Goal: Information Seeking & Learning: Learn about a topic

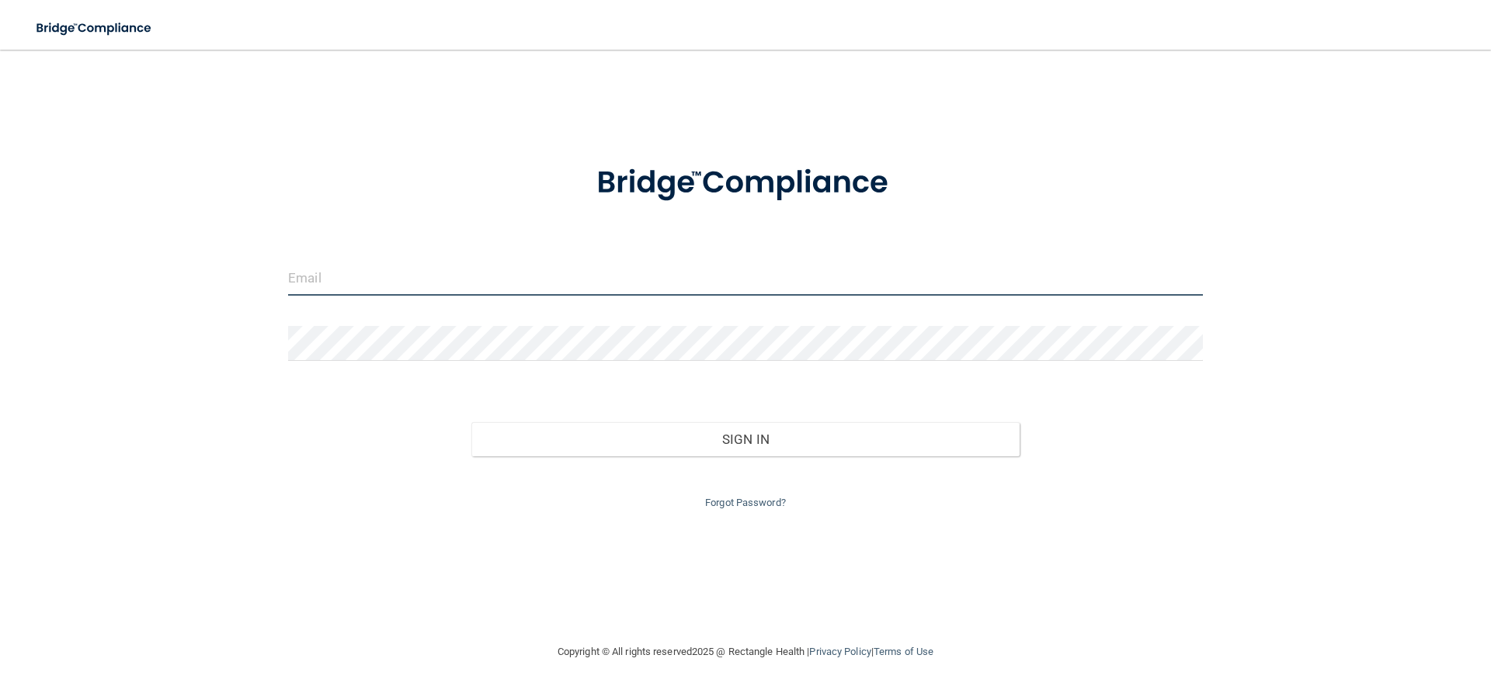
click at [376, 293] on input "email" at bounding box center [745, 278] width 915 height 35
type input "[EMAIL_ADDRESS][DOMAIN_NAME]"
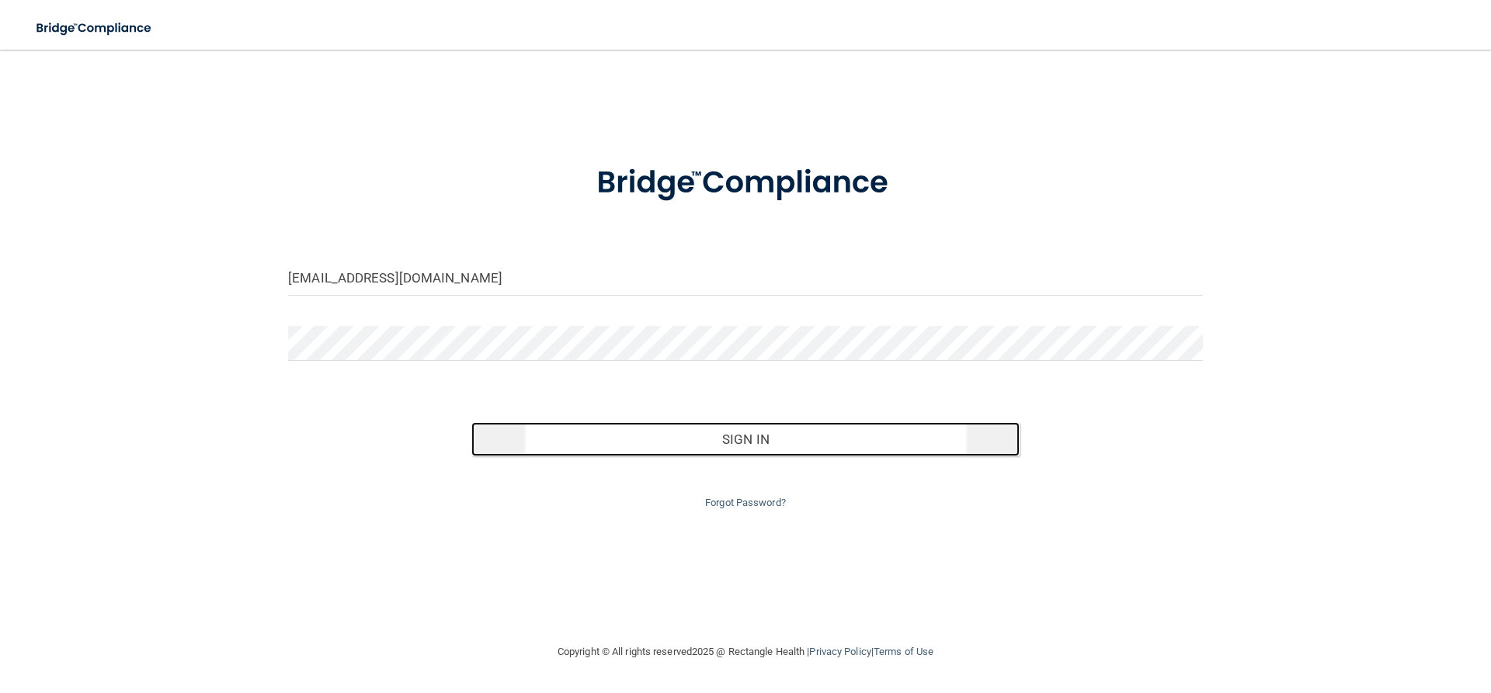
click at [577, 442] on button "Sign In" at bounding box center [745, 439] width 549 height 34
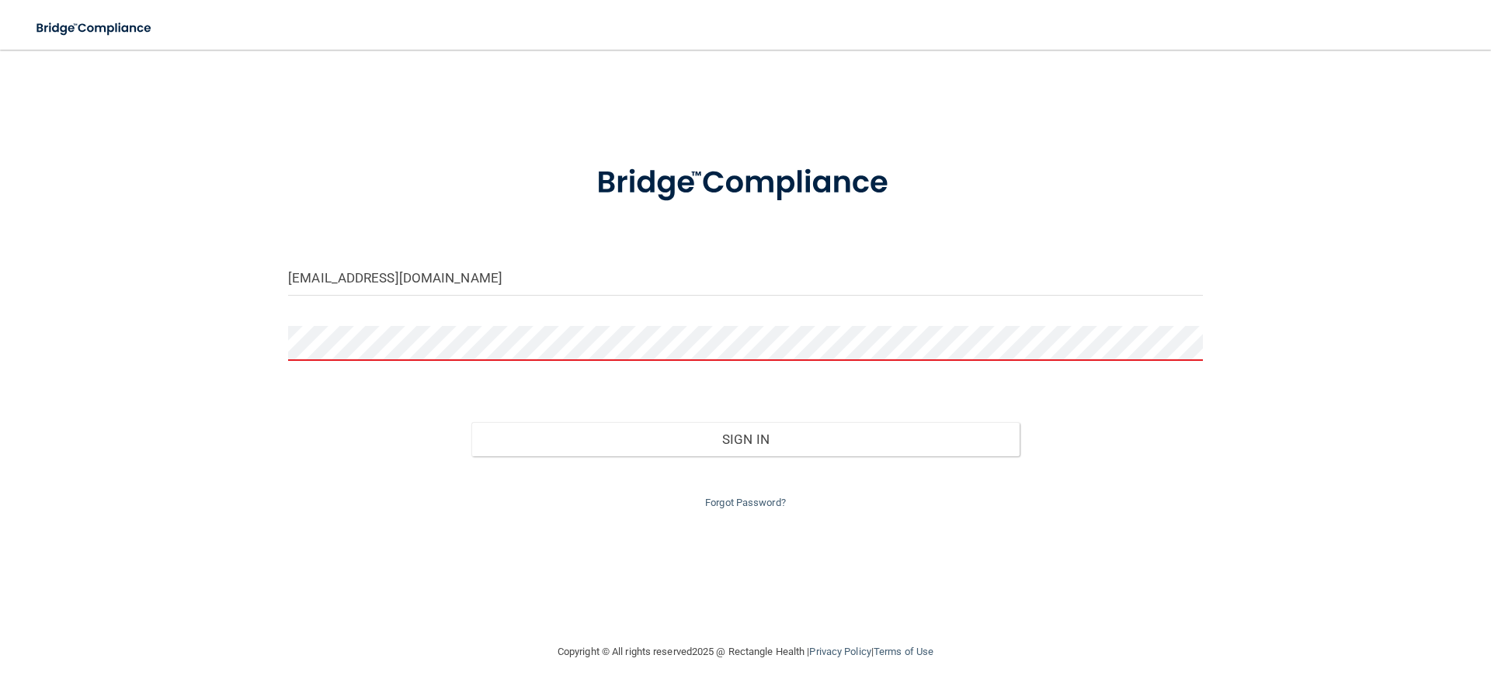
click at [471, 422] on button "Sign In" at bounding box center [745, 439] width 549 height 34
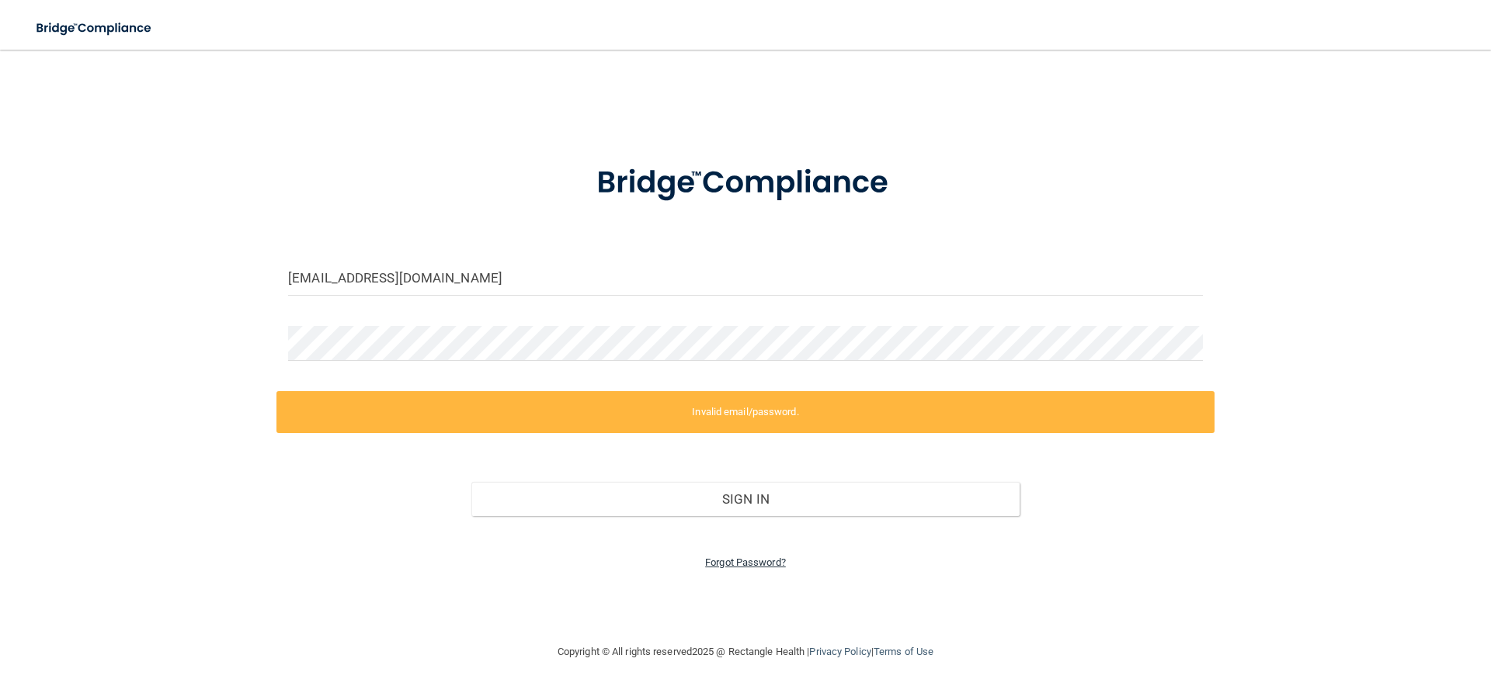
click at [748, 560] on link "Forgot Password?" at bounding box center [745, 563] width 81 height 12
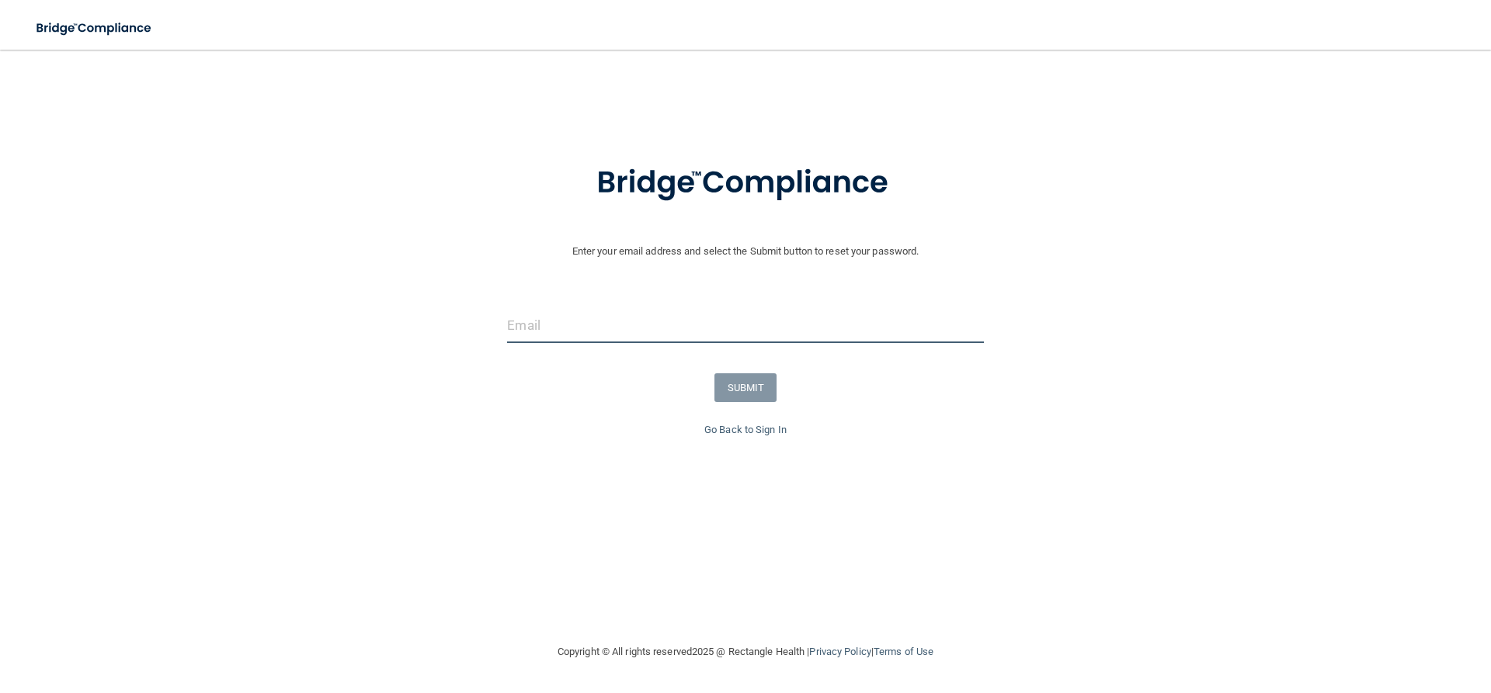
click at [523, 332] on input "email" at bounding box center [745, 325] width 476 height 35
type input "[EMAIL_ADDRESS][DOMAIN_NAME]"
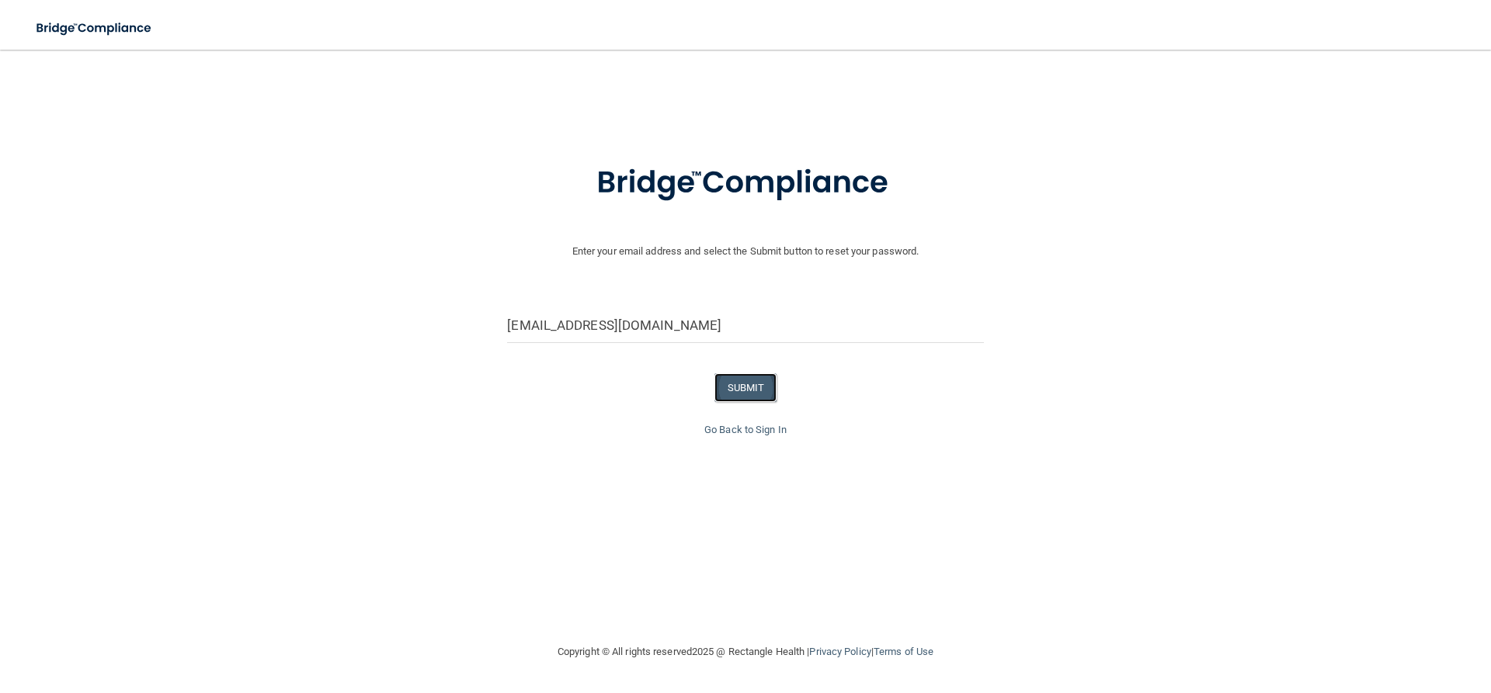
click at [723, 387] on button "SUBMIT" at bounding box center [745, 387] width 63 height 29
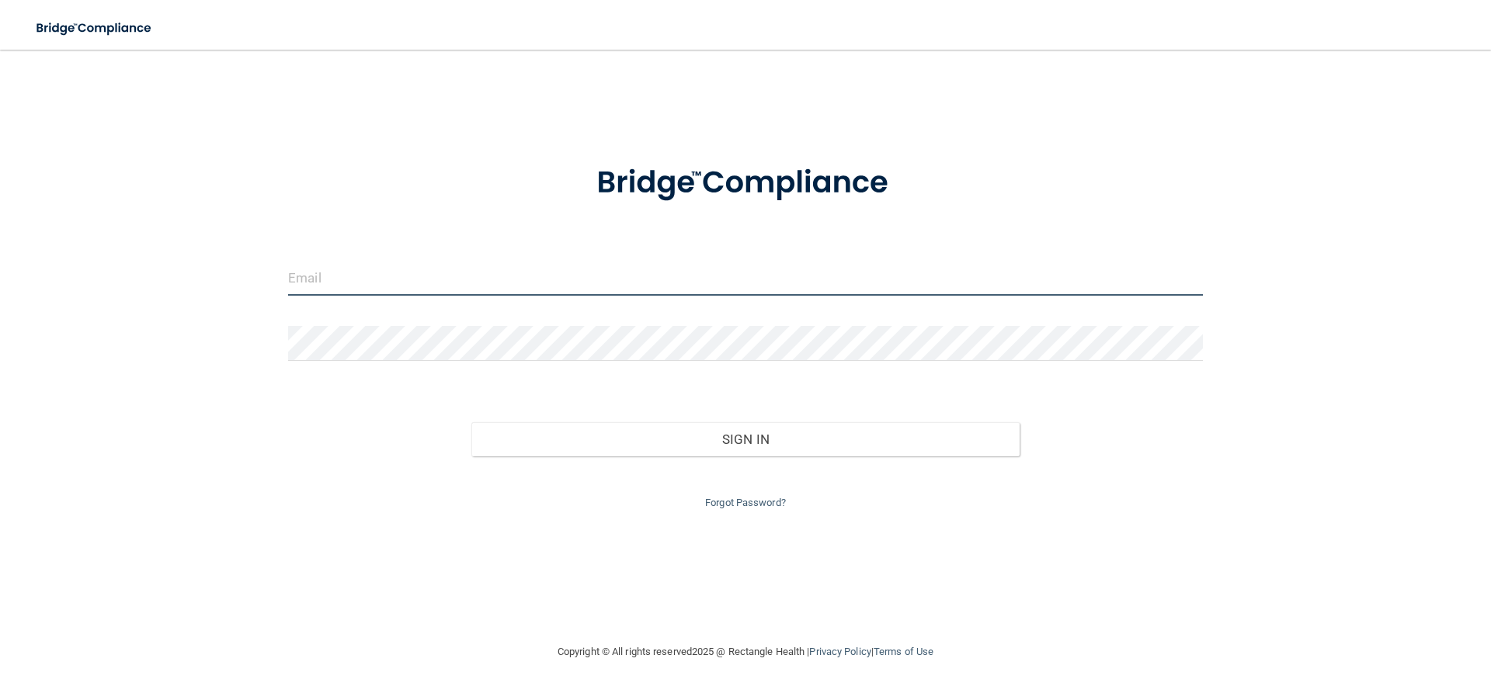
drag, startPoint x: 322, startPoint y: 279, endPoint x: 307, endPoint y: 273, distance: 16.7
click at [315, 286] on input "email" at bounding box center [745, 278] width 915 height 35
type input "[EMAIL_ADDRESS][DOMAIN_NAME]"
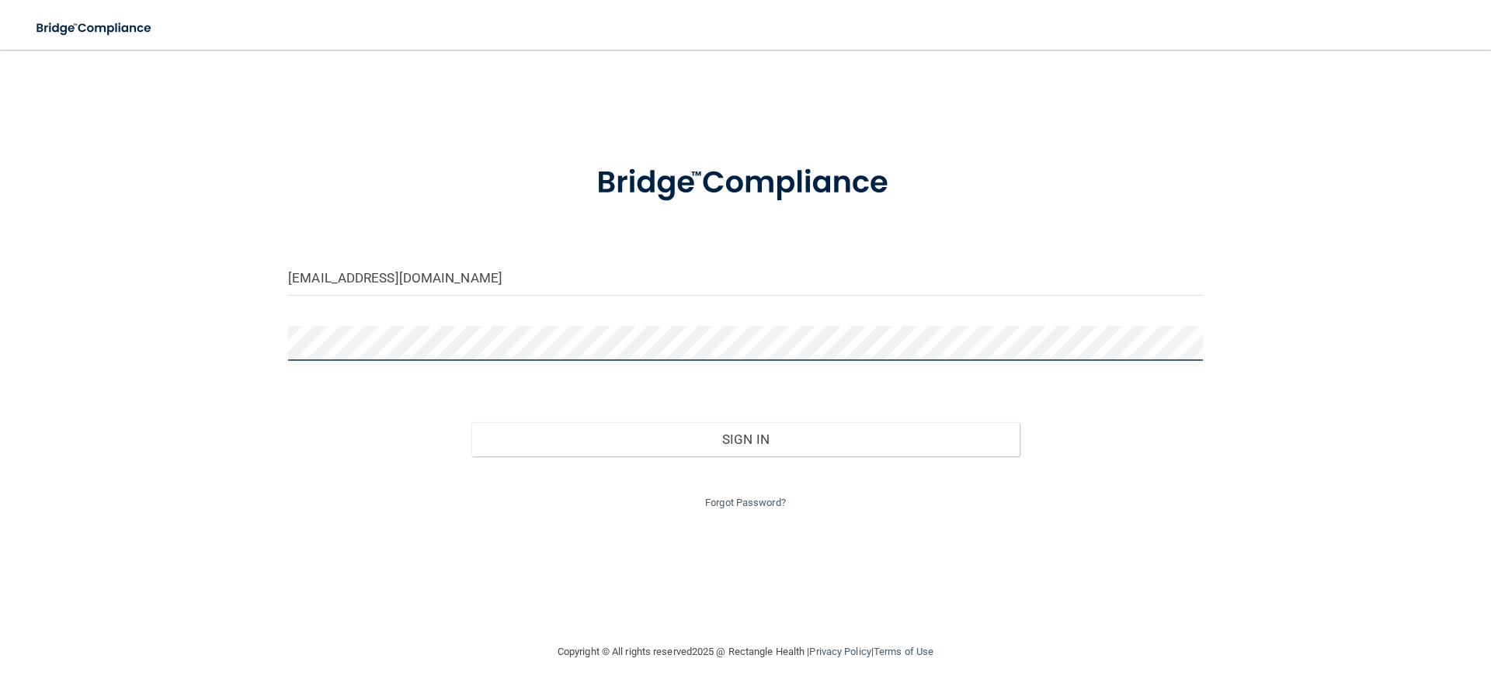
click at [471, 422] on button "Sign In" at bounding box center [745, 439] width 549 height 34
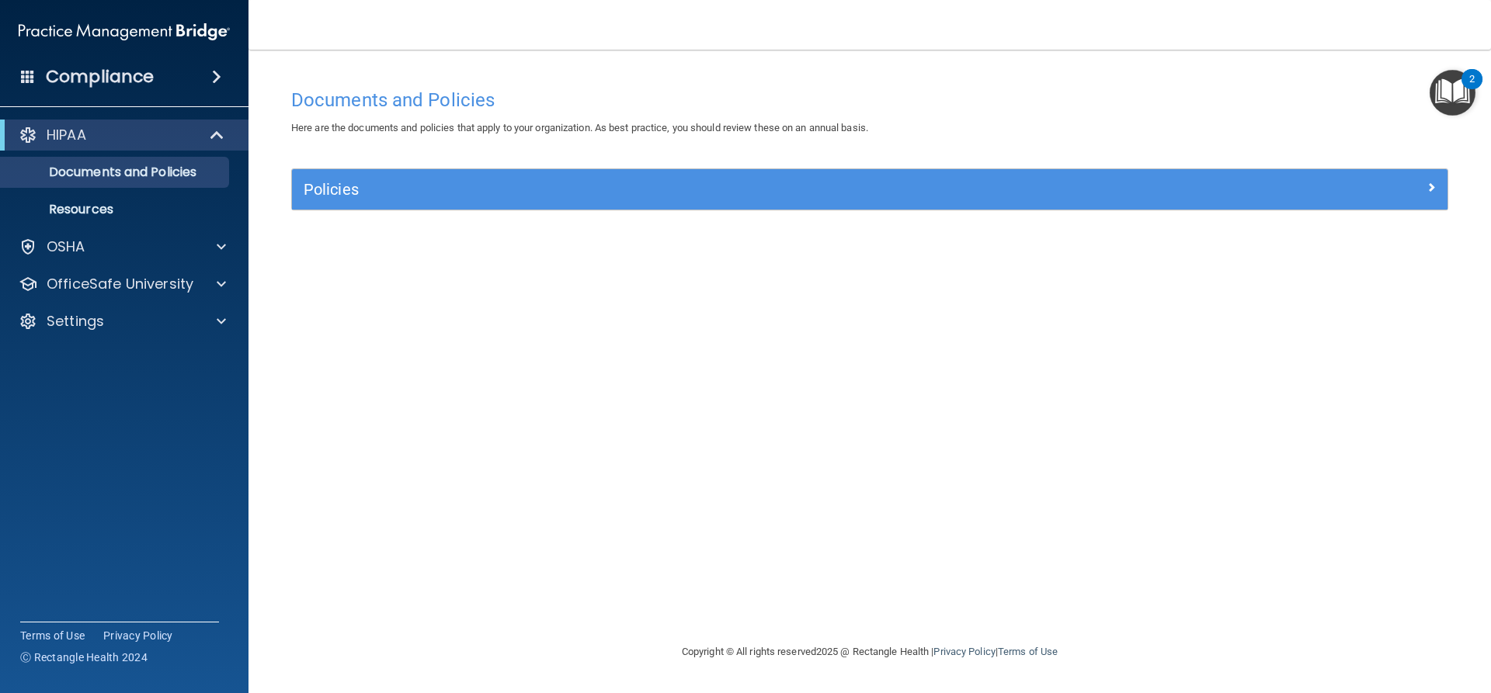
click at [376, 175] on div "Policies" at bounding box center [869, 189] width 1155 height 40
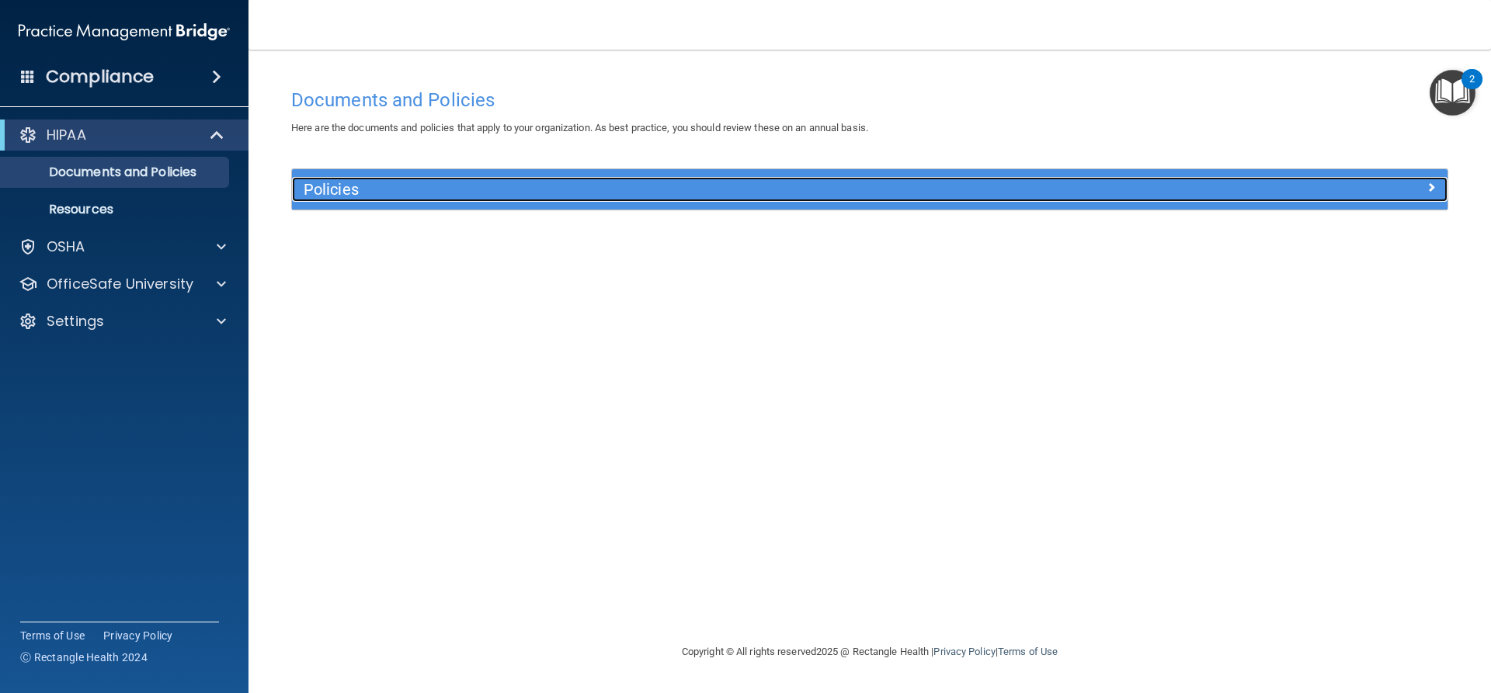
click at [378, 179] on div "Policies" at bounding box center [725, 189] width 866 height 25
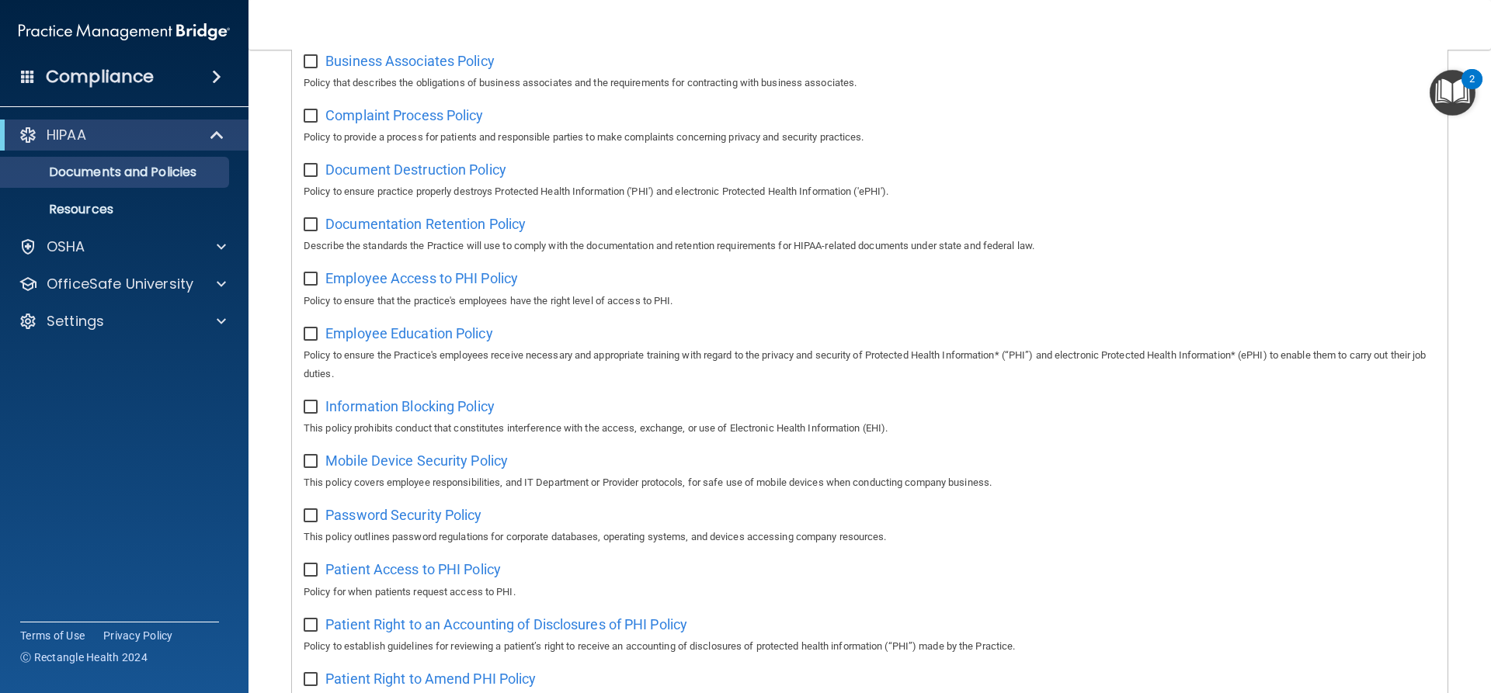
scroll to position [165, 0]
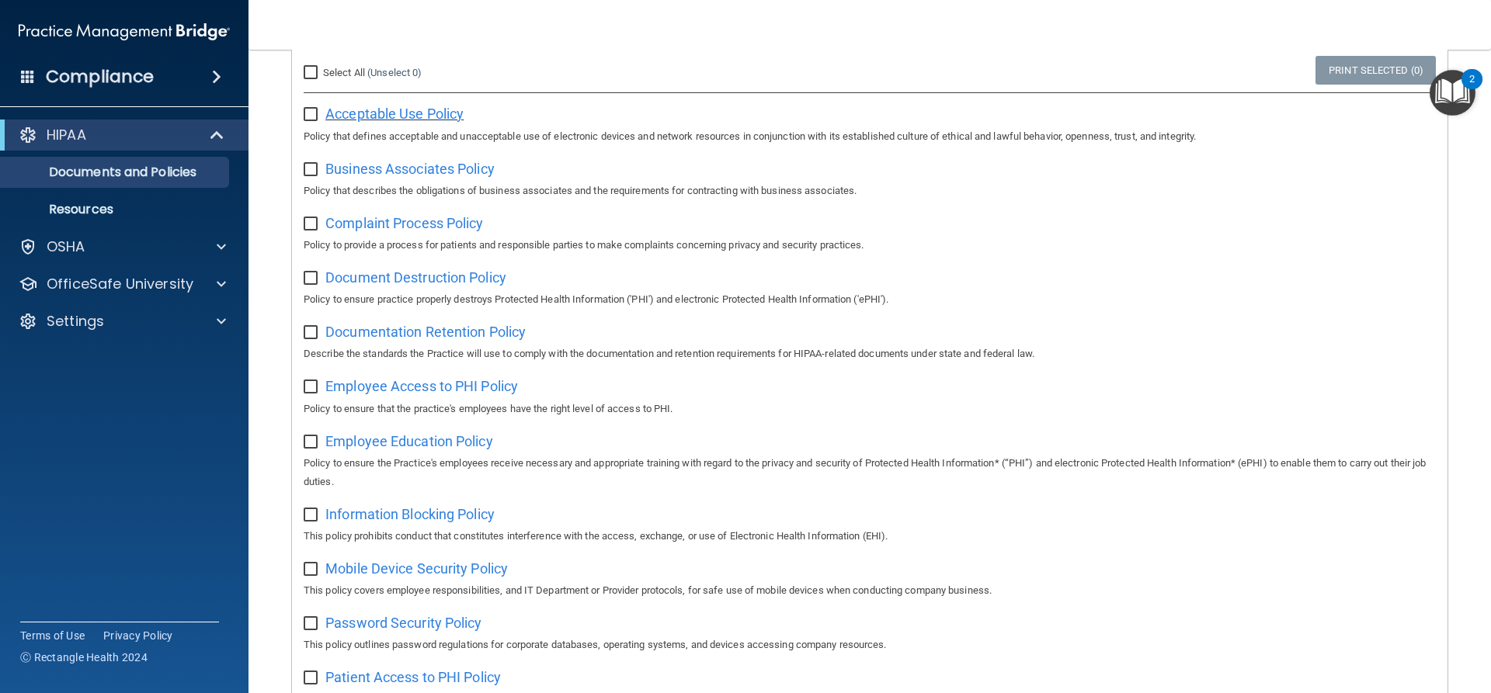
click at [380, 117] on span "Acceptable Use Policy" at bounding box center [394, 114] width 138 height 16
click at [311, 114] on input "checkbox" at bounding box center [313, 115] width 18 height 12
checkbox input "true"
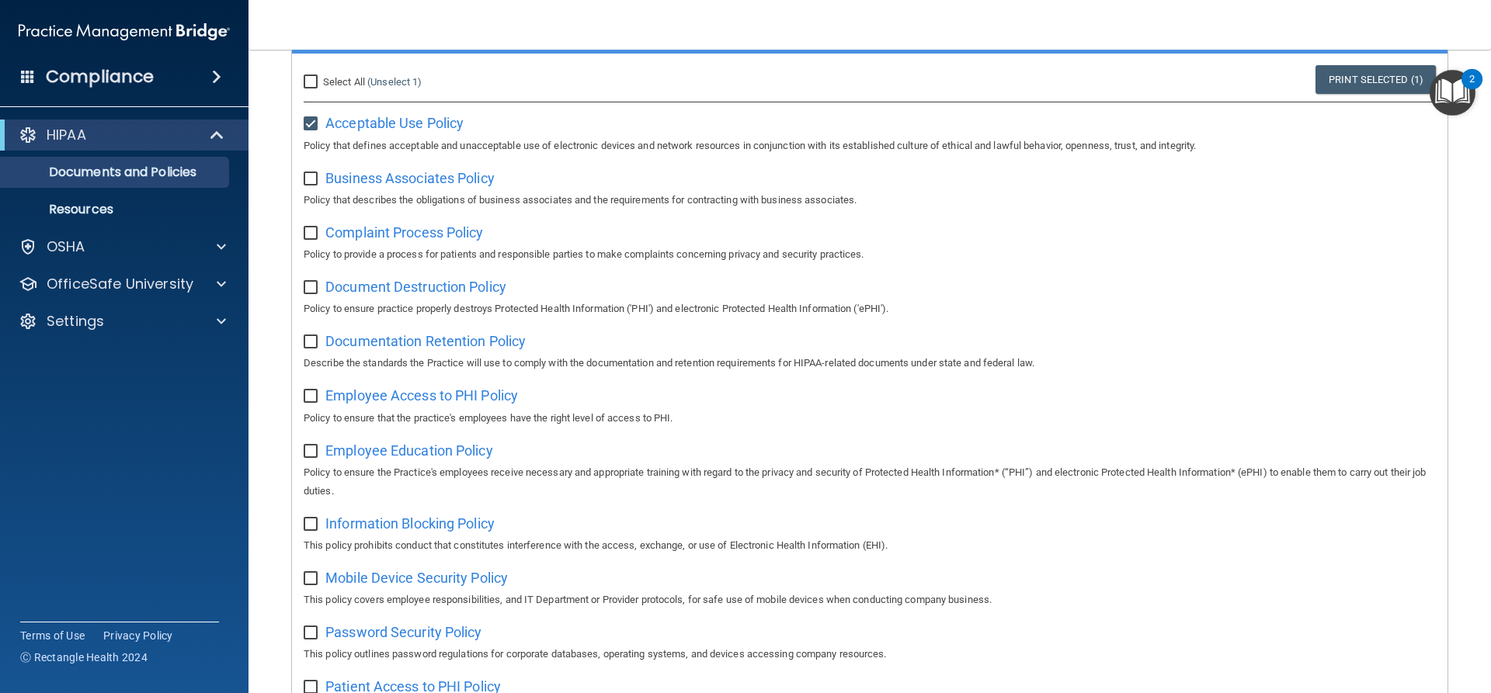
scroll to position [0, 0]
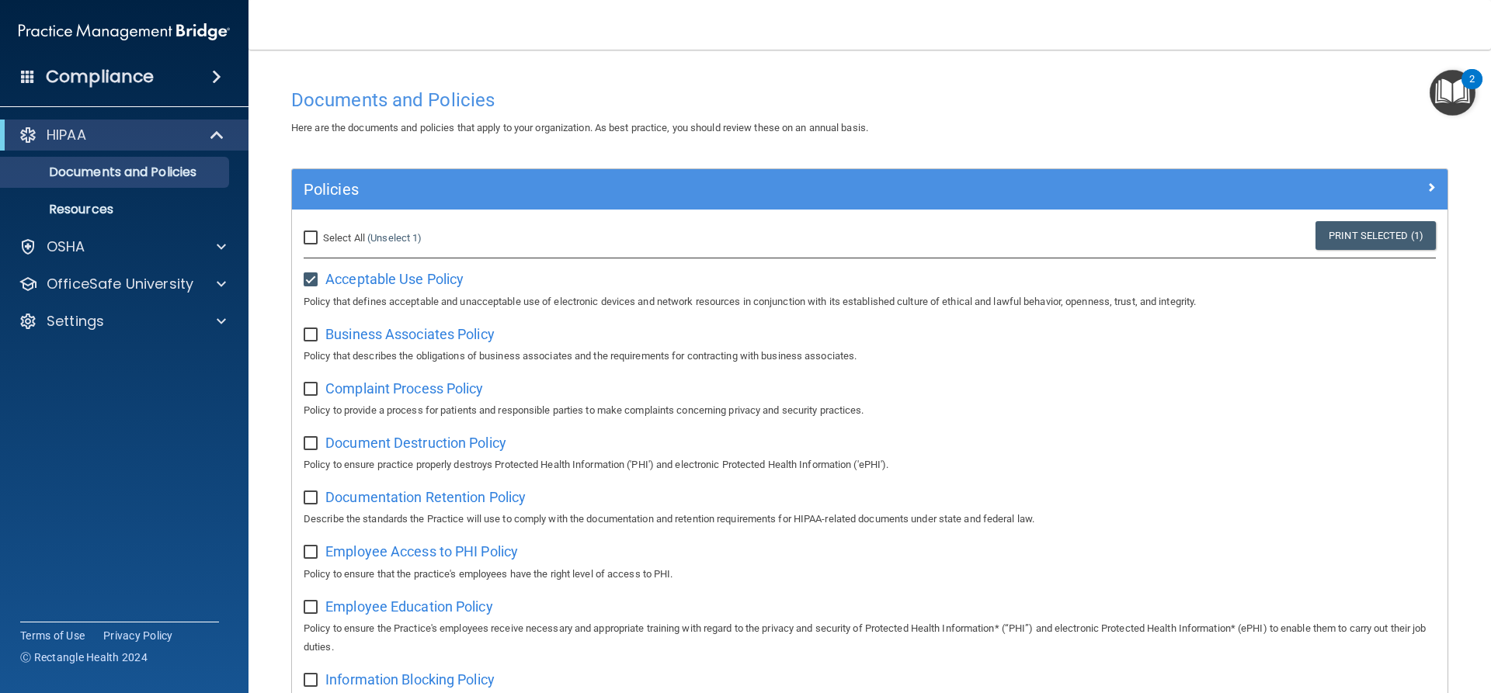
click at [1440, 93] on img "Open Resource Center, 2 new notifications" at bounding box center [1452, 93] width 46 height 46
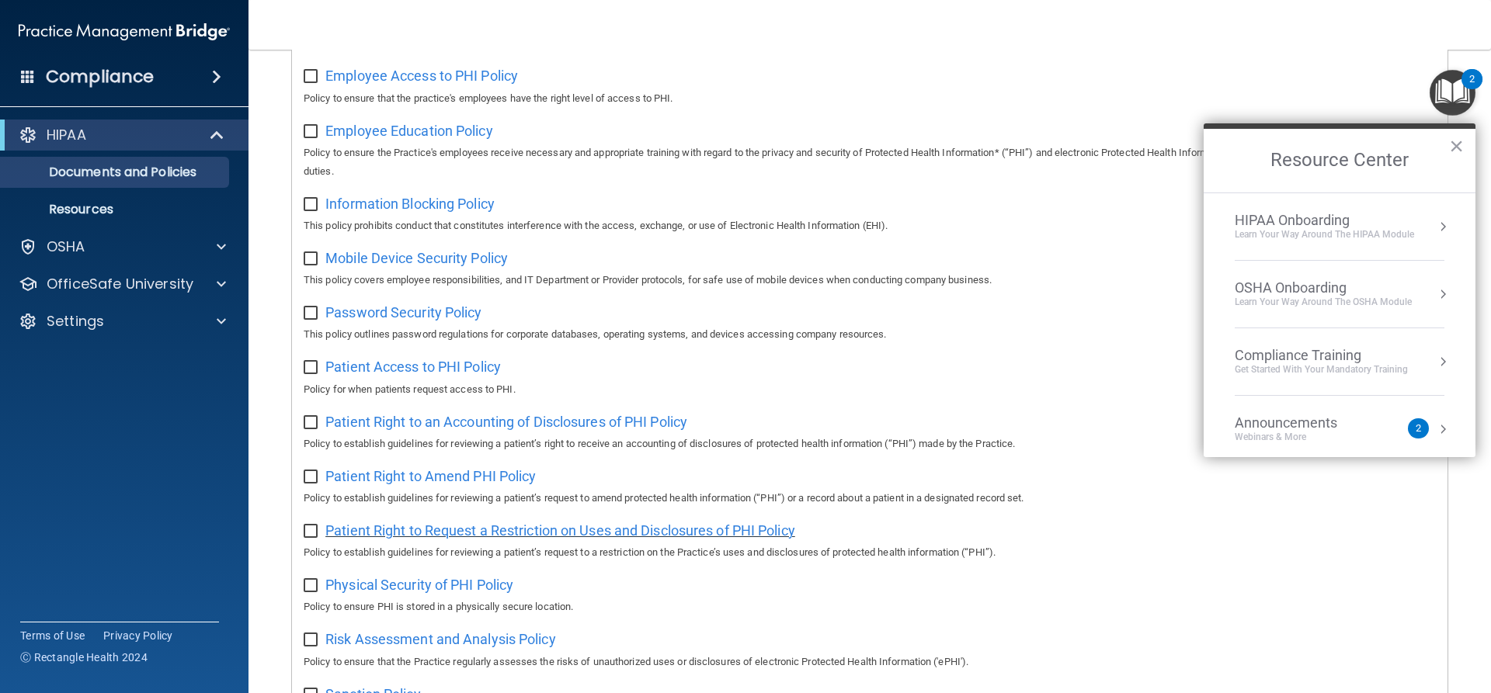
scroll to position [88, 0]
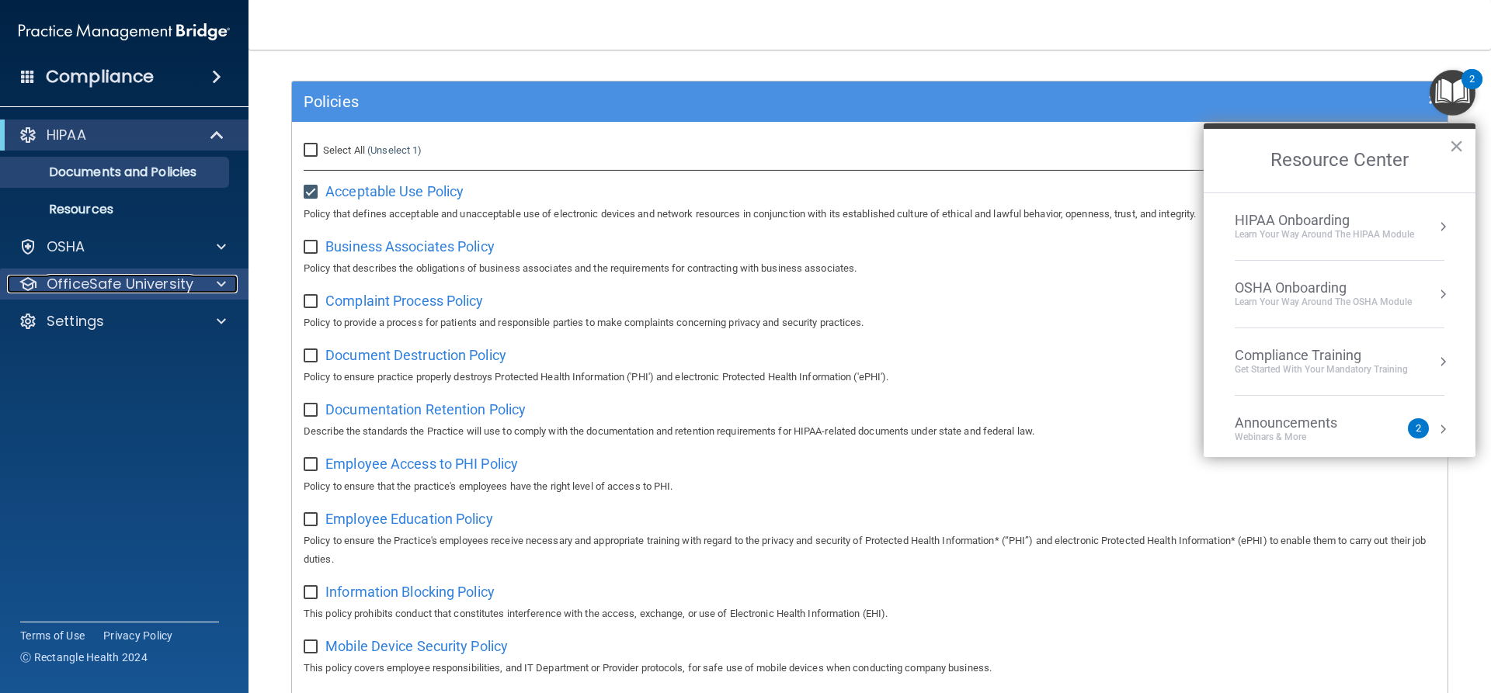
click at [175, 283] on p "OfficeSafe University" at bounding box center [120, 284] width 147 height 19
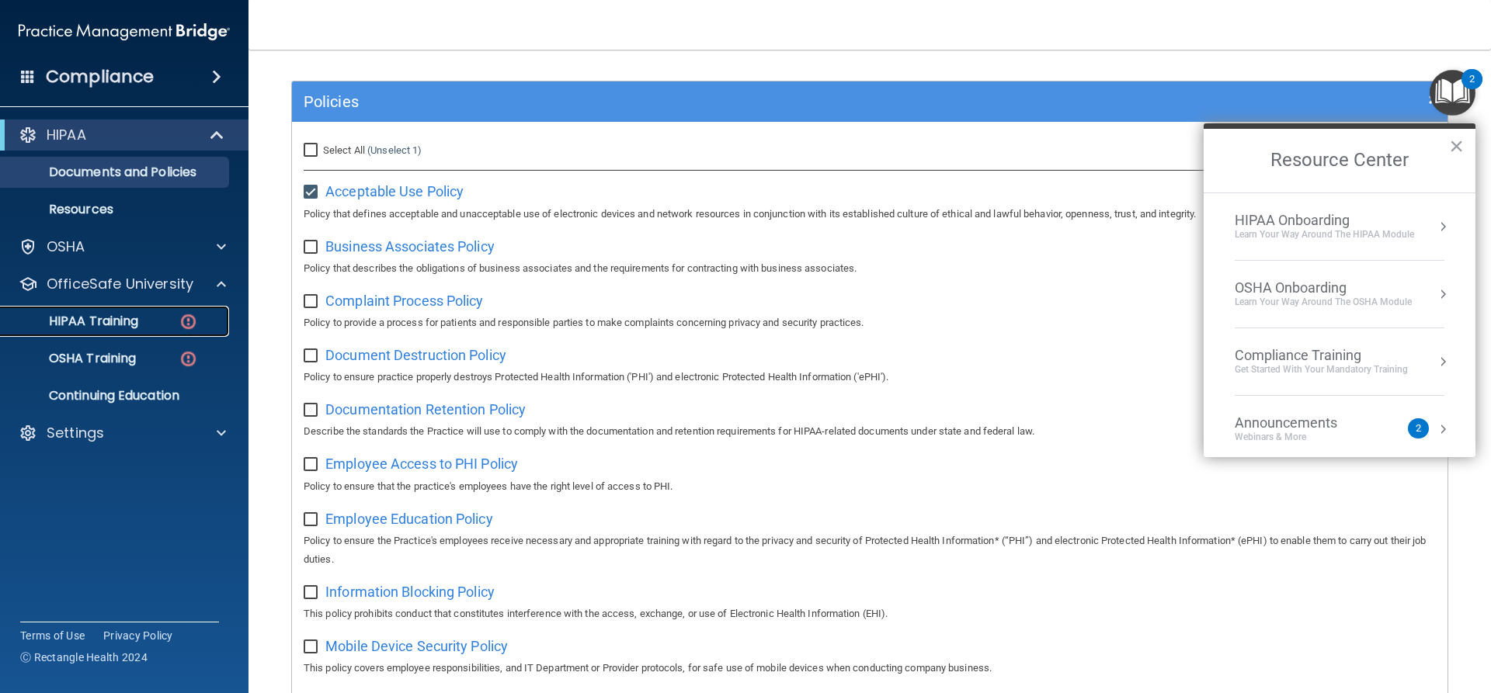
click at [122, 310] on link "HIPAA Training" at bounding box center [106, 321] width 245 height 31
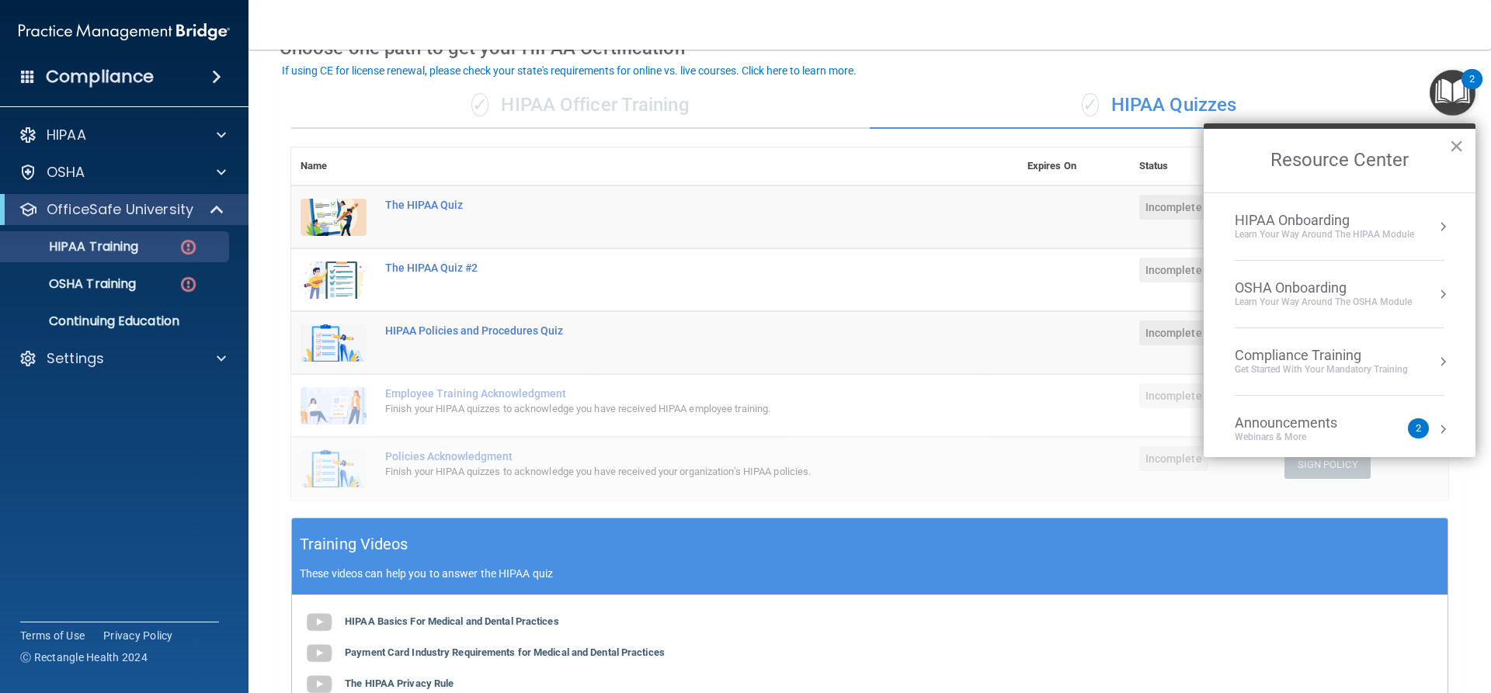
click at [1459, 146] on button "×" at bounding box center [1456, 146] width 15 height 25
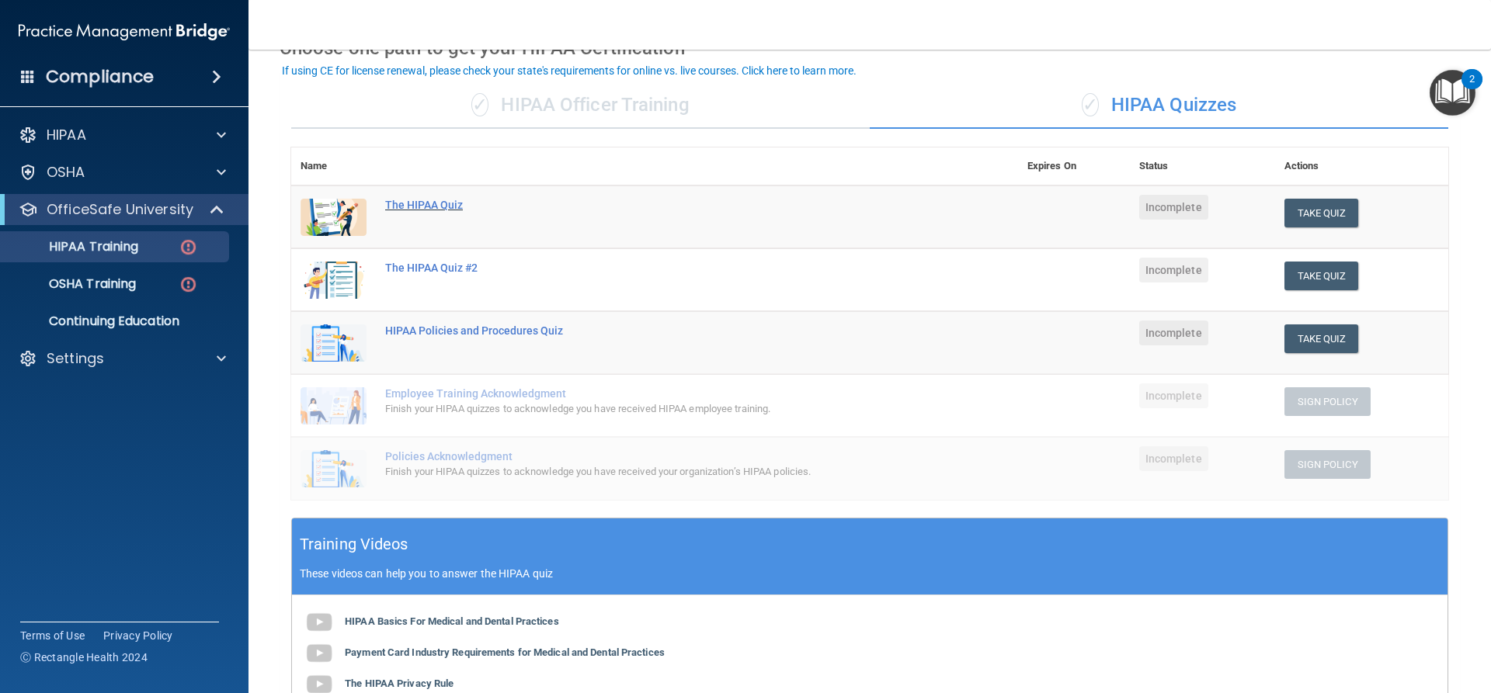
click at [426, 203] on div "The HIPAA Quiz" at bounding box center [662, 205] width 555 height 12
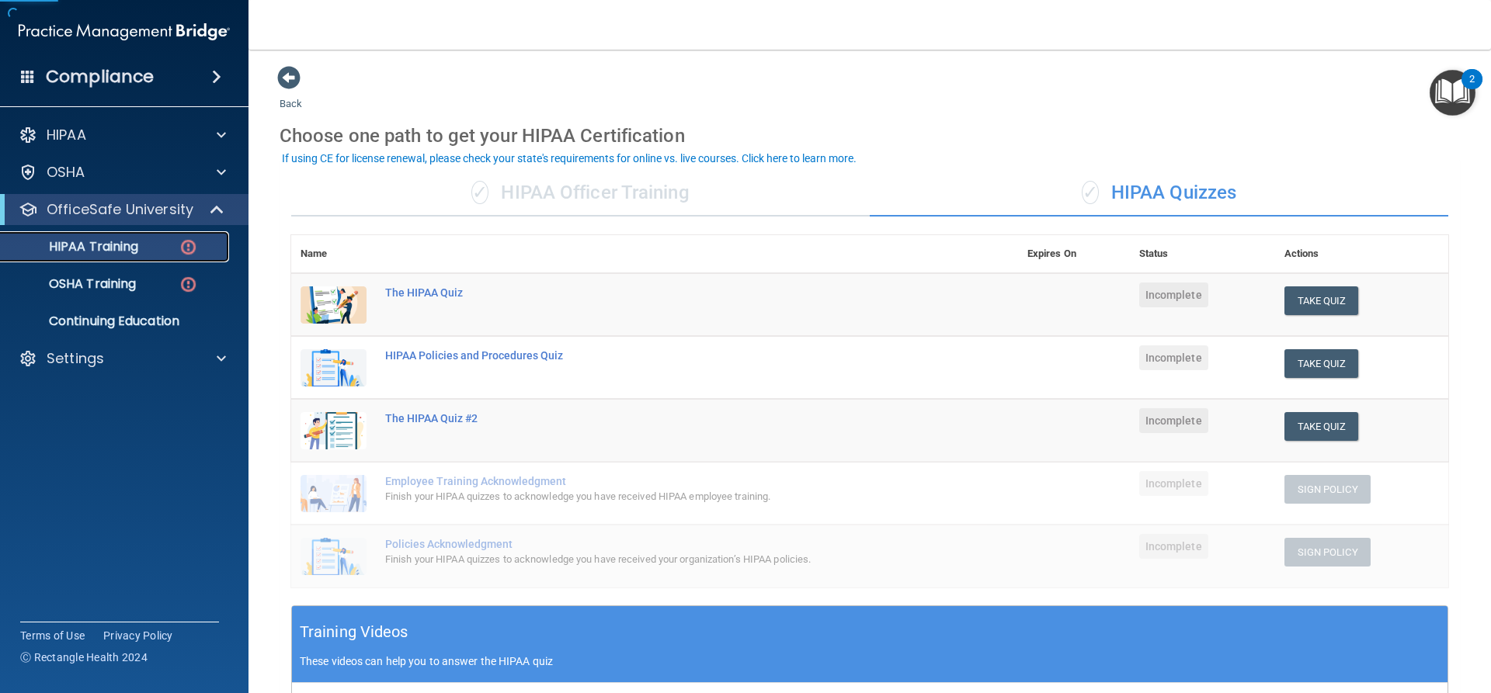
click at [78, 241] on p "HIPAA Training" at bounding box center [74, 247] width 128 height 16
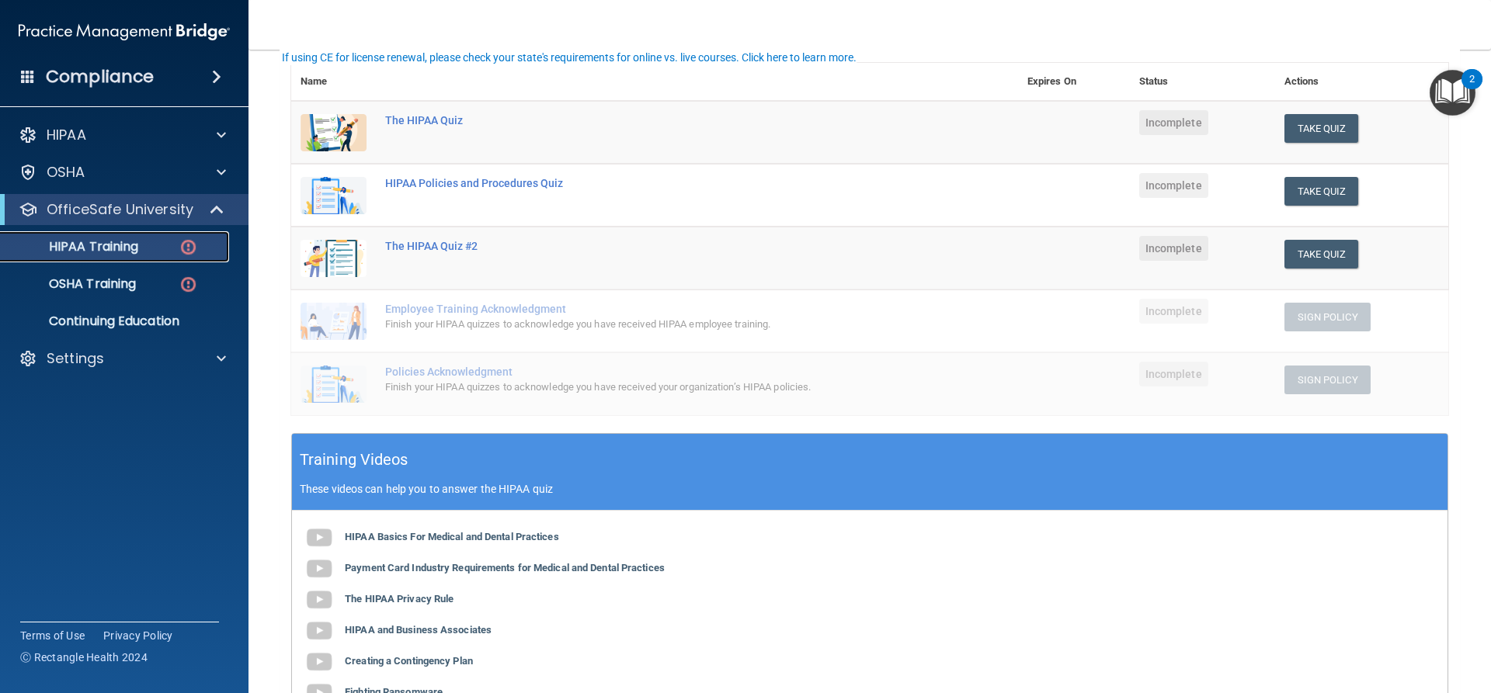
scroll to position [311, 0]
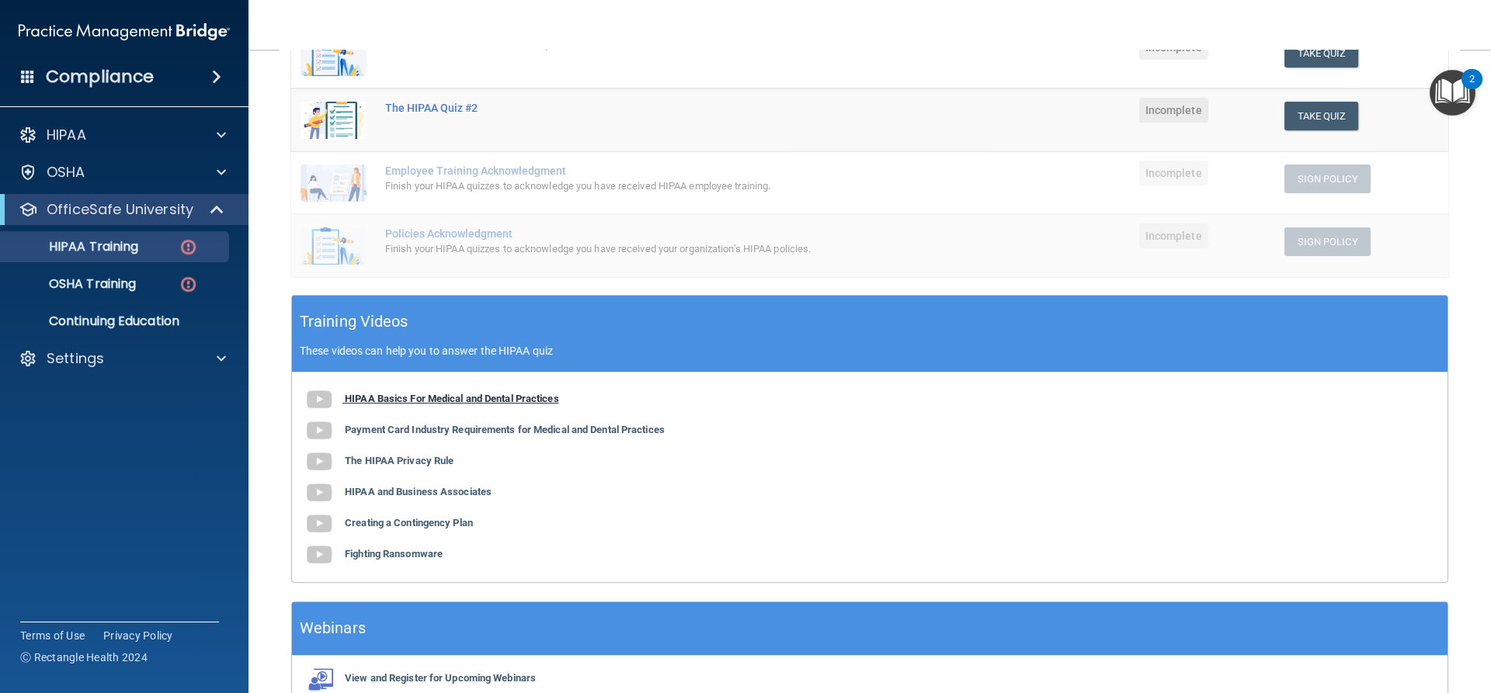
click at [354, 399] on b "HIPAA Basics For Medical and Dental Practices" at bounding box center [452, 399] width 214 height 12
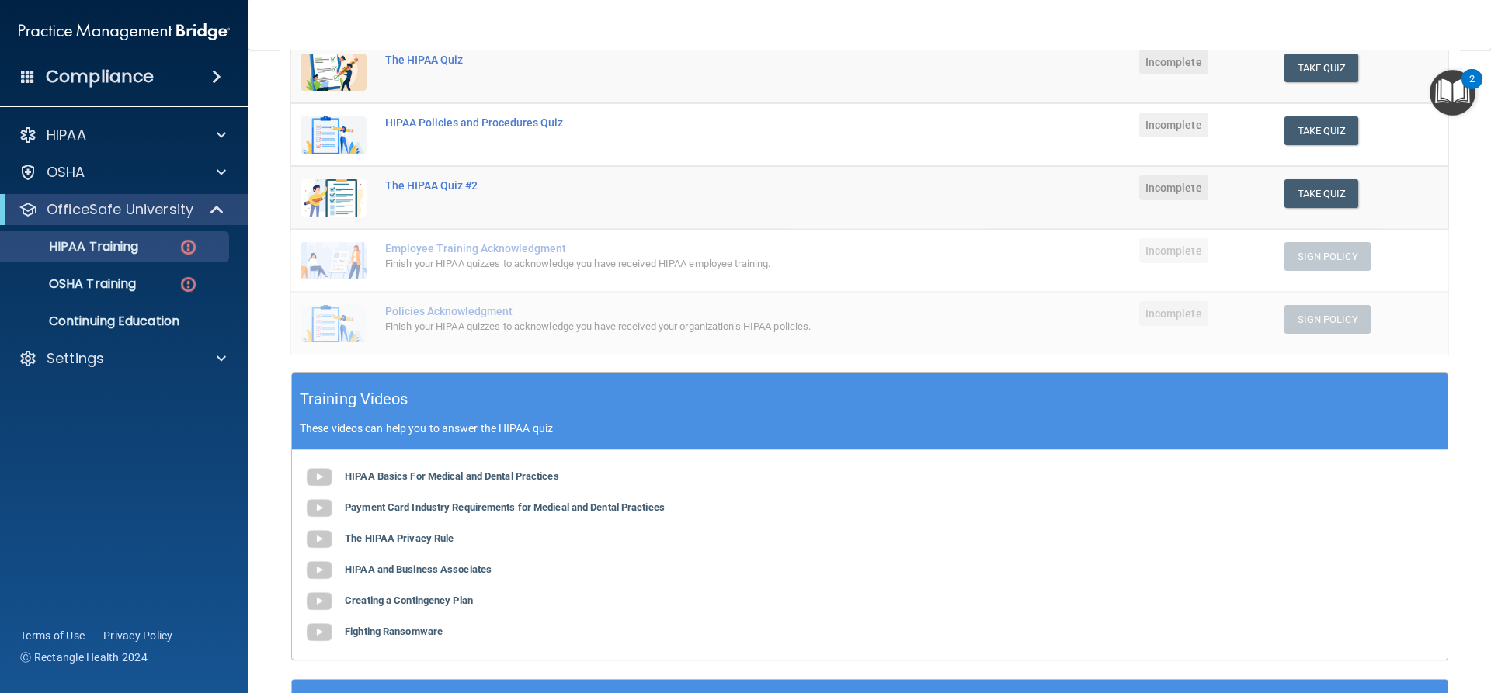
scroll to position [78, 0]
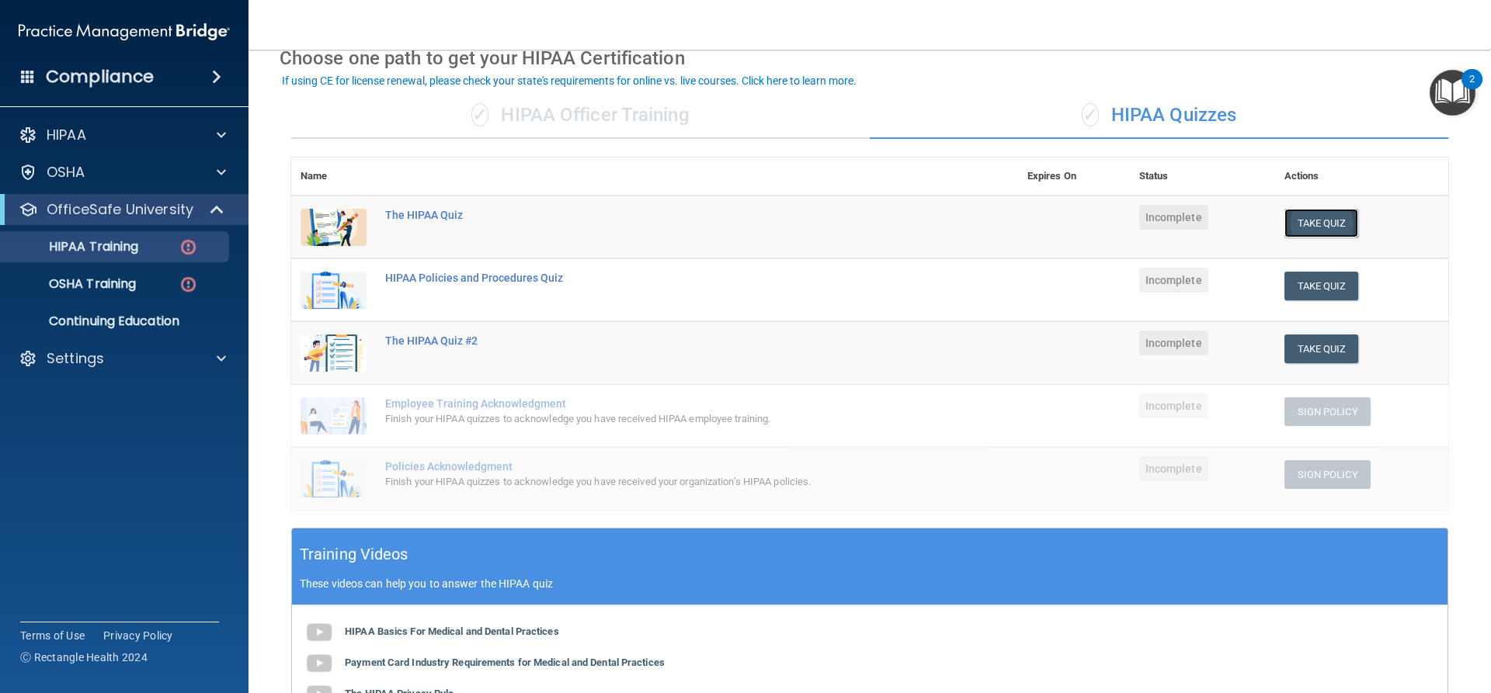
click at [1301, 224] on button "Take Quiz" at bounding box center [1321, 223] width 75 height 29
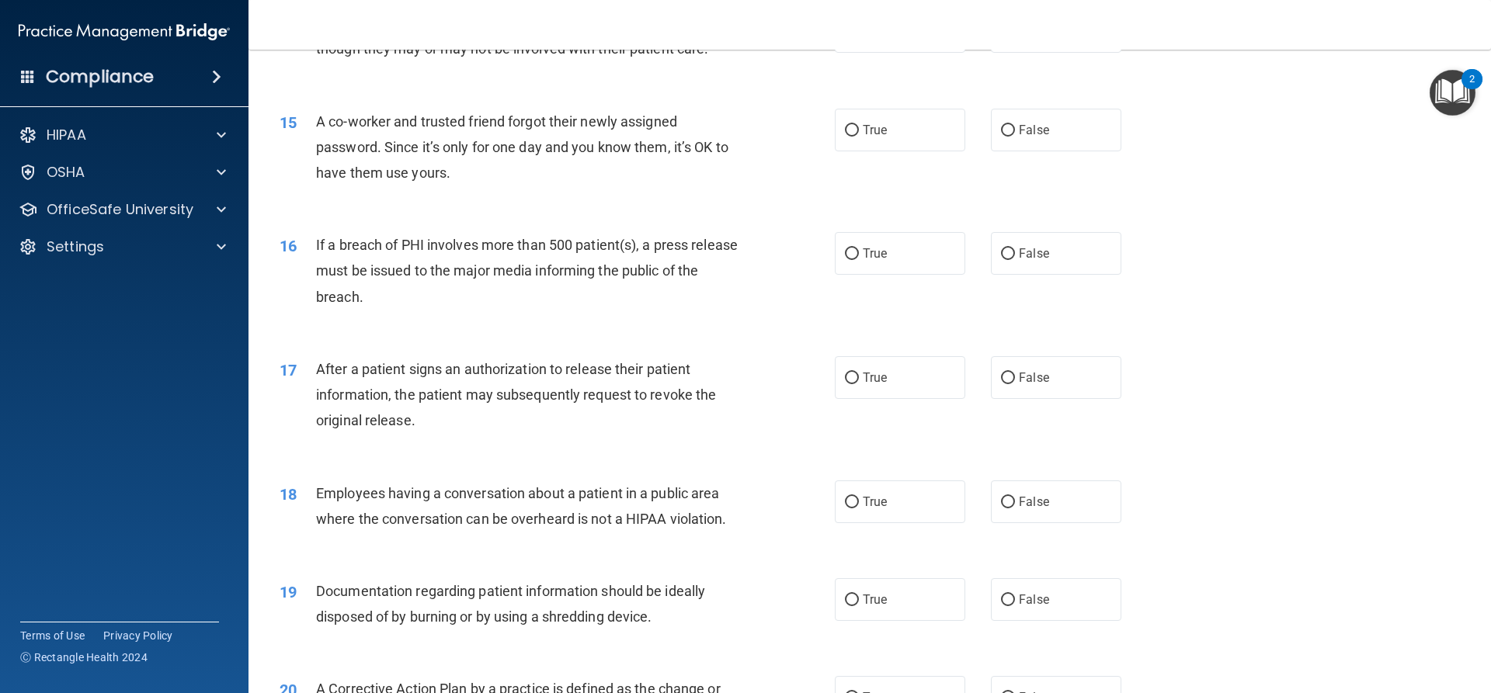
scroll to position [1941, 0]
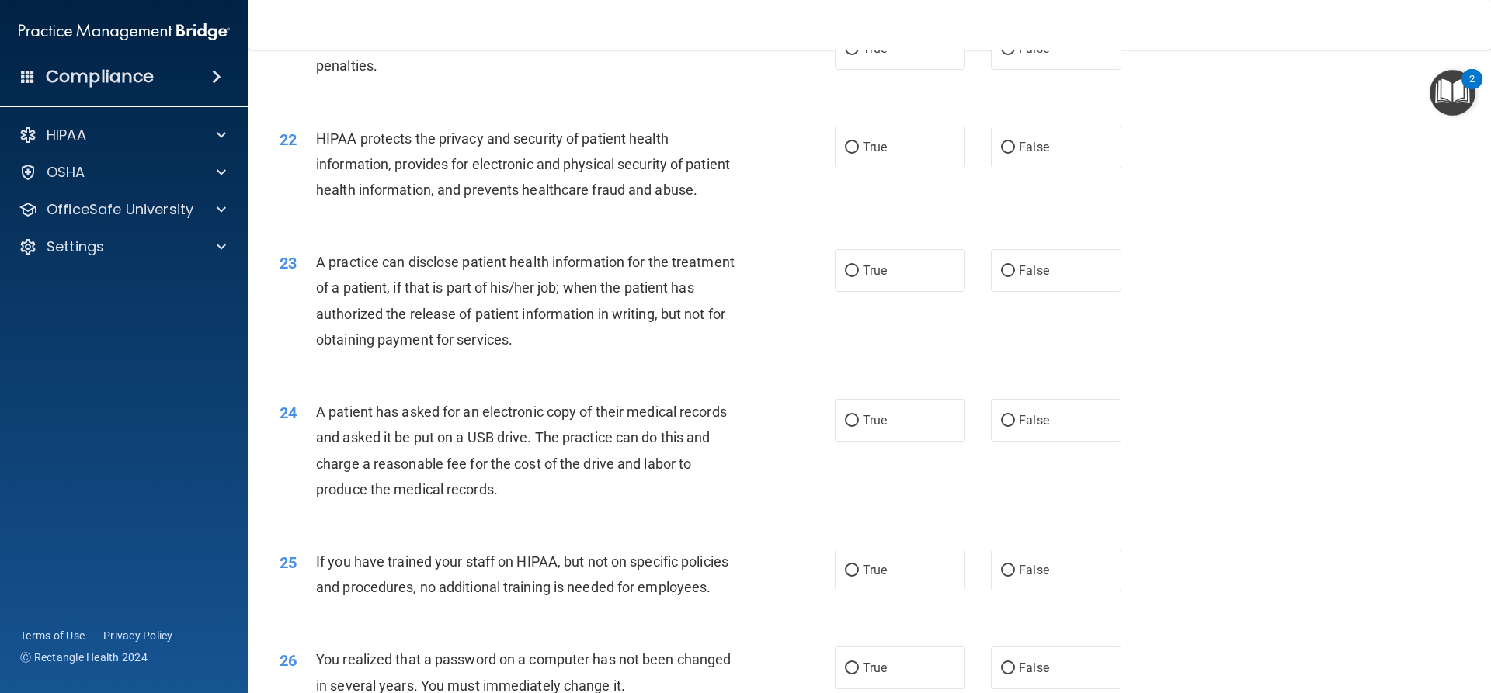
drag, startPoint x: 710, startPoint y: 278, endPoint x: 707, endPoint y: 304, distance: 26.6
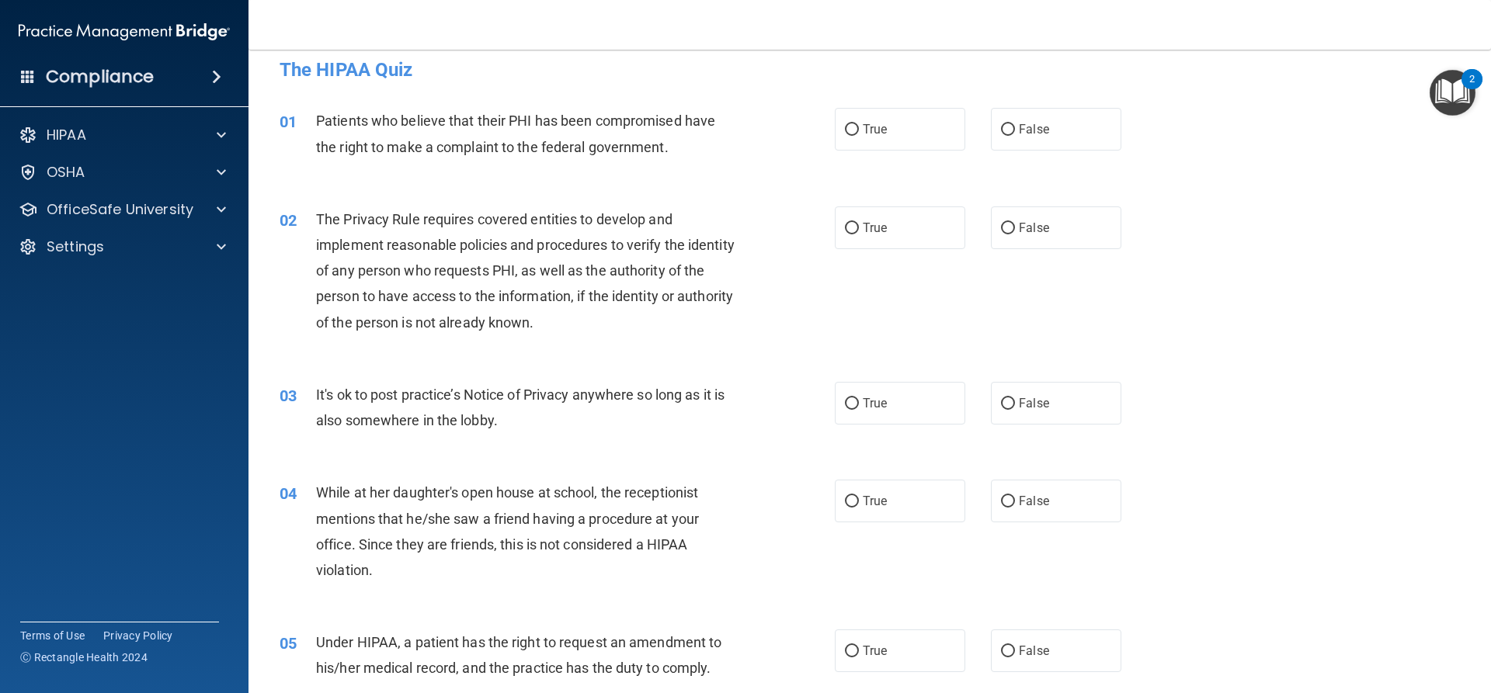
scroll to position [0, 0]
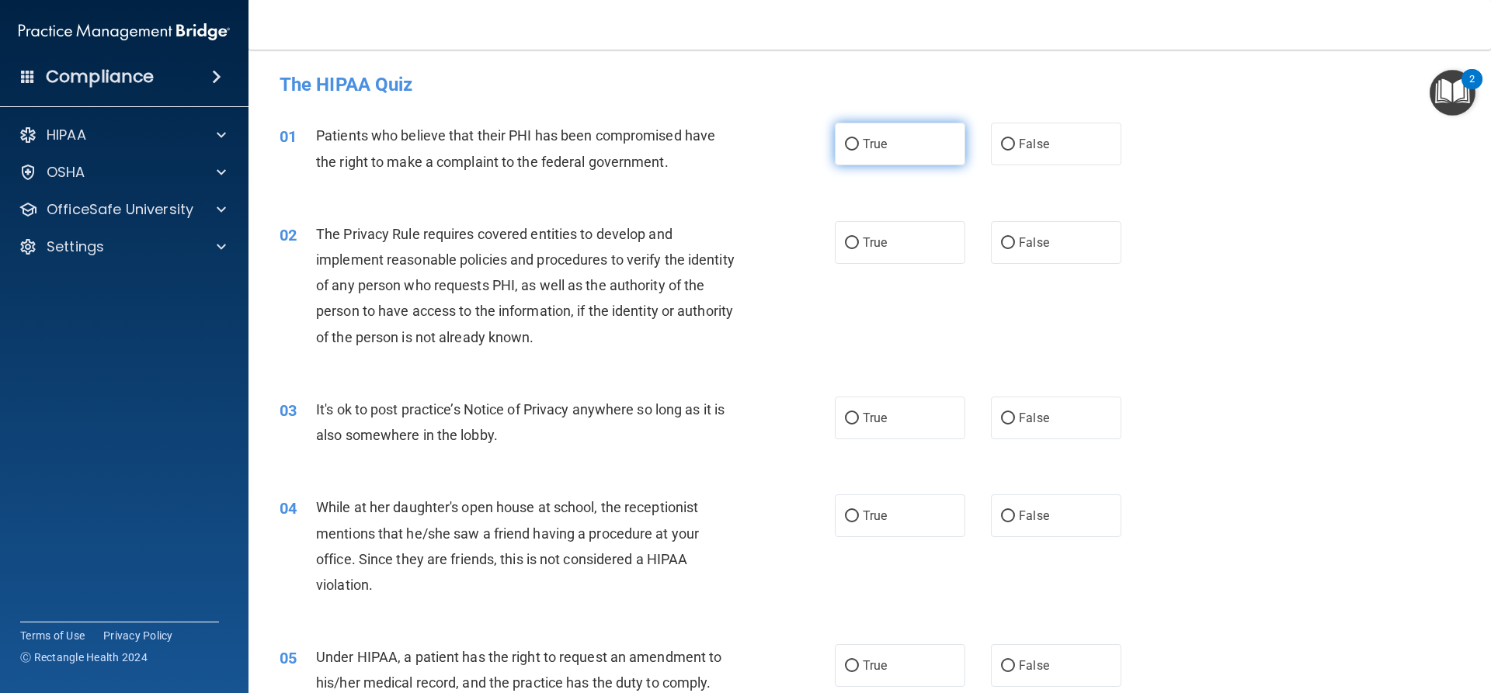
click at [845, 141] on input "True" at bounding box center [852, 145] width 14 height 12
radio input "true"
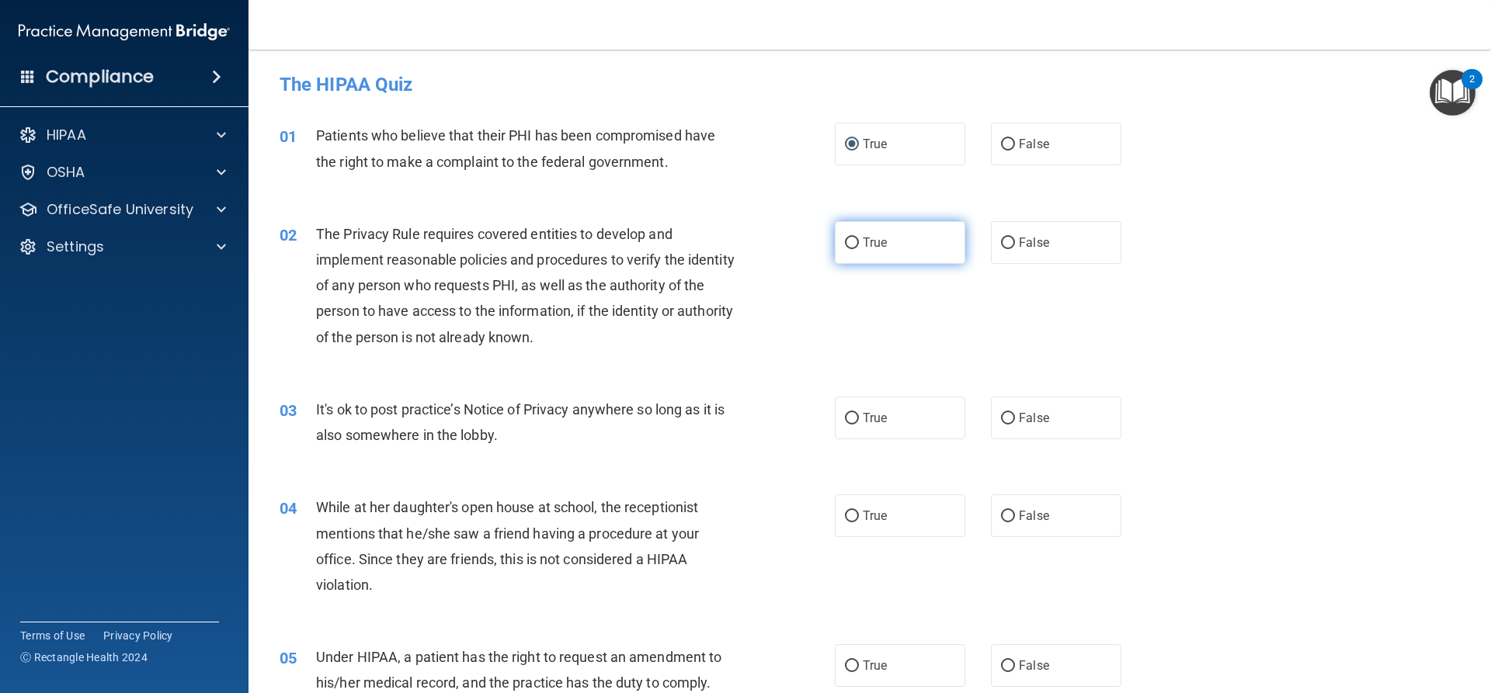
click at [846, 240] on input "True" at bounding box center [852, 244] width 14 height 12
radio input "true"
click at [1001, 421] on input "False" at bounding box center [1008, 419] width 14 height 12
radio input "true"
click at [648, 418] on div "It's ok to post practice’s Notice of Privacy anywhere so long as it is also som…" at bounding box center [533, 422] width 434 height 51
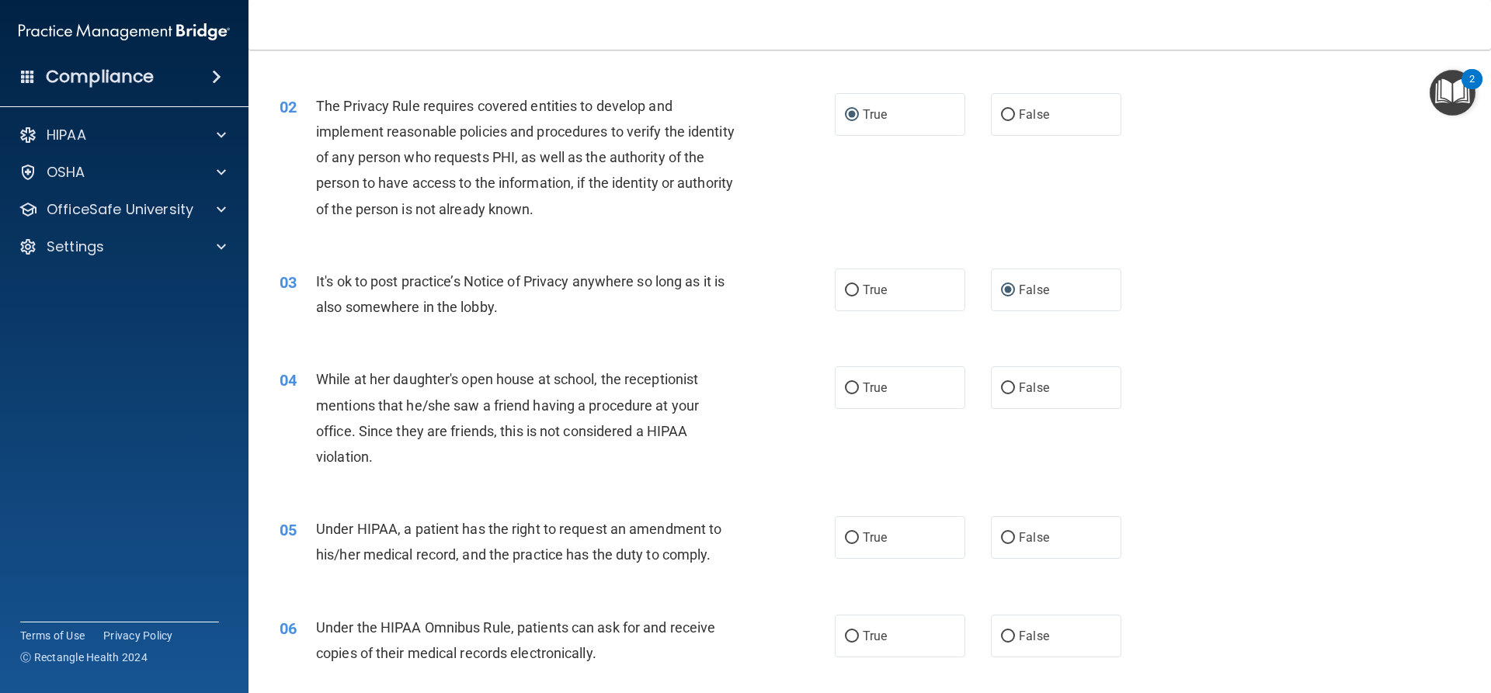
scroll to position [155, 0]
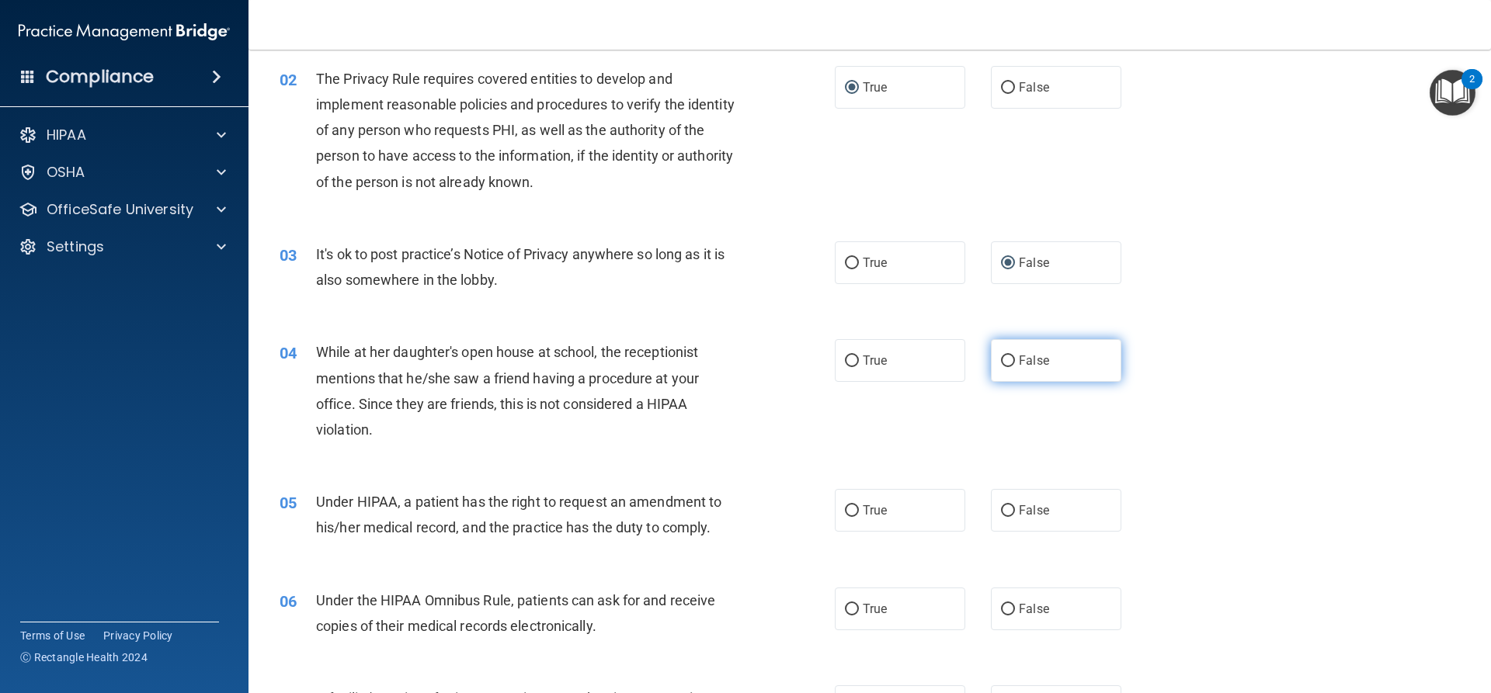
click at [1028, 372] on label "False" at bounding box center [1056, 360] width 130 height 43
click at [1015, 367] on input "False" at bounding box center [1008, 362] width 14 height 12
radio input "true"
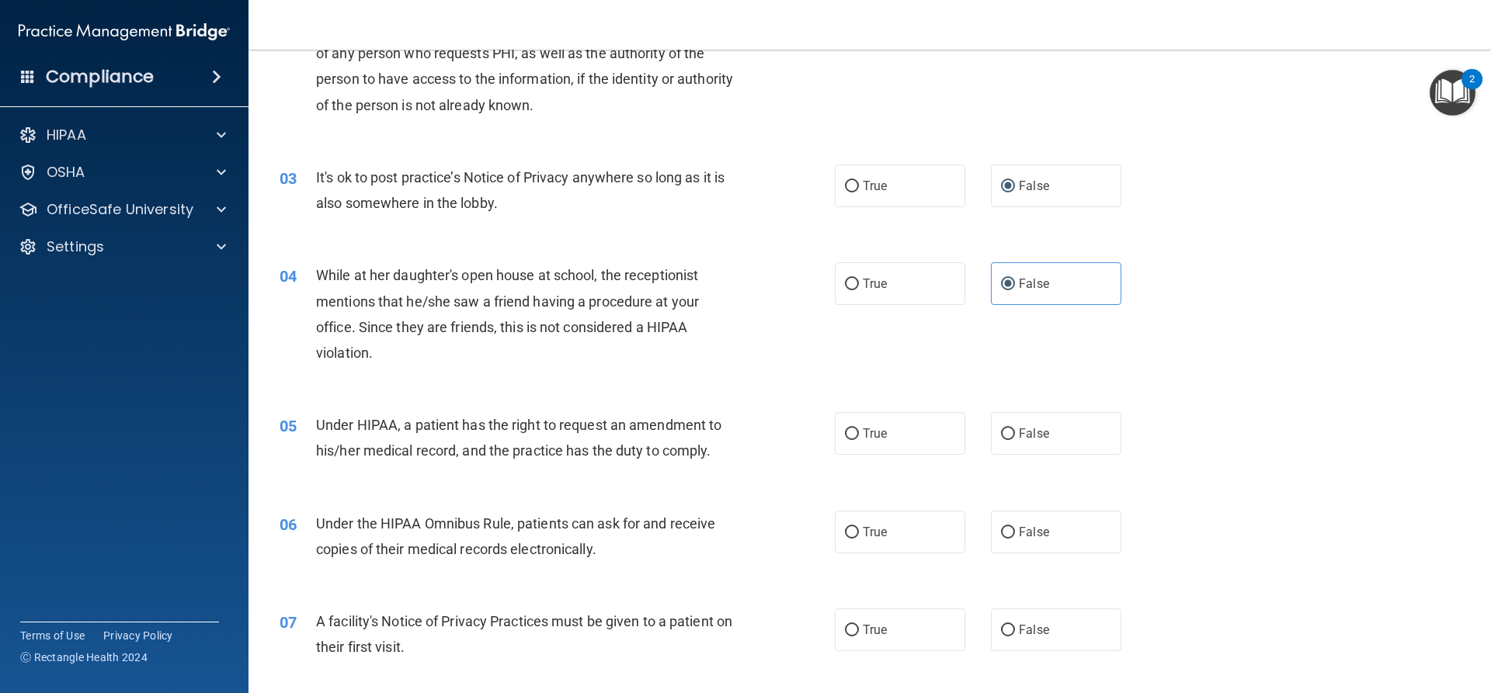
scroll to position [233, 0]
click at [880, 431] on span "True" at bounding box center [875, 432] width 24 height 15
click at [859, 431] on input "True" at bounding box center [852, 434] width 14 height 12
radio input "true"
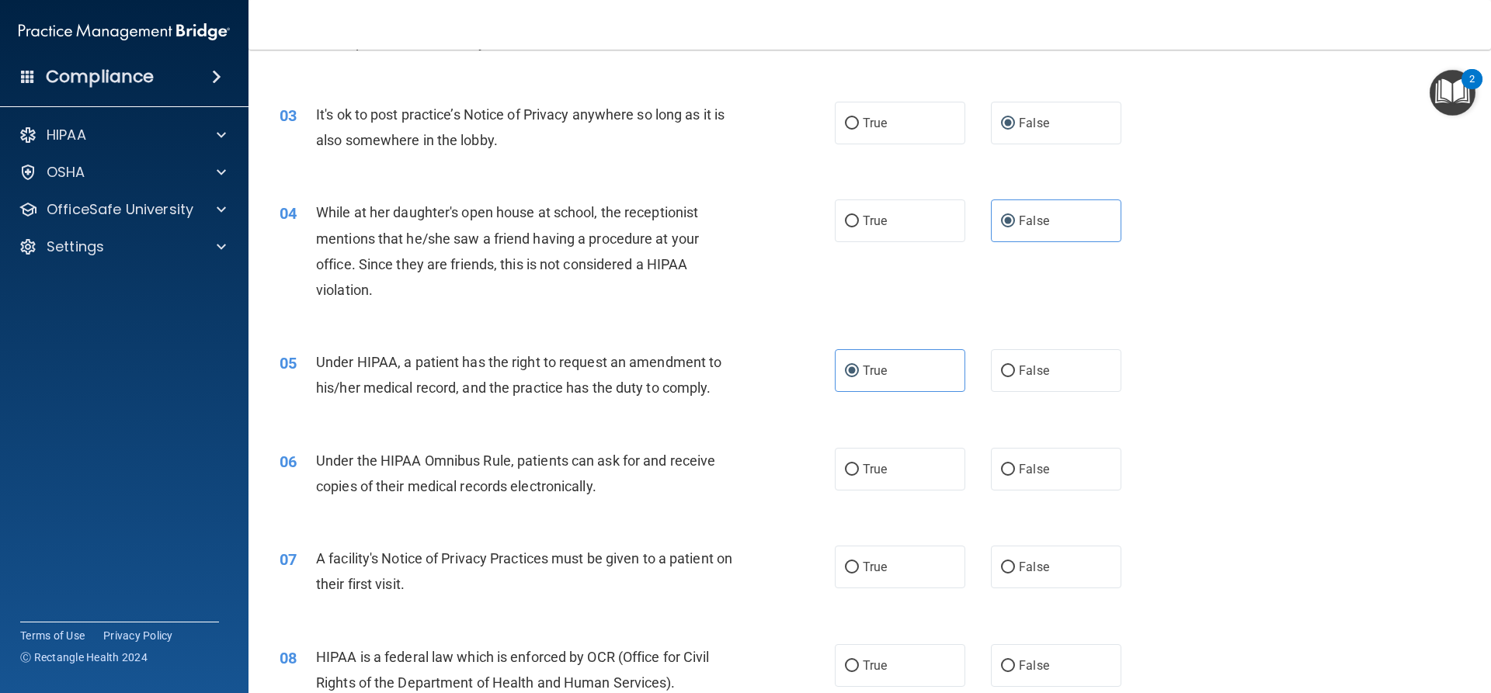
scroll to position [388, 0]
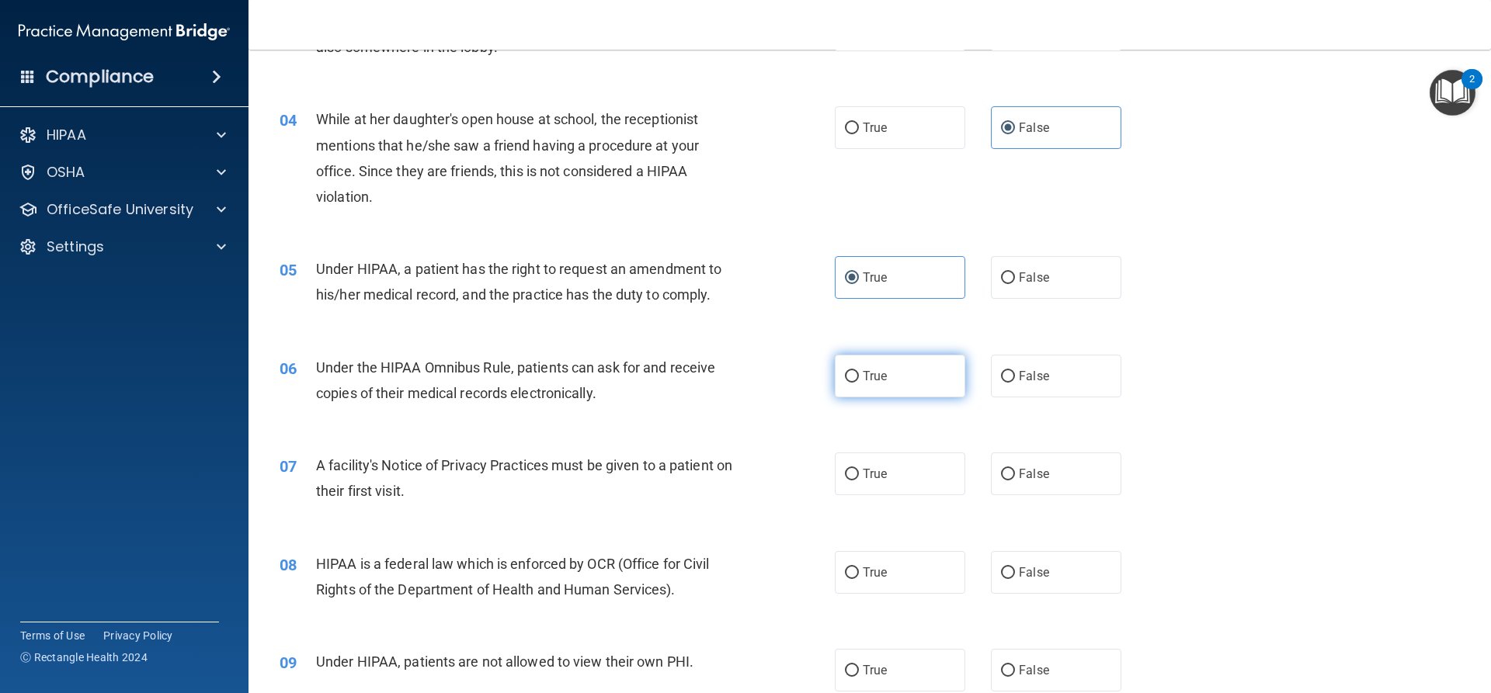
click at [907, 382] on label "True" at bounding box center [900, 376] width 130 height 43
click at [859, 382] on input "True" at bounding box center [852, 377] width 14 height 12
radio input "true"
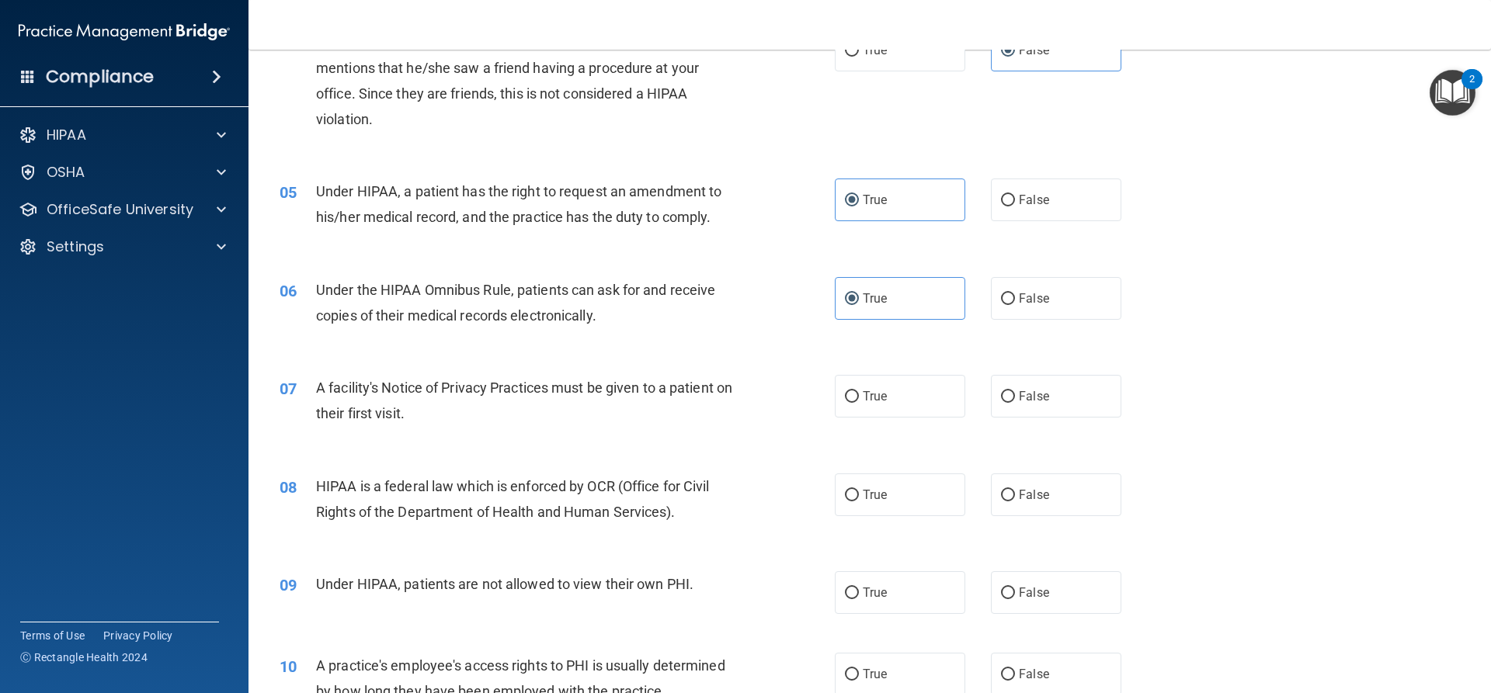
scroll to position [699, 0]
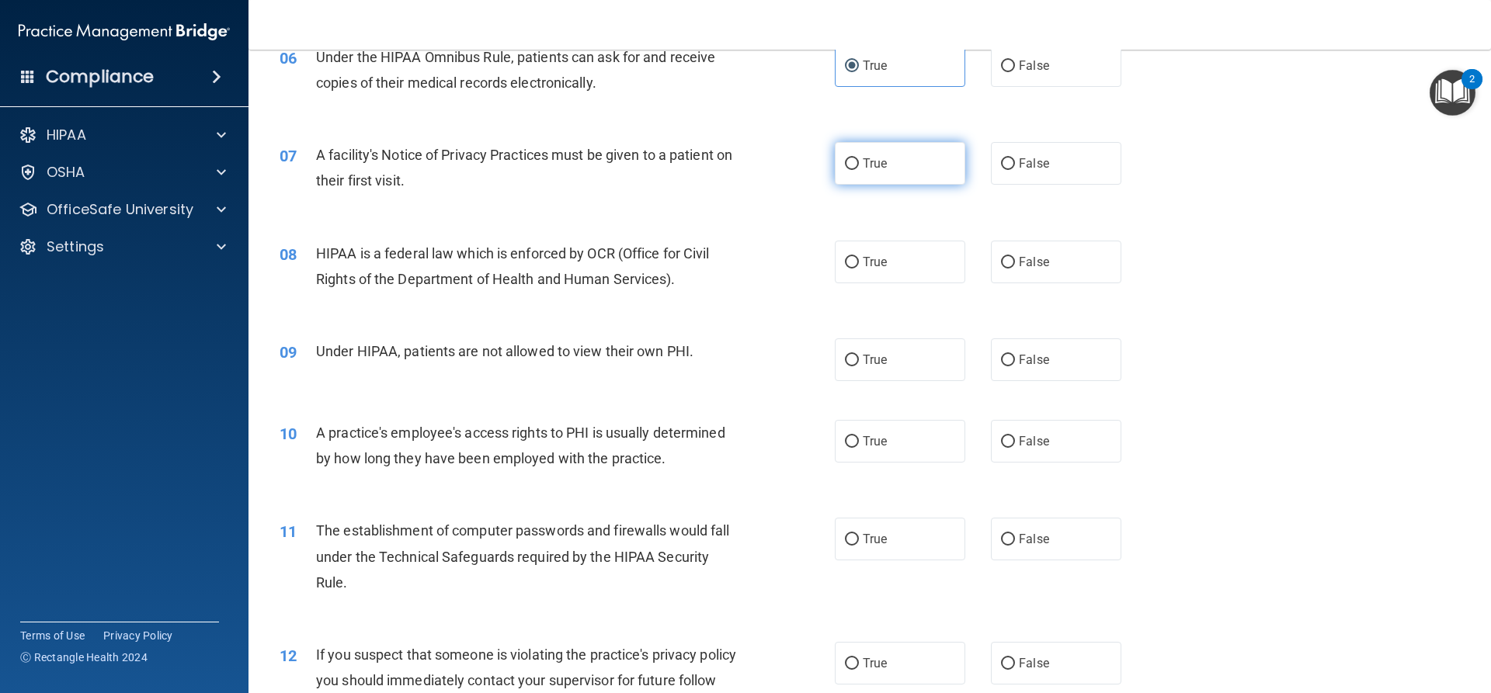
click at [850, 179] on label "True" at bounding box center [900, 163] width 130 height 43
click at [850, 170] on input "True" at bounding box center [852, 164] width 14 height 12
radio input "true"
click at [874, 262] on span "True" at bounding box center [875, 262] width 24 height 15
click at [859, 262] on input "True" at bounding box center [852, 263] width 14 height 12
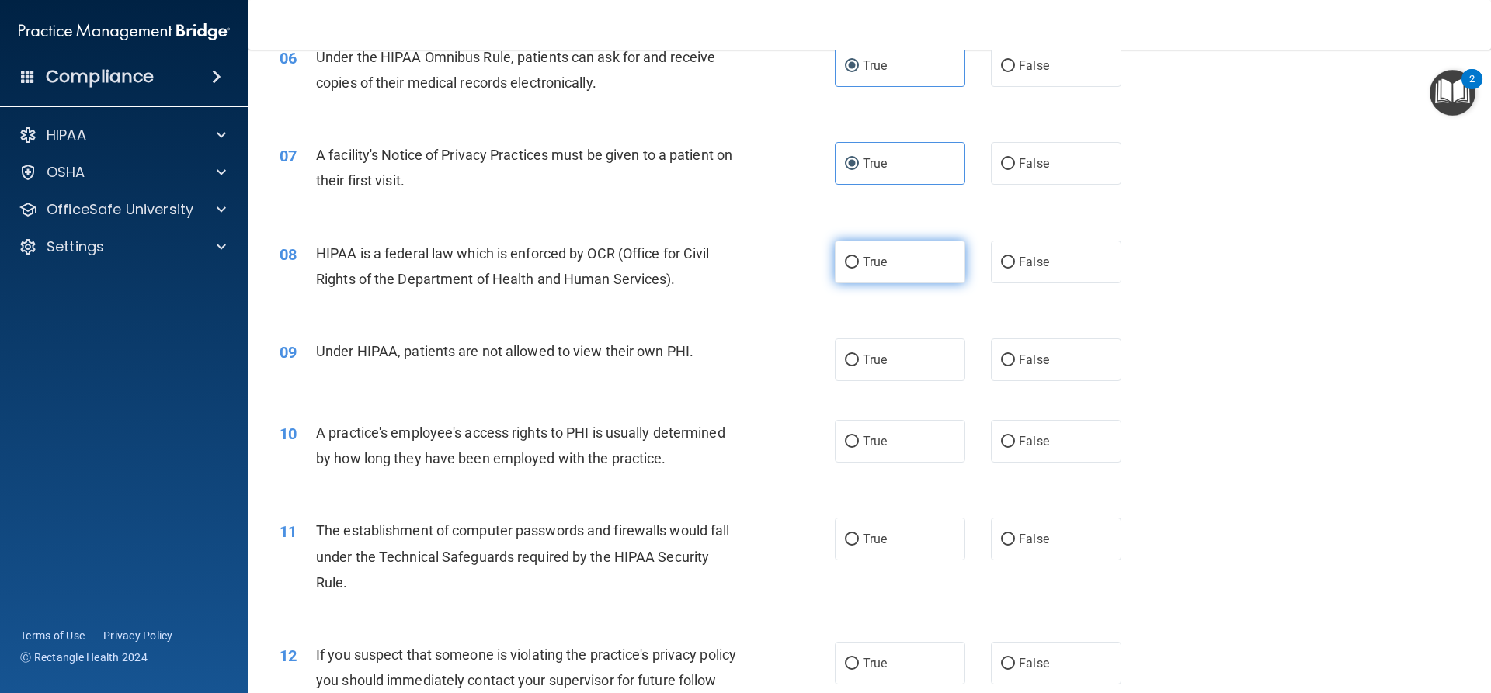
radio input "true"
click at [1073, 346] on label "False" at bounding box center [1056, 360] width 130 height 43
click at [1015, 355] on input "False" at bounding box center [1008, 361] width 14 height 12
radio input "true"
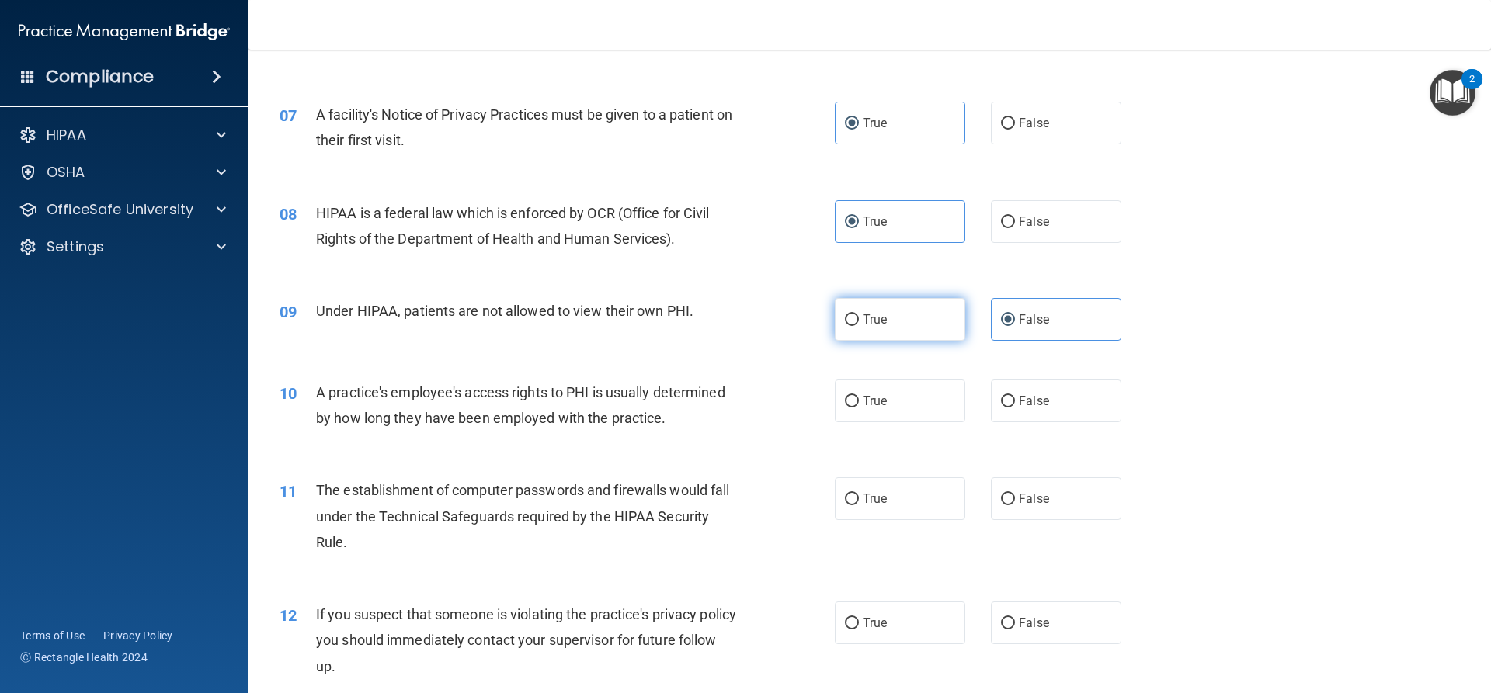
scroll to position [776, 0]
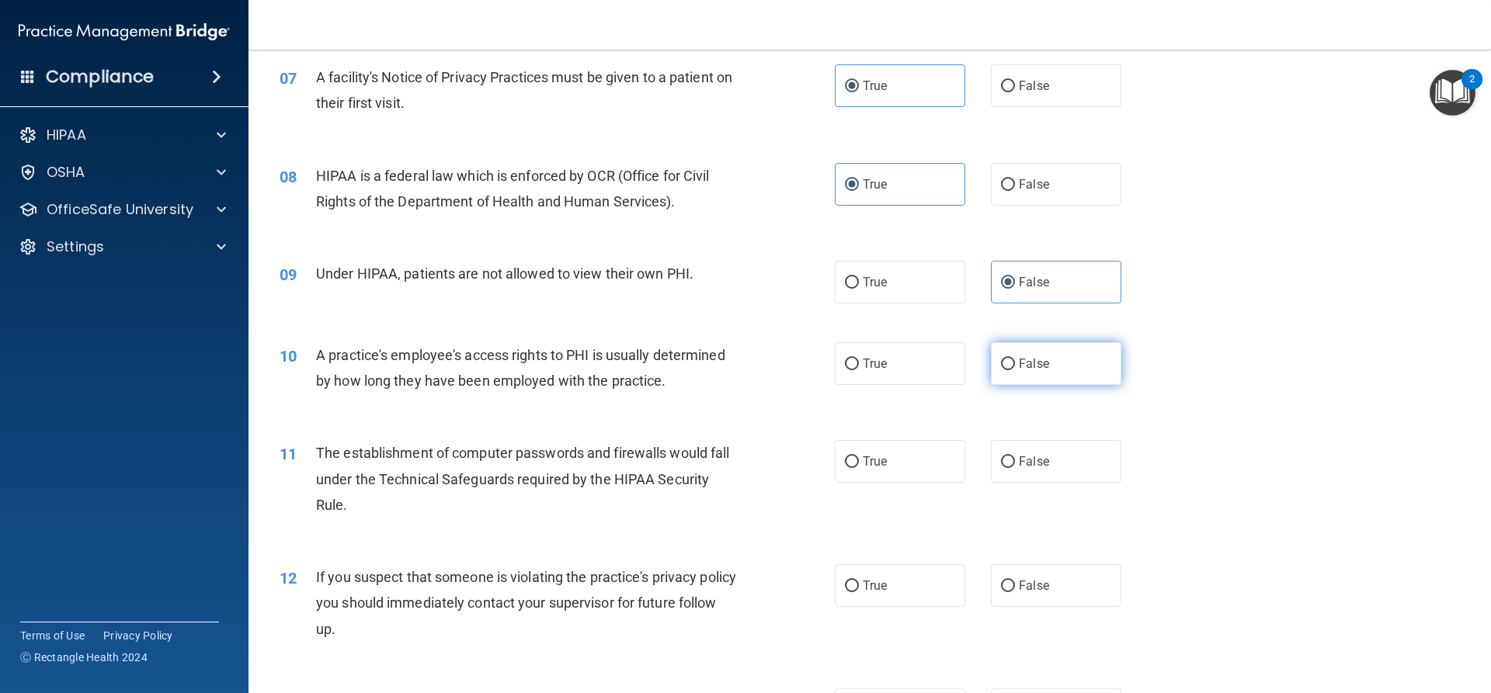
click at [1005, 359] on input "False" at bounding box center [1008, 365] width 14 height 12
radio input "true"
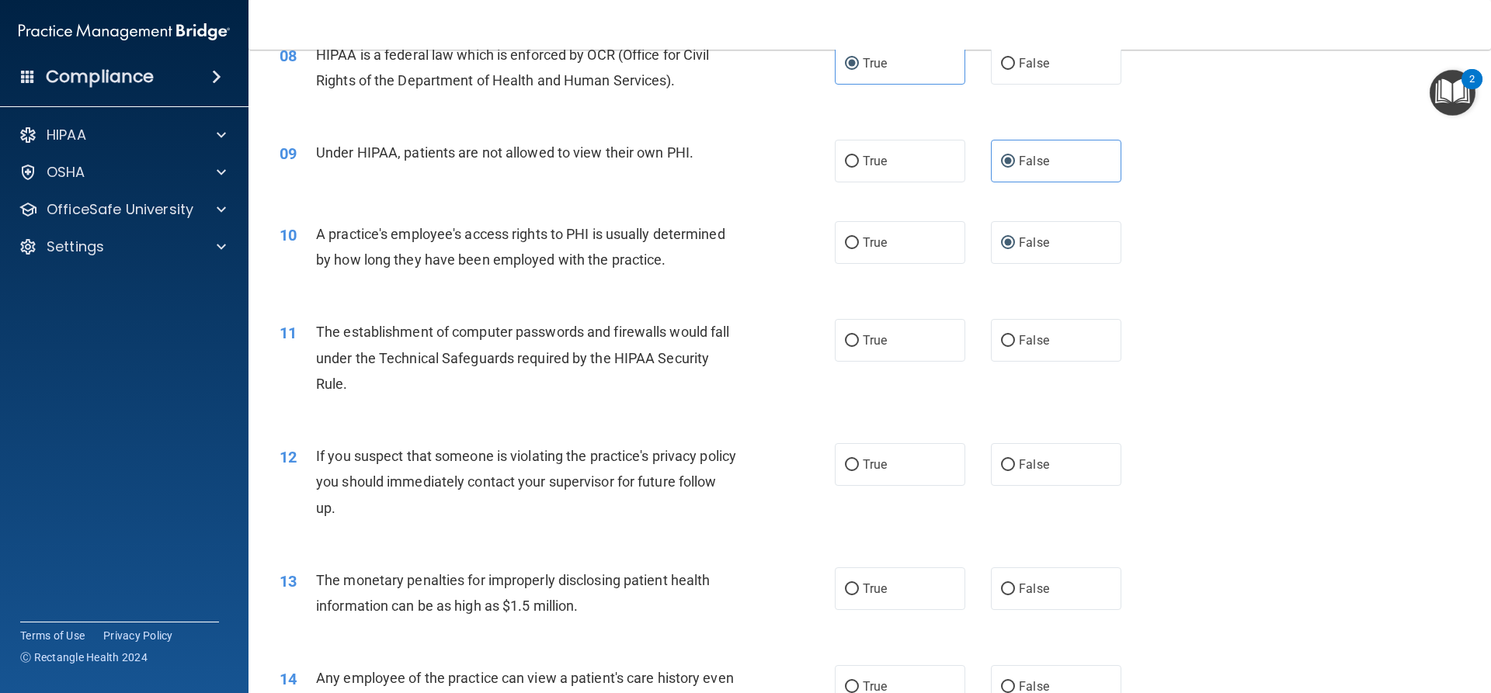
scroll to position [932, 0]
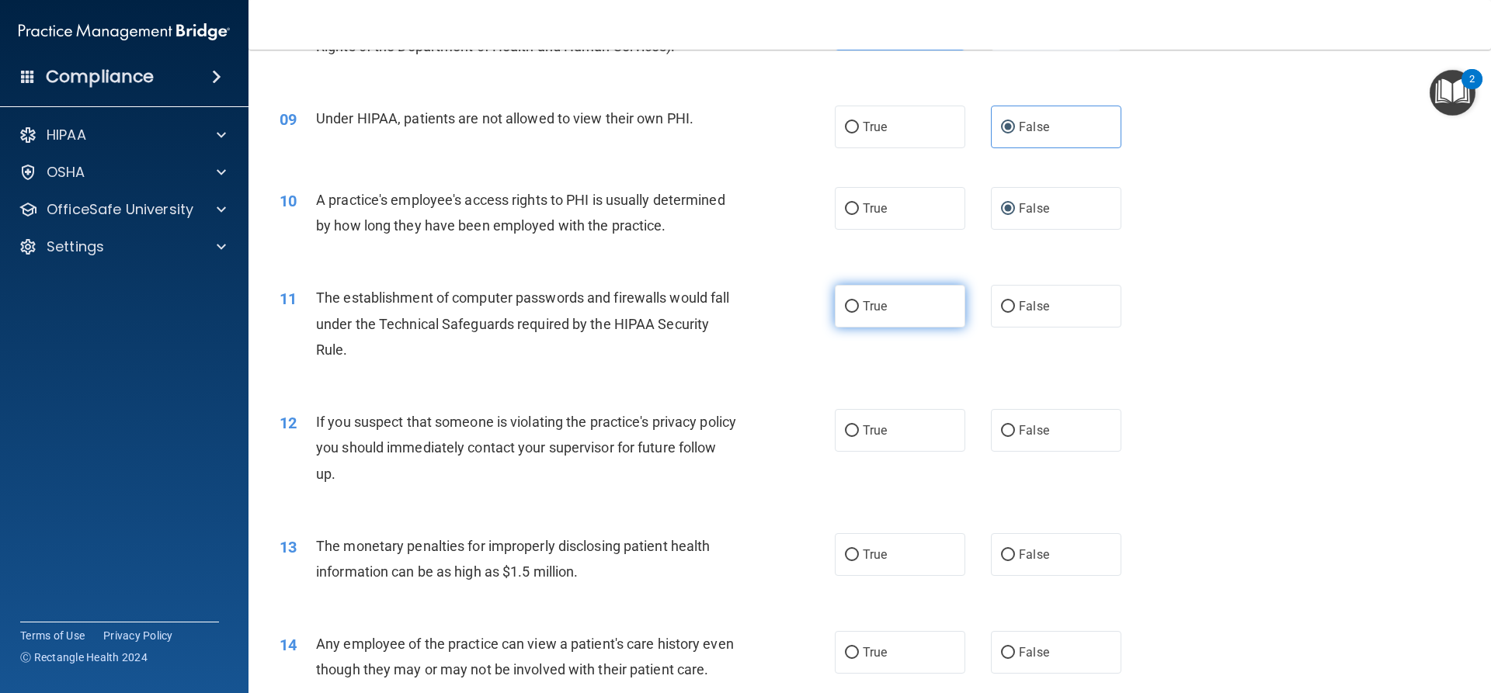
click at [852, 299] on label "True" at bounding box center [900, 306] width 130 height 43
click at [852, 301] on input "True" at bounding box center [852, 307] width 14 height 12
radio input "true"
click at [877, 429] on span "True" at bounding box center [875, 430] width 24 height 15
click at [859, 429] on input "True" at bounding box center [852, 431] width 14 height 12
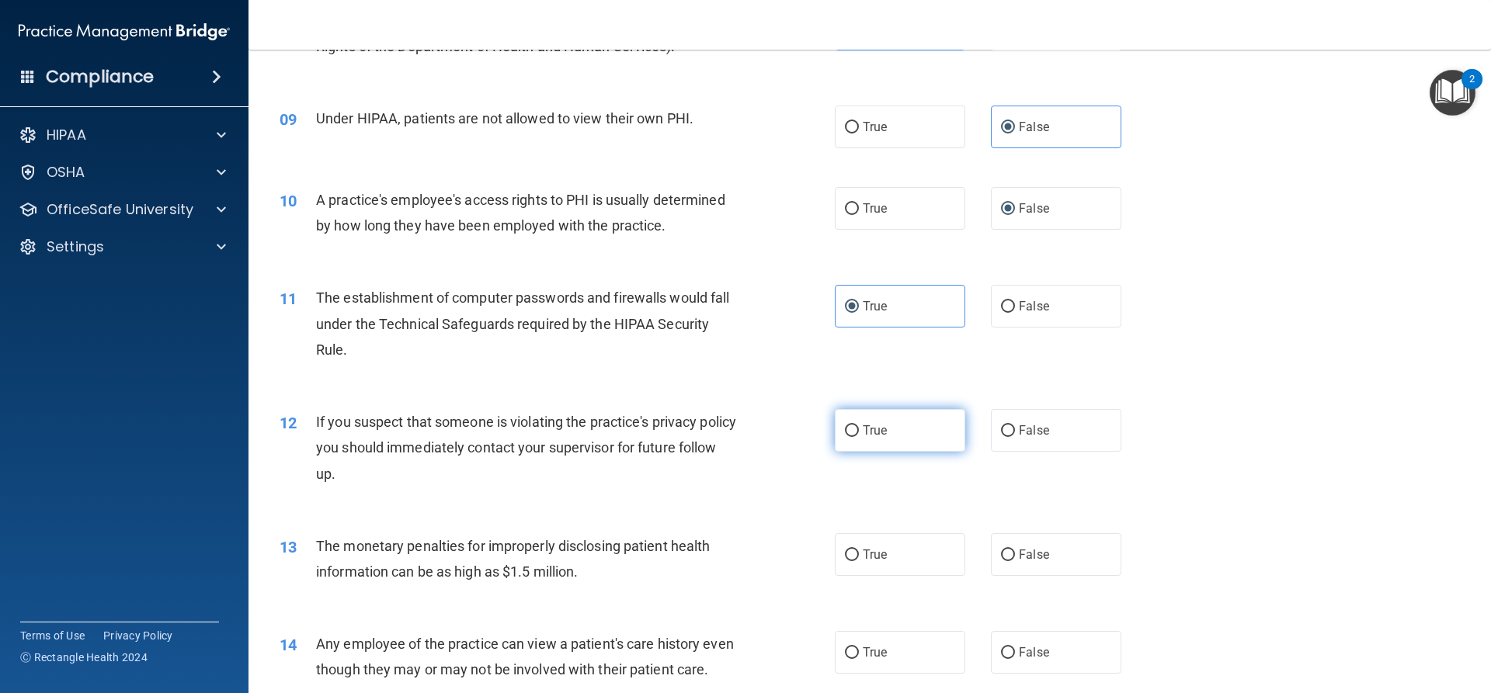
radio input "true"
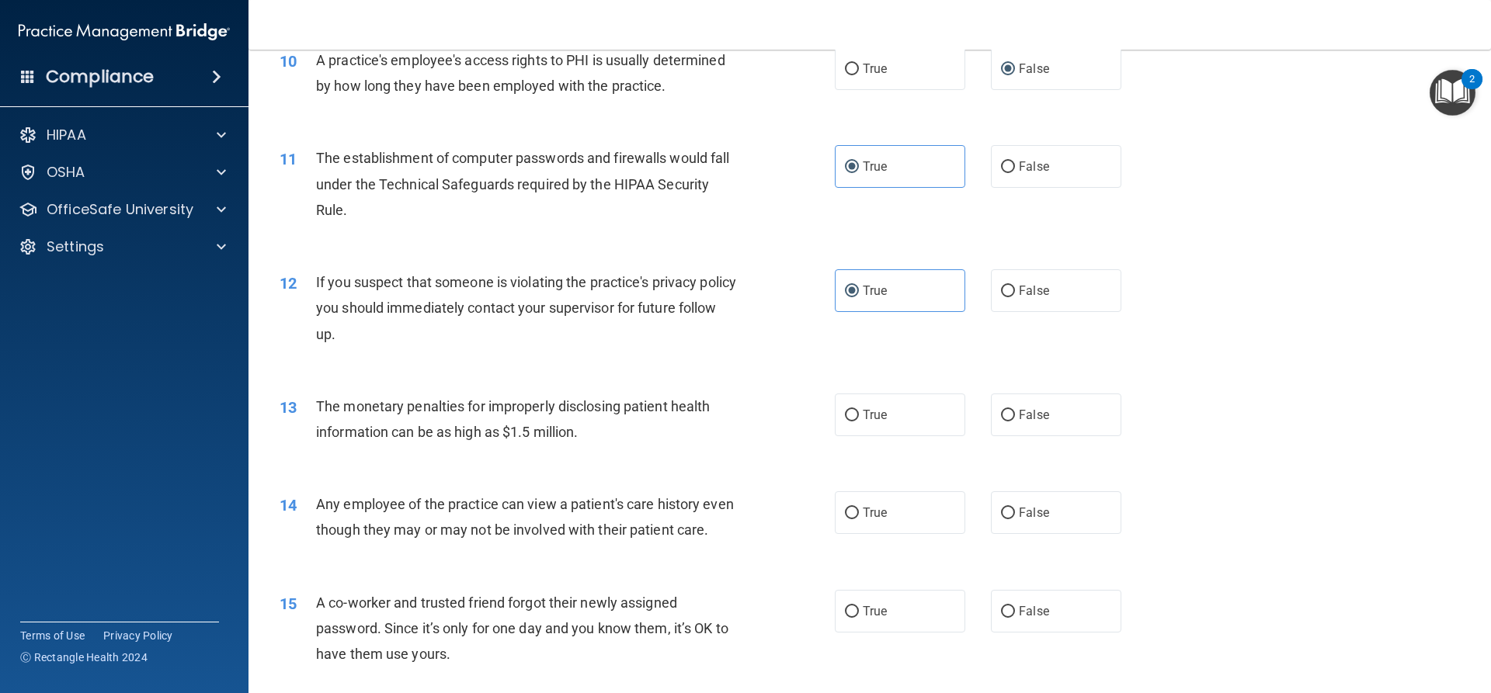
scroll to position [1087, 0]
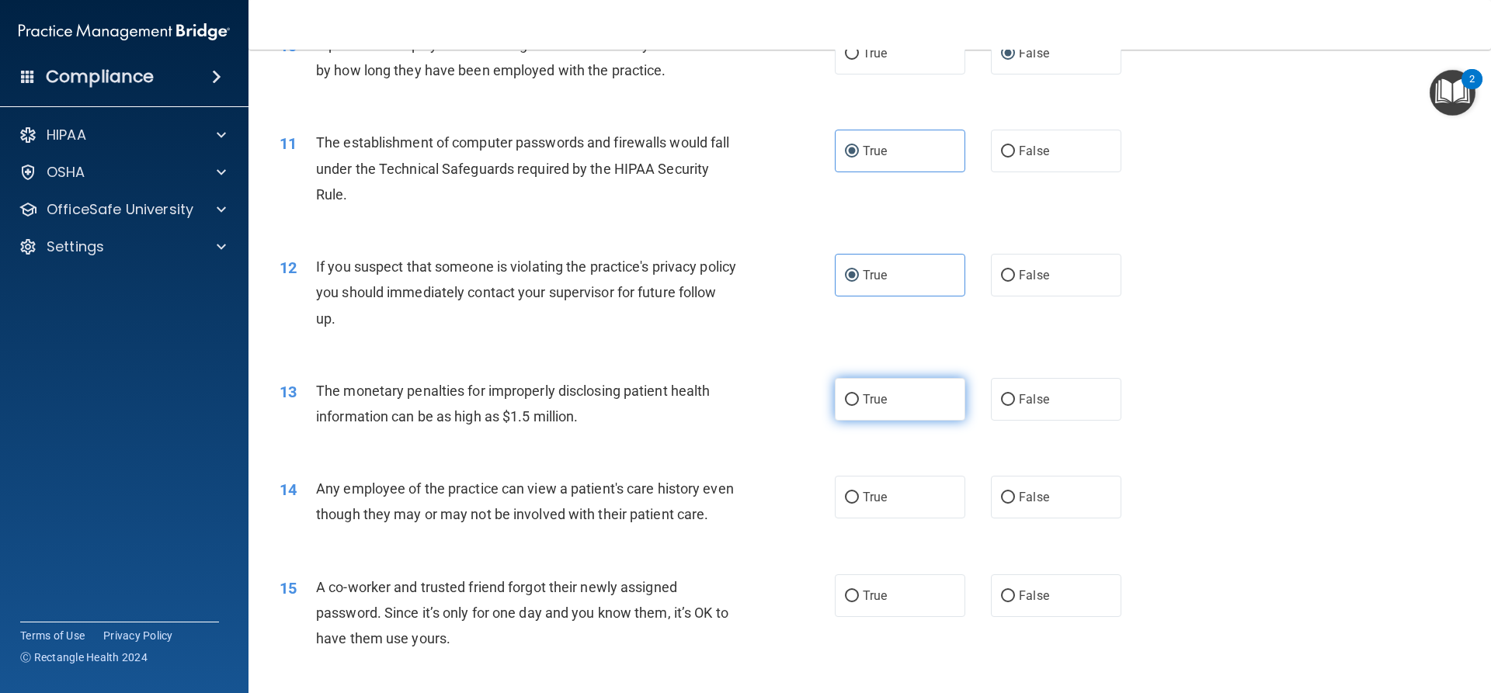
click at [851, 402] on input "True" at bounding box center [852, 400] width 14 height 12
radio input "true"
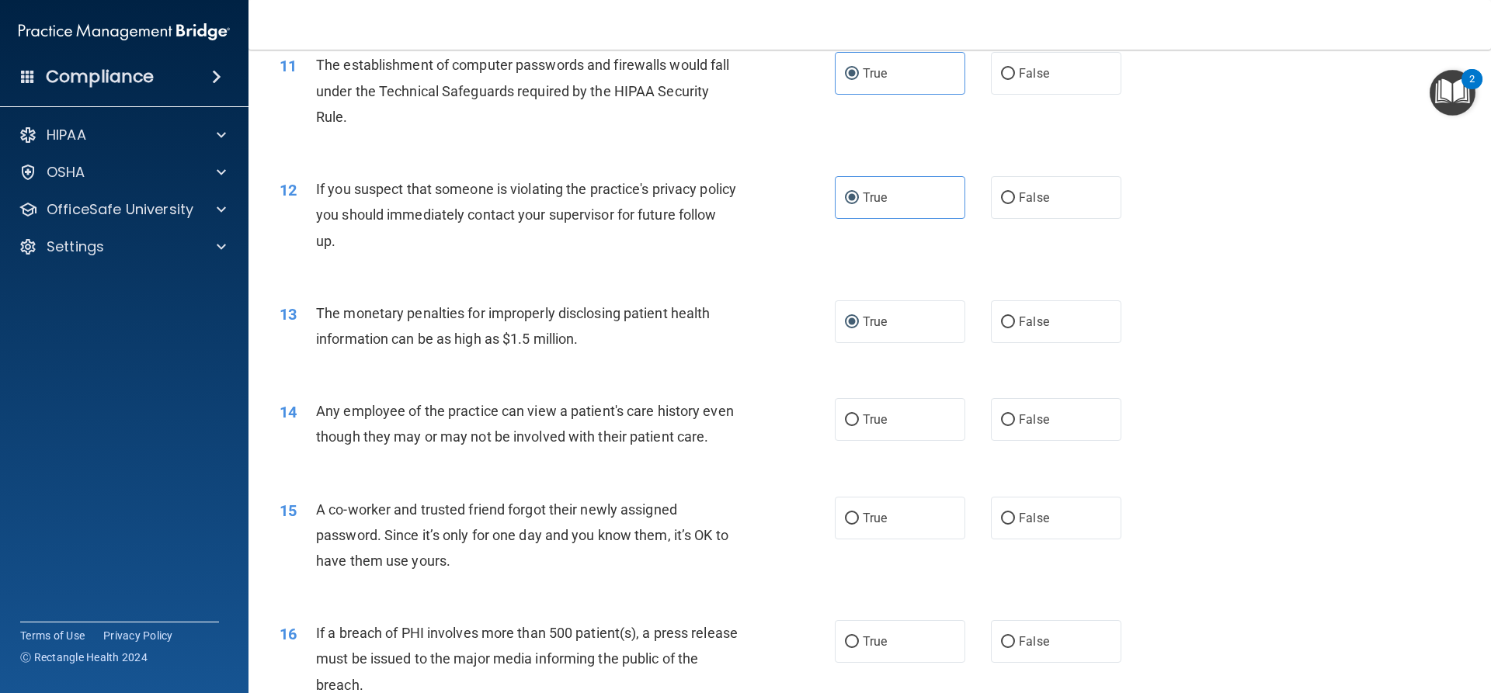
scroll to position [1242, 0]
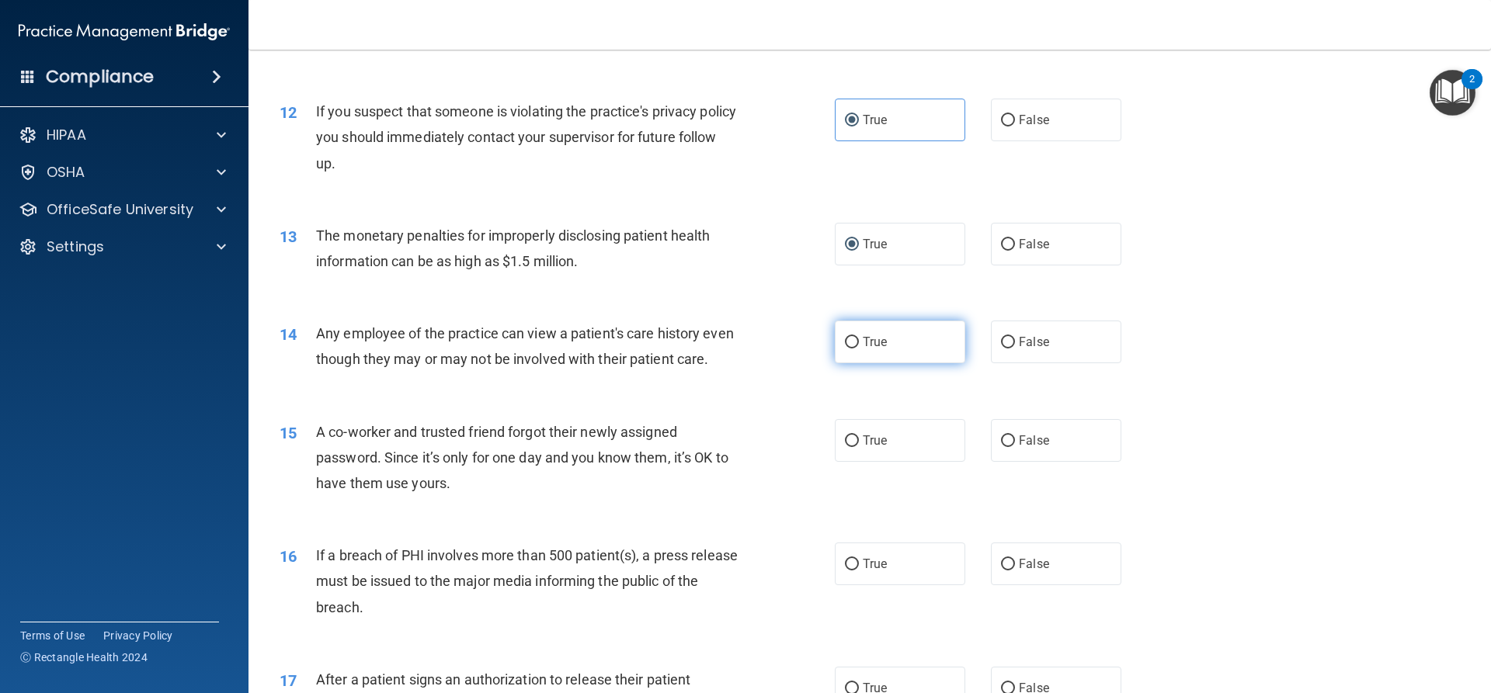
click at [895, 353] on label "True" at bounding box center [900, 342] width 130 height 43
click at [859, 349] on input "True" at bounding box center [852, 343] width 14 height 12
radio input "true"
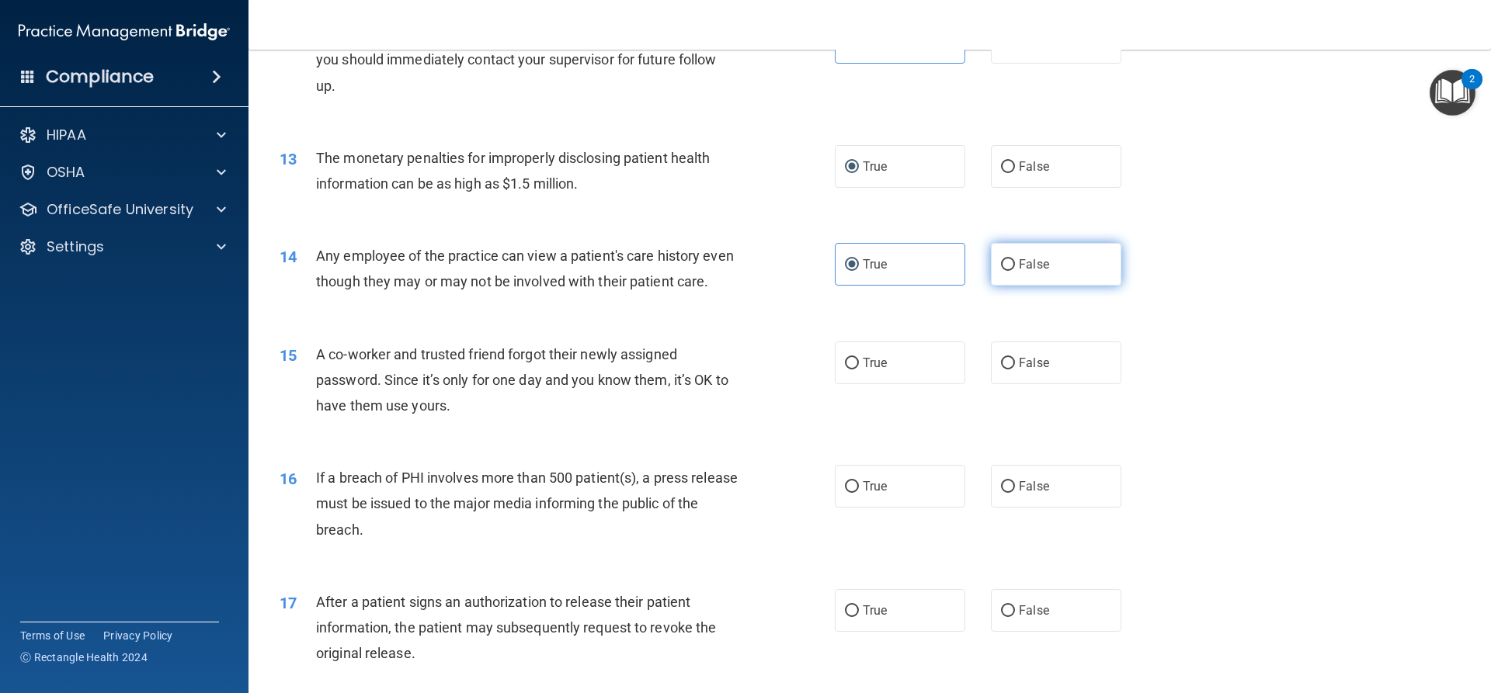
click at [1073, 263] on label "False" at bounding box center [1056, 264] width 130 height 43
click at [1015, 263] on input "False" at bounding box center [1008, 265] width 14 height 12
radio input "true"
radio input "false"
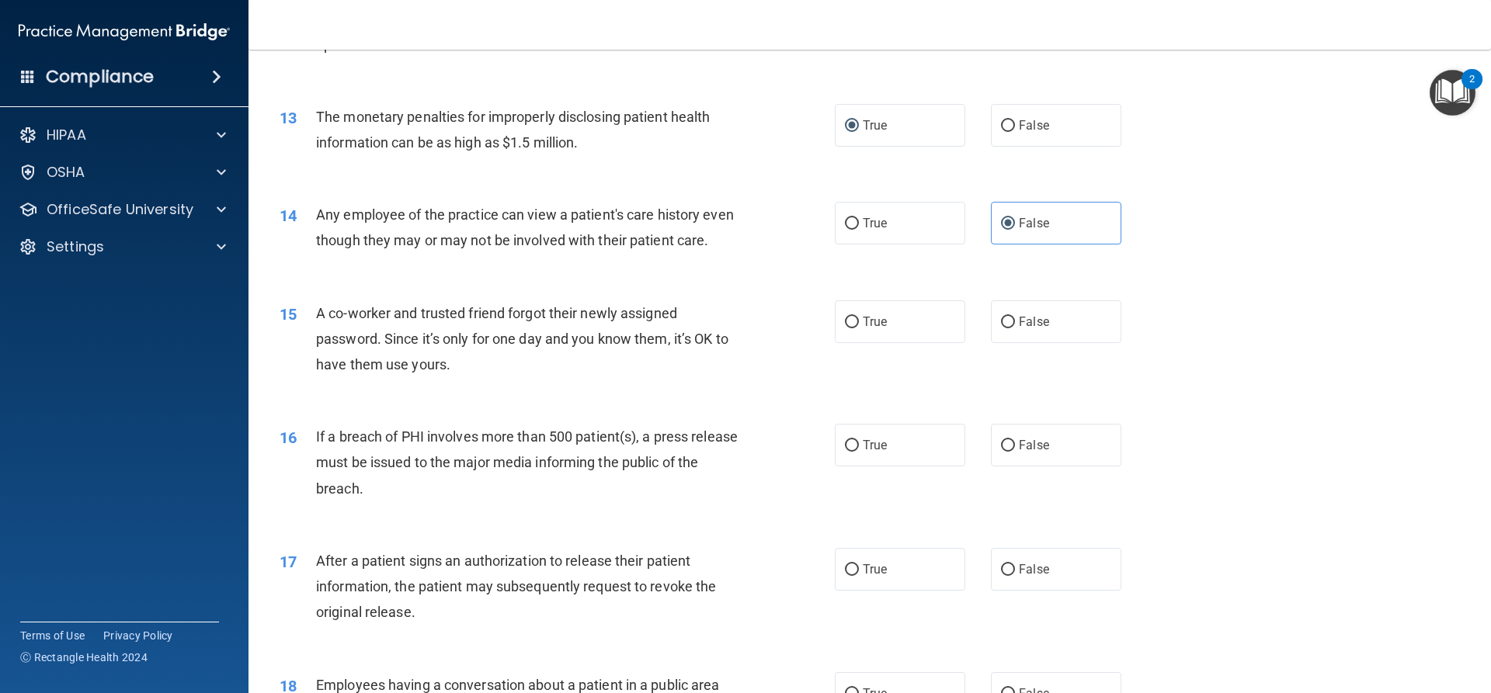
scroll to position [1398, 0]
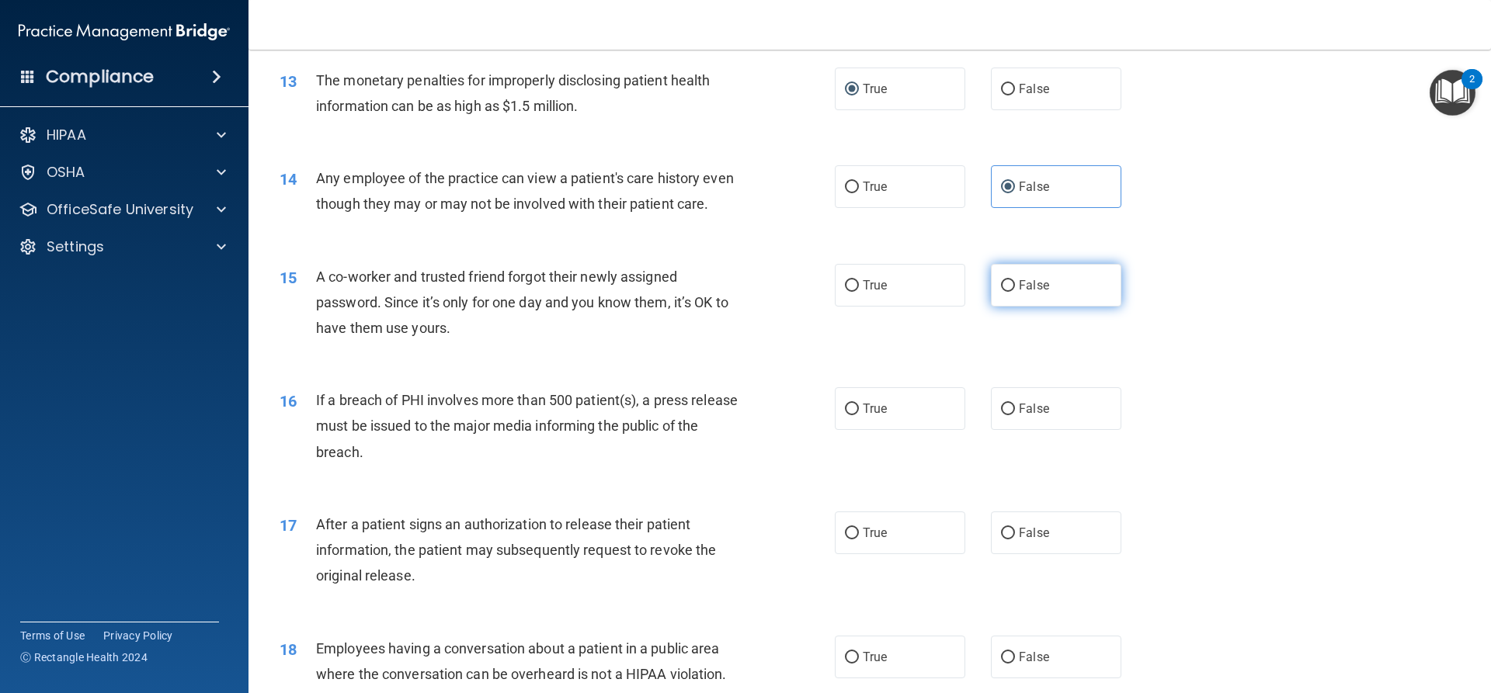
click at [1028, 296] on label "False" at bounding box center [1056, 285] width 130 height 43
click at [1015, 292] on input "False" at bounding box center [1008, 286] width 14 height 12
radio input "true"
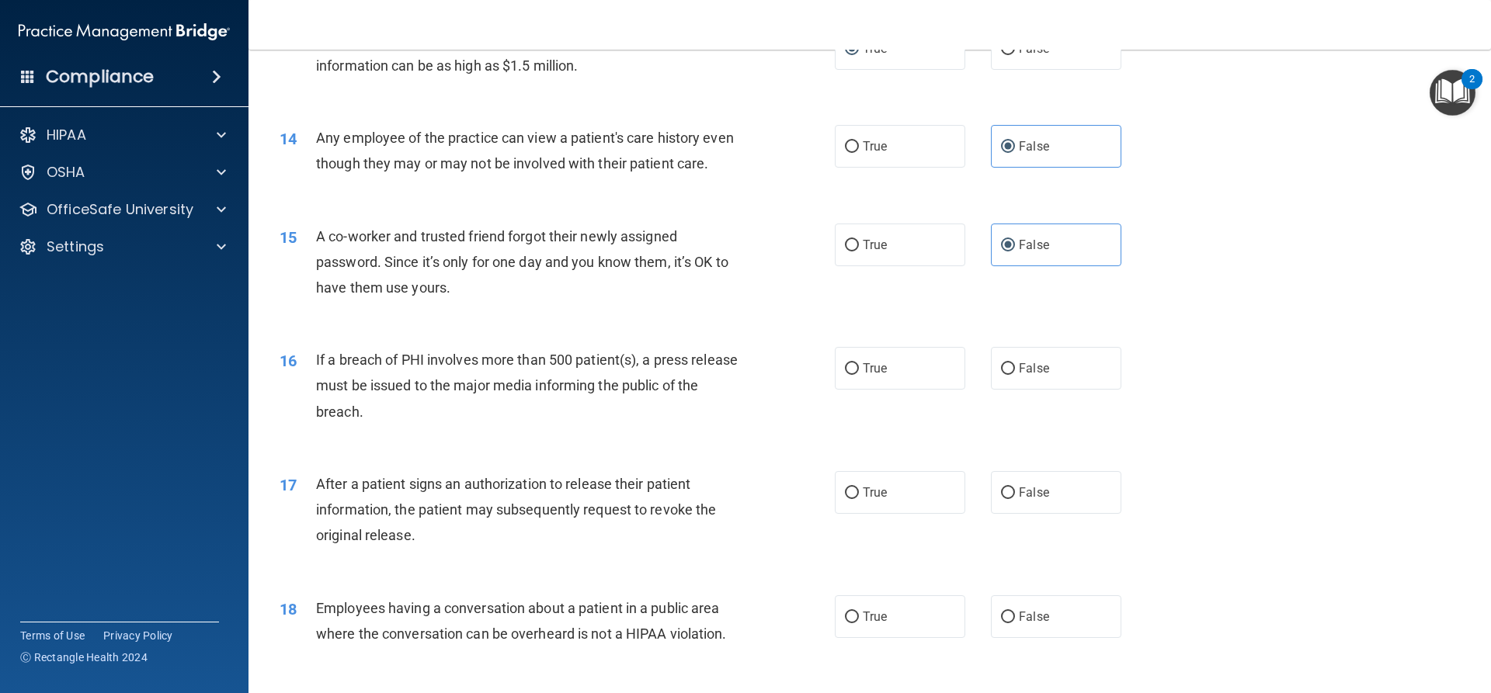
scroll to position [1475, 0]
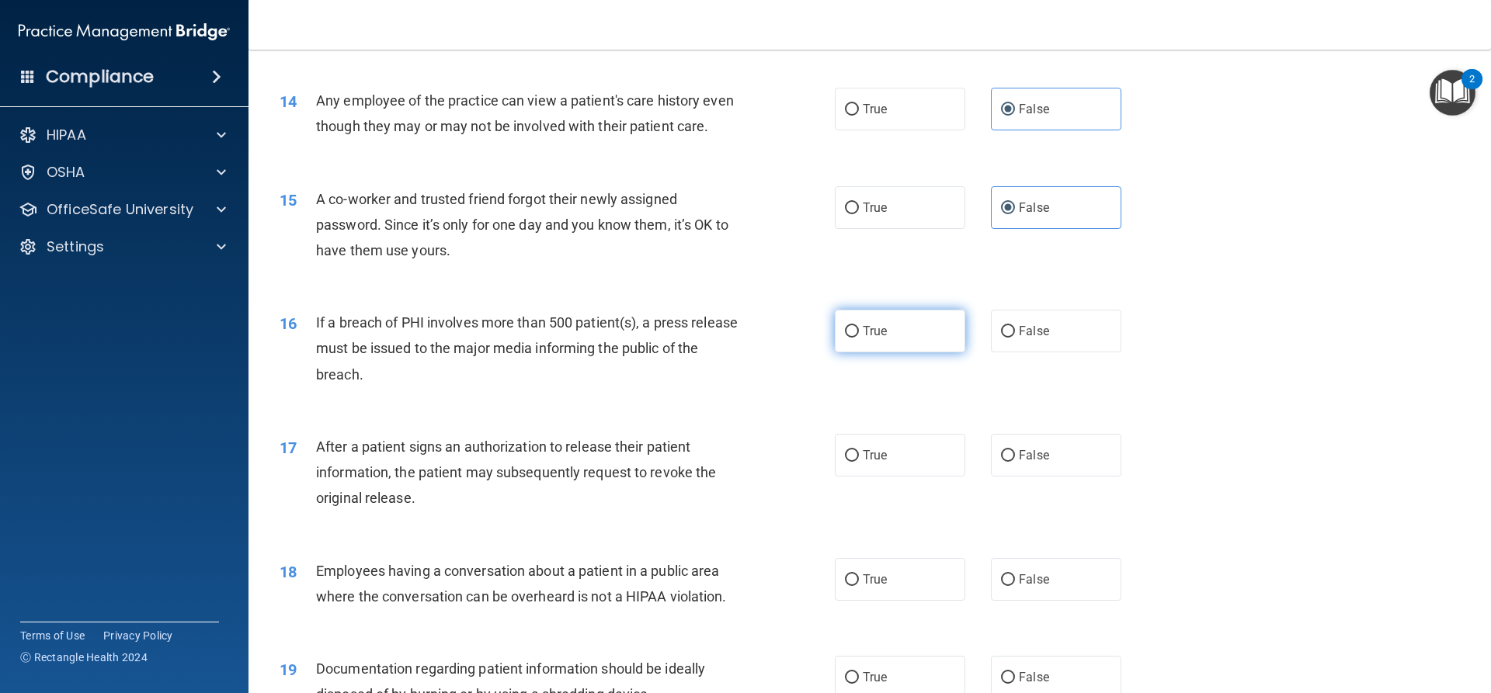
click at [932, 352] on label "True" at bounding box center [900, 331] width 130 height 43
click at [859, 338] on input "True" at bounding box center [852, 332] width 14 height 12
radio input "true"
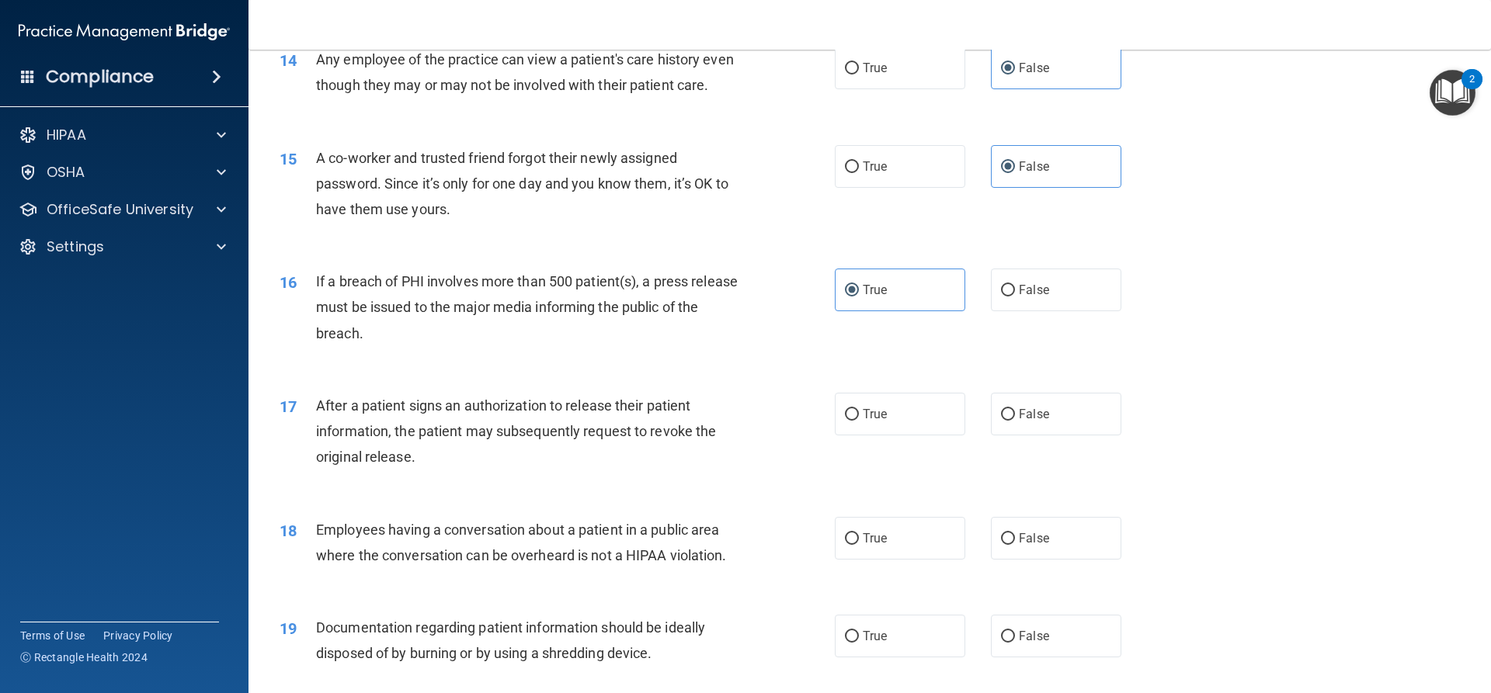
scroll to position [1553, 0]
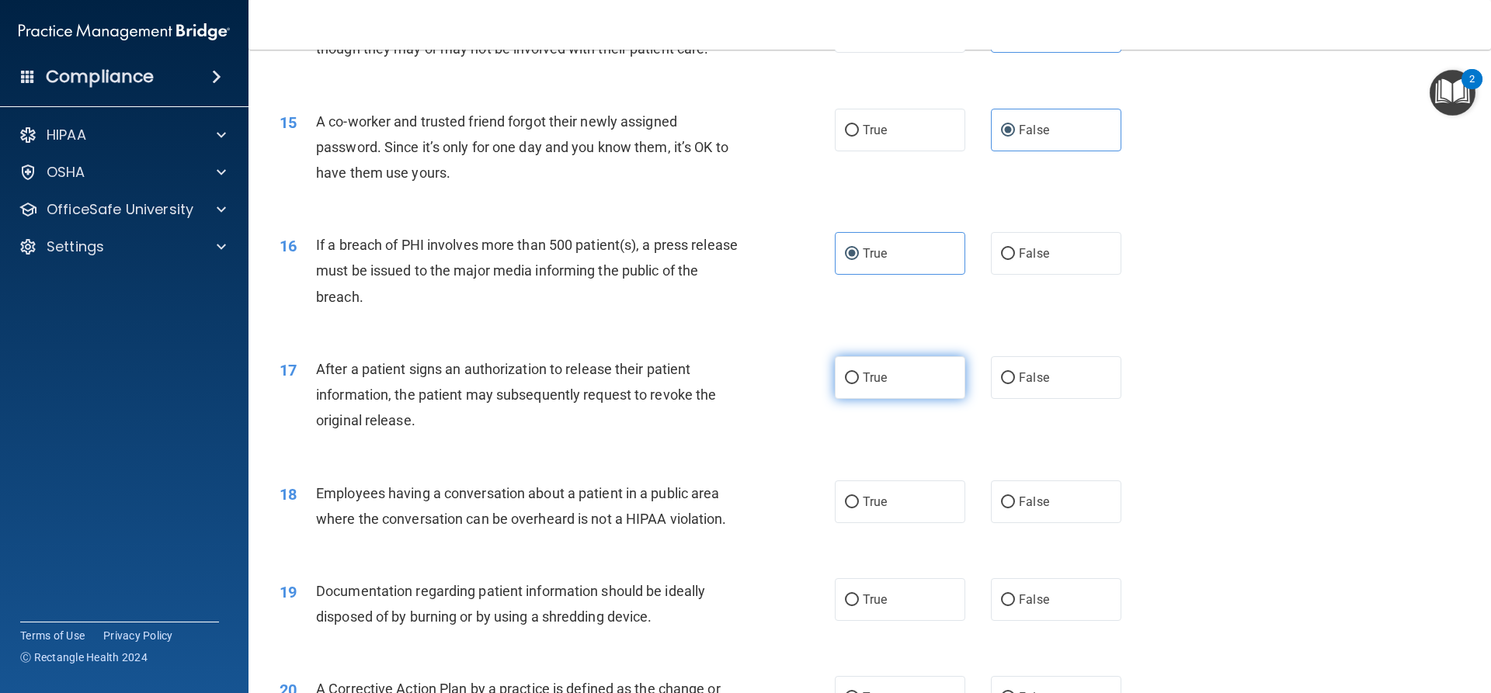
click at [848, 393] on label "True" at bounding box center [900, 377] width 130 height 43
click at [848, 384] on input "True" at bounding box center [852, 379] width 14 height 12
radio input "true"
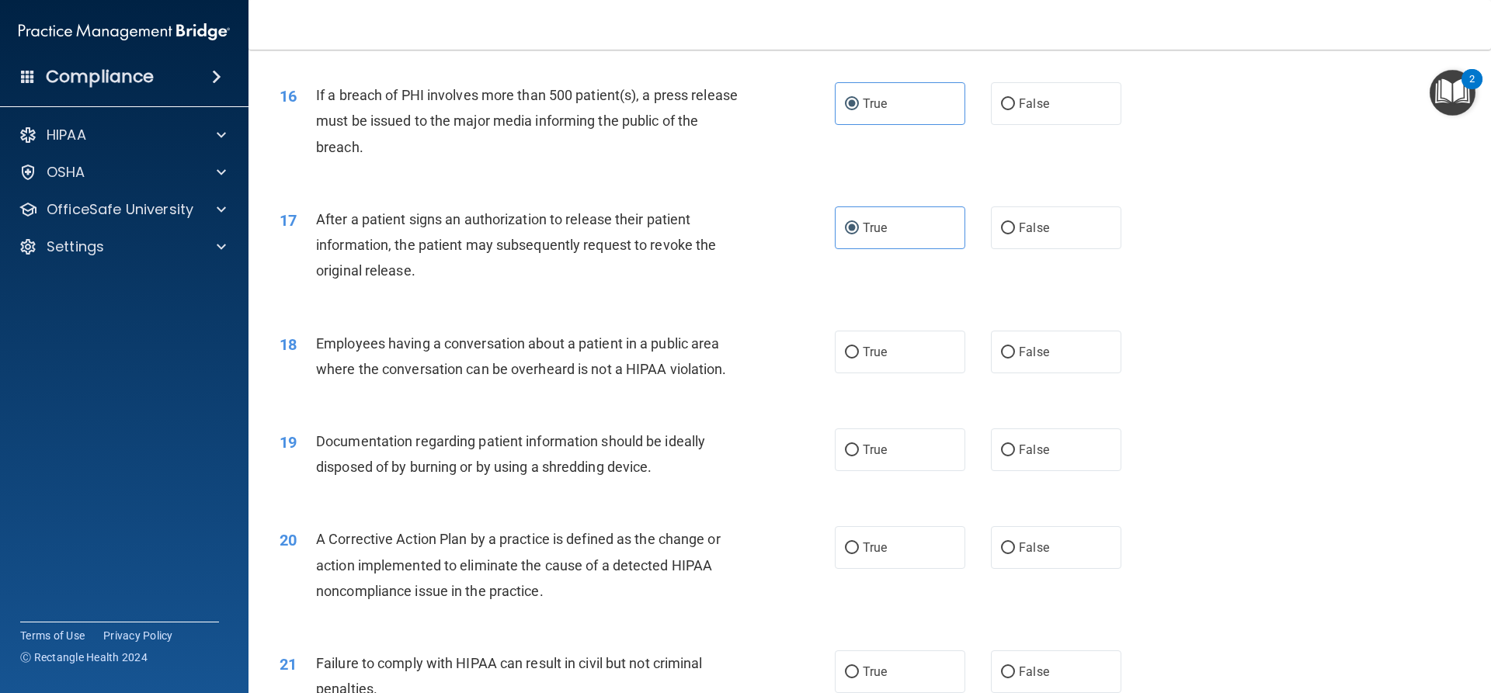
scroll to position [1708, 0]
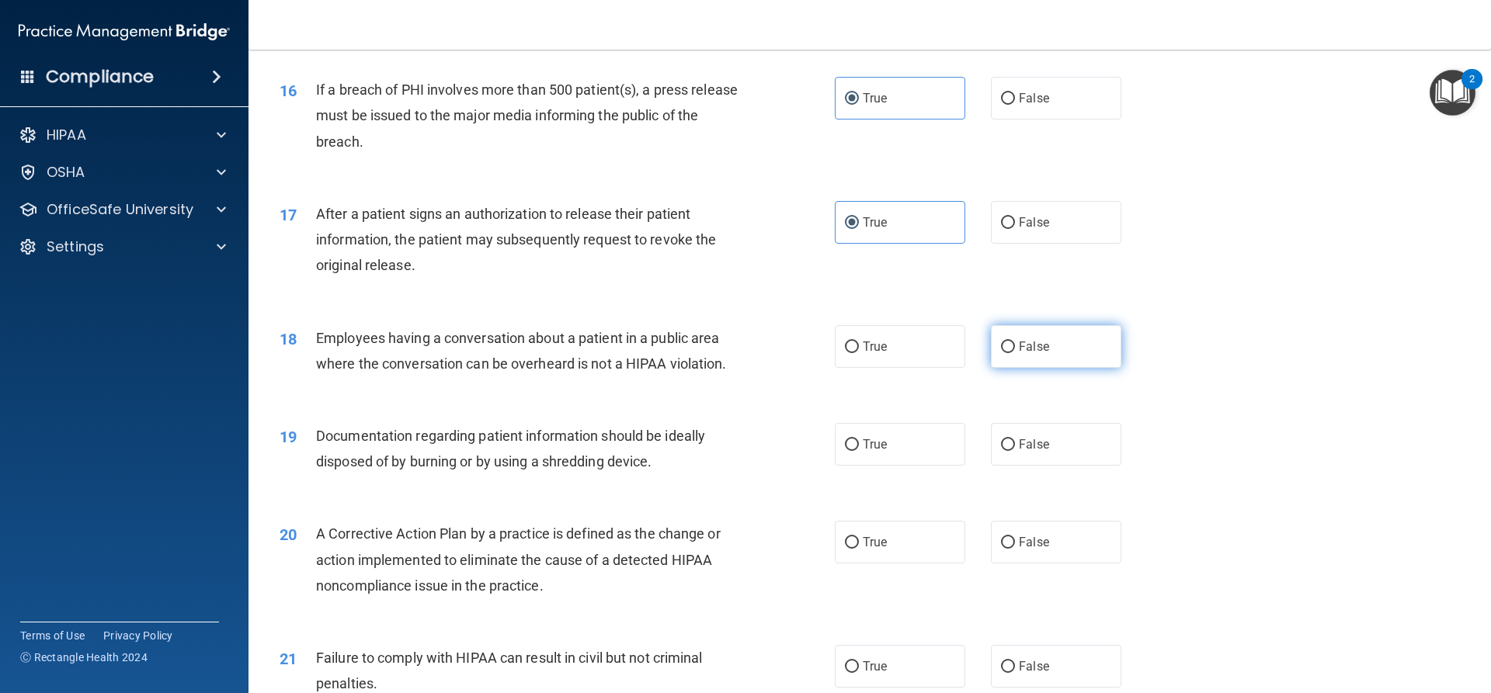
click at [1029, 354] on span "False" at bounding box center [1034, 346] width 30 height 15
click at [1015, 353] on input "False" at bounding box center [1008, 348] width 14 height 12
radio input "true"
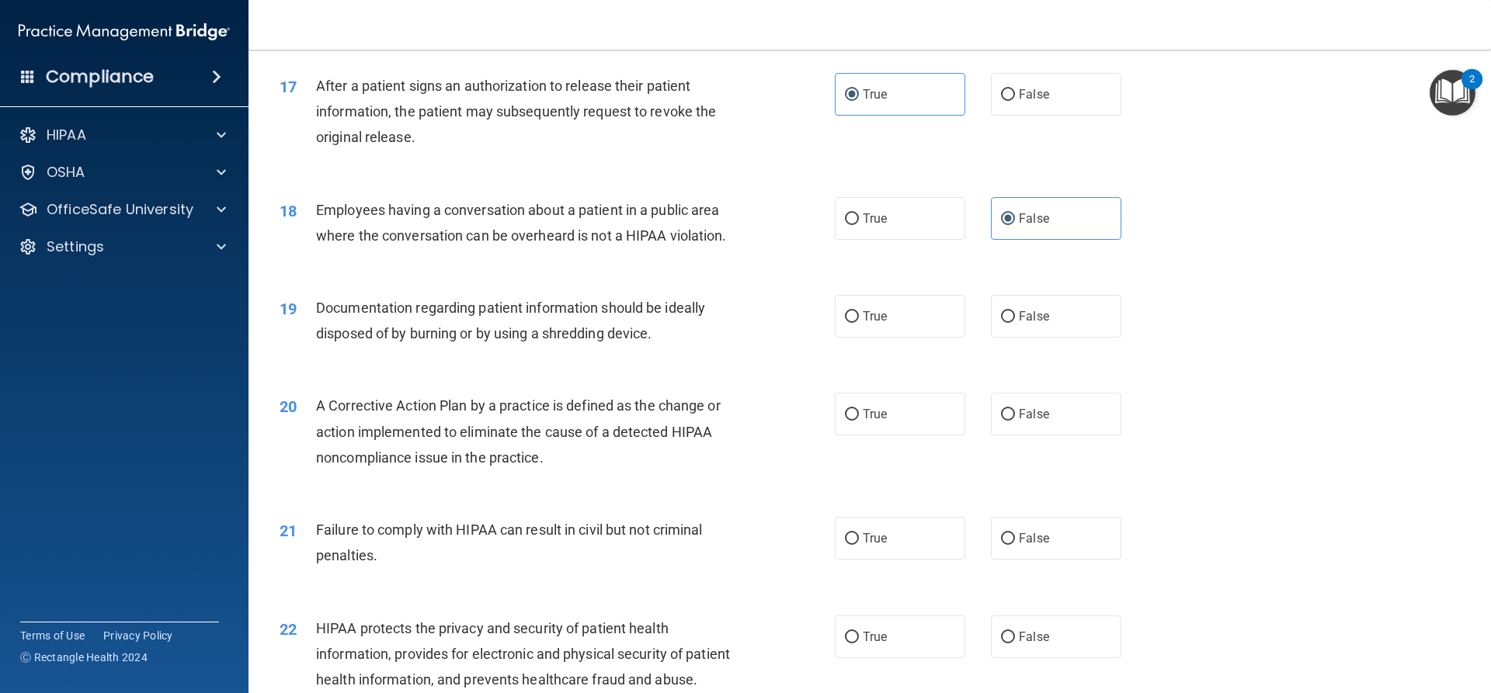
scroll to position [1863, 0]
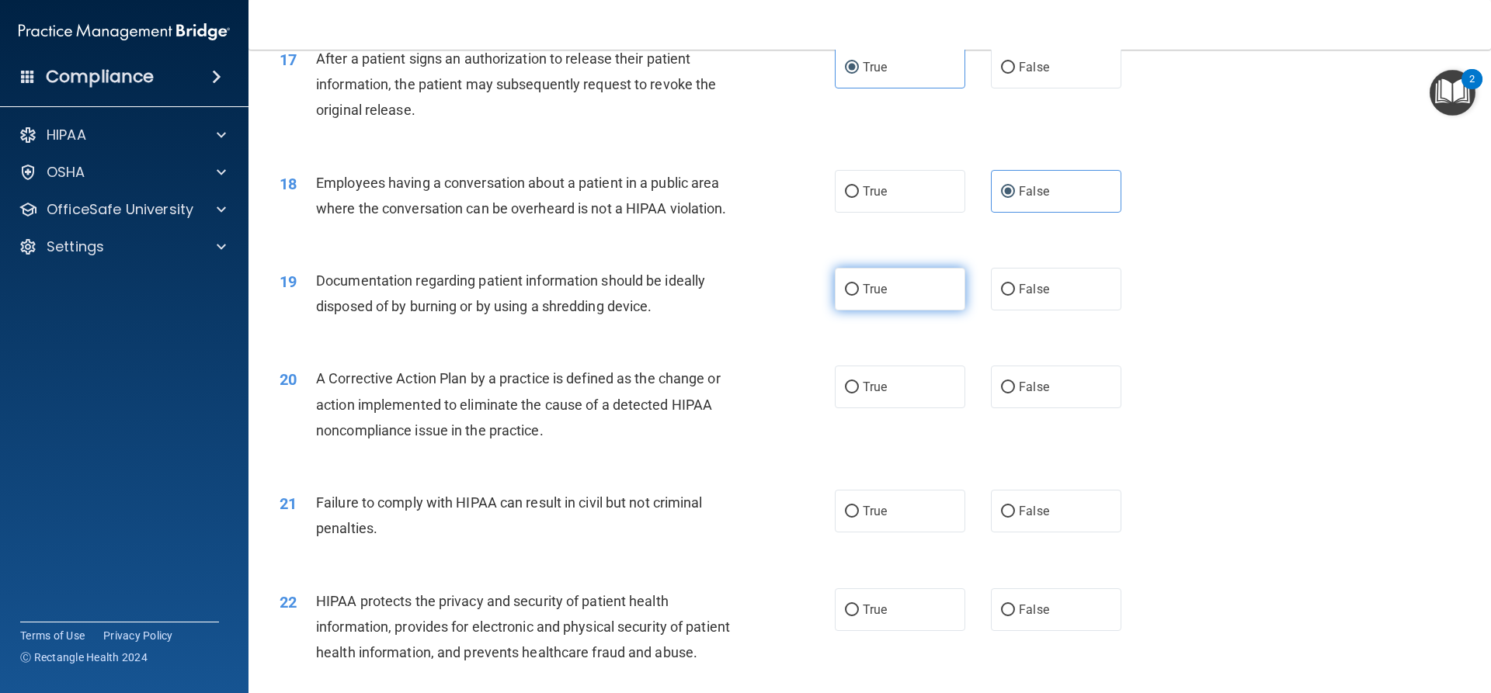
click at [856, 311] on label "True" at bounding box center [900, 289] width 130 height 43
click at [856, 296] on input "True" at bounding box center [852, 290] width 14 height 12
radio input "true"
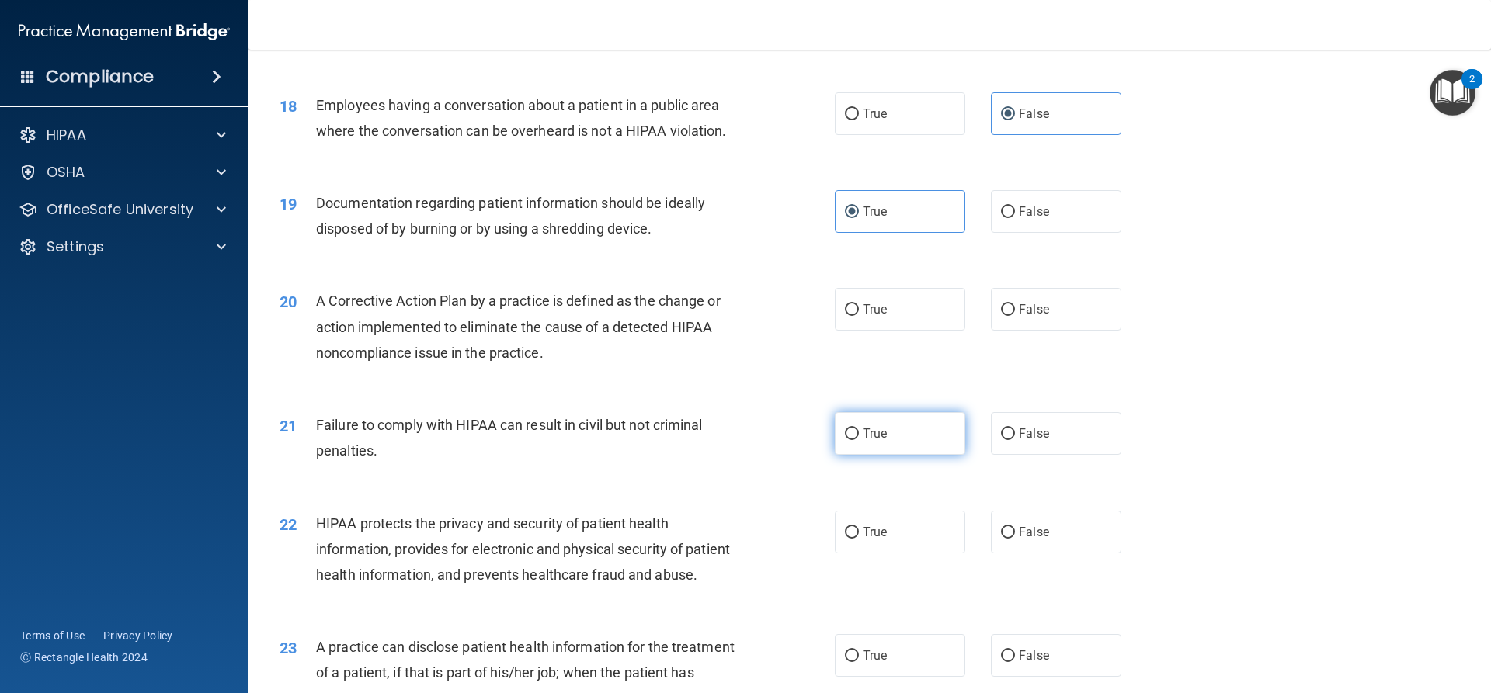
click at [856, 443] on label "True" at bounding box center [900, 433] width 130 height 43
click at [856, 440] on input "True" at bounding box center [852, 435] width 14 height 12
radio input "true"
click at [856, 331] on label "True" at bounding box center [900, 309] width 130 height 43
click at [856, 316] on input "True" at bounding box center [852, 310] width 14 height 12
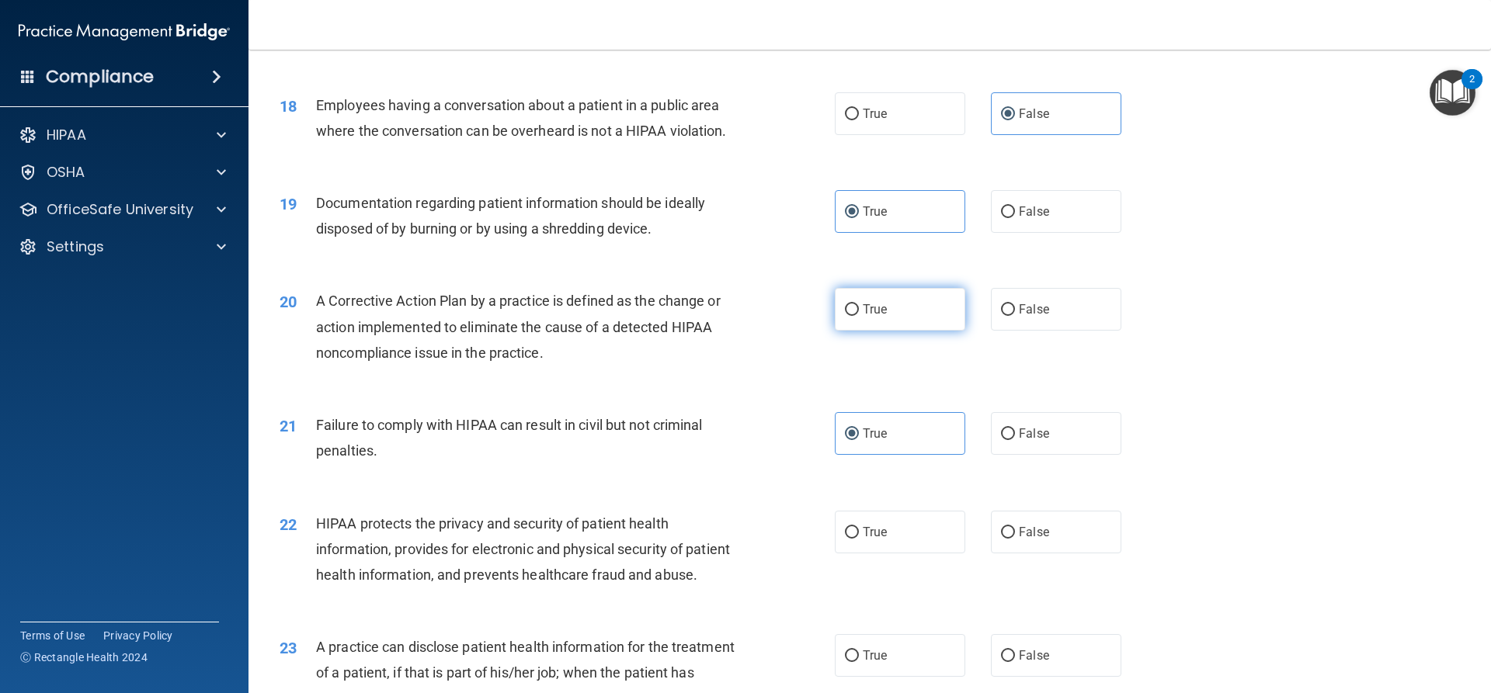
radio input "true"
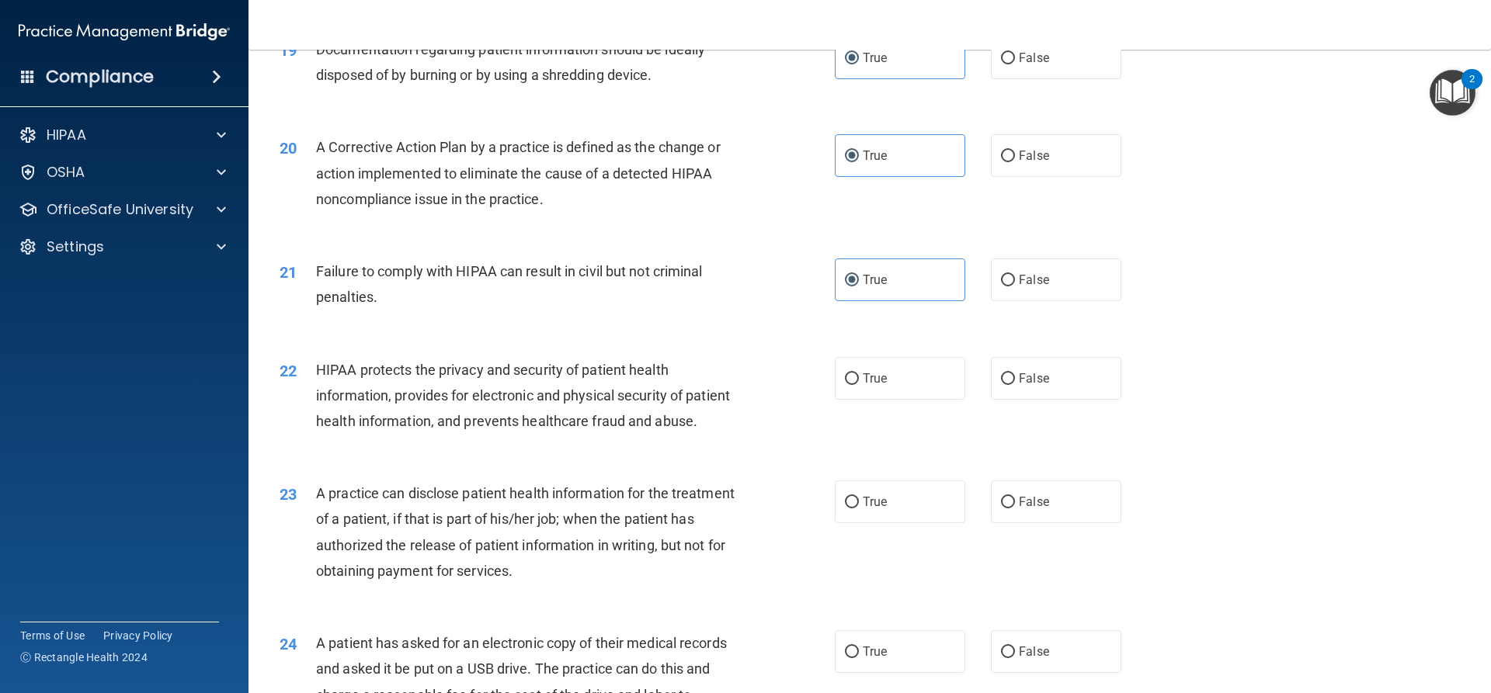
scroll to position [2096, 0]
click at [857, 394] on label "True" at bounding box center [900, 377] width 130 height 43
click at [857, 384] on input "True" at bounding box center [852, 378] width 14 height 12
radio input "true"
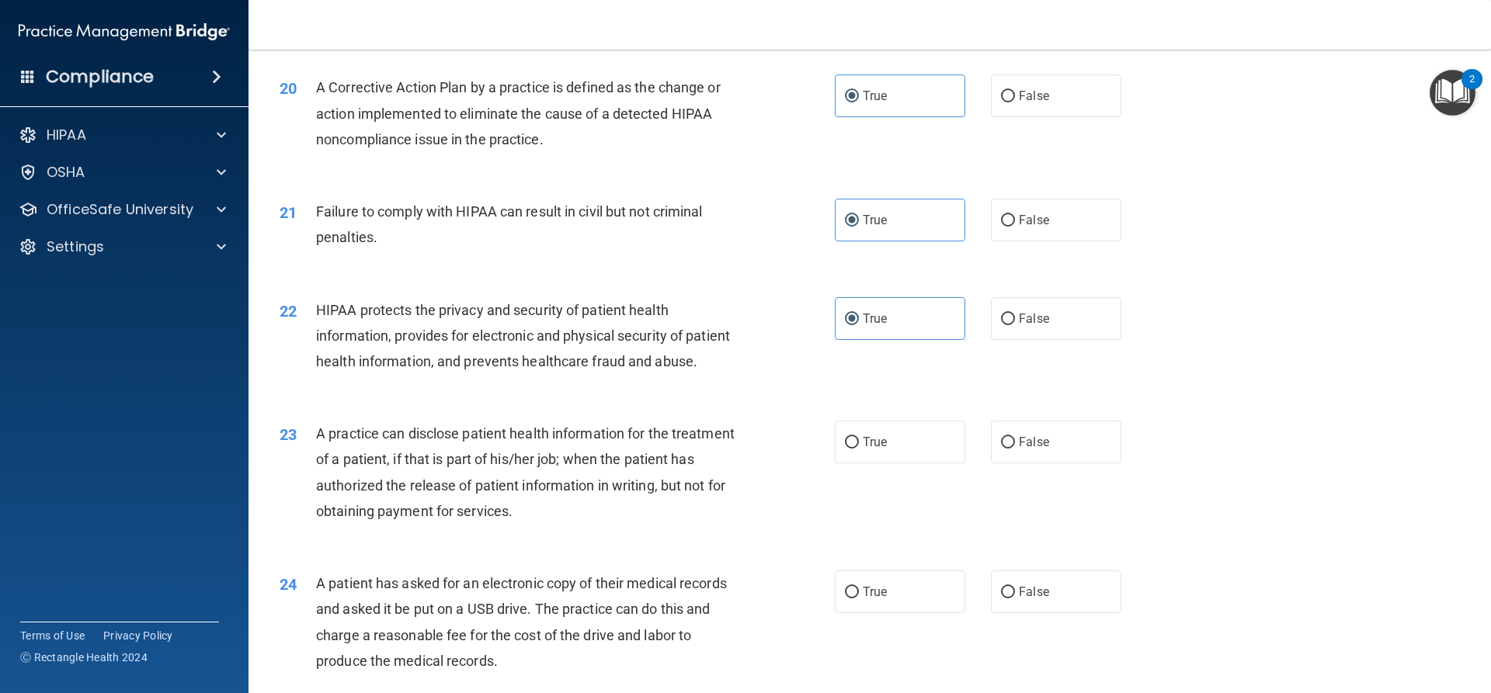
scroll to position [2252, 0]
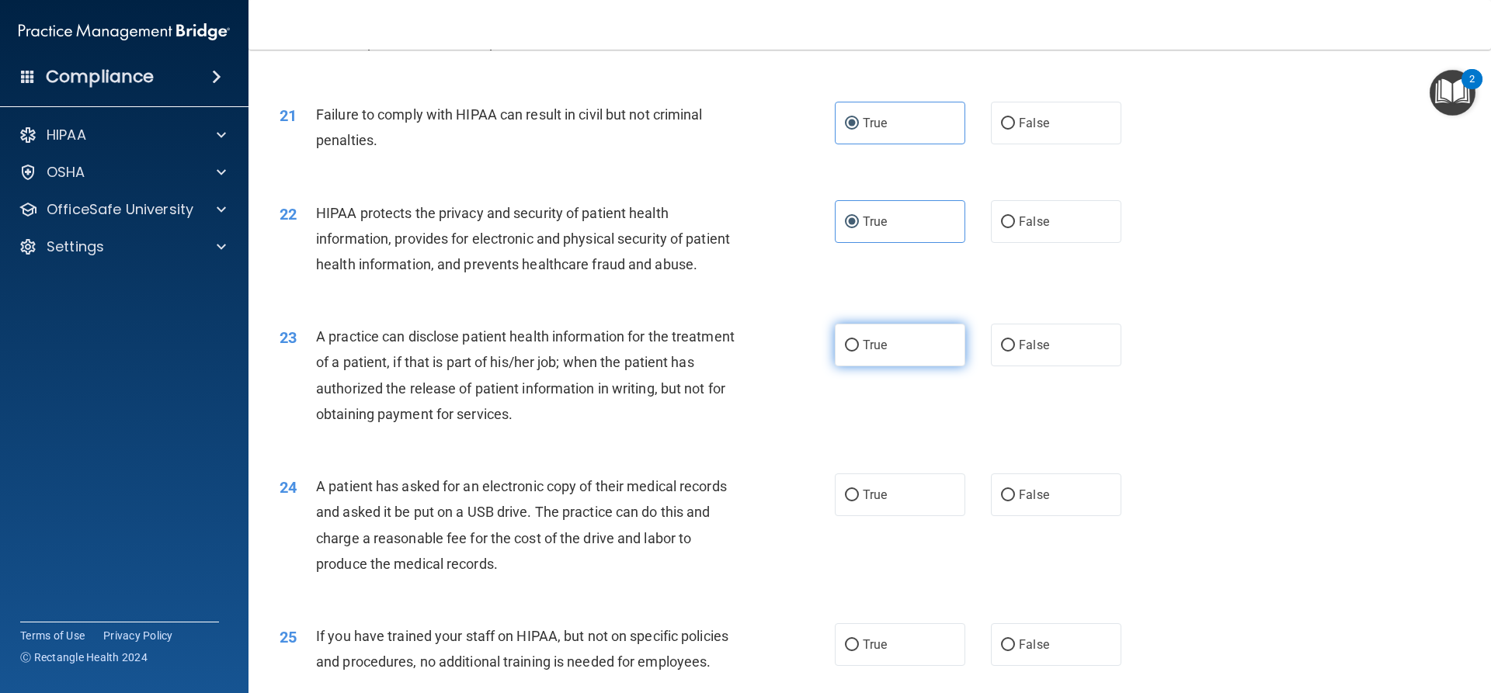
click at [835, 366] on label "True" at bounding box center [900, 345] width 130 height 43
click at [845, 352] on input "True" at bounding box center [852, 346] width 14 height 12
radio input "true"
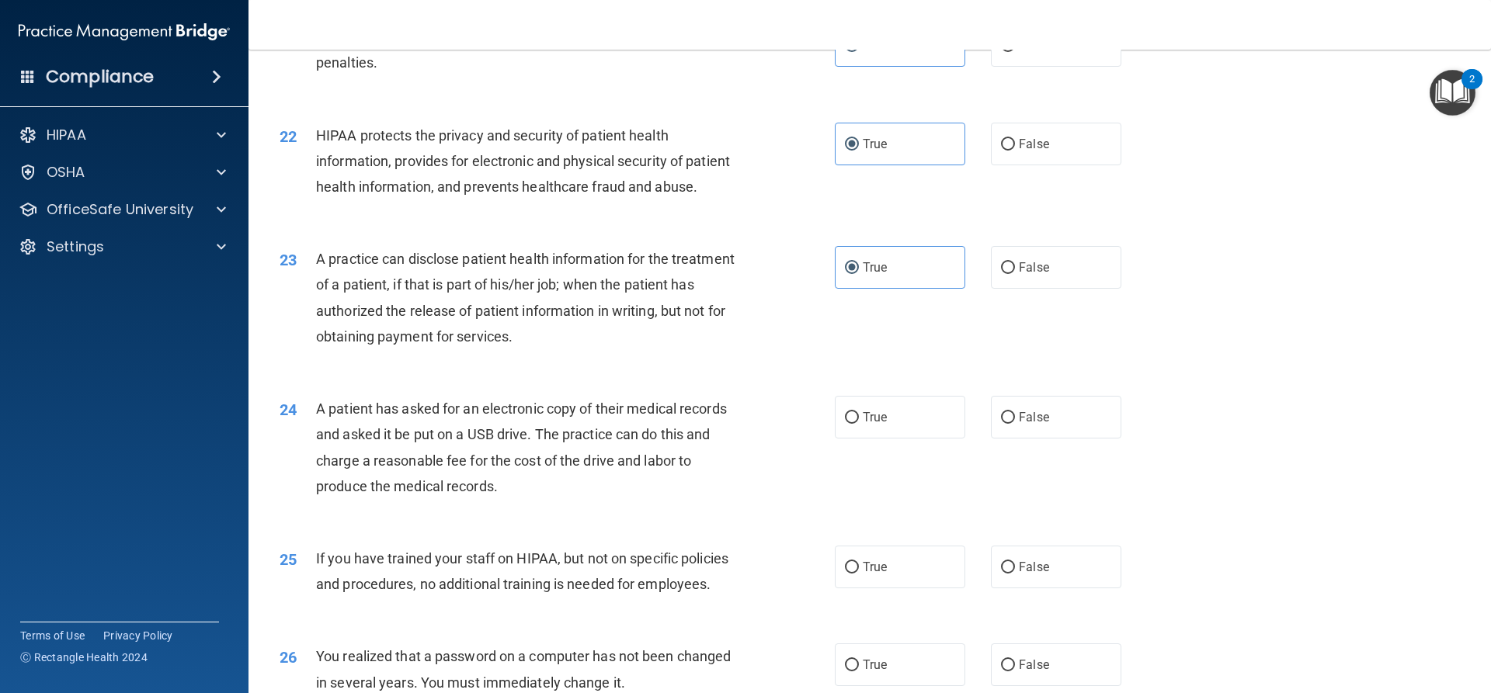
scroll to position [2407, 0]
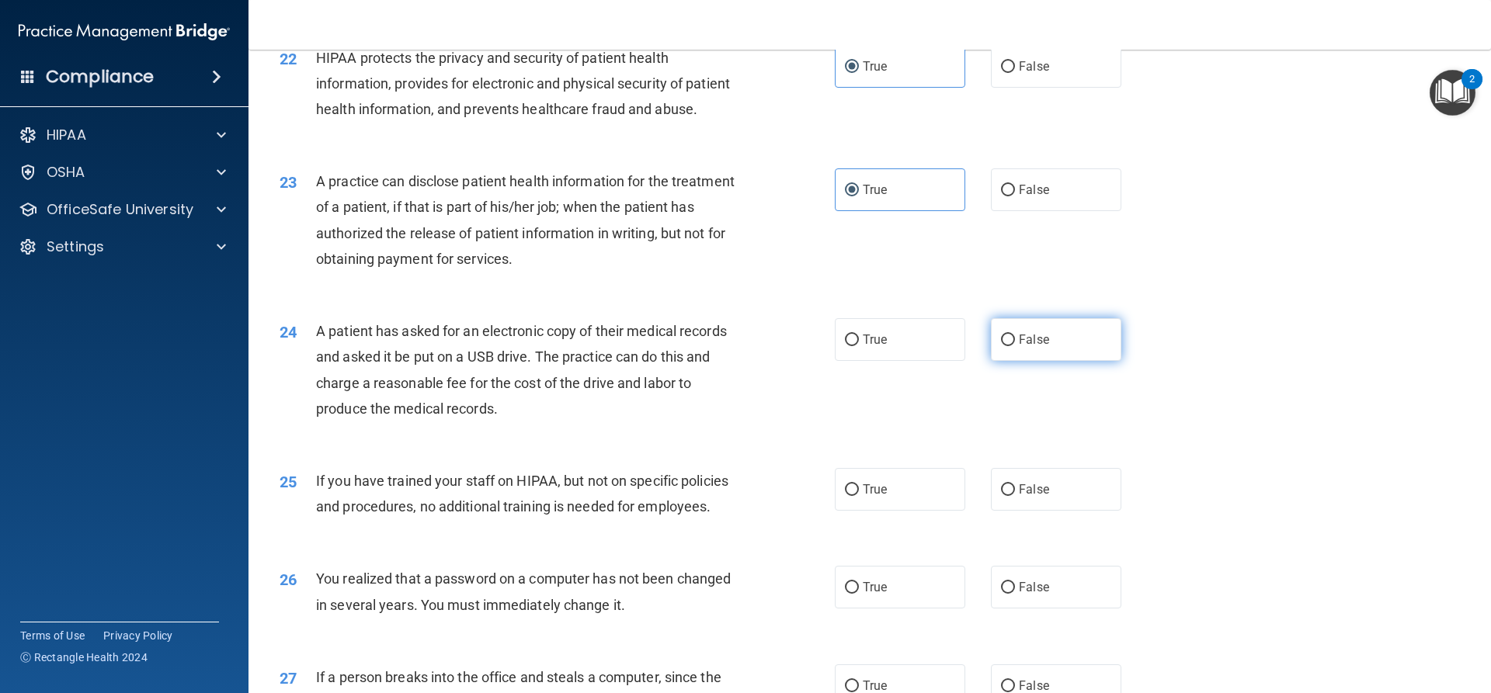
click at [1019, 347] on span "False" at bounding box center [1034, 339] width 30 height 15
click at [1015, 346] on input "False" at bounding box center [1008, 341] width 14 height 12
radio input "true"
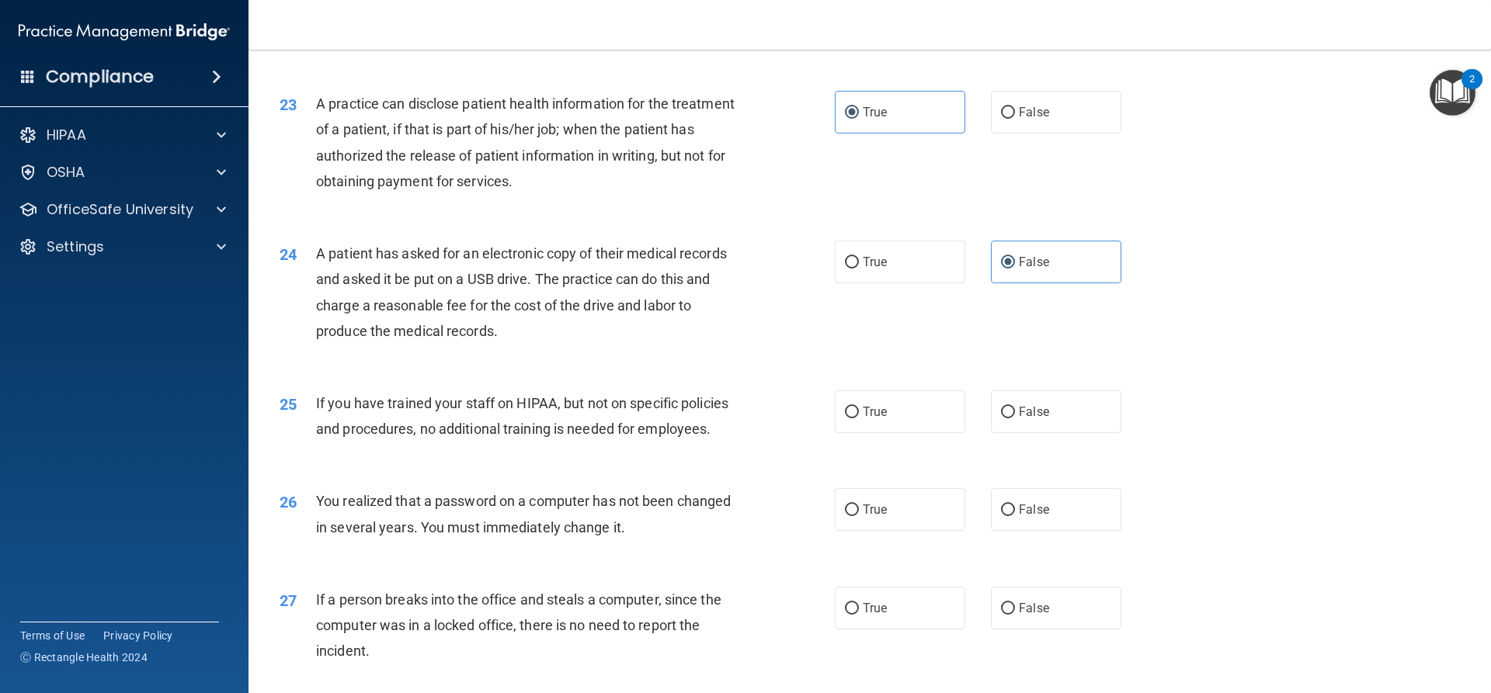
scroll to position [2562, 0]
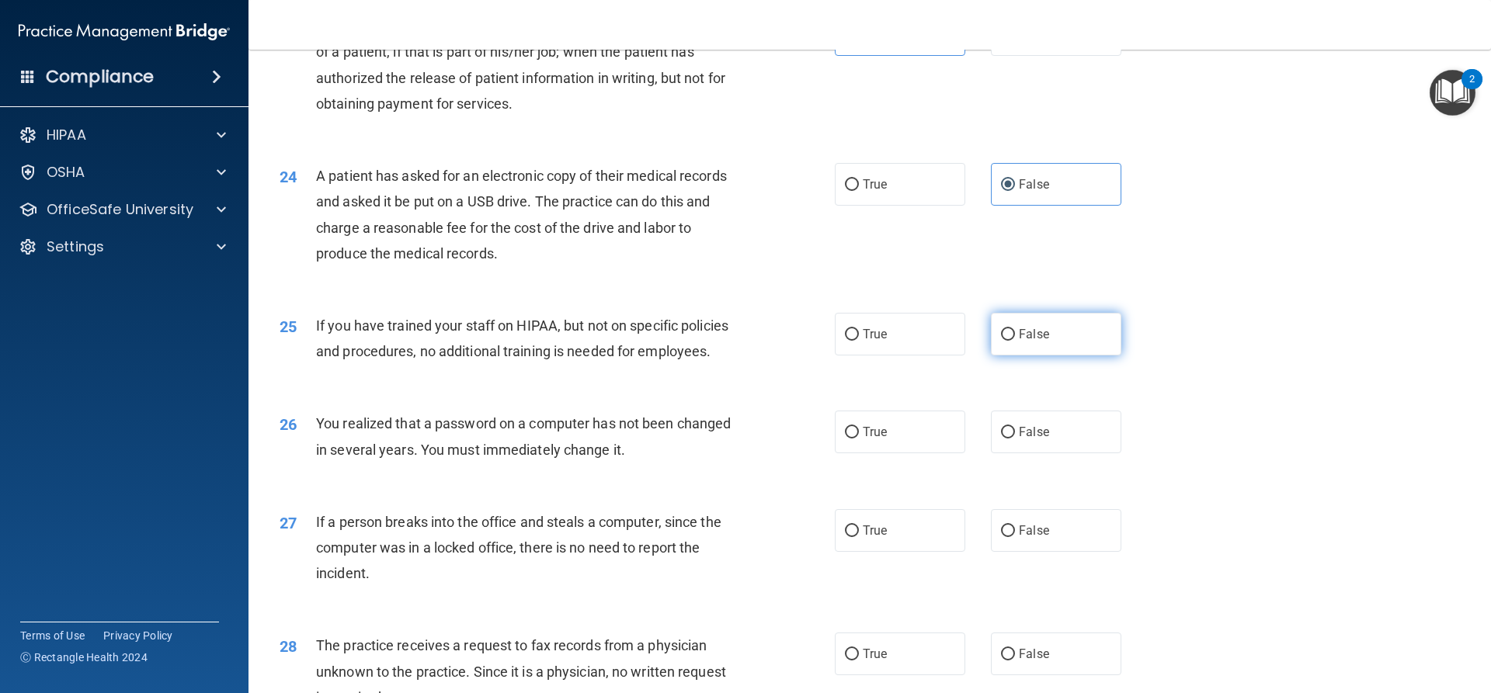
click at [1023, 342] on span "False" at bounding box center [1034, 334] width 30 height 15
click at [1015, 341] on input "False" at bounding box center [1008, 335] width 14 height 12
radio input "true"
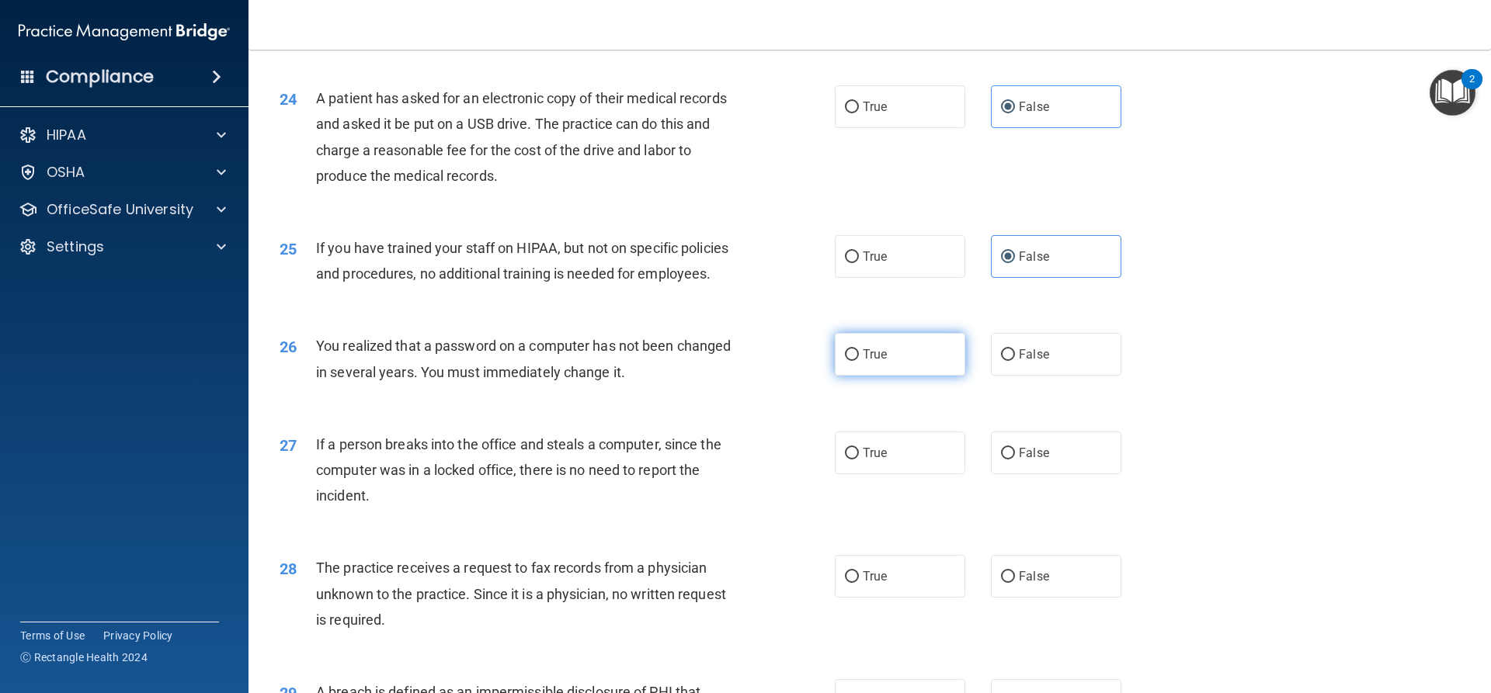
click at [886, 376] on label "True" at bounding box center [900, 354] width 130 height 43
click at [859, 361] on input "True" at bounding box center [852, 355] width 14 height 12
radio input "true"
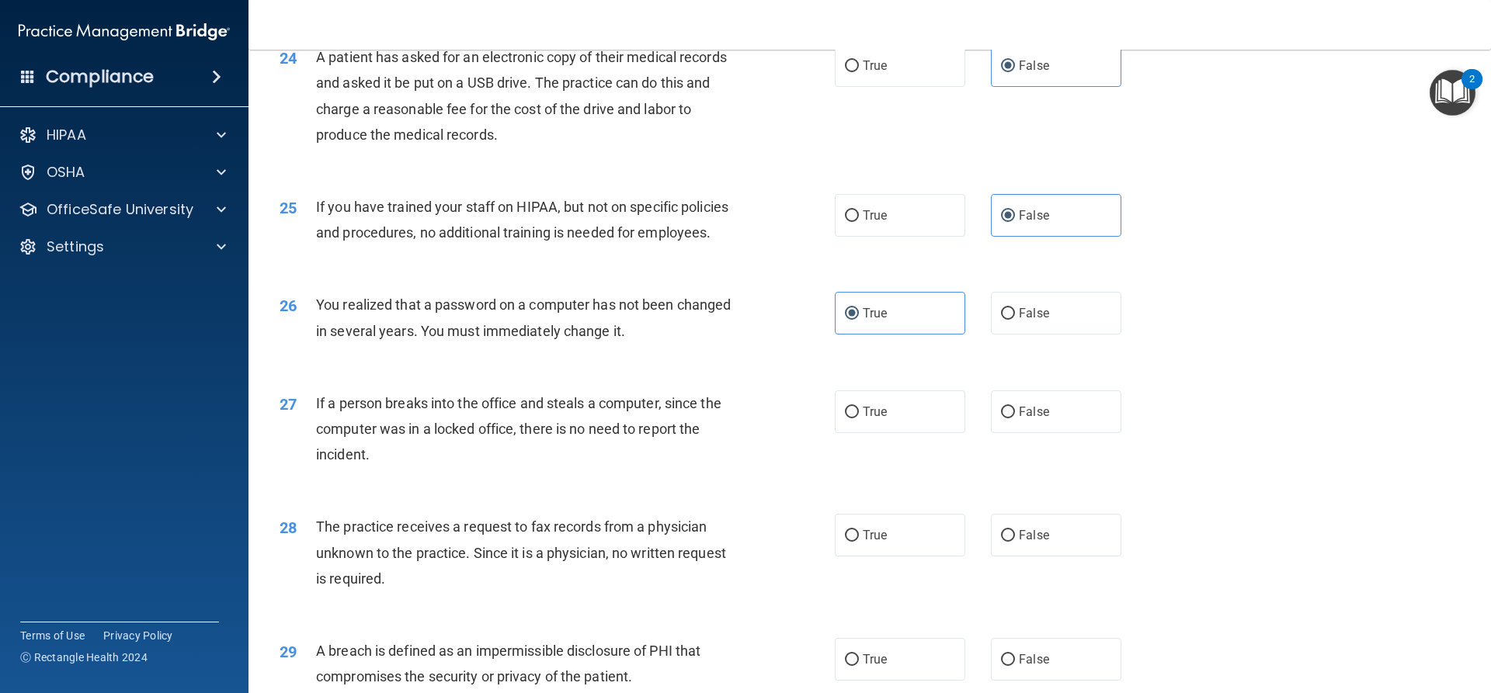
scroll to position [2718, 0]
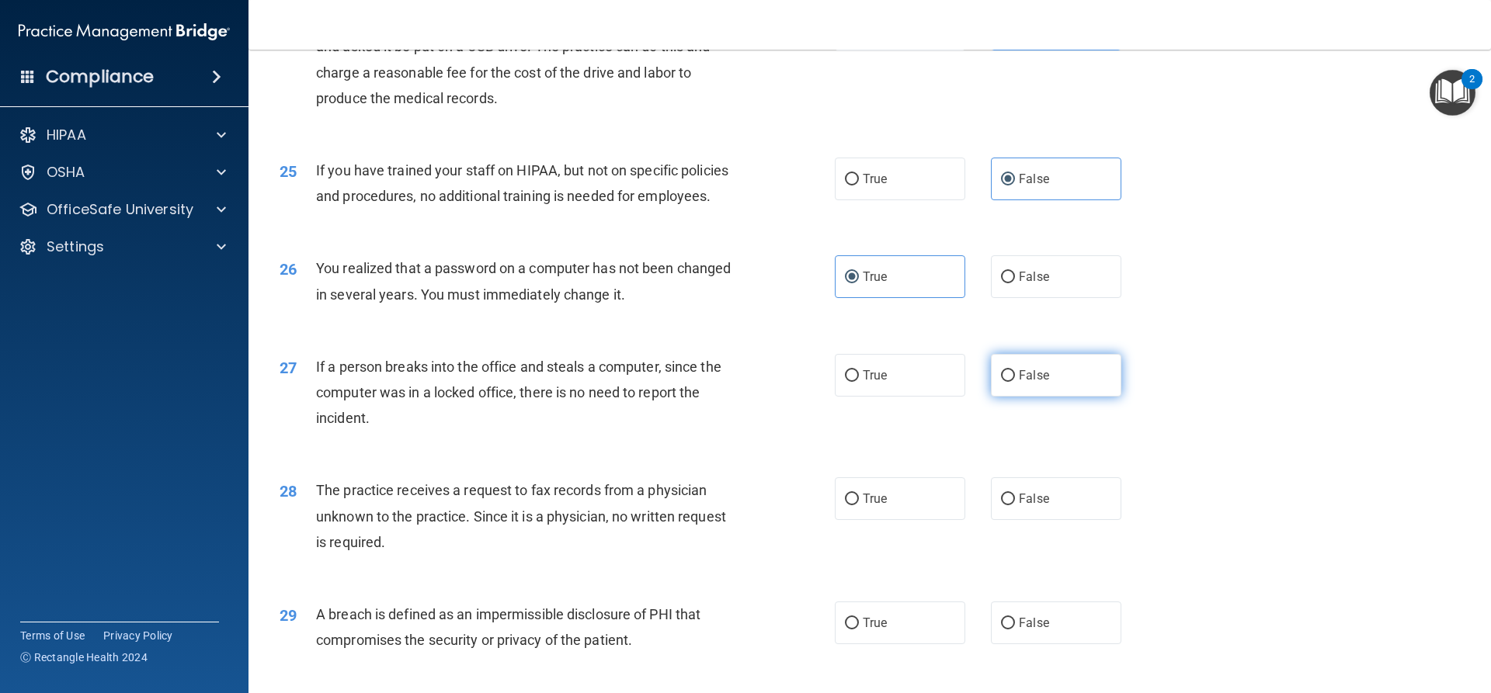
click at [1023, 397] on label "False" at bounding box center [1056, 375] width 130 height 43
click at [1015, 382] on input "False" at bounding box center [1008, 376] width 14 height 12
radio input "true"
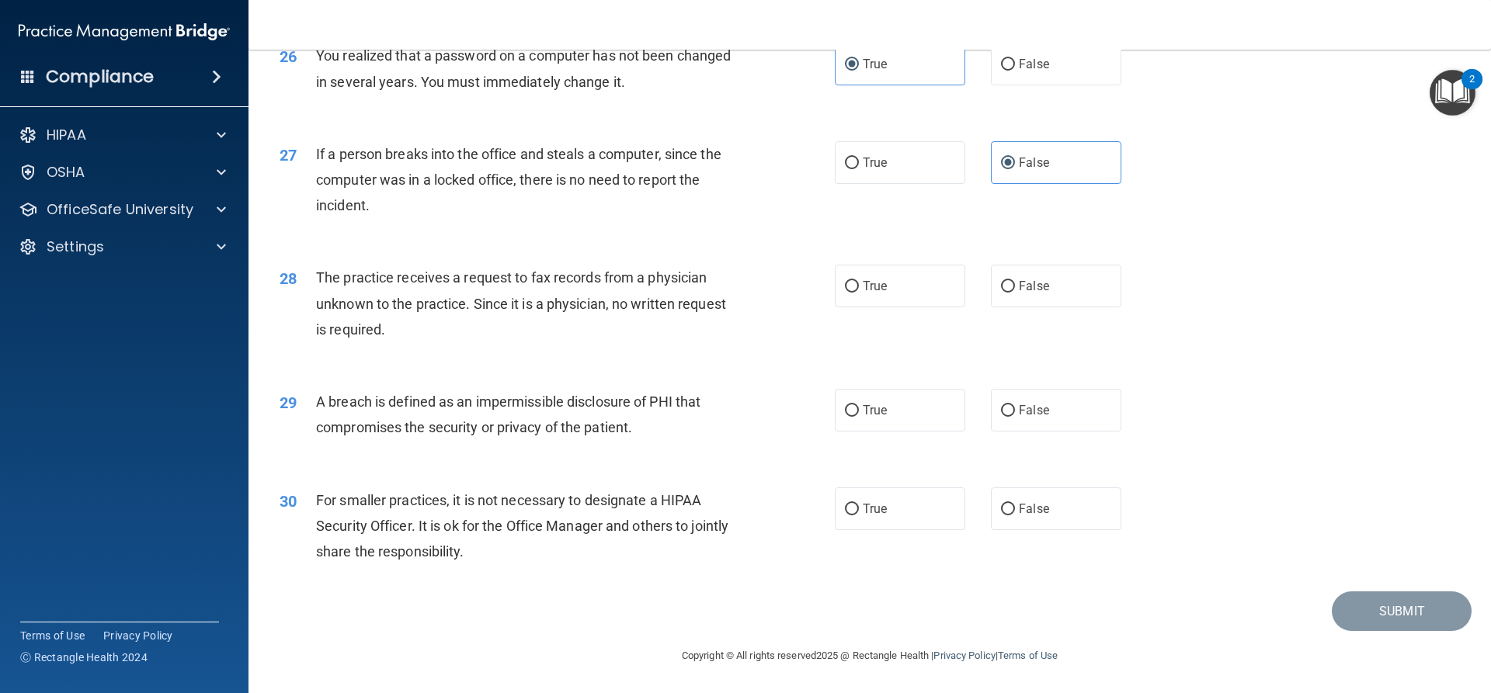
scroll to position [2981, 0]
click at [1015, 297] on label "False" at bounding box center [1056, 286] width 130 height 43
click at [1015, 293] on input "False" at bounding box center [1008, 287] width 14 height 12
radio input "true"
click at [871, 431] on label "True" at bounding box center [900, 410] width 130 height 43
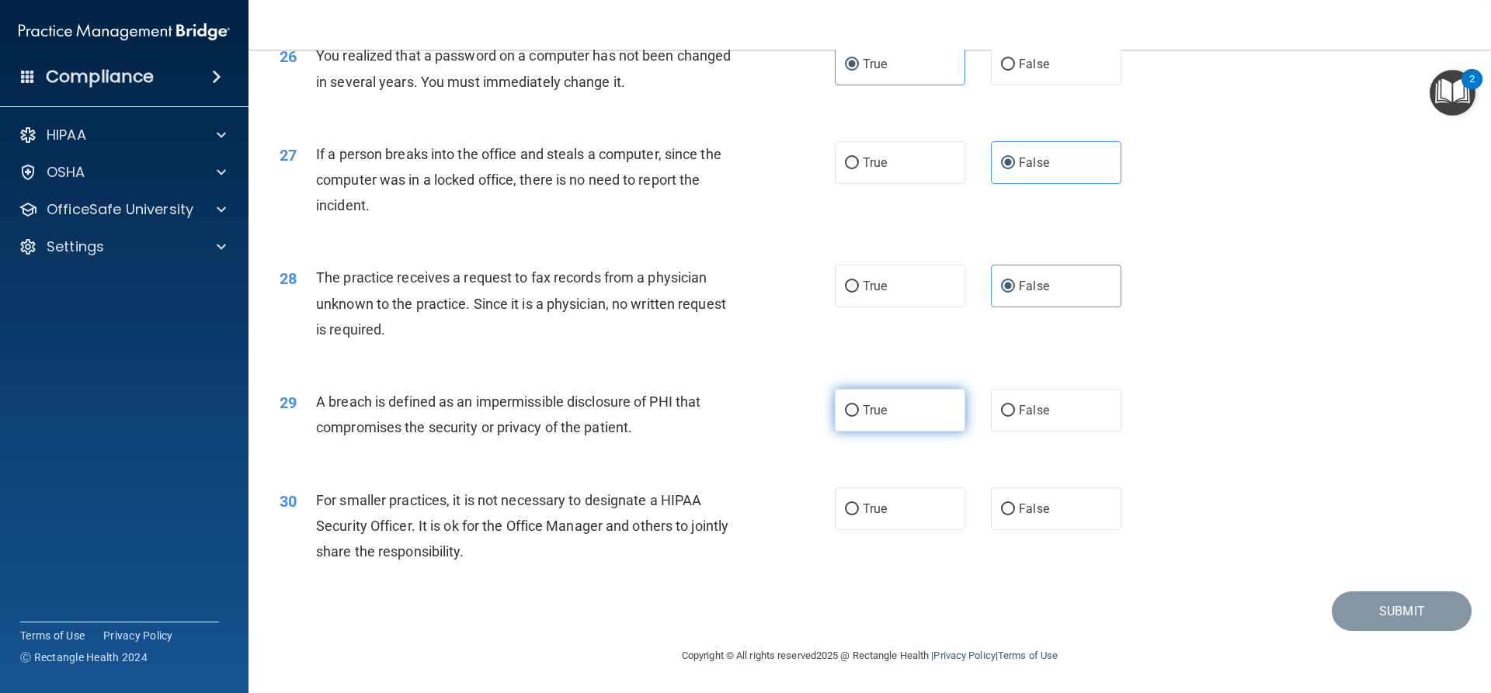
click at [859, 417] on input "True" at bounding box center [852, 411] width 14 height 12
radio input "true"
click at [1002, 504] on input "False" at bounding box center [1008, 510] width 14 height 12
radio input "true"
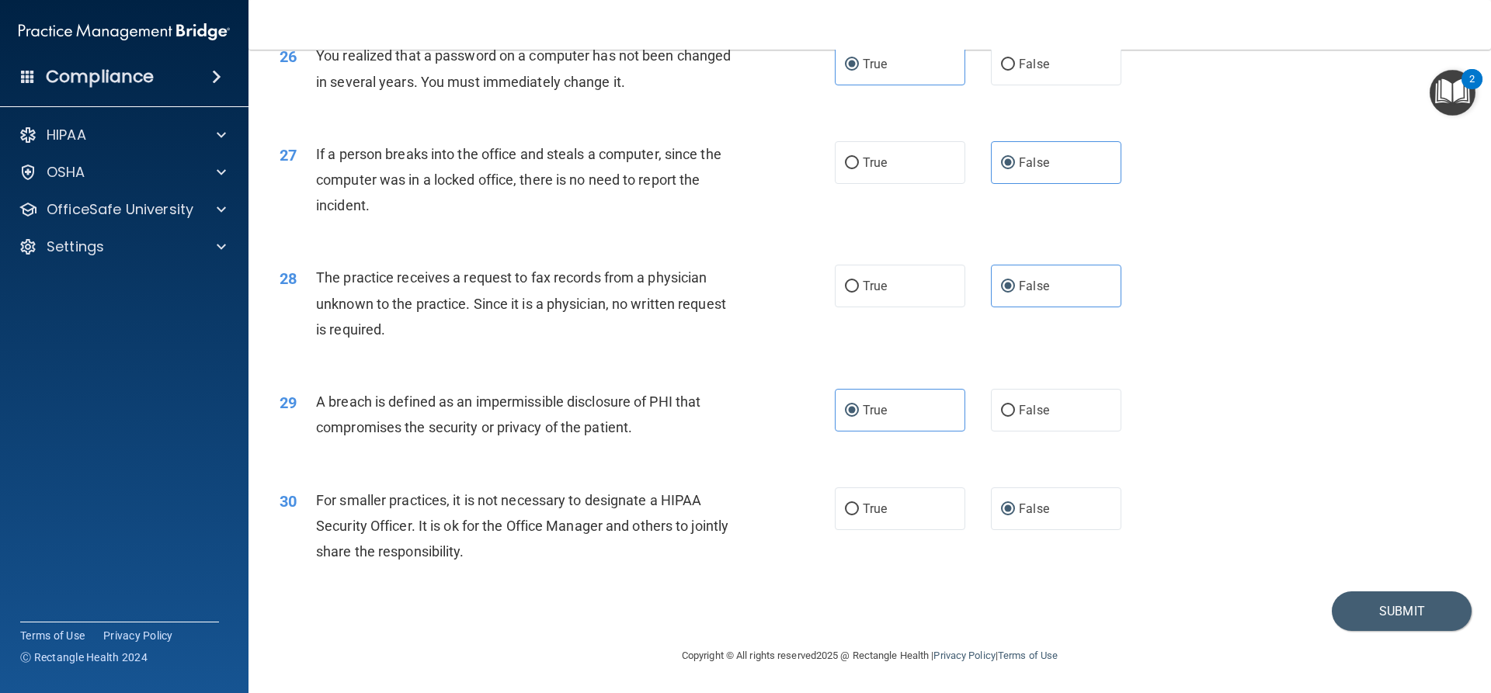
drag, startPoint x: 697, startPoint y: 425, endPoint x: 665, endPoint y: 633, distance: 209.7
click at [1361, 609] on button "Submit" at bounding box center [1402, 612] width 140 height 40
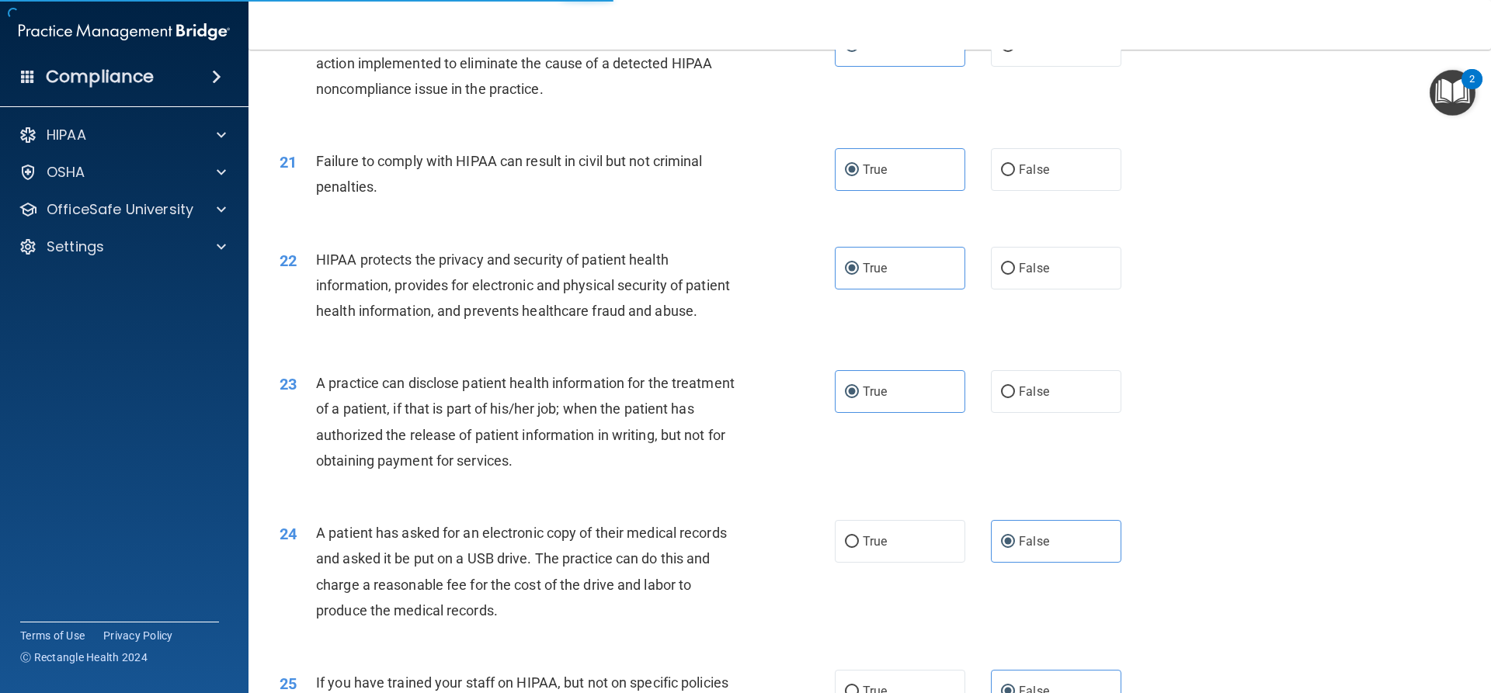
scroll to position [1817, 0]
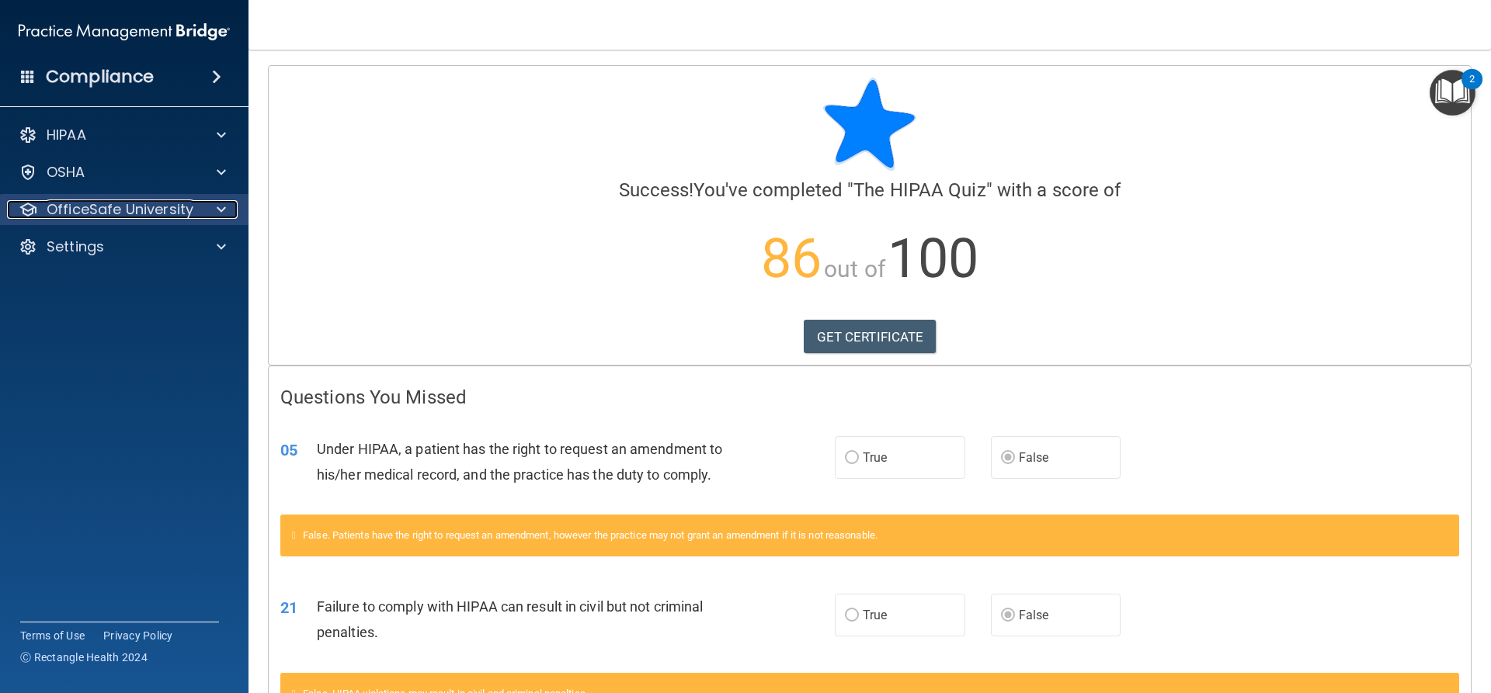
click at [98, 214] on p "OfficeSafe University" at bounding box center [120, 209] width 147 height 19
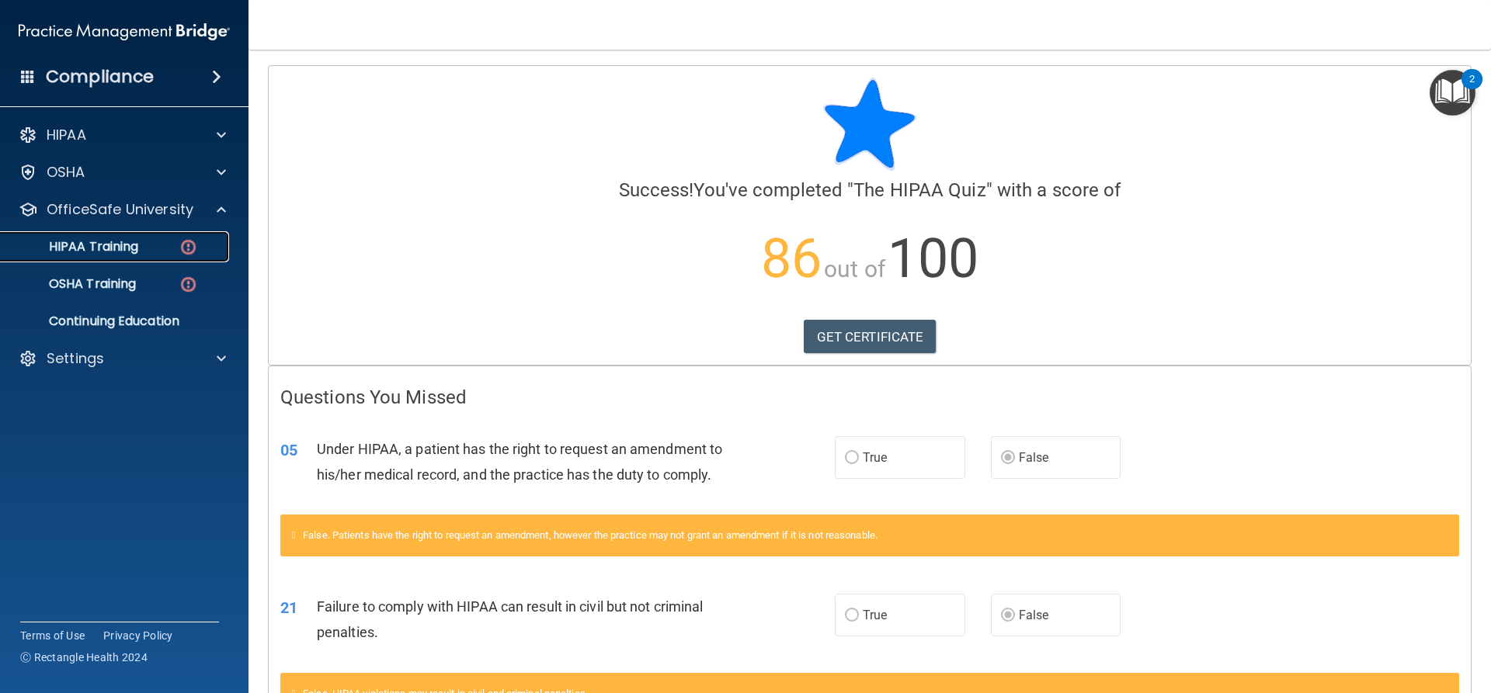
click at [92, 239] on p "HIPAA Training" at bounding box center [74, 247] width 128 height 16
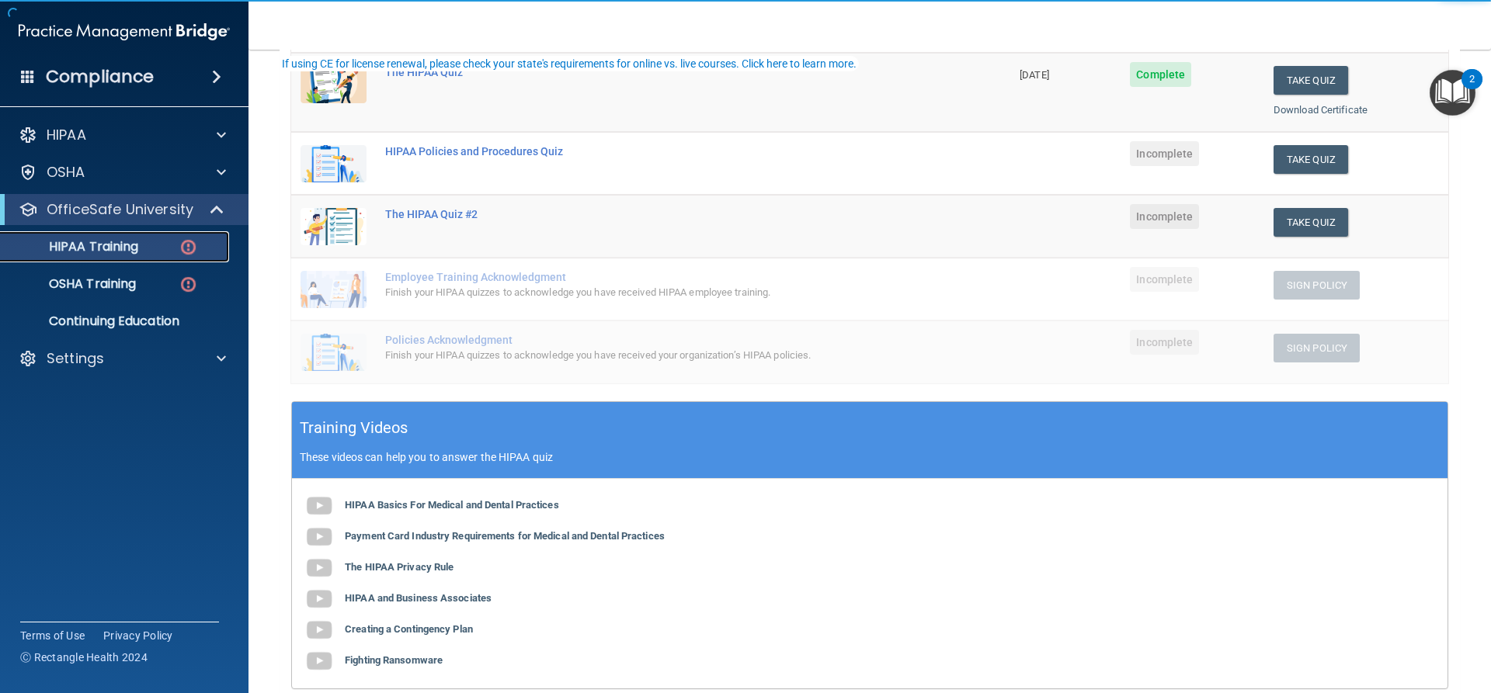
scroll to position [233, 0]
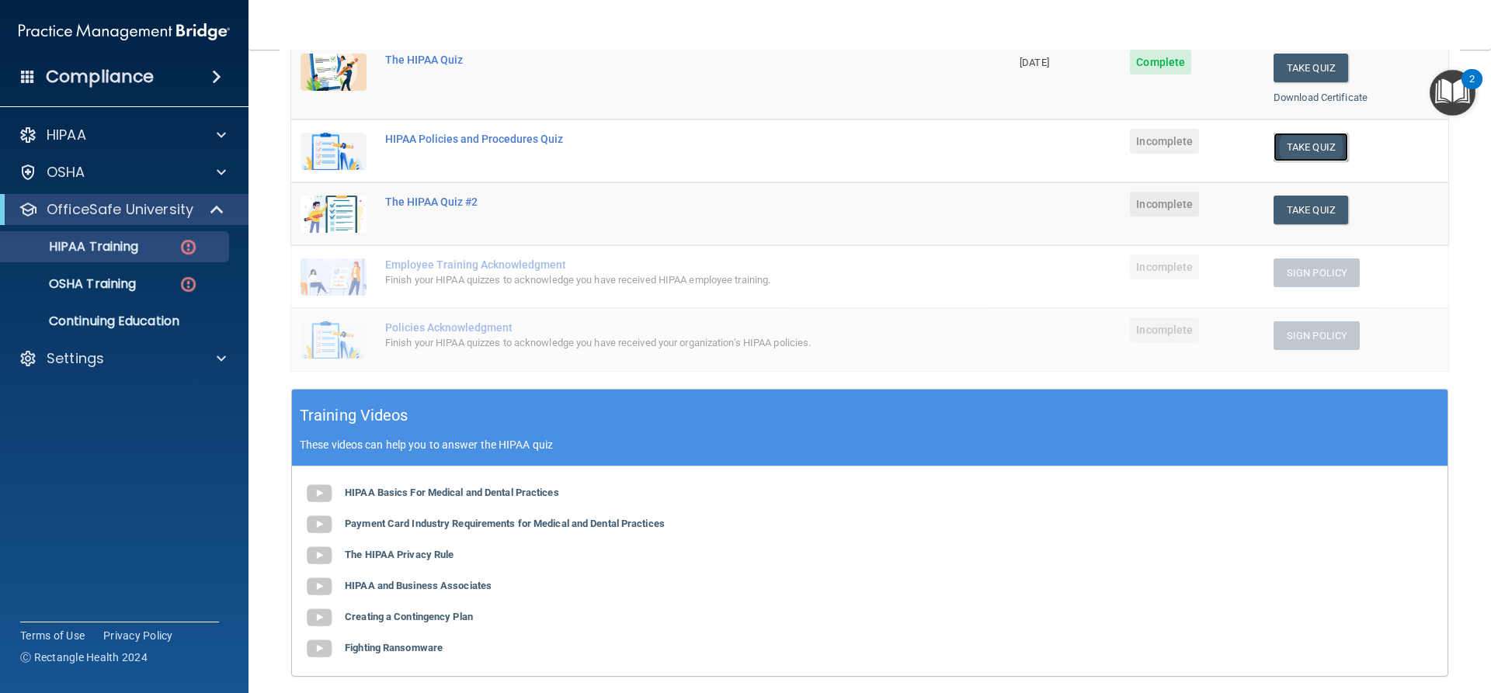
click at [1276, 144] on button "Take Quiz" at bounding box center [1310, 147] width 75 height 29
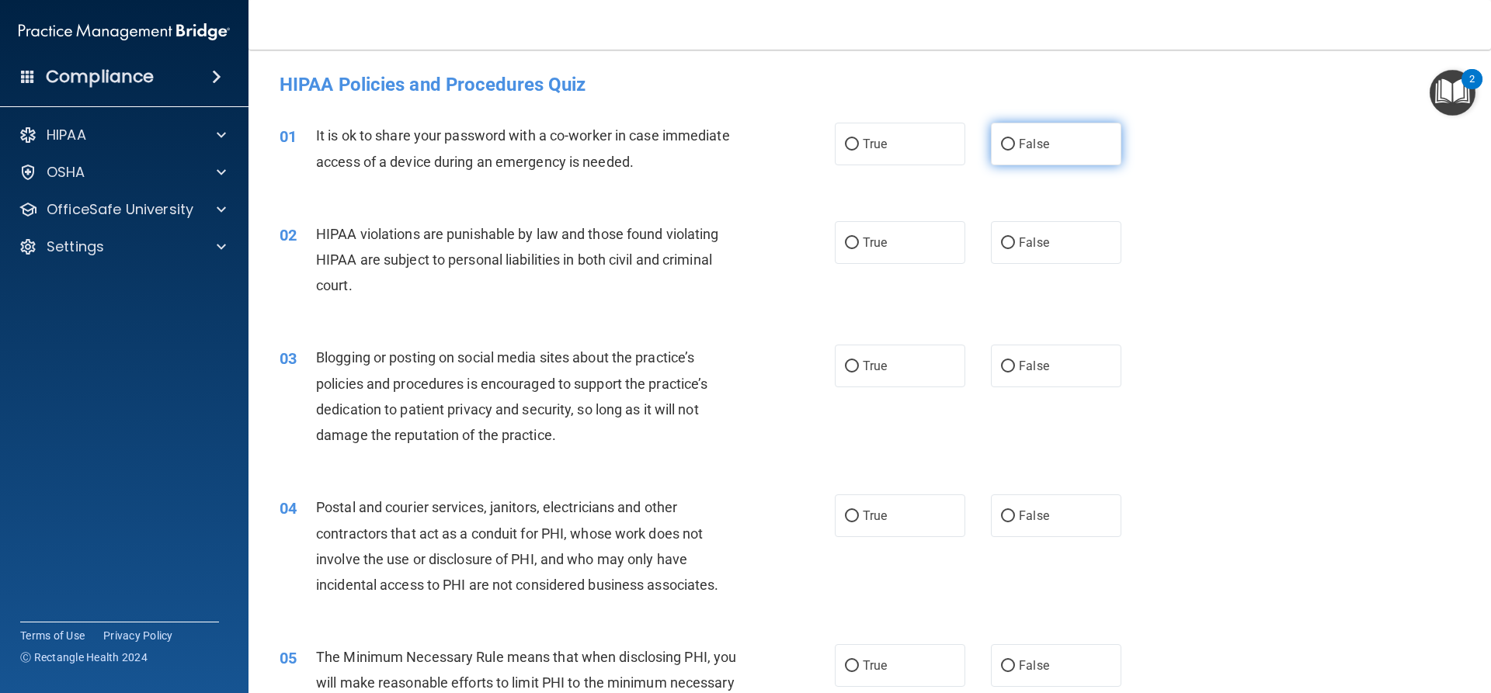
click at [1092, 123] on label "False" at bounding box center [1056, 144] width 130 height 43
click at [1015, 139] on input "False" at bounding box center [1008, 145] width 14 height 12
radio input "true"
click at [915, 228] on label "True" at bounding box center [900, 242] width 130 height 43
click at [859, 238] on input "True" at bounding box center [852, 244] width 14 height 12
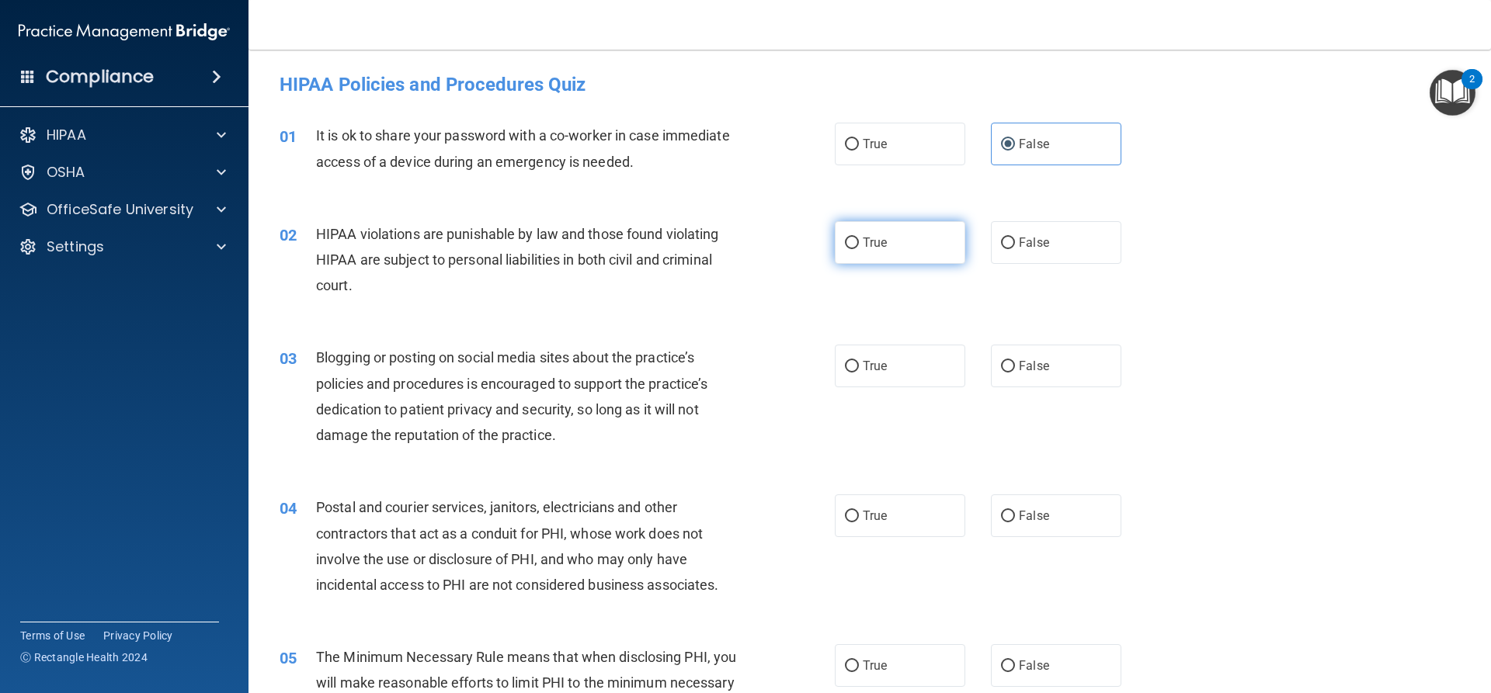
radio input "true"
click at [895, 362] on label "True" at bounding box center [900, 366] width 130 height 43
click at [859, 362] on input "True" at bounding box center [852, 367] width 14 height 12
radio input "true"
click at [991, 357] on label "False" at bounding box center [1056, 366] width 130 height 43
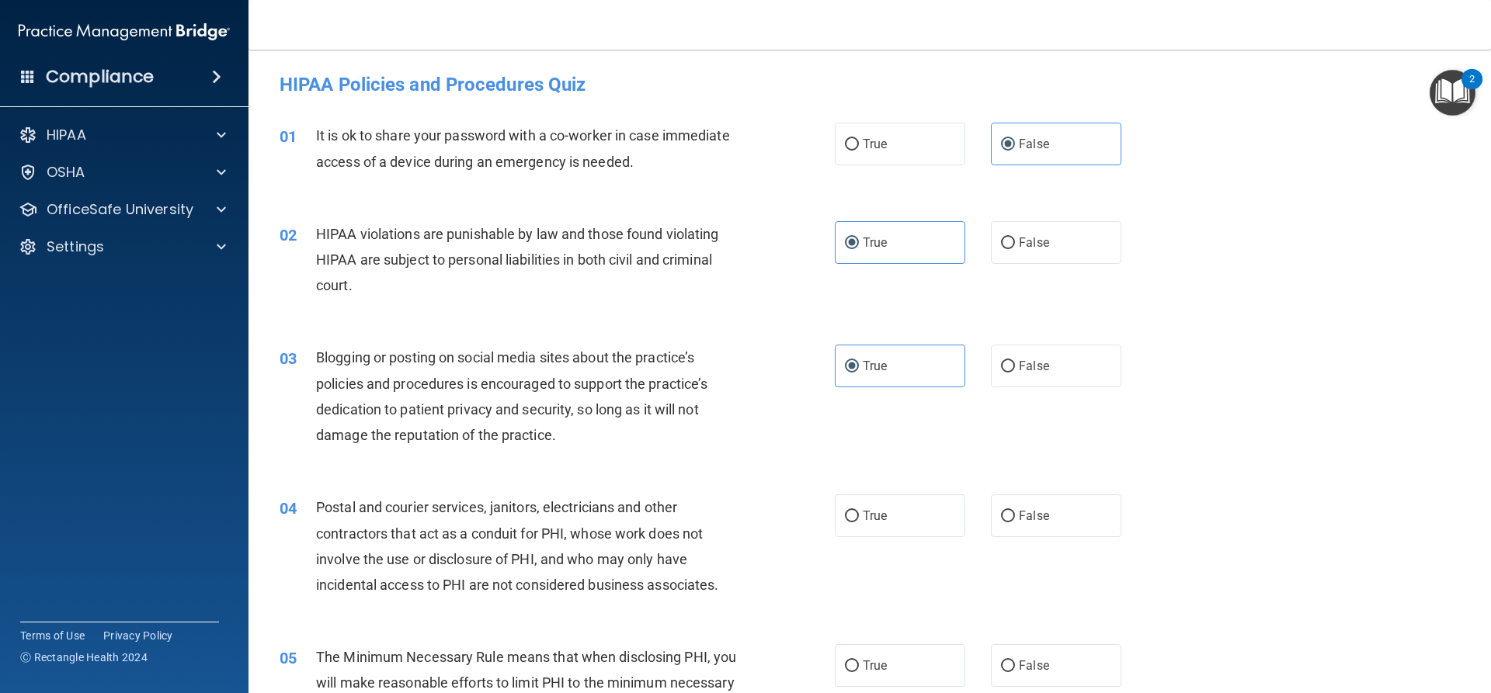
click at [1001, 361] on input "False" at bounding box center [1008, 367] width 14 height 12
radio input "true"
radio input "false"
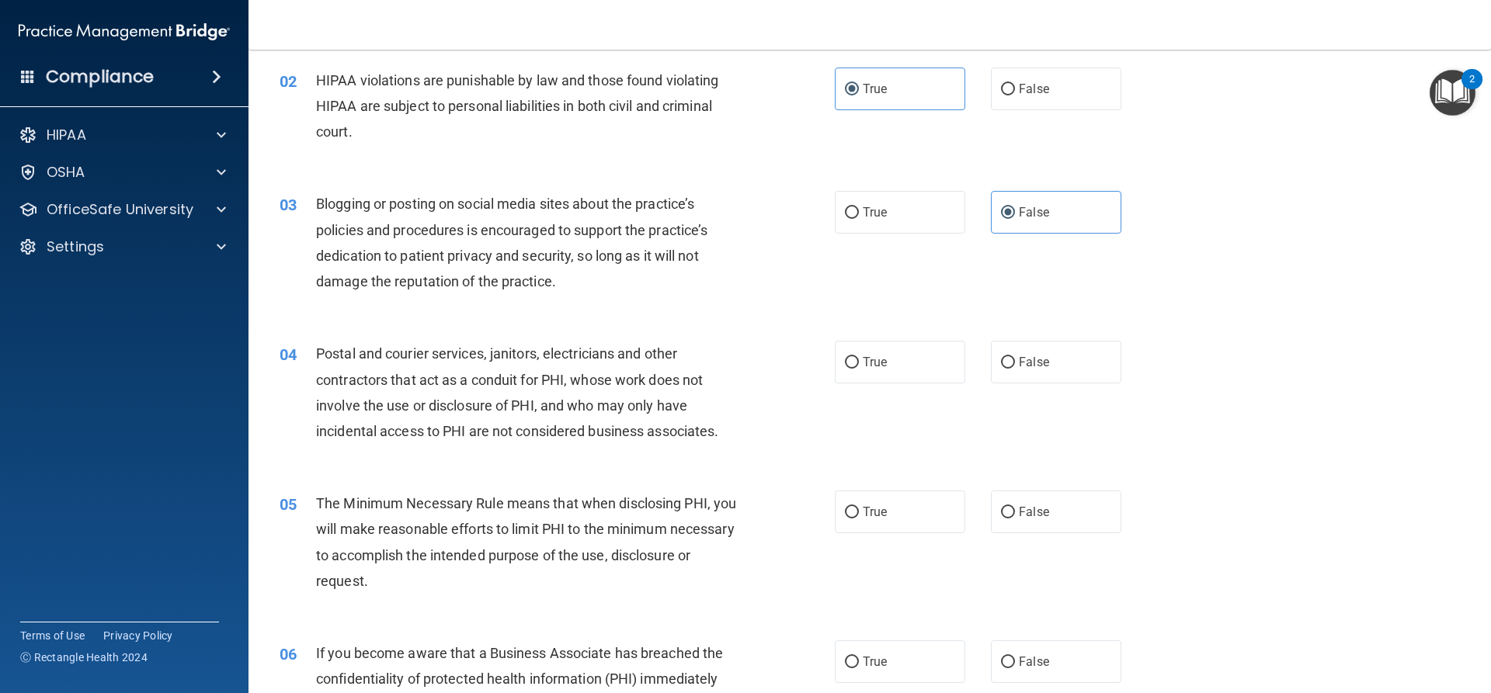
scroll to position [155, 0]
click at [1001, 360] on input "False" at bounding box center [1008, 362] width 14 height 12
radio input "true"
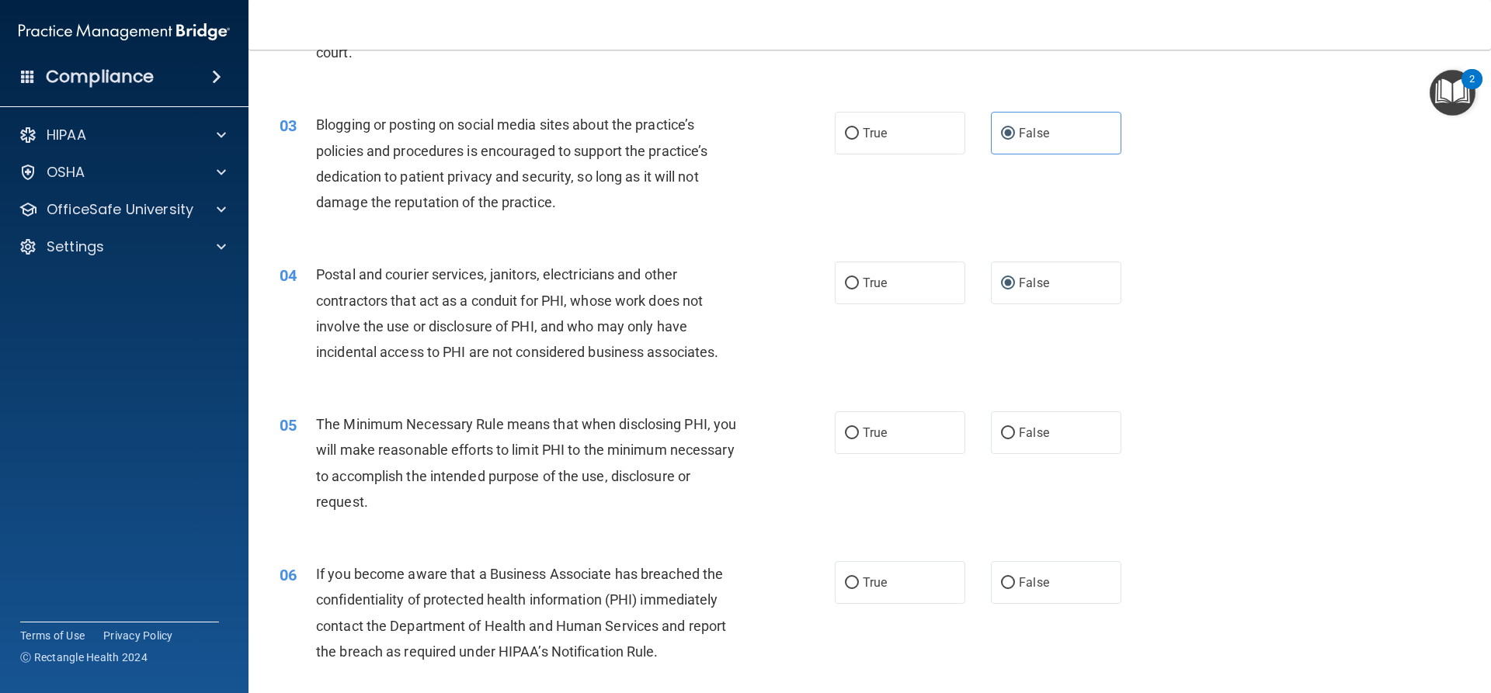
click at [828, 423] on div "05 The Minimum Necessary Rule means that when disclosing PHI, you will make rea…" at bounding box center [557, 467] width 602 height 111
click at [851, 441] on label "True" at bounding box center [900, 433] width 130 height 43
click at [851, 439] on input "True" at bounding box center [852, 434] width 14 height 12
radio input "true"
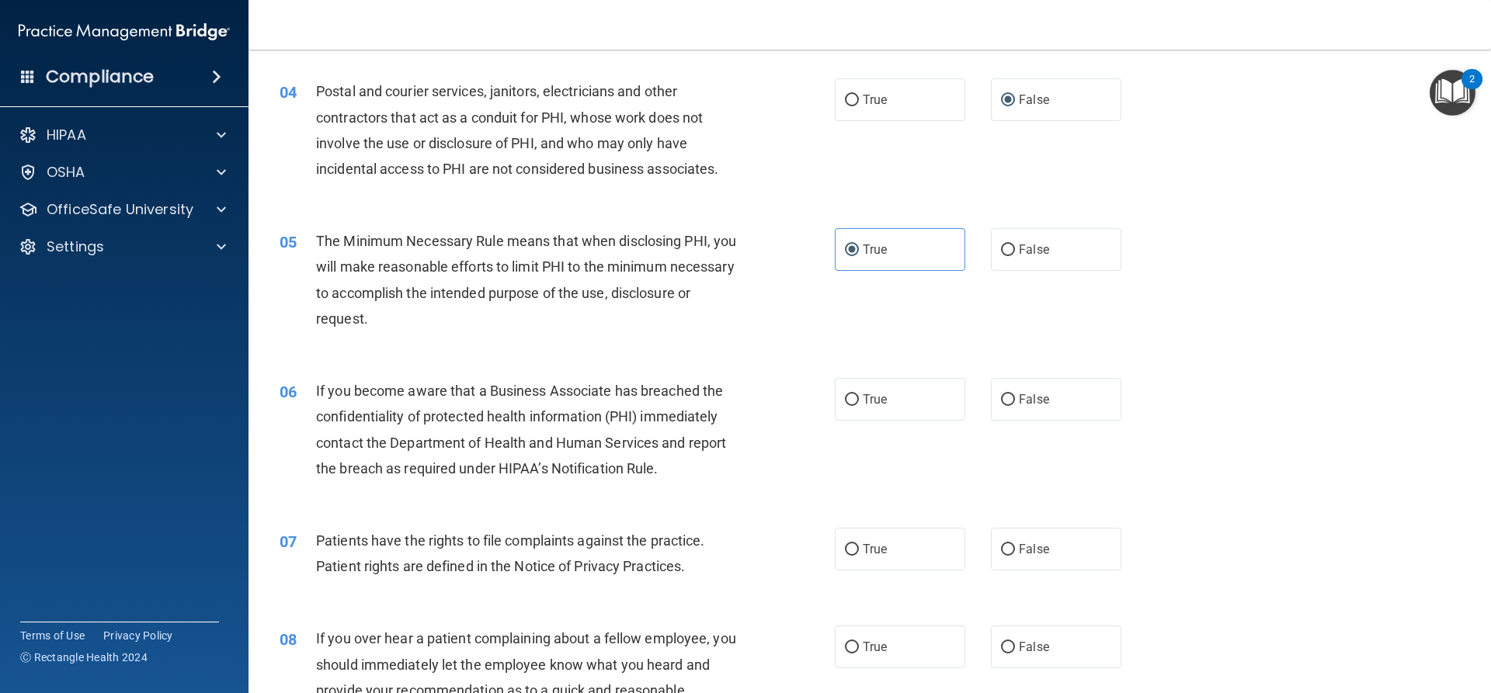
scroll to position [466, 0]
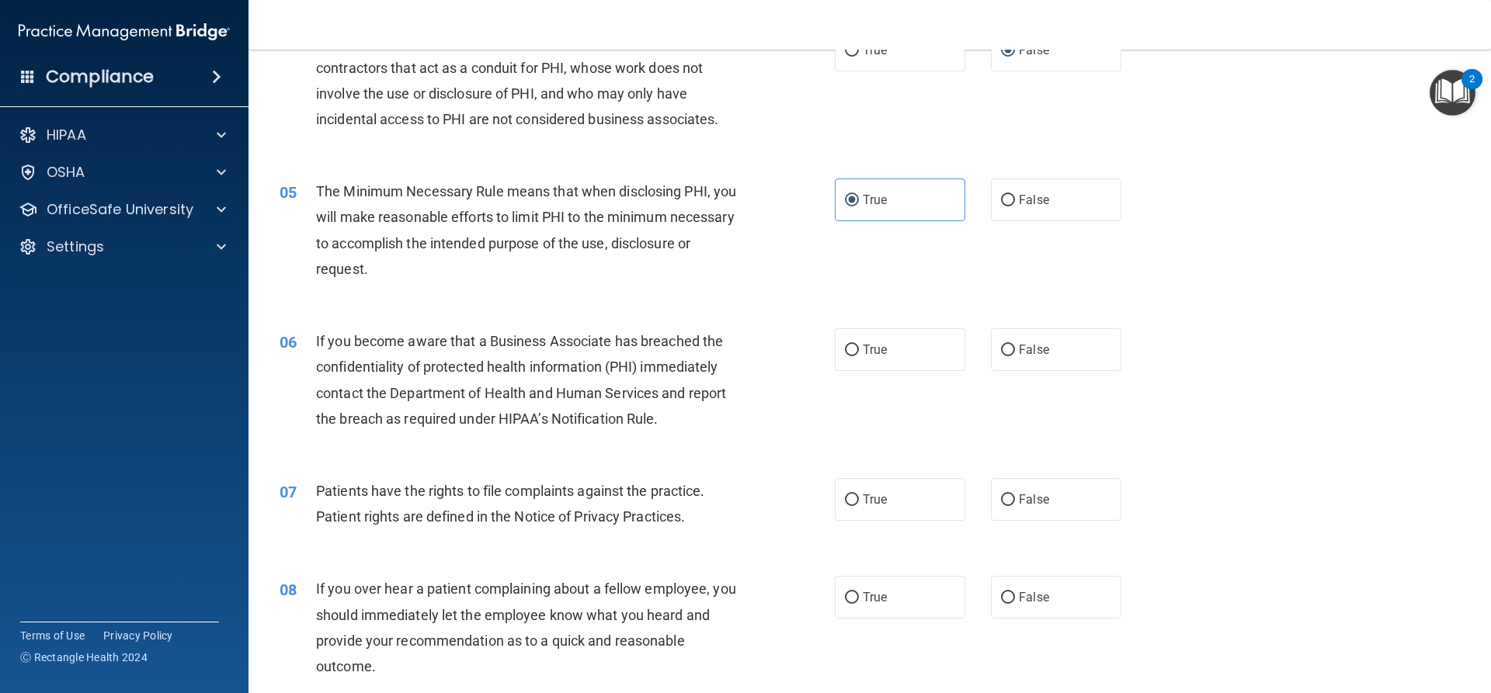
click at [895, 377] on div "06 If you become aware that a Business Associate has breached the confidentiali…" at bounding box center [869, 384] width 1203 height 150
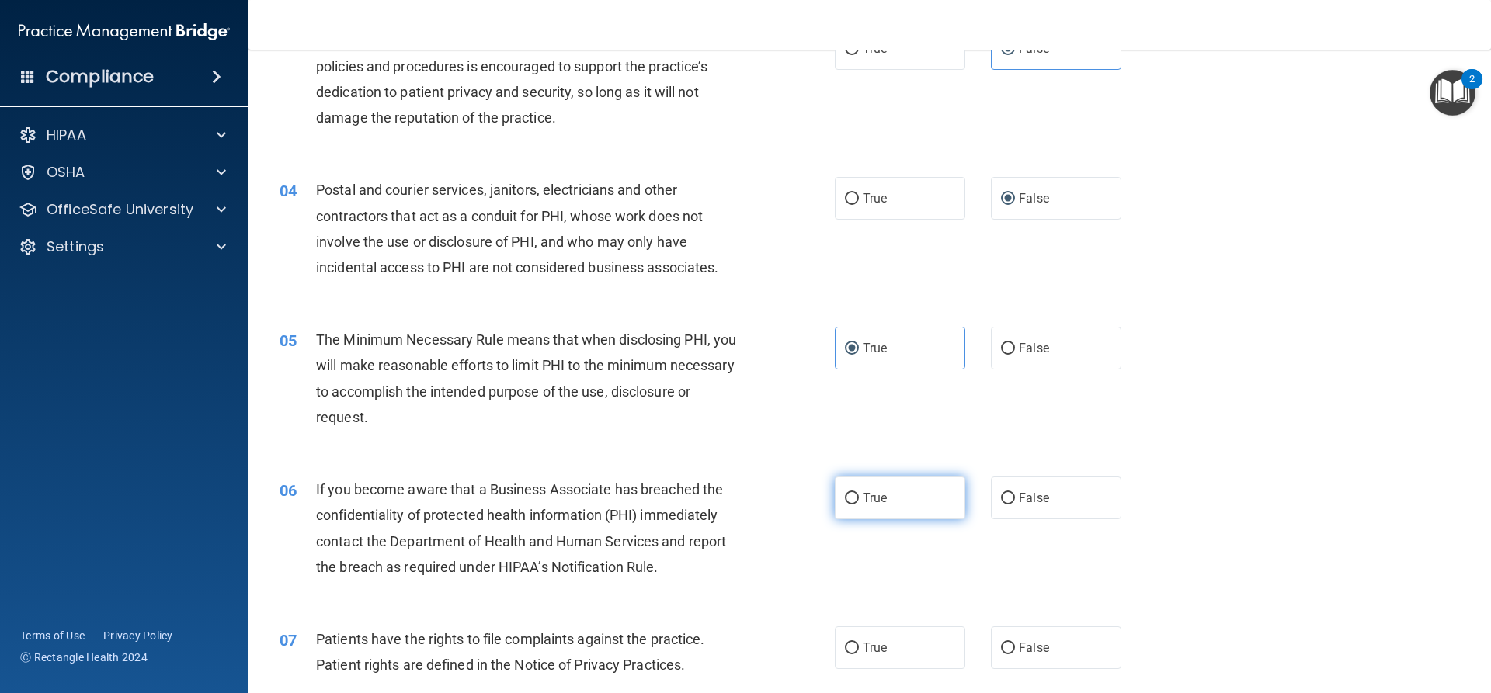
scroll to position [311, 0]
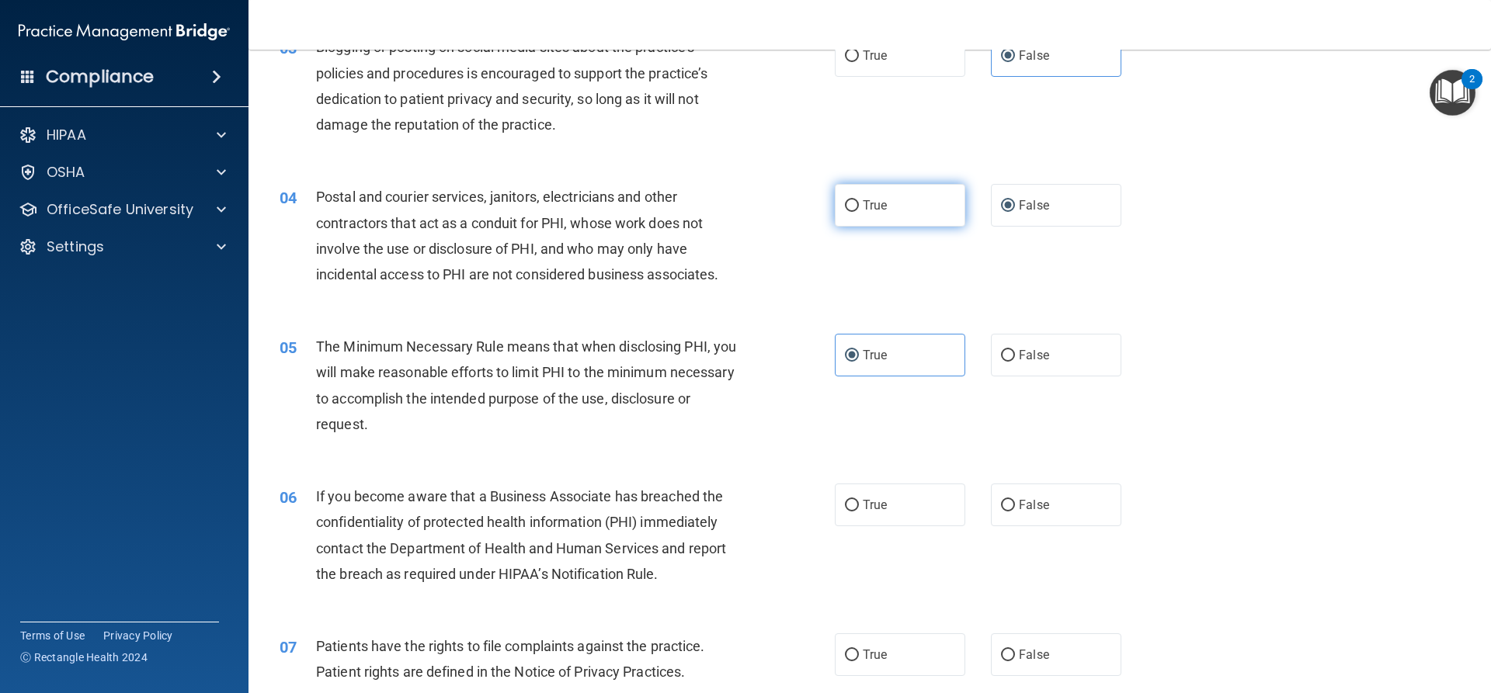
click at [868, 211] on span "True" at bounding box center [875, 205] width 24 height 15
click at [859, 211] on input "True" at bounding box center [852, 206] width 14 height 12
radio input "true"
radio input "false"
click at [860, 497] on label "True" at bounding box center [900, 505] width 130 height 43
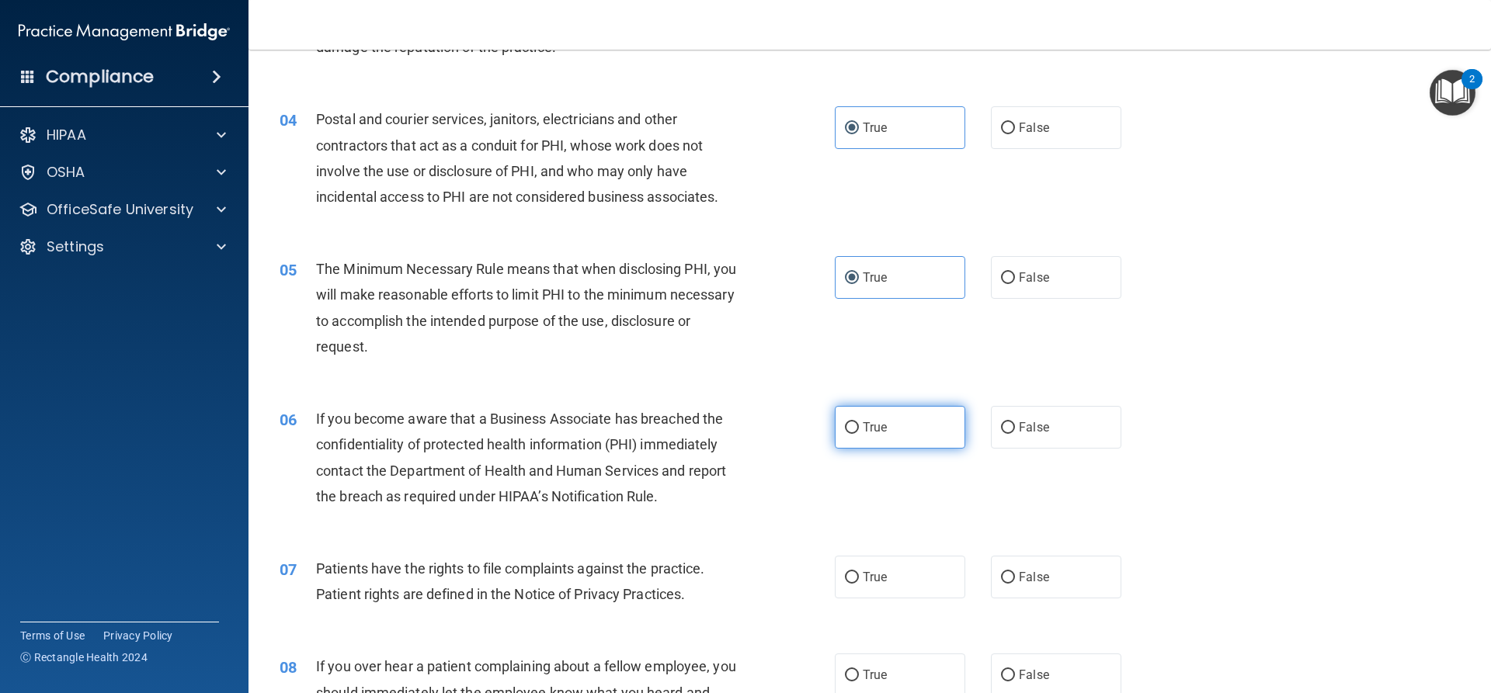
click at [870, 424] on span "True" at bounding box center [875, 427] width 24 height 15
click at [859, 424] on input "True" at bounding box center [852, 428] width 14 height 12
radio input "true"
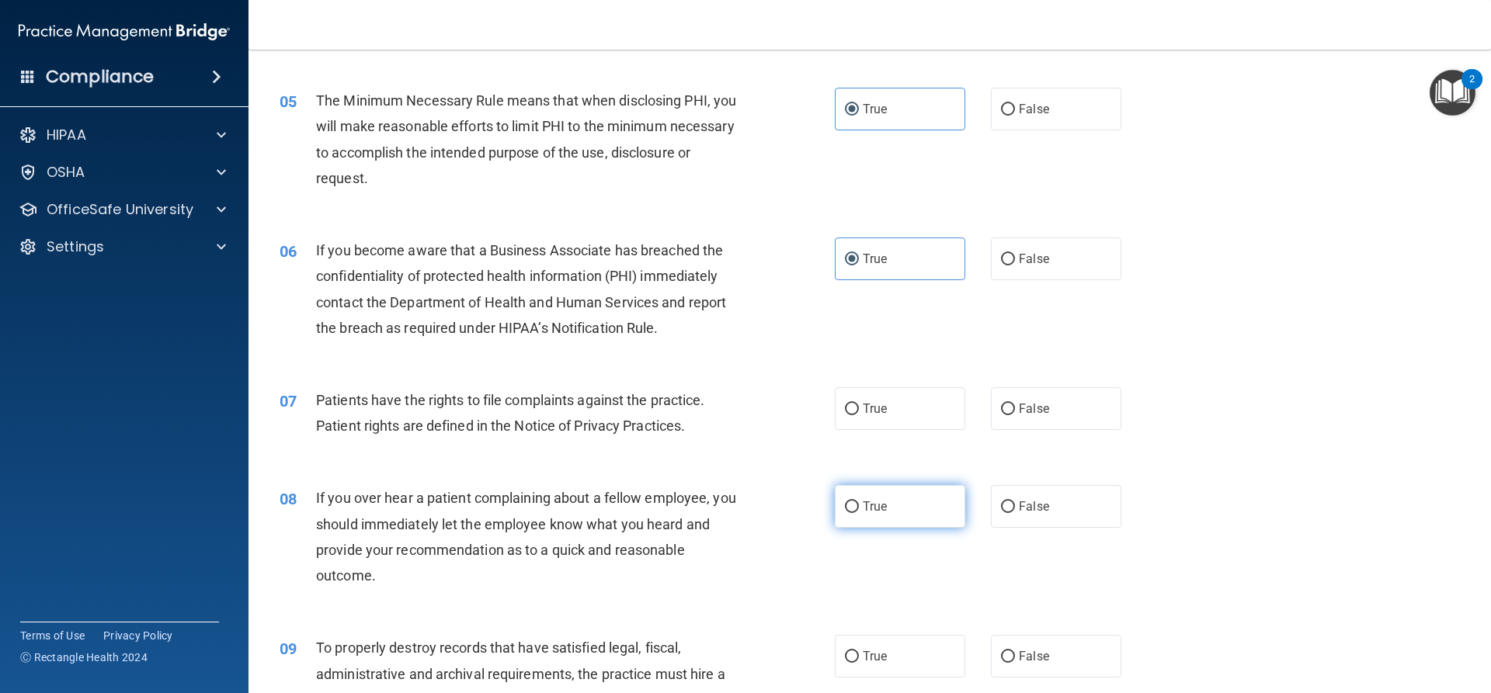
scroll to position [621, 0]
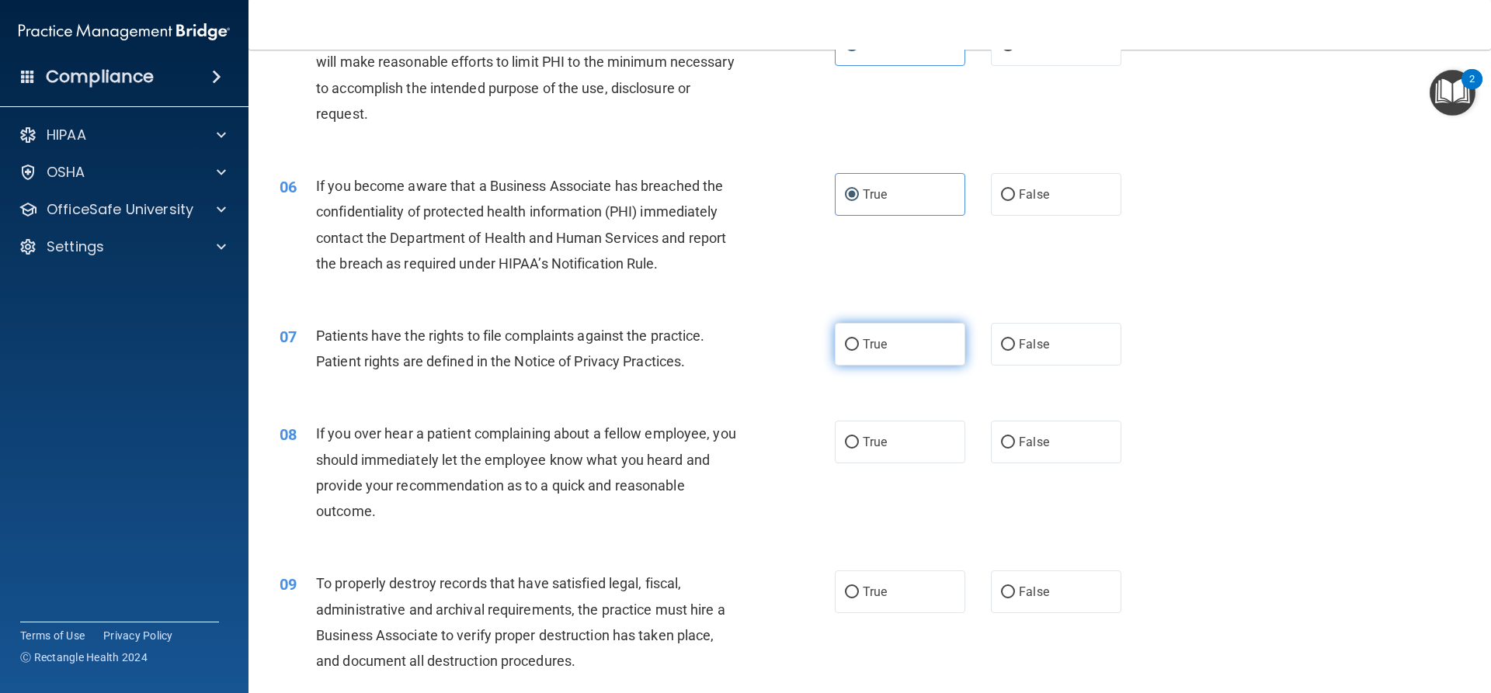
click at [863, 345] on span "True" at bounding box center [875, 344] width 24 height 15
click at [858, 345] on input "True" at bounding box center [852, 345] width 14 height 12
radio input "true"
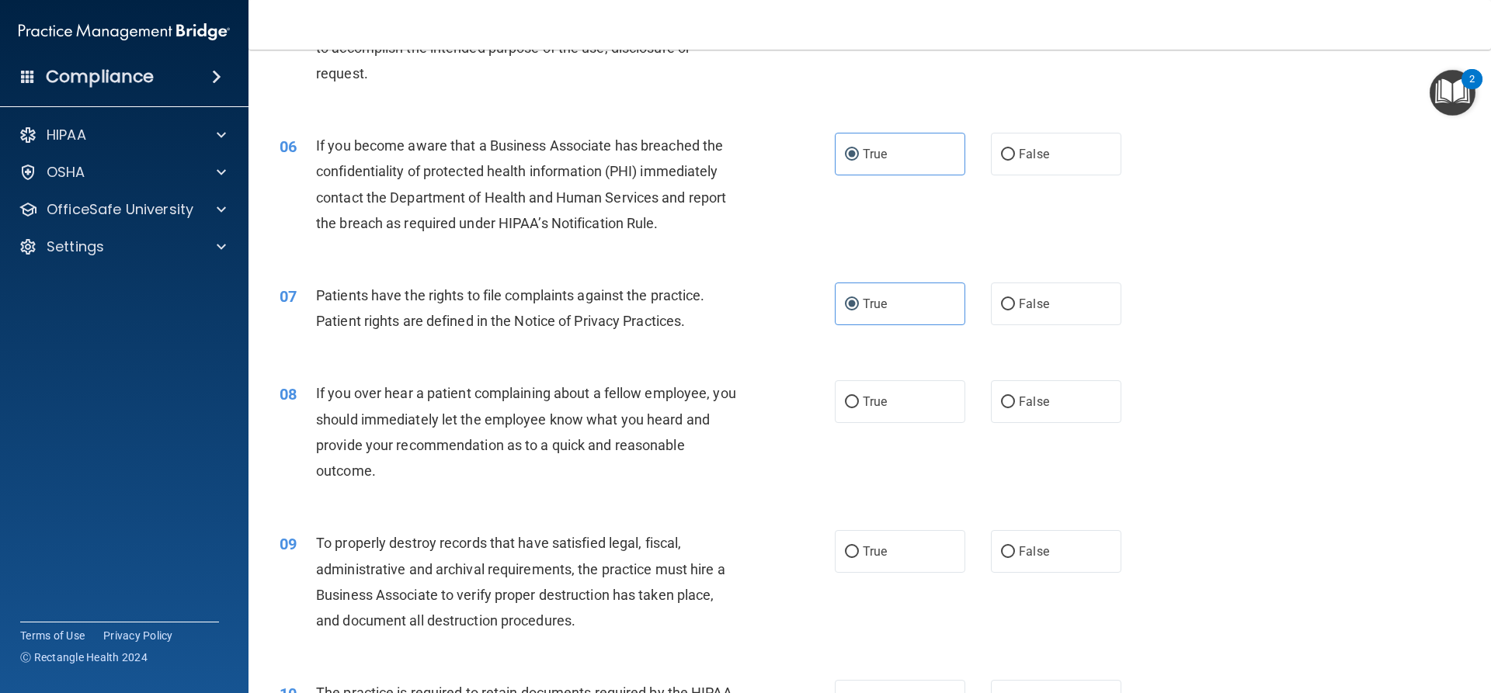
scroll to position [699, 0]
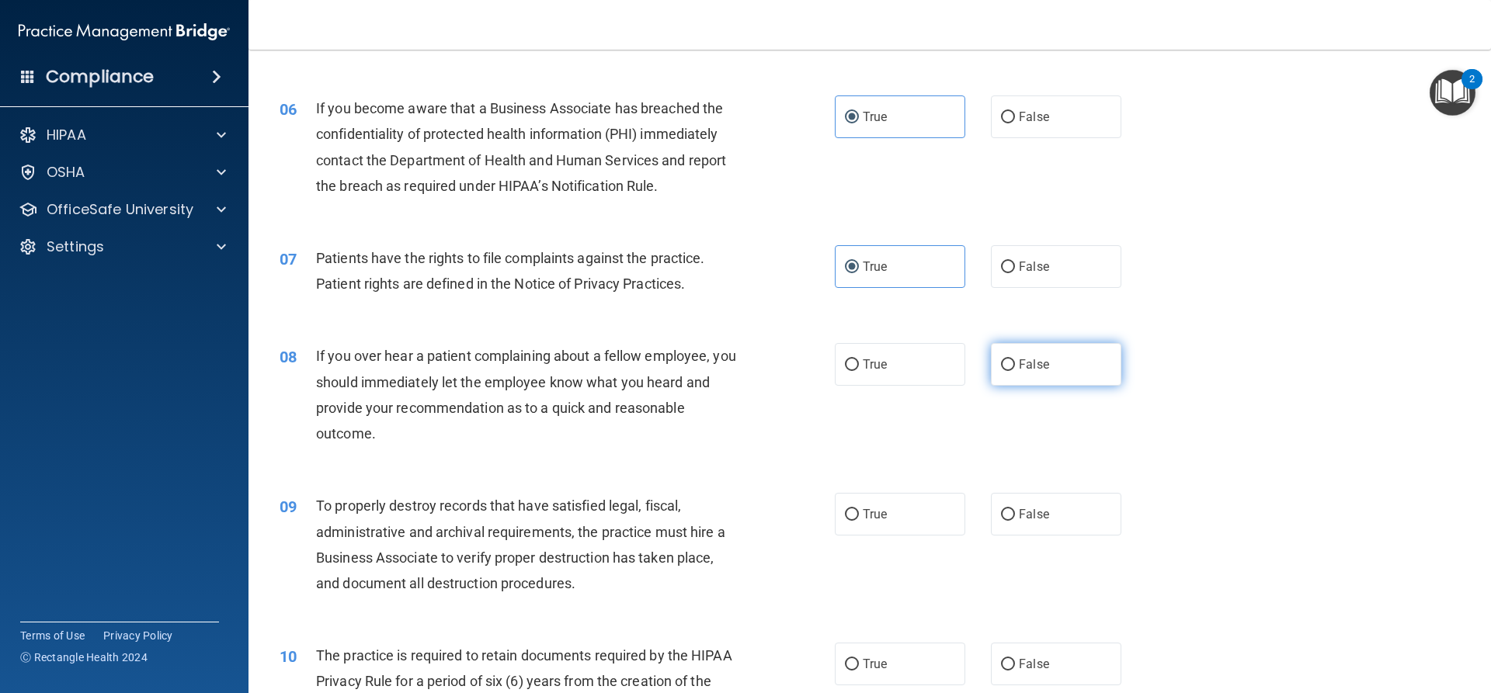
click at [1023, 383] on div "08 If you over hear a patient complaining about a fellow employee, you should i…" at bounding box center [869, 399] width 1203 height 150
click at [1028, 369] on span "False" at bounding box center [1034, 364] width 30 height 15
click at [1015, 369] on input "False" at bounding box center [1008, 365] width 14 height 12
radio input "true"
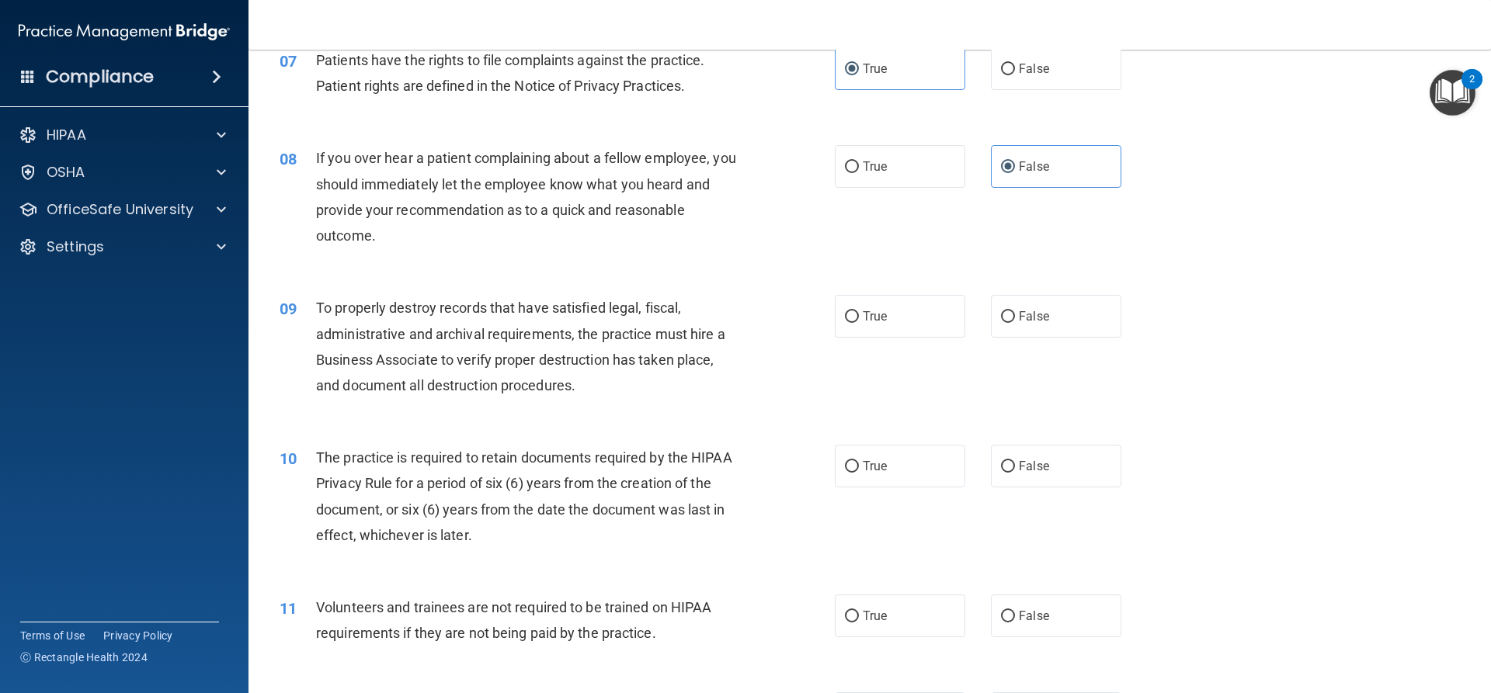
scroll to position [932, 0]
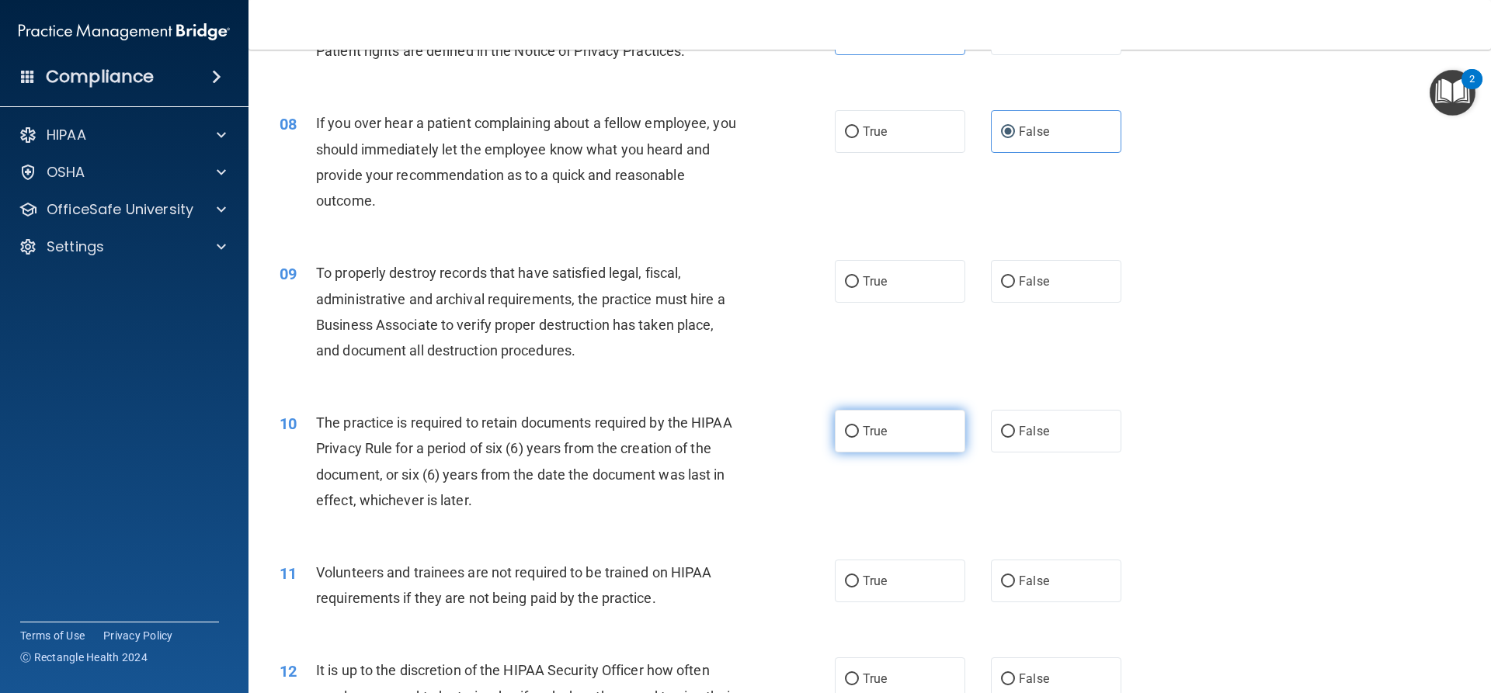
click at [863, 442] on label "True" at bounding box center [900, 431] width 130 height 43
click at [859, 438] on input "True" at bounding box center [852, 432] width 14 height 12
radio input "true"
click at [889, 329] on div "09 To properly destroy records that have satisfied legal, fiscal, administrativ…" at bounding box center [869, 316] width 1203 height 150
click at [887, 292] on label "True" at bounding box center [900, 281] width 130 height 43
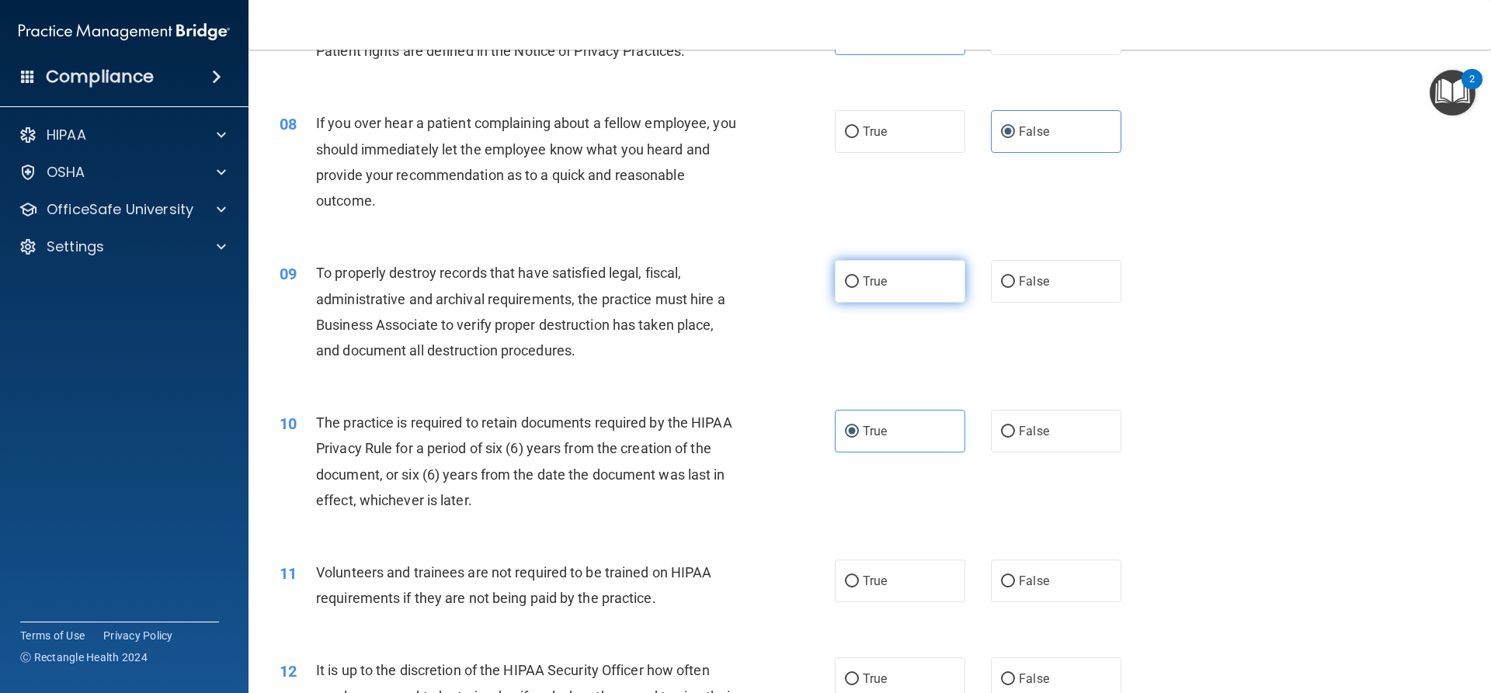
click at [859, 288] on input "True" at bounding box center [852, 282] width 14 height 12
radio input "true"
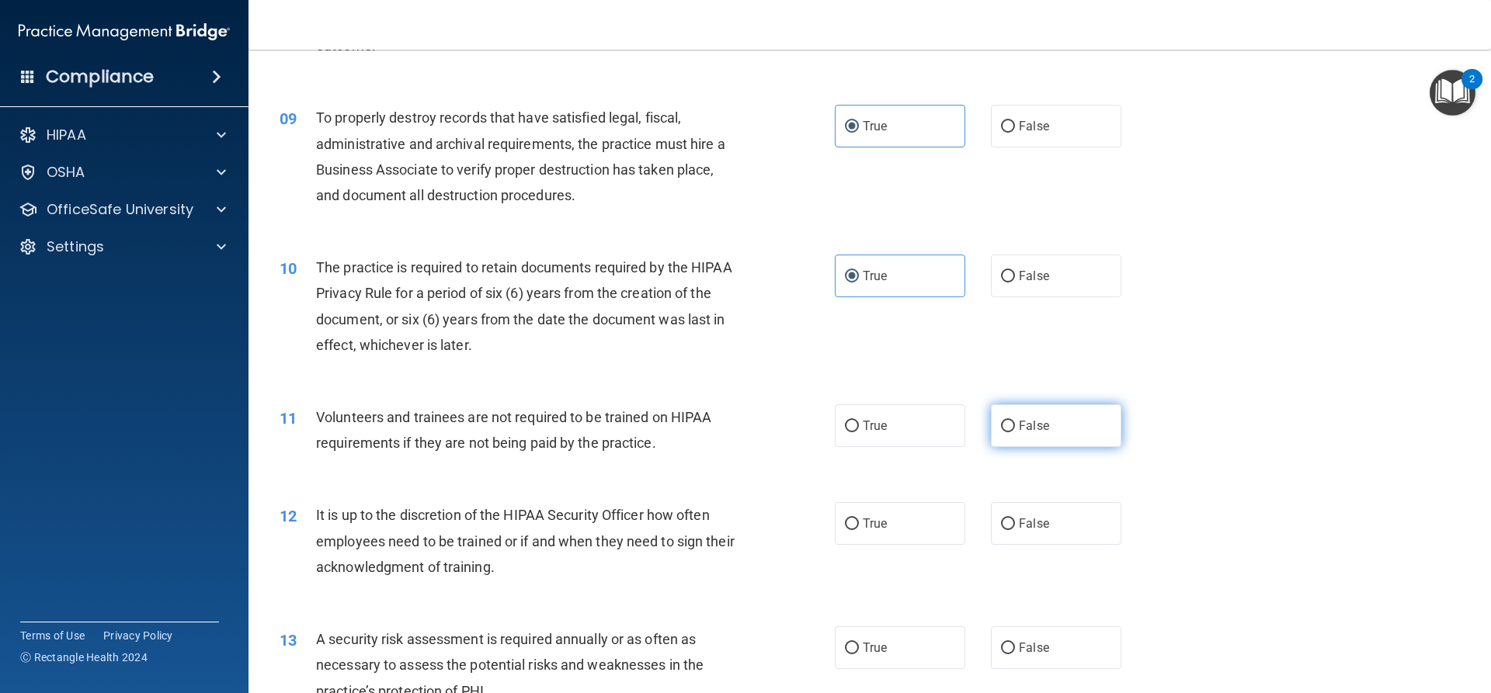
click at [1034, 412] on label "False" at bounding box center [1056, 426] width 130 height 43
click at [1015, 421] on input "False" at bounding box center [1008, 427] width 14 height 12
radio input "true"
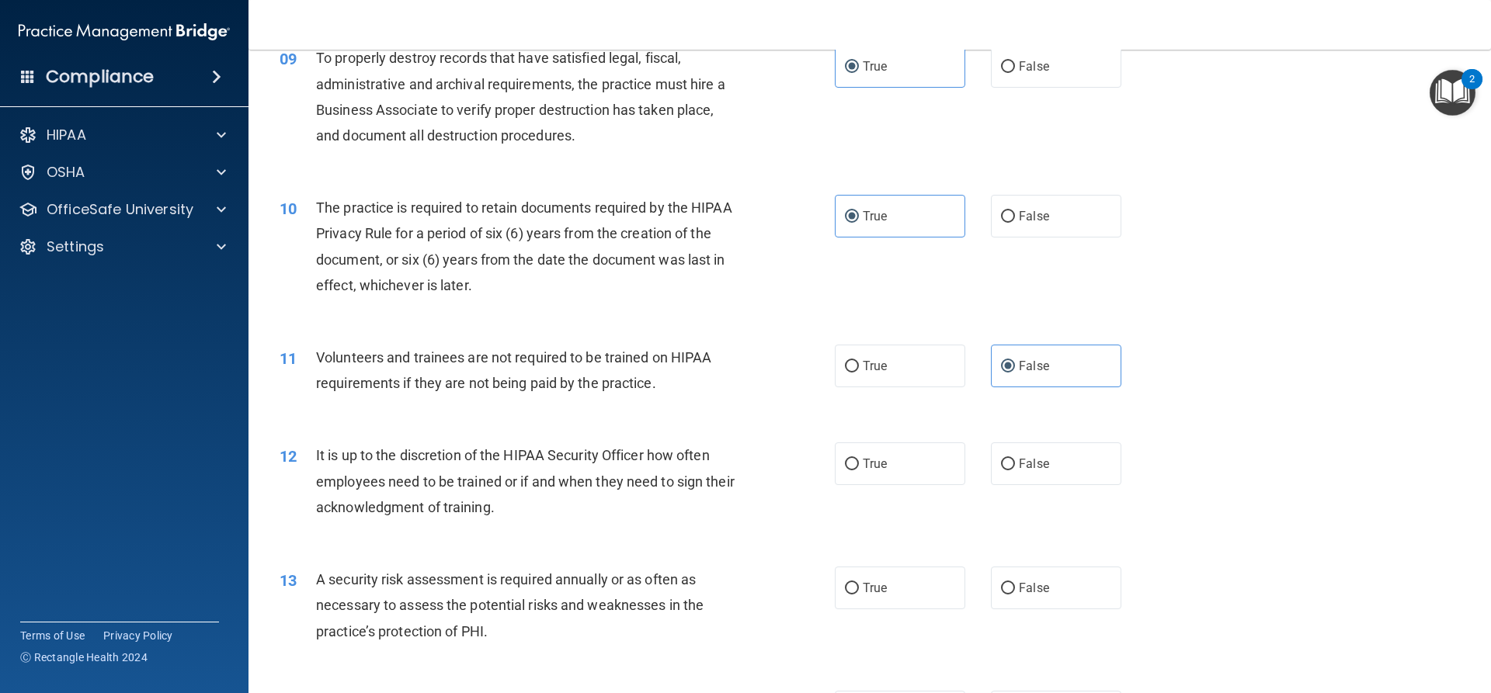
scroll to position [1242, 0]
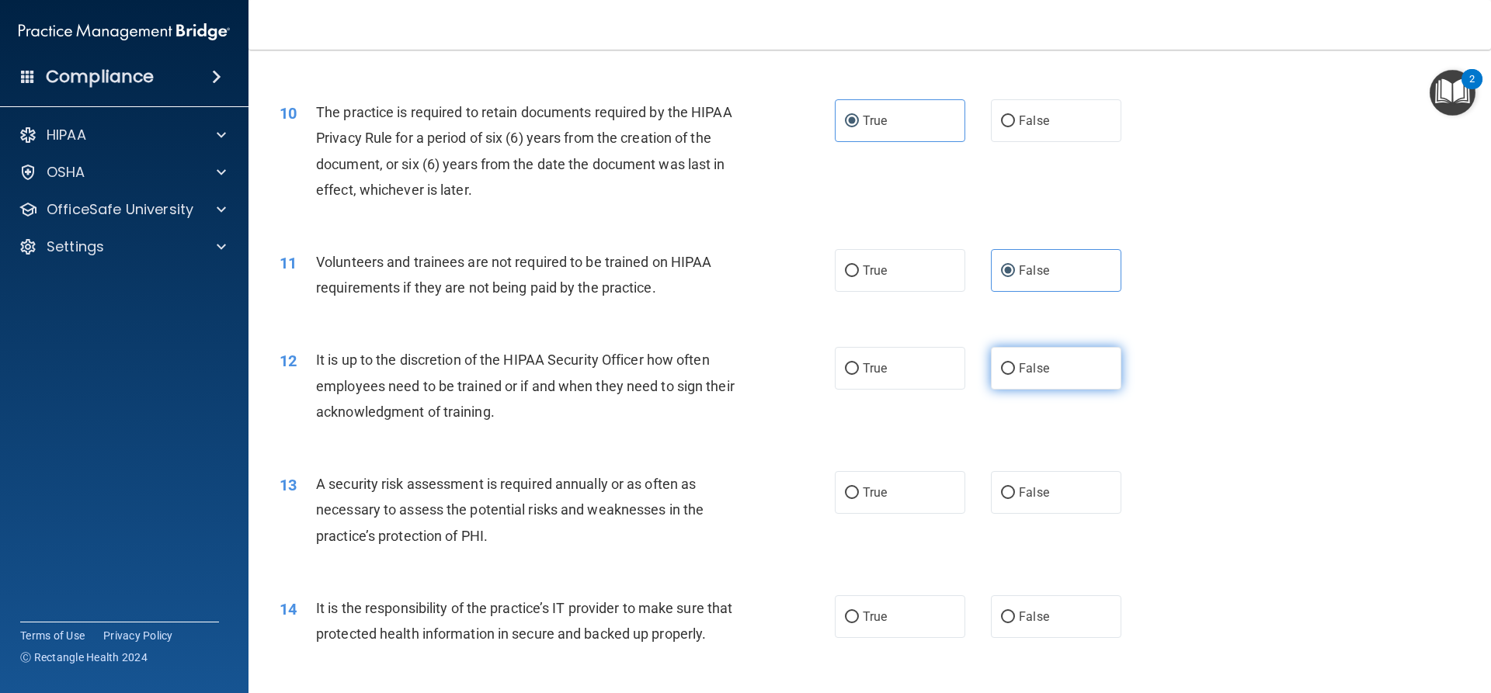
click at [1007, 356] on label "False" at bounding box center [1056, 368] width 130 height 43
click at [1007, 363] on input "False" at bounding box center [1008, 369] width 14 height 12
radio input "true"
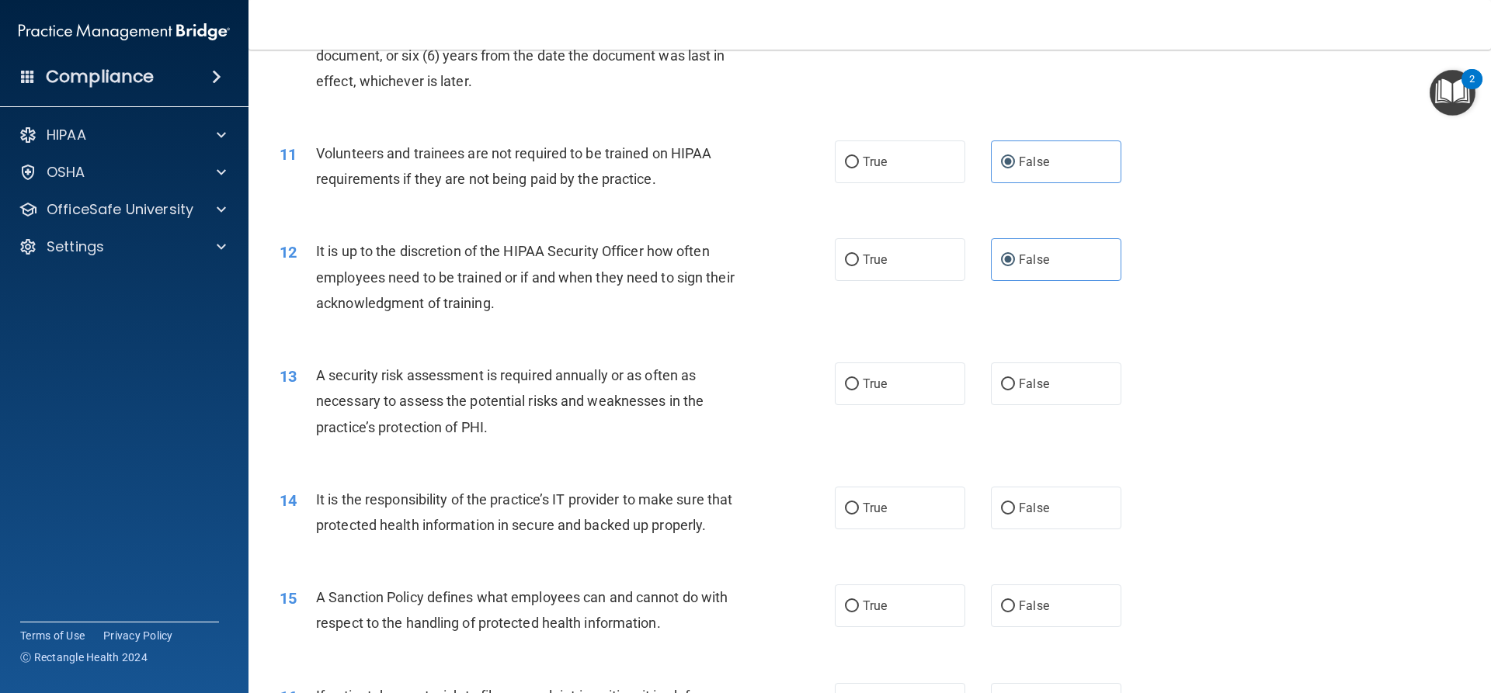
scroll to position [1398, 0]
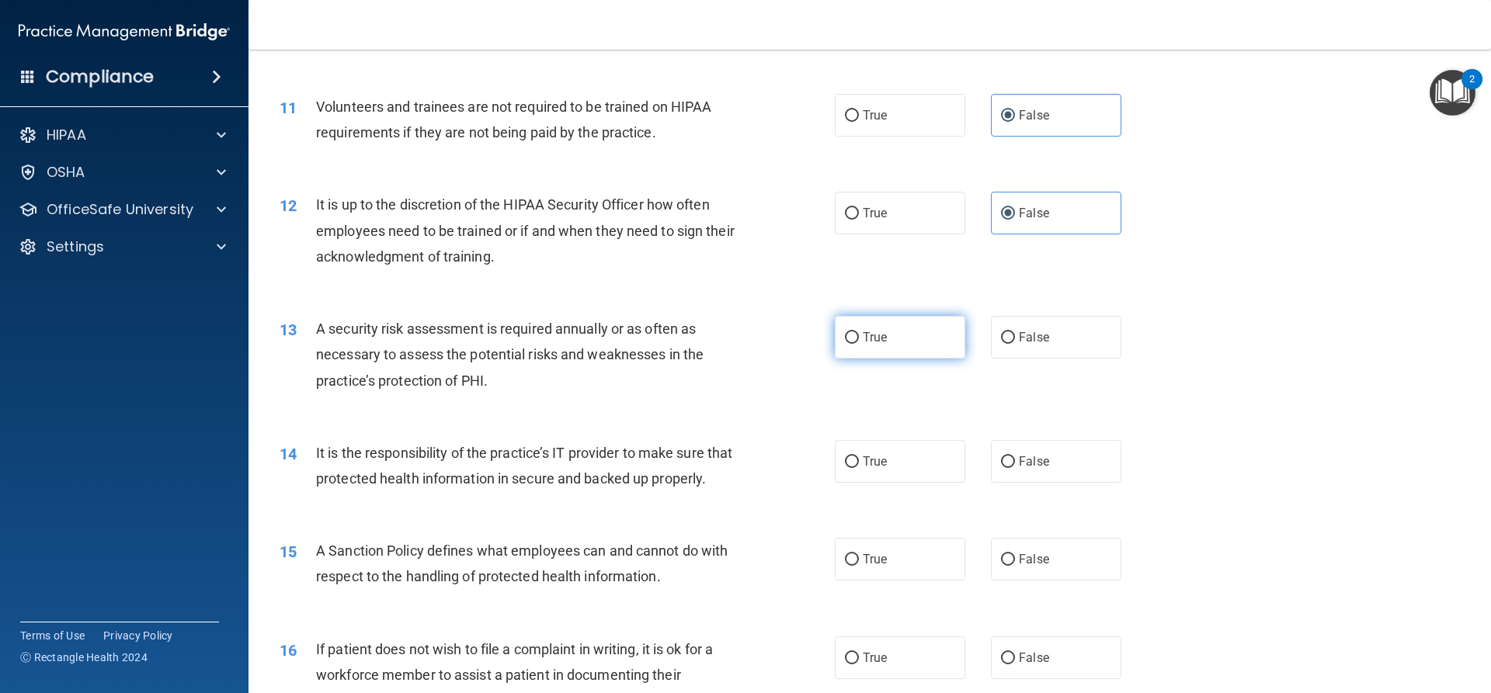
drag, startPoint x: 860, startPoint y: 299, endPoint x: 863, endPoint y: 326, distance: 27.5
click at [860, 311] on div "13 A security risk assessment is required annually or as often as necessary to …" at bounding box center [869, 359] width 1203 height 124
click at [863, 327] on label "True" at bounding box center [900, 337] width 130 height 43
click at [859, 332] on input "True" at bounding box center [852, 338] width 14 height 12
radio input "true"
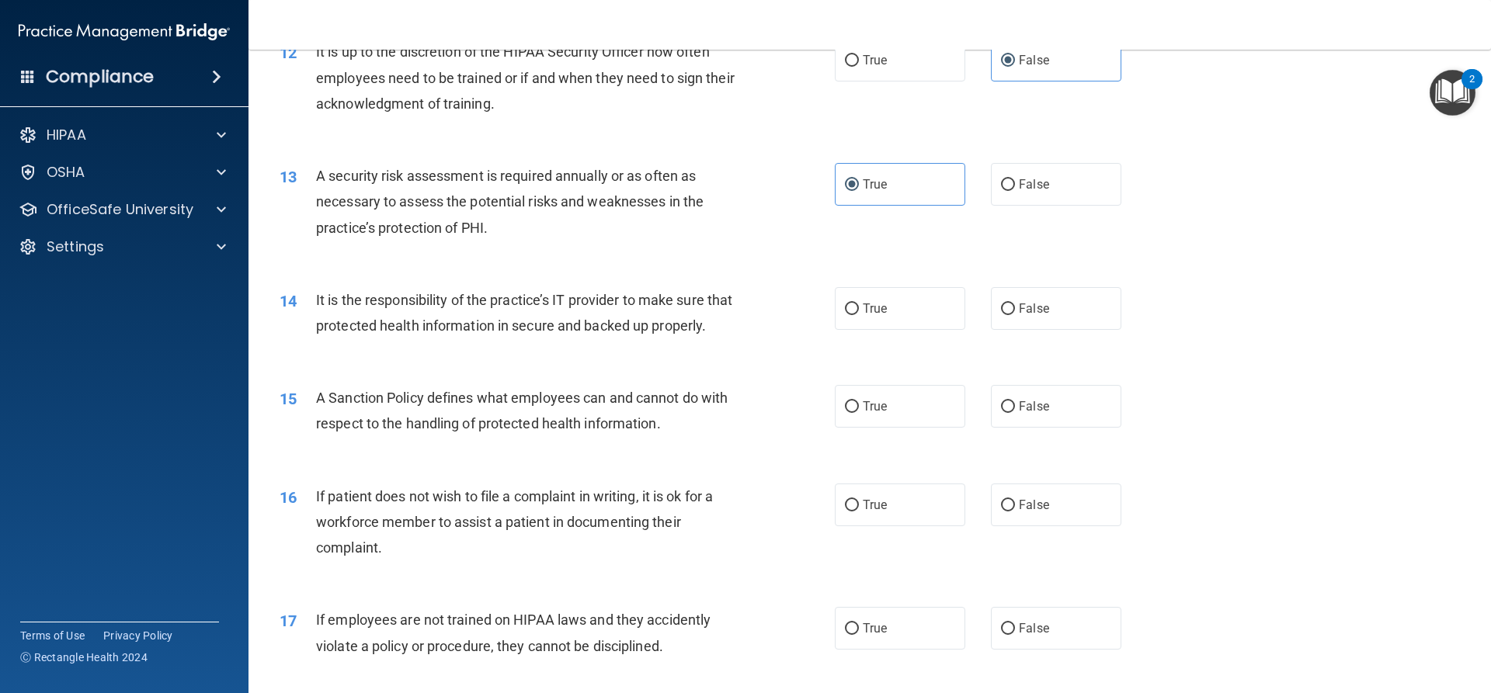
scroll to position [1553, 0]
click at [879, 326] on label "True" at bounding box center [900, 306] width 130 height 43
click at [859, 313] on input "True" at bounding box center [852, 307] width 14 height 12
radio input "true"
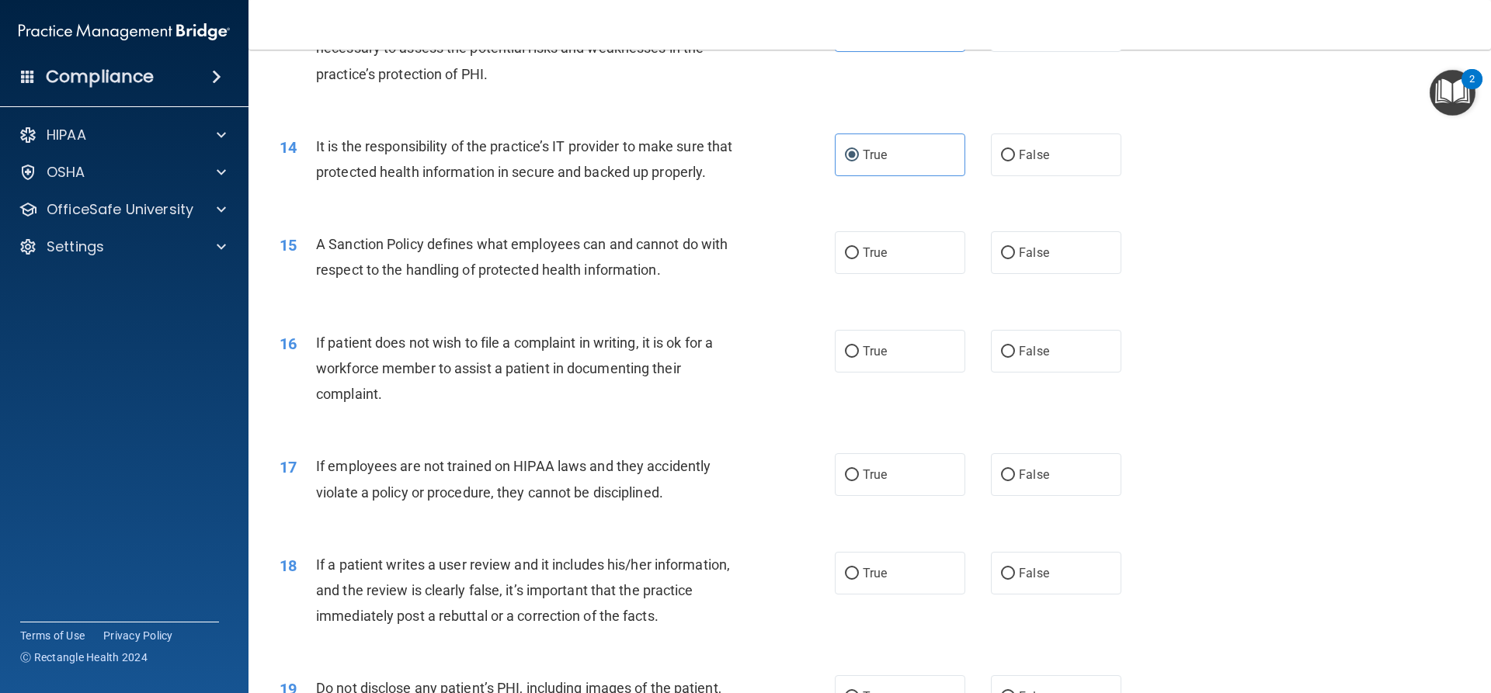
scroll to position [1708, 0]
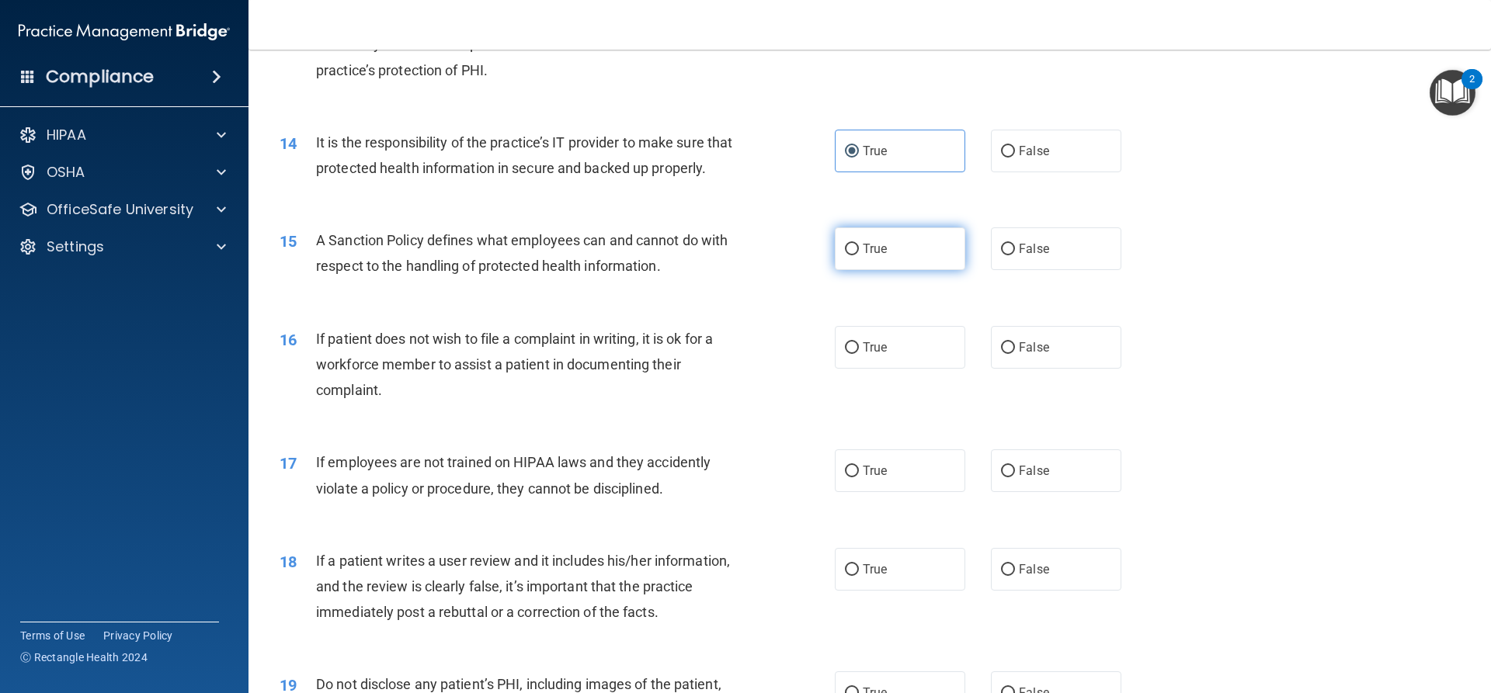
click at [872, 256] on span "True" at bounding box center [875, 248] width 24 height 15
click at [859, 255] on input "True" at bounding box center [852, 250] width 14 height 12
radio input "true"
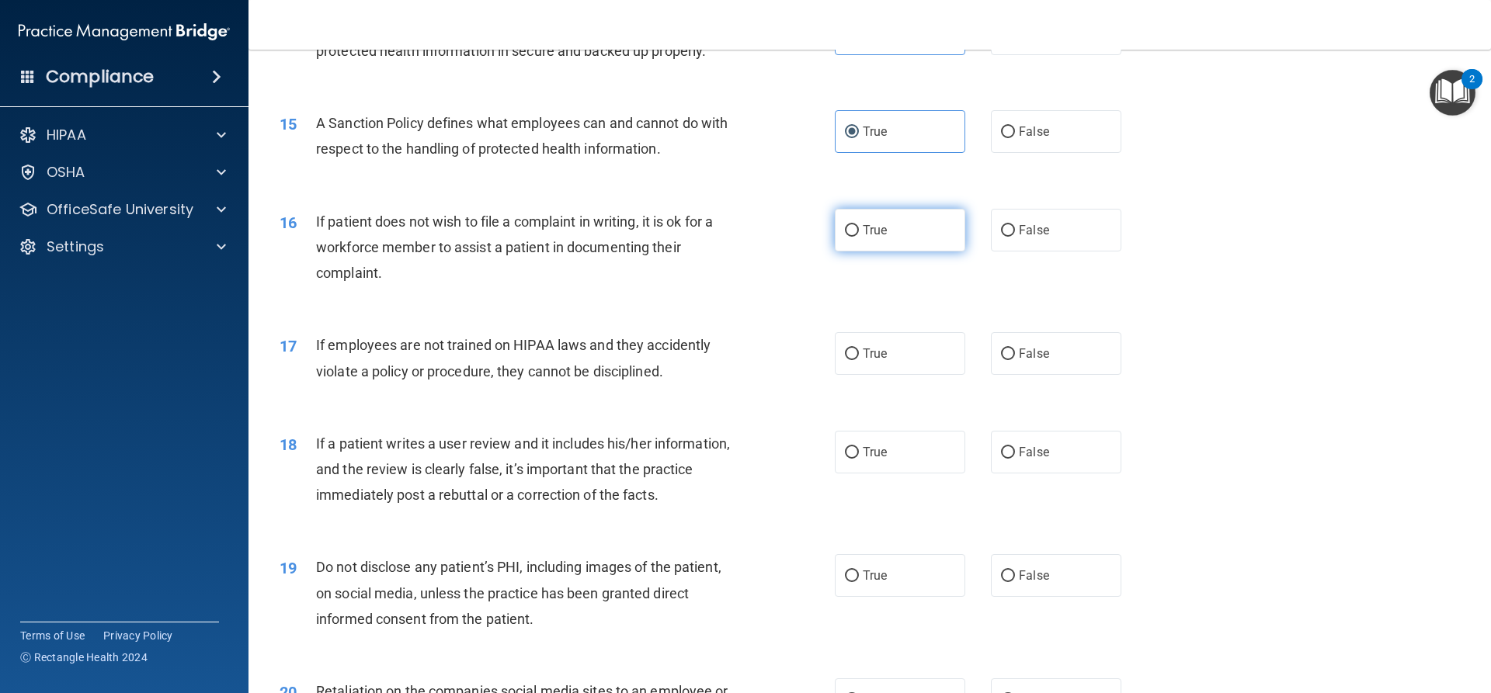
scroll to position [1863, 0]
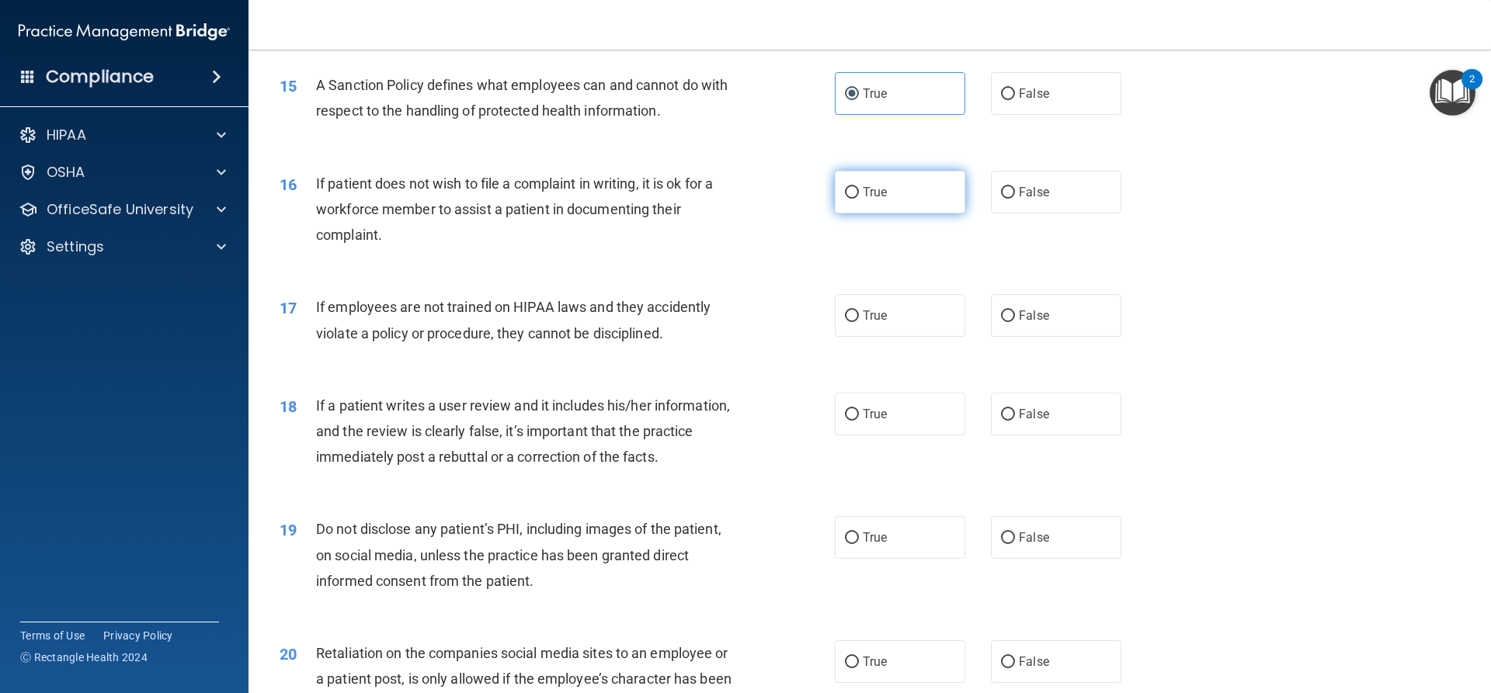
click at [919, 214] on label "True" at bounding box center [900, 192] width 130 height 43
click at [859, 199] on input "True" at bounding box center [852, 193] width 14 height 12
radio input "true"
click at [924, 337] on label "True" at bounding box center [900, 315] width 130 height 43
click at [859, 322] on input "True" at bounding box center [852, 317] width 14 height 12
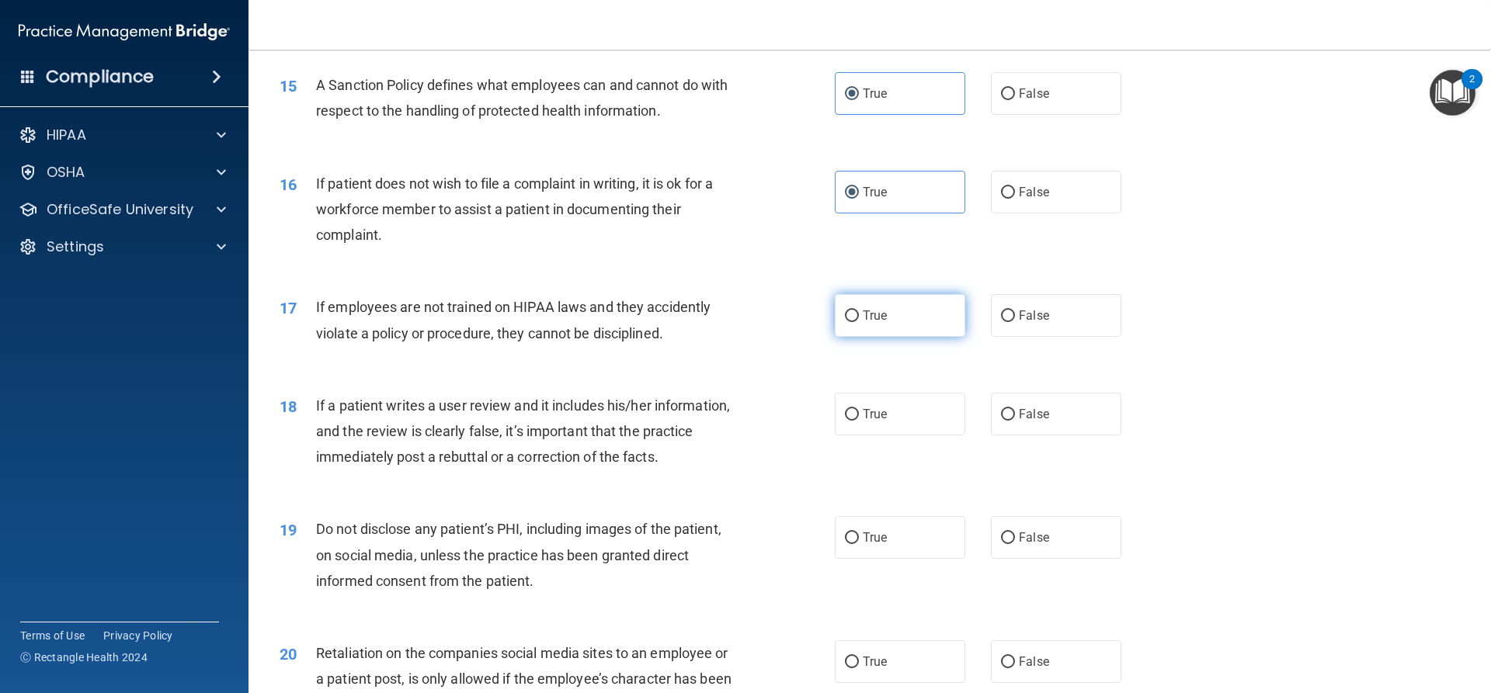
radio input "true"
click at [1019, 323] on span "False" at bounding box center [1034, 315] width 30 height 15
click at [1015, 322] on input "False" at bounding box center [1008, 317] width 14 height 12
radio input "true"
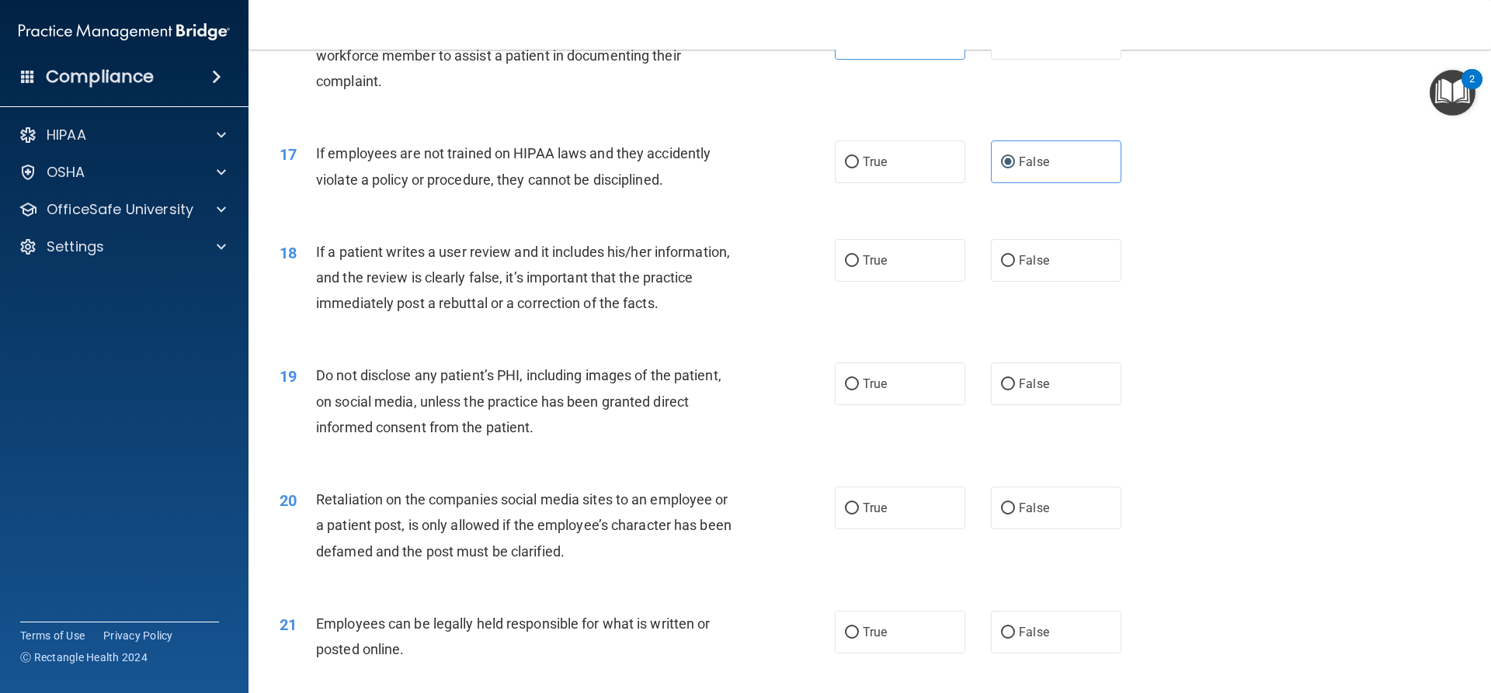
scroll to position [2019, 0]
click at [866, 168] on span "True" at bounding box center [875, 160] width 24 height 15
click at [859, 167] on input "True" at bounding box center [852, 161] width 14 height 12
radio input "true"
radio input "false"
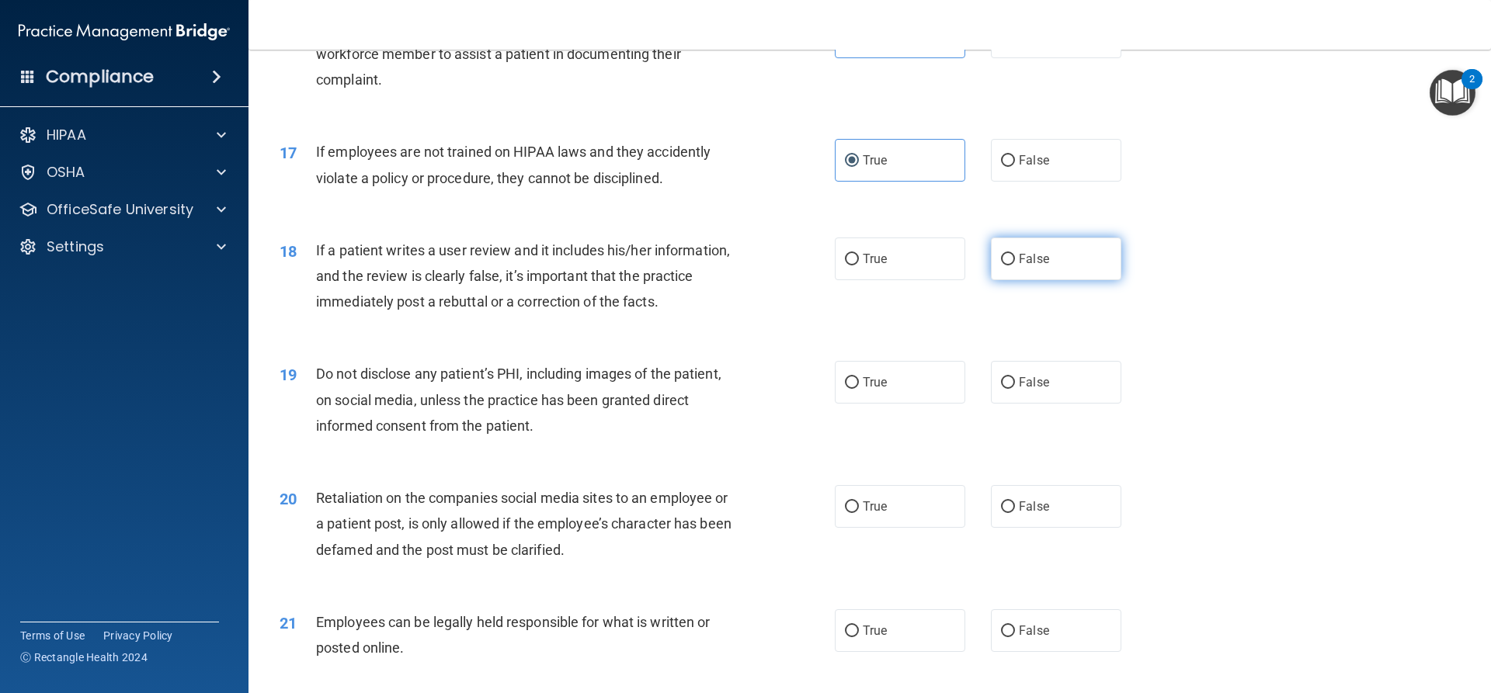
click at [1111, 280] on label "False" at bounding box center [1056, 259] width 130 height 43
click at [1015, 266] on input "False" at bounding box center [1008, 260] width 14 height 12
radio input "true"
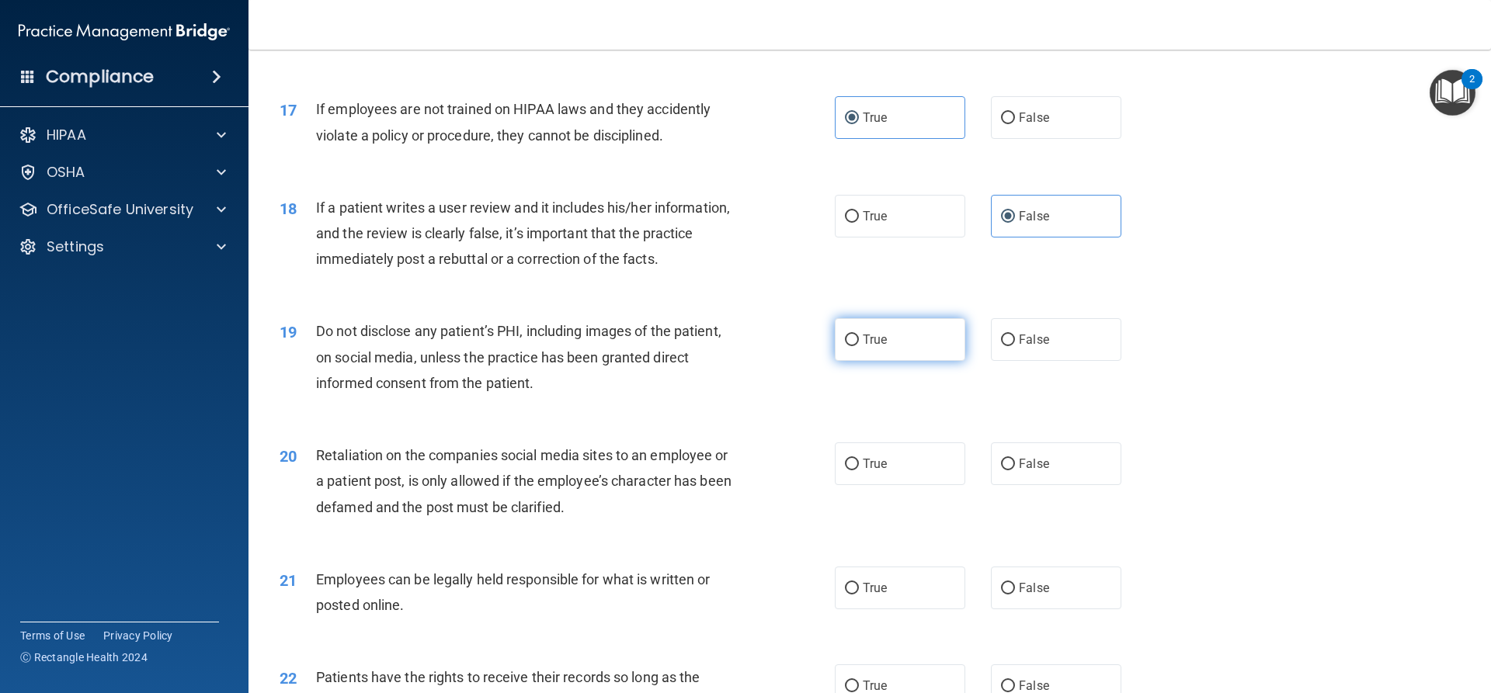
scroll to position [2096, 0]
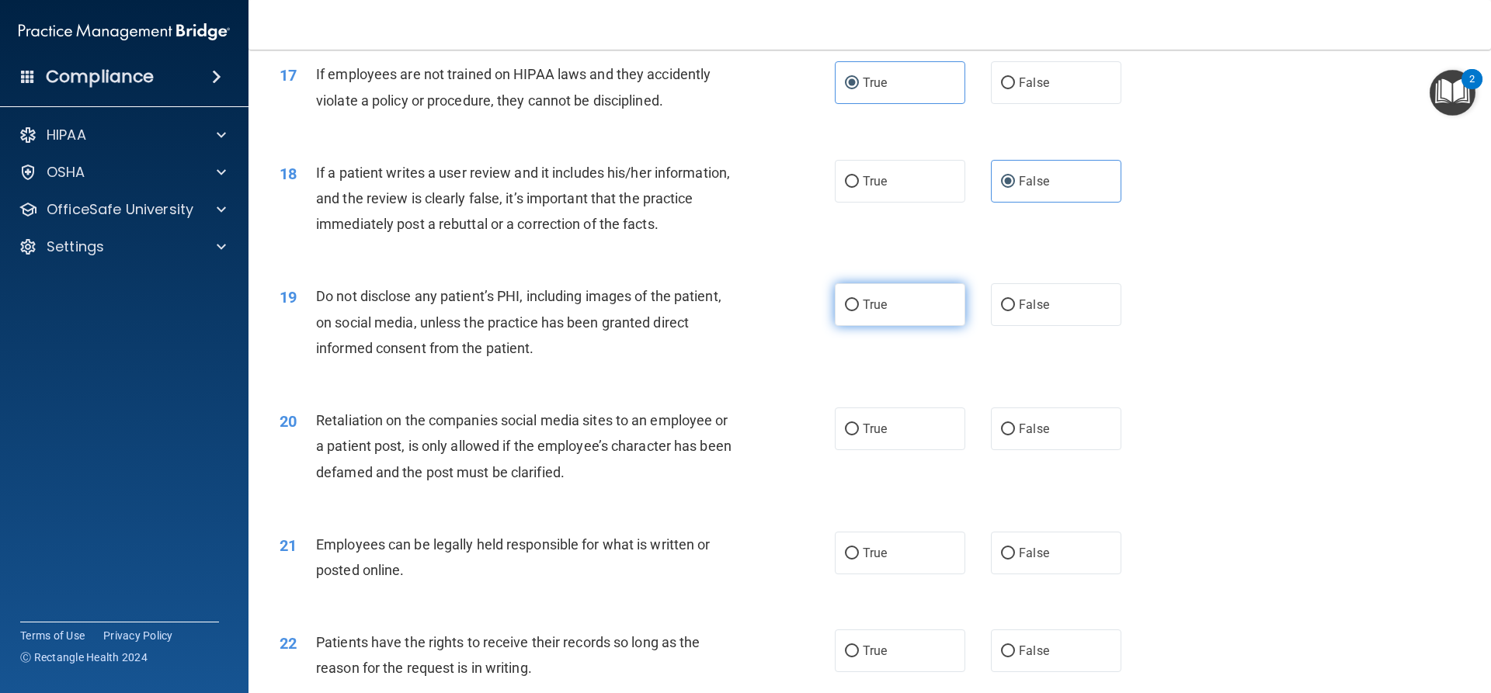
click at [856, 326] on label "True" at bounding box center [900, 304] width 130 height 43
click at [856, 311] on input "True" at bounding box center [852, 306] width 14 height 12
radio input "true"
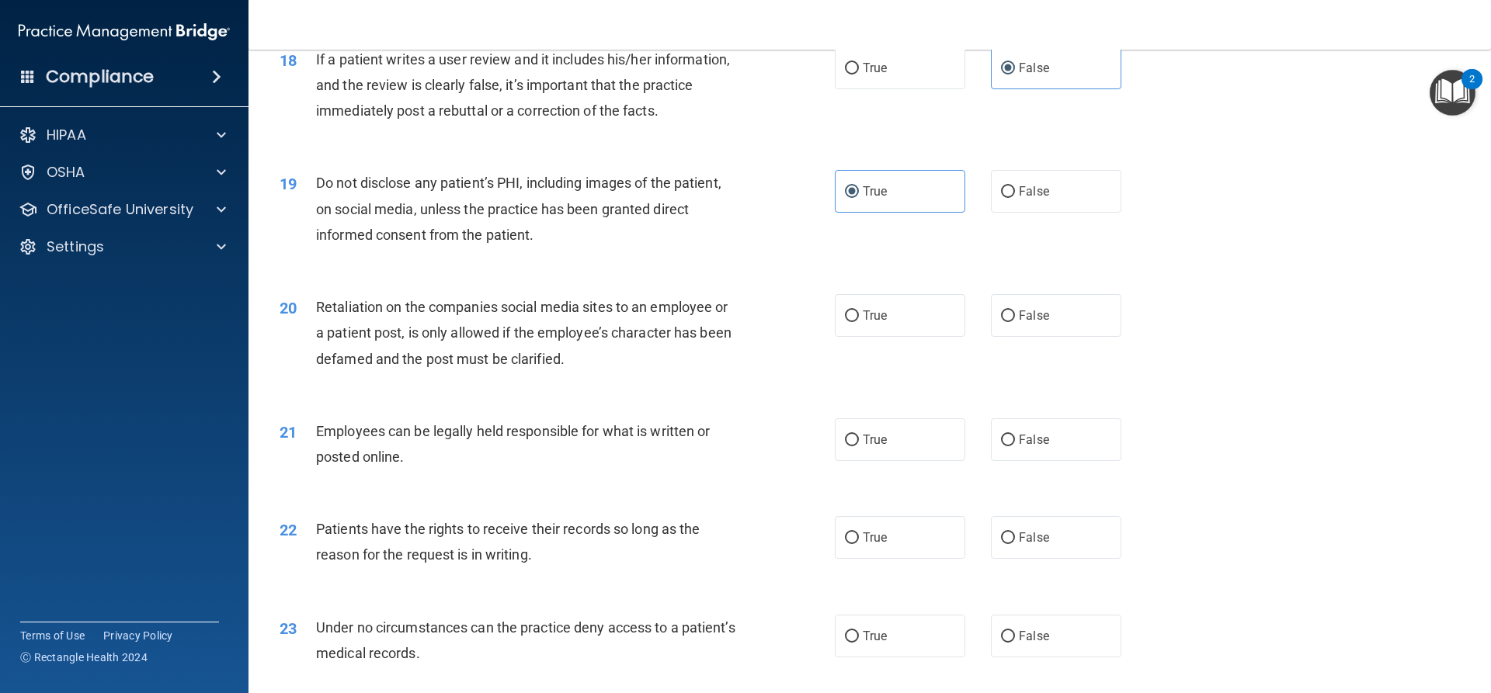
scroll to position [2252, 0]
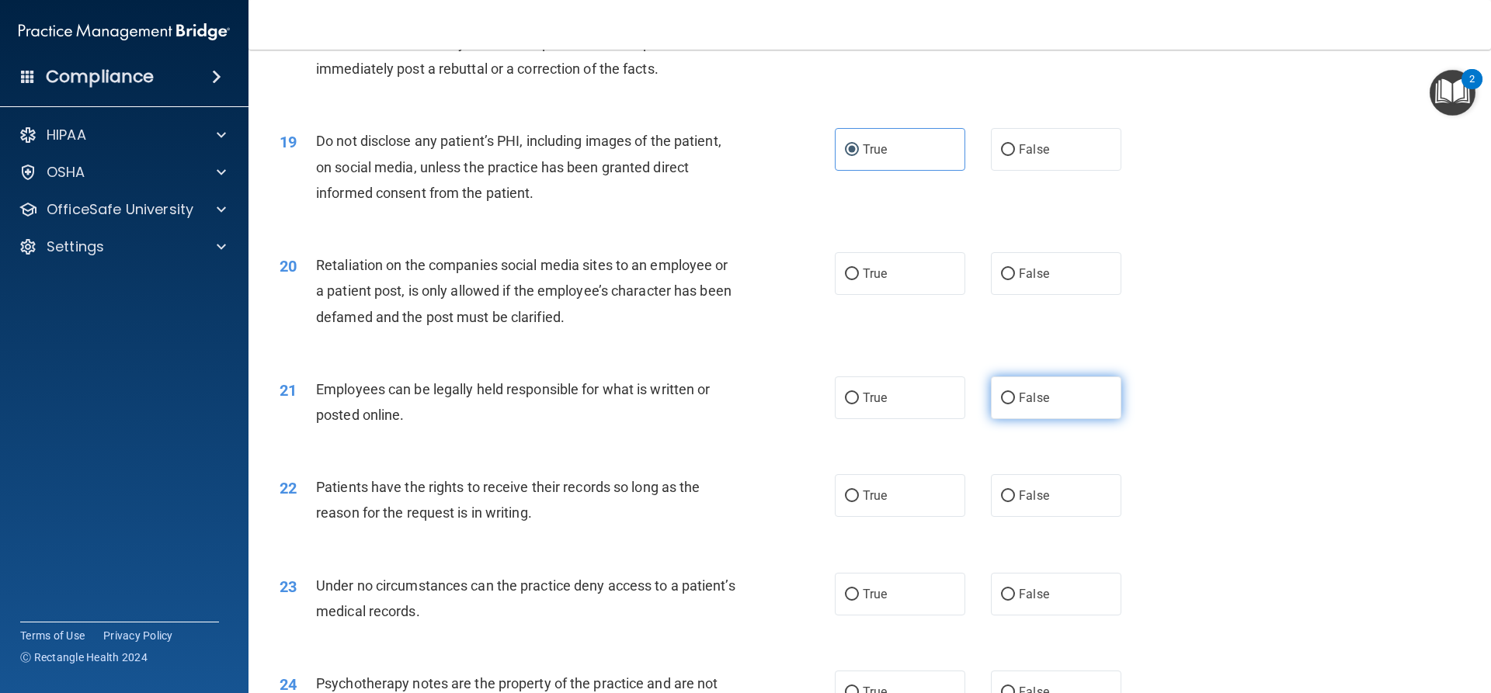
click at [1037, 419] on label "False" at bounding box center [1056, 398] width 130 height 43
click at [1015, 405] on input "False" at bounding box center [1008, 399] width 14 height 12
radio input "true"
click at [913, 514] on label "True" at bounding box center [900, 495] width 130 height 43
click at [859, 502] on input "True" at bounding box center [852, 497] width 14 height 12
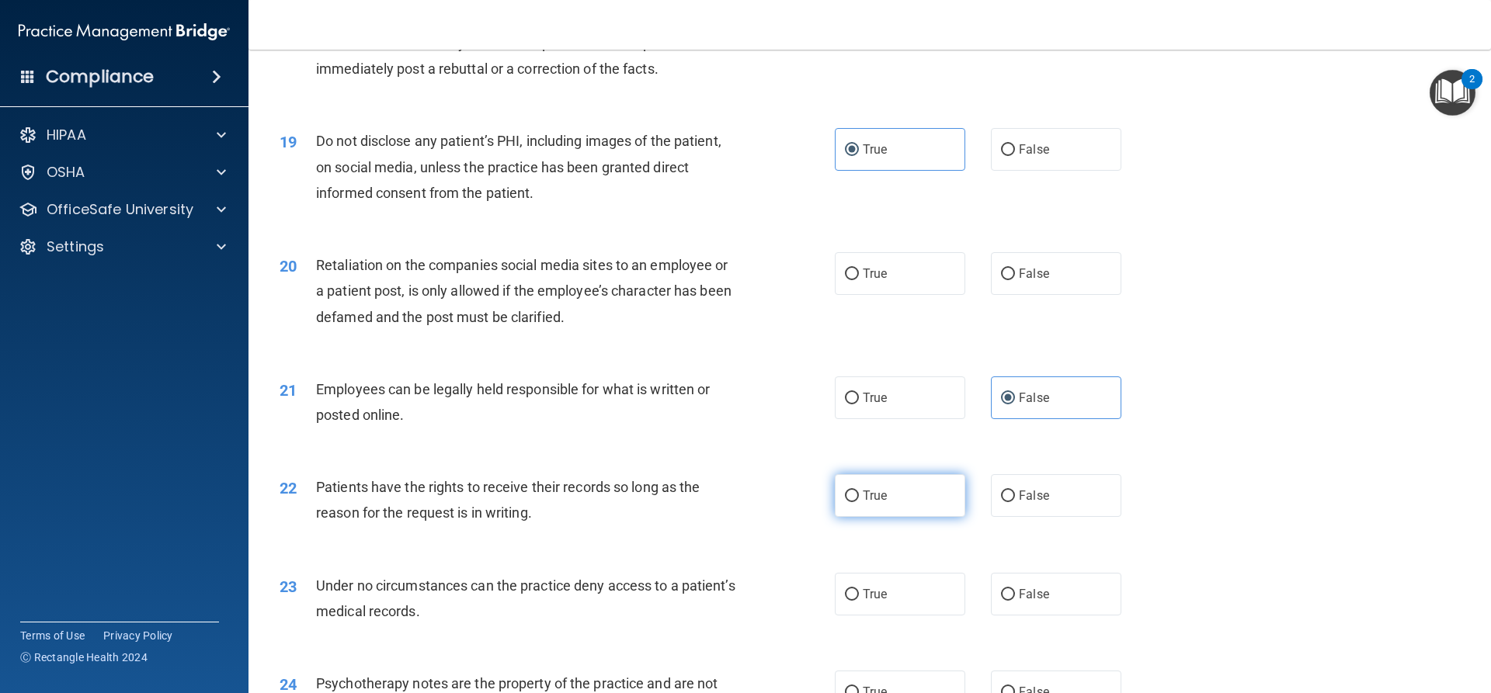
radio input "true"
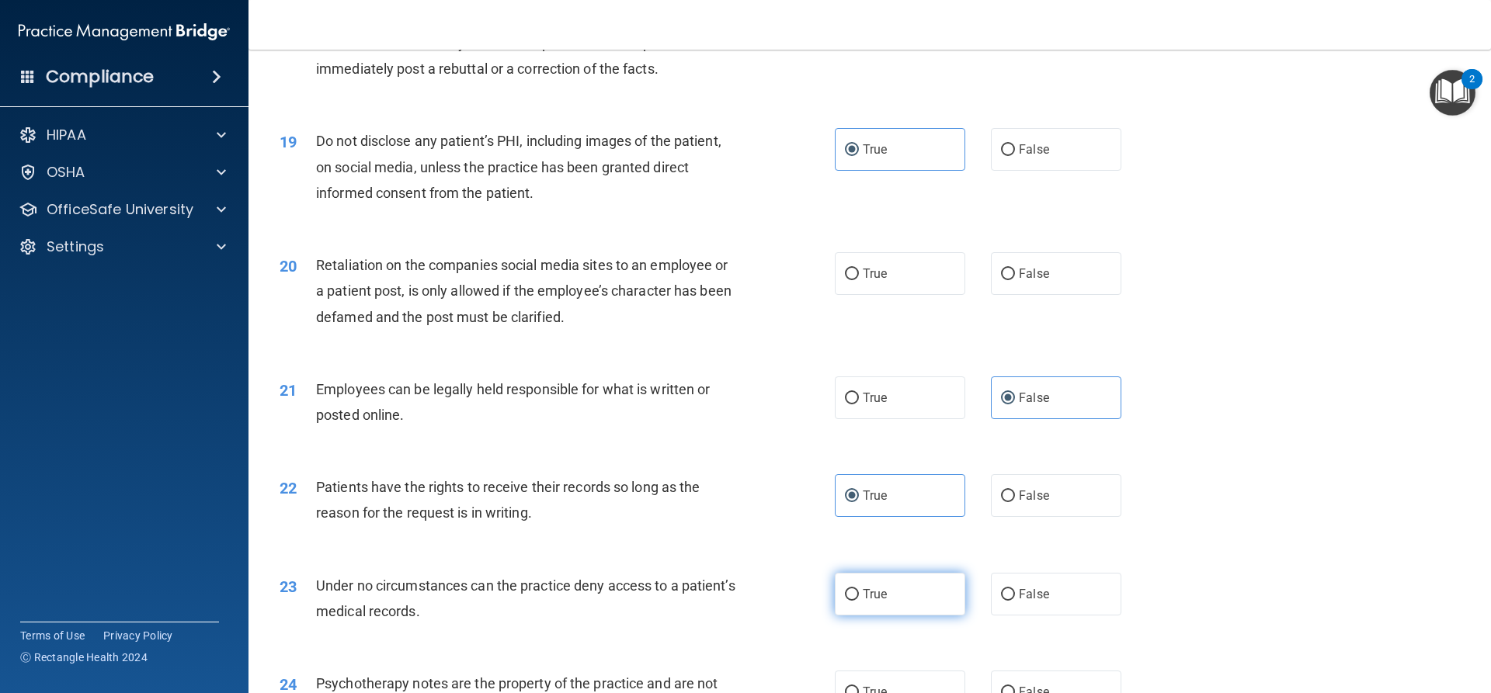
click at [898, 611] on label "True" at bounding box center [900, 594] width 130 height 43
click at [859, 601] on input "True" at bounding box center [852, 595] width 14 height 12
radio input "true"
click at [1019, 602] on span "False" at bounding box center [1034, 594] width 30 height 15
click at [1015, 601] on input "False" at bounding box center [1008, 595] width 14 height 12
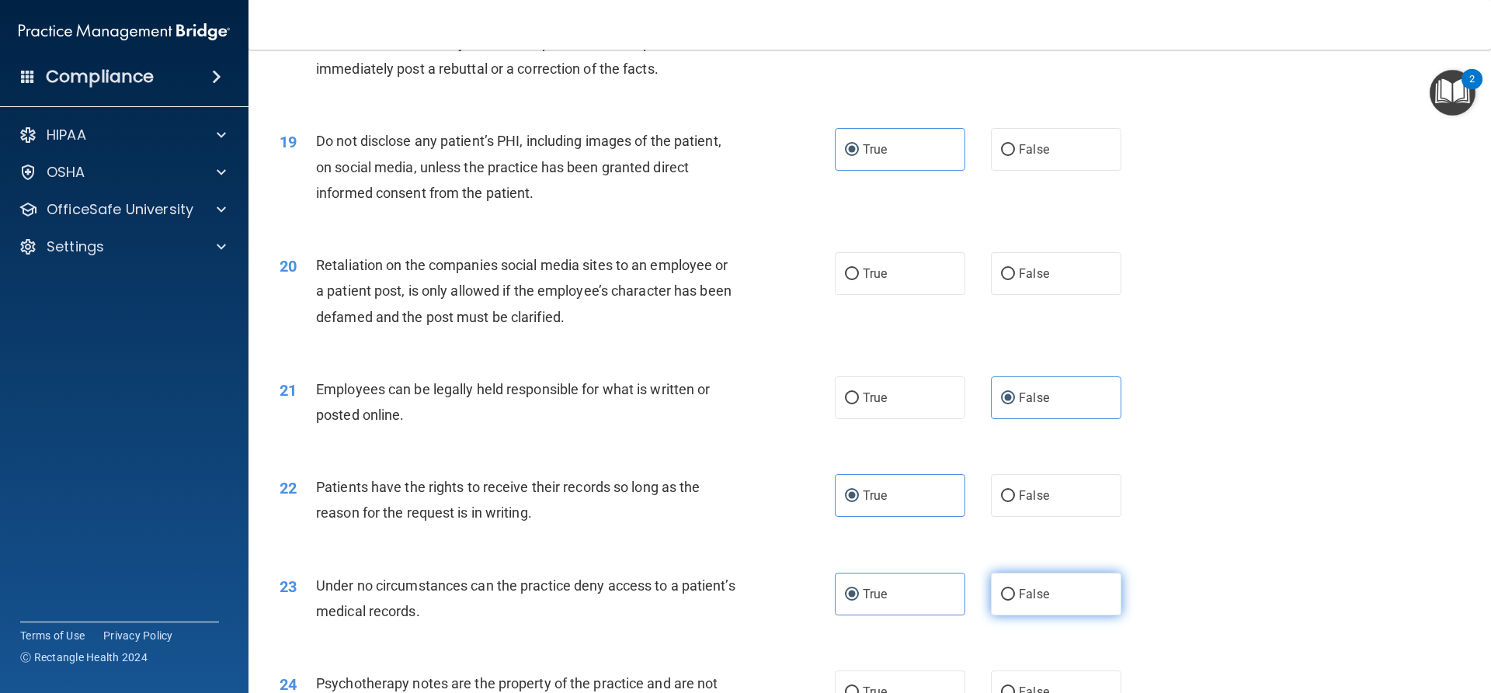
radio input "true"
radio input "false"
click at [1001, 280] on input "False" at bounding box center [1008, 275] width 14 height 12
radio input "true"
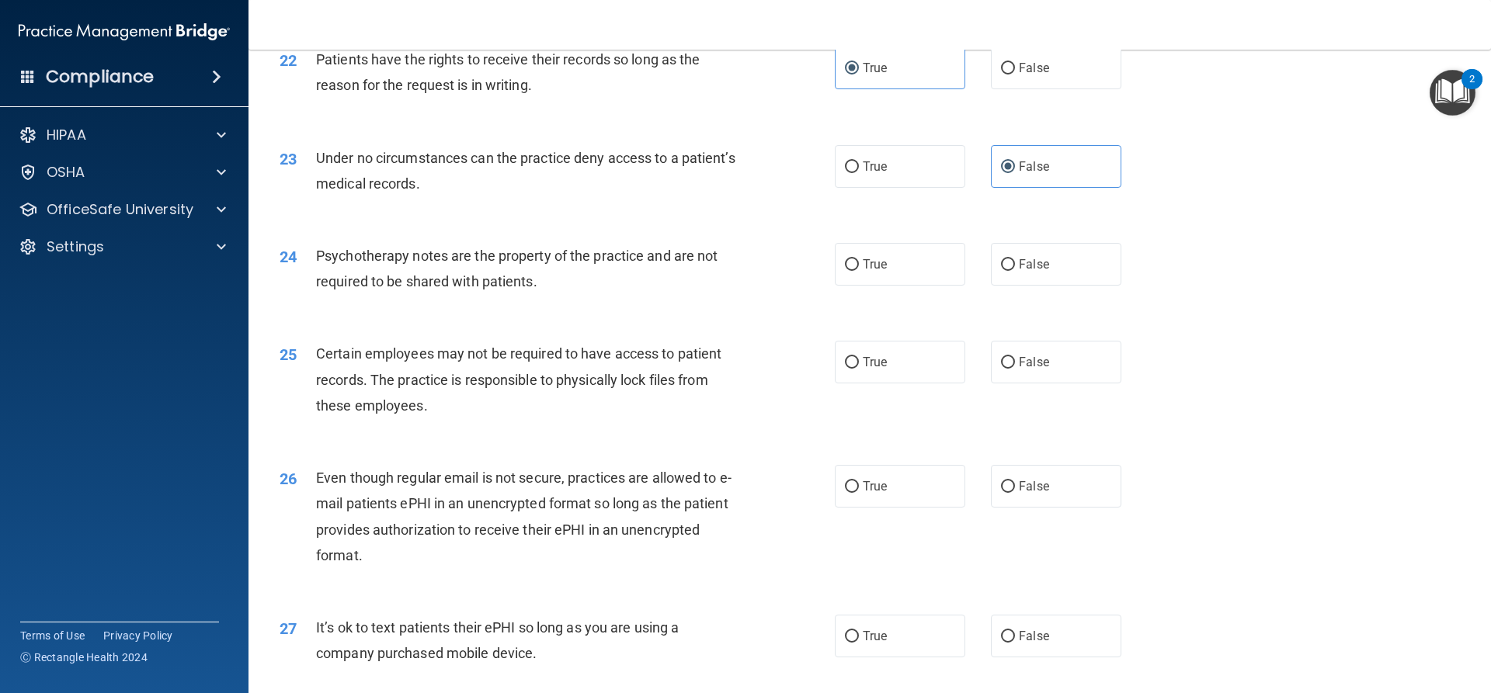
scroll to position [2718, 0]
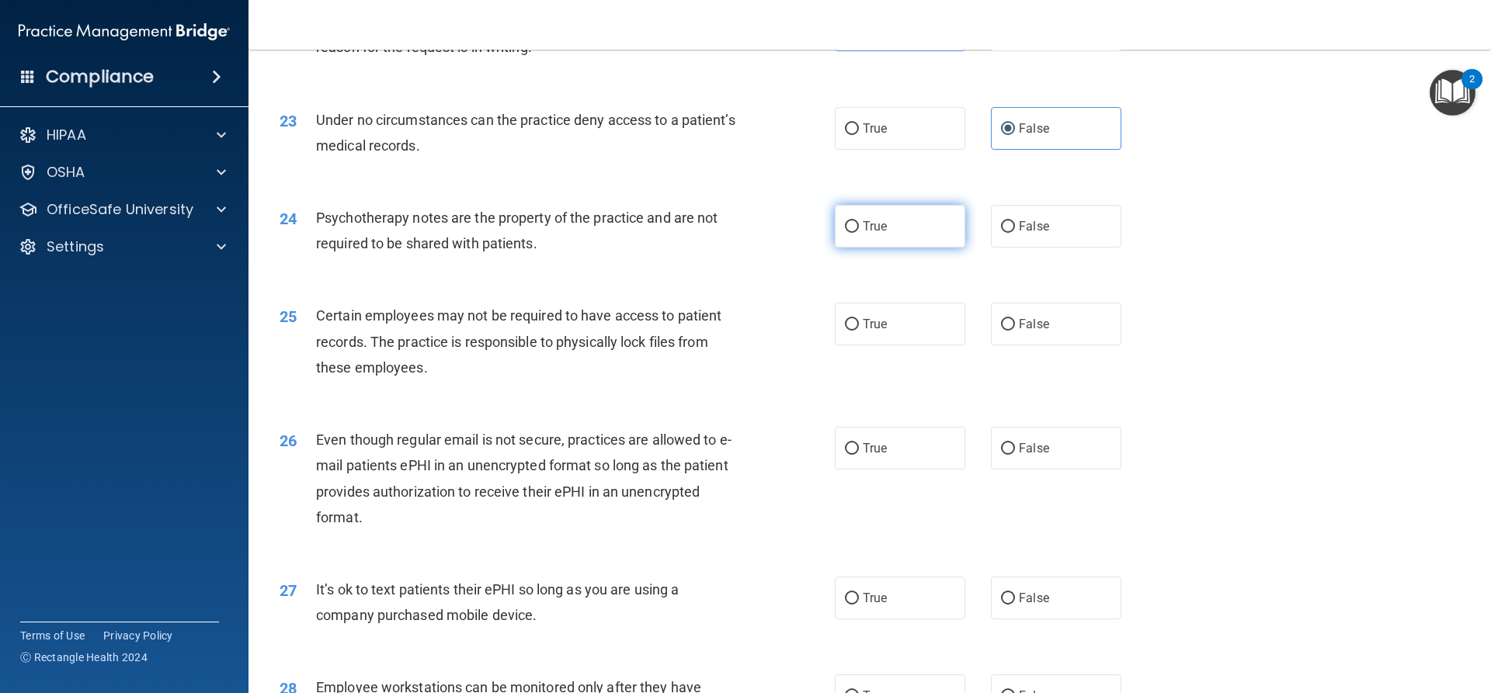
click at [839, 244] on label "True" at bounding box center [900, 226] width 130 height 43
click at [845, 233] on input "True" at bounding box center [852, 227] width 14 height 12
radio input "true"
click at [1000, 186] on div "23 Under no circumstances can the practice deny access to a patient’s medical r…" at bounding box center [869, 137] width 1203 height 98
click at [1001, 234] on label "False" at bounding box center [1056, 226] width 130 height 43
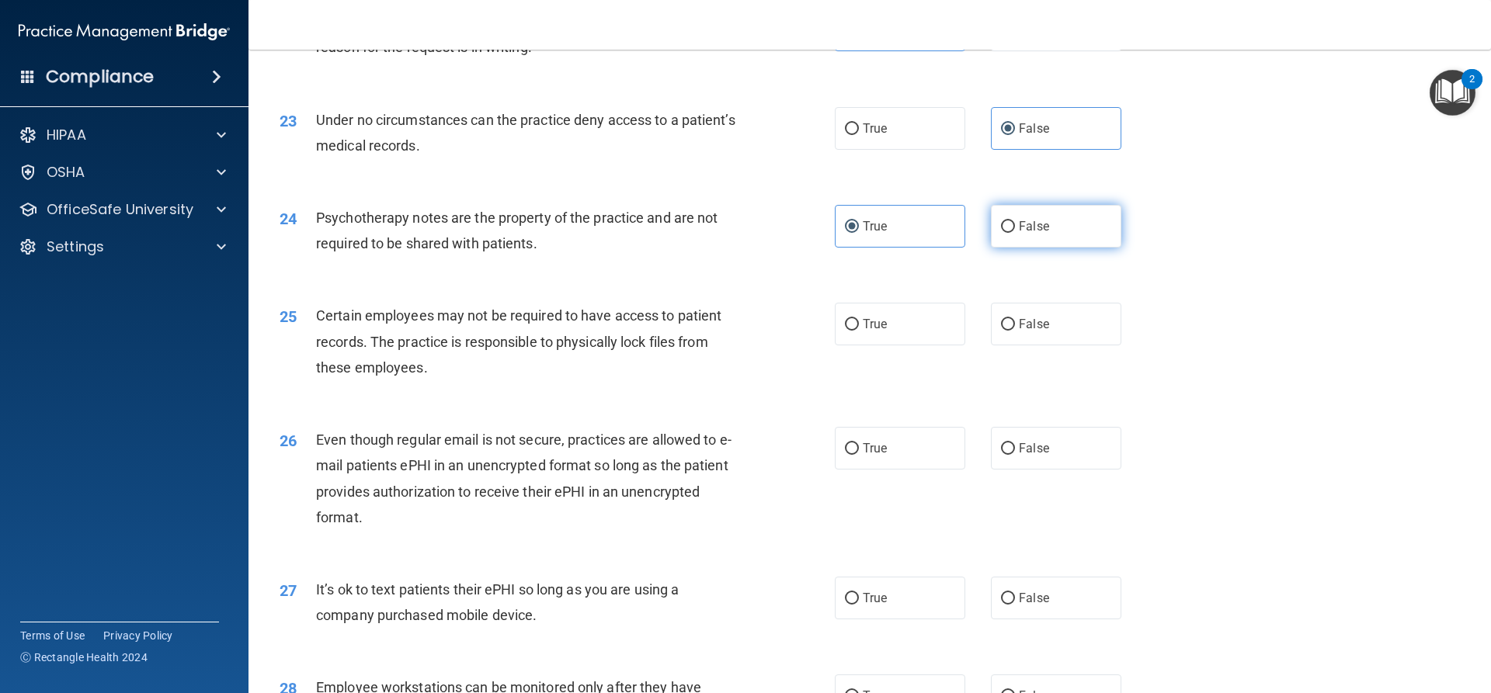
click at [1001, 233] on input "False" at bounding box center [1008, 227] width 14 height 12
radio input "true"
radio input "false"
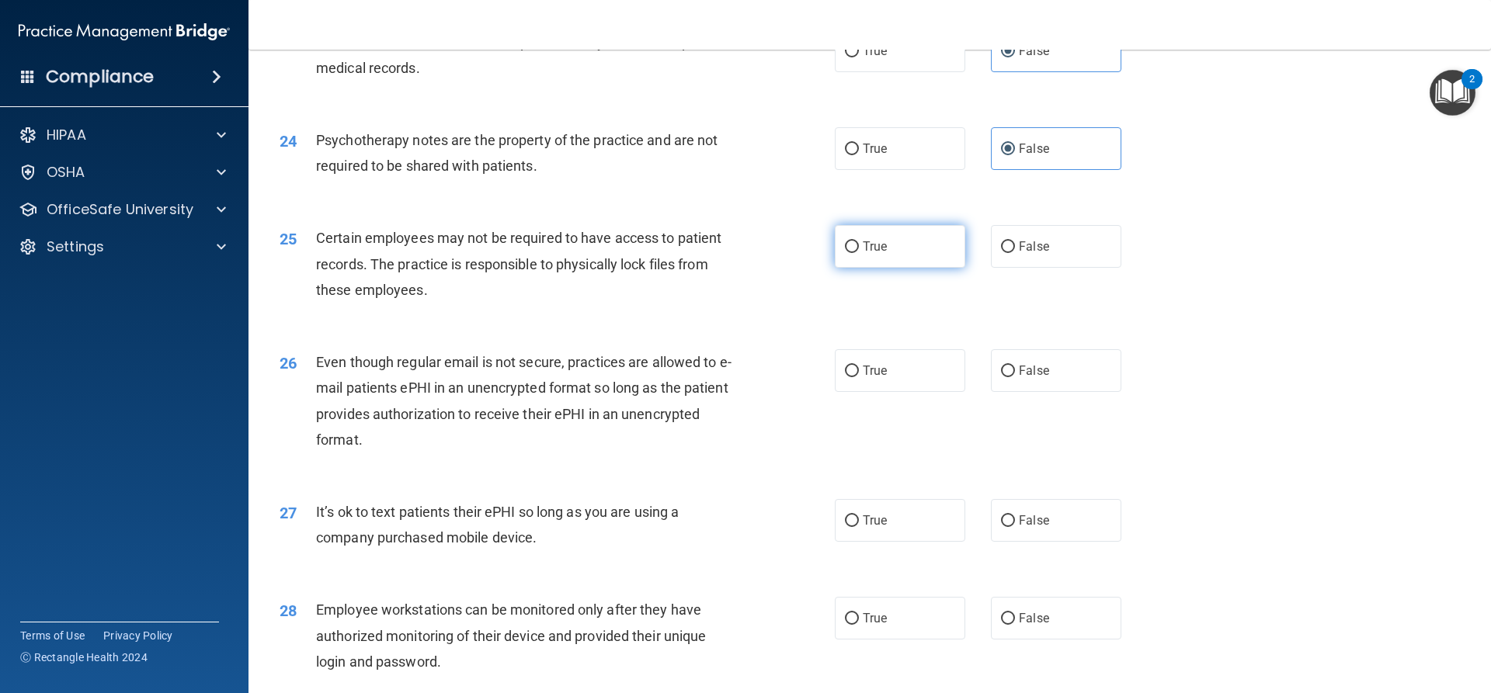
click at [872, 262] on label "True" at bounding box center [900, 246] width 130 height 43
click at [859, 253] on input "True" at bounding box center [852, 247] width 14 height 12
radio input "true"
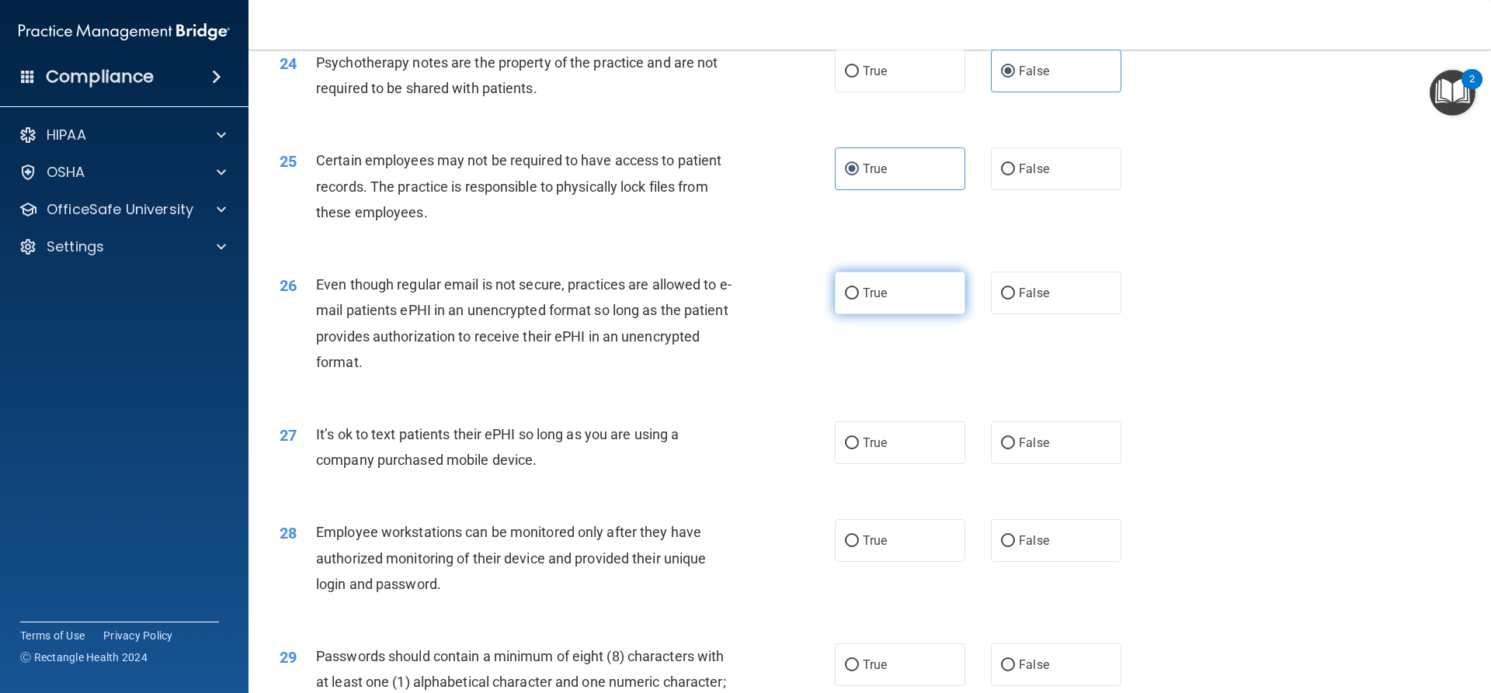
click at [847, 308] on label "True" at bounding box center [900, 293] width 130 height 43
click at [847, 300] on input "True" at bounding box center [852, 294] width 14 height 12
radio input "true"
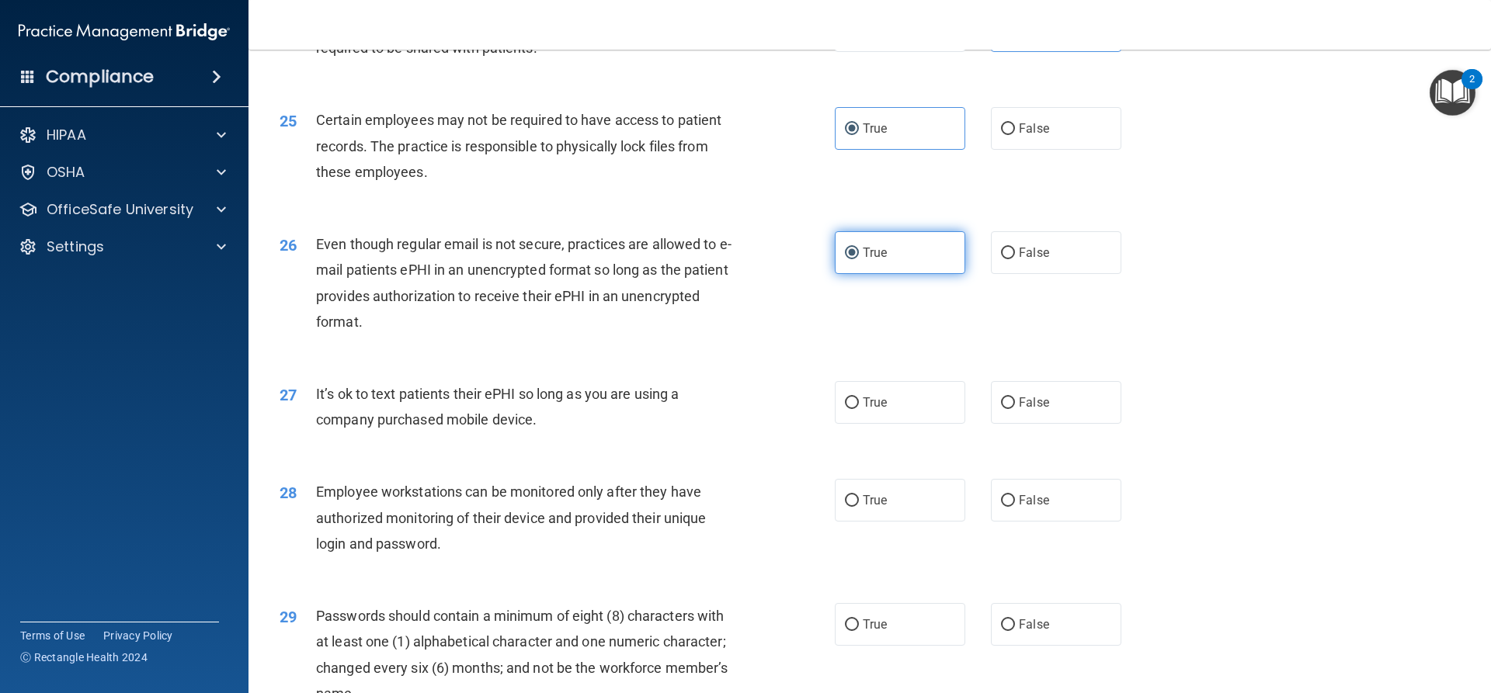
scroll to position [2950, 0]
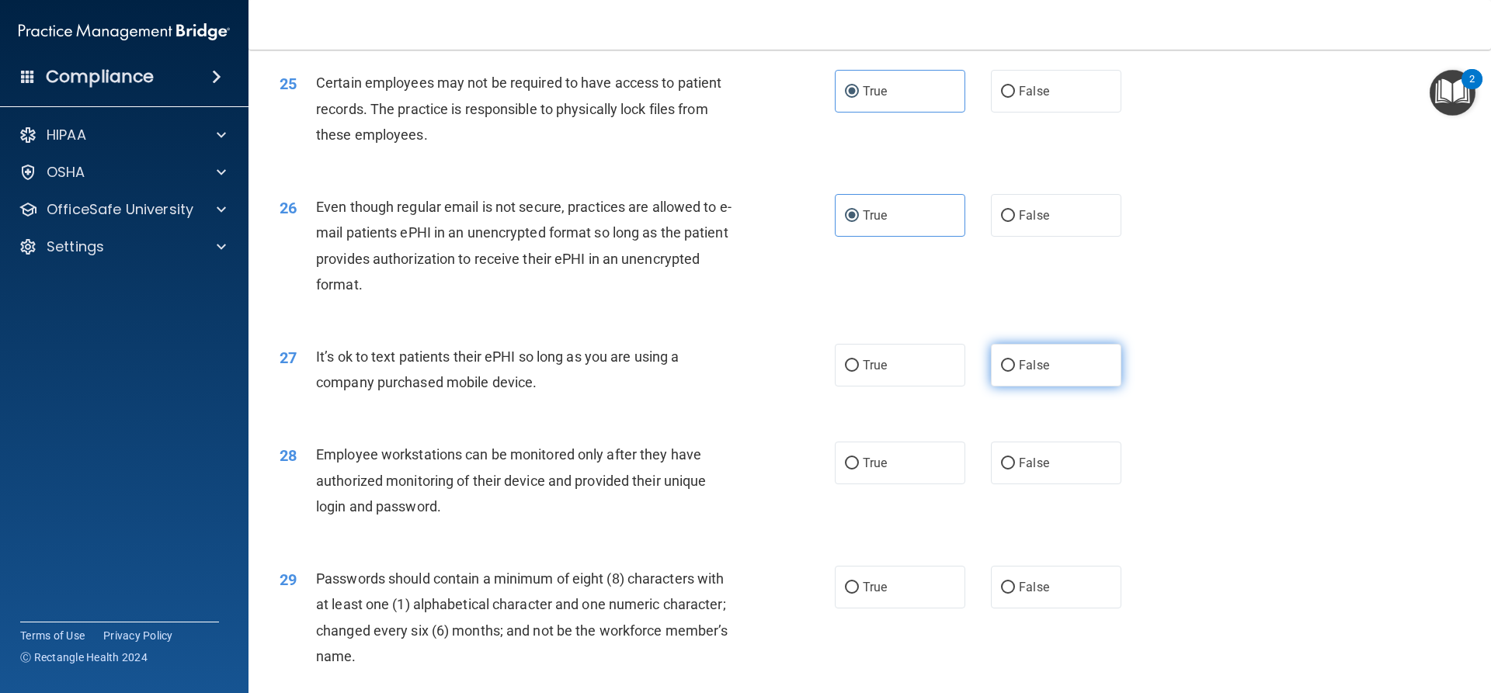
click at [1022, 374] on label "False" at bounding box center [1056, 365] width 130 height 43
click at [1015, 372] on input "False" at bounding box center [1008, 366] width 14 height 12
radio input "true"
click at [884, 609] on label "True" at bounding box center [900, 587] width 130 height 43
click at [859, 594] on input "True" at bounding box center [852, 588] width 14 height 12
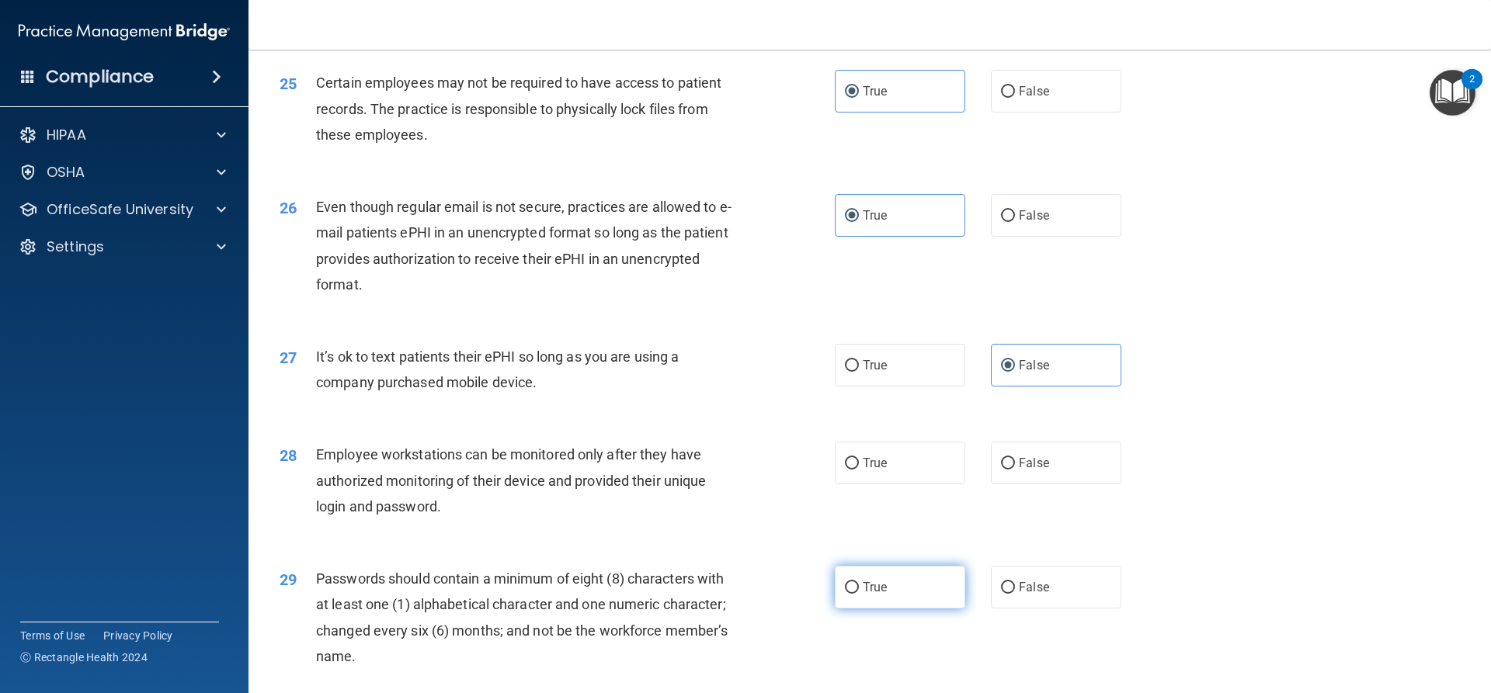
radio input "true"
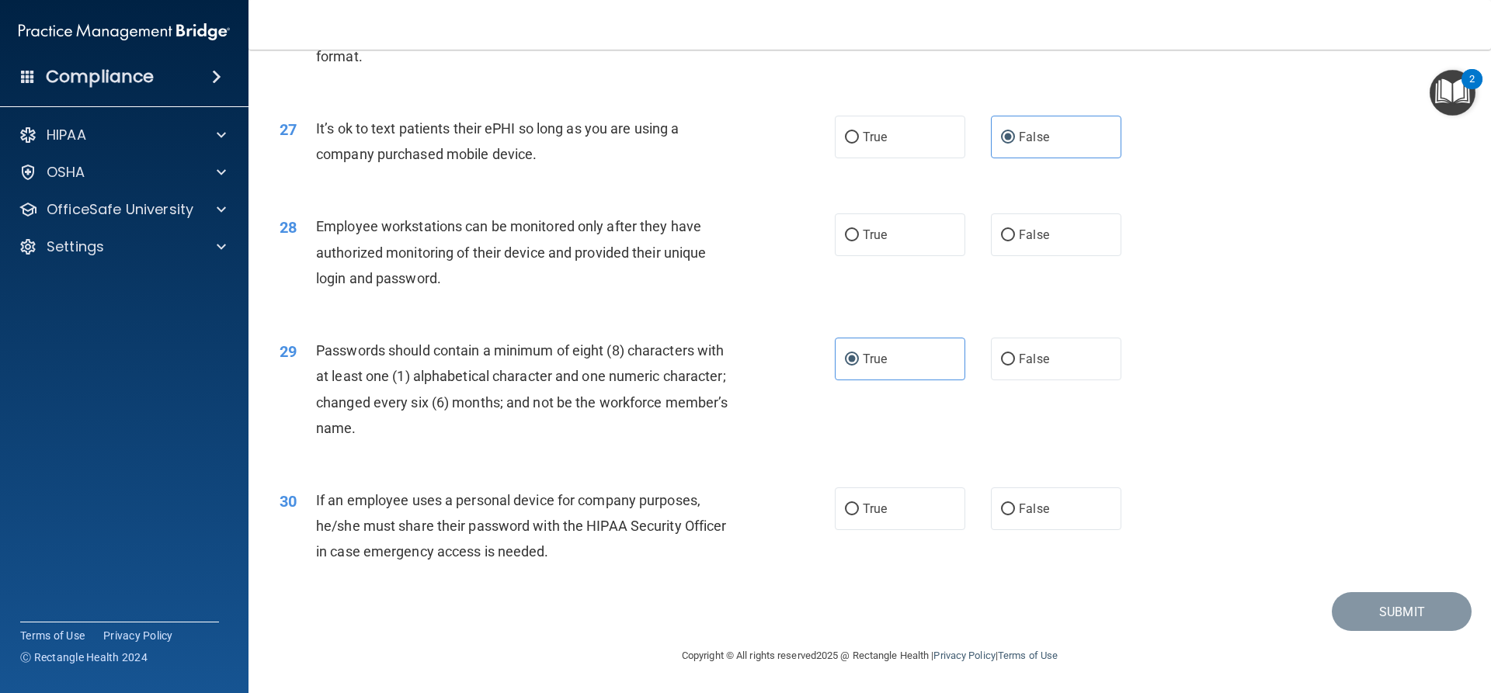
scroll to position [3204, 0]
click at [932, 233] on label "True" at bounding box center [900, 235] width 130 height 43
click at [859, 233] on input "True" at bounding box center [852, 236] width 14 height 12
radio input "true"
click at [871, 523] on label "True" at bounding box center [900, 509] width 130 height 43
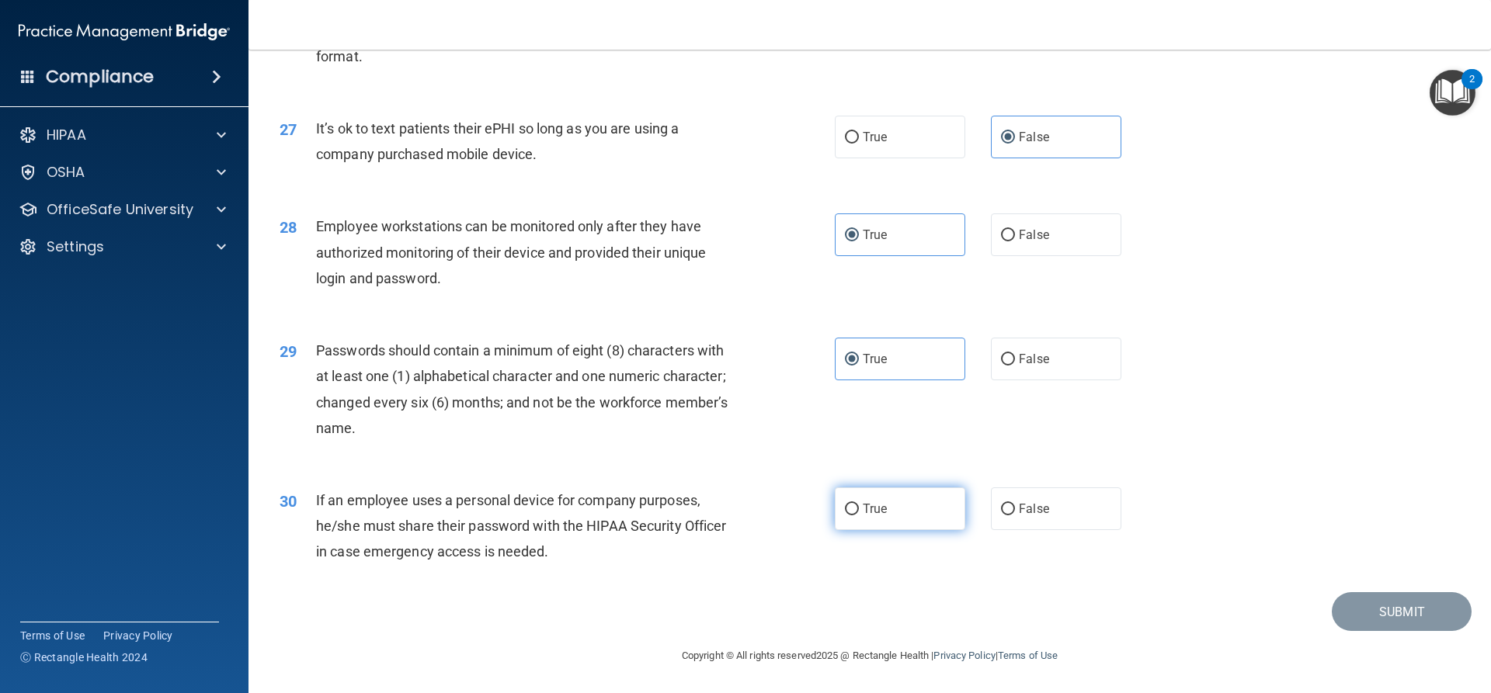
click at [859, 516] on input "True" at bounding box center [852, 510] width 14 height 12
radio input "true"
click at [1377, 613] on button "Submit" at bounding box center [1402, 612] width 140 height 40
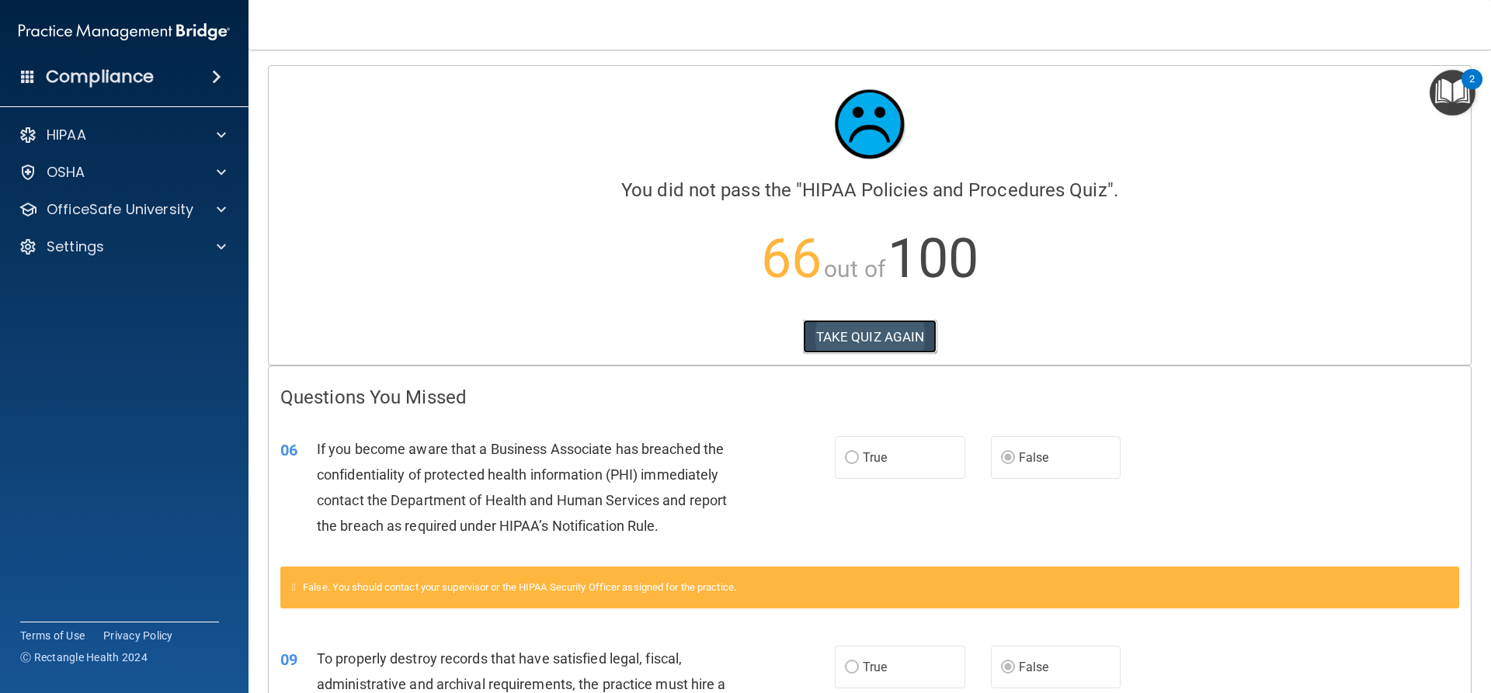
click at [892, 328] on button "TAKE QUIZ AGAIN" at bounding box center [870, 337] width 134 height 34
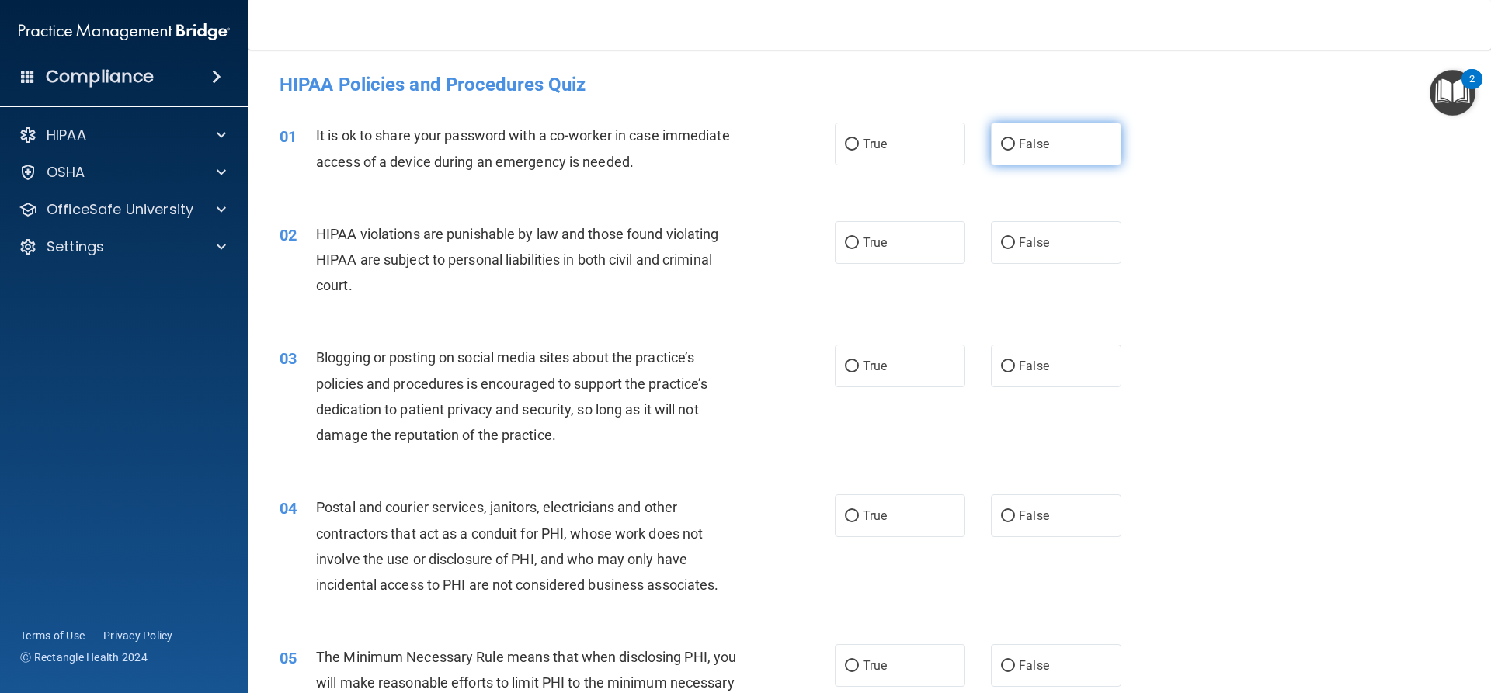
click at [1008, 137] on label "False" at bounding box center [1056, 144] width 130 height 43
click at [1008, 139] on input "False" at bounding box center [1008, 145] width 14 height 12
radio input "true"
click at [850, 241] on input "True" at bounding box center [852, 244] width 14 height 12
radio input "true"
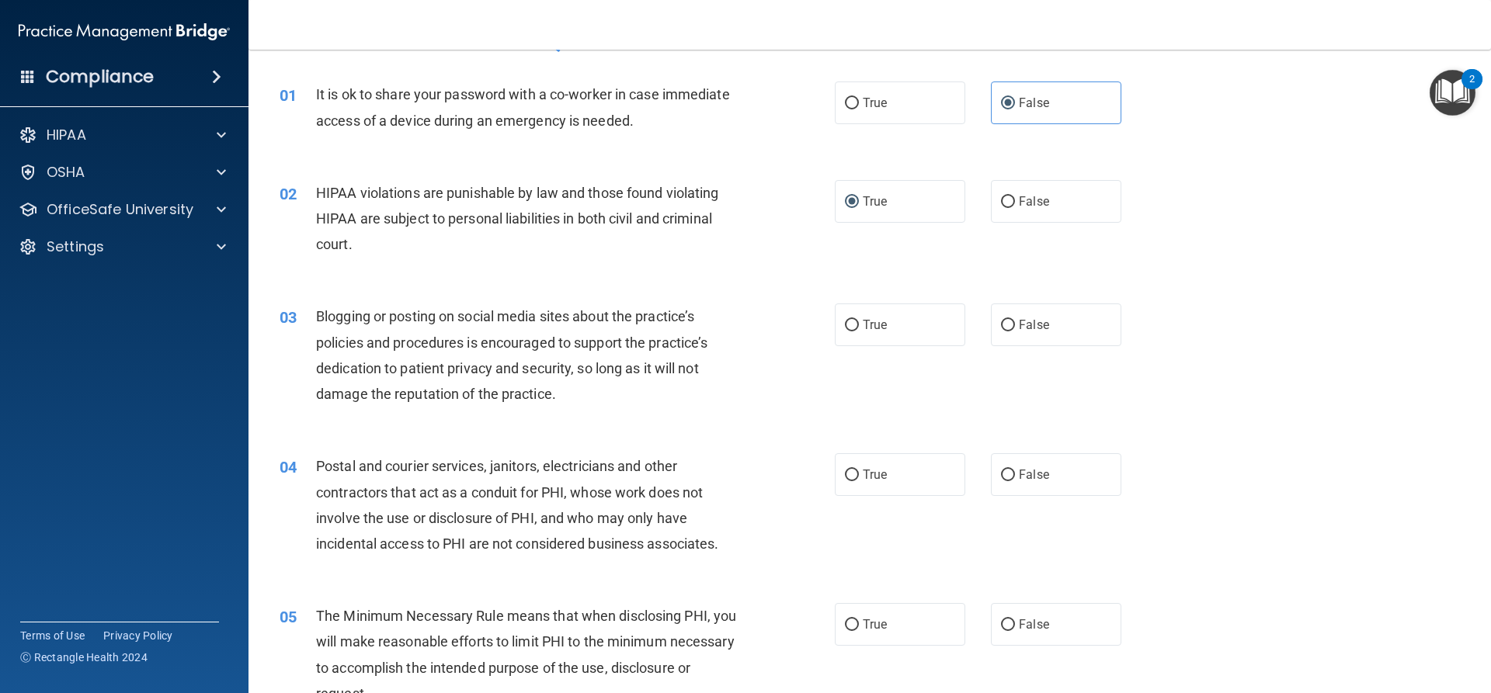
scroll to position [78, 0]
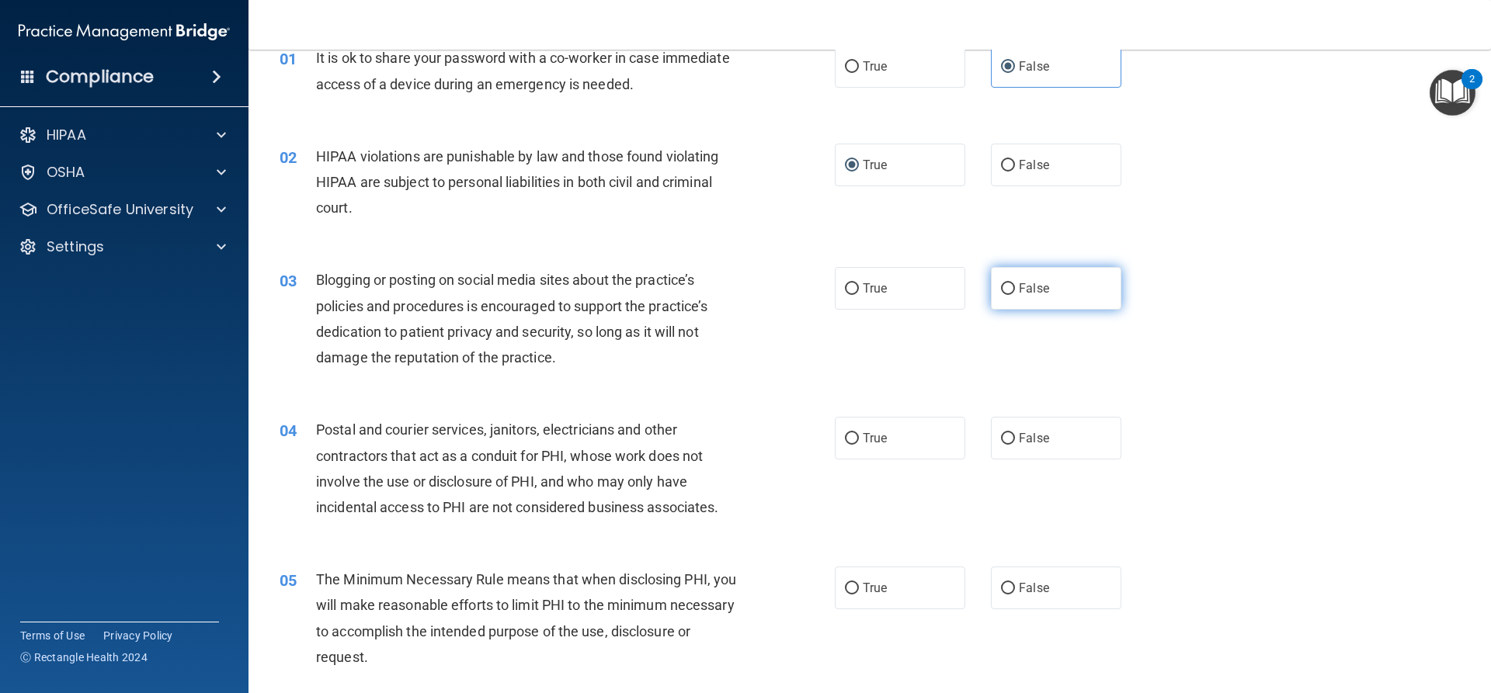
click at [1021, 297] on label "False" at bounding box center [1056, 288] width 130 height 43
click at [1015, 295] on input "False" at bounding box center [1008, 289] width 14 height 12
radio input "true"
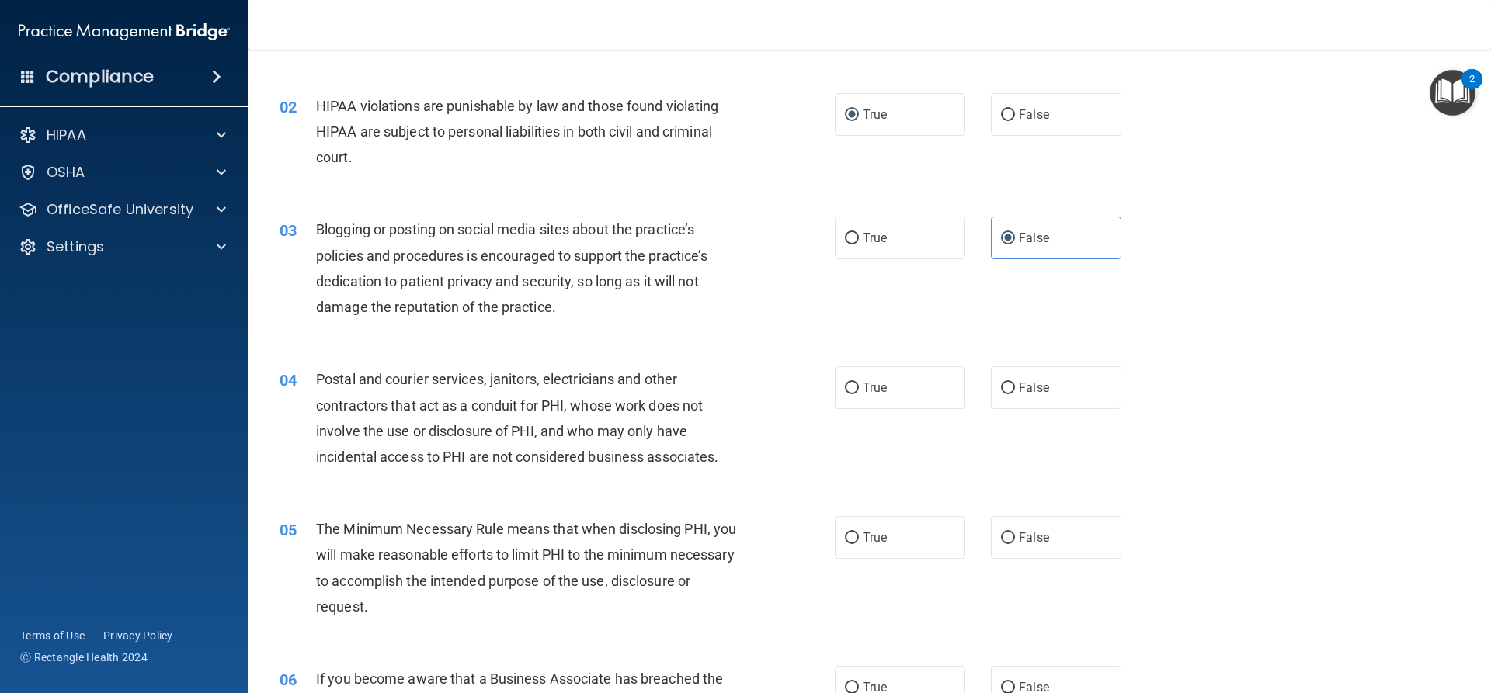
scroll to position [155, 0]
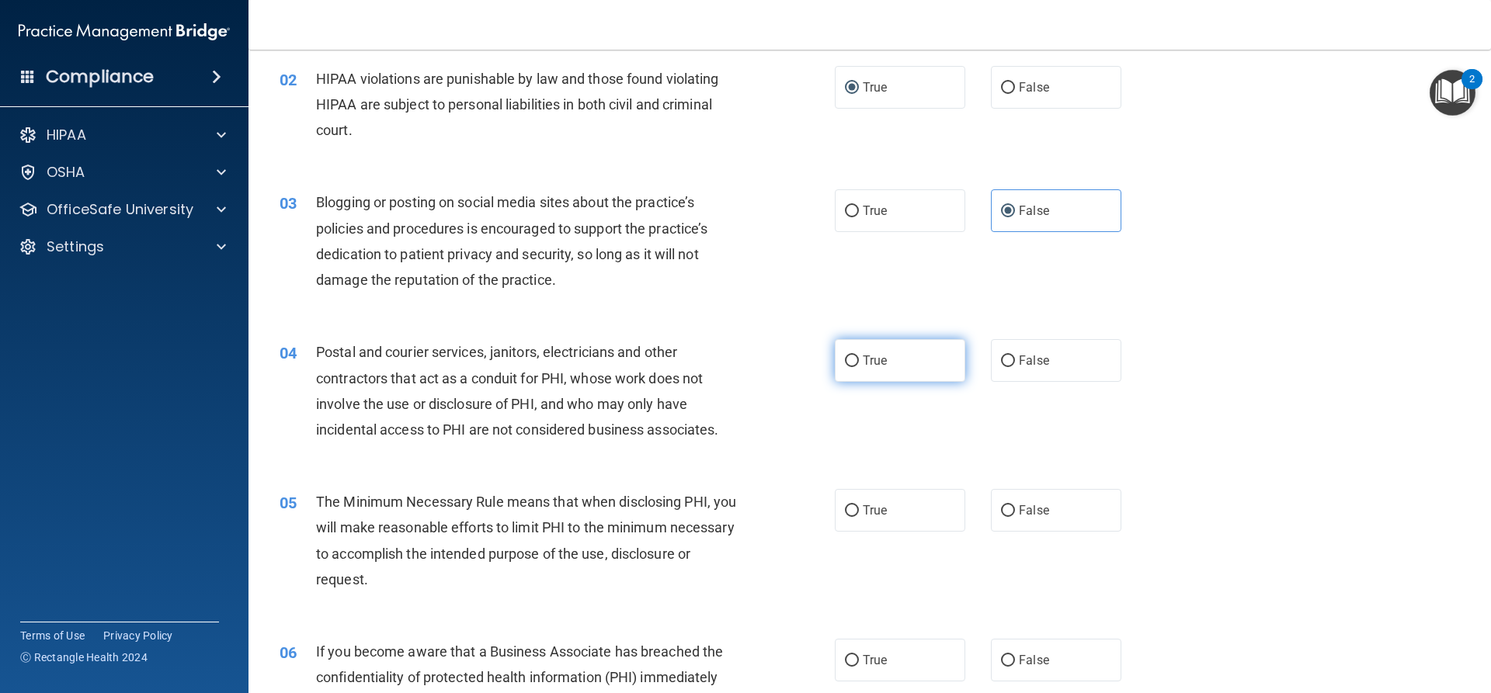
click at [866, 359] on span "True" at bounding box center [875, 360] width 24 height 15
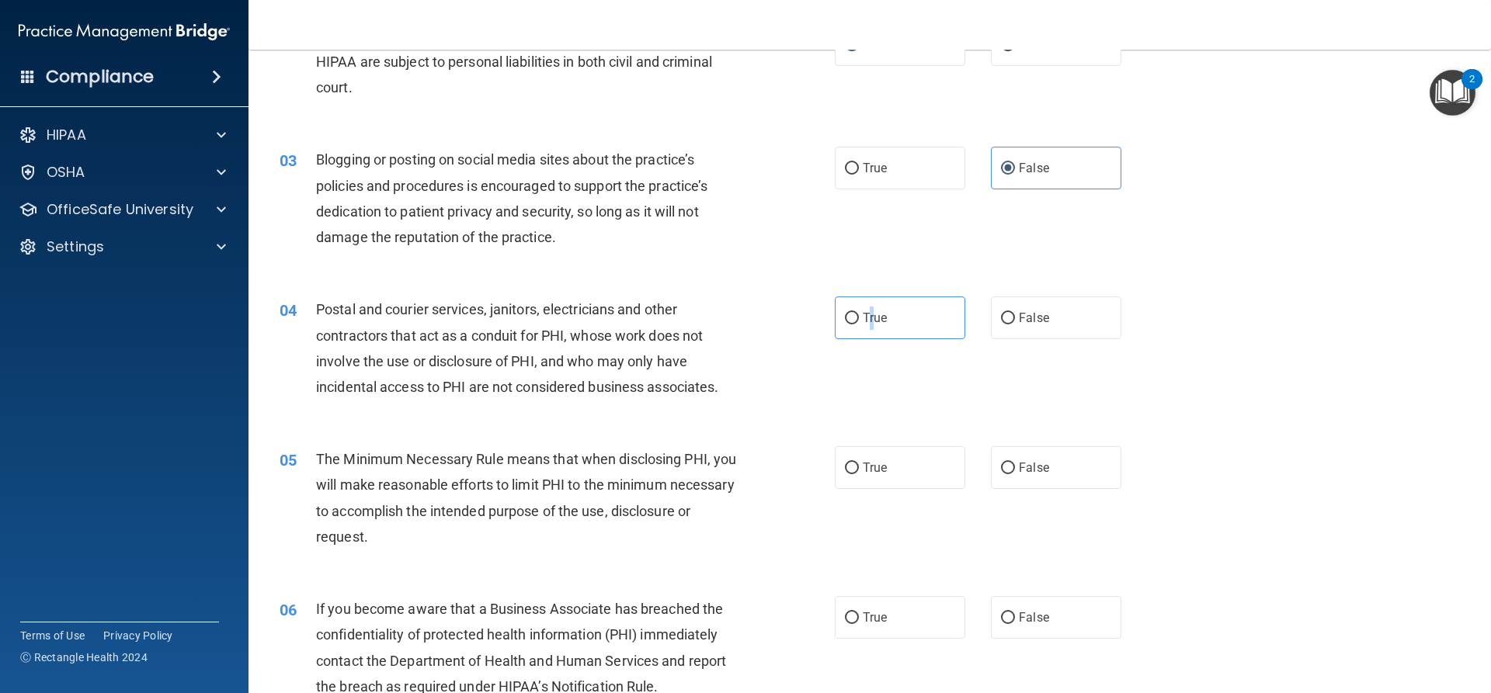
scroll to position [233, 0]
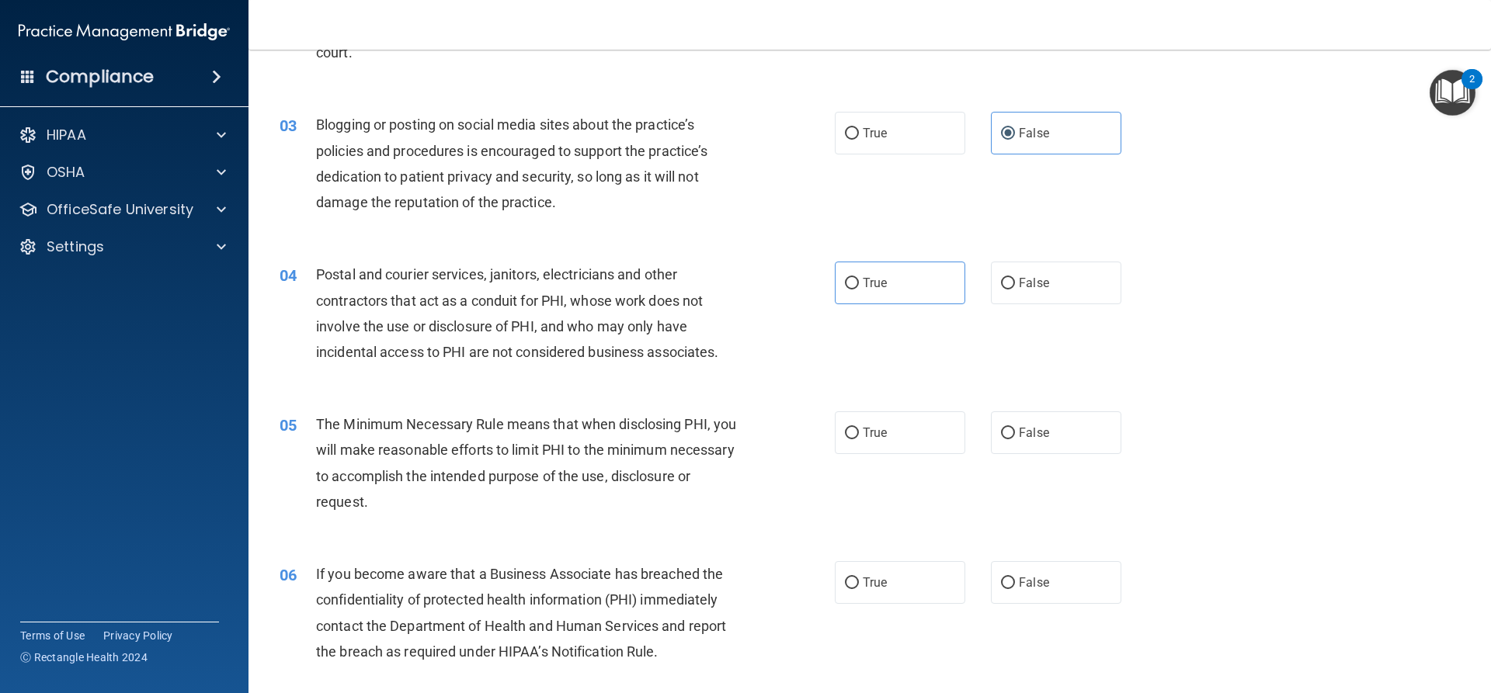
click at [587, 310] on div "Postal and courier services, janitors, electricians and other contractors that …" at bounding box center [533, 313] width 434 height 103
click at [946, 442] on label "True" at bounding box center [900, 433] width 130 height 43
click at [859, 439] on input "True" at bounding box center [852, 434] width 14 height 12
radio input "true"
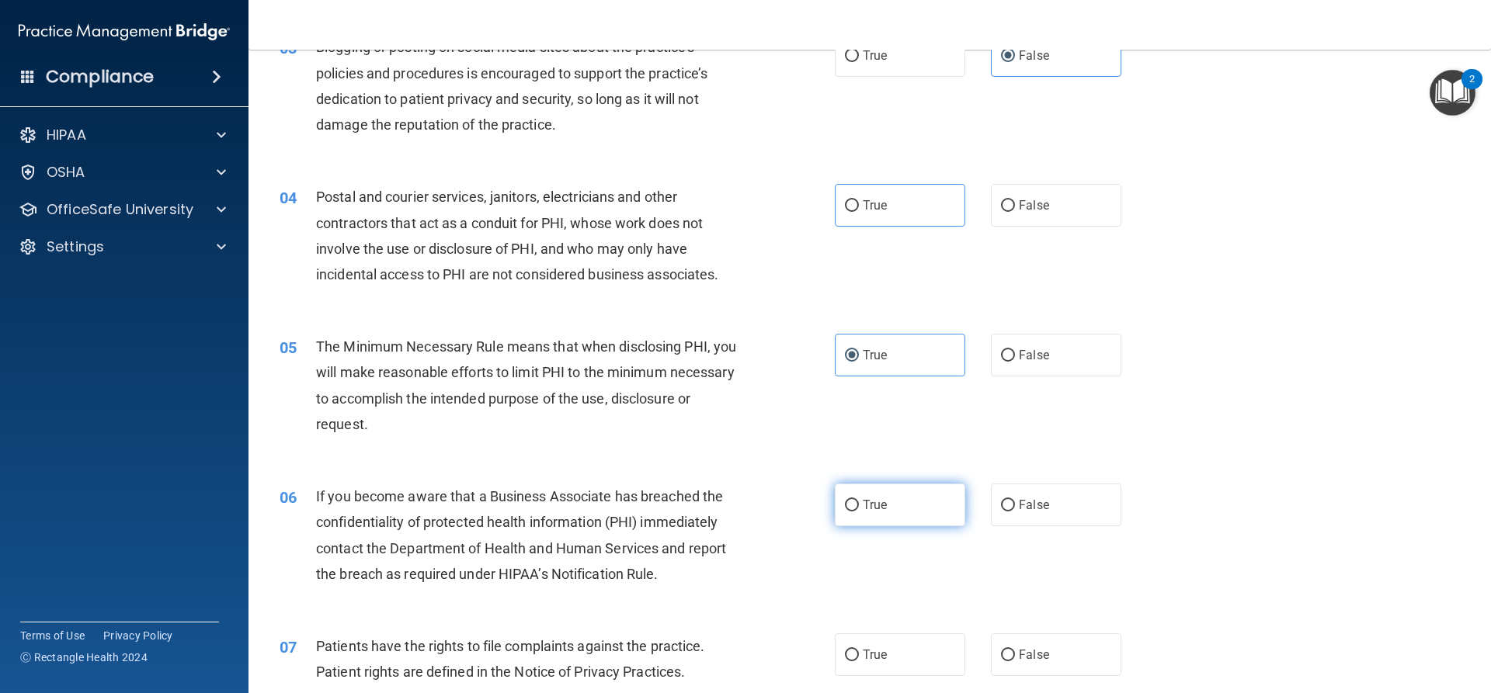
click at [867, 495] on label "True" at bounding box center [900, 505] width 130 height 43
click at [859, 500] on input "True" at bounding box center [852, 506] width 14 height 12
radio input "true"
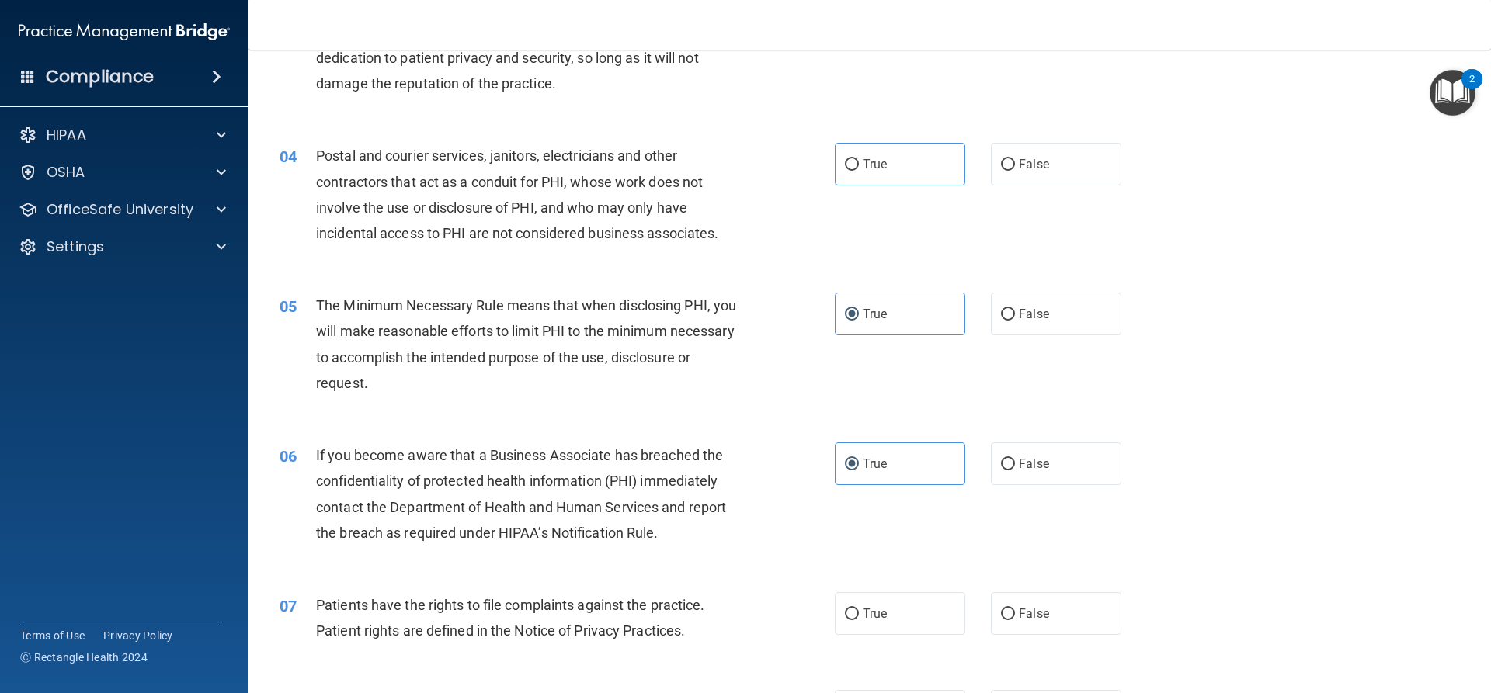
scroll to position [388, 0]
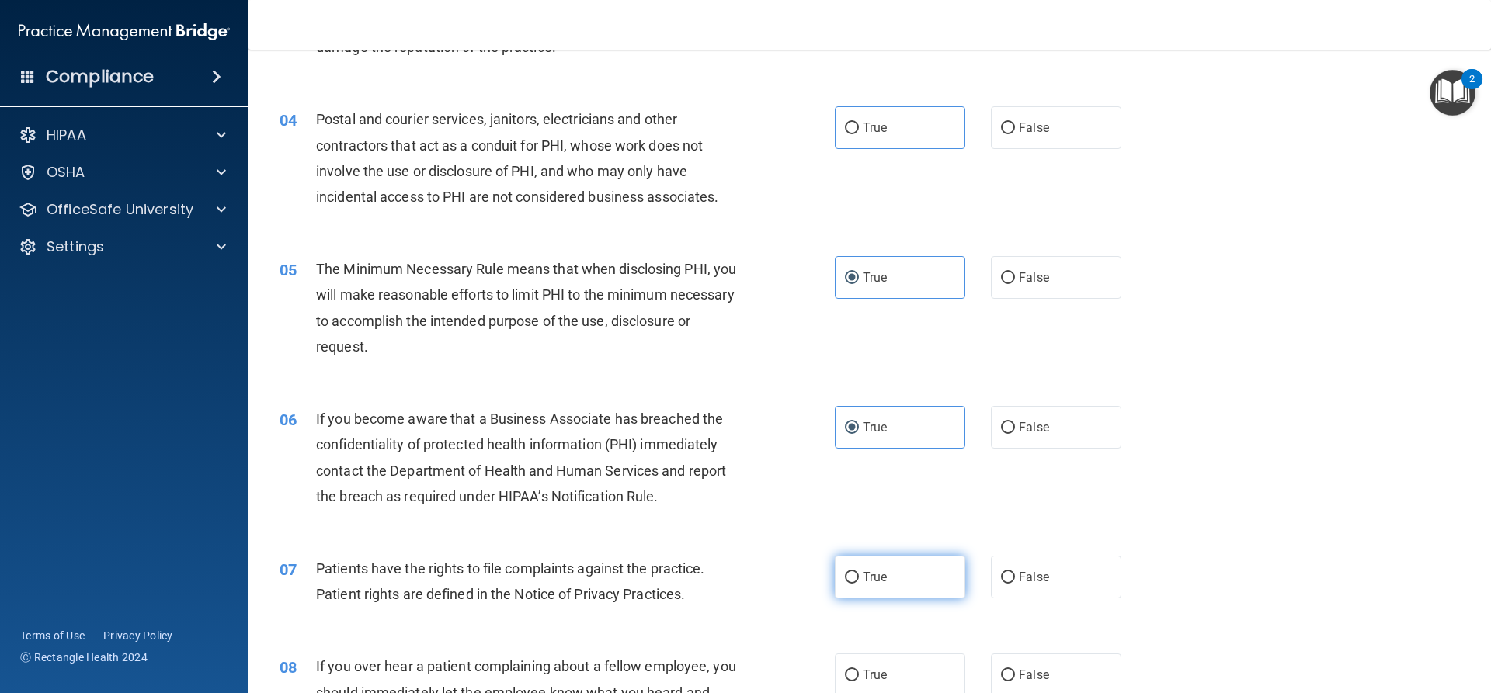
click at [870, 559] on label "True" at bounding box center [900, 577] width 130 height 43
click at [859, 572] on input "True" at bounding box center [852, 578] width 14 height 12
radio input "true"
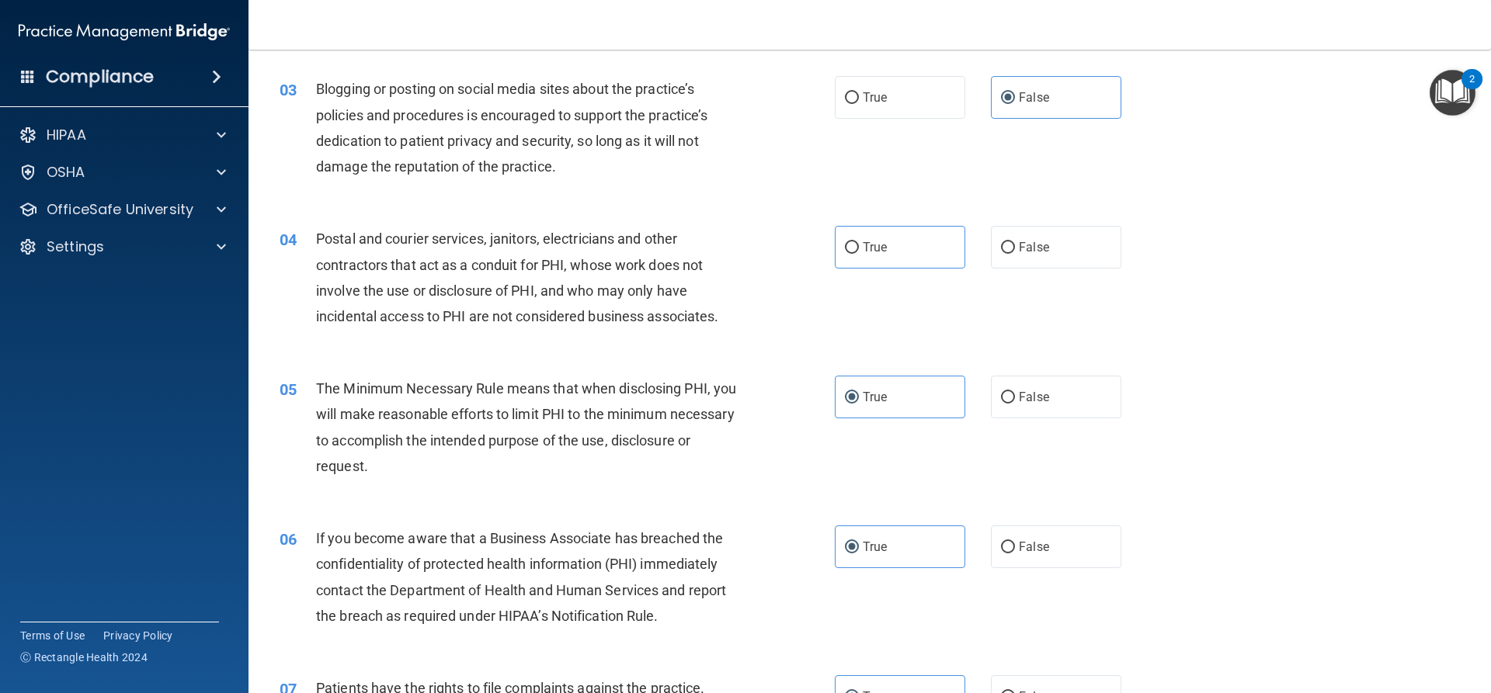
scroll to position [233, 0]
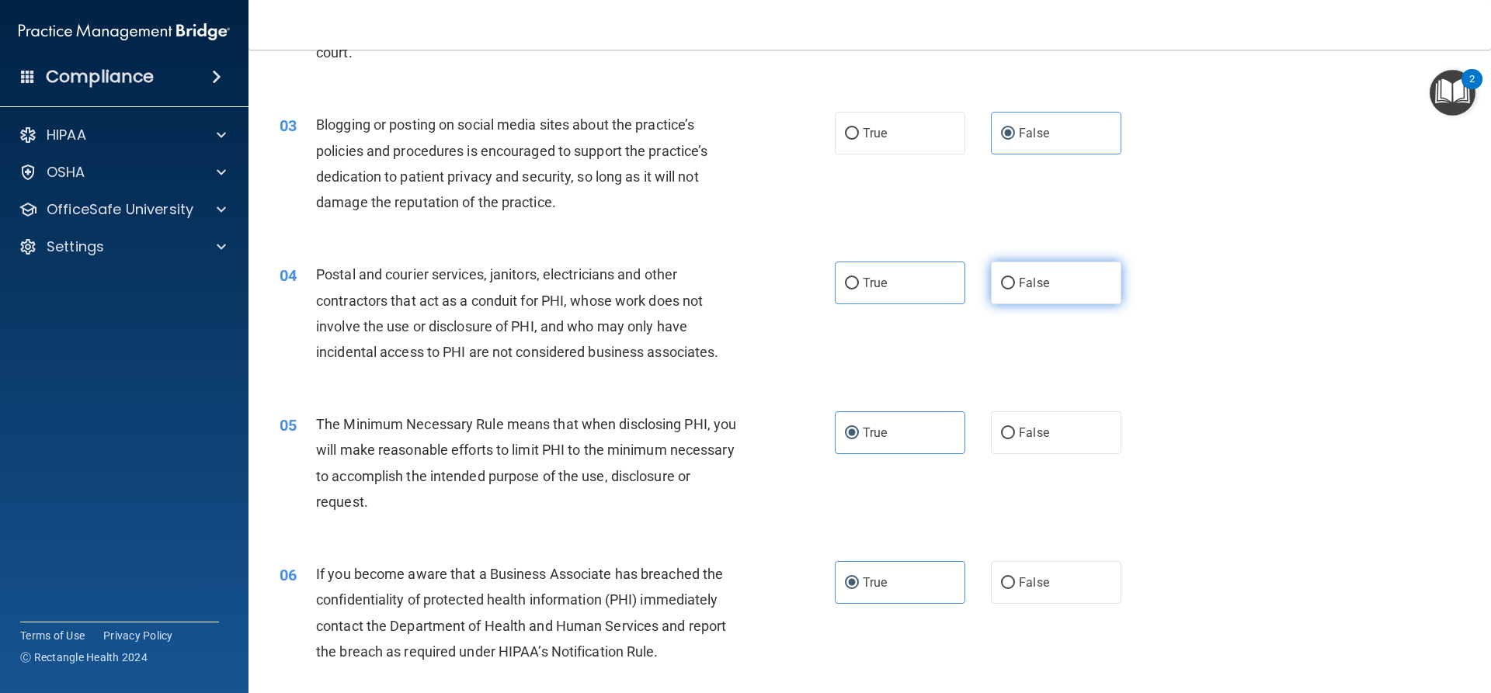
click at [1018, 271] on label "False" at bounding box center [1056, 283] width 130 height 43
click at [1015, 278] on input "False" at bounding box center [1008, 284] width 14 height 12
radio input "true"
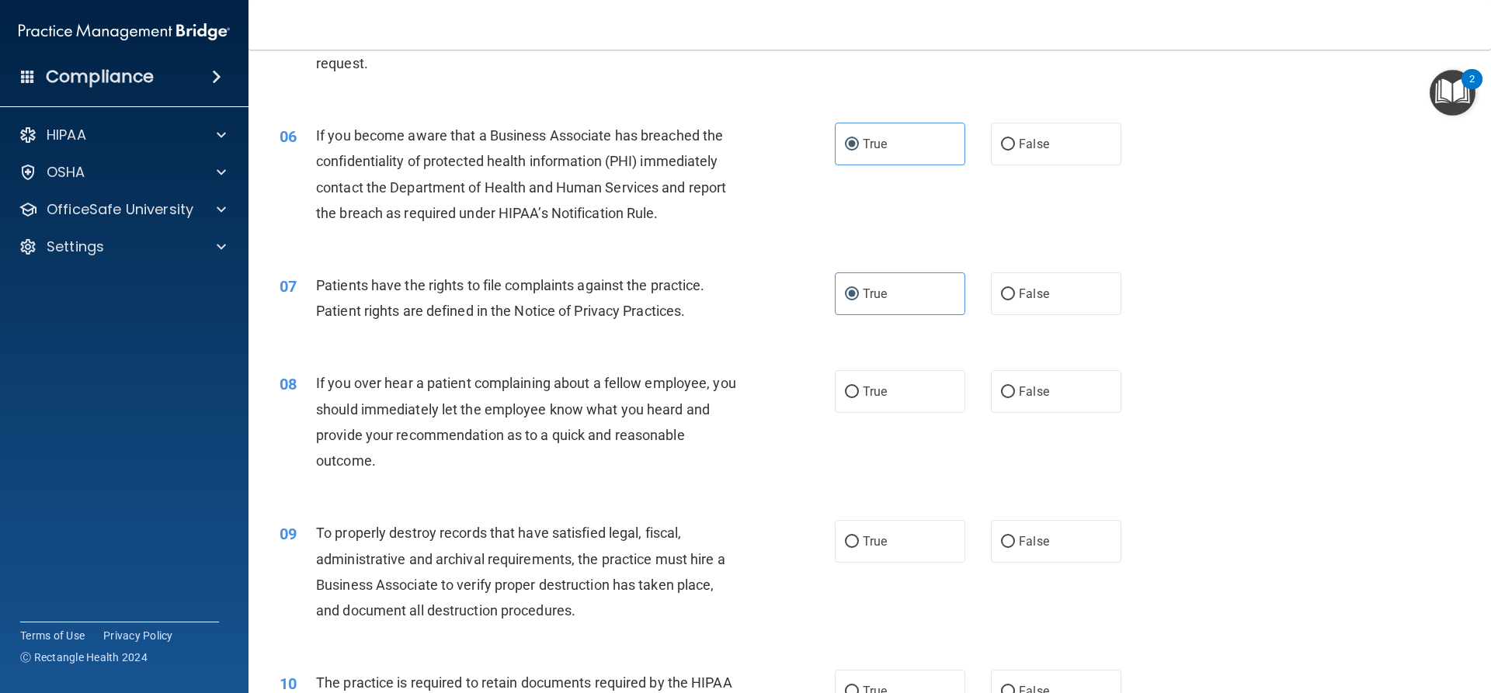
scroll to position [699, 0]
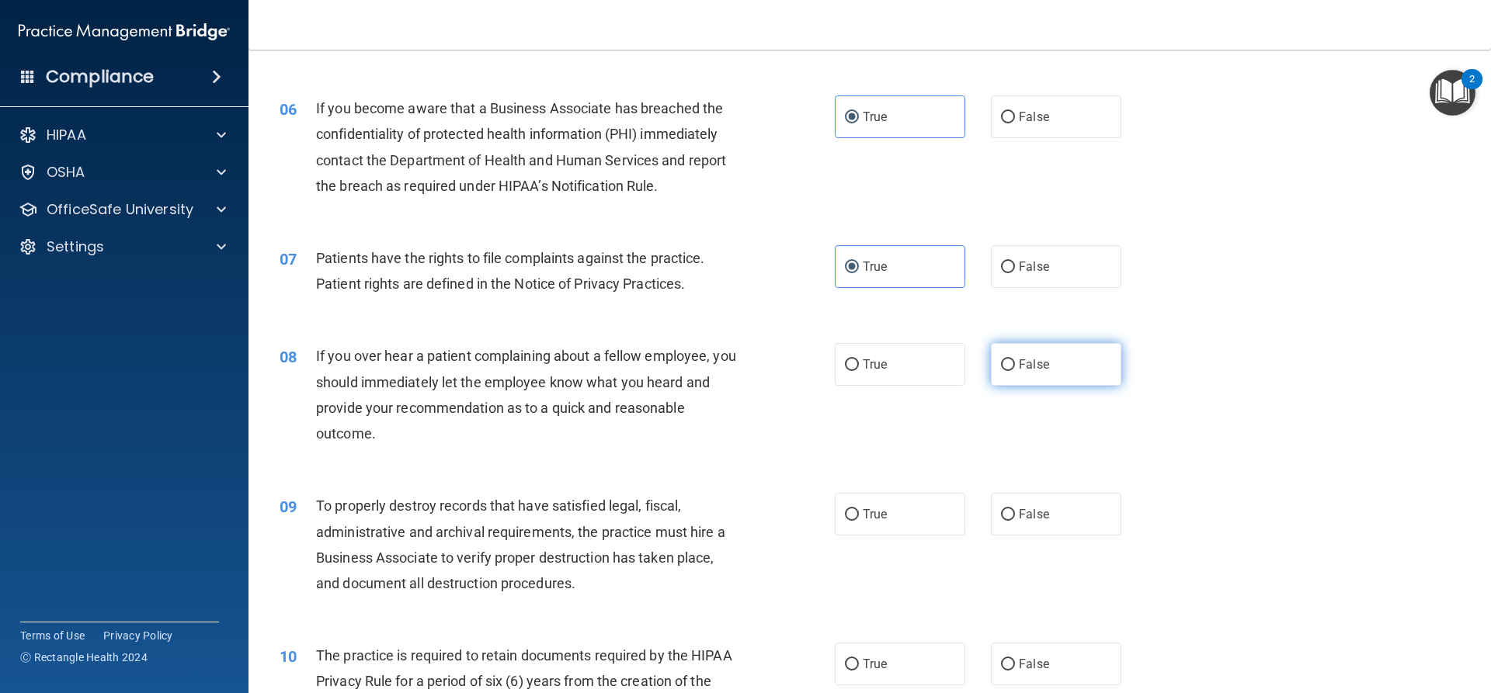
click at [1002, 380] on label "False" at bounding box center [1056, 364] width 130 height 43
click at [1002, 371] on input "False" at bounding box center [1008, 365] width 14 height 12
radio input "true"
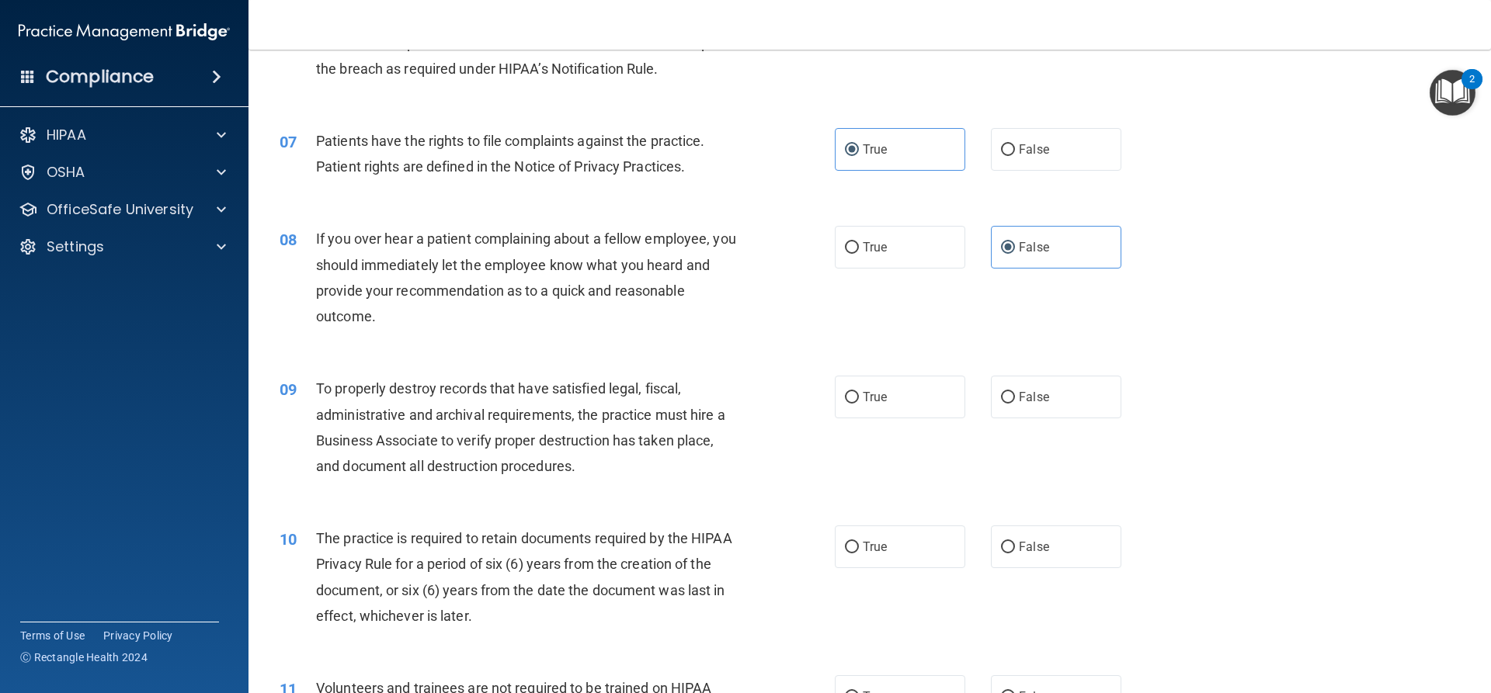
scroll to position [854, 0]
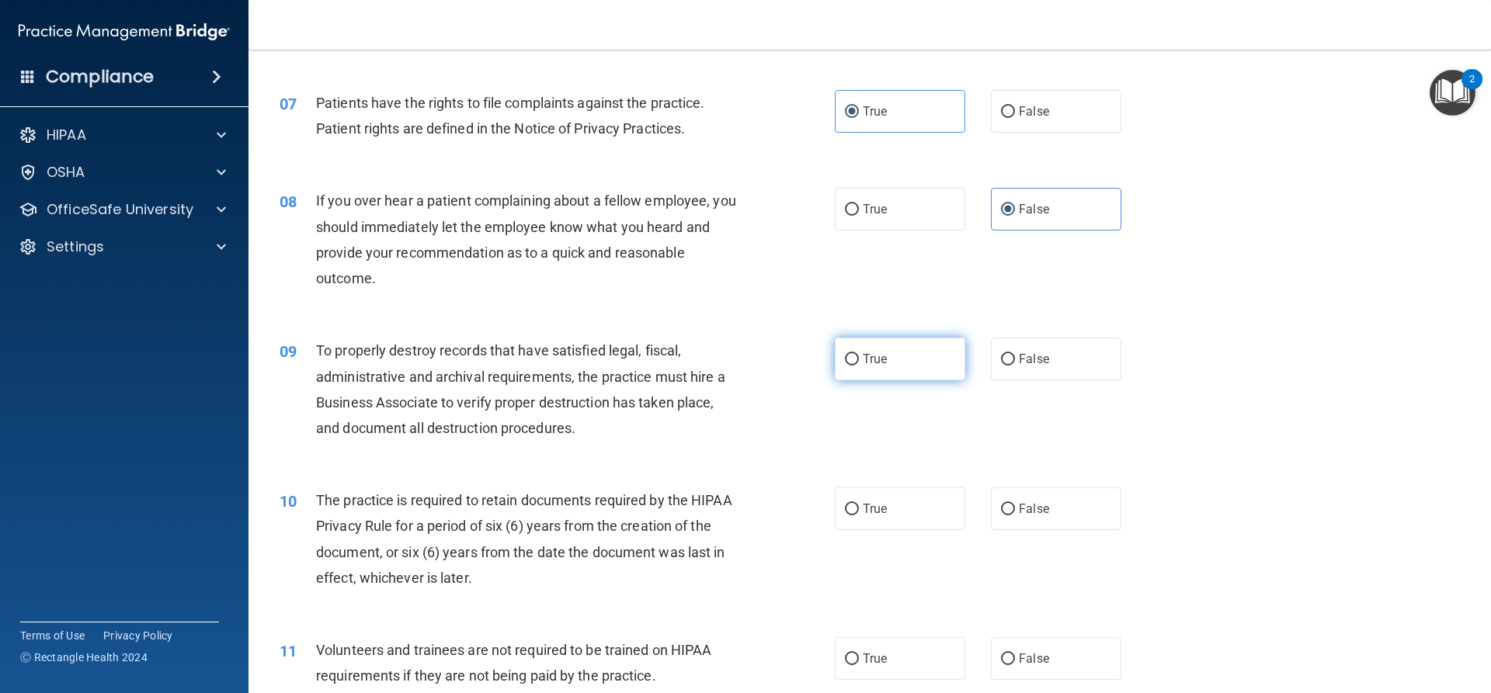
click at [848, 356] on input "True" at bounding box center [852, 360] width 14 height 12
radio input "true"
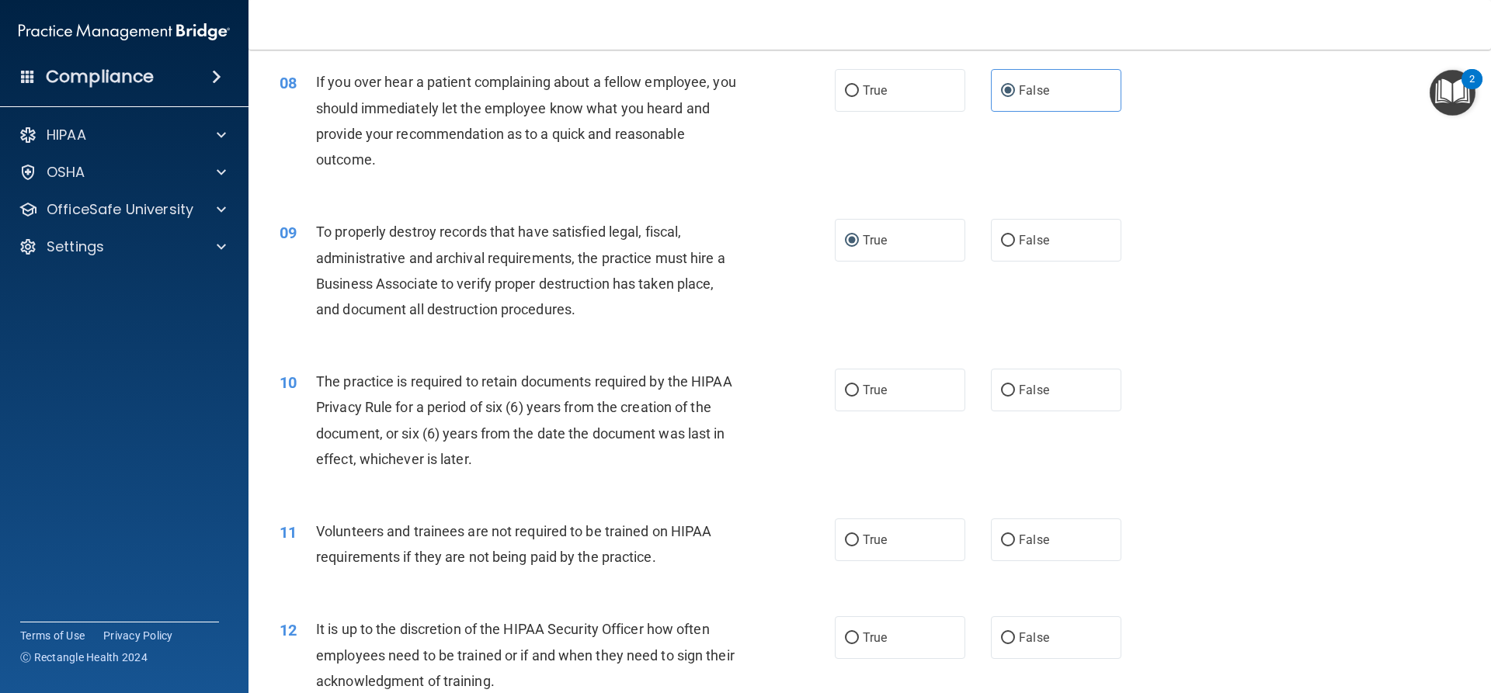
scroll to position [1009, 0]
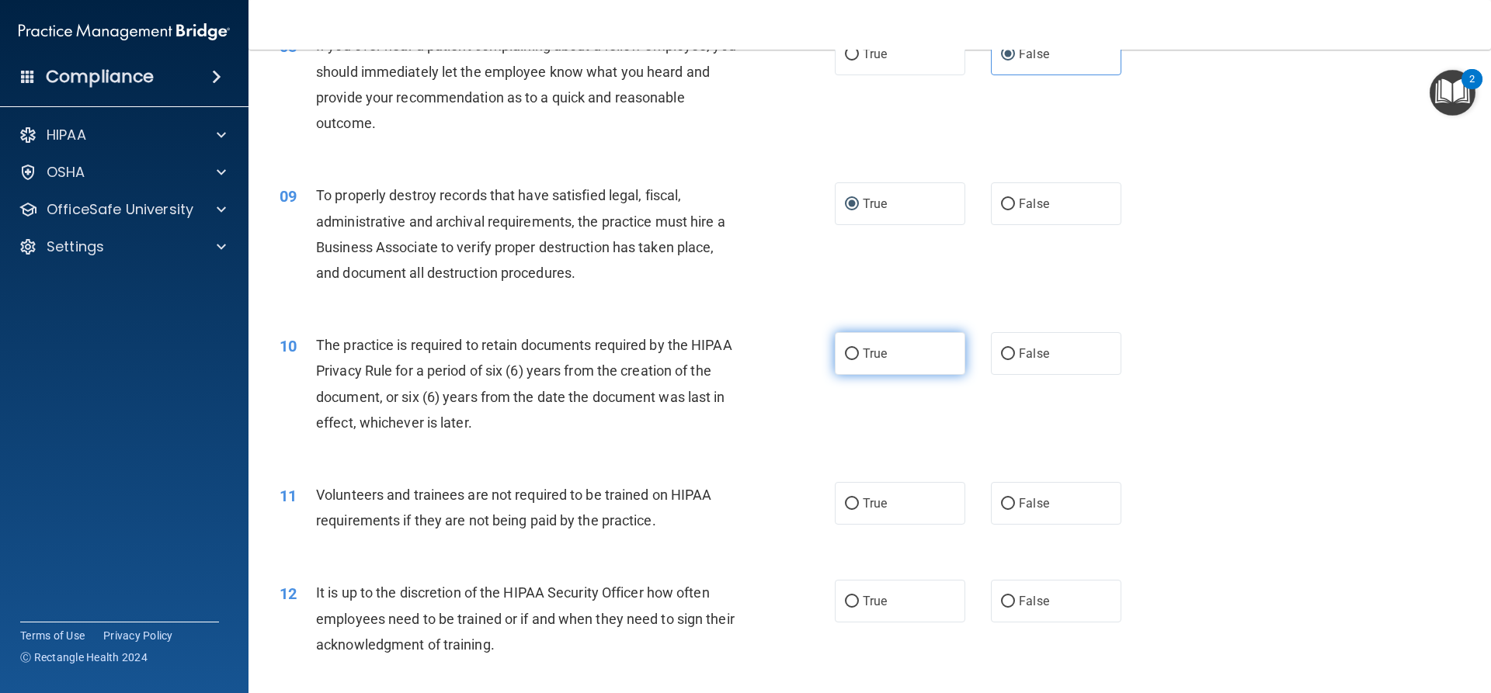
click at [850, 349] on input "True" at bounding box center [852, 355] width 14 height 12
radio input "true"
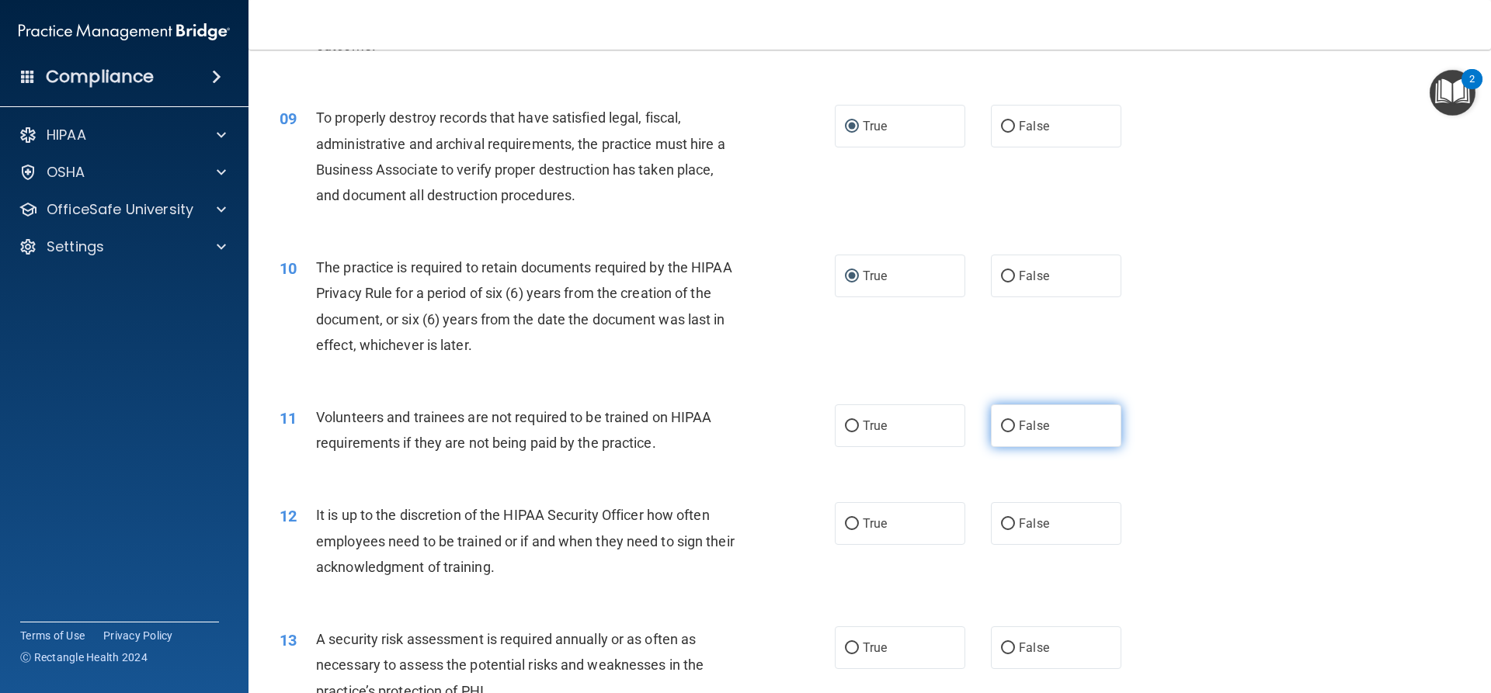
click at [1009, 415] on label "False" at bounding box center [1056, 426] width 130 height 43
click at [1009, 421] on input "False" at bounding box center [1008, 427] width 14 height 12
radio input "true"
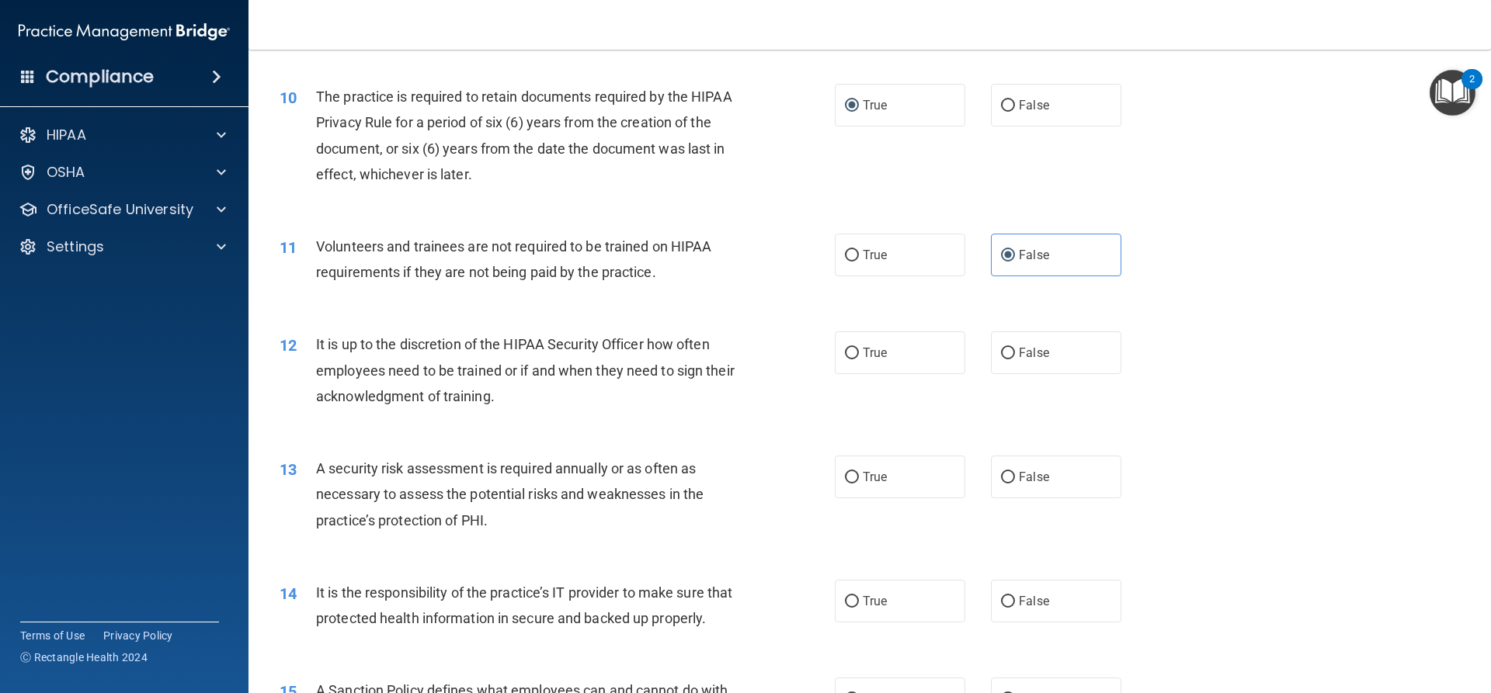
scroll to position [1320, 0]
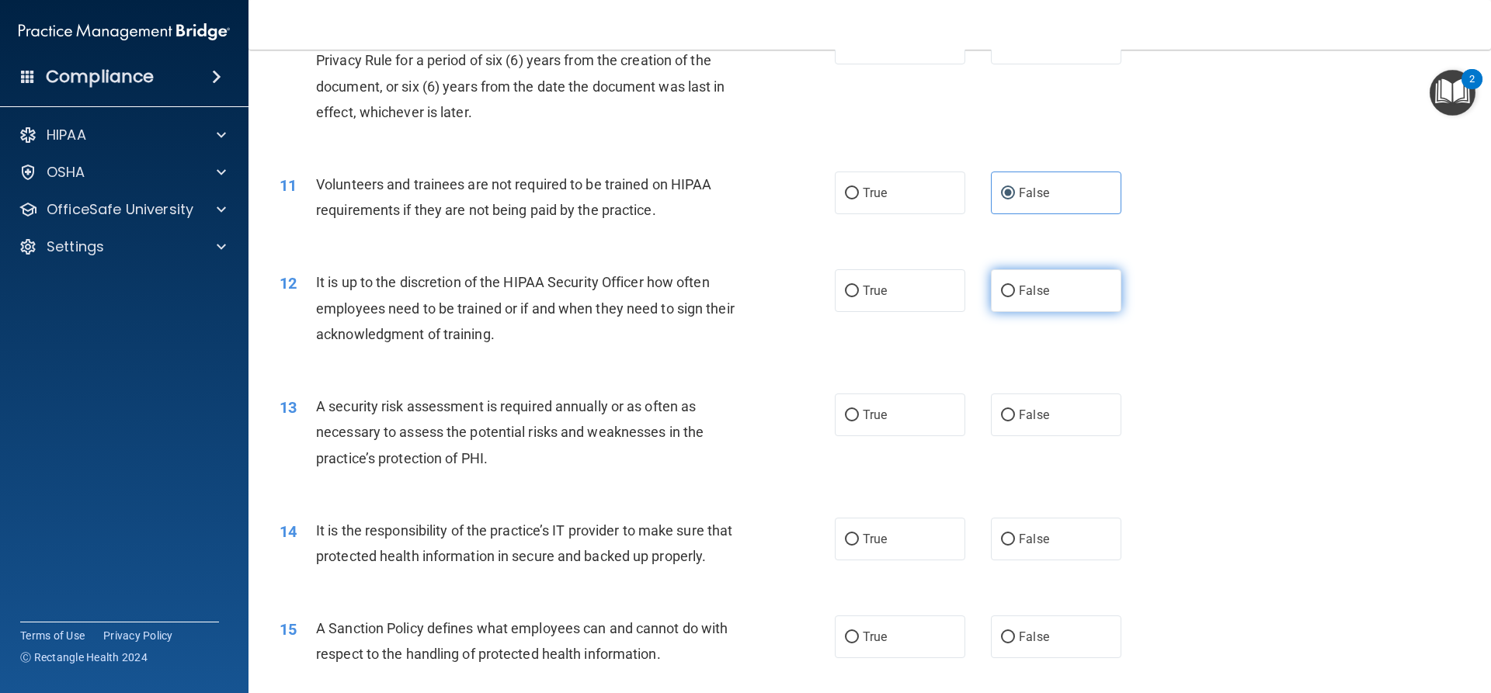
click at [1032, 294] on span "False" at bounding box center [1034, 290] width 30 height 15
click at [1015, 294] on input "False" at bounding box center [1008, 292] width 14 height 12
radio input "true"
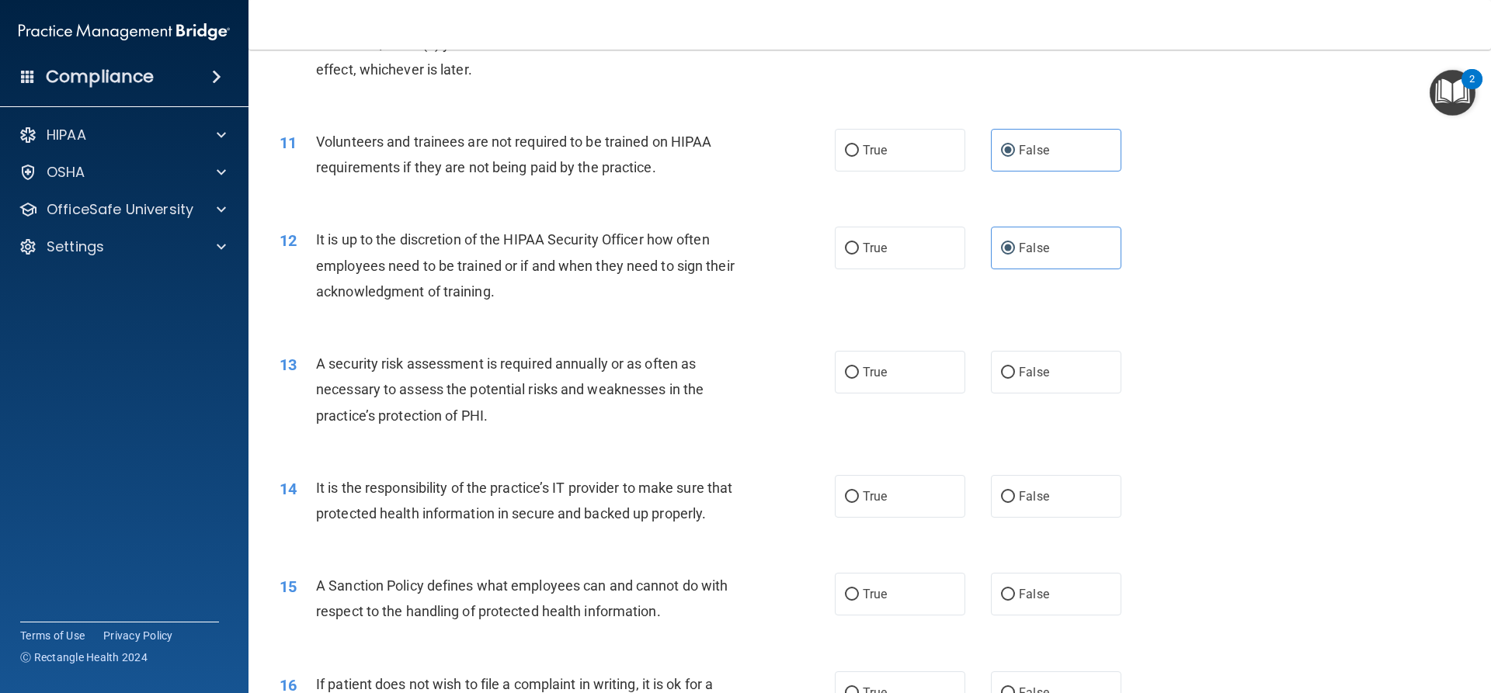
scroll to position [1398, 0]
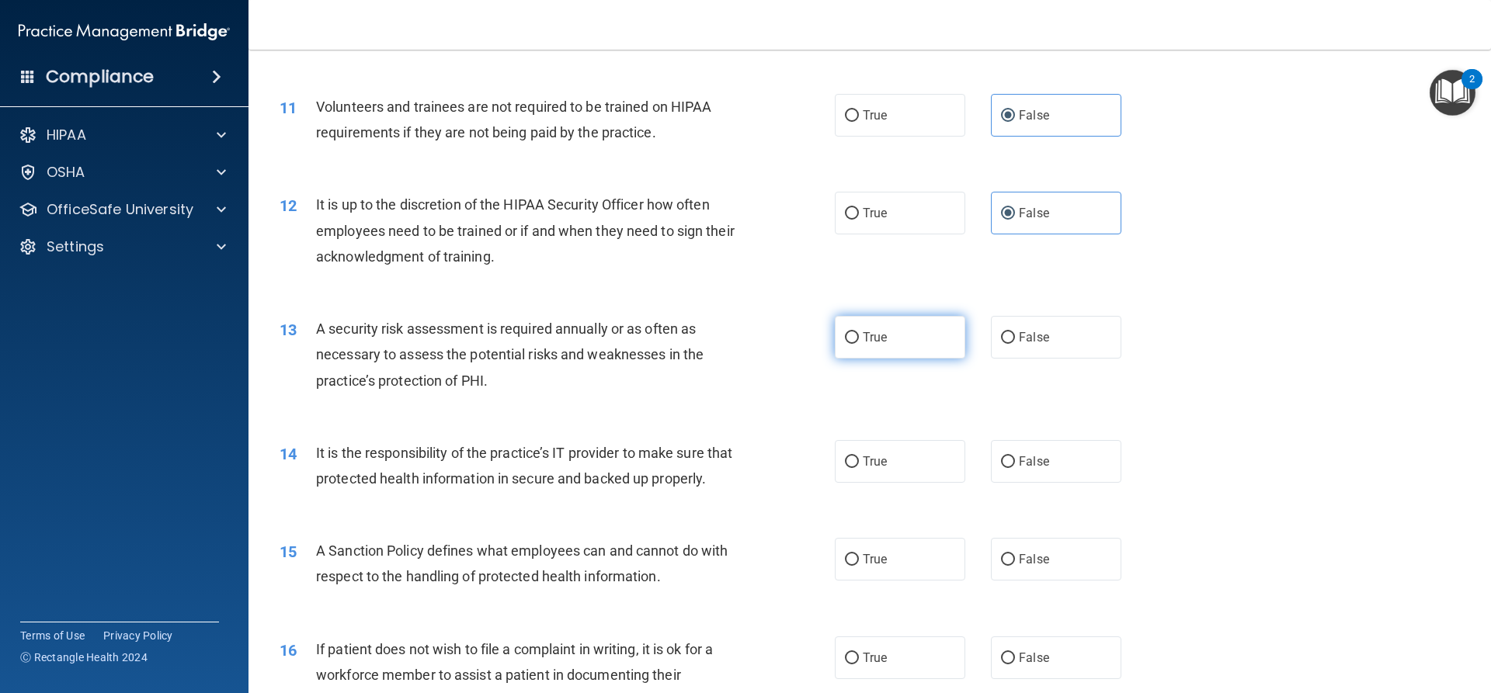
click at [850, 335] on input "True" at bounding box center [852, 338] width 14 height 12
radio input "true"
click at [870, 461] on span "True" at bounding box center [875, 461] width 24 height 15
click at [859, 461] on input "True" at bounding box center [852, 463] width 14 height 12
radio input "true"
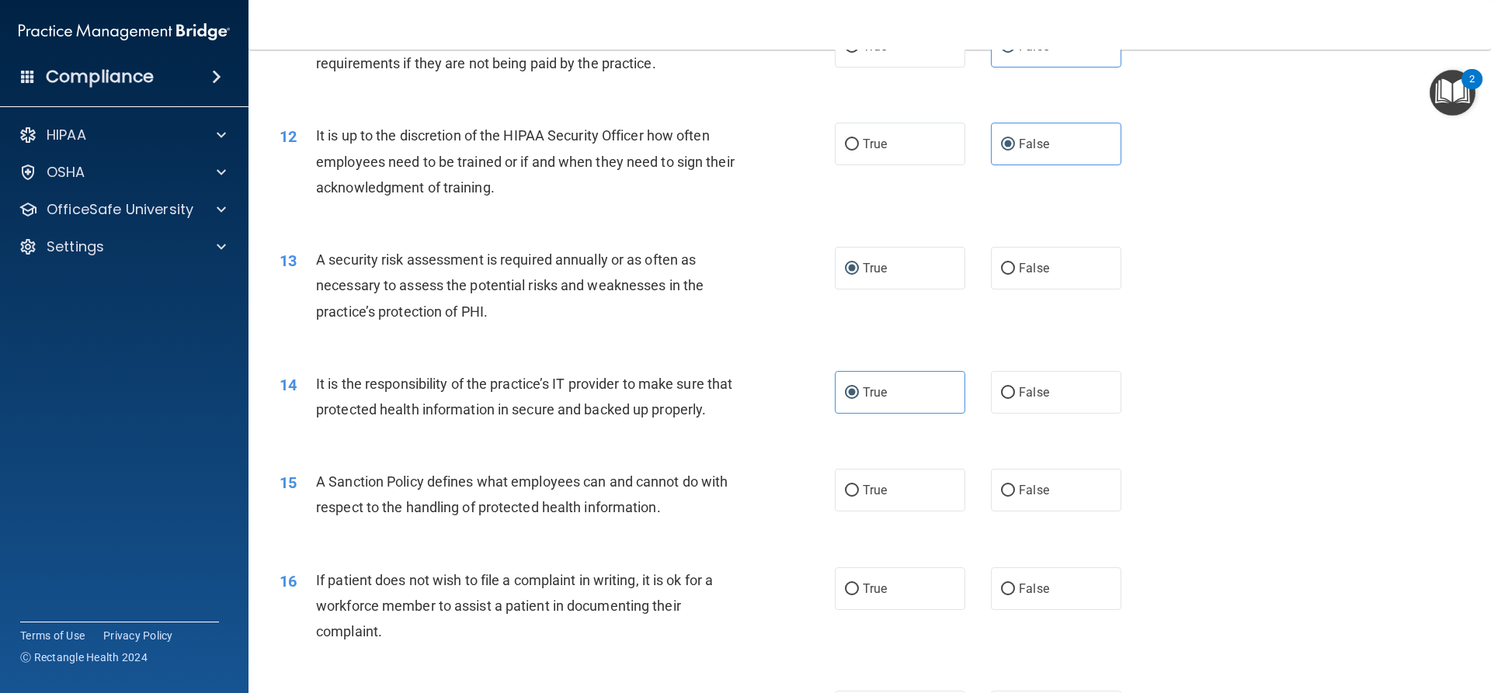
scroll to position [1553, 0]
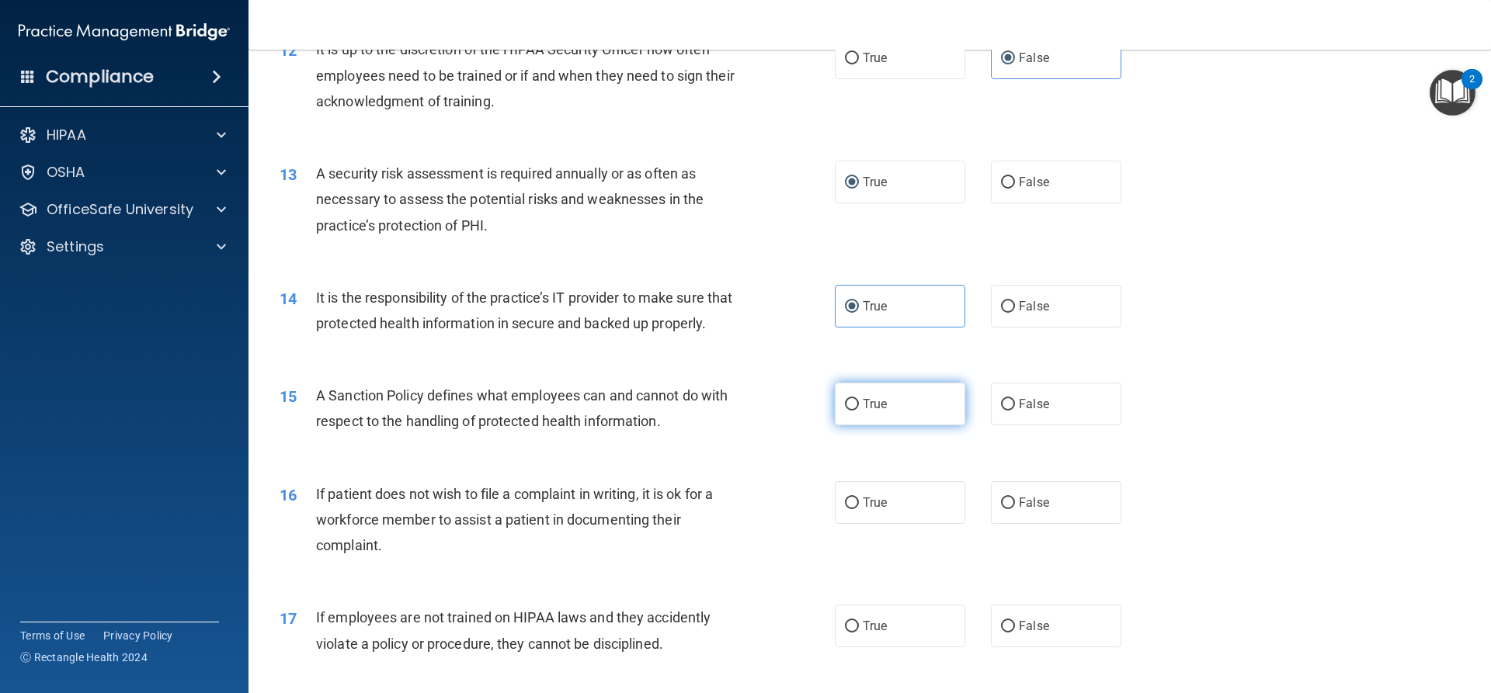
click at [880, 425] on label "True" at bounding box center [900, 404] width 130 height 43
click at [859, 411] on input "True" at bounding box center [852, 405] width 14 height 12
radio input "true"
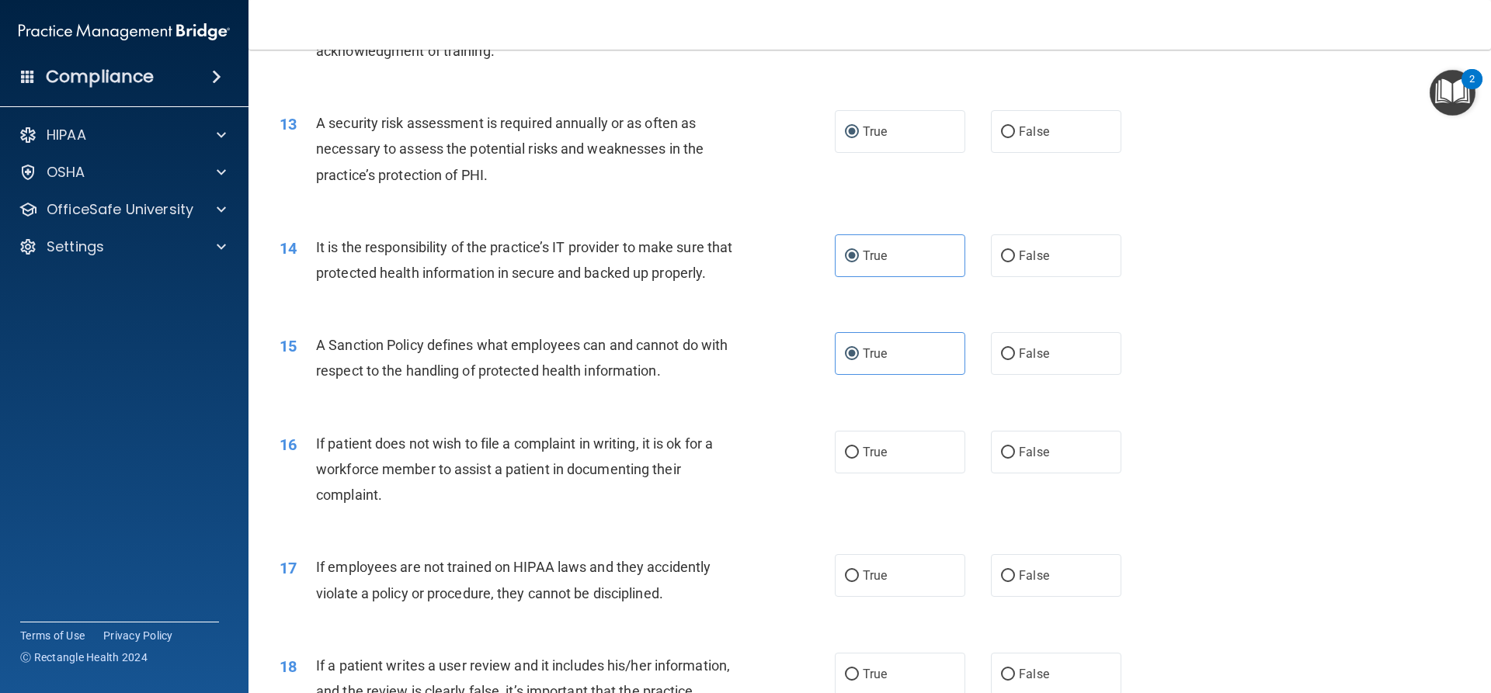
scroll to position [1631, 0]
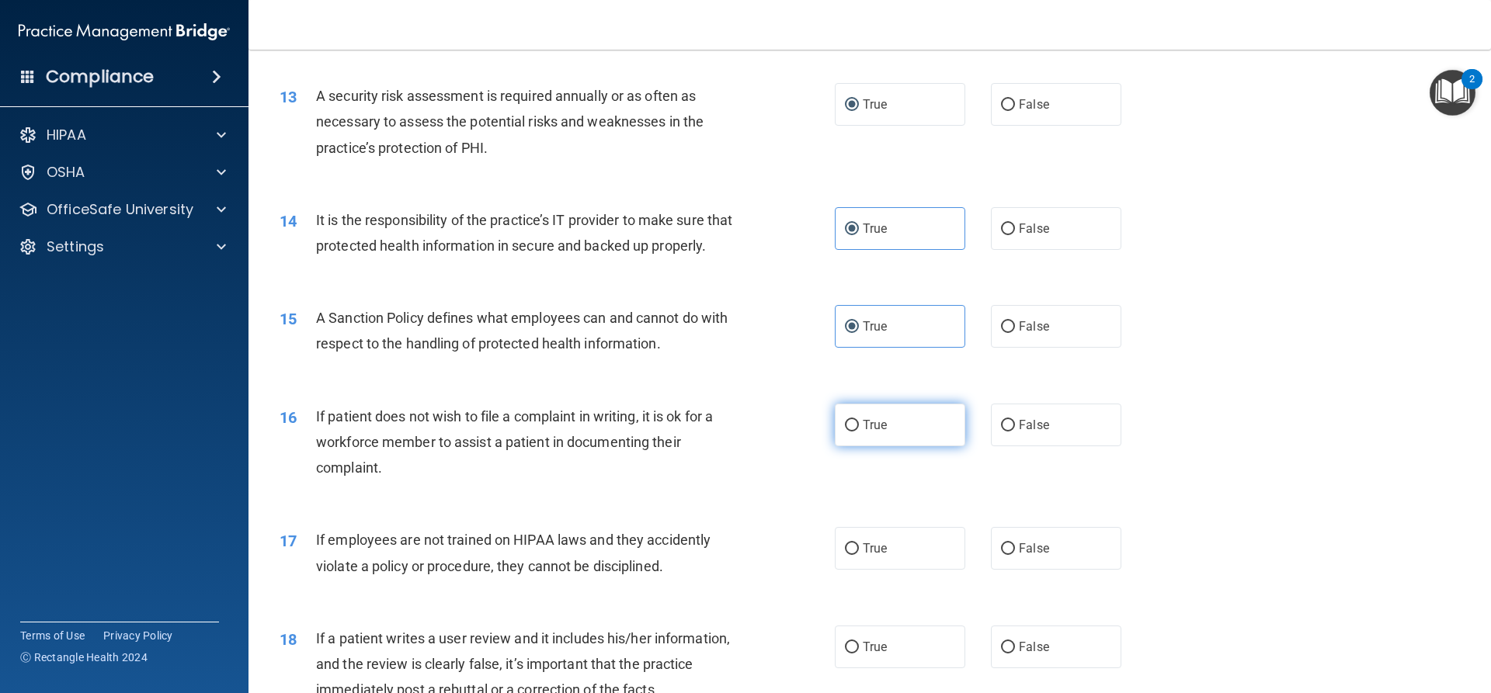
click at [846, 446] on label "True" at bounding box center [900, 425] width 130 height 43
click at [846, 432] on input "True" at bounding box center [852, 426] width 14 height 12
radio input "true"
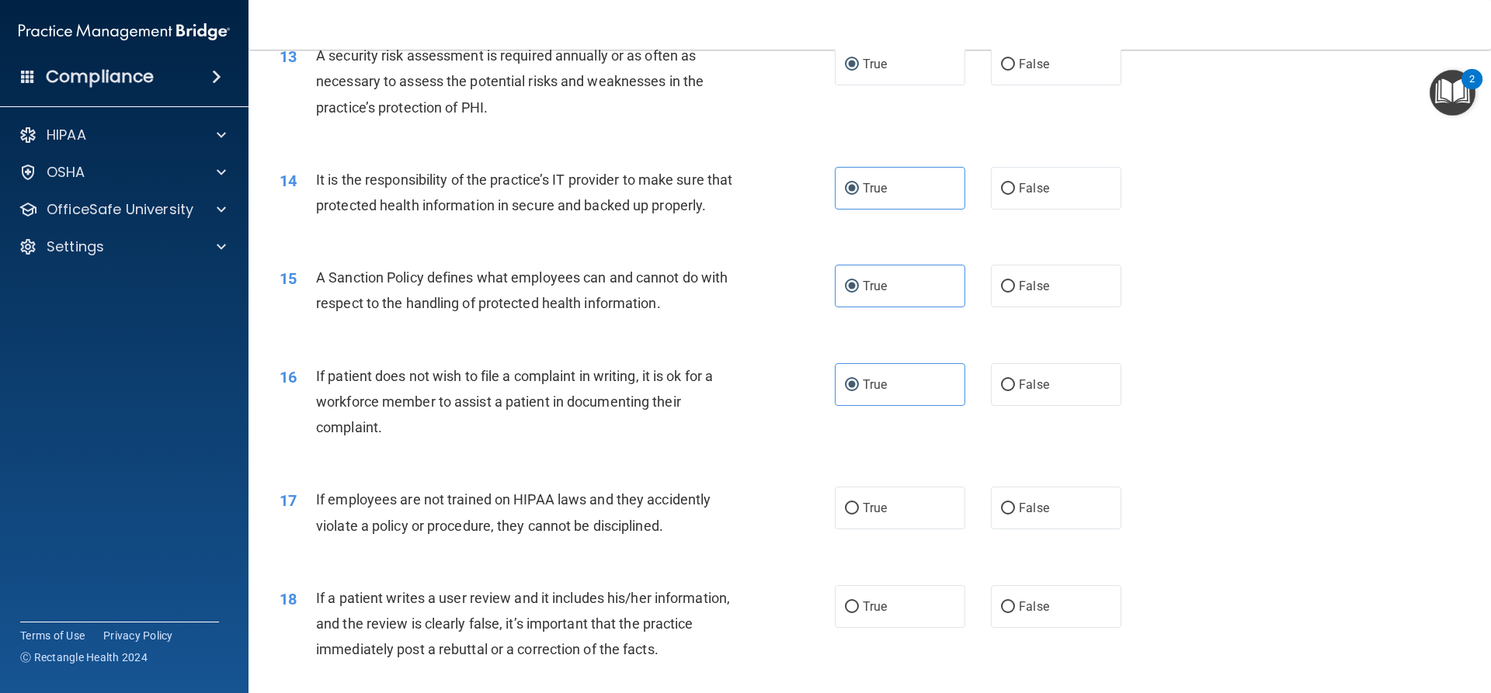
scroll to position [1708, 0]
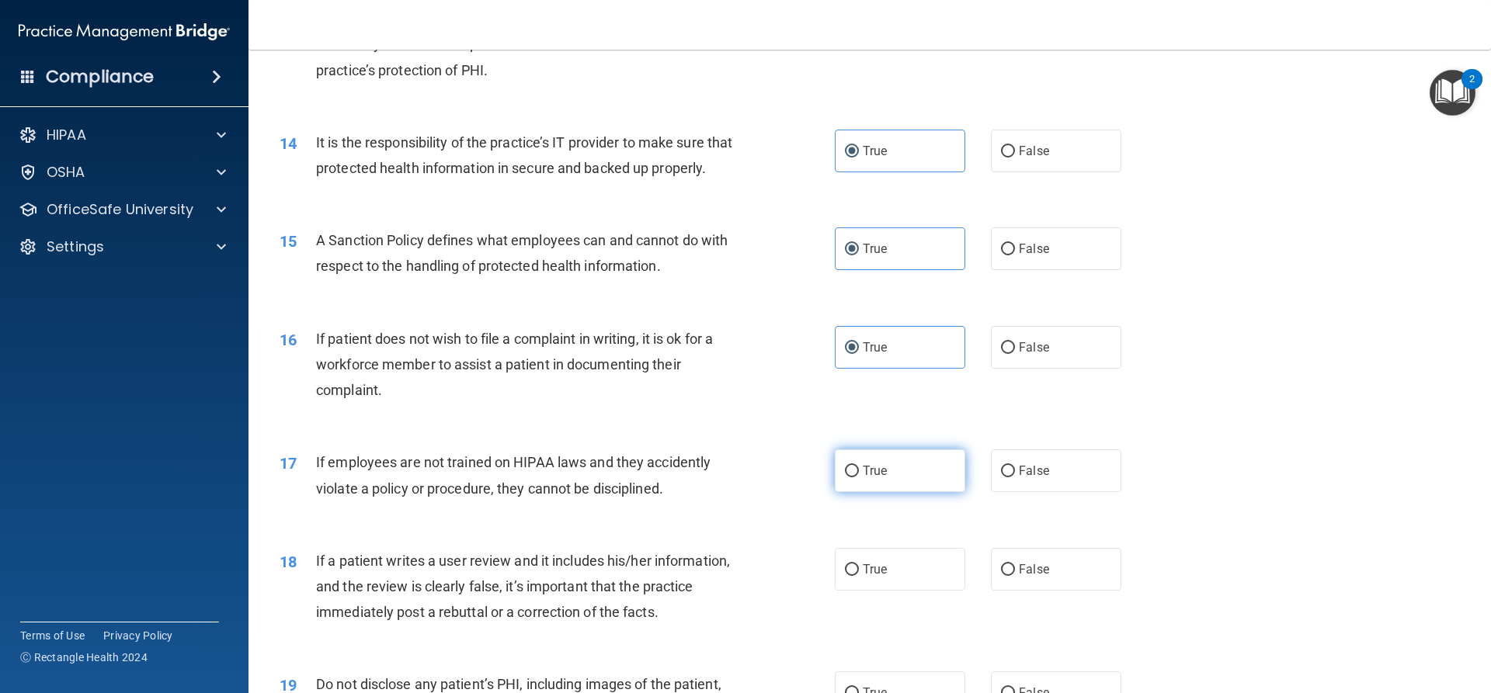
click at [919, 492] on label "True" at bounding box center [900, 471] width 130 height 43
click at [859, 478] on input "True" at bounding box center [852, 472] width 14 height 12
radio input "true"
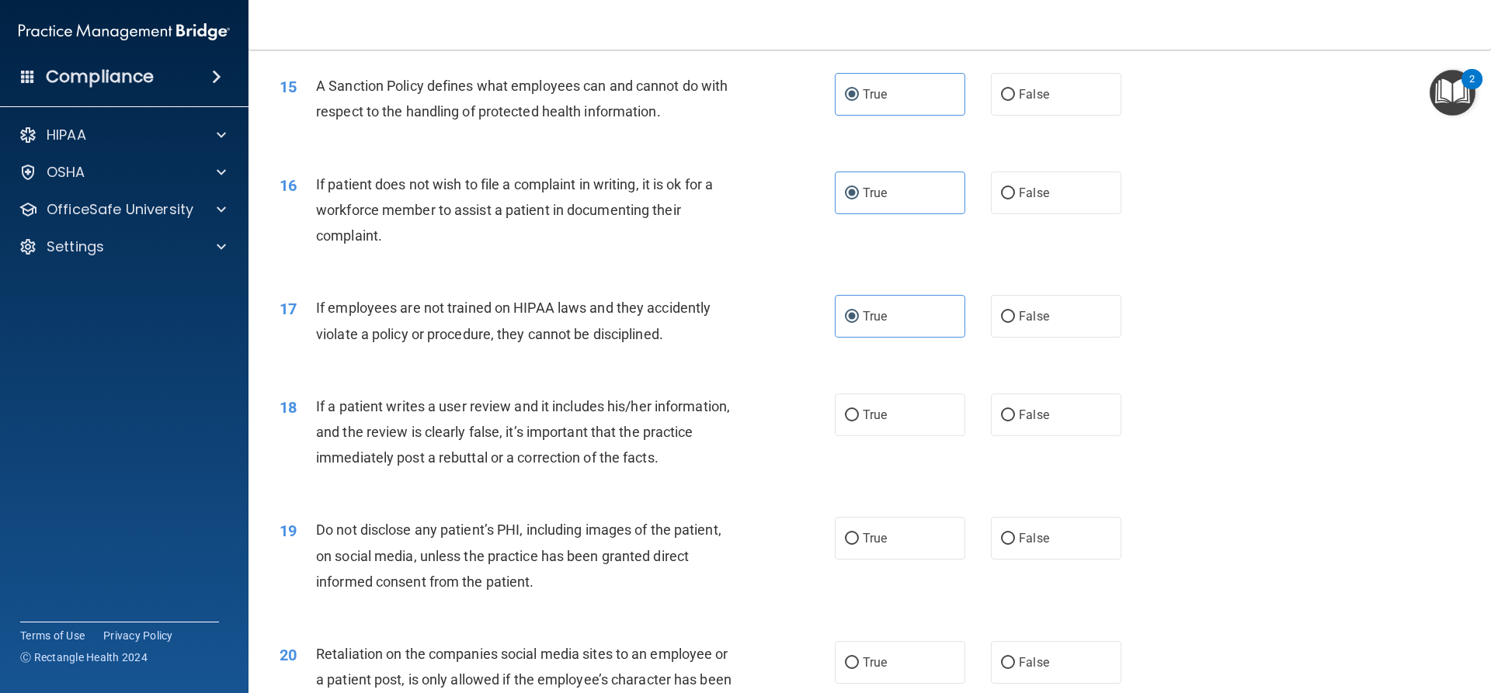
scroll to position [1863, 0]
click at [1019, 422] on span "False" at bounding box center [1034, 414] width 30 height 15
click at [1015, 421] on input "False" at bounding box center [1008, 415] width 14 height 12
radio input "true"
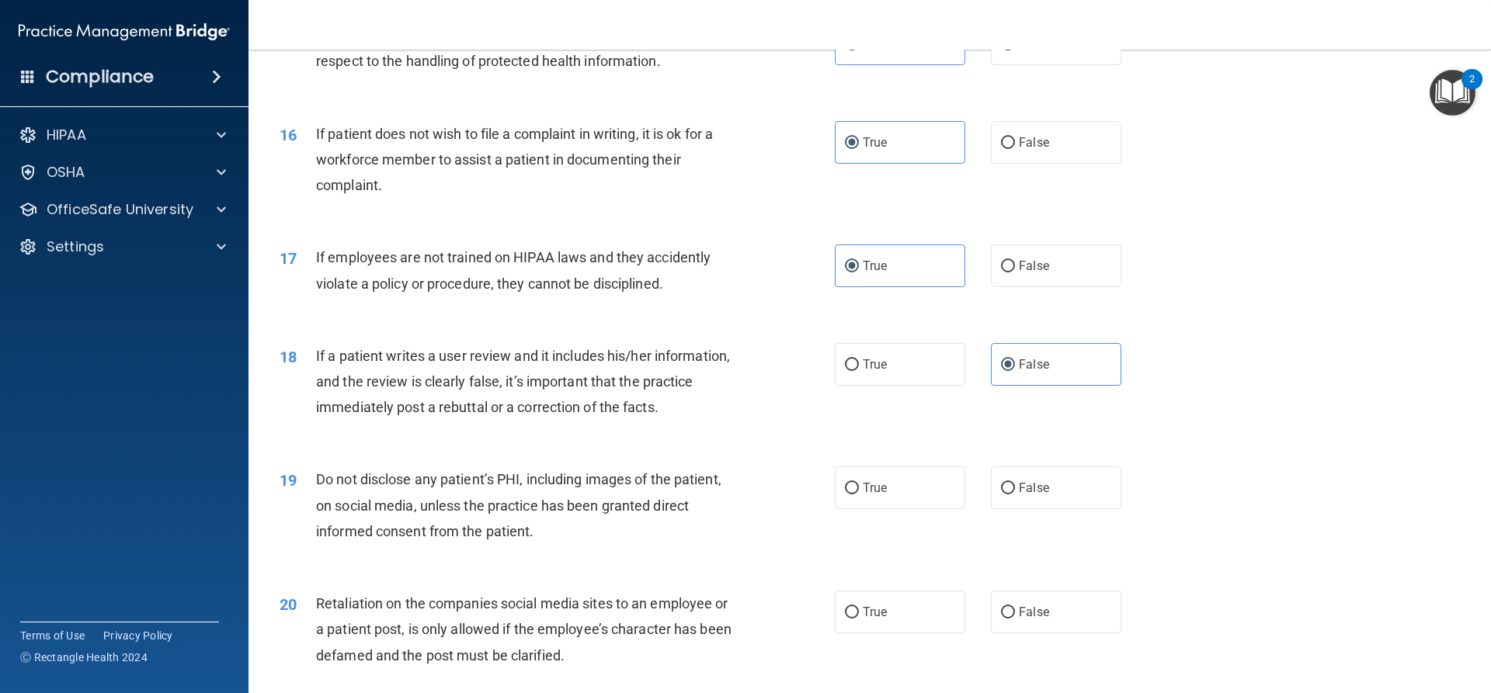
scroll to position [1941, 0]
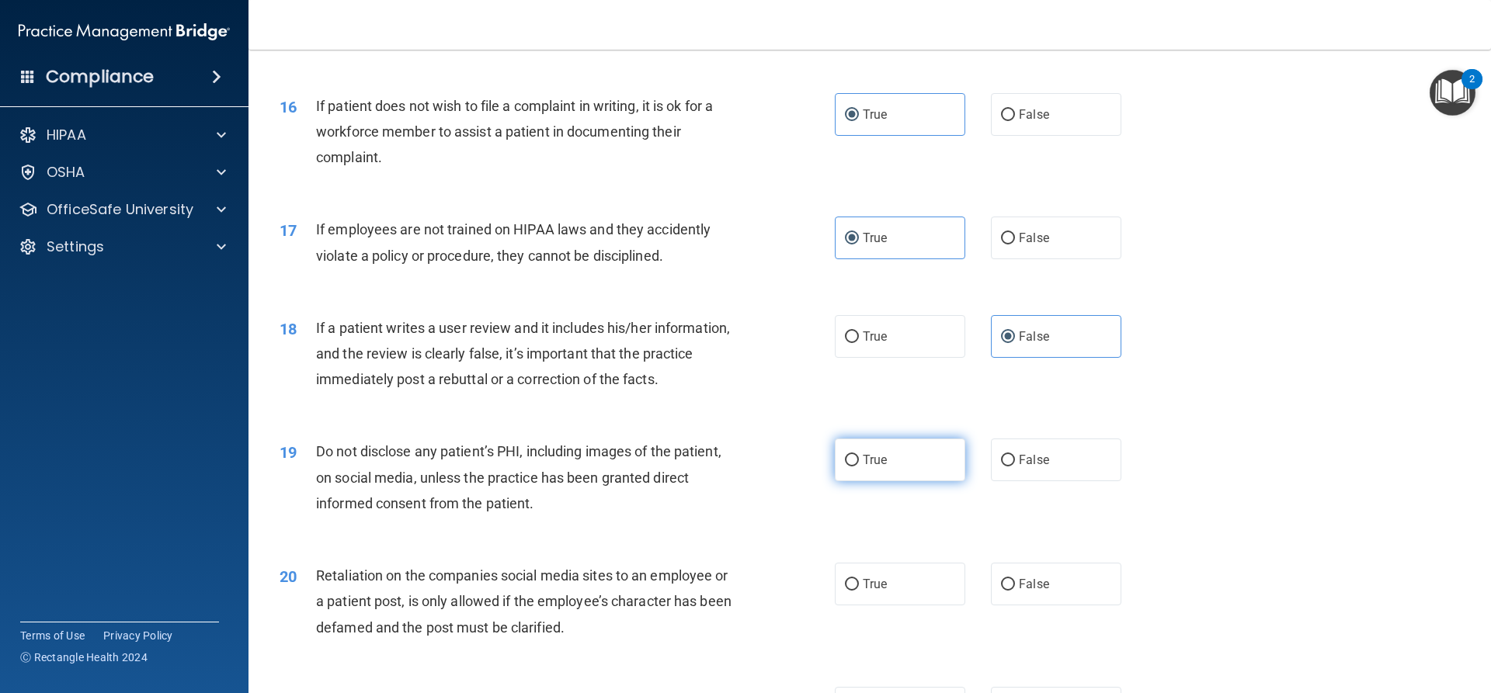
click at [868, 467] on span "True" at bounding box center [875, 460] width 24 height 15
click at [859, 467] on input "True" at bounding box center [852, 461] width 14 height 12
radio input "true"
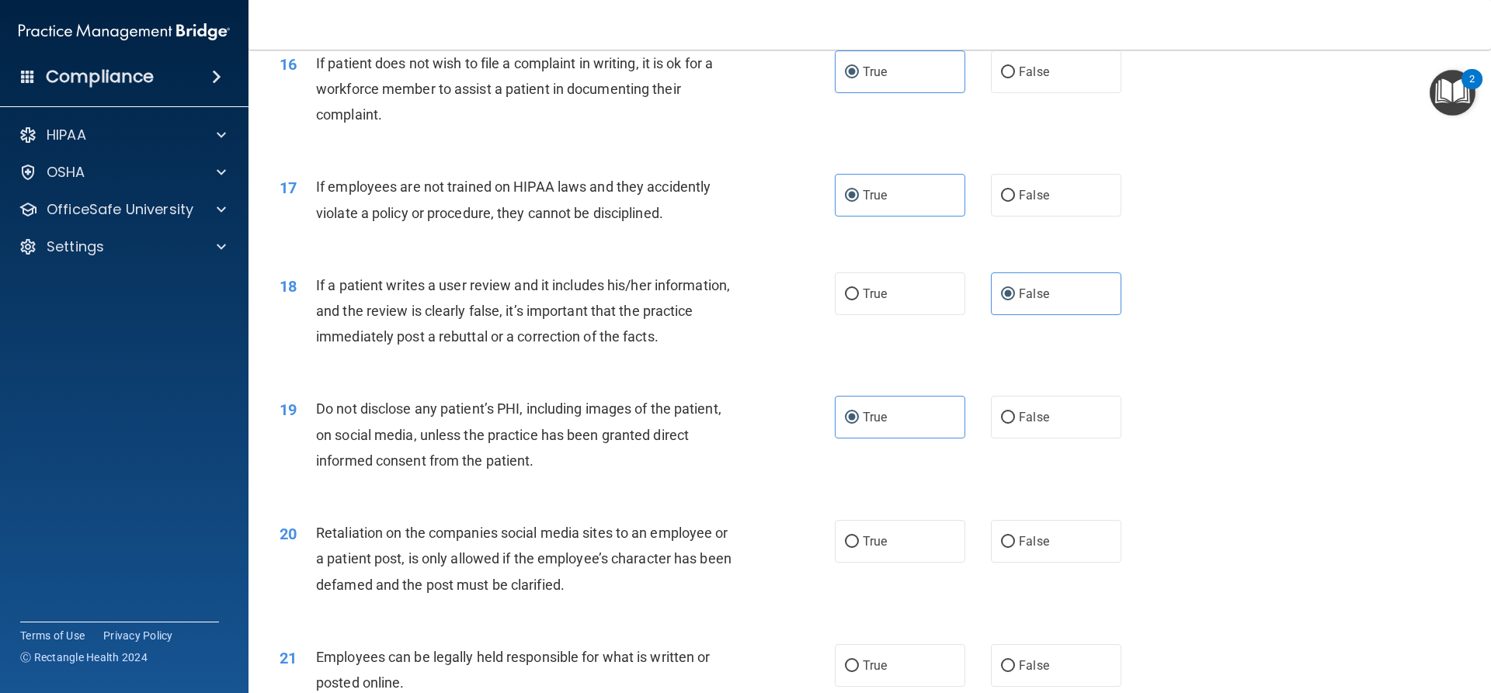
scroll to position [2019, 0]
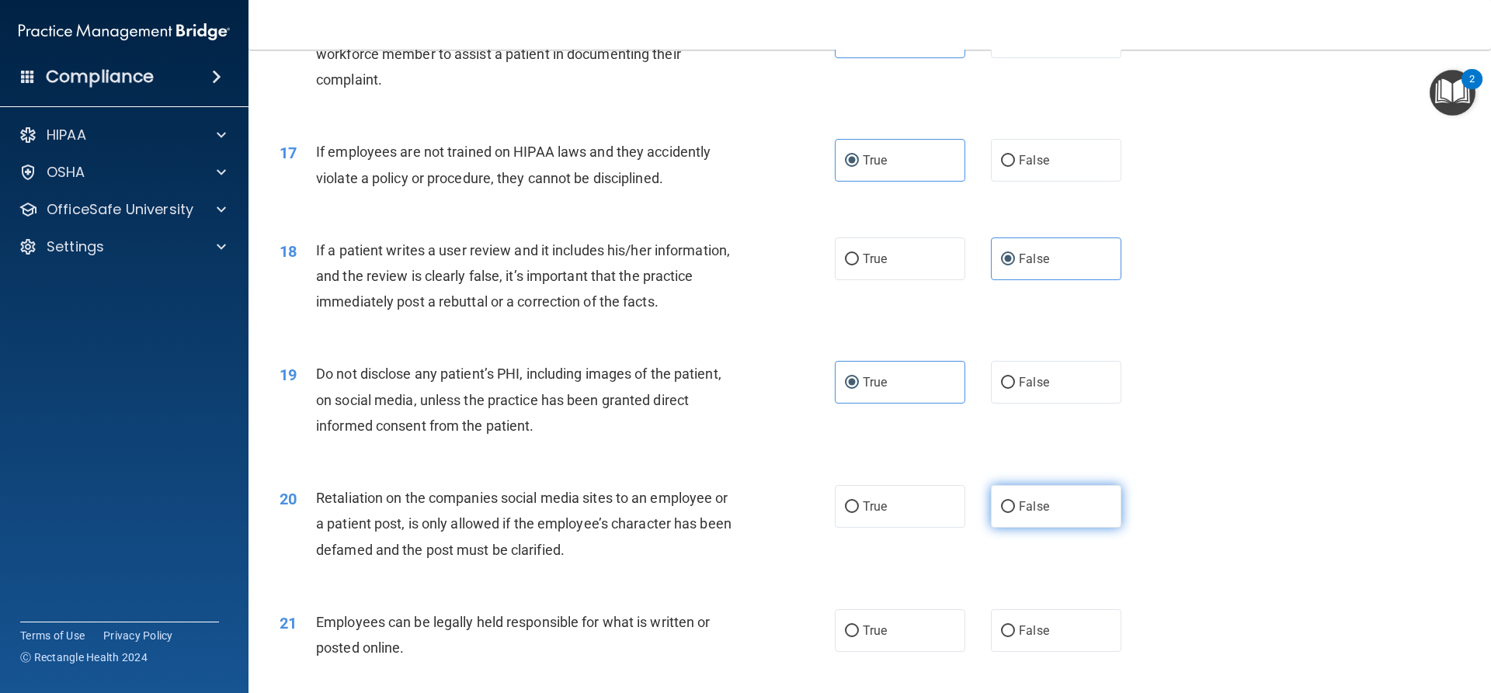
click at [1061, 528] on label "False" at bounding box center [1056, 506] width 130 height 43
click at [1015, 513] on input "False" at bounding box center [1008, 508] width 14 height 12
radio input "true"
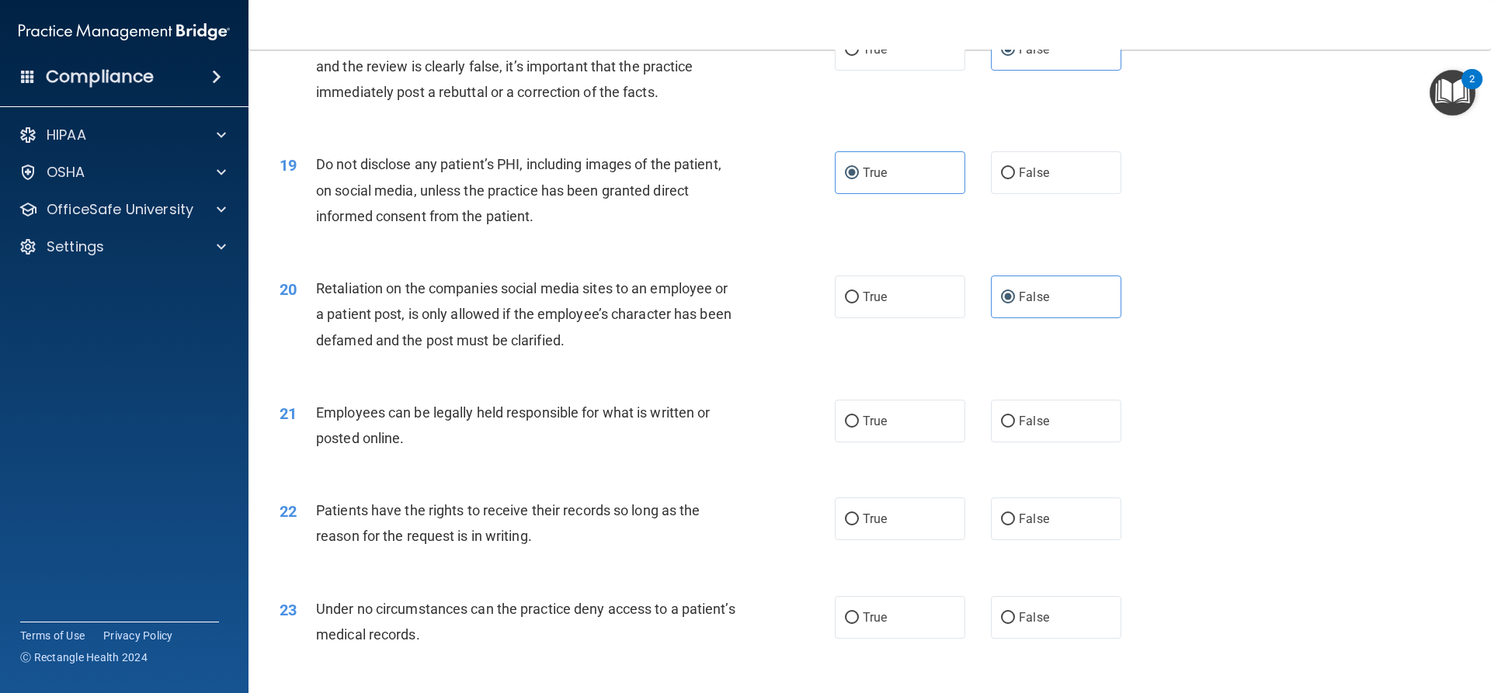
scroll to position [2252, 0]
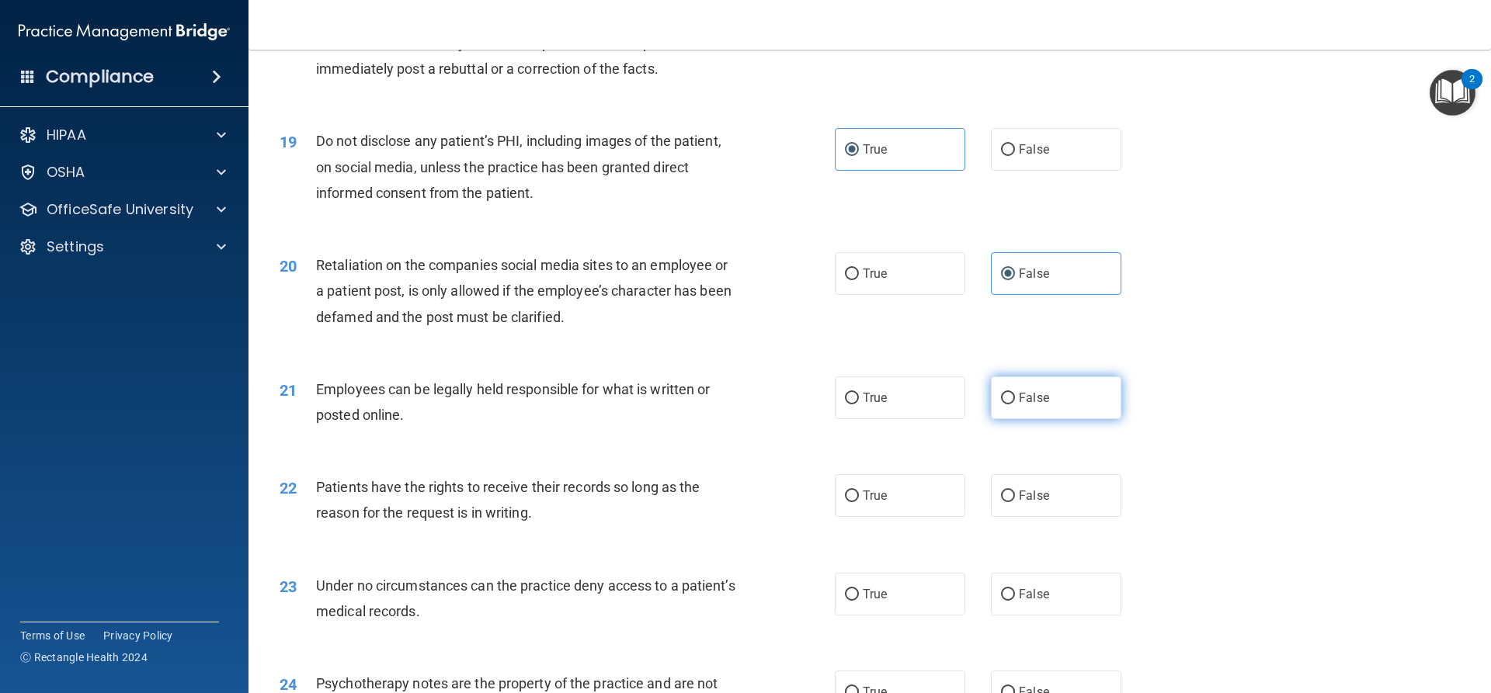
click at [1023, 419] on label "False" at bounding box center [1056, 398] width 130 height 43
click at [1015, 405] on input "False" at bounding box center [1008, 399] width 14 height 12
radio input "true"
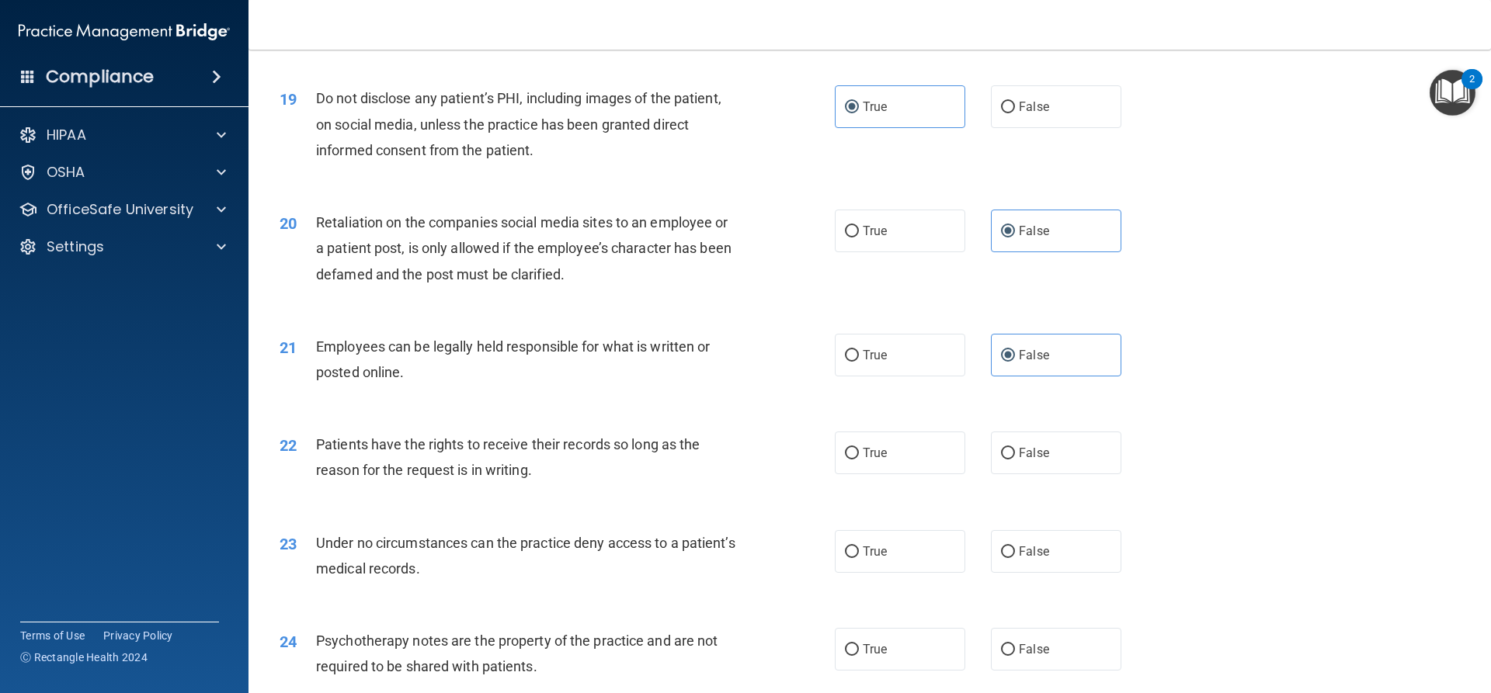
scroll to position [2329, 0]
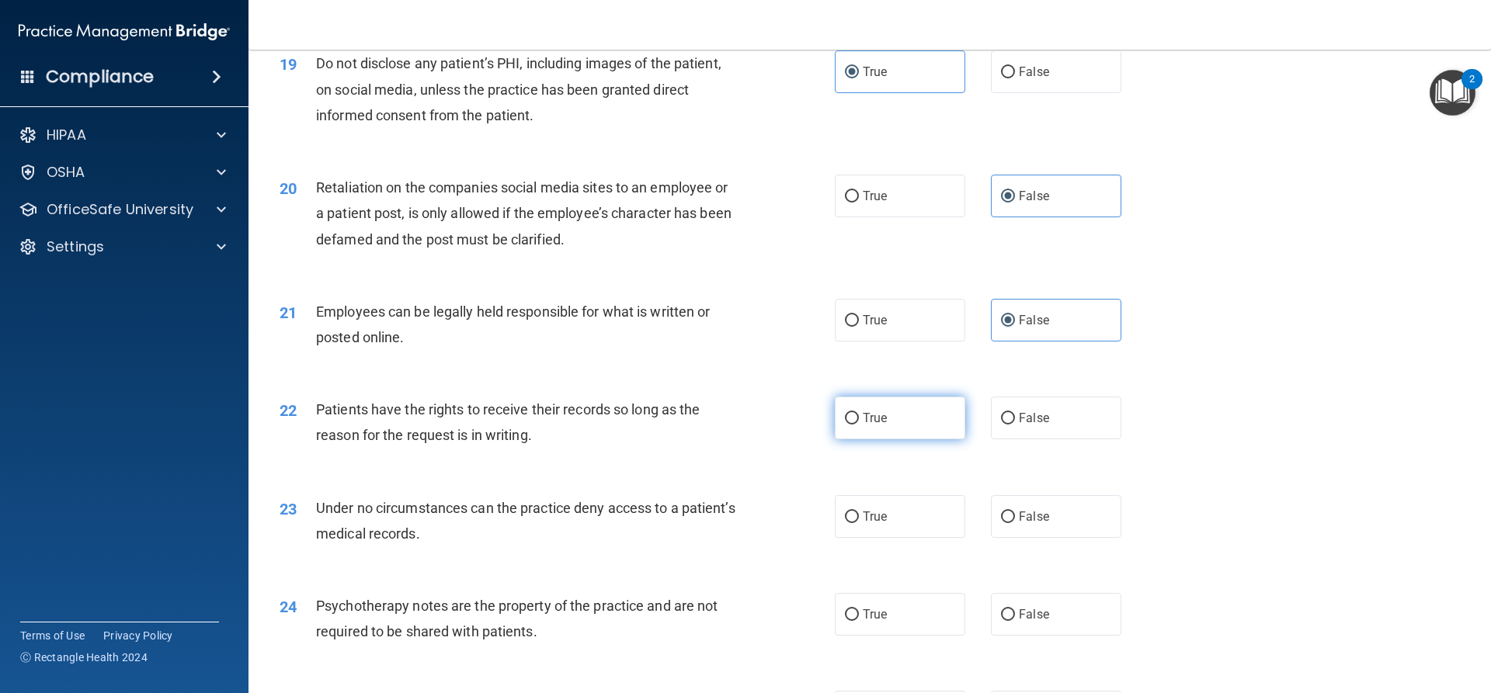
click at [849, 426] on label "True" at bounding box center [900, 418] width 130 height 43
click at [849, 425] on input "True" at bounding box center [852, 419] width 14 height 12
radio input "true"
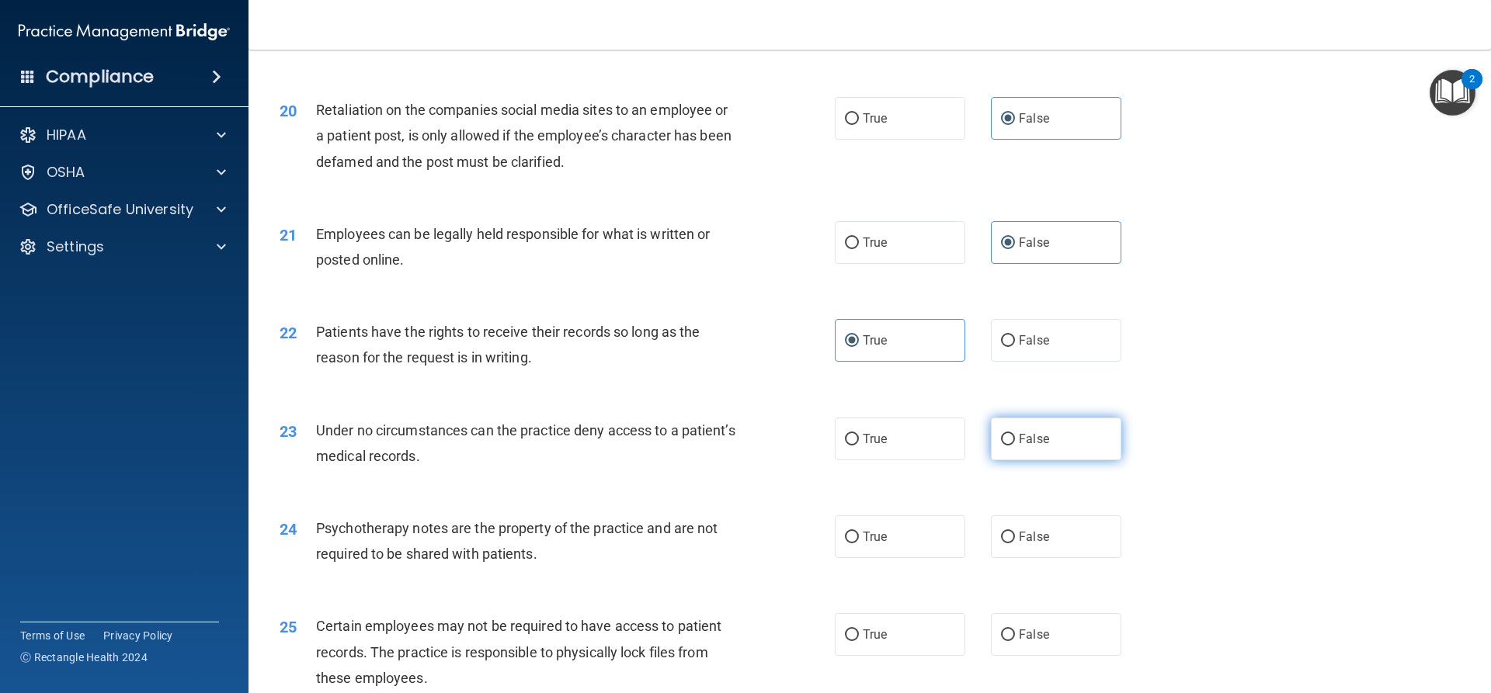
click at [1026, 460] on label "False" at bounding box center [1056, 439] width 130 height 43
click at [1015, 446] on input "False" at bounding box center [1008, 440] width 14 height 12
radio input "true"
click at [883, 557] on label "True" at bounding box center [900, 537] width 130 height 43
click at [859, 544] on input "True" at bounding box center [852, 538] width 14 height 12
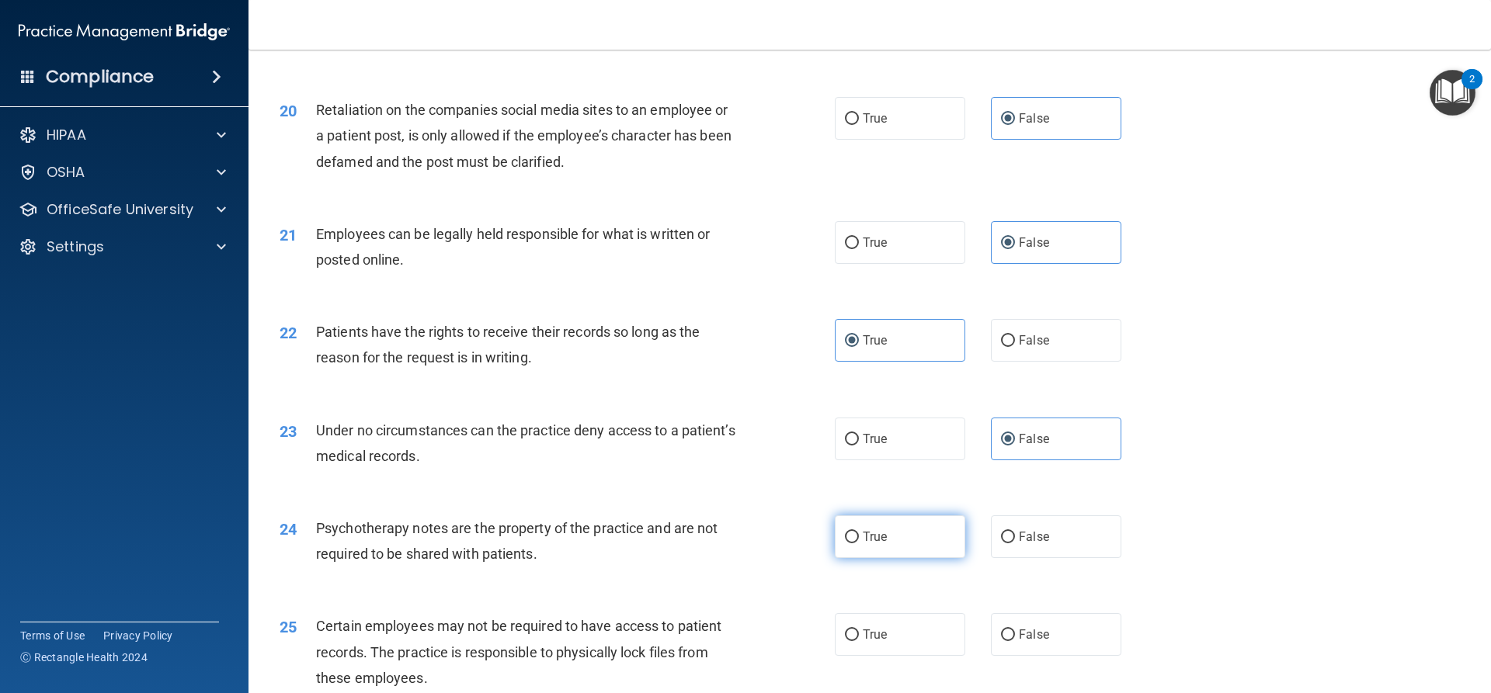
radio input "true"
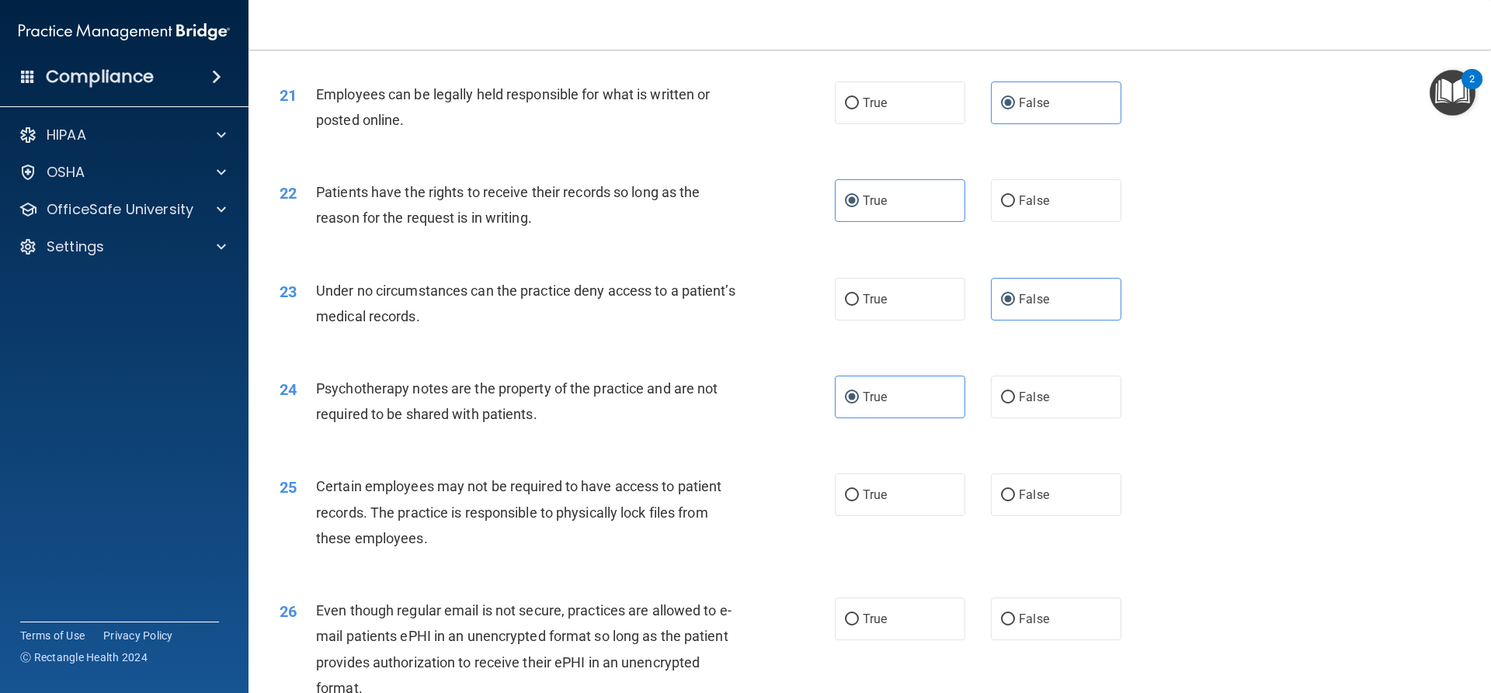
scroll to position [2562, 0]
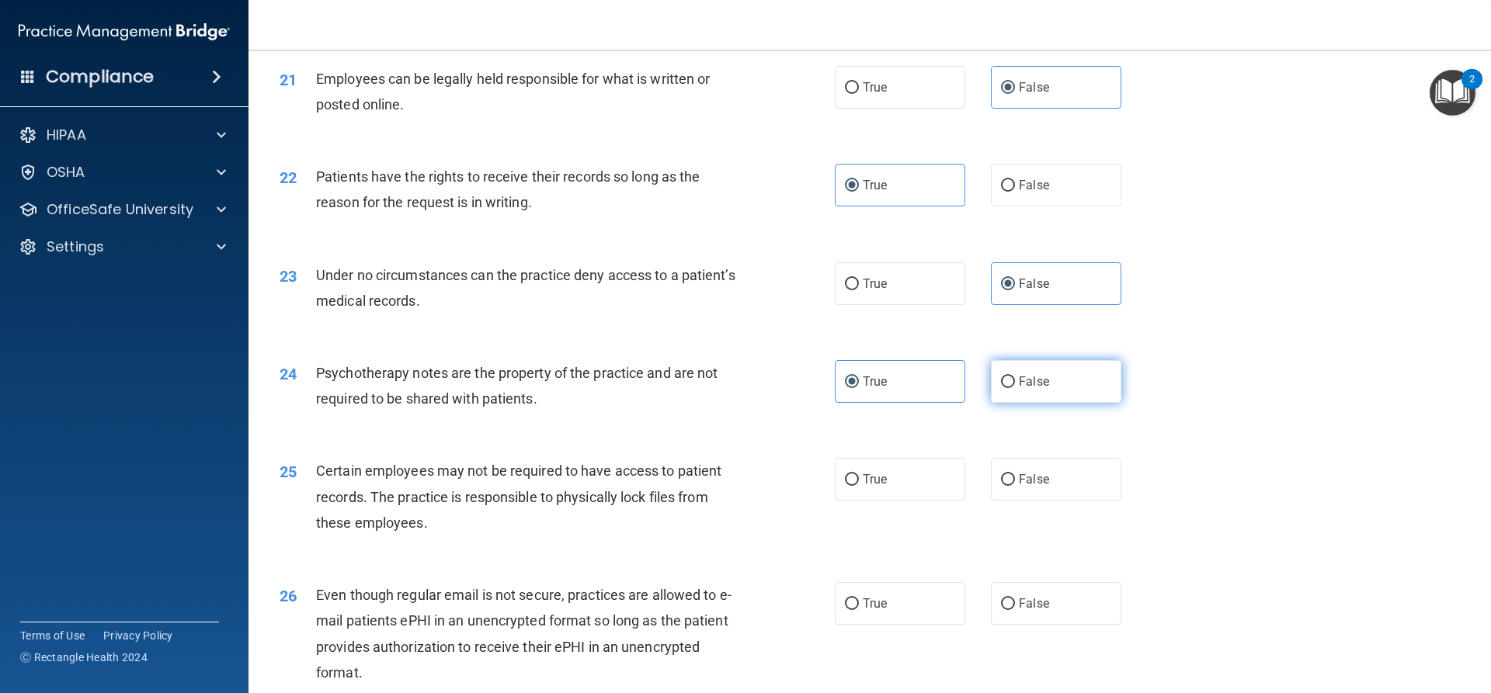
click at [1001, 388] on input "False" at bounding box center [1008, 383] width 14 height 12
radio input "true"
radio input "false"
click at [869, 487] on span "True" at bounding box center [875, 479] width 24 height 15
click at [859, 486] on input "True" at bounding box center [852, 480] width 14 height 12
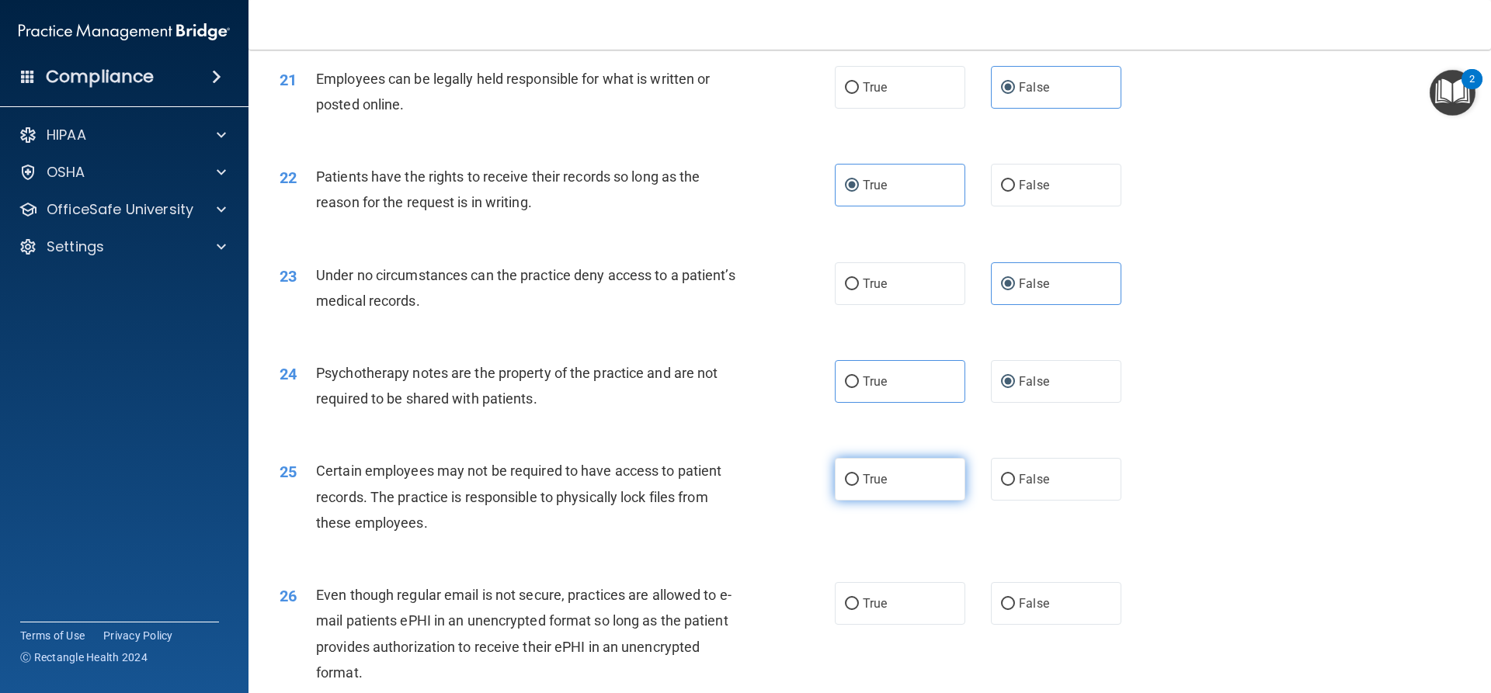
radio input "true"
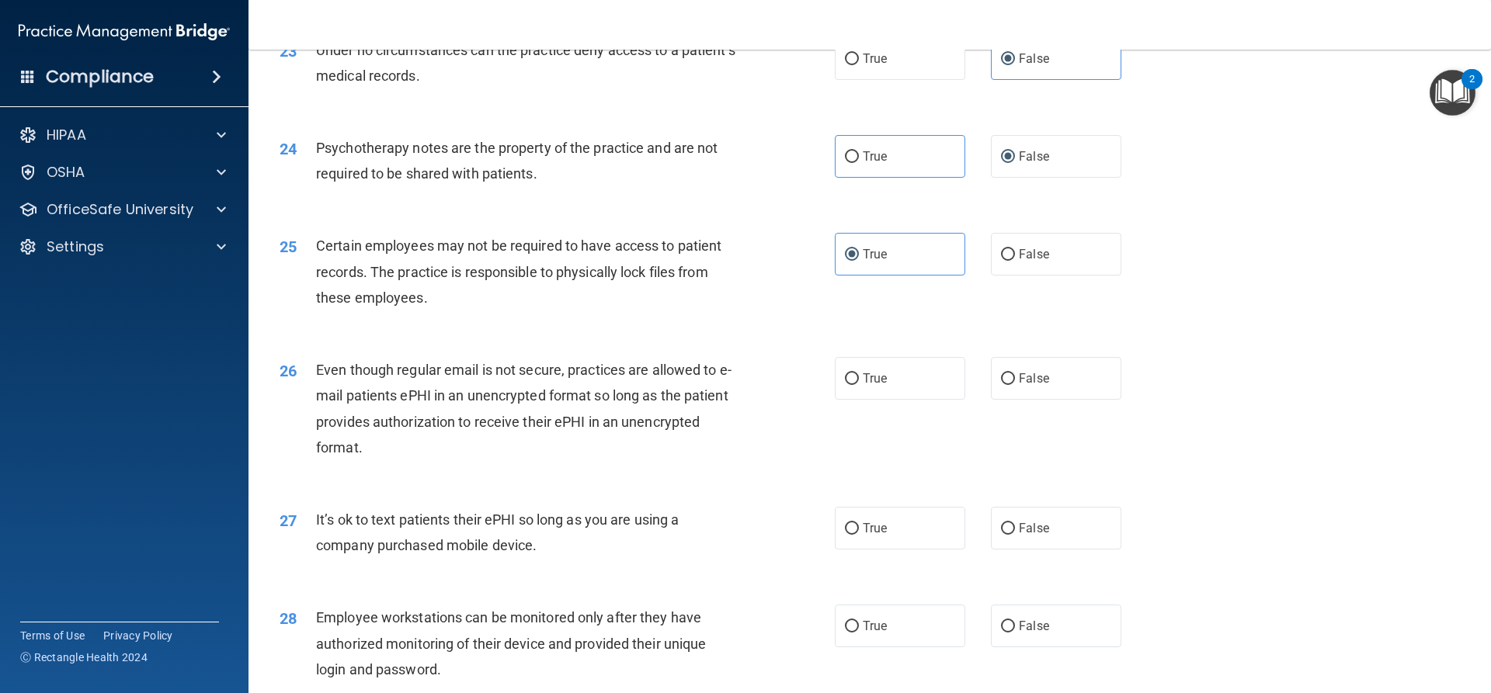
scroll to position [2795, 0]
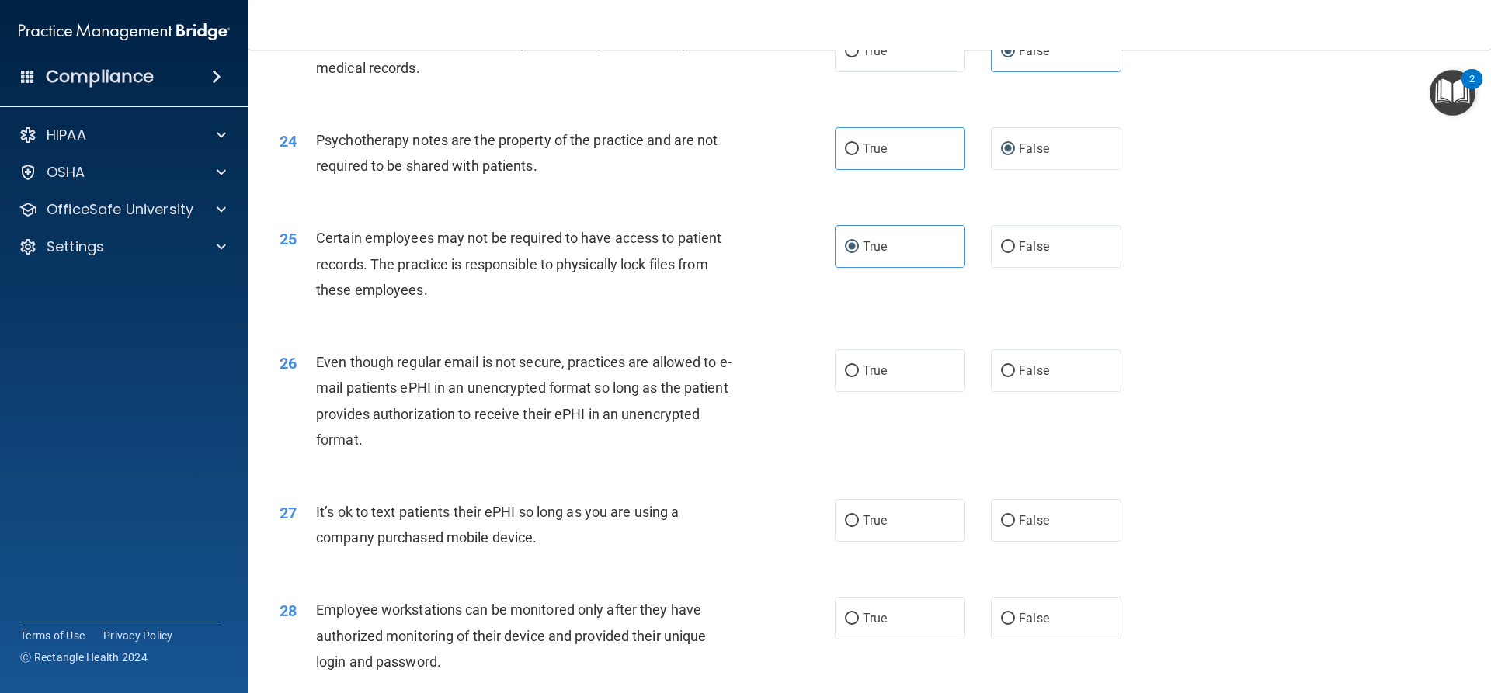
click at [823, 406] on div "26 Even though regular email is not secure, practices are allowed to e-mail pat…" at bounding box center [557, 404] width 602 height 111
click at [835, 392] on label "True" at bounding box center [900, 370] width 130 height 43
click at [845, 377] on input "True" at bounding box center [852, 372] width 14 height 12
radio input "true"
click at [1031, 542] on label "False" at bounding box center [1056, 520] width 130 height 43
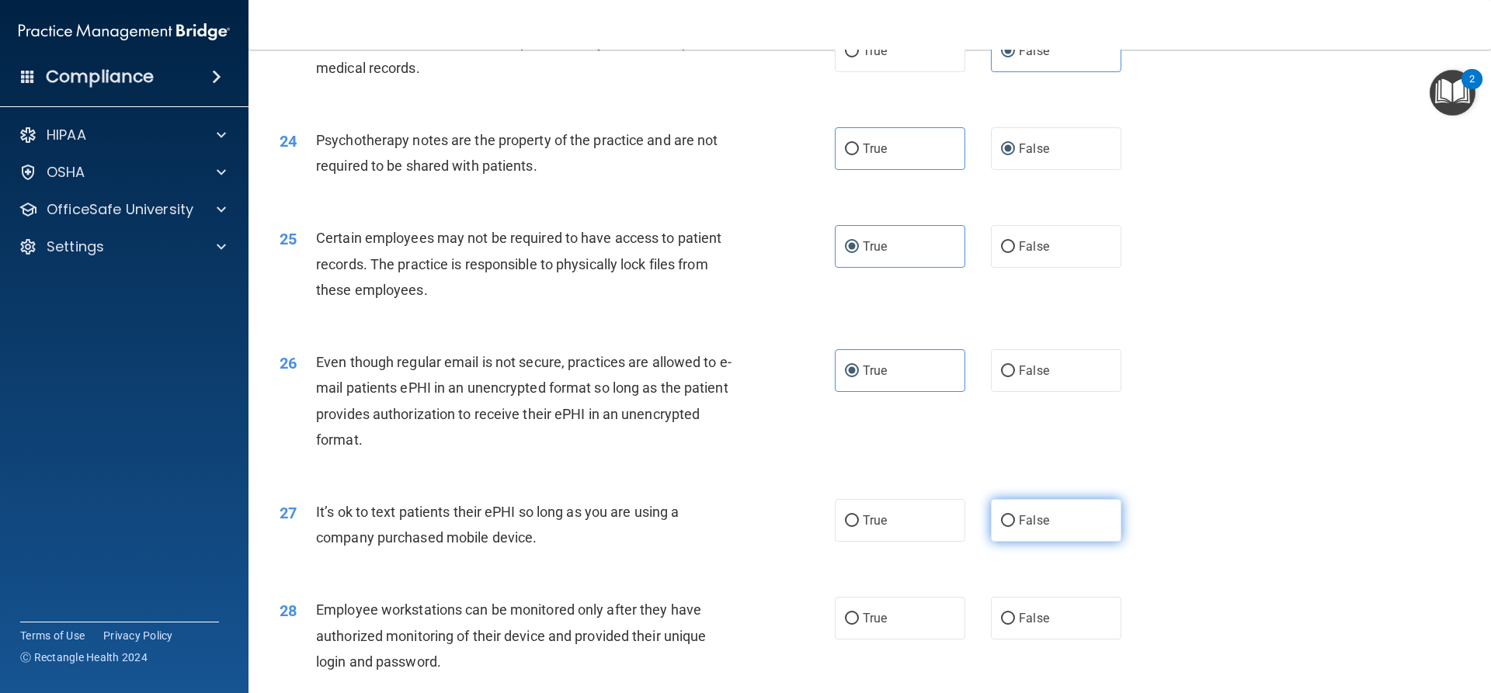
click at [1015, 527] on input "False" at bounding box center [1008, 522] width 14 height 12
radio input "true"
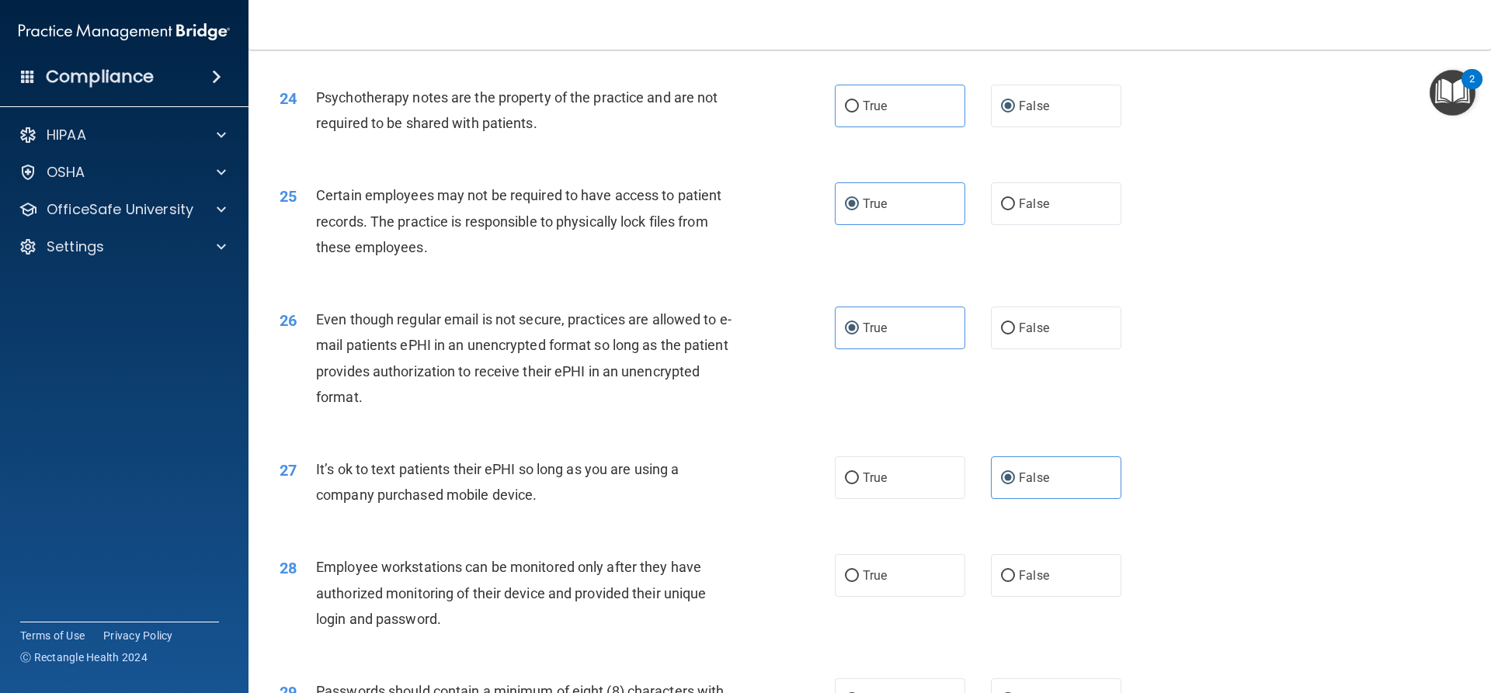
scroll to position [2950, 0]
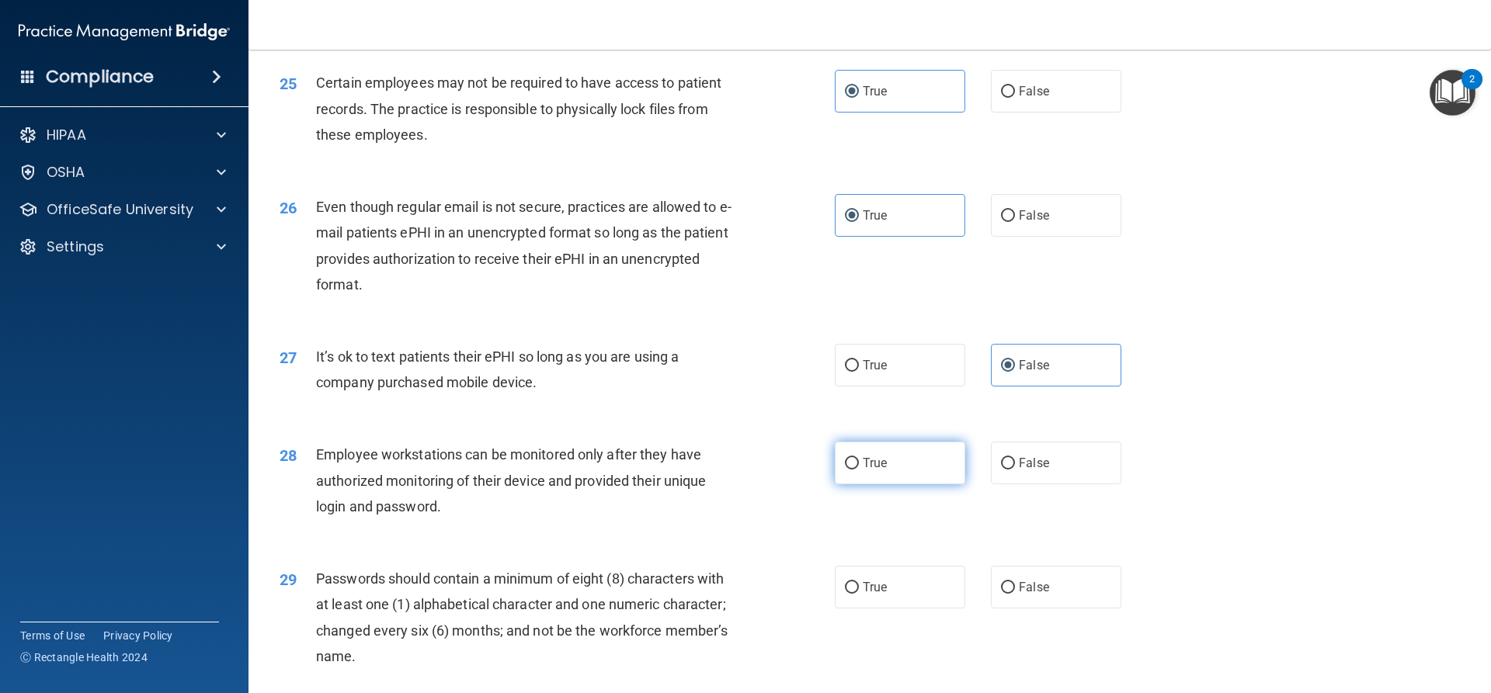
click at [853, 484] on label "True" at bounding box center [900, 463] width 130 height 43
click at [853, 470] on input "True" at bounding box center [852, 464] width 14 height 12
radio input "true"
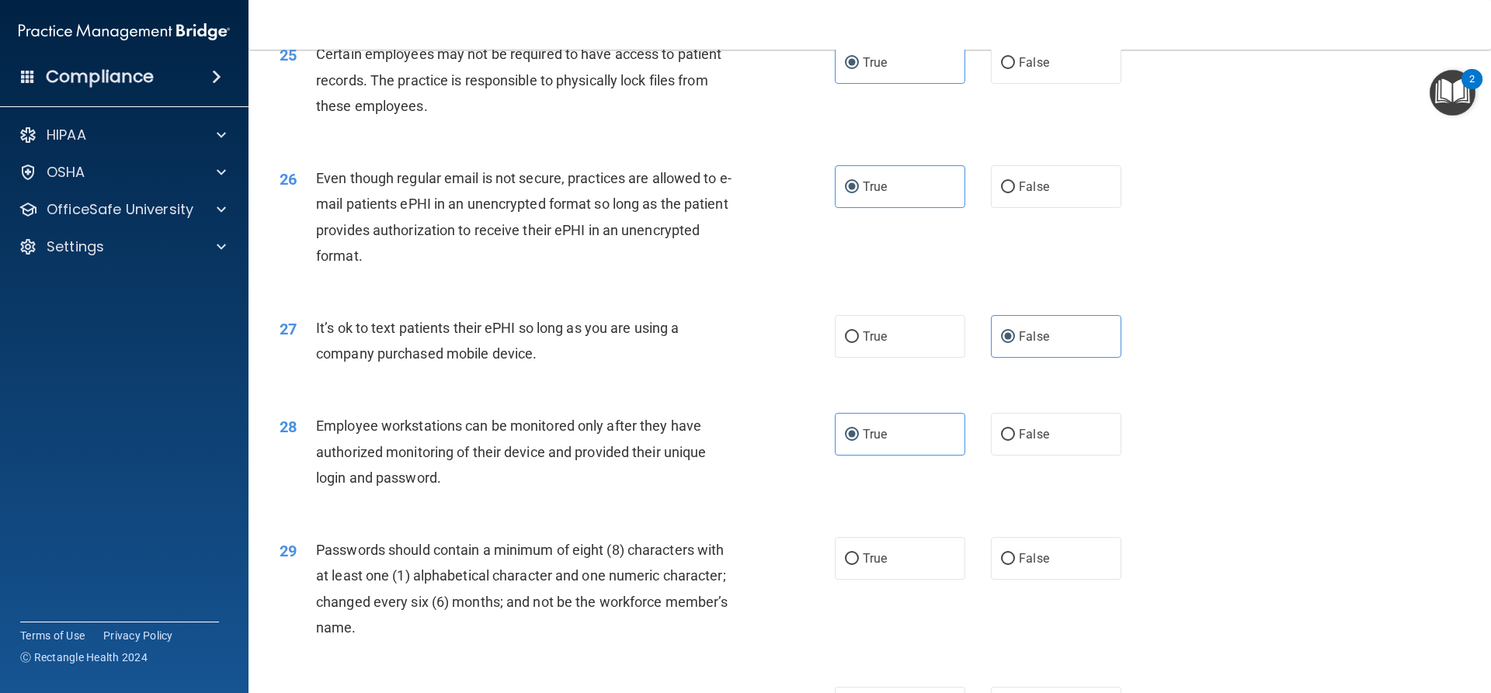
scroll to position [3028, 0]
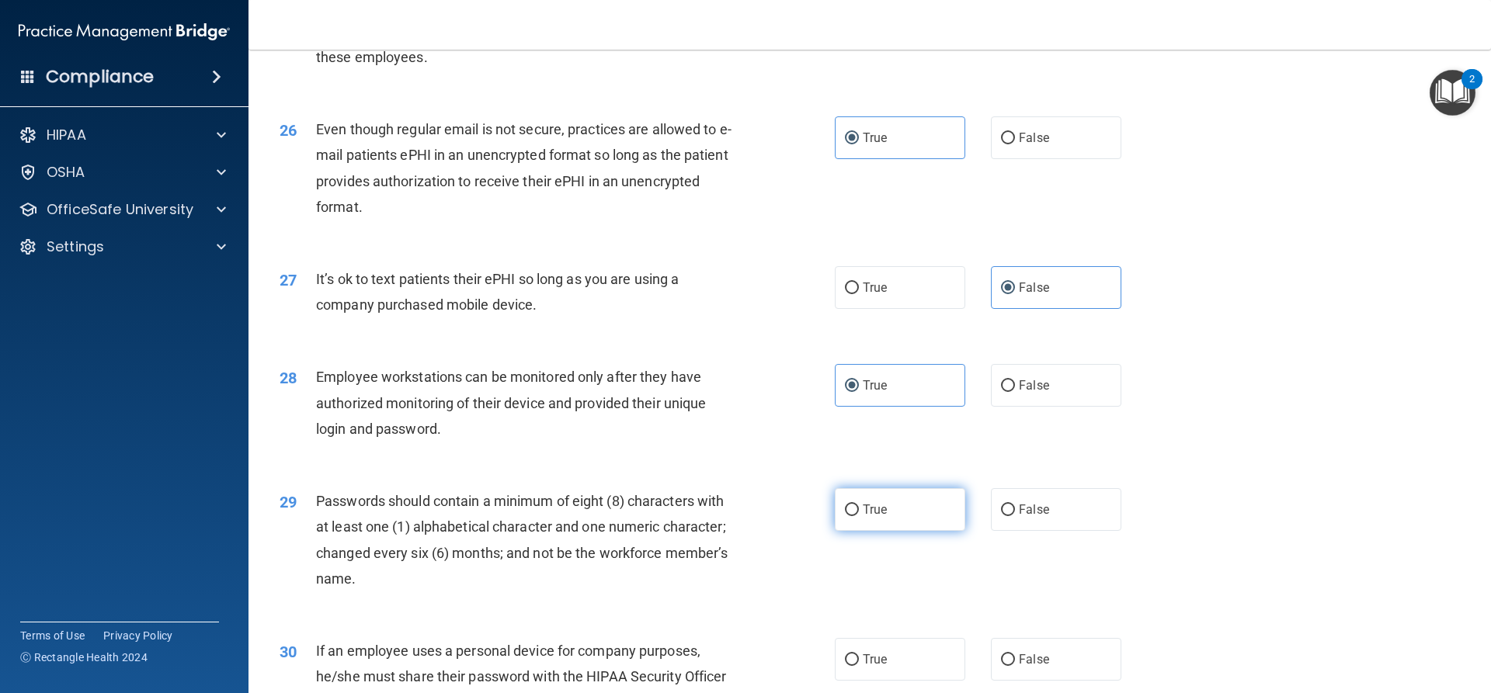
click at [868, 517] on span "True" at bounding box center [875, 509] width 24 height 15
click at [859, 516] on input "True" at bounding box center [852, 511] width 14 height 12
radio input "true"
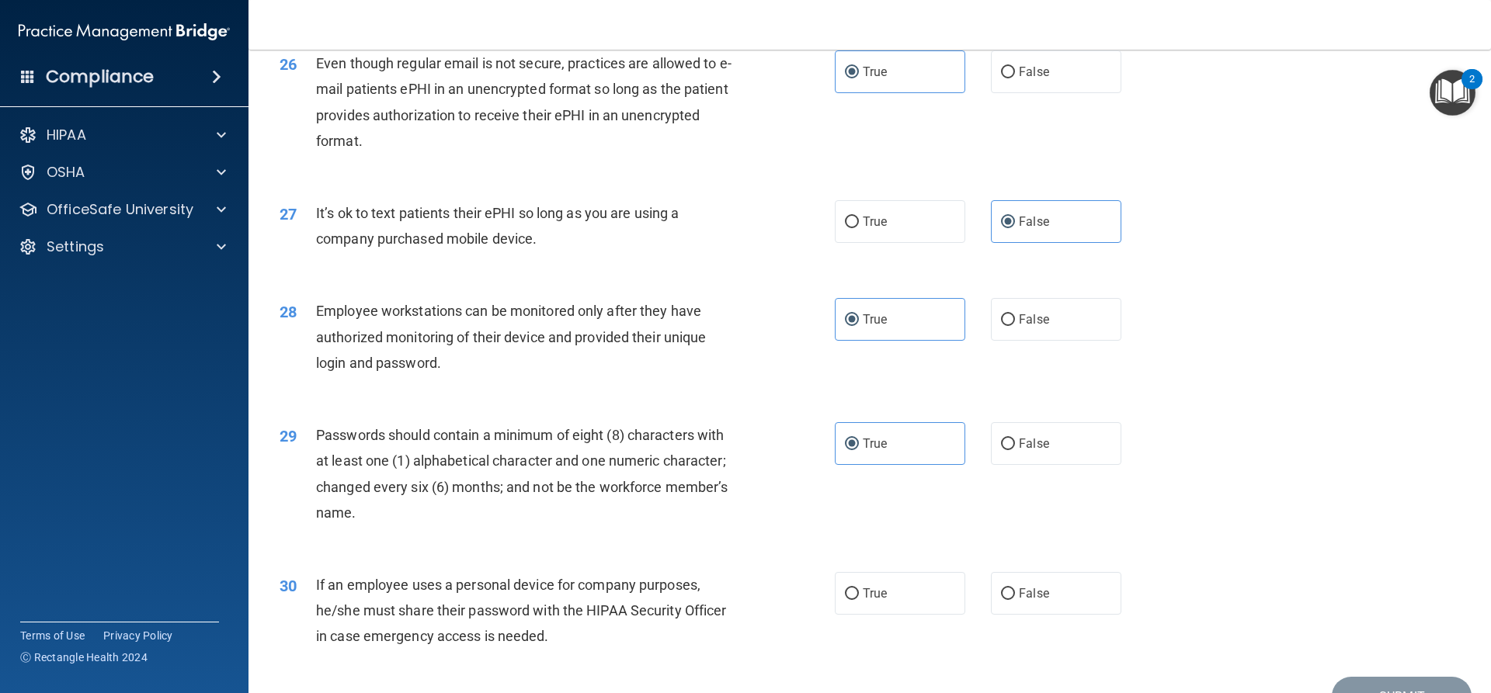
scroll to position [3183, 0]
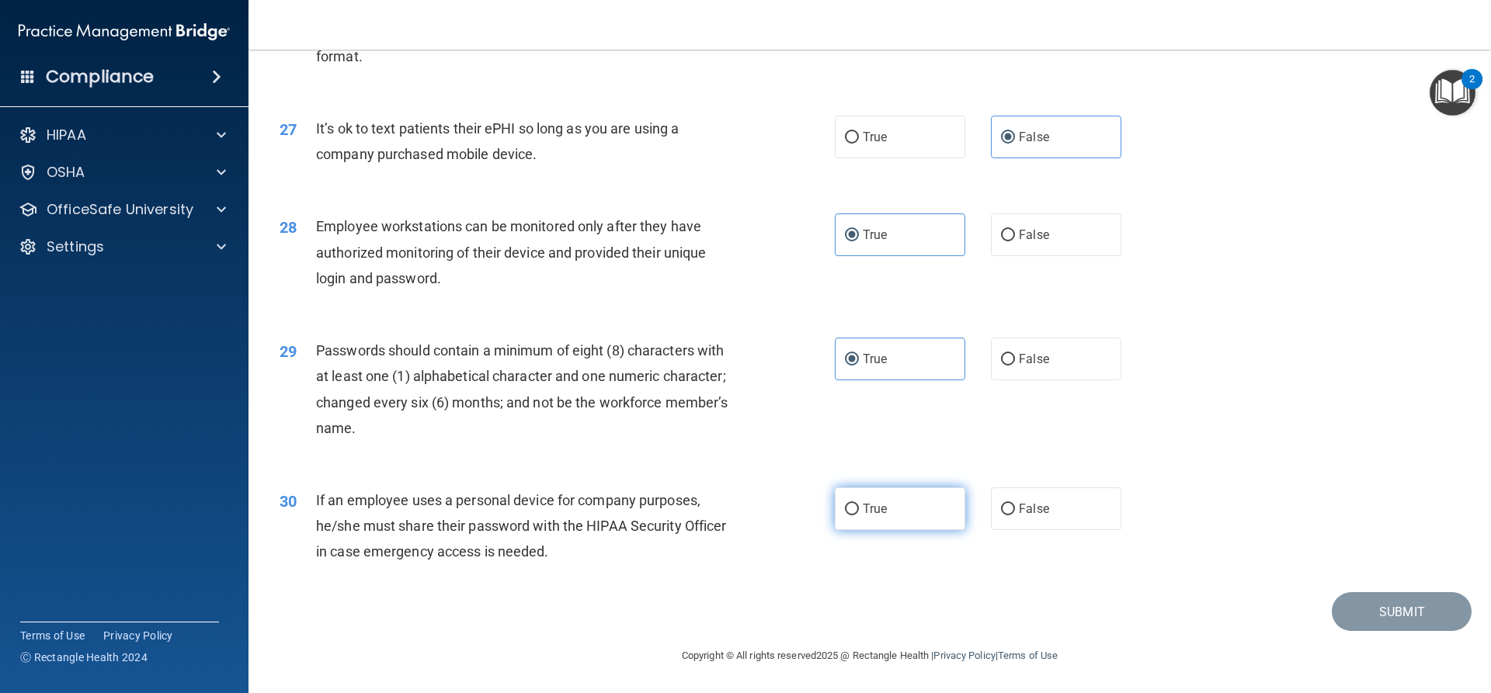
click at [885, 526] on label "True" at bounding box center [900, 509] width 130 height 43
click at [859, 516] on input "True" at bounding box center [852, 510] width 14 height 12
radio input "true"
click at [1369, 632] on button "Submit" at bounding box center [1402, 612] width 140 height 40
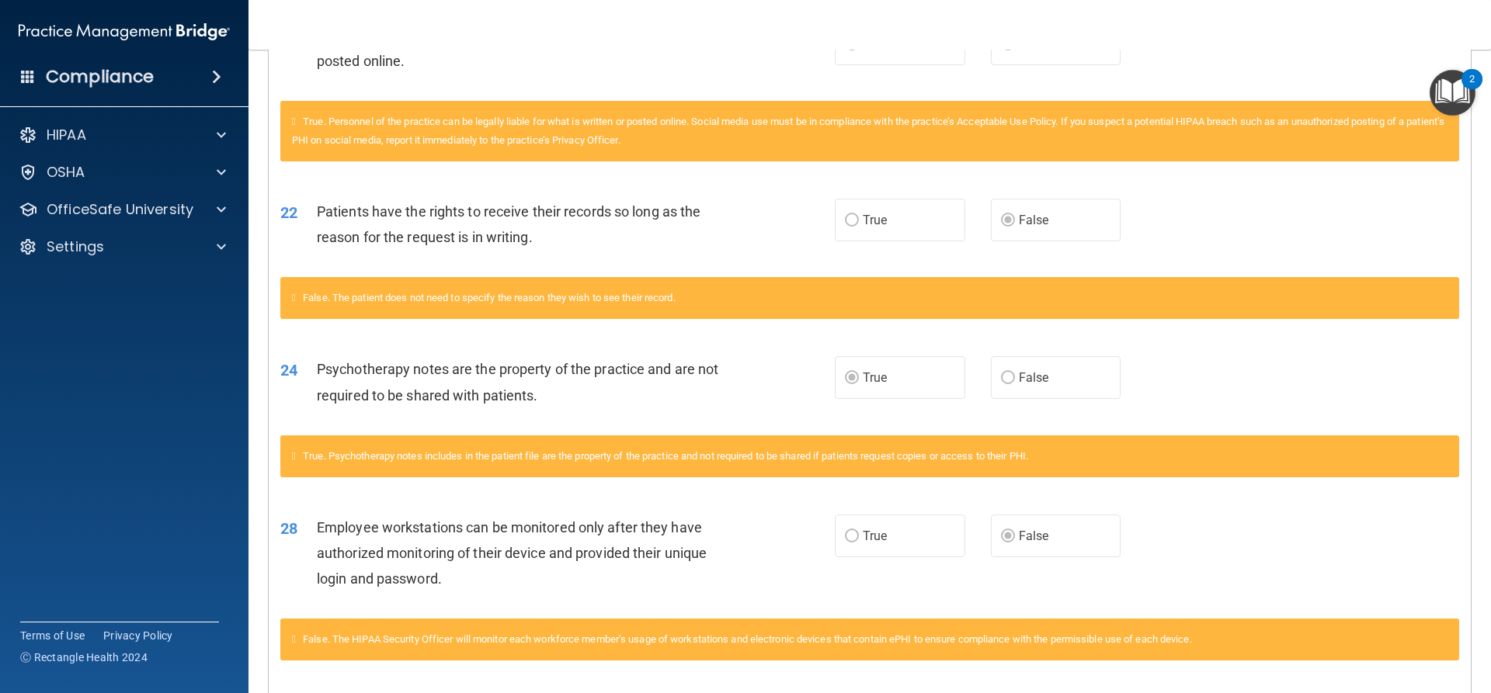
scroll to position [1553, 0]
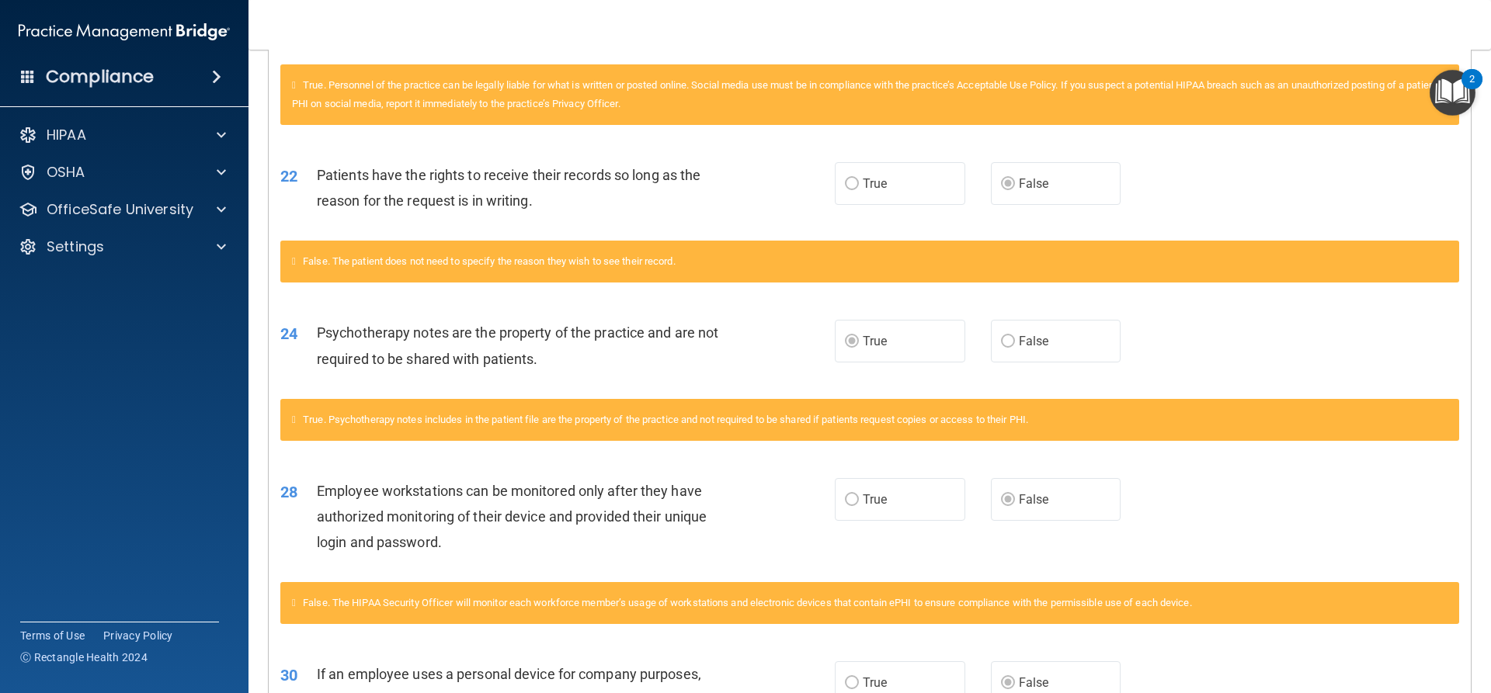
click at [1017, 359] on label "False" at bounding box center [1056, 341] width 130 height 43
click at [855, 363] on label "True" at bounding box center [900, 341] width 130 height 43
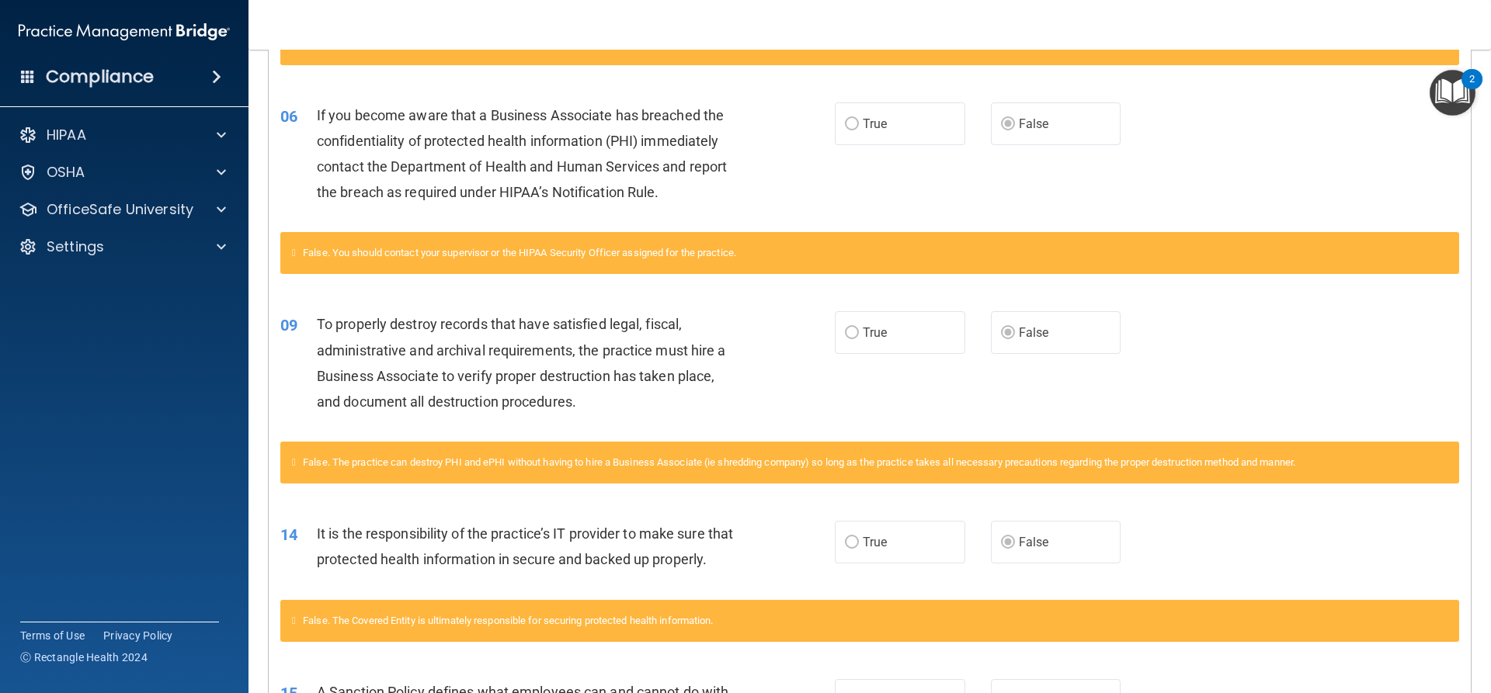
scroll to position [0, 0]
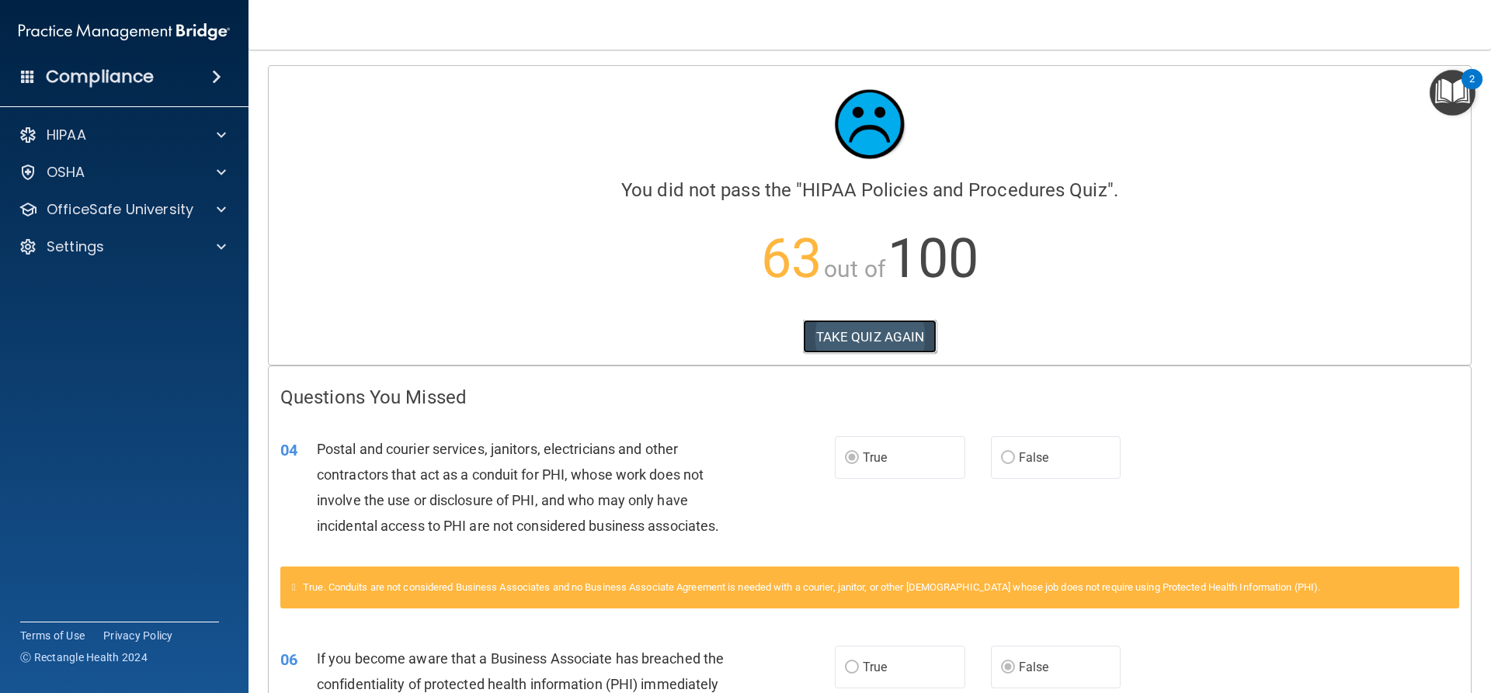
click at [915, 347] on button "TAKE QUIZ AGAIN" at bounding box center [870, 337] width 134 height 34
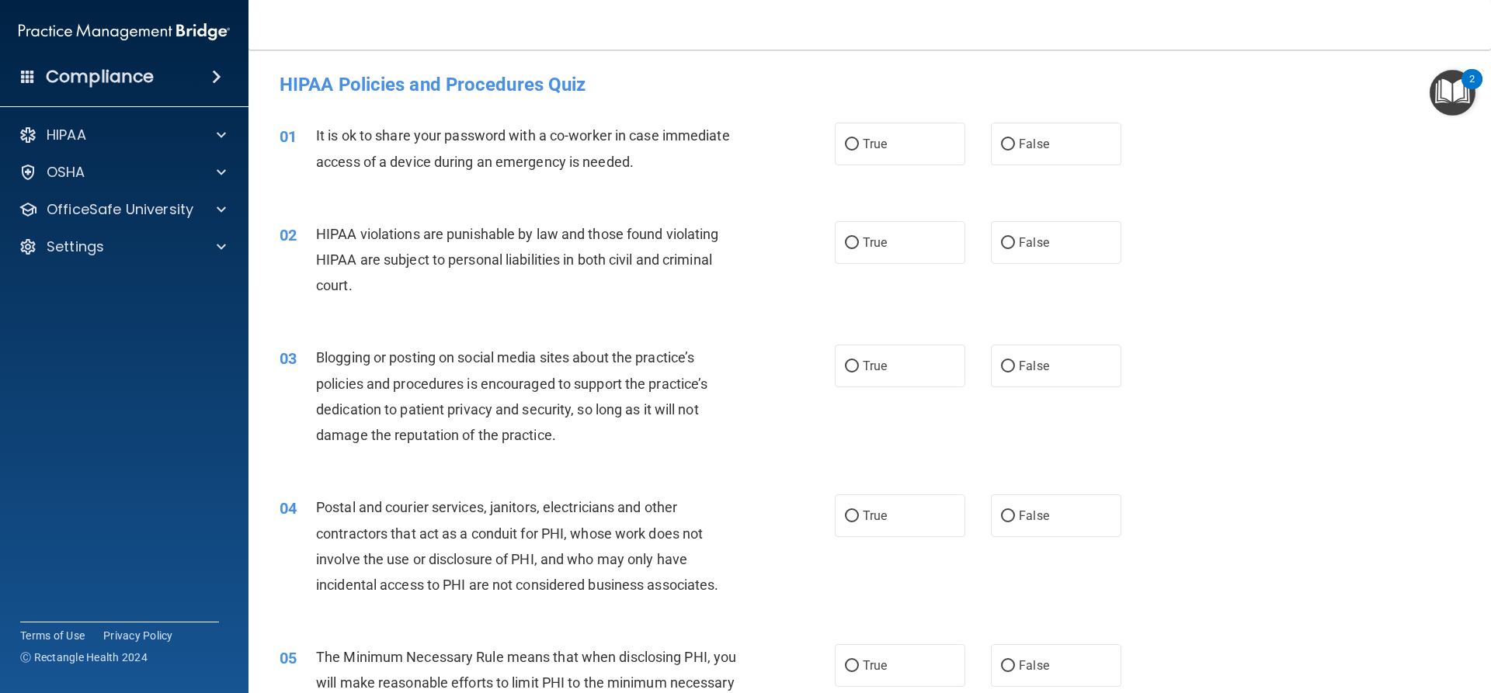
drag, startPoint x: 1030, startPoint y: 141, endPoint x: 1016, endPoint y: 183, distance: 44.9
click at [1029, 142] on span "False" at bounding box center [1034, 144] width 30 height 15
click at [1015, 142] on input "False" at bounding box center [1008, 145] width 14 height 12
radio input "true"
click at [856, 238] on label "True" at bounding box center [900, 242] width 130 height 43
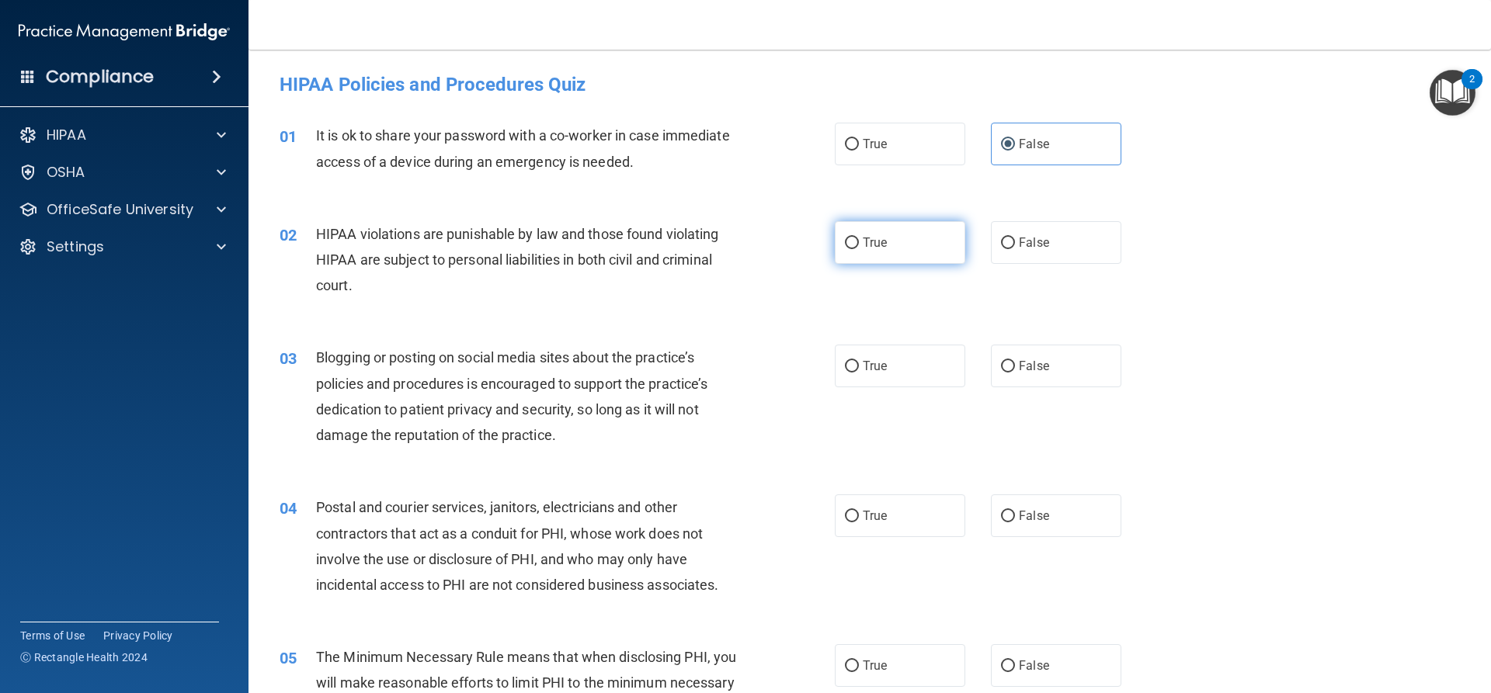
click at [856, 238] on input "True" at bounding box center [852, 244] width 14 height 12
radio input "true"
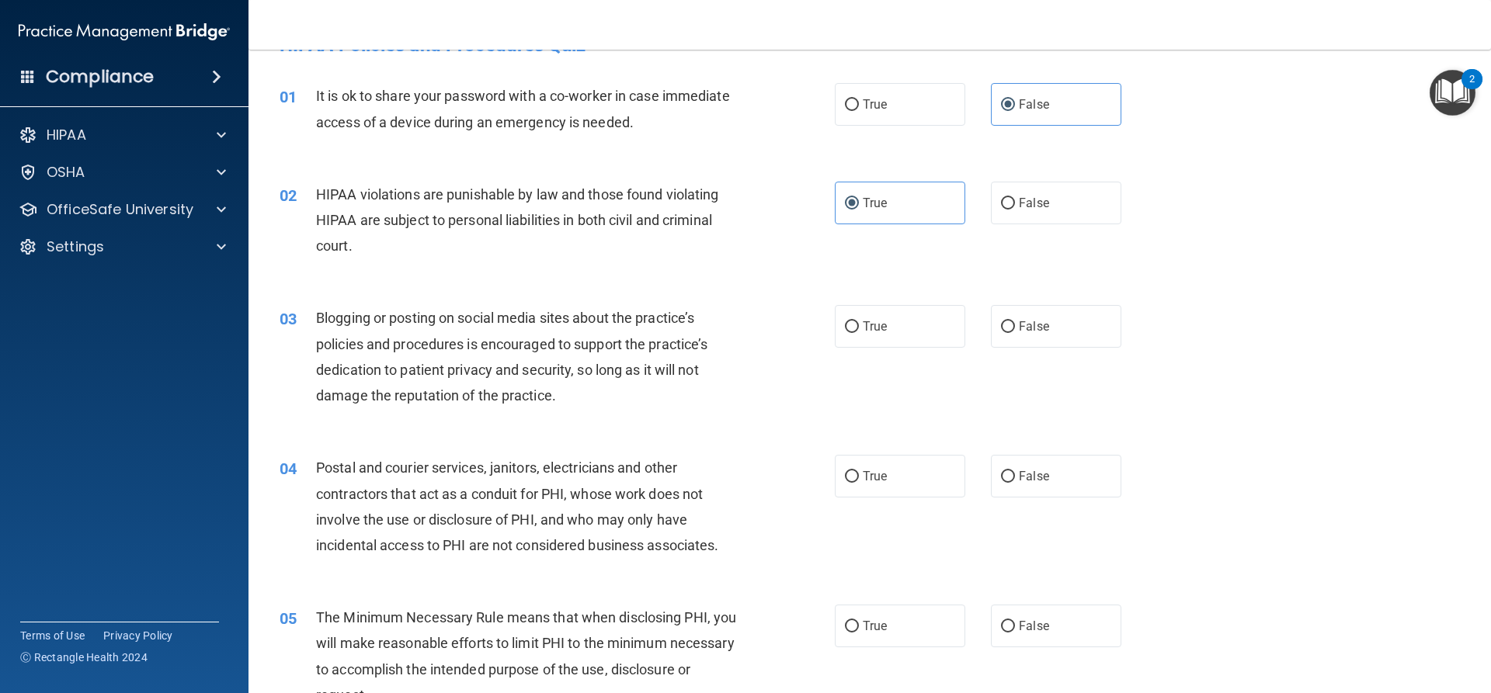
scroll to position [78, 0]
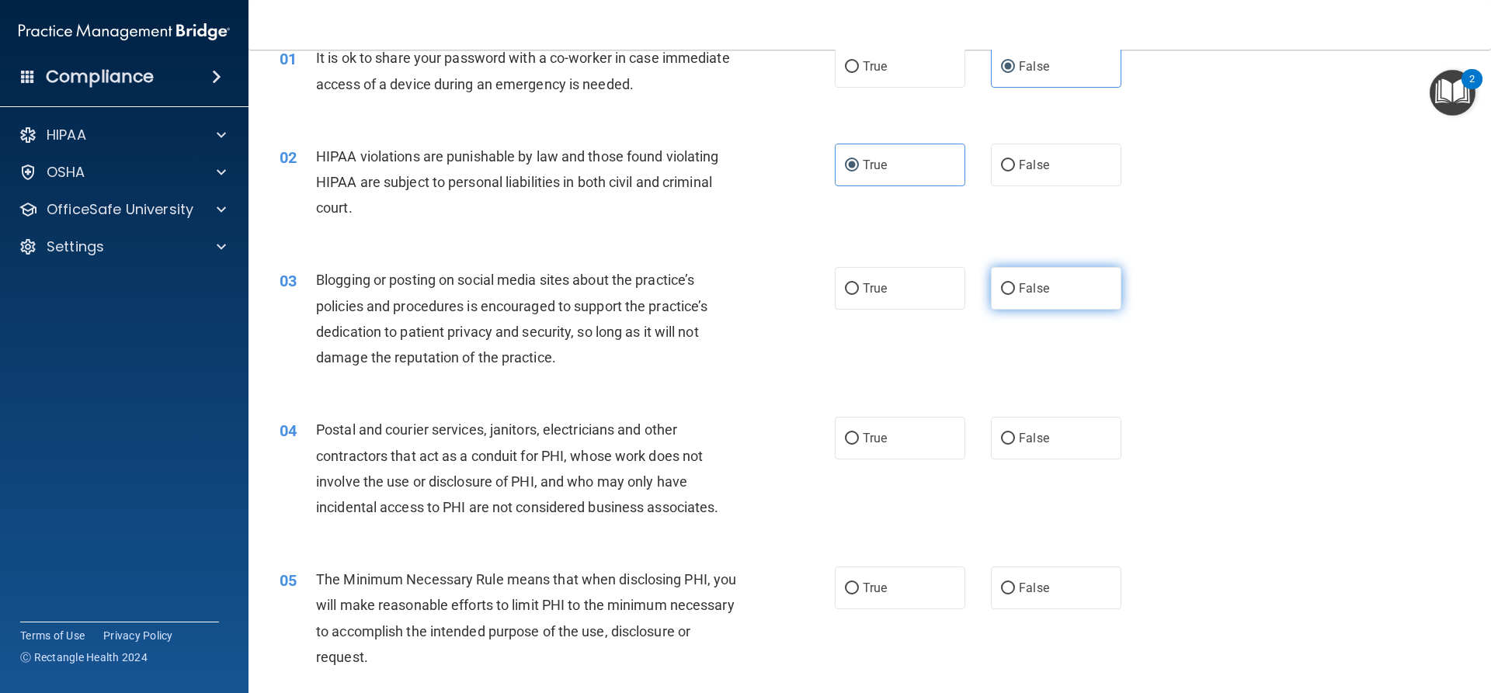
drag, startPoint x: 979, startPoint y: 288, endPoint x: 1023, endPoint y: 297, distance: 45.1
click at [985, 287] on div "True False" at bounding box center [991, 288] width 313 height 43
click at [1005, 299] on label "False" at bounding box center [1056, 288] width 130 height 43
click at [1005, 295] on input "False" at bounding box center [1008, 289] width 14 height 12
radio input "true"
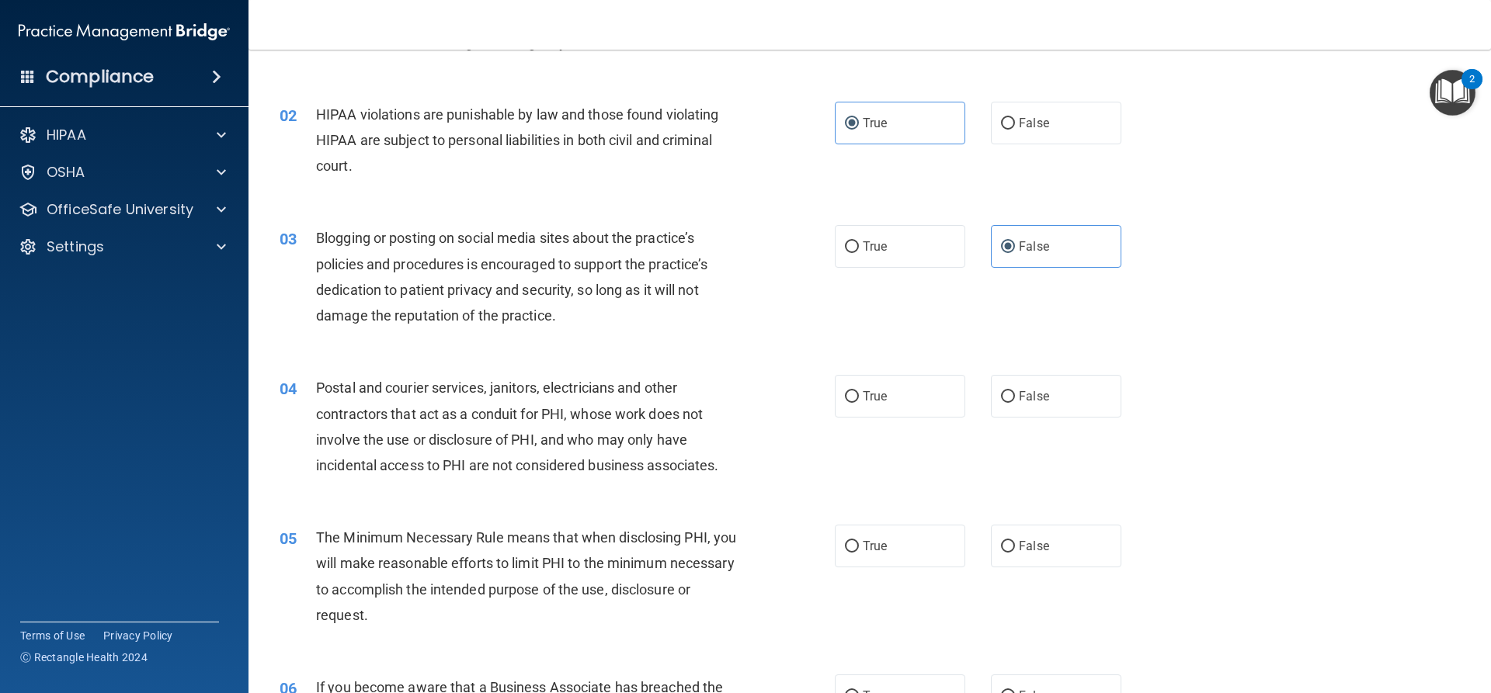
scroll to position [155, 0]
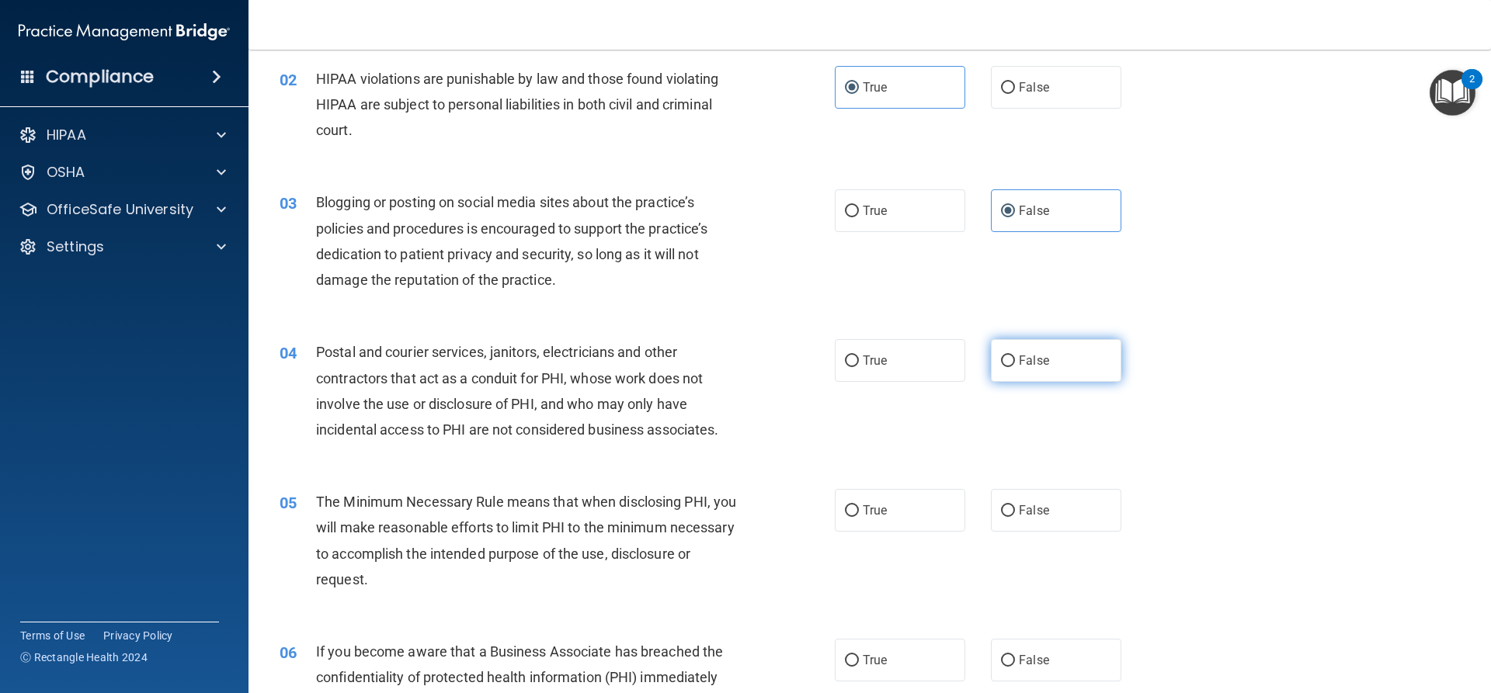
click at [1026, 361] on span "False" at bounding box center [1034, 360] width 30 height 15
click at [1015, 361] on input "False" at bounding box center [1008, 362] width 14 height 12
radio input "true"
click at [889, 525] on label "True" at bounding box center [900, 510] width 130 height 43
click at [859, 517] on input "True" at bounding box center [852, 511] width 14 height 12
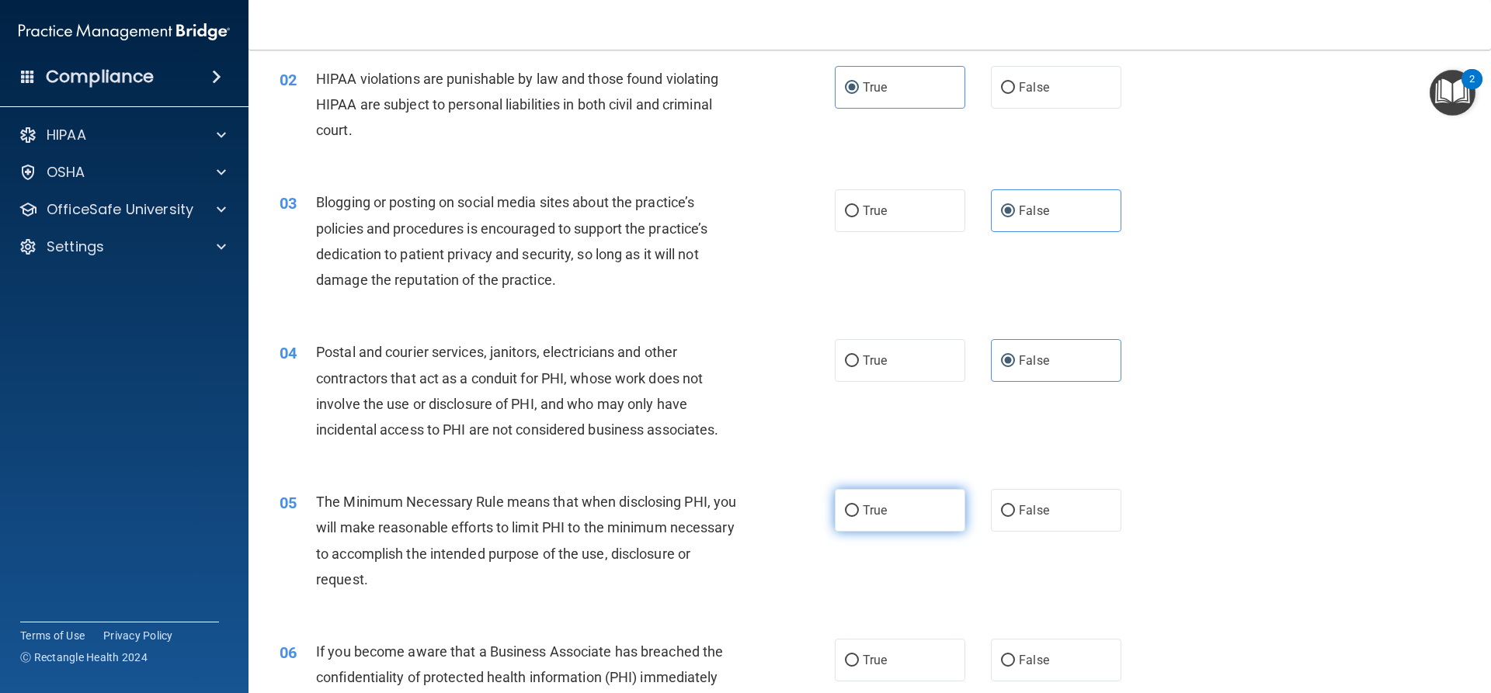
radio input "true"
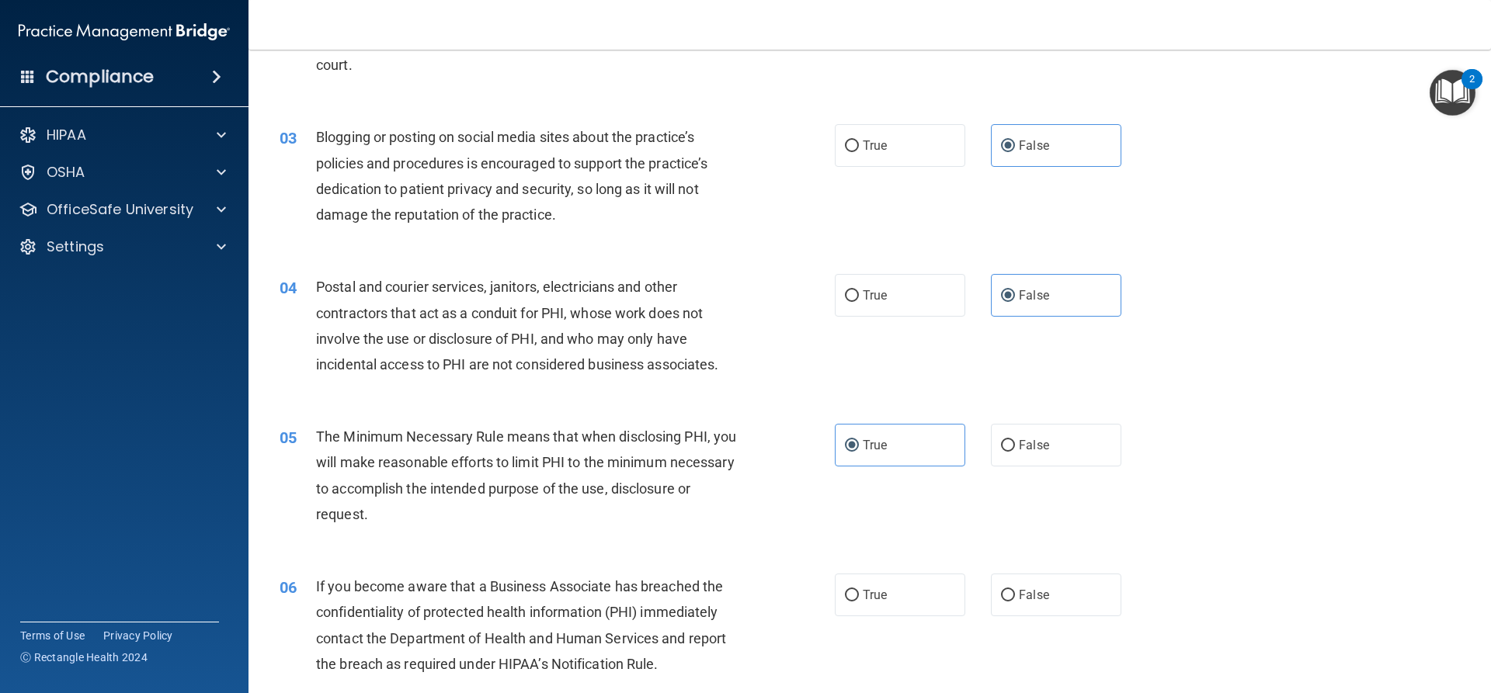
scroll to position [311, 0]
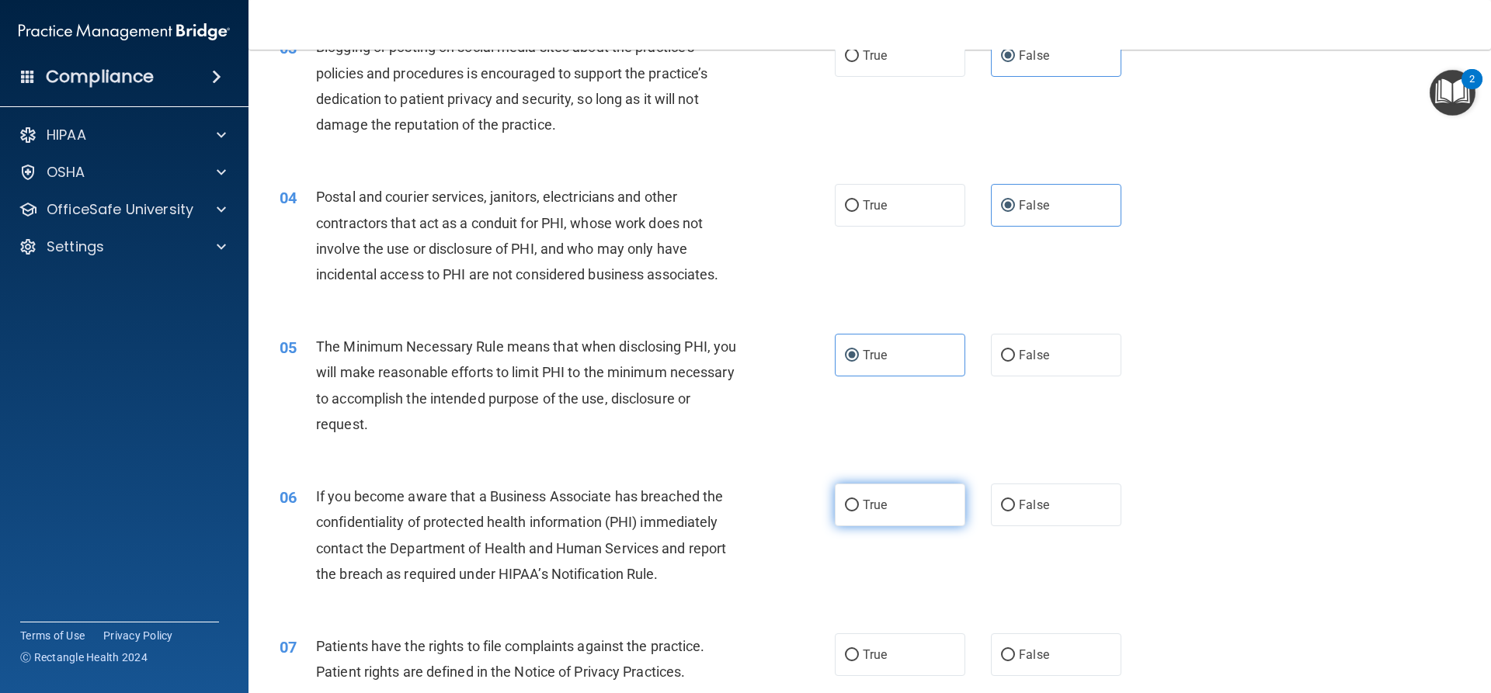
click at [887, 502] on label "True" at bounding box center [900, 505] width 130 height 43
click at [859, 502] on input "True" at bounding box center [852, 506] width 14 height 12
radio input "true"
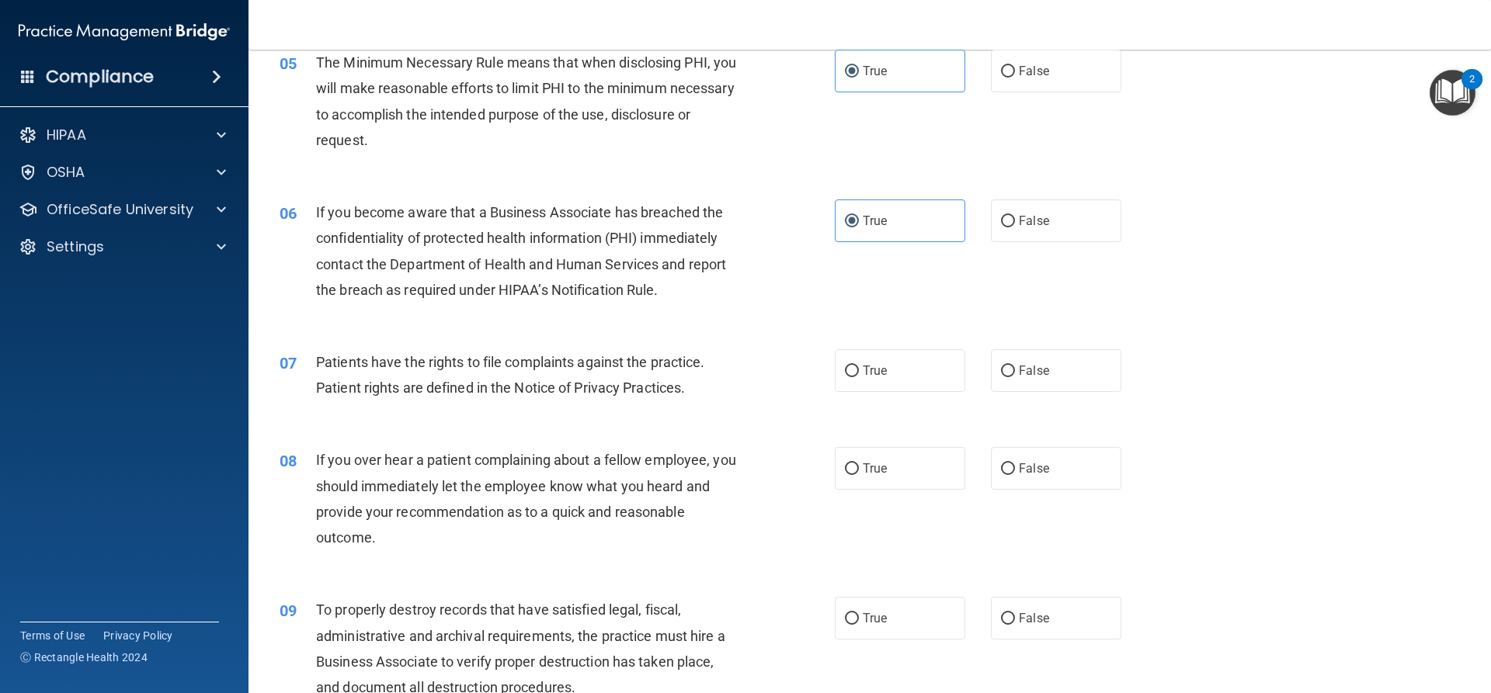
scroll to position [621, 0]
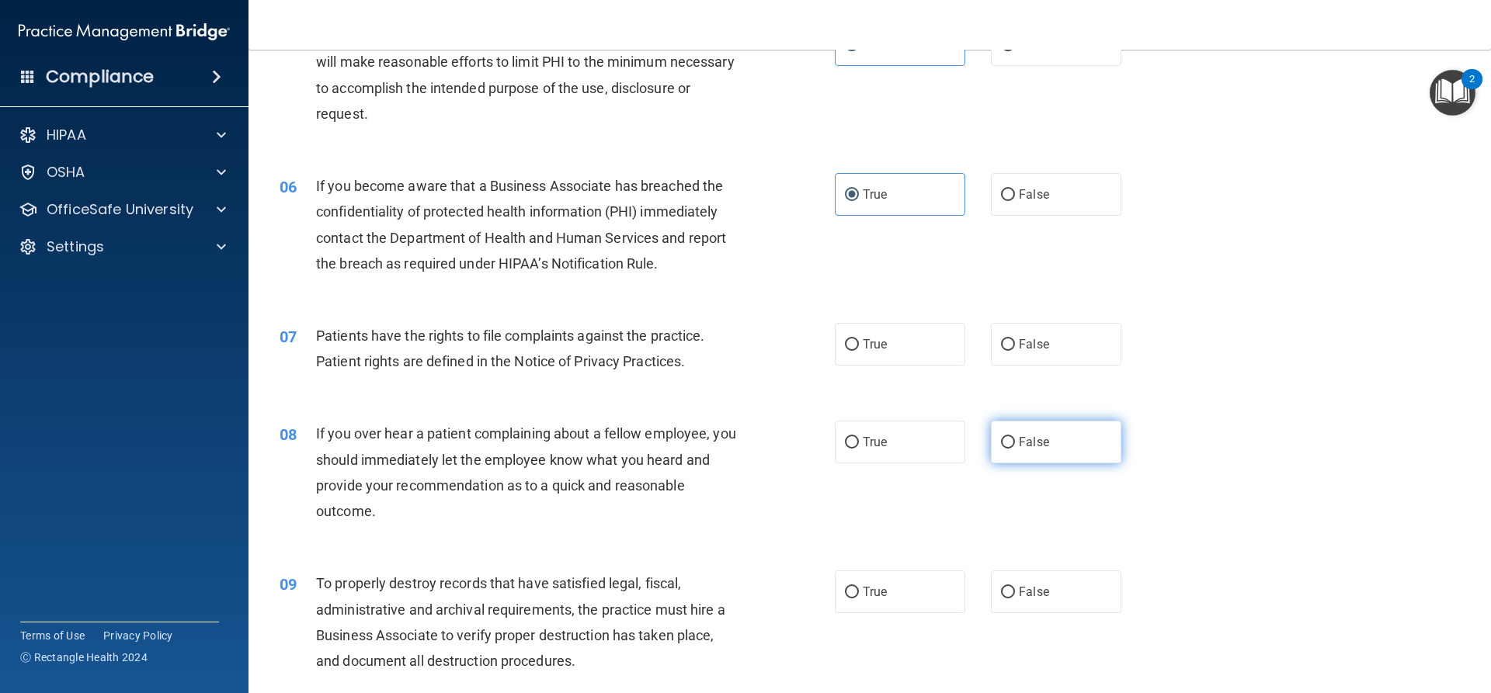
click at [1064, 449] on label "False" at bounding box center [1056, 442] width 130 height 43
click at [1015, 449] on input "False" at bounding box center [1008, 443] width 14 height 12
radio input "true"
click at [913, 333] on label "True" at bounding box center [900, 344] width 130 height 43
click at [859, 339] on input "True" at bounding box center [852, 345] width 14 height 12
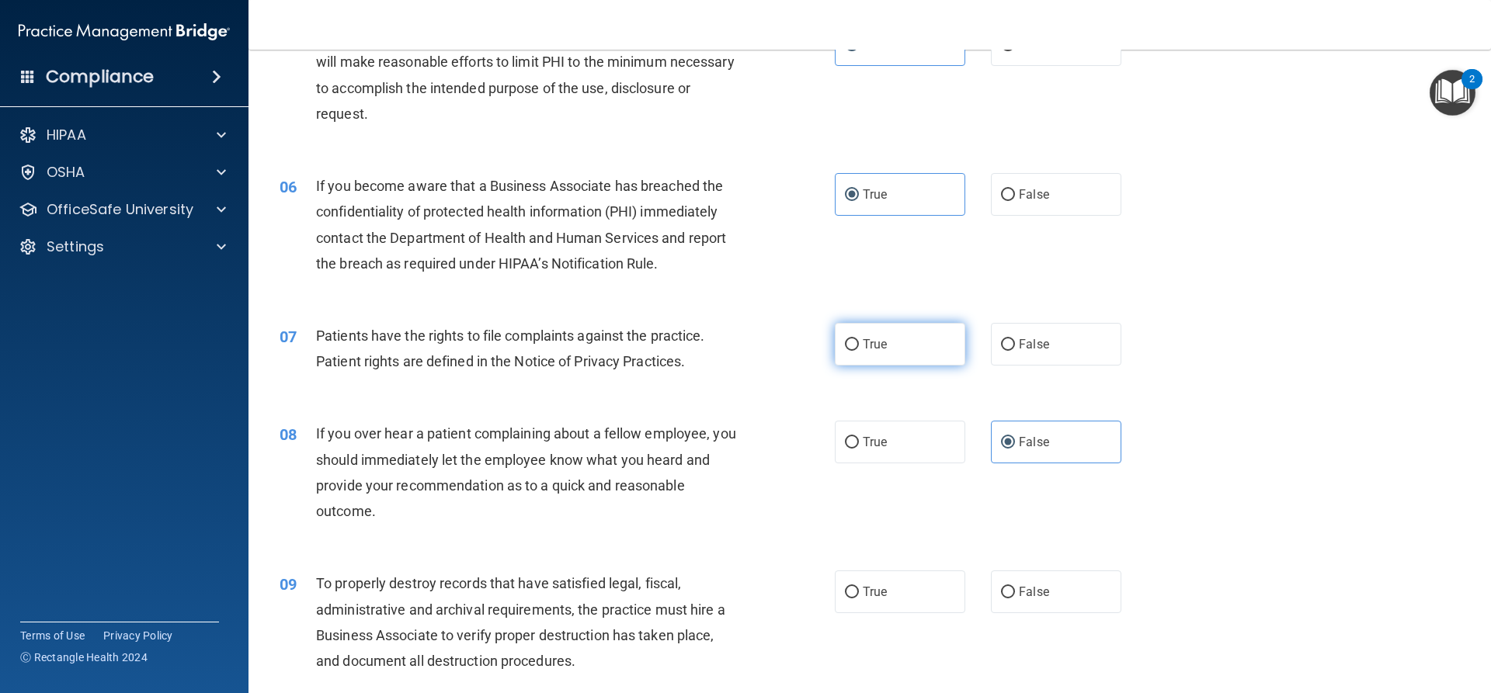
radio input "true"
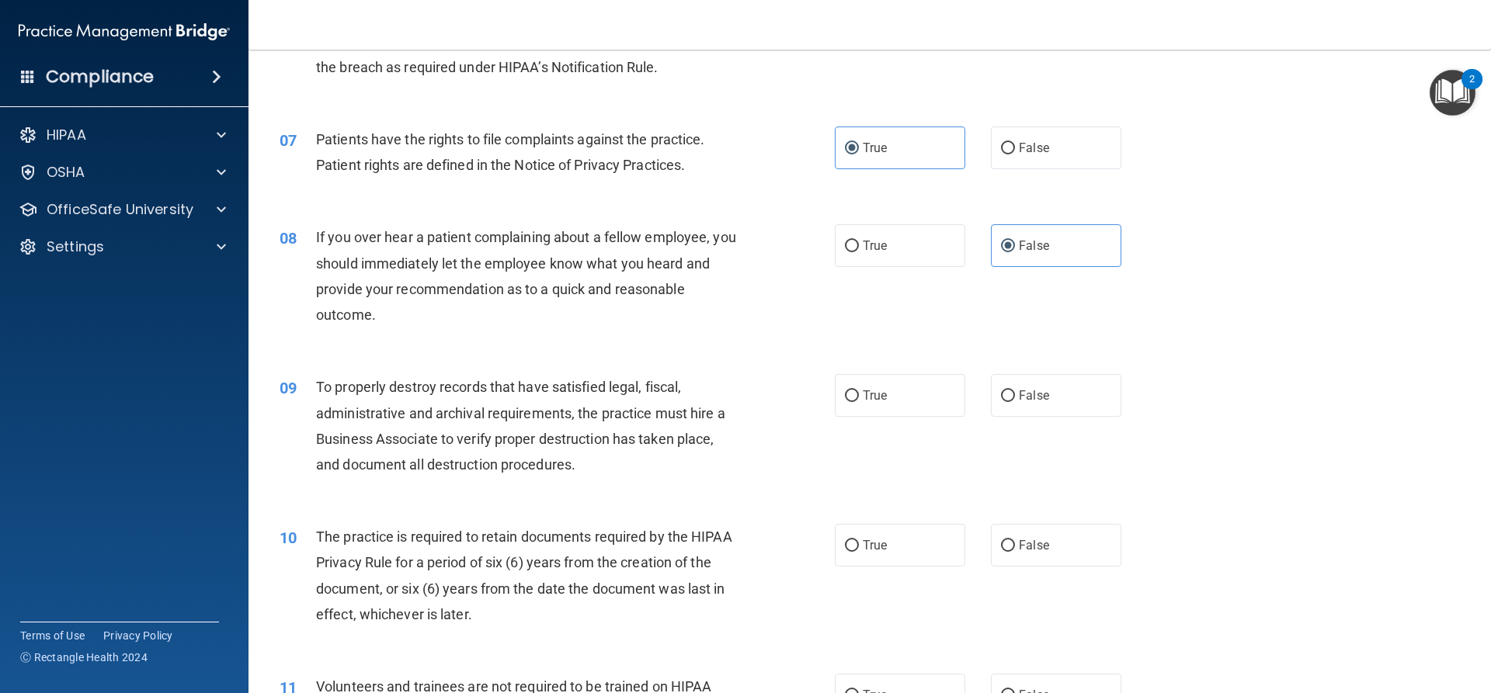
scroll to position [854, 0]
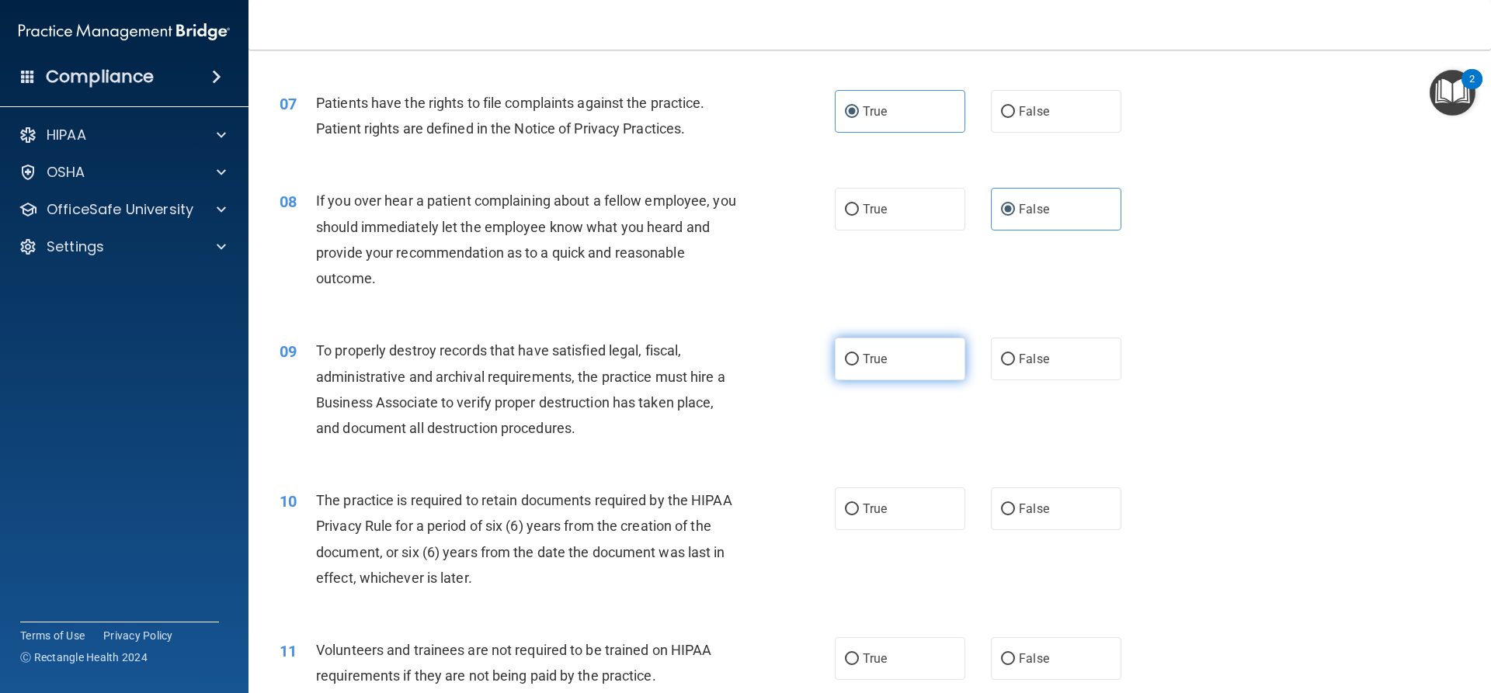
click at [870, 371] on label "True" at bounding box center [900, 359] width 130 height 43
click at [859, 366] on input "True" at bounding box center [852, 360] width 14 height 12
radio input "true"
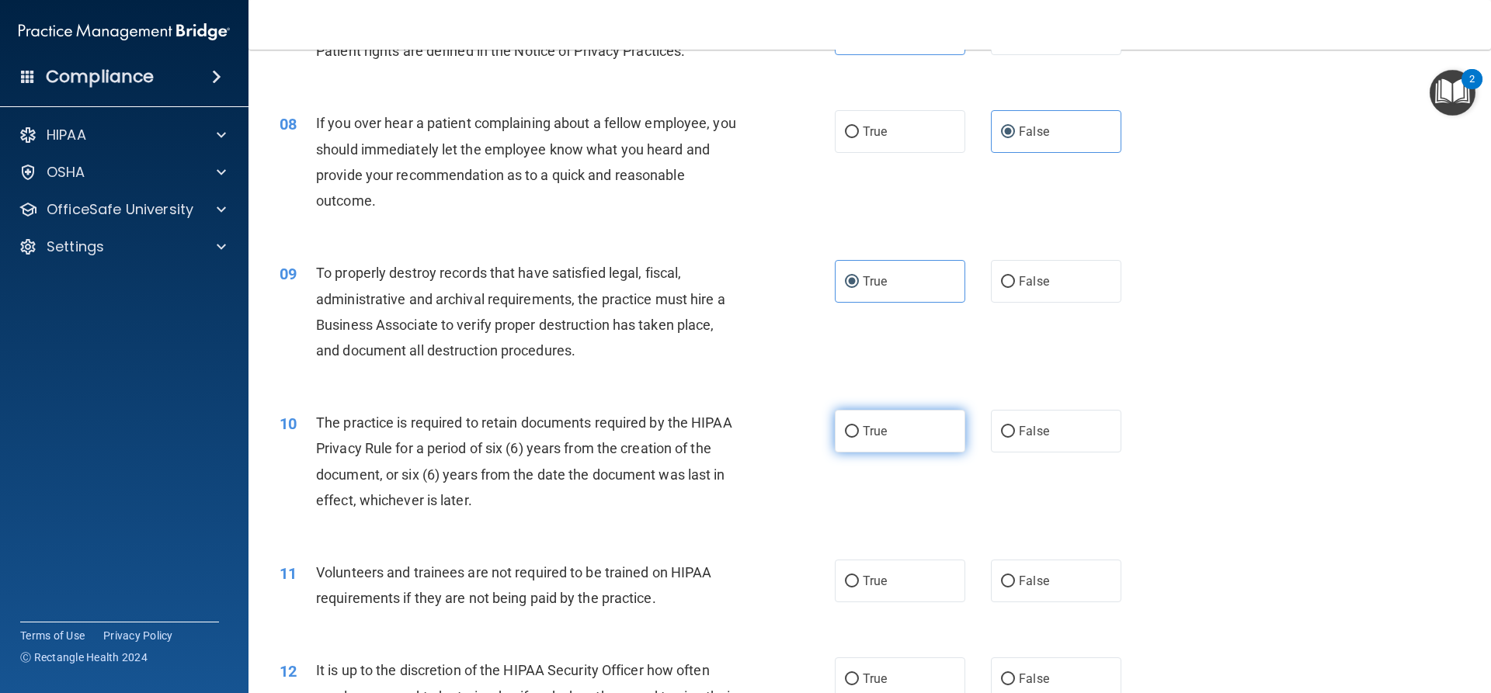
click at [897, 426] on label "True" at bounding box center [900, 431] width 130 height 43
click at [859, 426] on input "True" at bounding box center [852, 432] width 14 height 12
radio input "true"
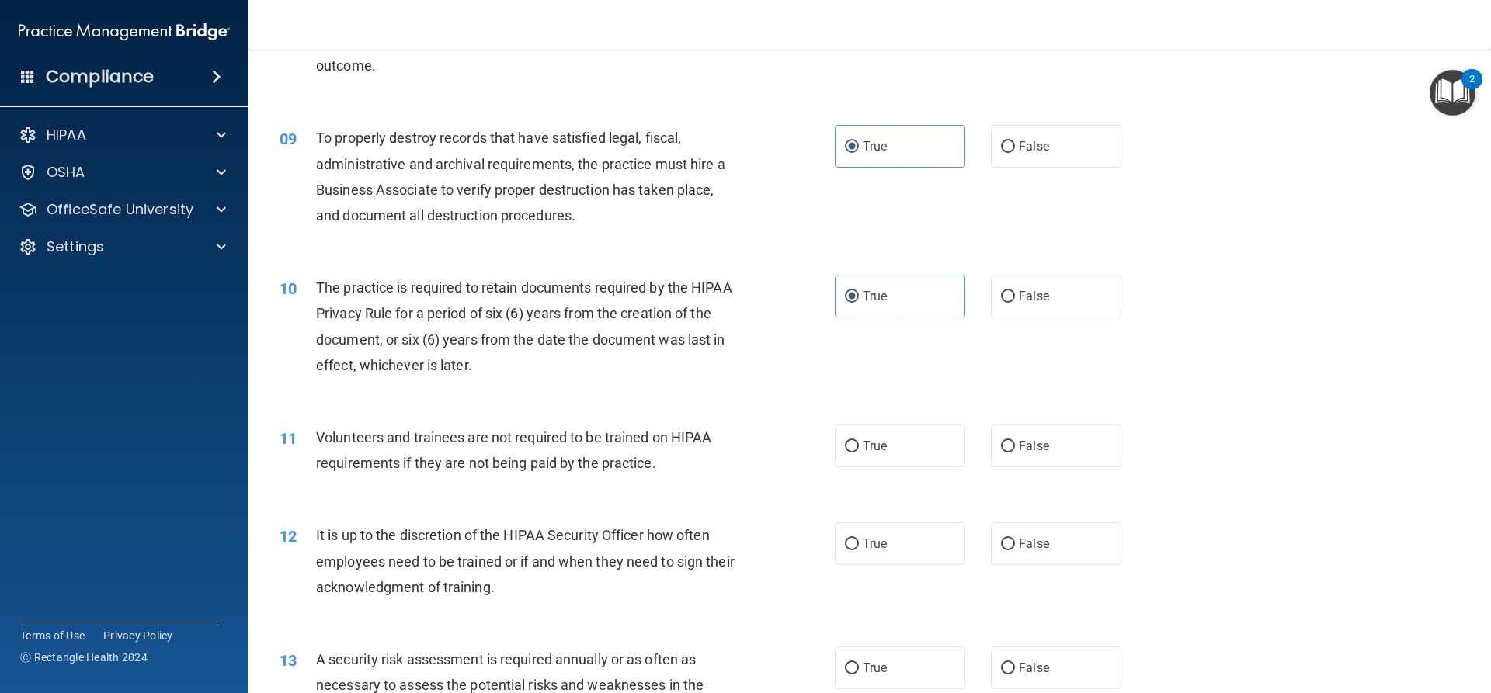
scroll to position [1087, 0]
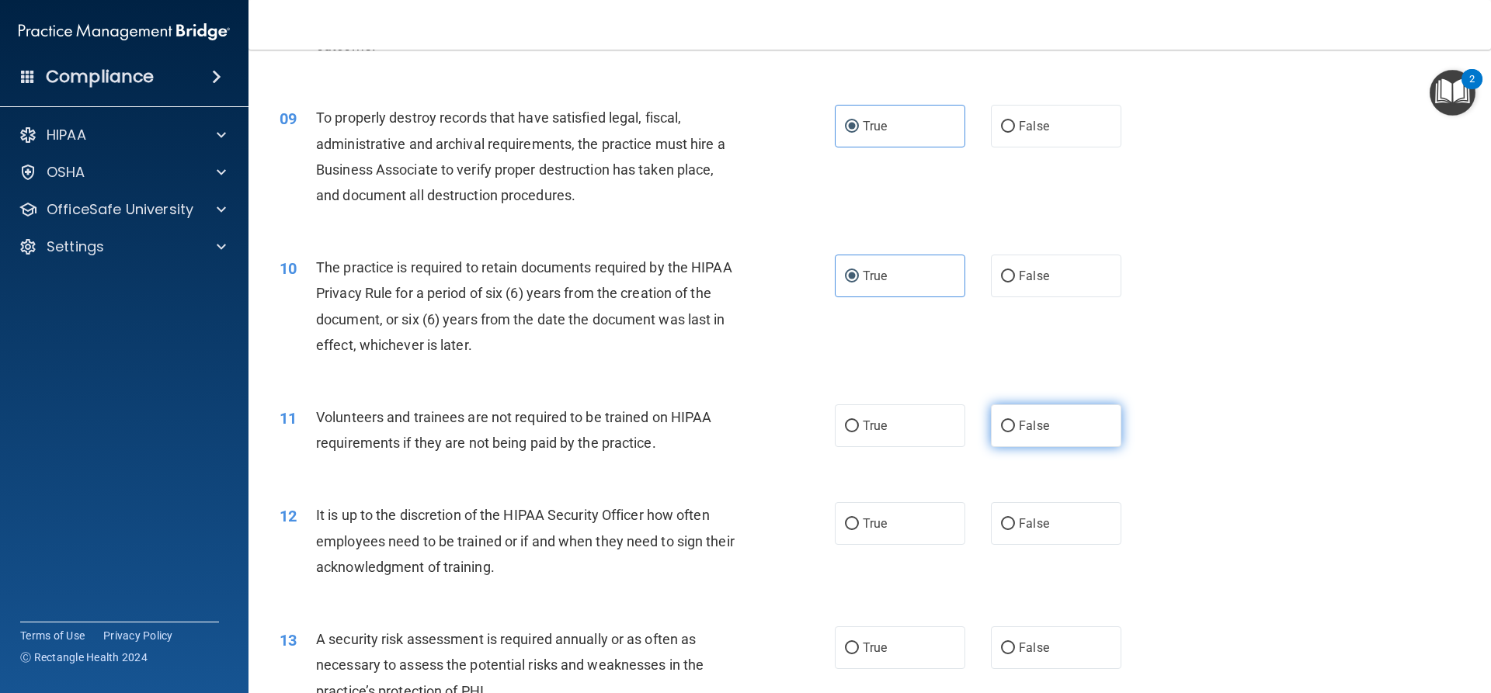
click at [997, 418] on label "False" at bounding box center [1056, 426] width 130 height 43
click at [1001, 421] on input "False" at bounding box center [1008, 427] width 14 height 12
radio input "true"
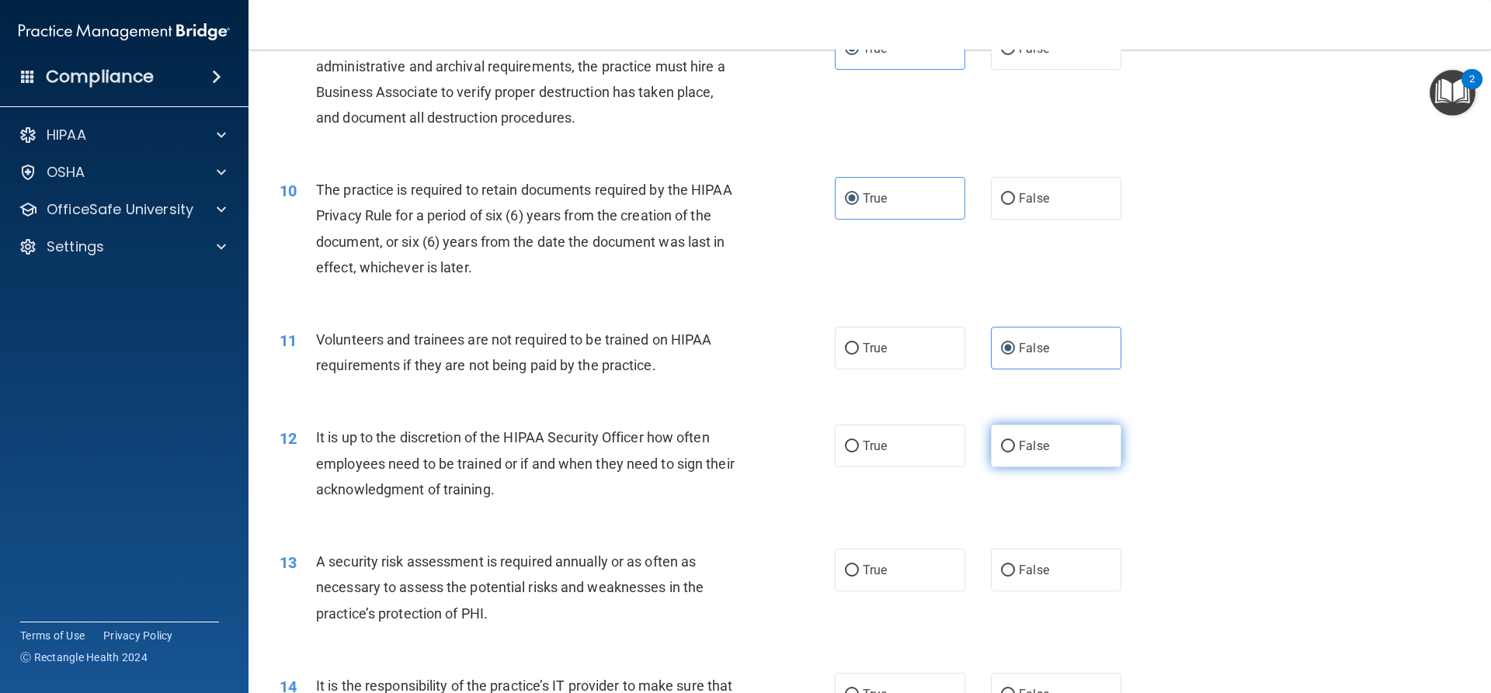
click at [1049, 443] on label "False" at bounding box center [1056, 446] width 130 height 43
click at [1015, 443] on input "False" at bounding box center [1008, 447] width 14 height 12
radio input "true"
click at [934, 571] on label "True" at bounding box center [900, 570] width 130 height 43
click at [859, 571] on input "True" at bounding box center [852, 571] width 14 height 12
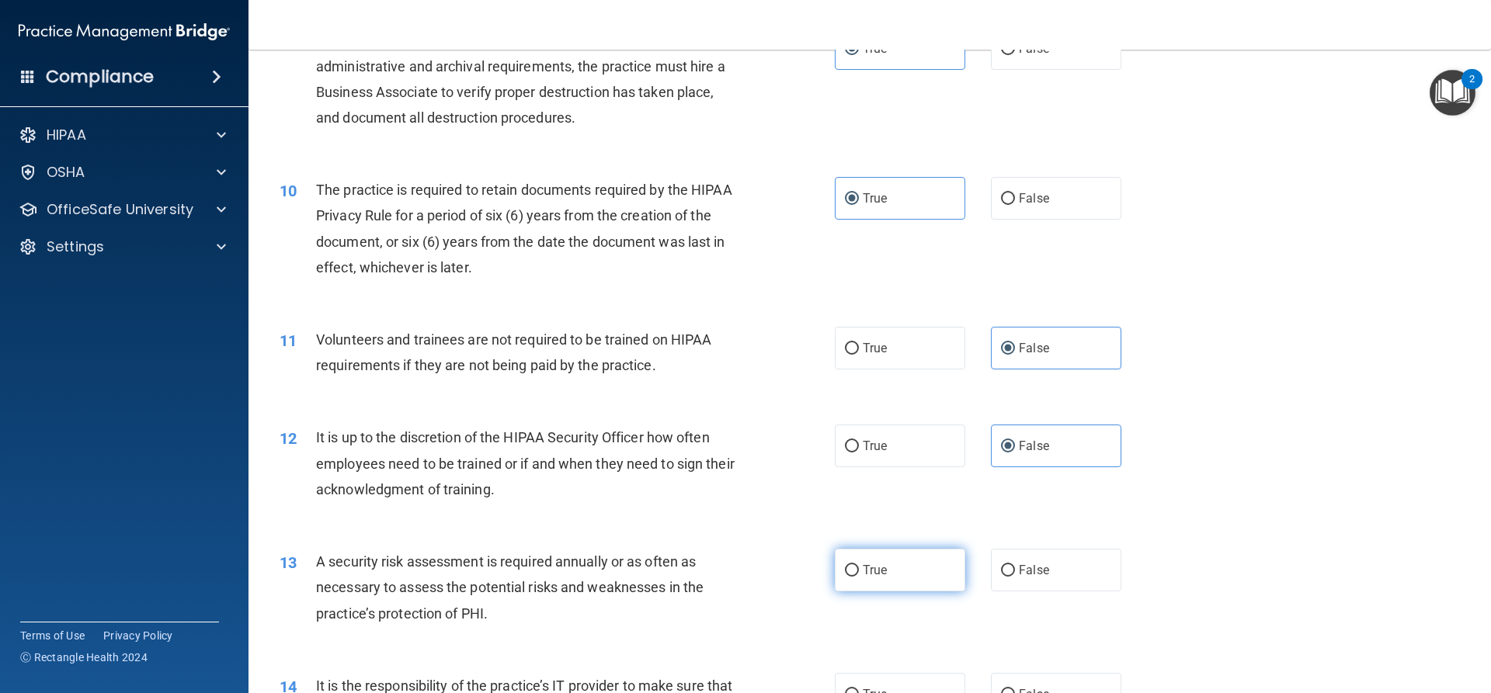
radio input "true"
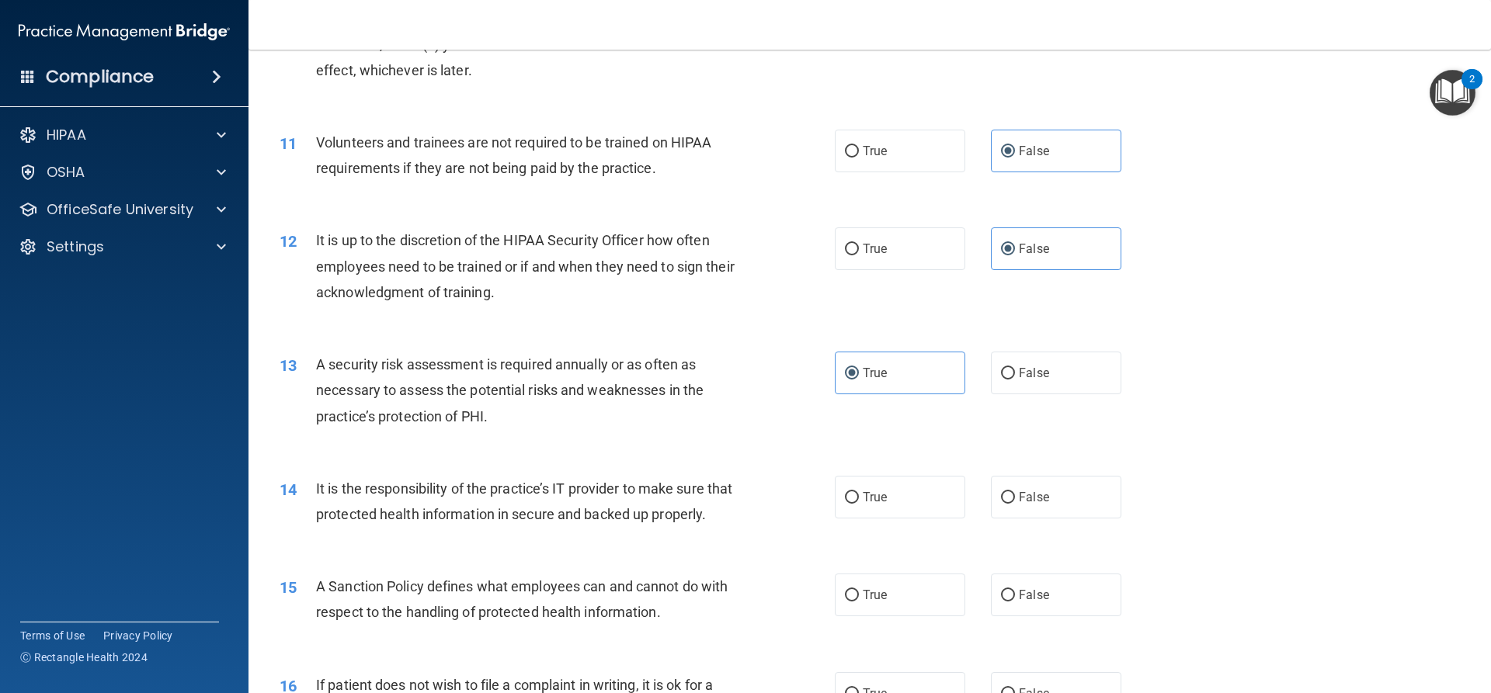
scroll to position [1398, 0]
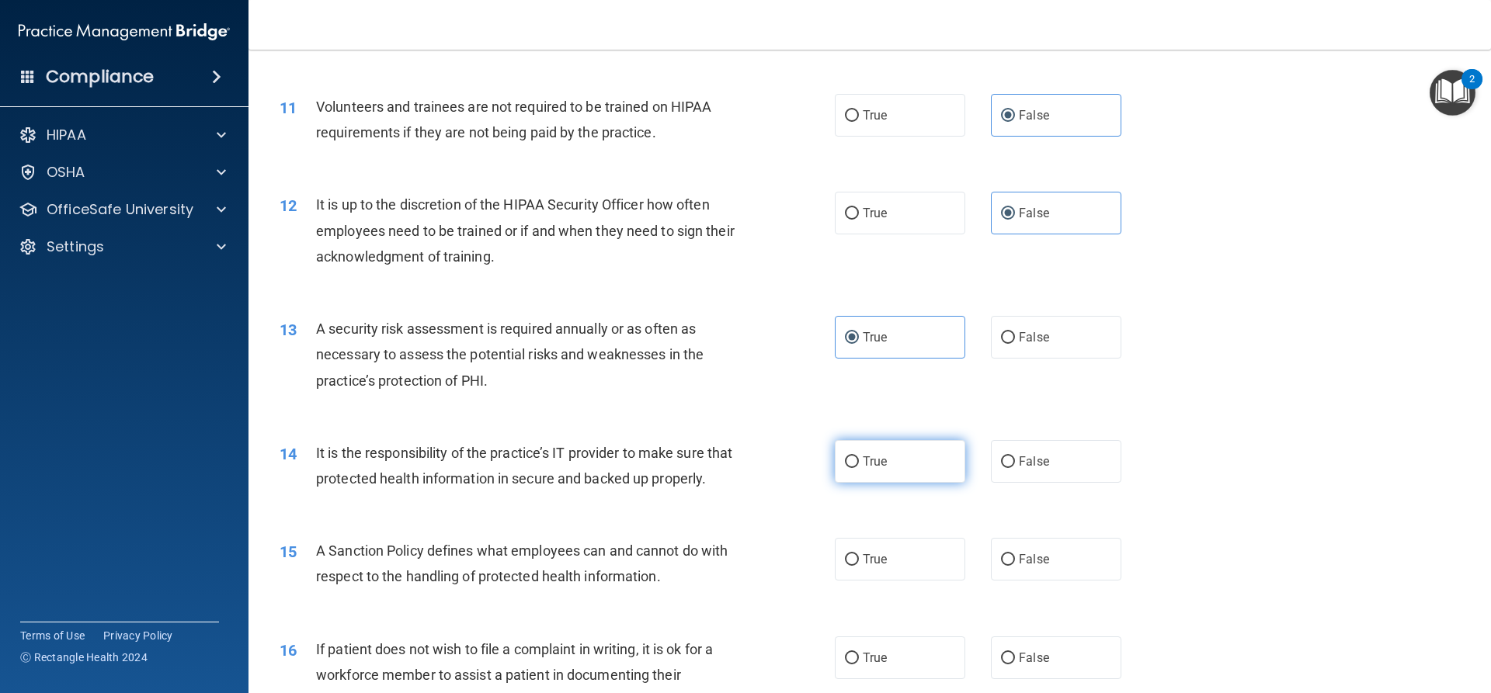
click at [844, 468] on label "True" at bounding box center [900, 461] width 130 height 43
click at [845, 468] on input "True" at bounding box center [852, 463] width 14 height 12
radio input "true"
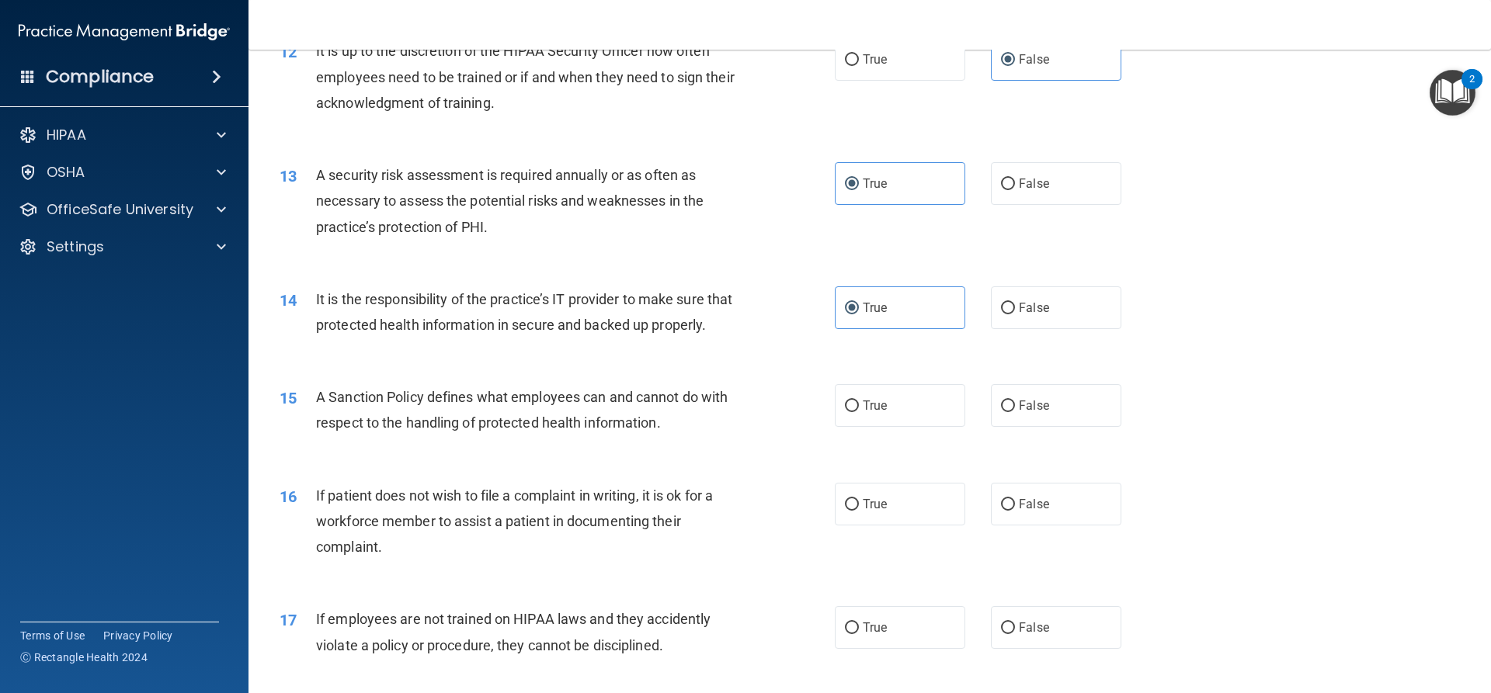
scroll to position [1553, 0]
click at [855, 425] on label "True" at bounding box center [900, 404] width 130 height 43
click at [855, 411] on input "True" at bounding box center [852, 405] width 14 height 12
radio input "true"
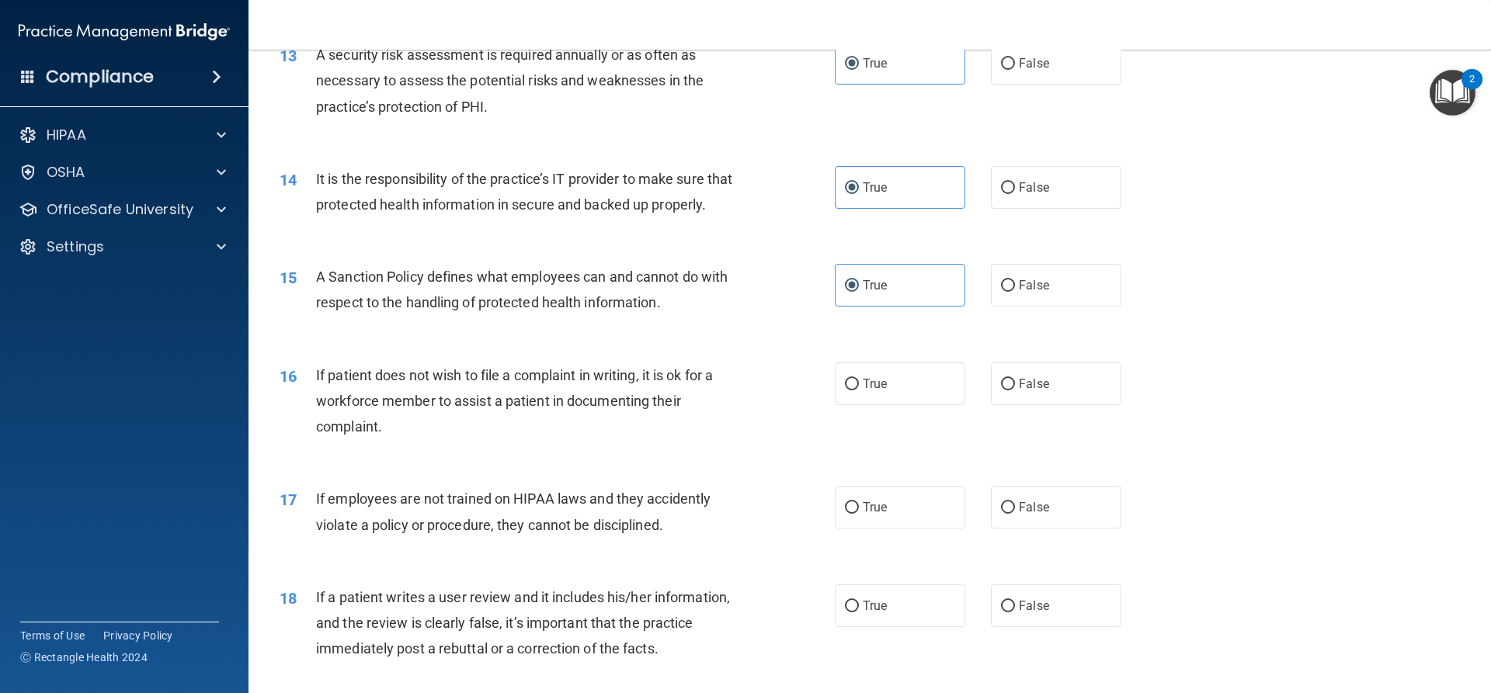
scroll to position [1708, 0]
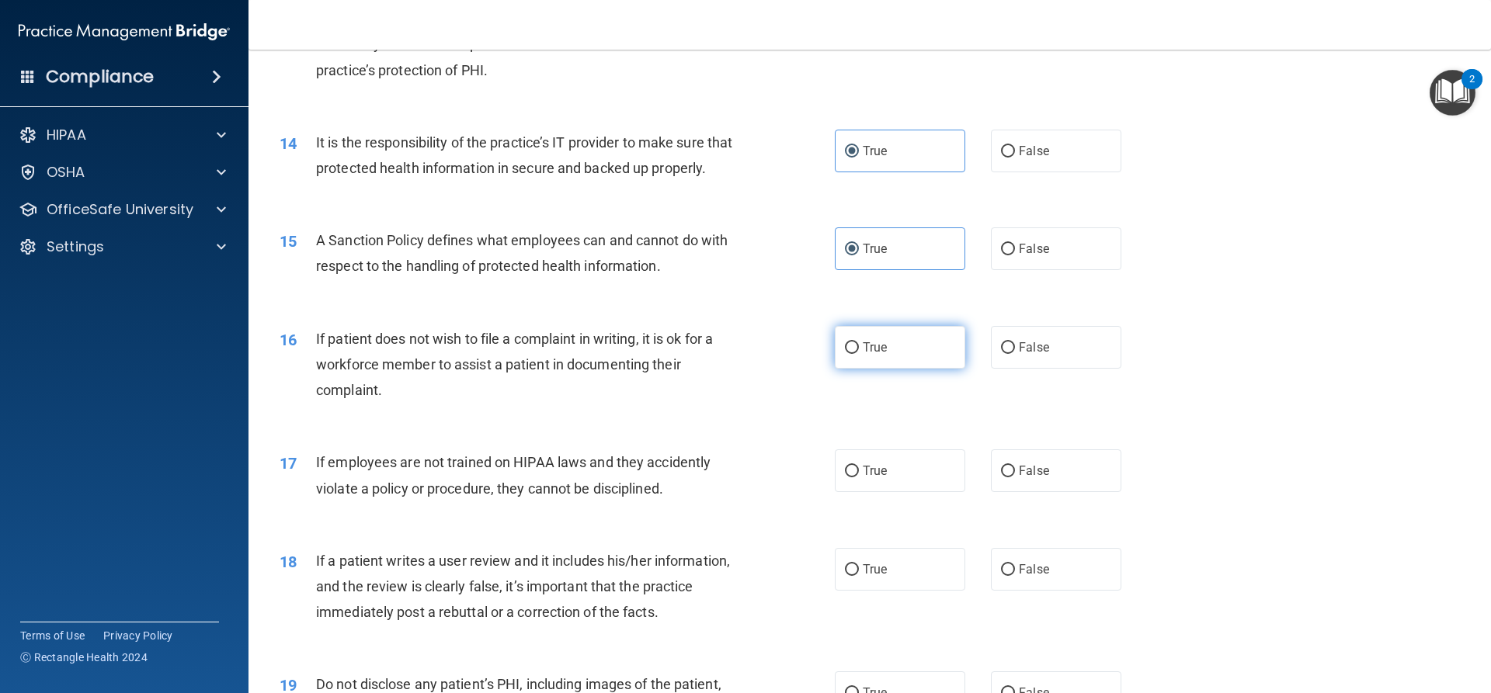
click at [849, 369] on label "True" at bounding box center [900, 347] width 130 height 43
click at [849, 354] on input "True" at bounding box center [852, 348] width 14 height 12
radio input "true"
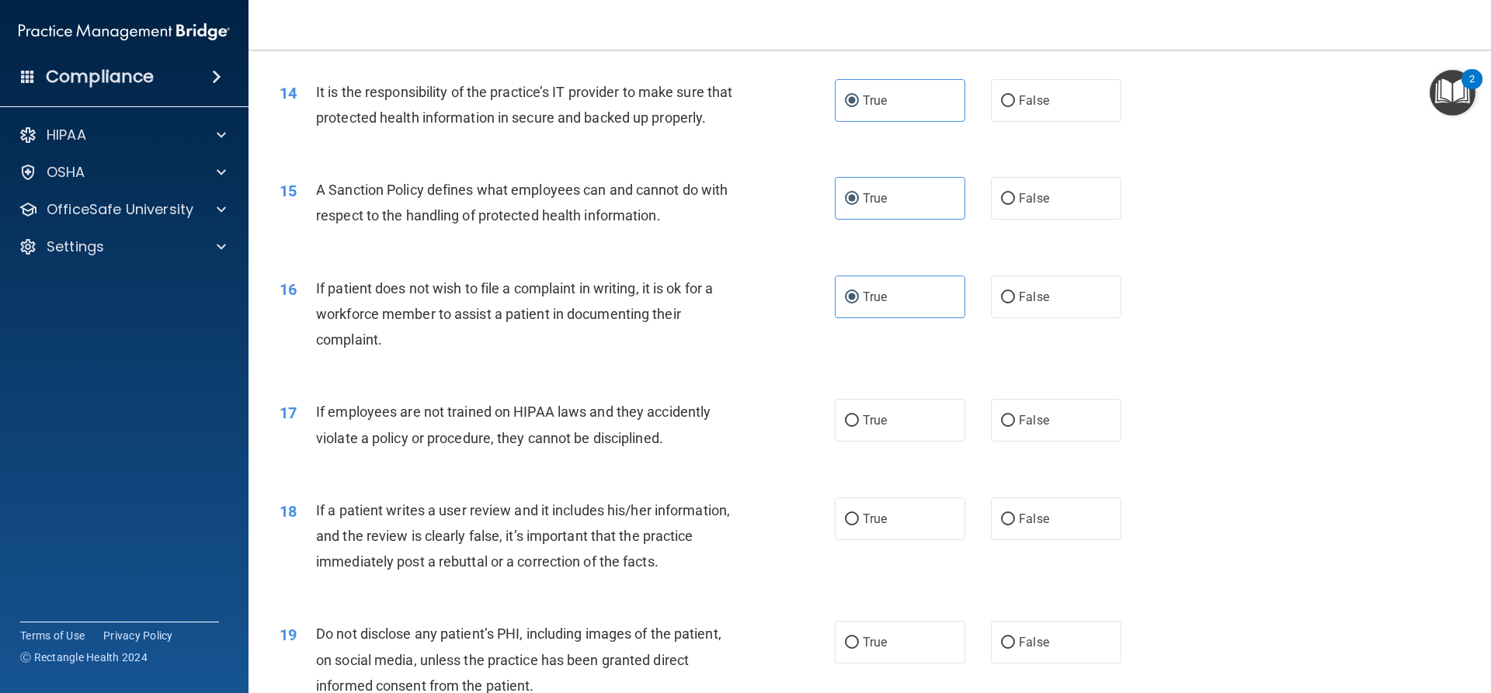
scroll to position [1786, 0]
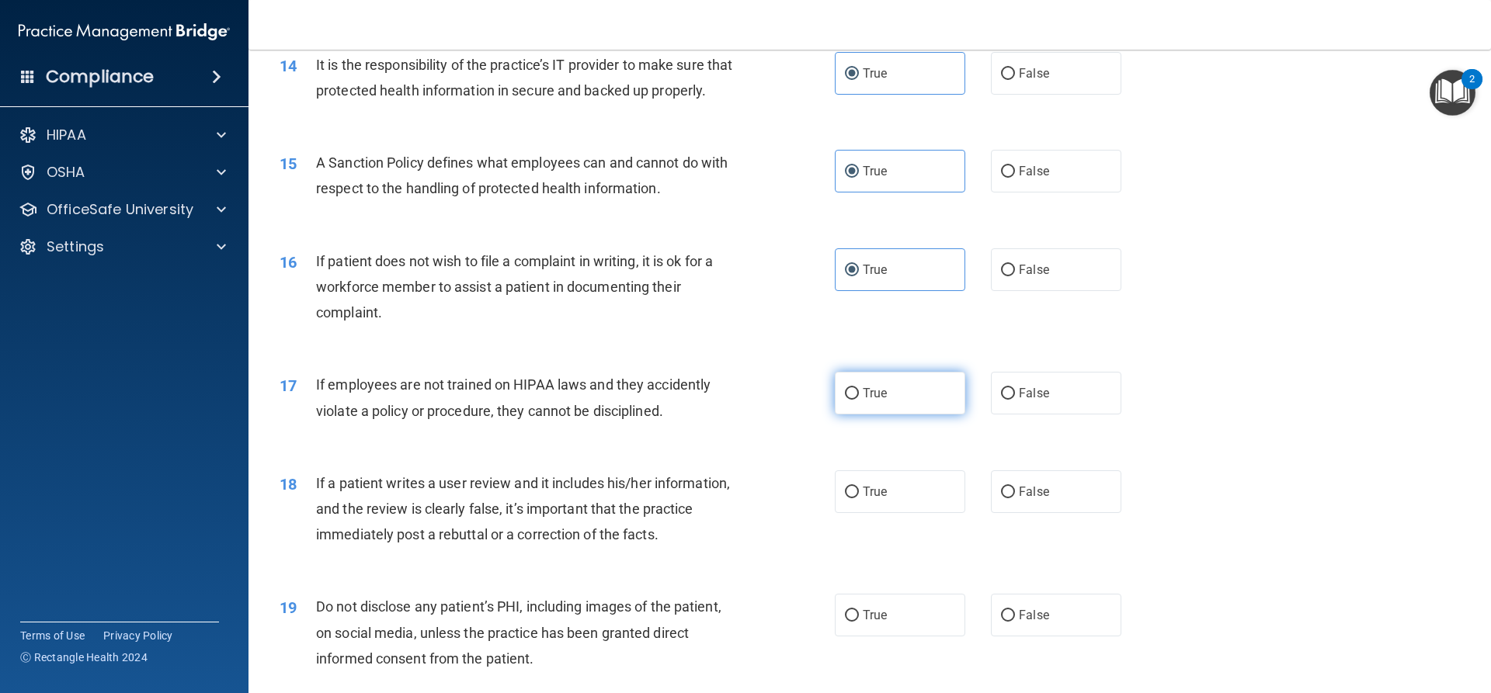
click at [853, 400] on input "True" at bounding box center [852, 394] width 14 height 12
radio input "true"
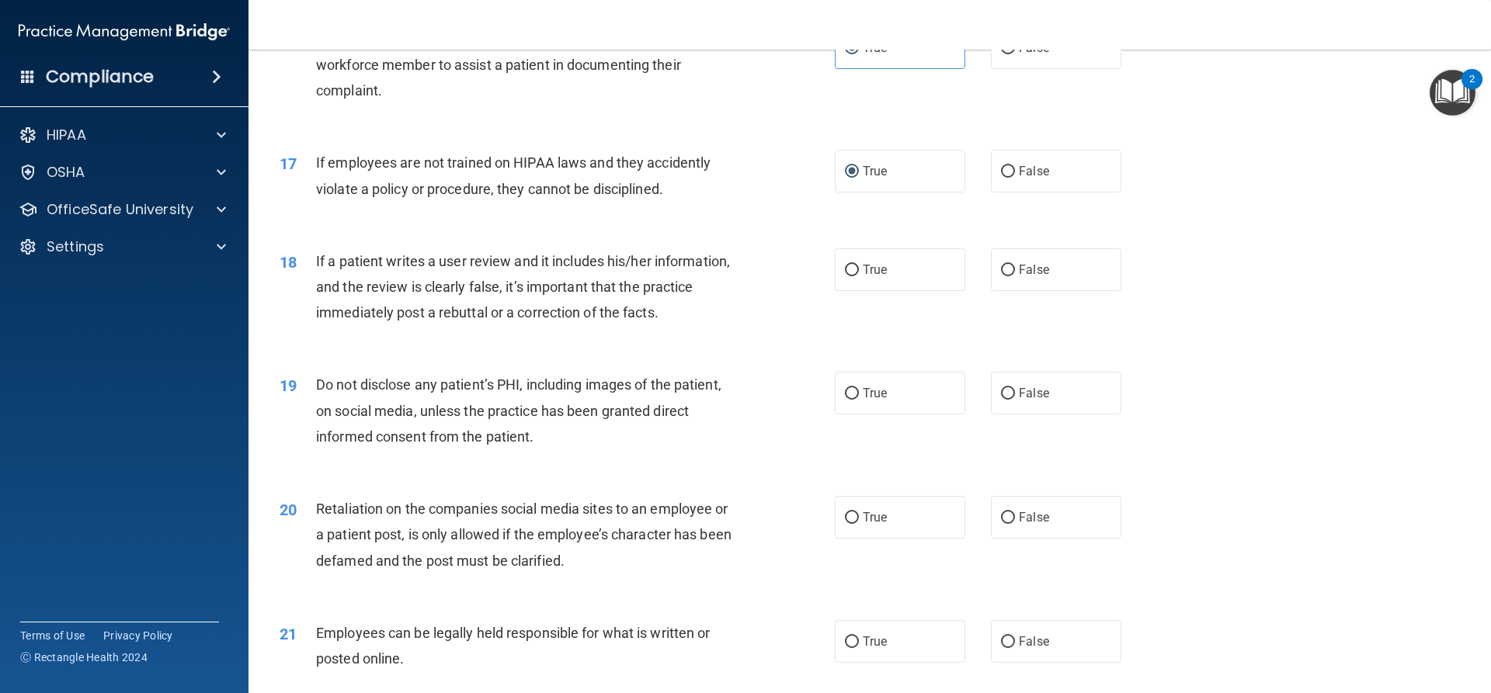
scroll to position [2019, 0]
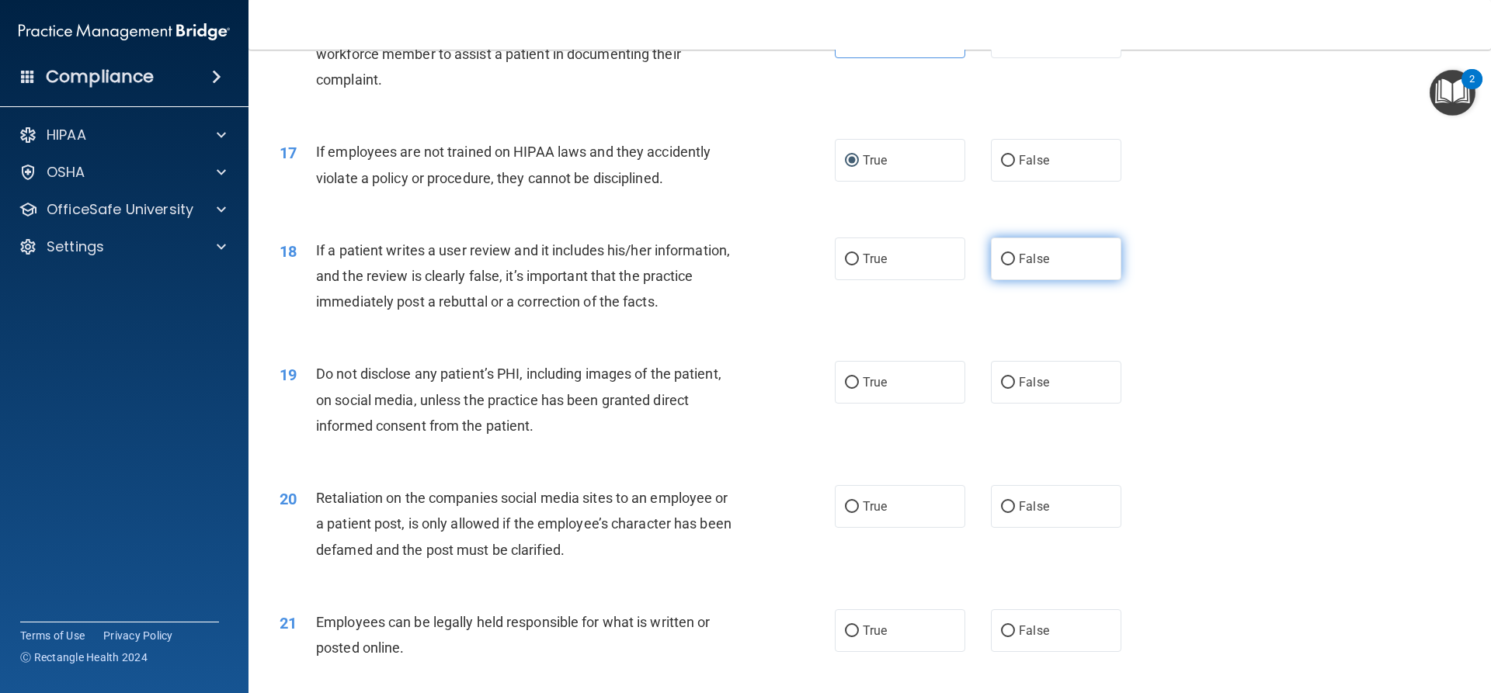
click at [1035, 280] on label "False" at bounding box center [1056, 259] width 130 height 43
click at [1015, 266] on input "False" at bounding box center [1008, 260] width 14 height 12
radio input "true"
click at [855, 404] on label "True" at bounding box center [900, 382] width 130 height 43
click at [855, 389] on input "True" at bounding box center [852, 383] width 14 height 12
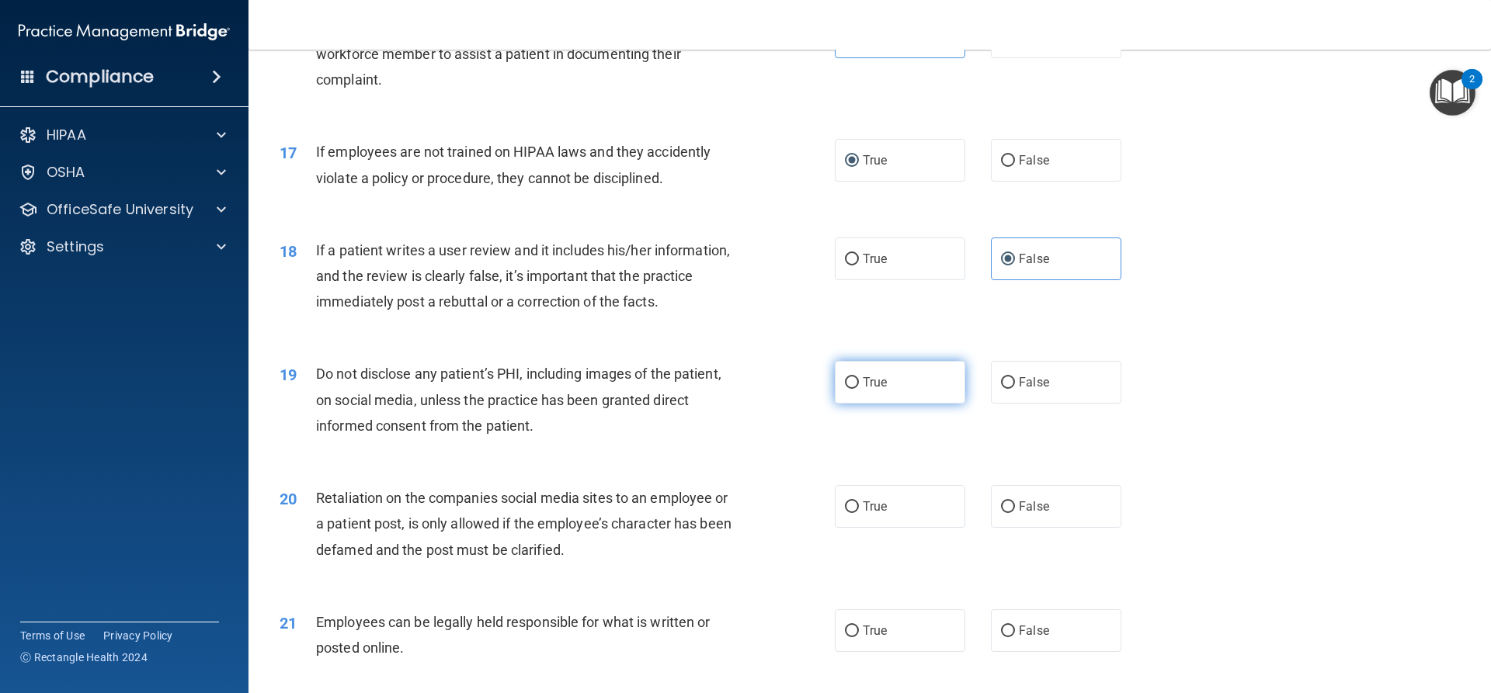
radio input "true"
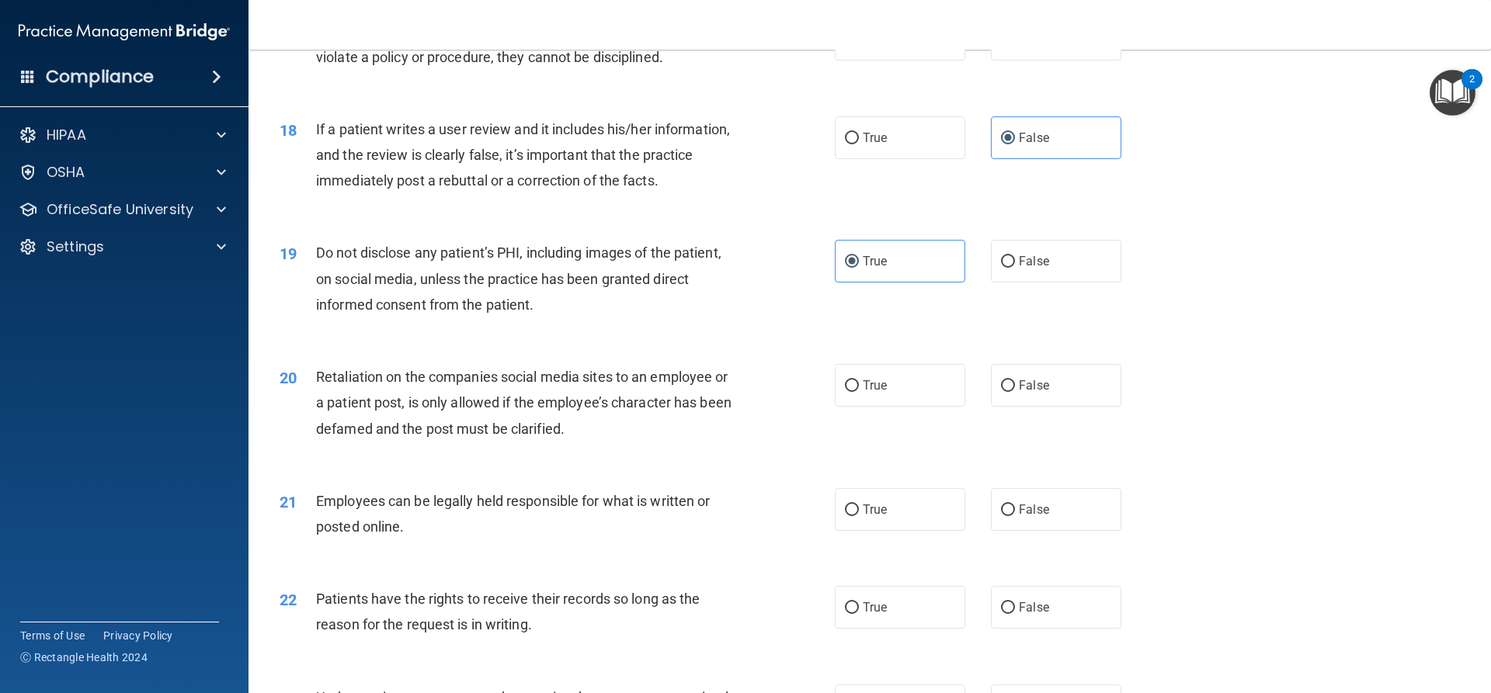
scroll to position [2174, 0]
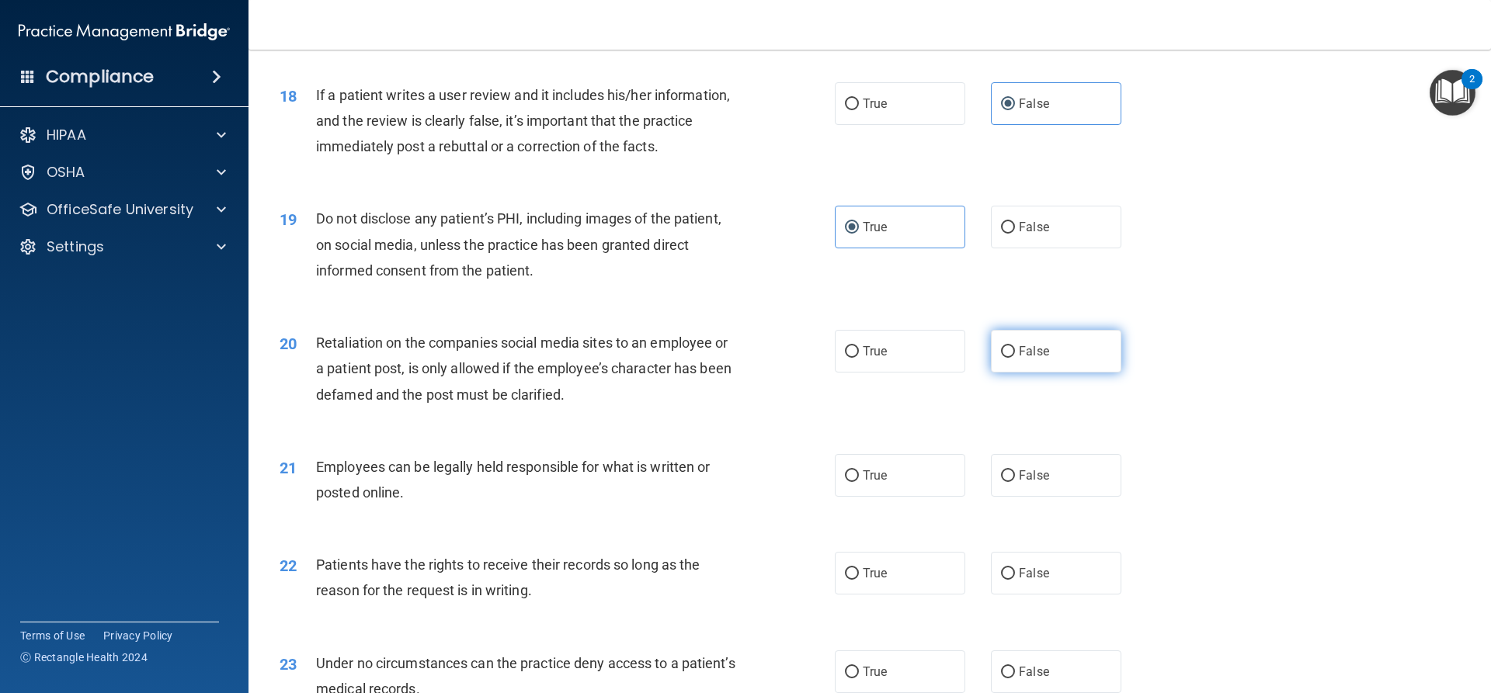
click at [1001, 373] on label "False" at bounding box center [1056, 351] width 130 height 43
click at [1001, 358] on input "False" at bounding box center [1008, 352] width 14 height 12
radio input "true"
click at [1007, 482] on input "False" at bounding box center [1008, 477] width 14 height 12
radio input "true"
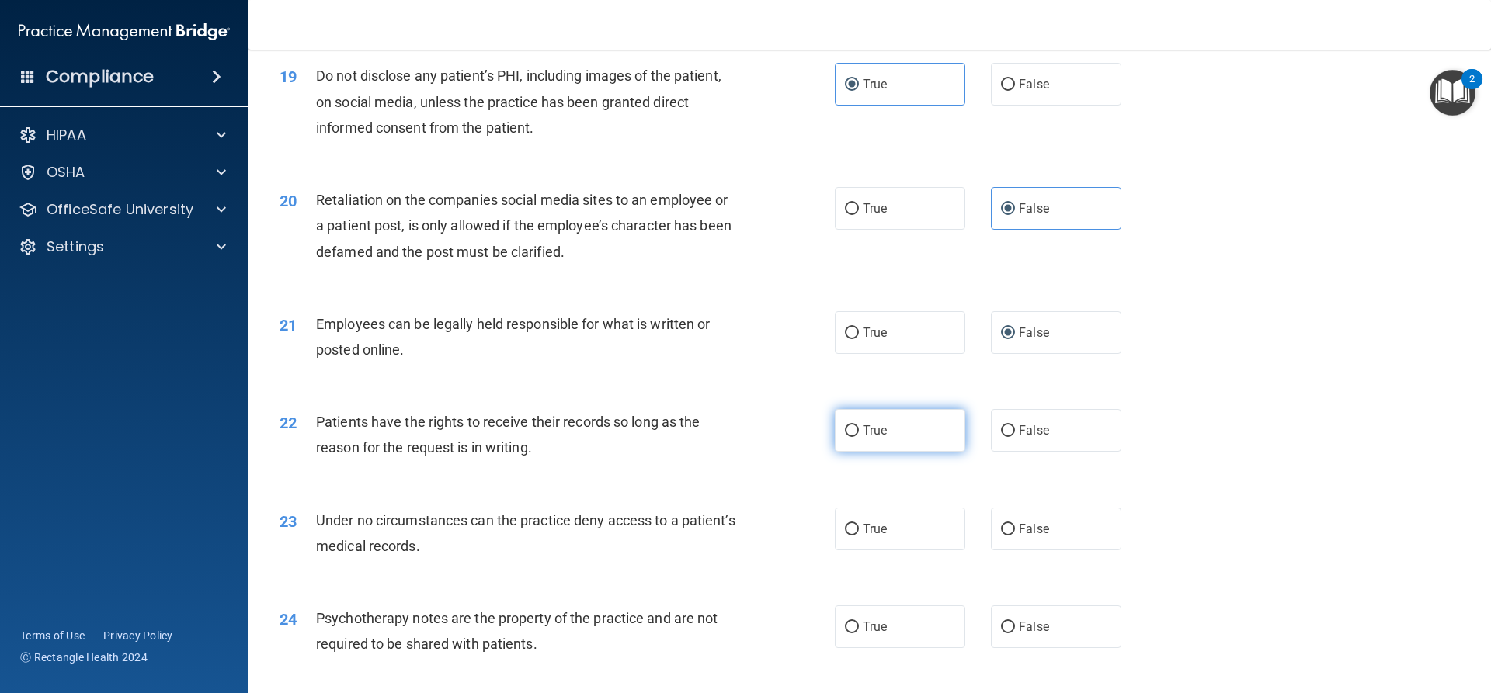
scroll to position [2329, 0]
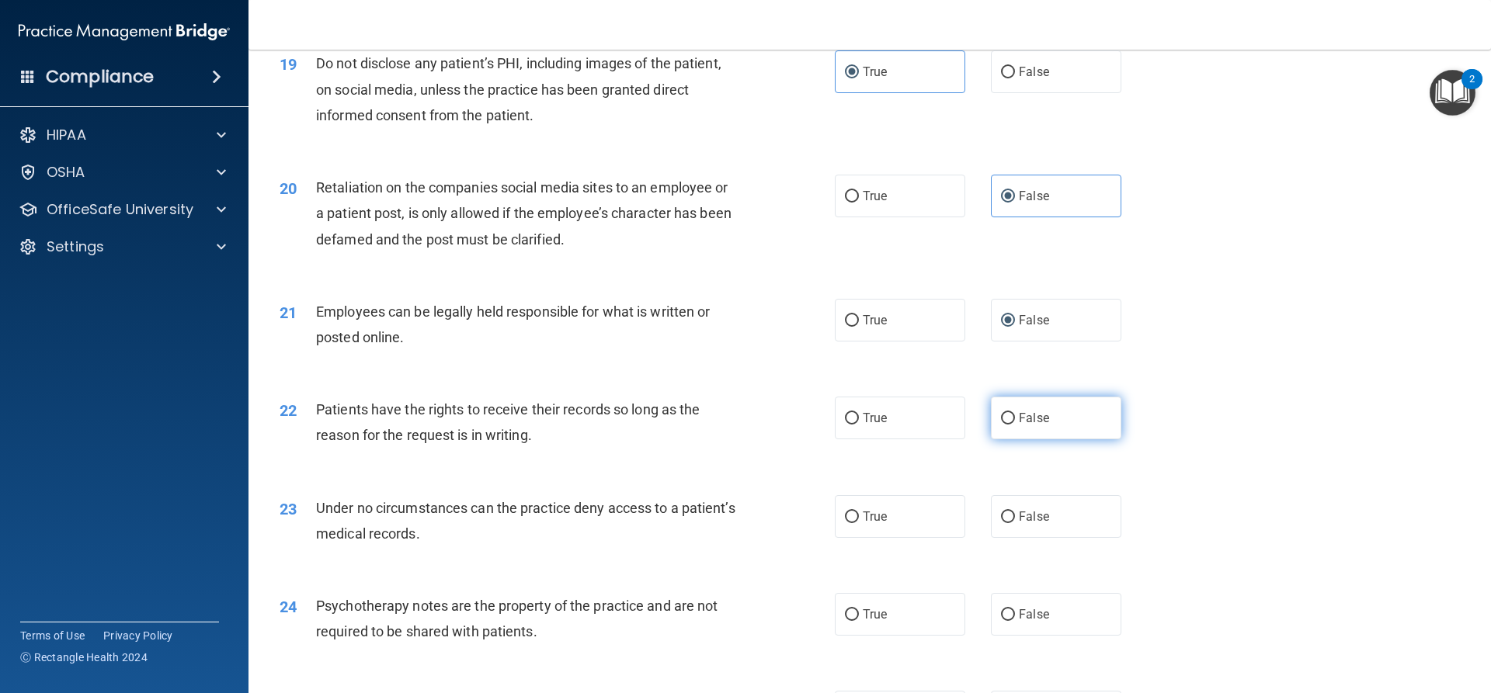
click at [1068, 439] on label "False" at bounding box center [1056, 418] width 130 height 43
click at [1015, 425] on input "False" at bounding box center [1008, 419] width 14 height 12
radio input "true"
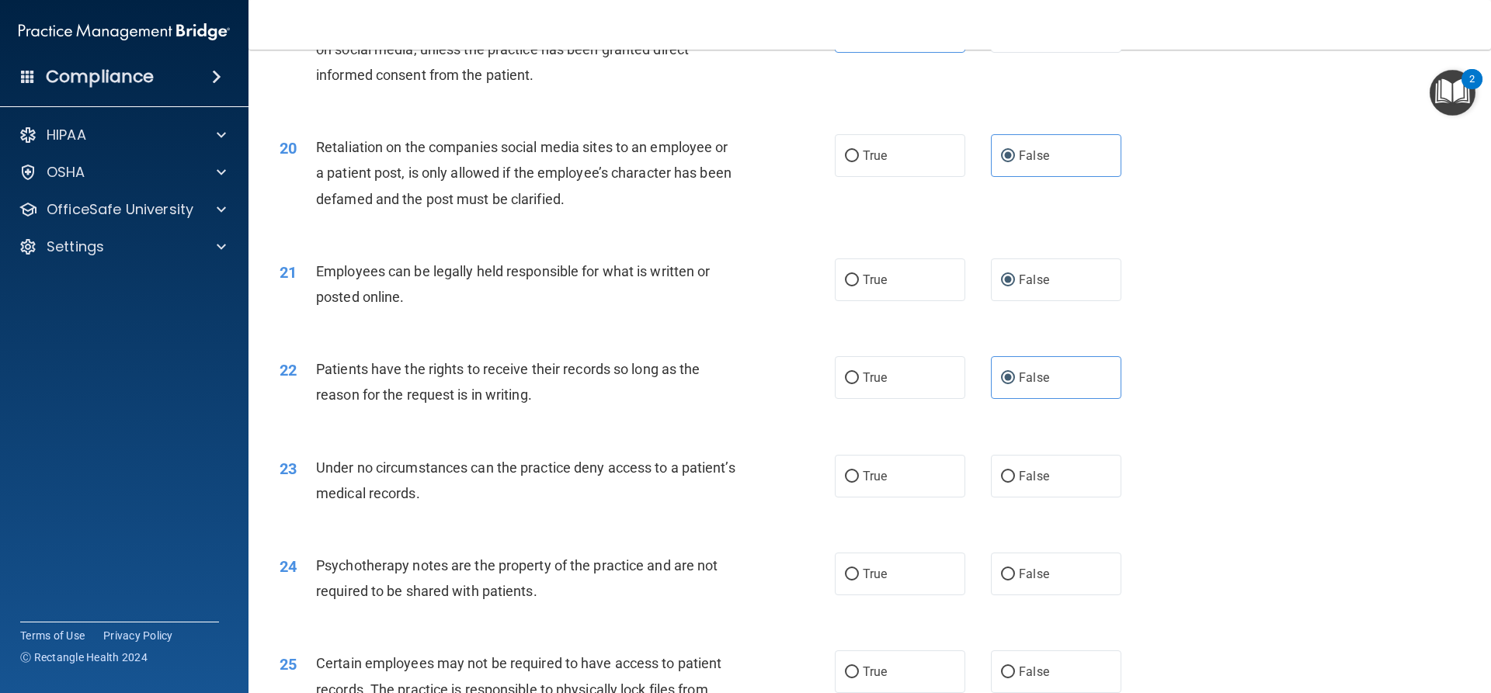
scroll to position [2407, 0]
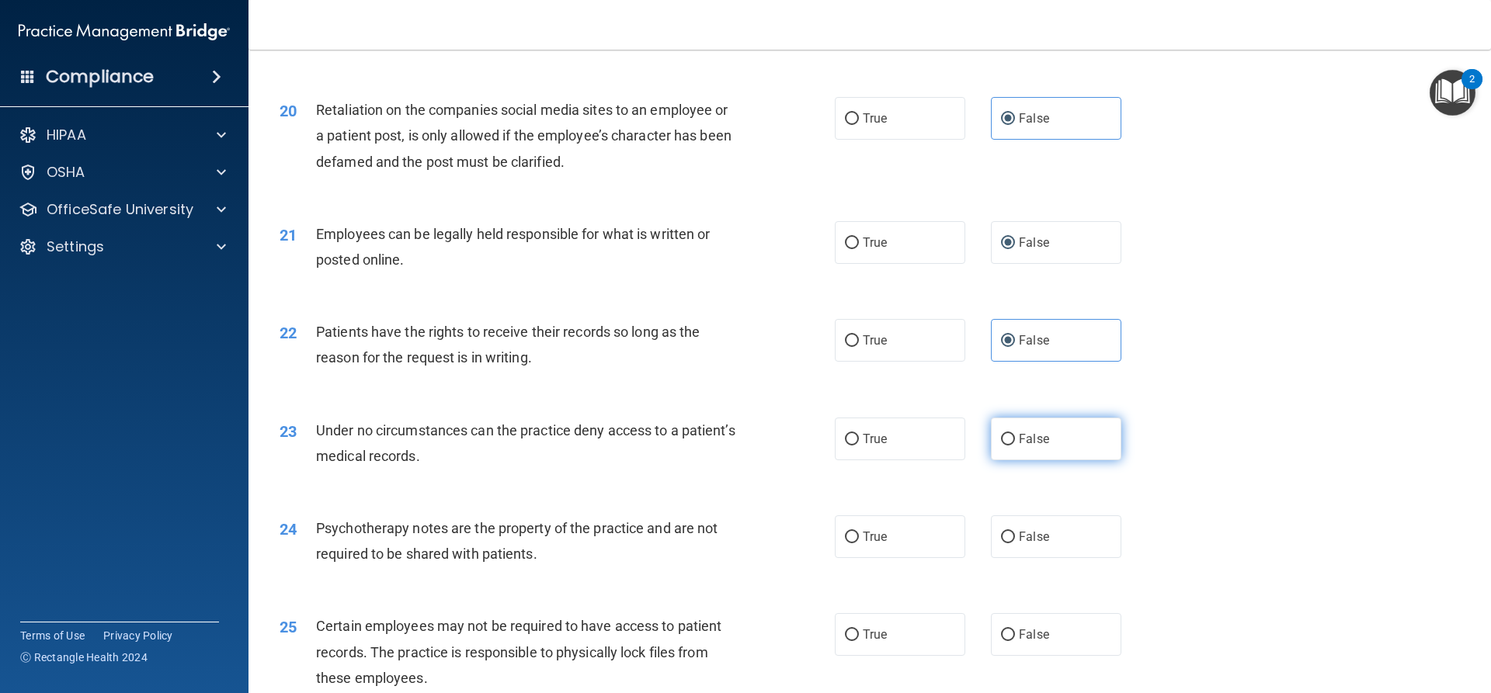
click at [1075, 460] on label "False" at bounding box center [1056, 439] width 130 height 43
click at [1015, 446] on input "False" at bounding box center [1008, 440] width 14 height 12
radio input "true"
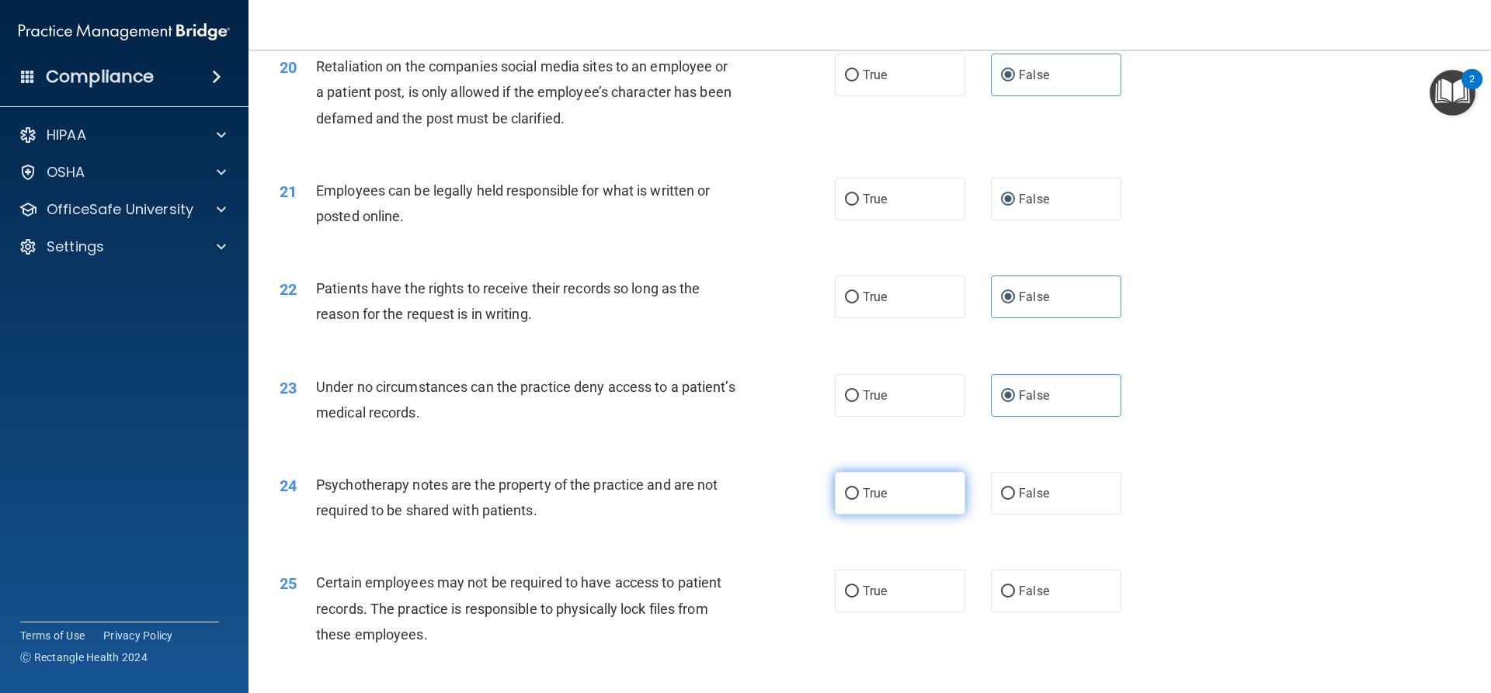
scroll to position [2485, 0]
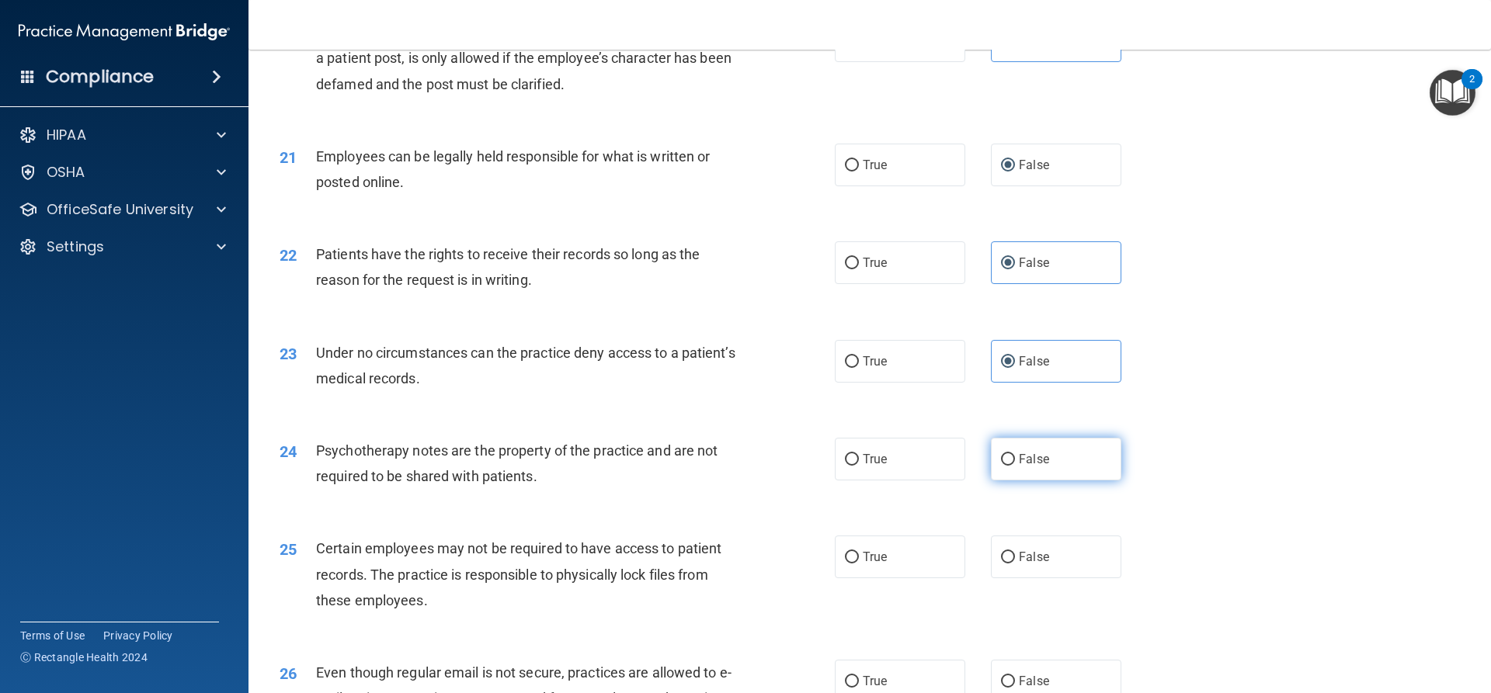
click at [1040, 481] on label "False" at bounding box center [1056, 459] width 130 height 43
click at [1015, 466] on input "False" at bounding box center [1008, 460] width 14 height 12
radio input "true"
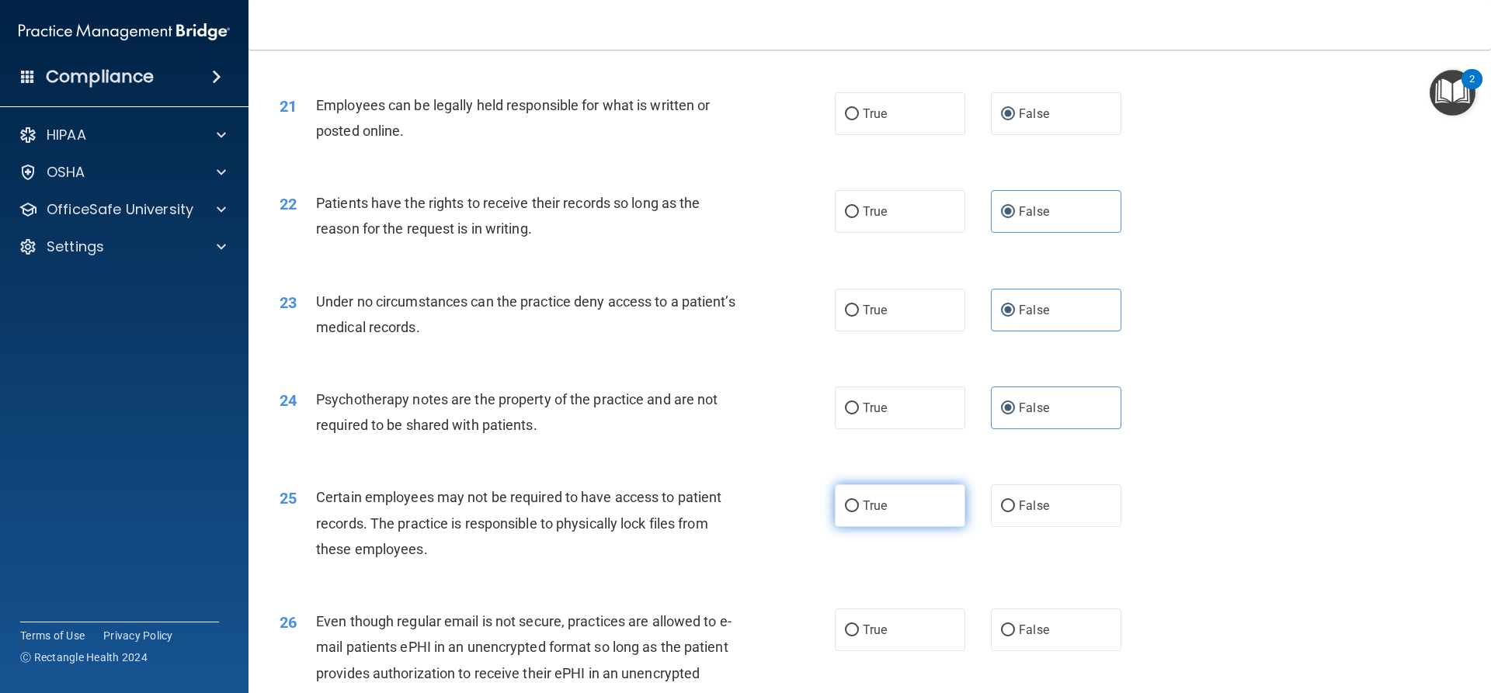
scroll to position [2562, 0]
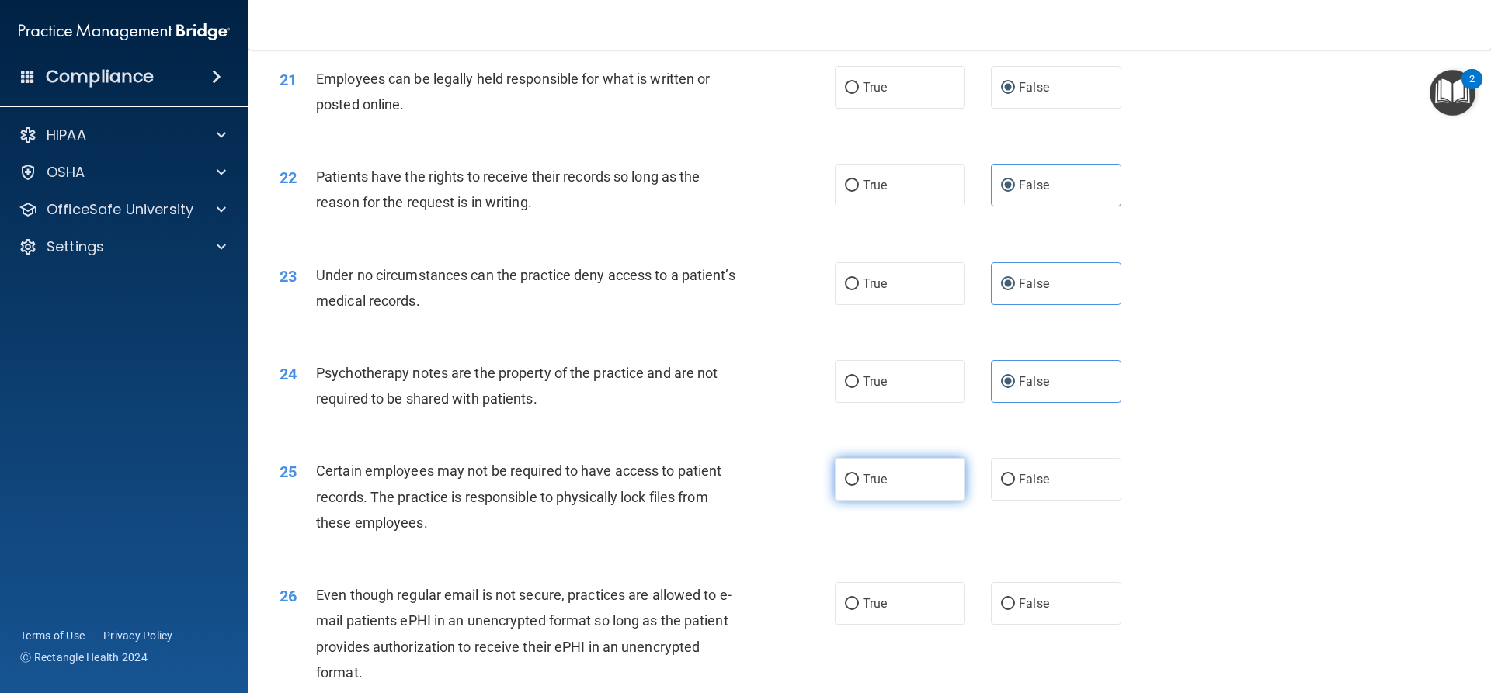
click at [880, 487] on span "True" at bounding box center [875, 479] width 24 height 15
click at [859, 486] on input "True" at bounding box center [852, 480] width 14 height 12
radio input "true"
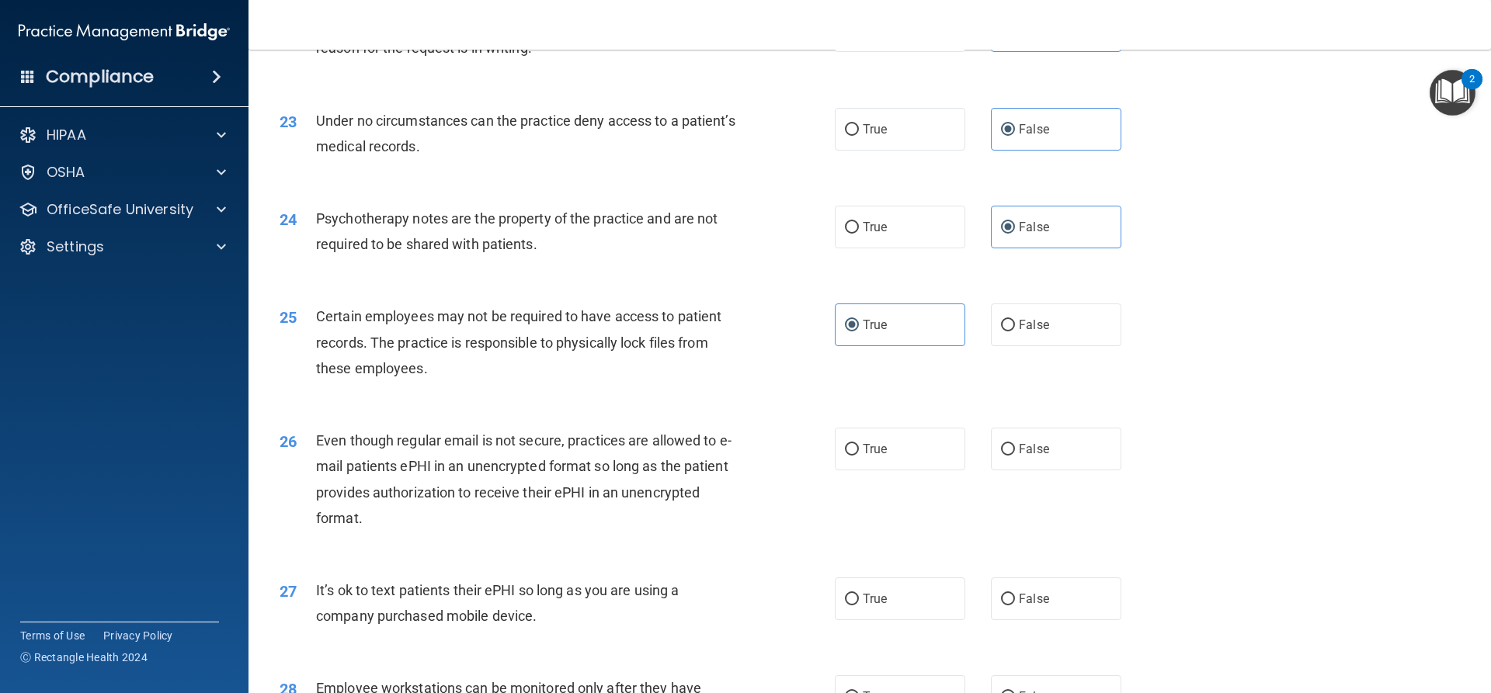
scroll to position [2718, 0]
click at [1044, 612] on label "False" at bounding box center [1056, 598] width 130 height 43
click at [1015, 605] on input "False" at bounding box center [1008, 599] width 14 height 12
radio input "true"
click at [956, 470] on label "True" at bounding box center [900, 448] width 130 height 43
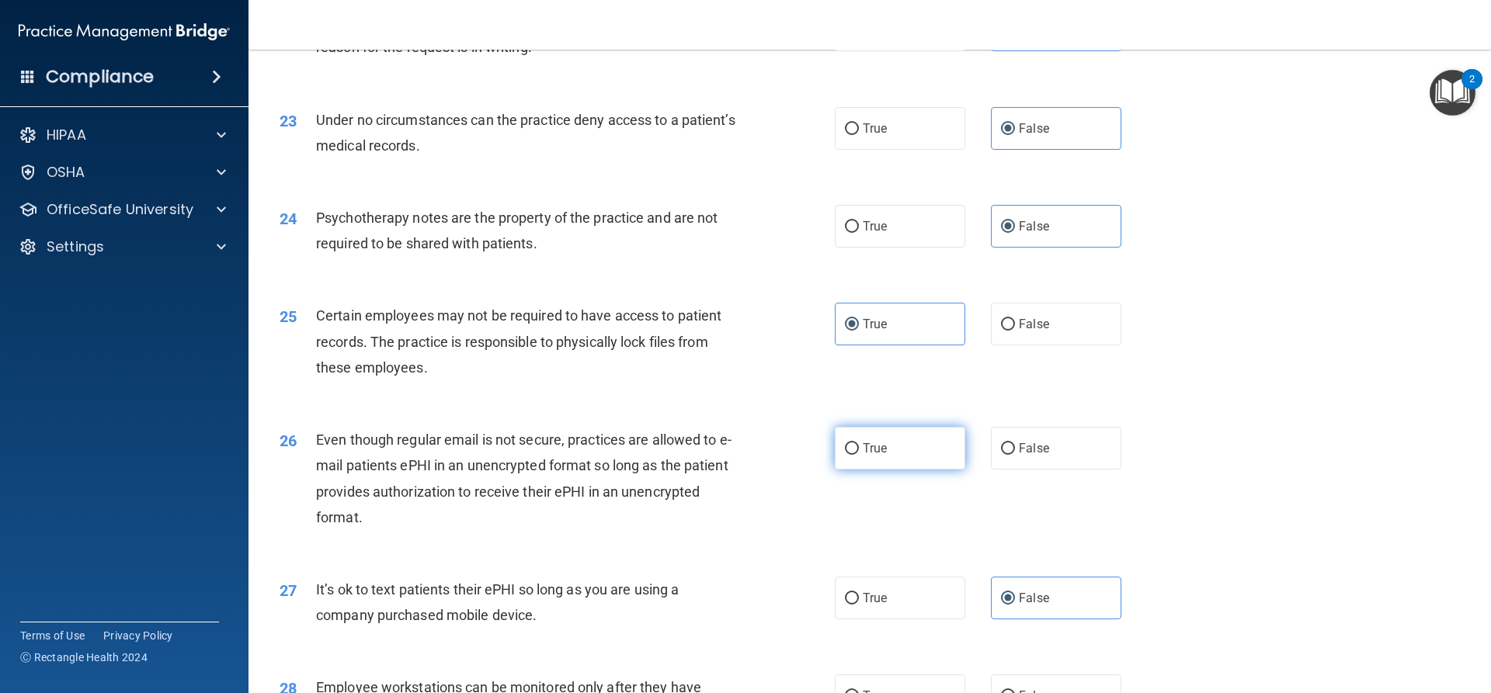
click at [859, 455] on input "True" at bounding box center [852, 449] width 14 height 12
radio input "true"
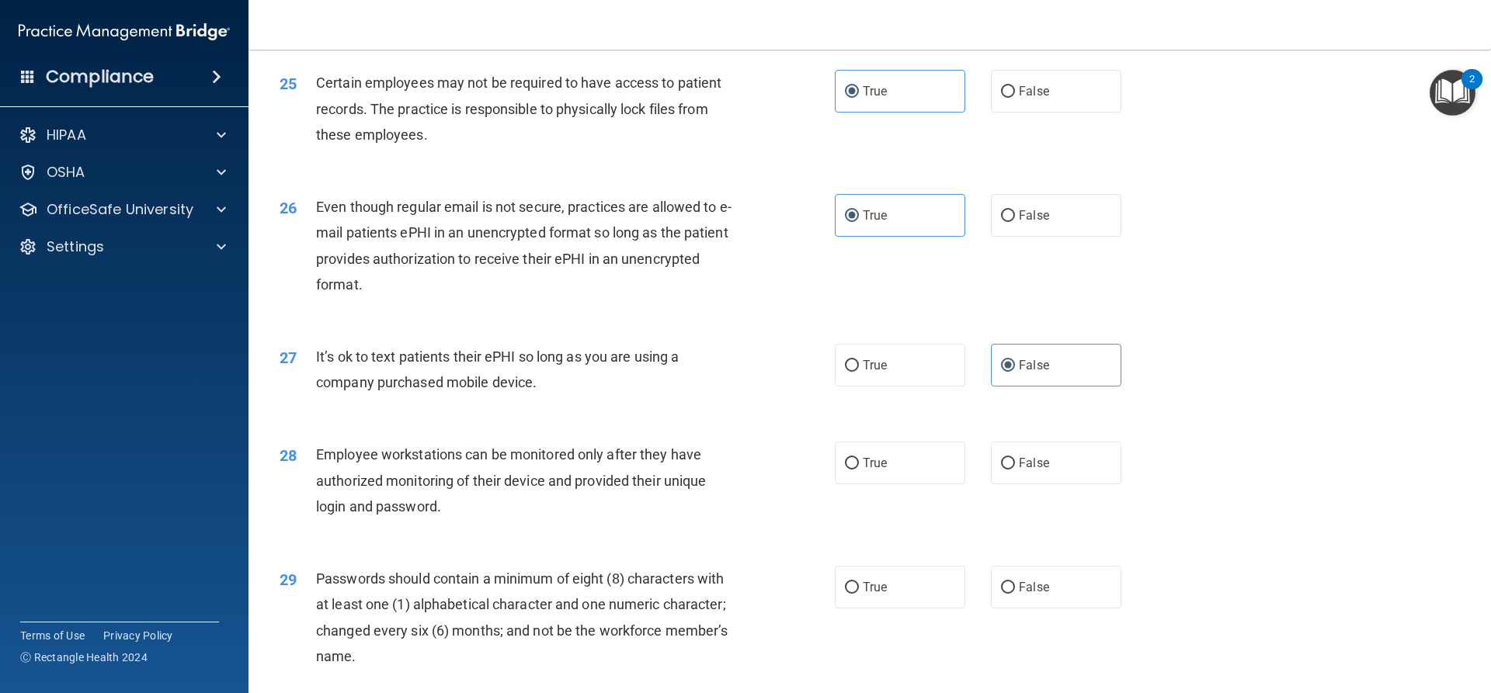
scroll to position [3028, 0]
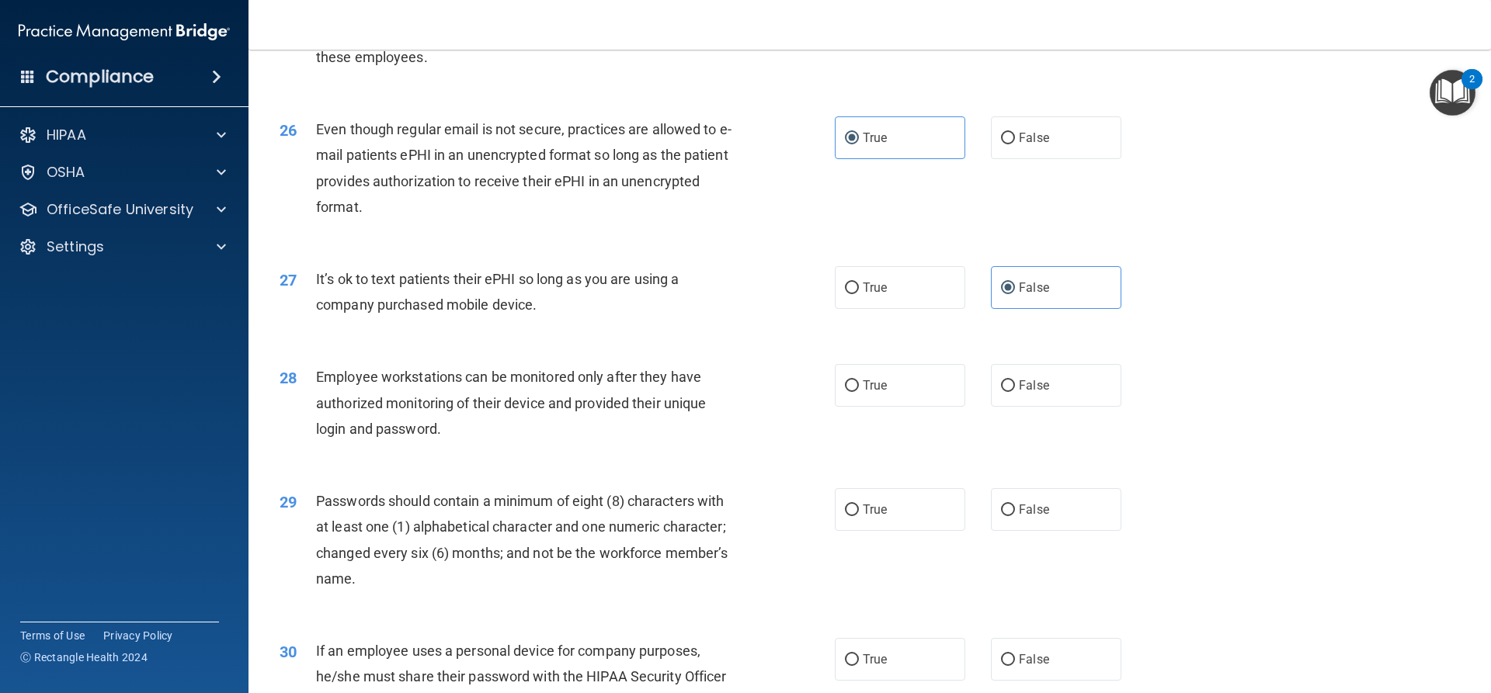
click at [912, 439] on div "28 Employee workstations can be monitored only after they have authorized monit…" at bounding box center [869, 407] width 1203 height 124
click at [907, 407] on label "True" at bounding box center [900, 385] width 130 height 43
click at [859, 392] on input "True" at bounding box center [852, 386] width 14 height 12
radio input "true"
click at [937, 531] on label "True" at bounding box center [900, 509] width 130 height 43
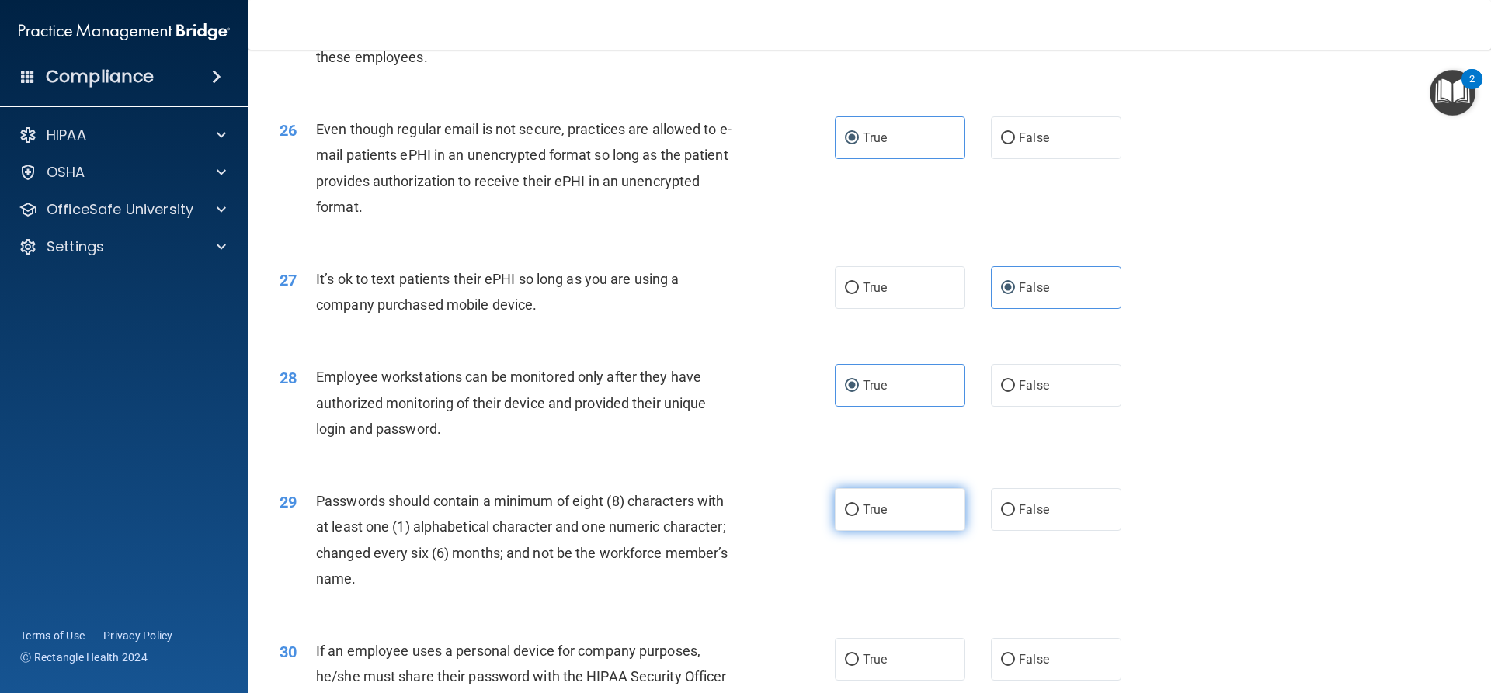
click at [859, 516] on input "True" at bounding box center [852, 511] width 14 height 12
radio input "true"
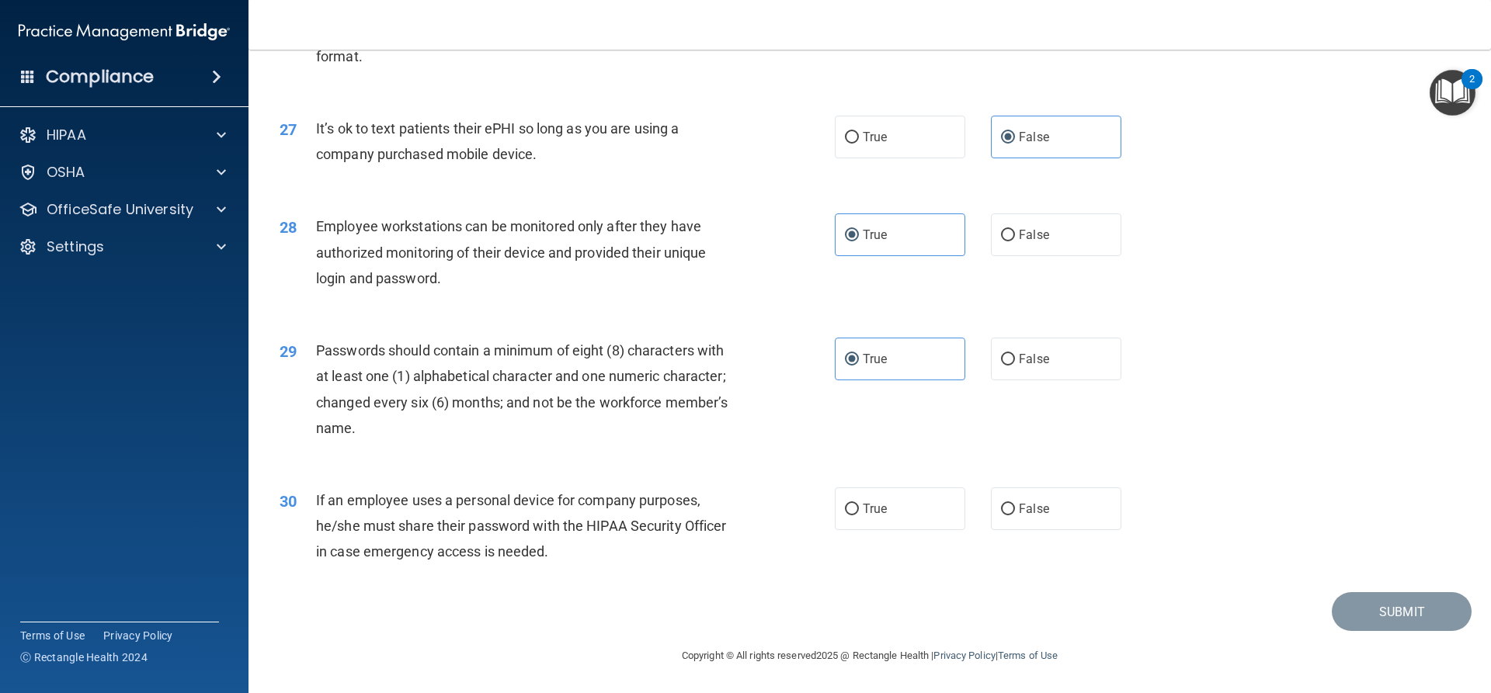
scroll to position [3204, 0]
click at [906, 525] on label "True" at bounding box center [900, 509] width 130 height 43
click at [859, 516] on input "True" at bounding box center [852, 510] width 14 height 12
radio input "true"
click at [1332, 609] on button "Submit" at bounding box center [1402, 612] width 140 height 40
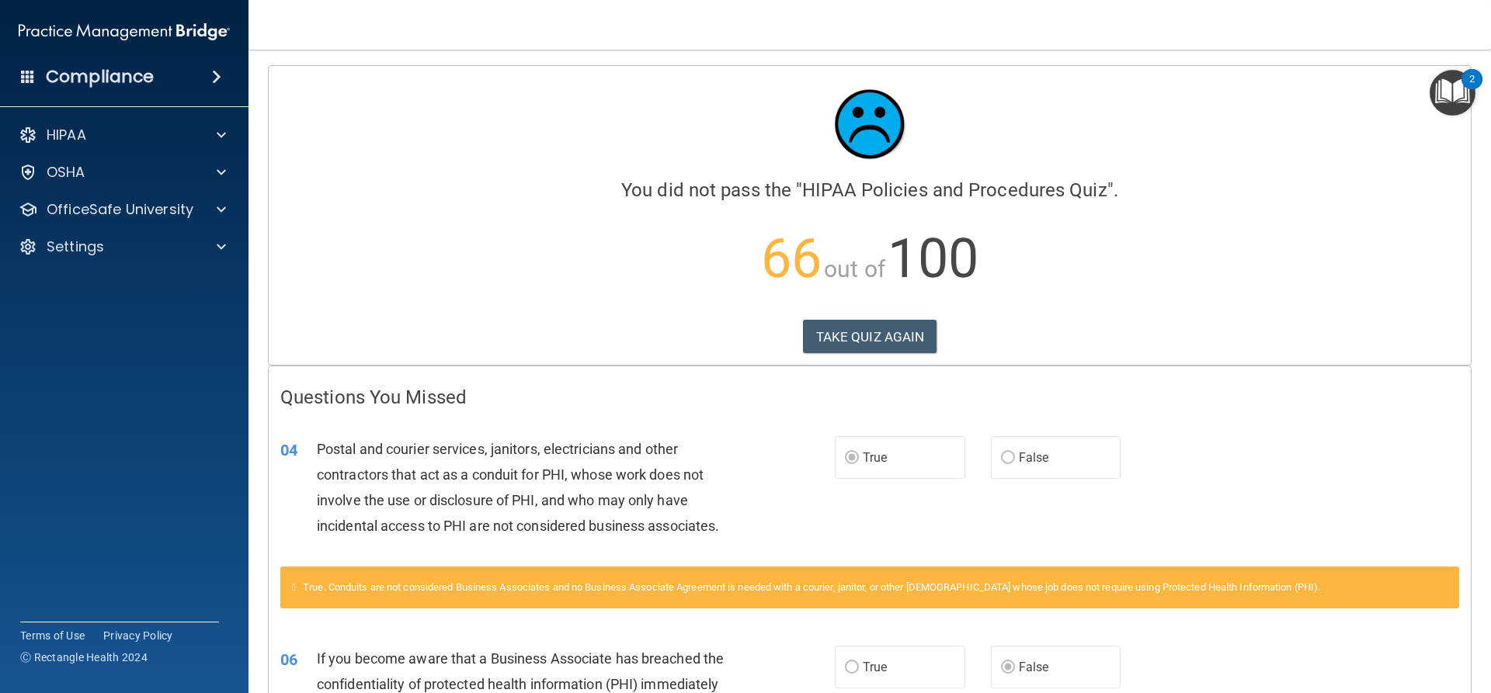
click at [898, 318] on div "Calculating your score.... You did not pass the " HIPAA Policies and Procedures…" at bounding box center [870, 215] width 1202 height 299
click at [894, 325] on button "TAKE QUIZ AGAIN" at bounding box center [870, 337] width 134 height 34
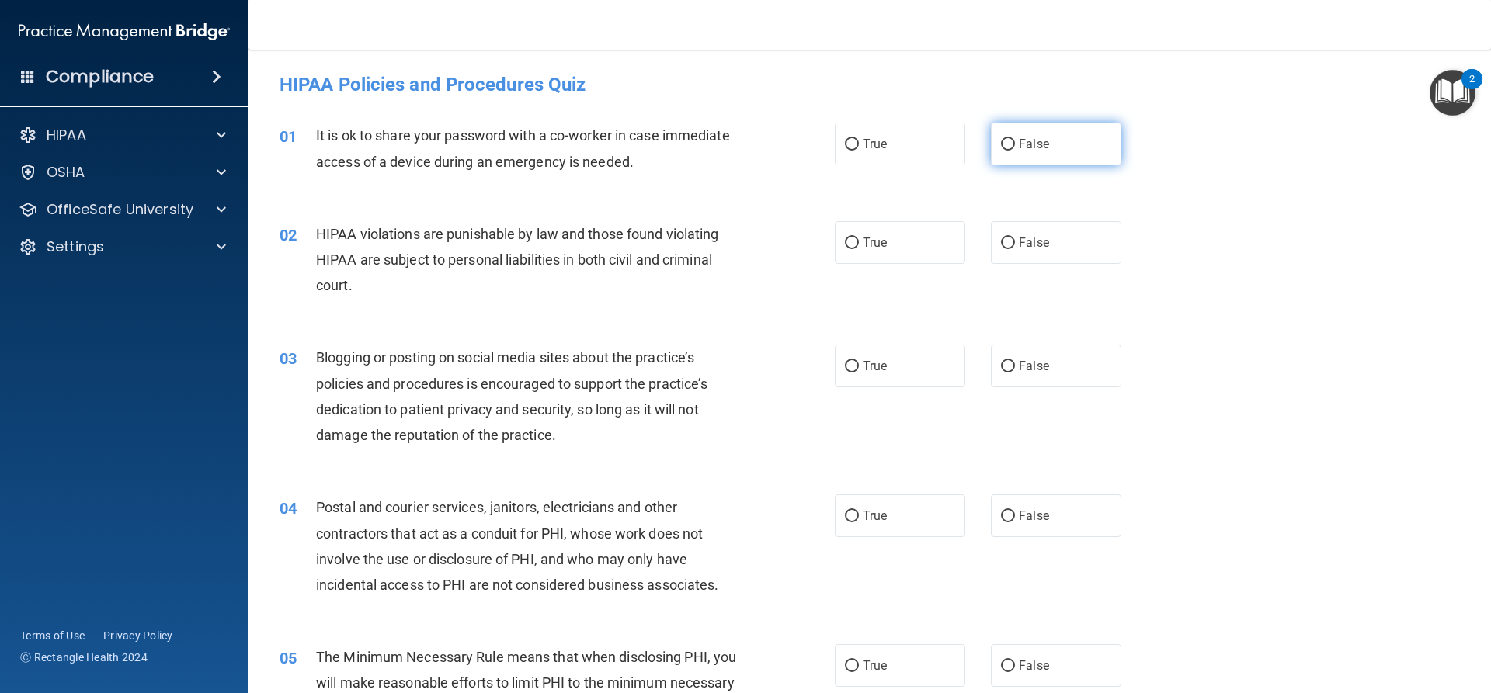
click at [1008, 143] on label "False" at bounding box center [1056, 144] width 130 height 43
click at [1008, 143] on input "False" at bounding box center [1008, 145] width 14 height 12
radio input "true"
click at [883, 246] on label "True" at bounding box center [900, 242] width 130 height 43
click at [859, 246] on input "True" at bounding box center [852, 244] width 14 height 12
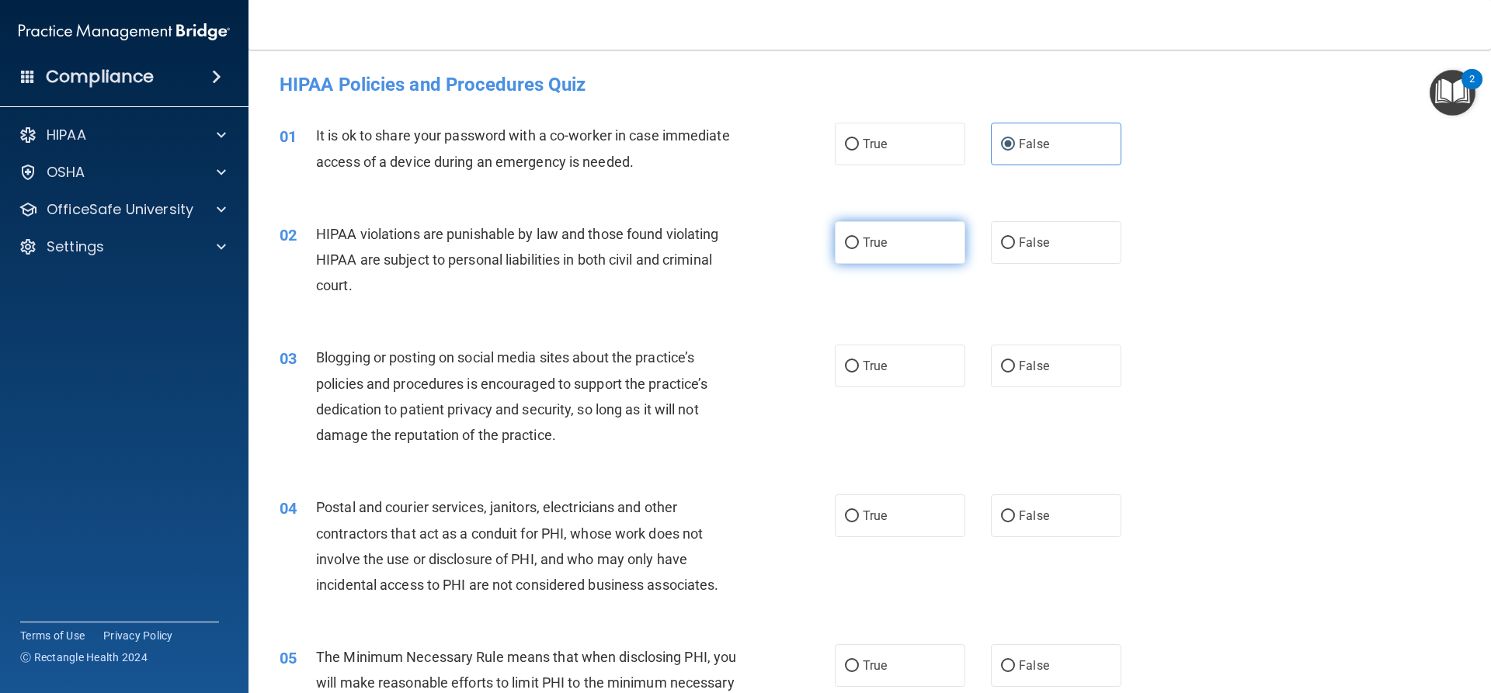
radio input "true"
click at [1013, 352] on label "False" at bounding box center [1056, 366] width 130 height 43
click at [1013, 361] on input "False" at bounding box center [1008, 367] width 14 height 12
radio input "true"
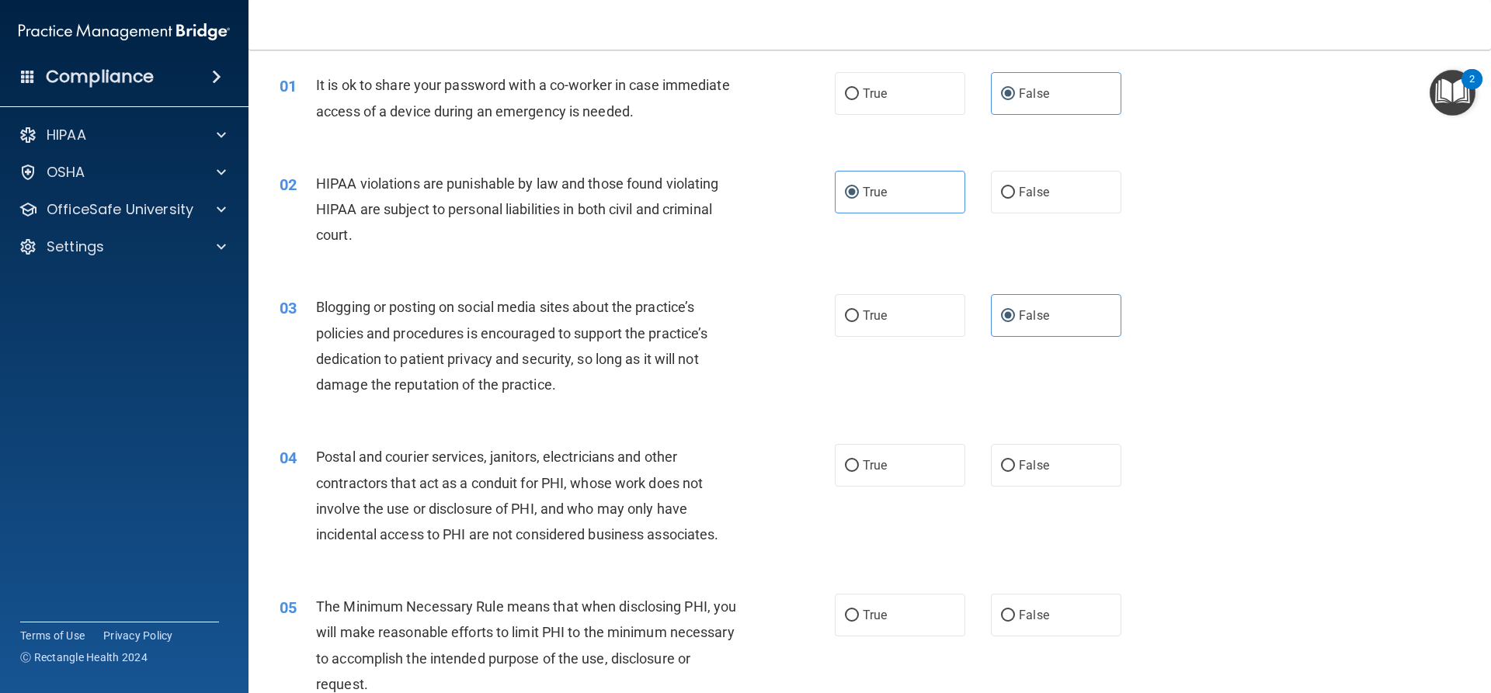
scroll to position [78, 0]
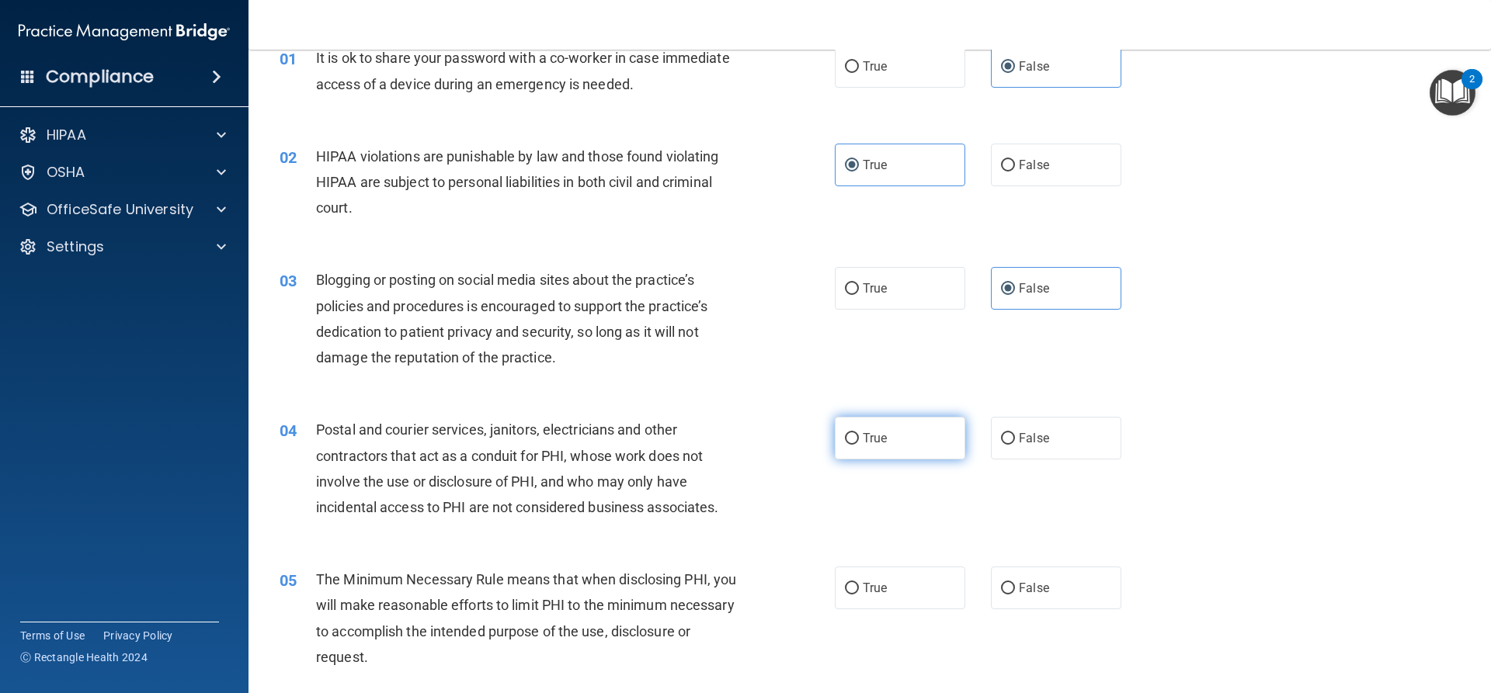
click at [878, 427] on label "True" at bounding box center [900, 438] width 130 height 43
click at [859, 433] on input "True" at bounding box center [852, 439] width 14 height 12
radio input "true"
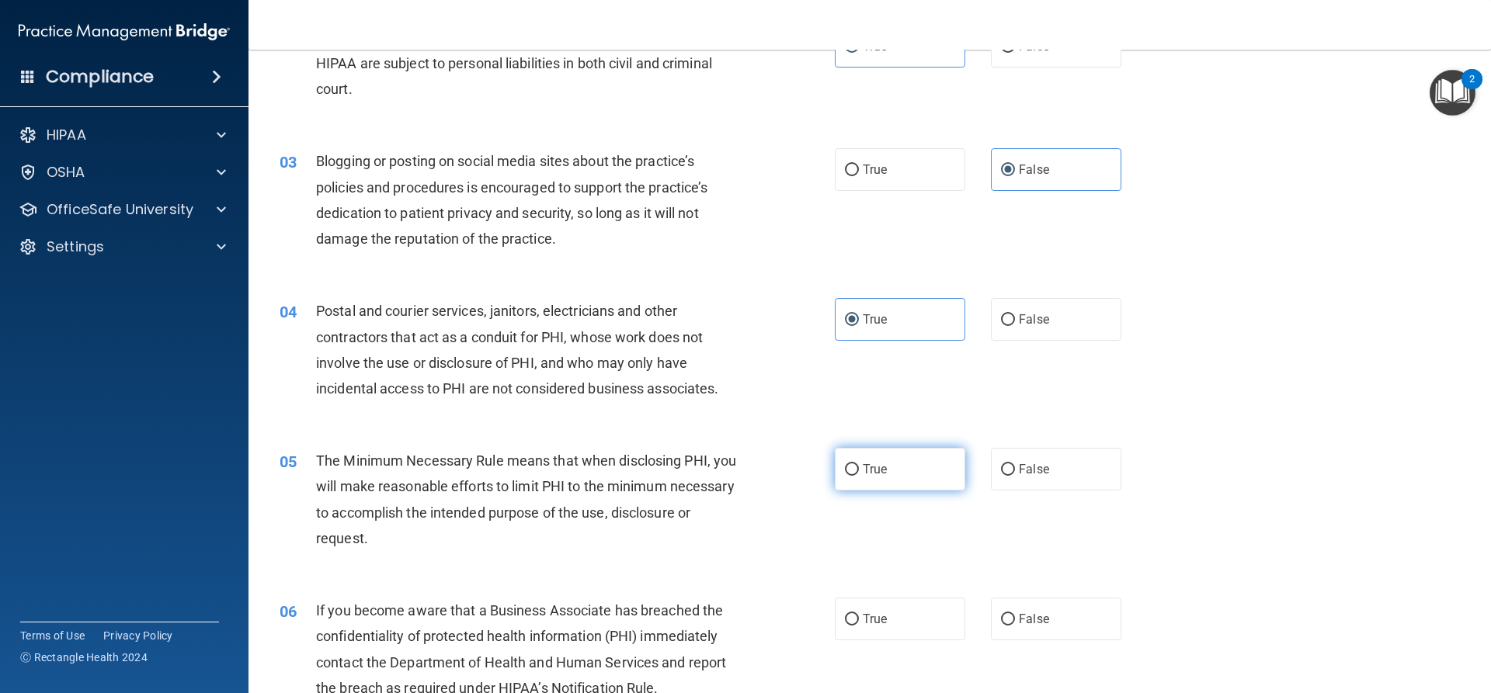
scroll to position [233, 0]
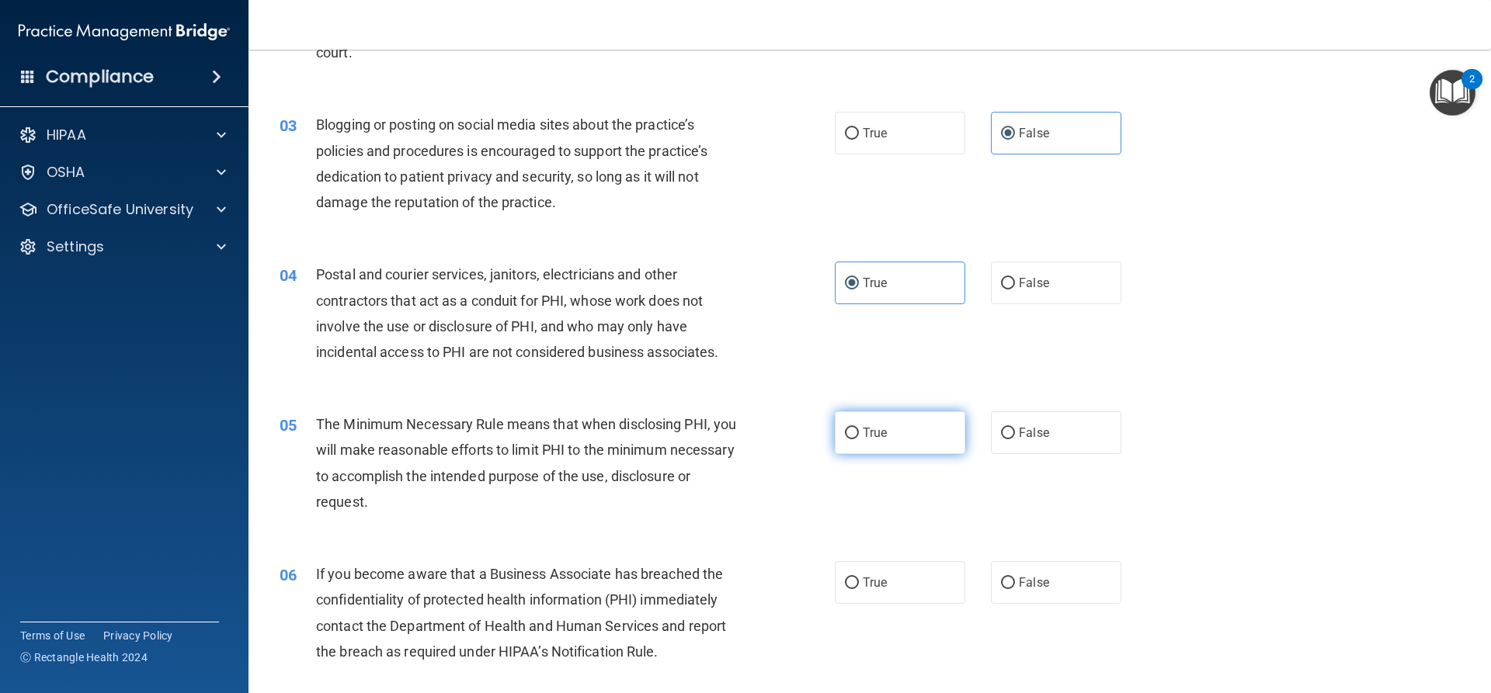
click at [863, 436] on span "True" at bounding box center [875, 432] width 24 height 15
click at [859, 436] on input "True" at bounding box center [852, 434] width 14 height 12
radio input "true"
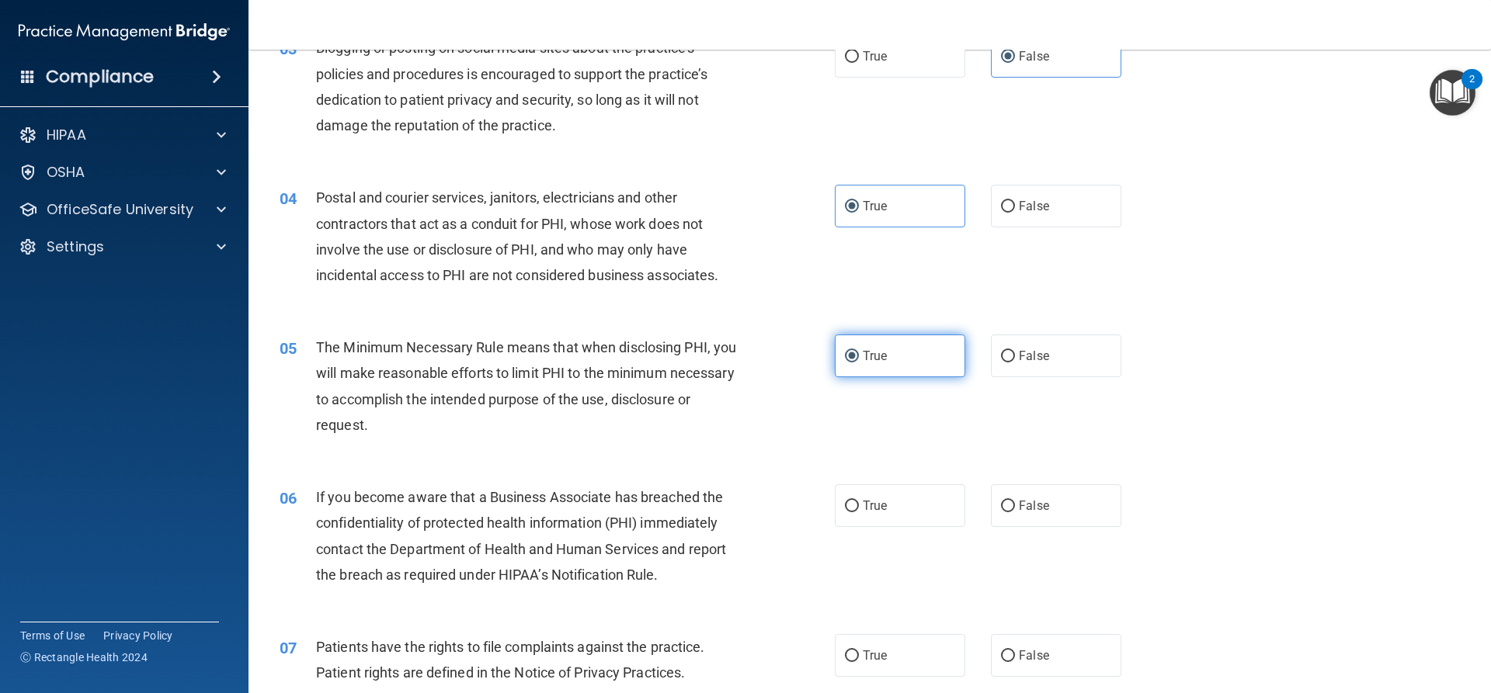
scroll to position [311, 0]
click at [1054, 509] on label "False" at bounding box center [1056, 505] width 130 height 43
click at [1015, 509] on input "False" at bounding box center [1008, 506] width 14 height 12
radio input "true"
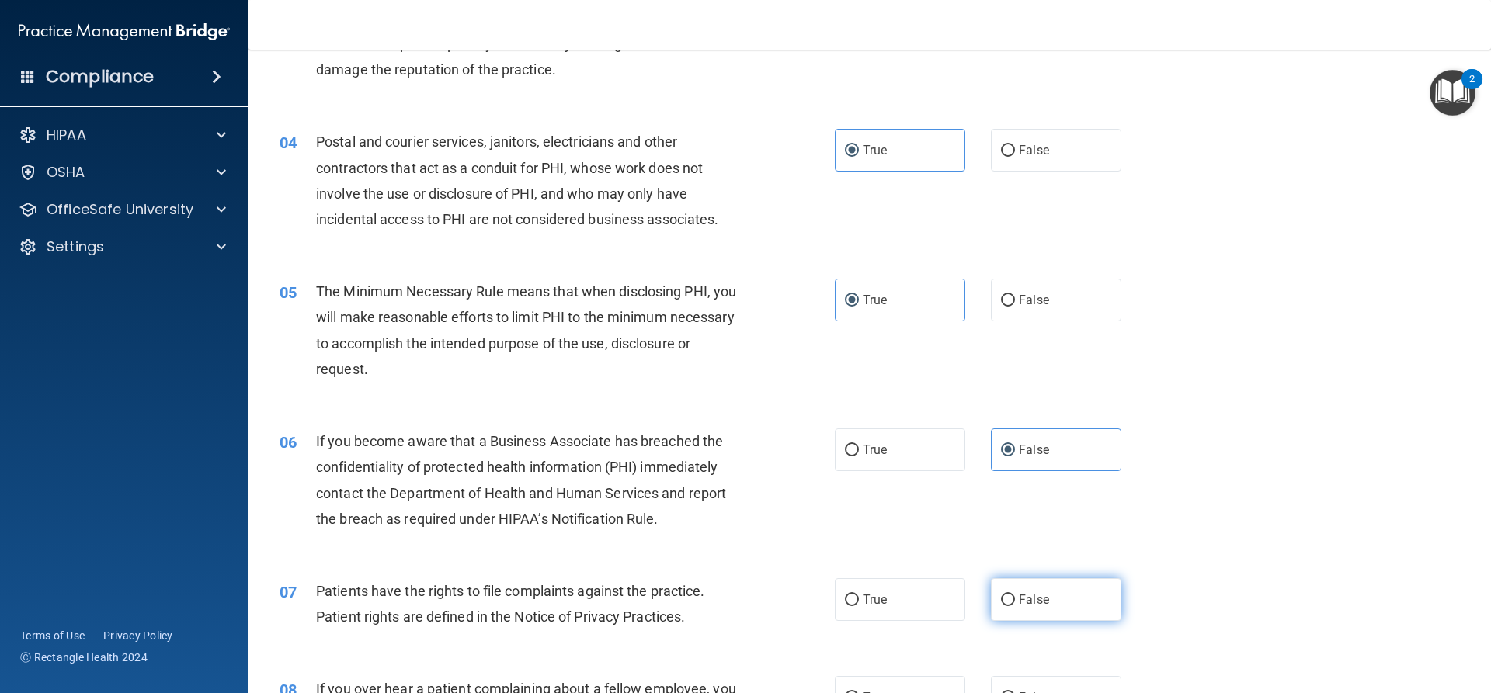
scroll to position [466, 0]
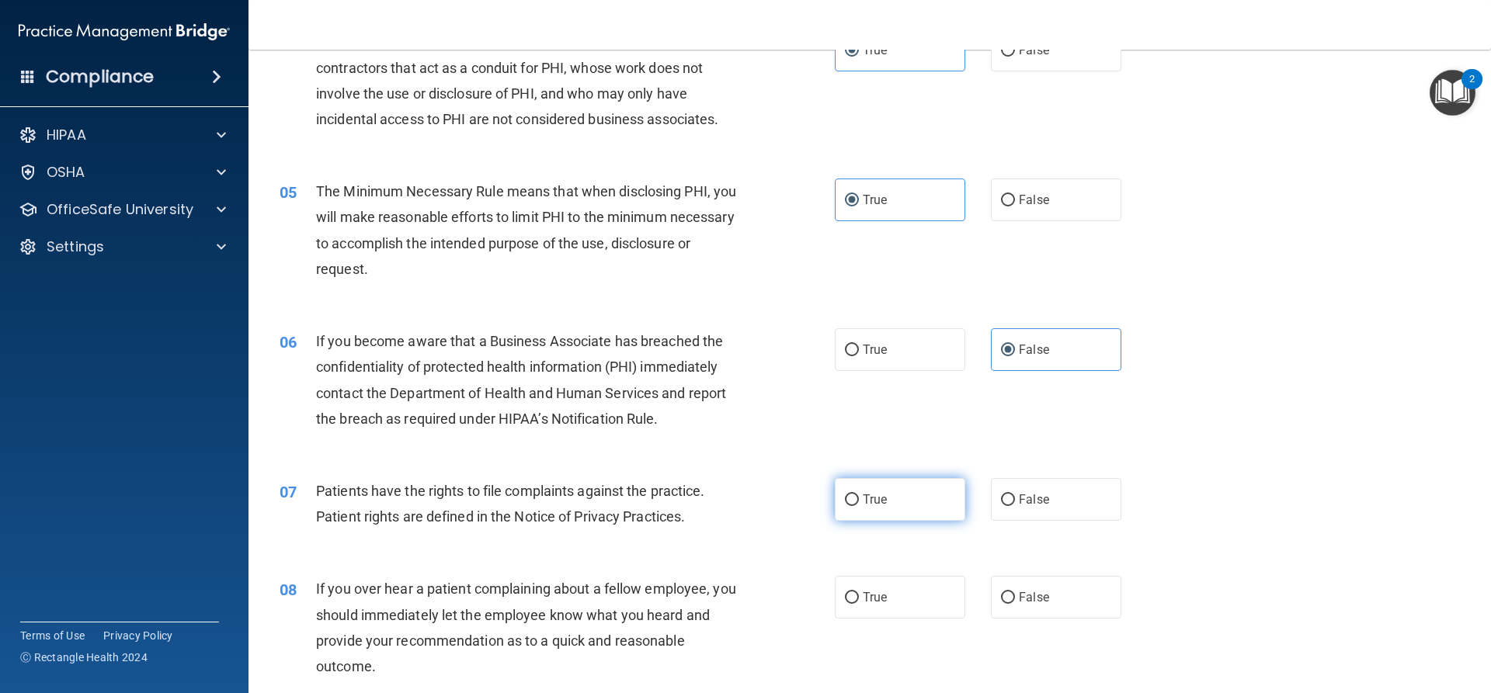
click at [876, 506] on span "True" at bounding box center [875, 499] width 24 height 15
click at [859, 506] on input "True" at bounding box center [852, 501] width 14 height 12
radio input "true"
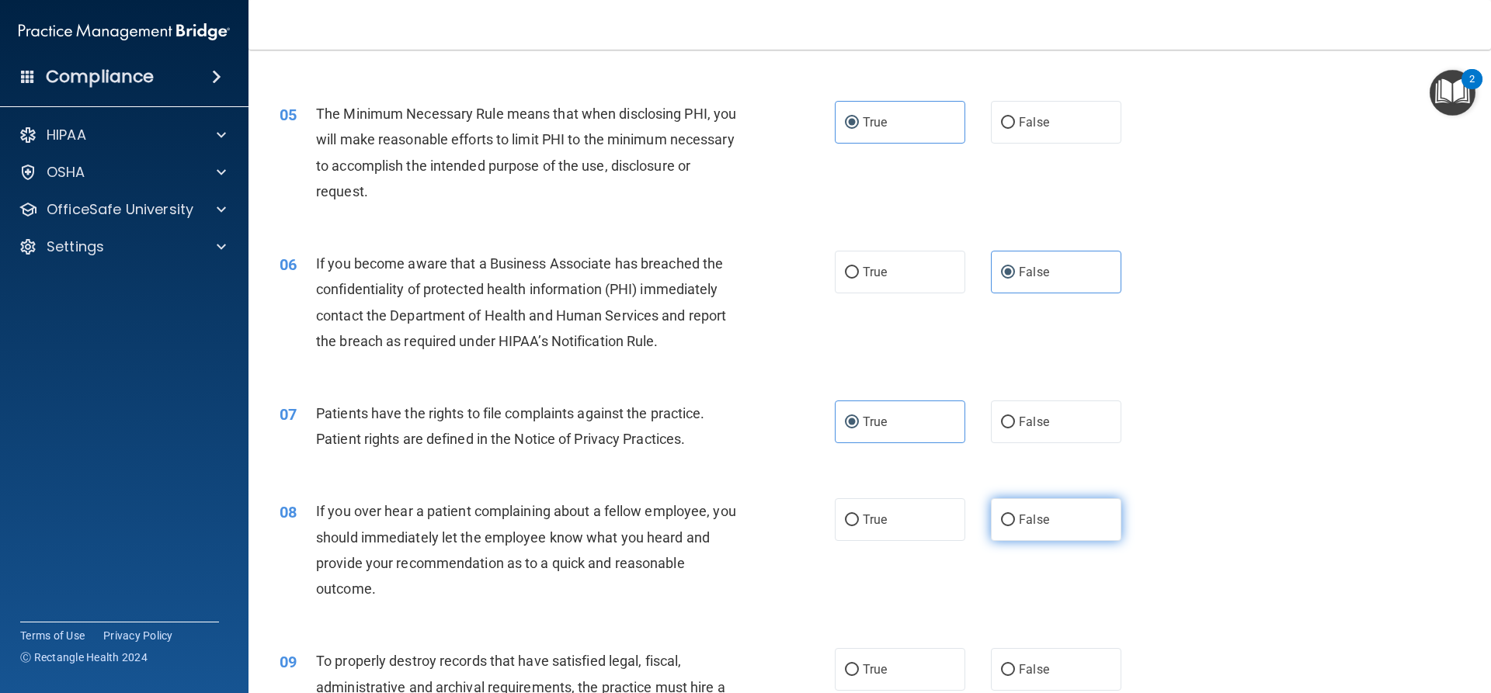
click at [1001, 509] on label "False" at bounding box center [1056, 519] width 130 height 43
click at [1001, 515] on input "False" at bounding box center [1008, 521] width 14 height 12
radio input "true"
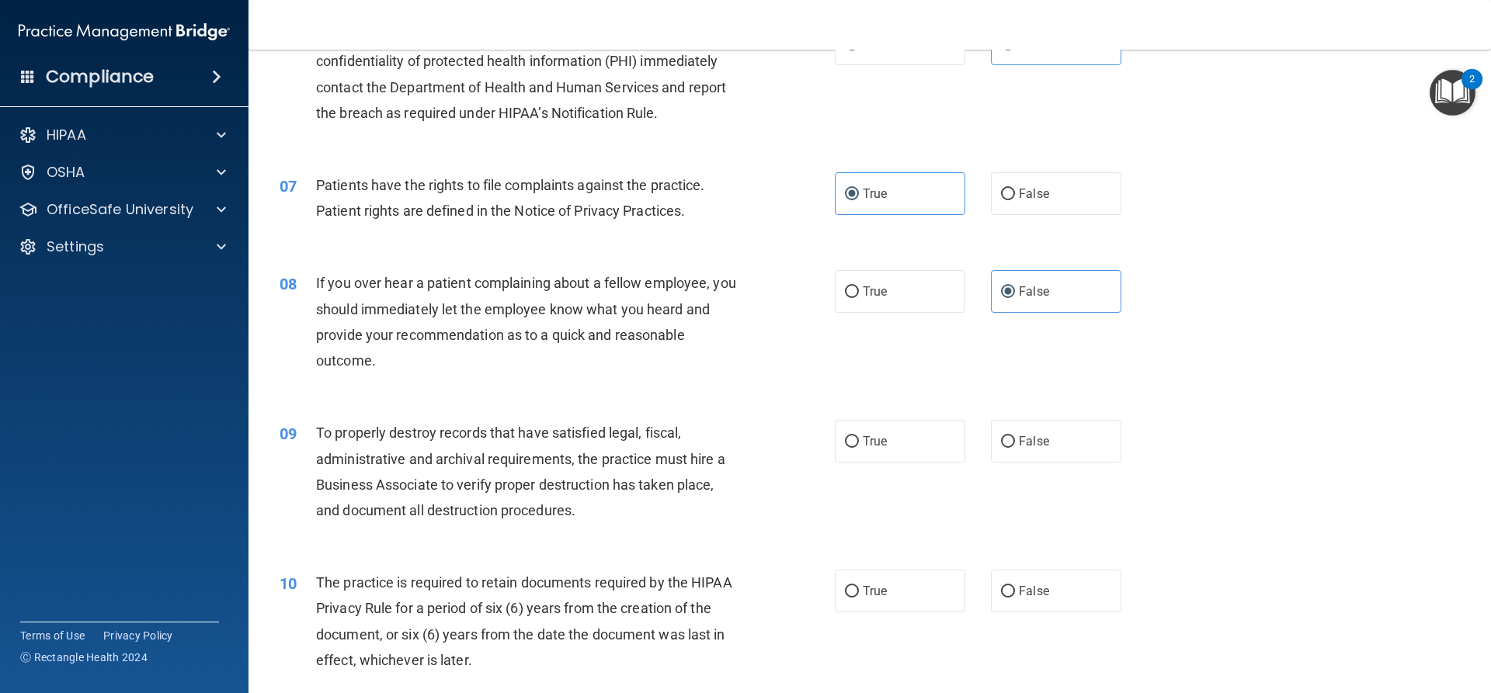
scroll to position [776, 0]
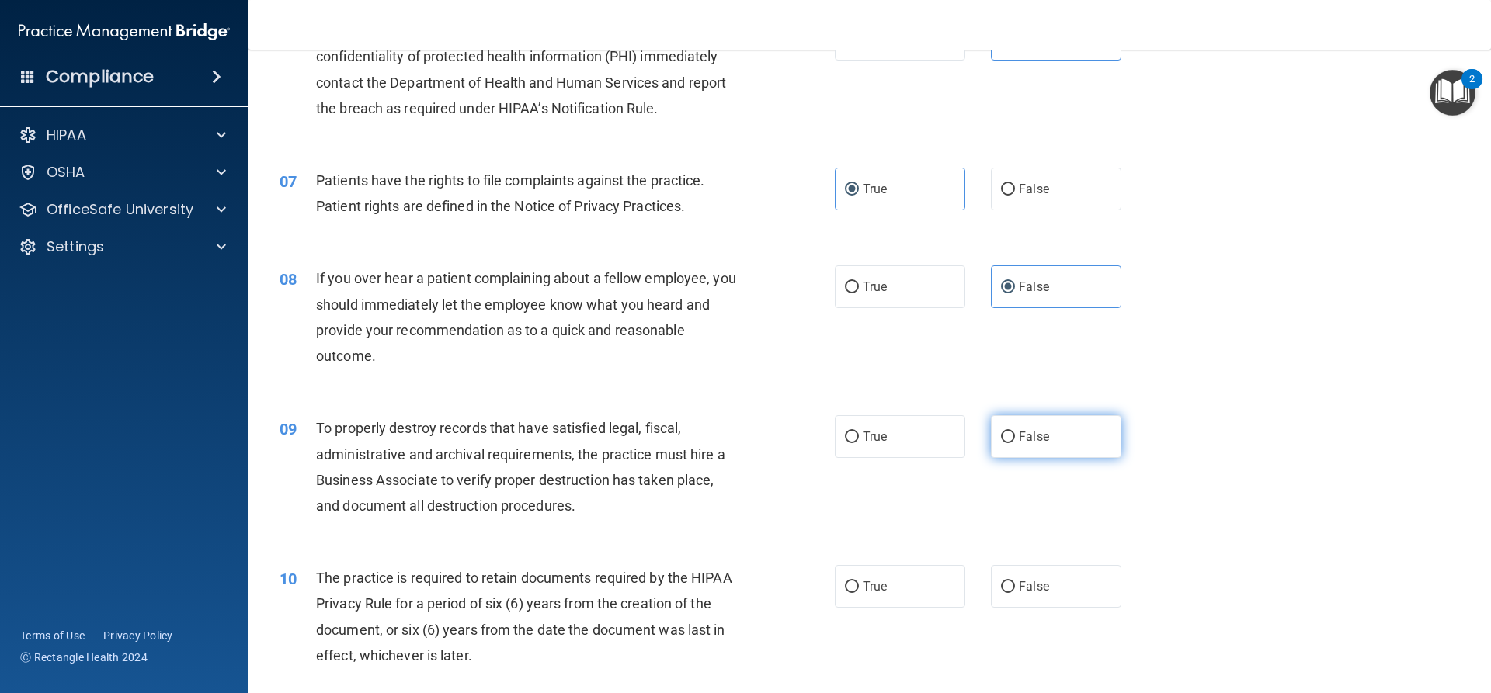
click at [1044, 432] on label "False" at bounding box center [1056, 436] width 130 height 43
click at [1015, 432] on input "False" at bounding box center [1008, 438] width 14 height 12
radio input "true"
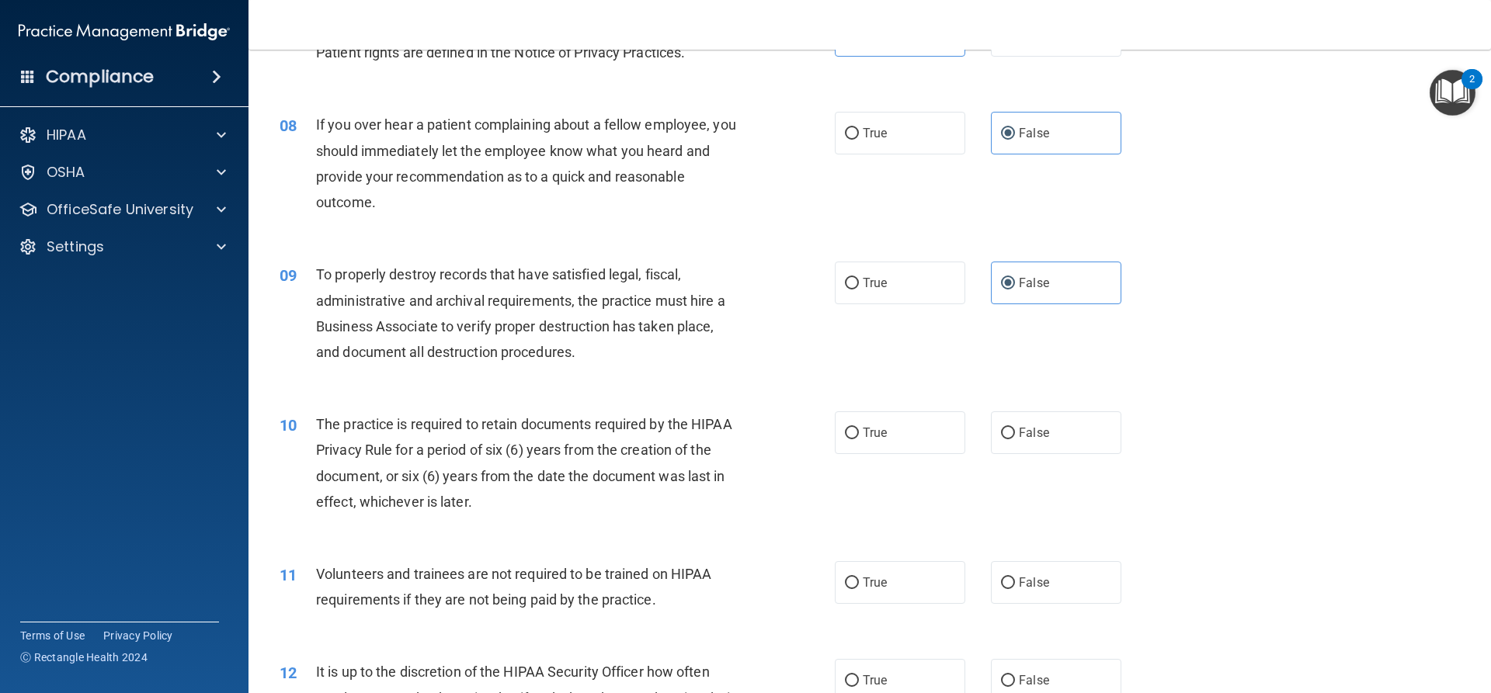
scroll to position [932, 0]
click at [852, 438] on input "True" at bounding box center [852, 432] width 14 height 12
radio input "true"
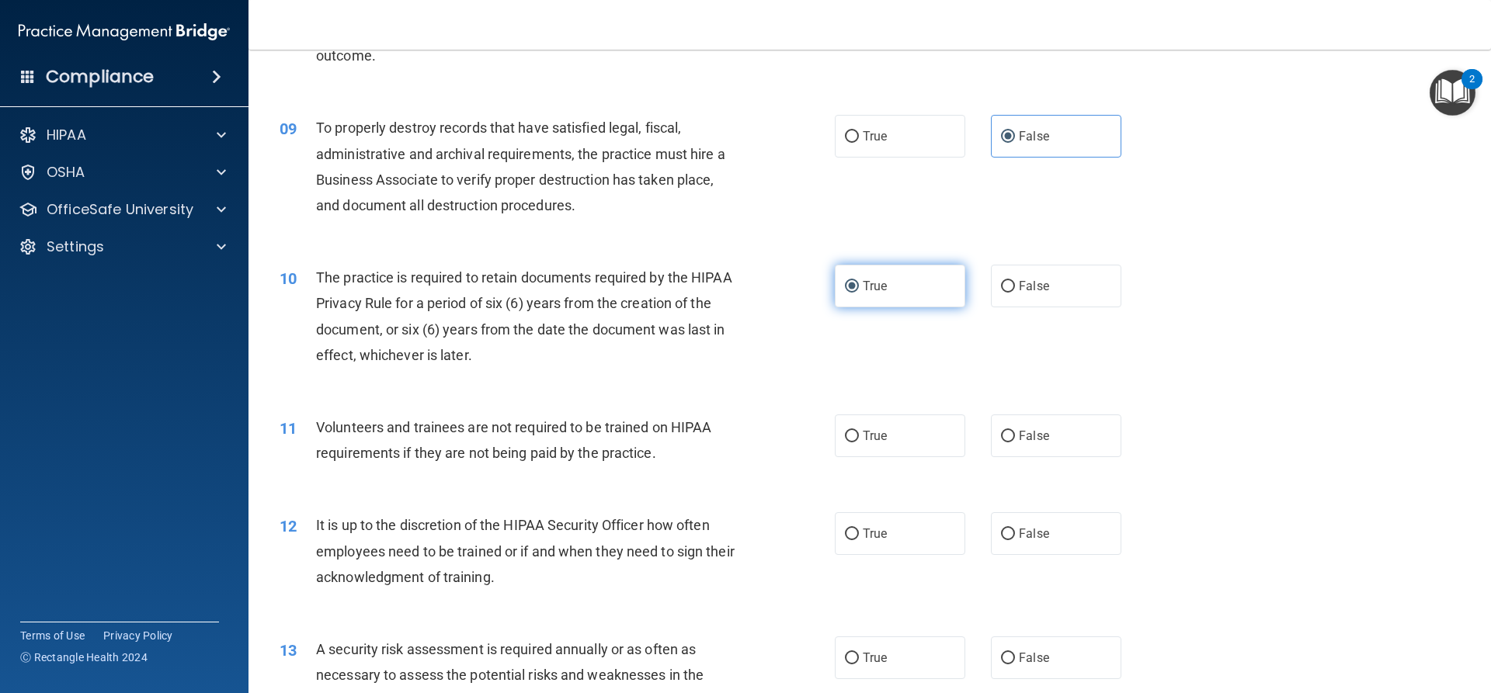
scroll to position [1087, 0]
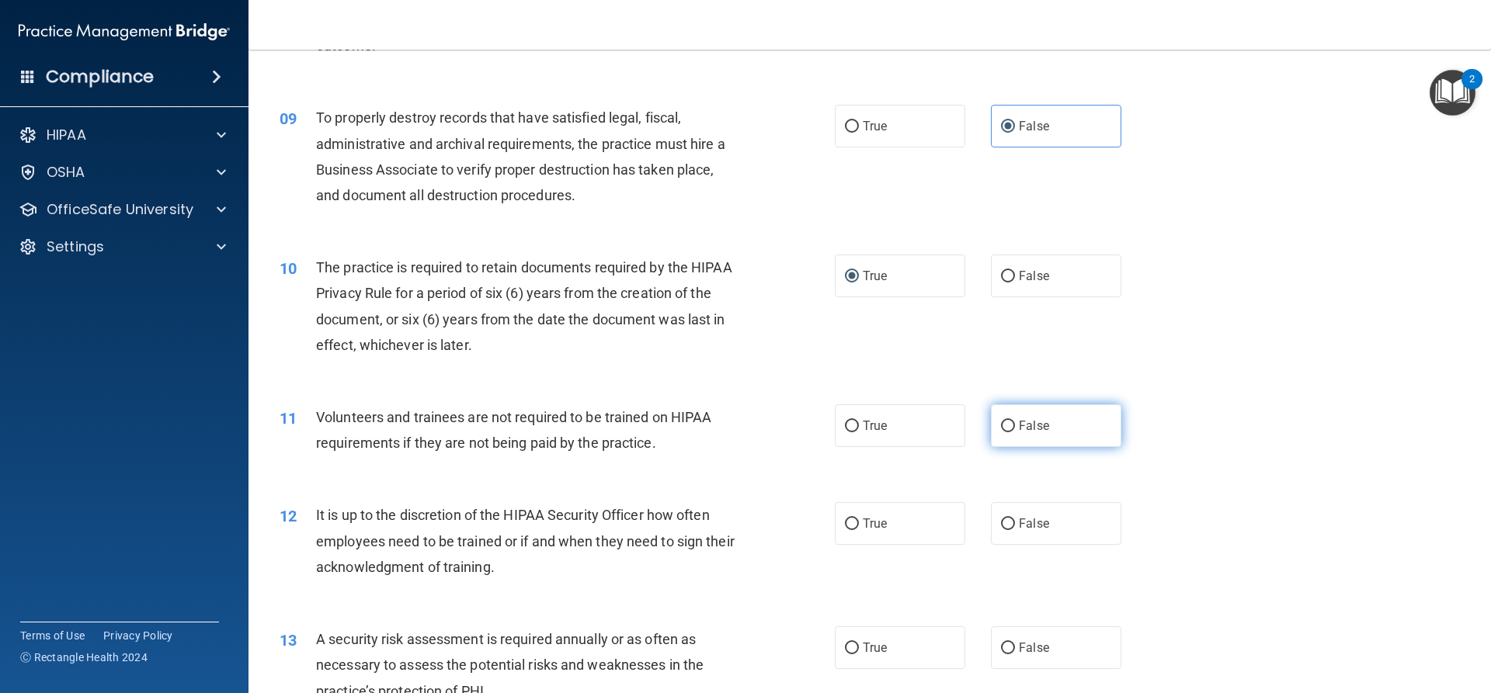
click at [1062, 425] on label "False" at bounding box center [1056, 426] width 130 height 43
click at [1015, 425] on input "False" at bounding box center [1008, 427] width 14 height 12
radio input "true"
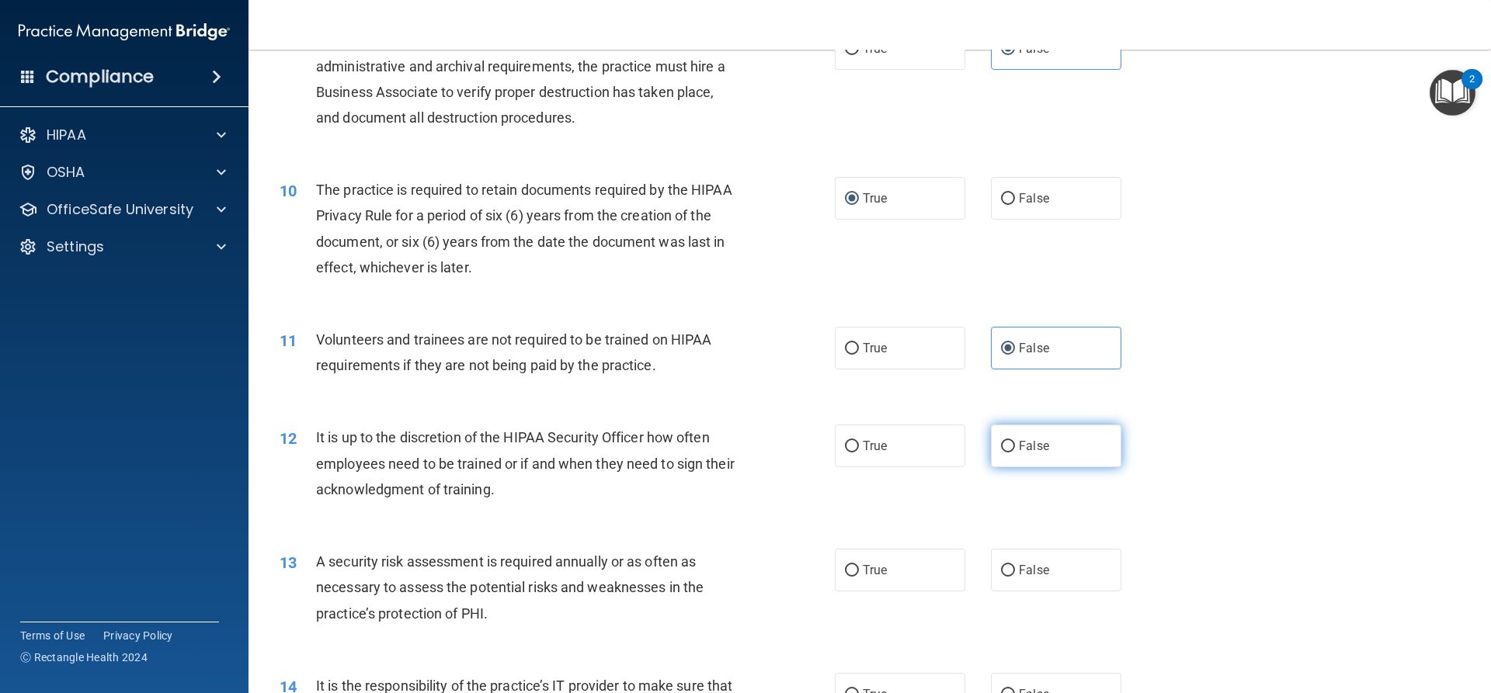
click at [1059, 443] on label "False" at bounding box center [1056, 446] width 130 height 43
click at [1015, 443] on input "False" at bounding box center [1008, 447] width 14 height 12
radio input "true"
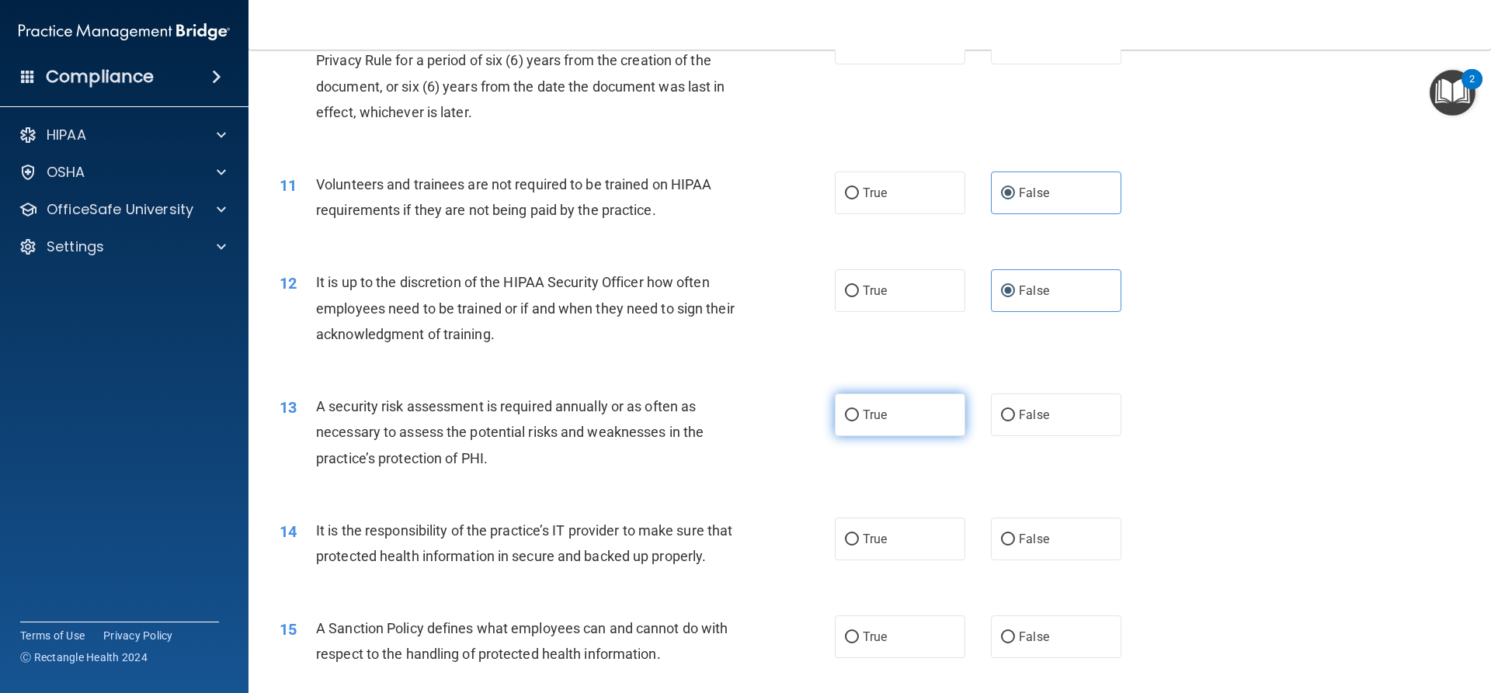
click at [865, 416] on span "True" at bounding box center [875, 415] width 24 height 15
click at [859, 416] on input "True" at bounding box center [852, 416] width 14 height 12
radio input "true"
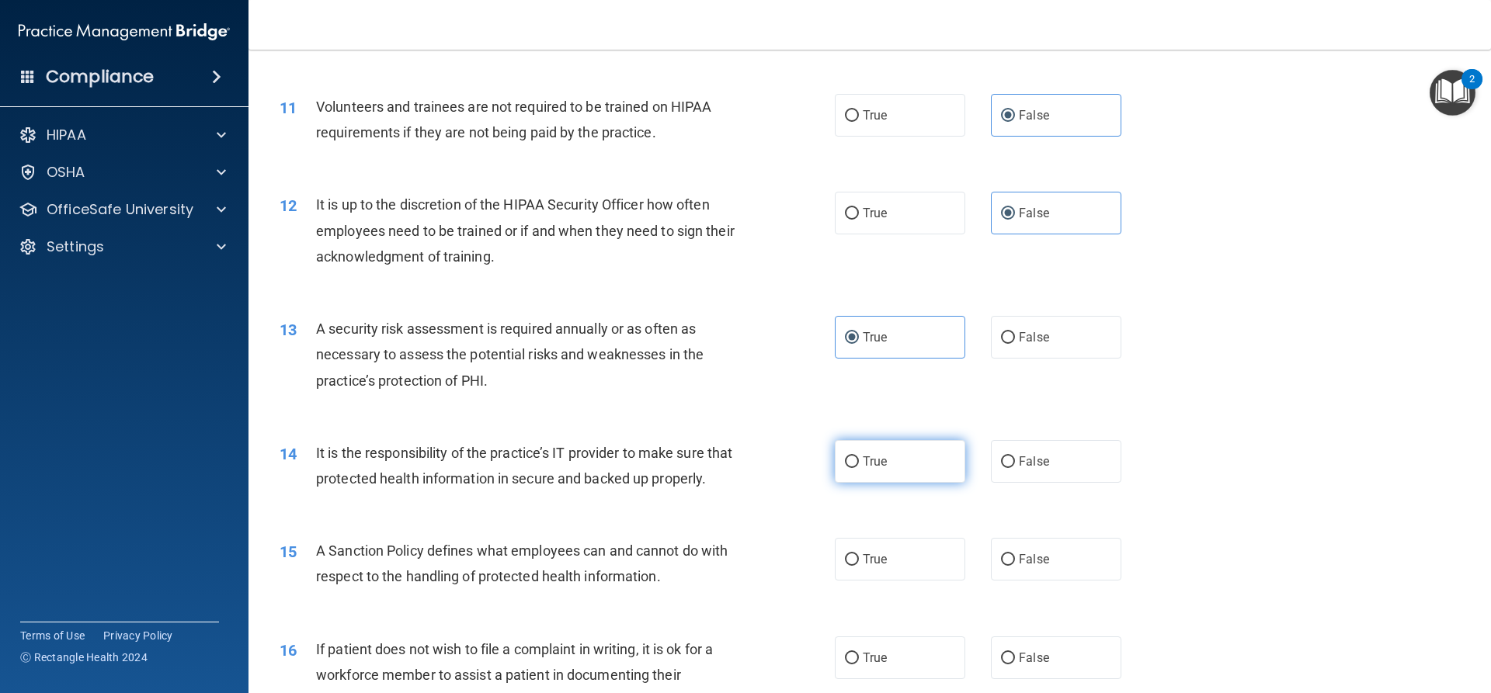
click at [870, 444] on label "True" at bounding box center [900, 461] width 130 height 43
click at [859, 457] on input "True" at bounding box center [852, 463] width 14 height 12
radio input "true"
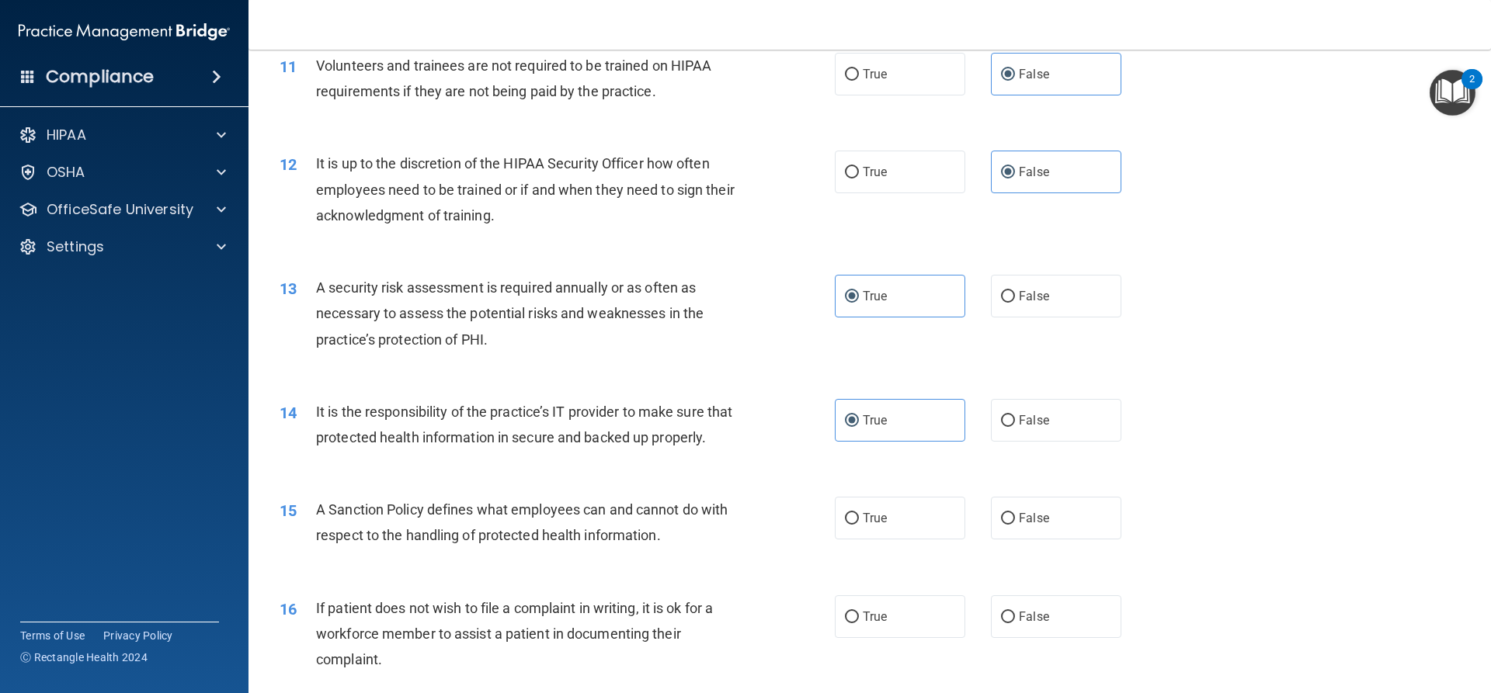
scroll to position [1475, 0]
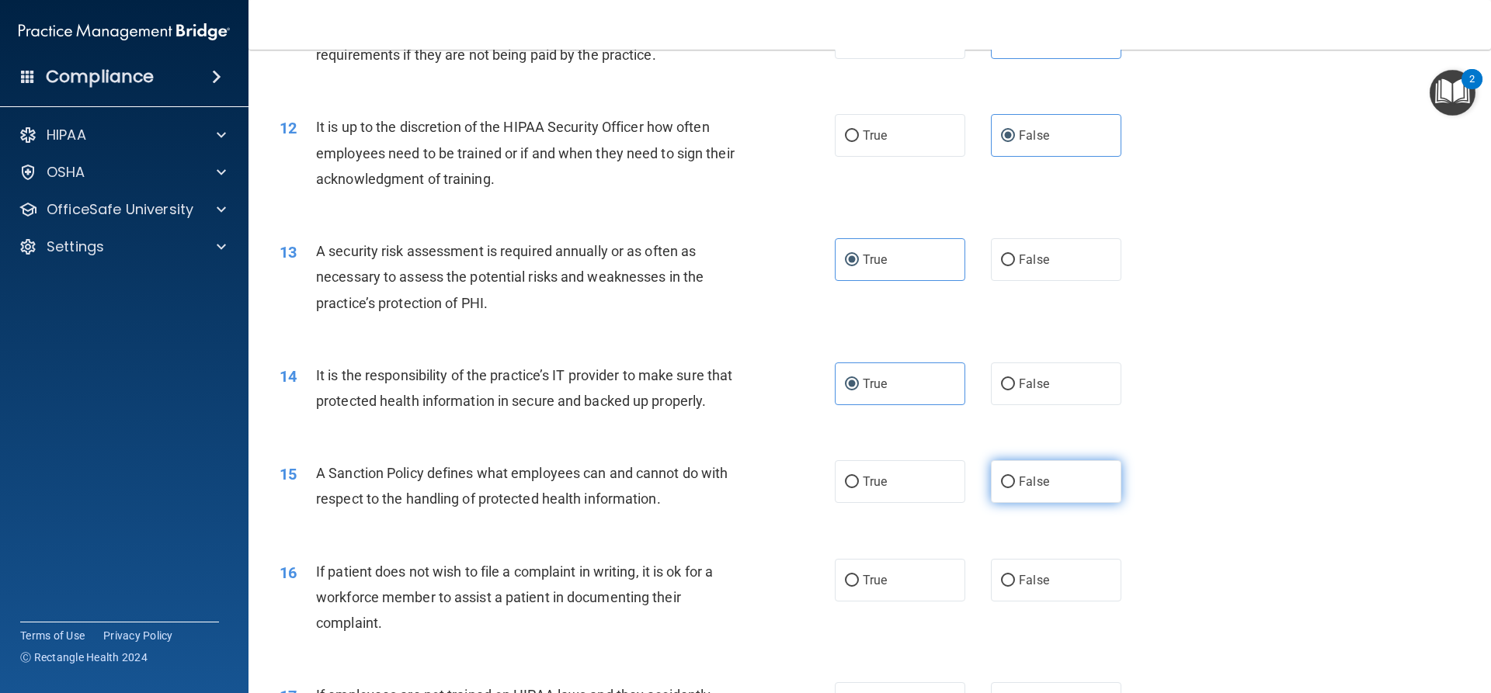
click at [1001, 498] on label "False" at bounding box center [1056, 481] width 130 height 43
click at [1001, 488] on input "False" at bounding box center [1008, 483] width 14 height 12
radio input "true"
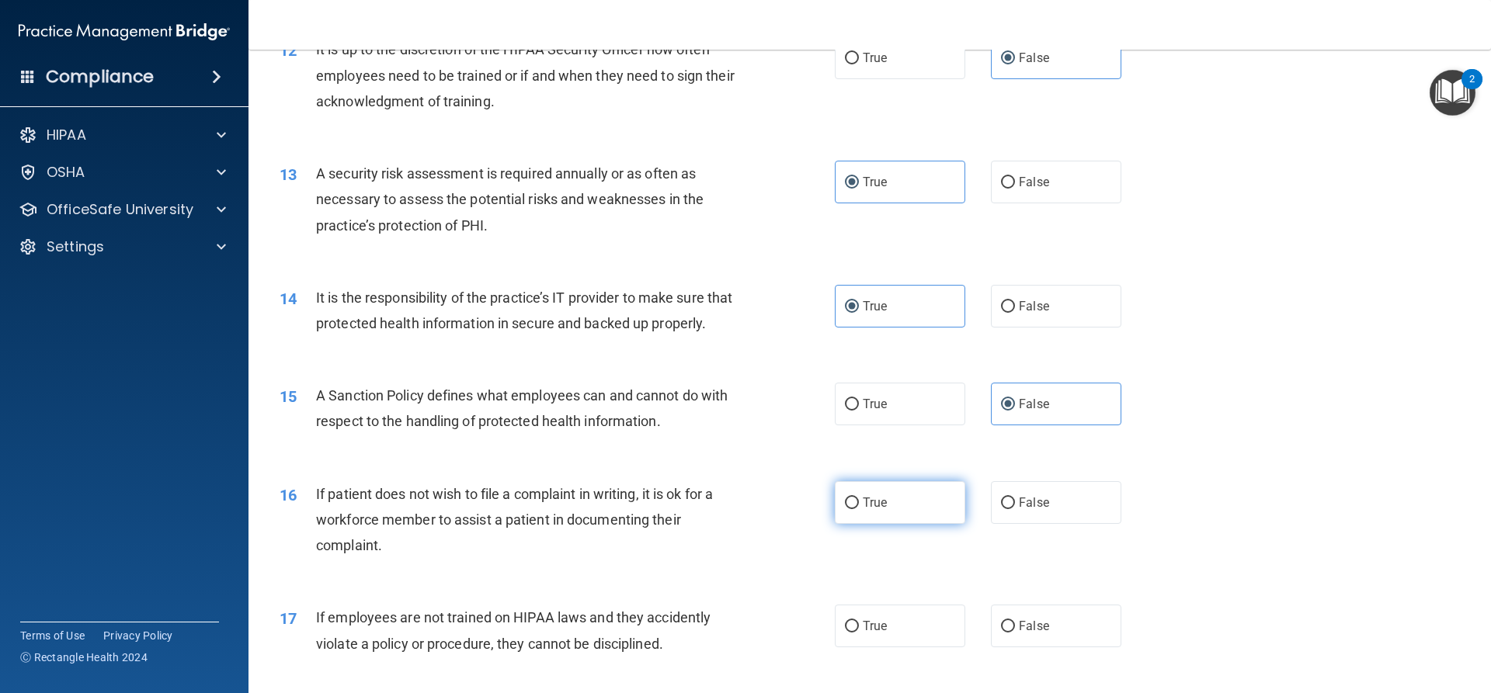
click at [873, 509] on label "True" at bounding box center [900, 502] width 130 height 43
click at [859, 509] on input "True" at bounding box center [852, 504] width 14 height 12
radio input "true"
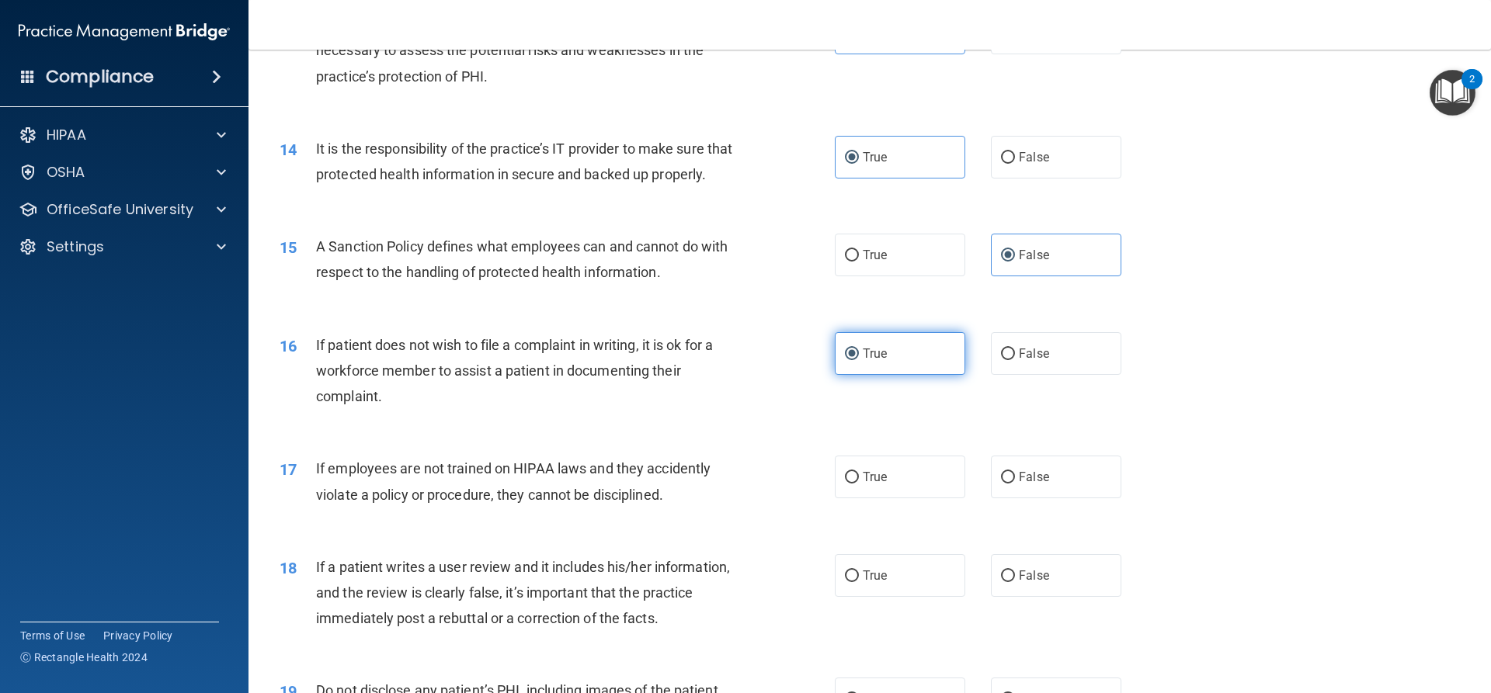
scroll to position [1708, 0]
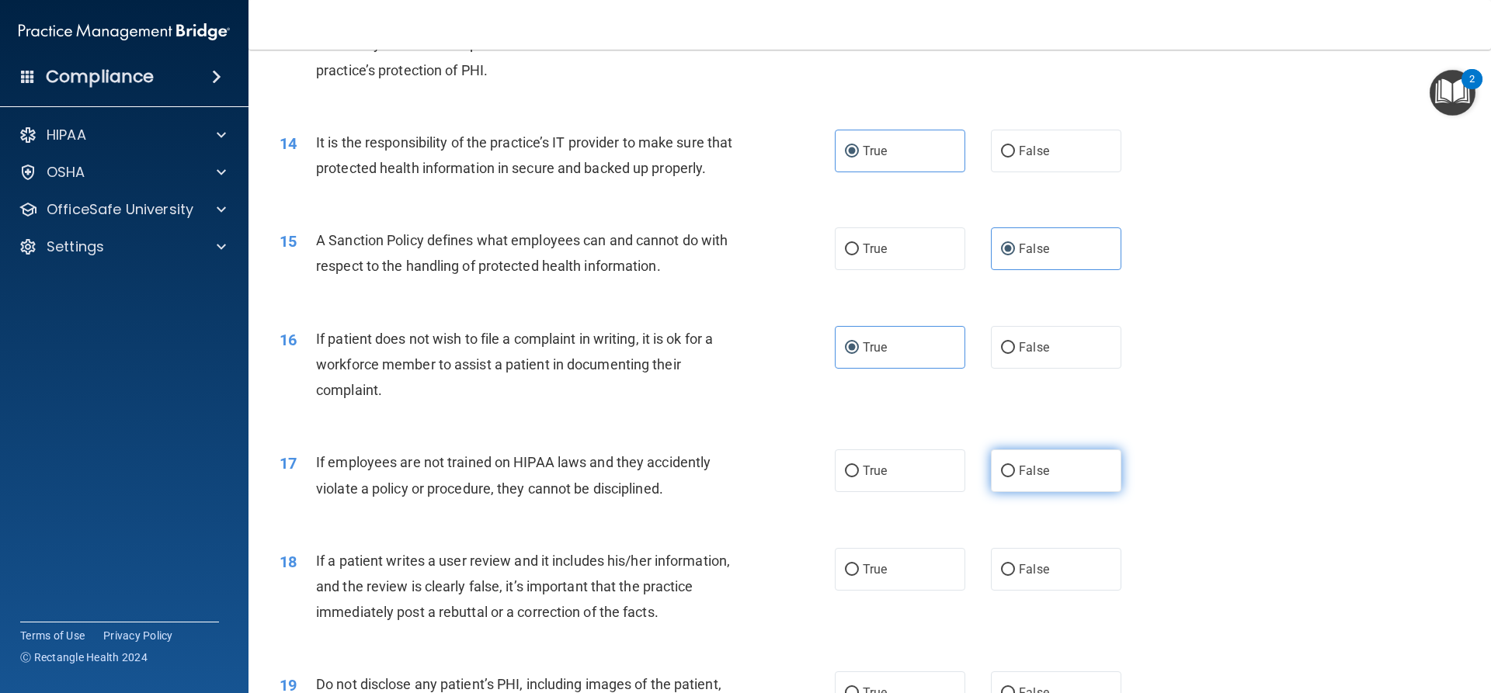
click at [1030, 492] on label "False" at bounding box center [1056, 471] width 130 height 43
click at [1015, 478] on input "False" at bounding box center [1008, 472] width 14 height 12
radio input "true"
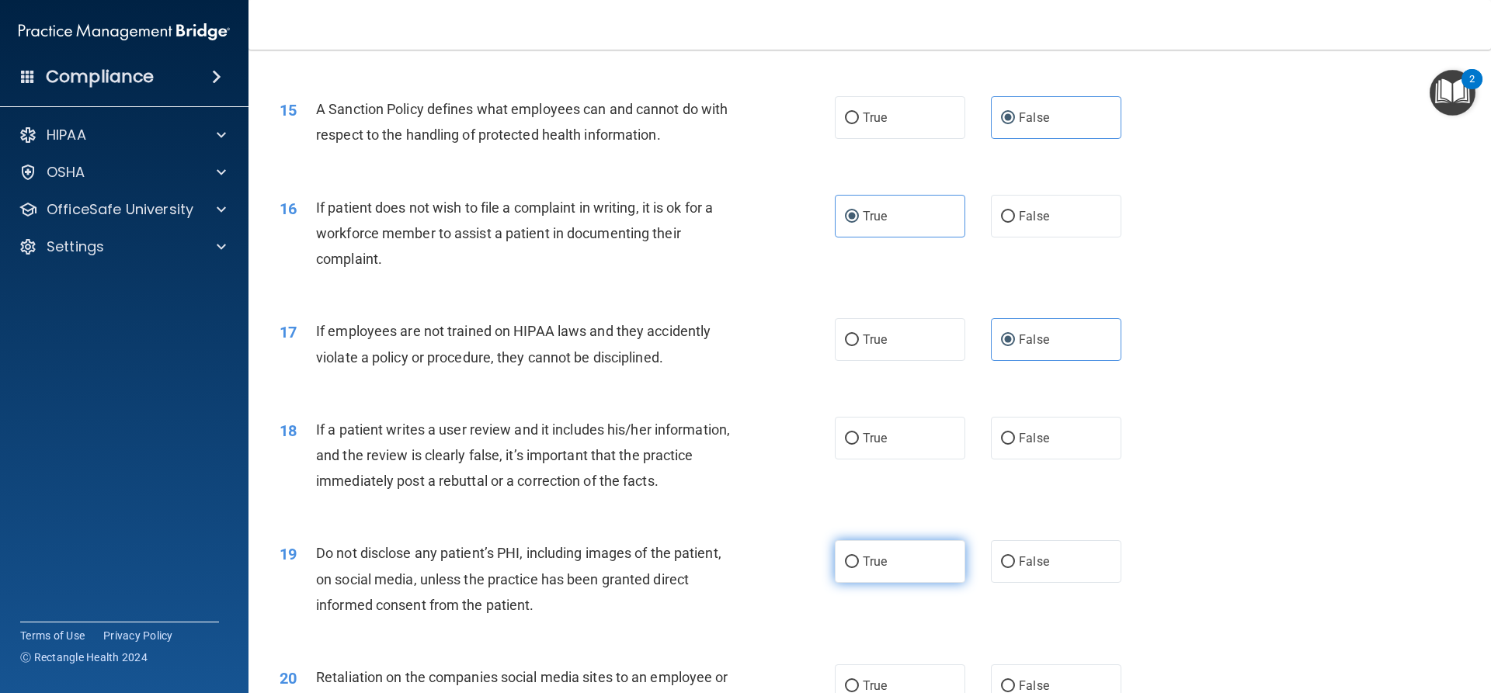
scroll to position [1863, 0]
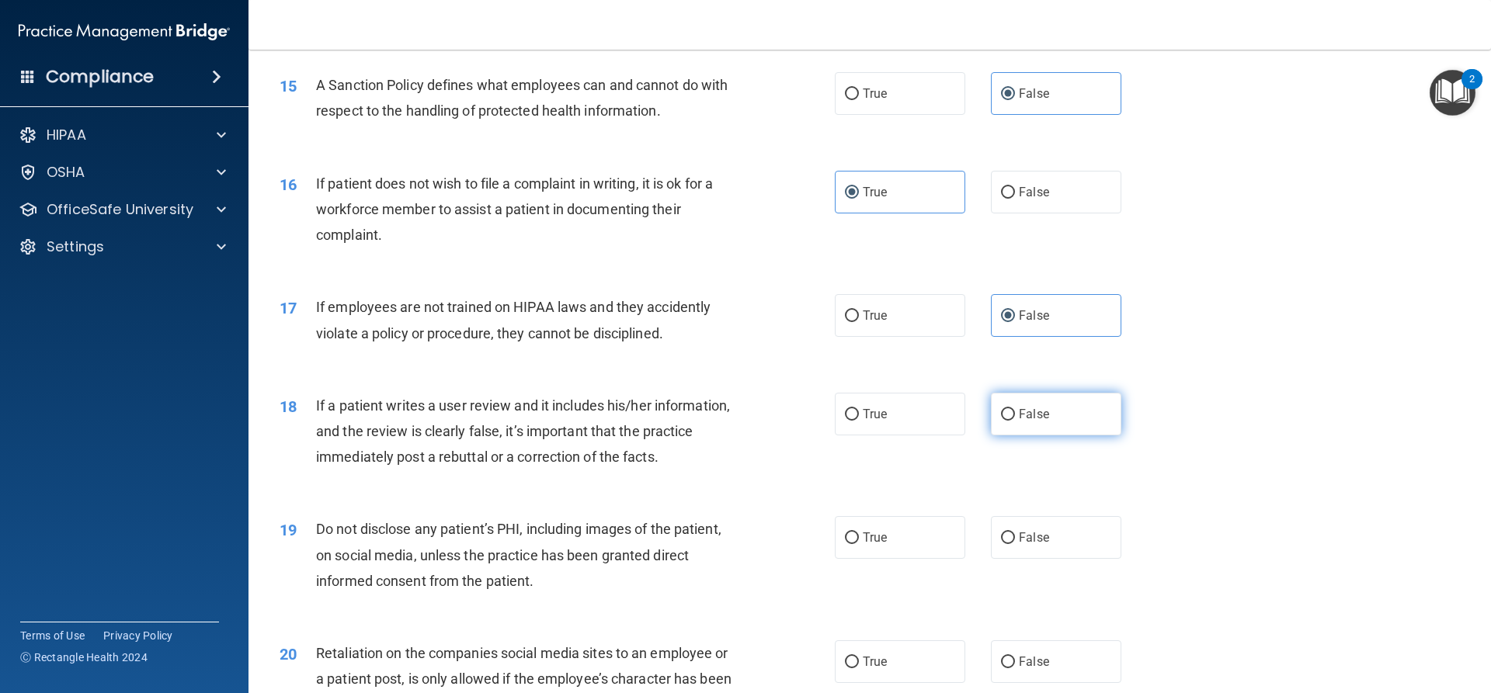
click at [1050, 436] on label "False" at bounding box center [1056, 414] width 130 height 43
click at [1015, 421] on input "False" at bounding box center [1008, 415] width 14 height 12
radio input "true"
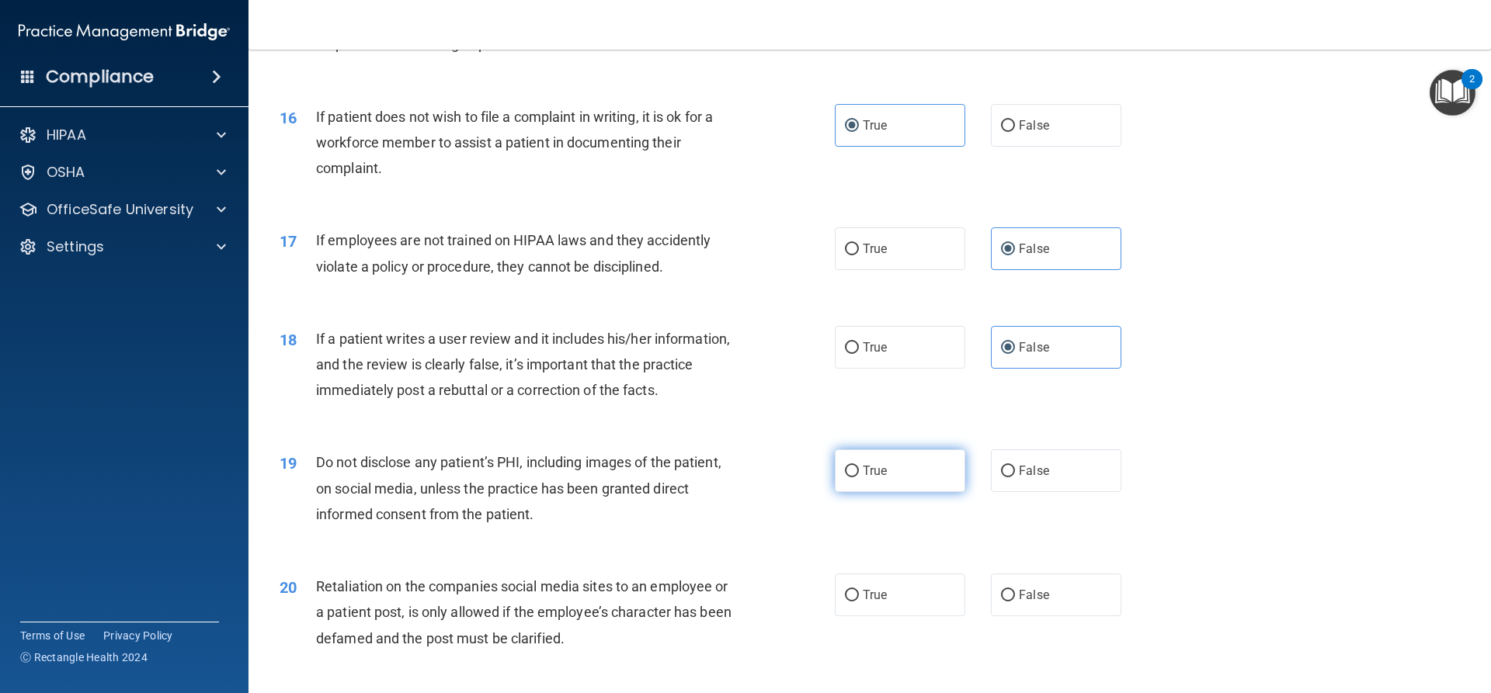
scroll to position [2019, 0]
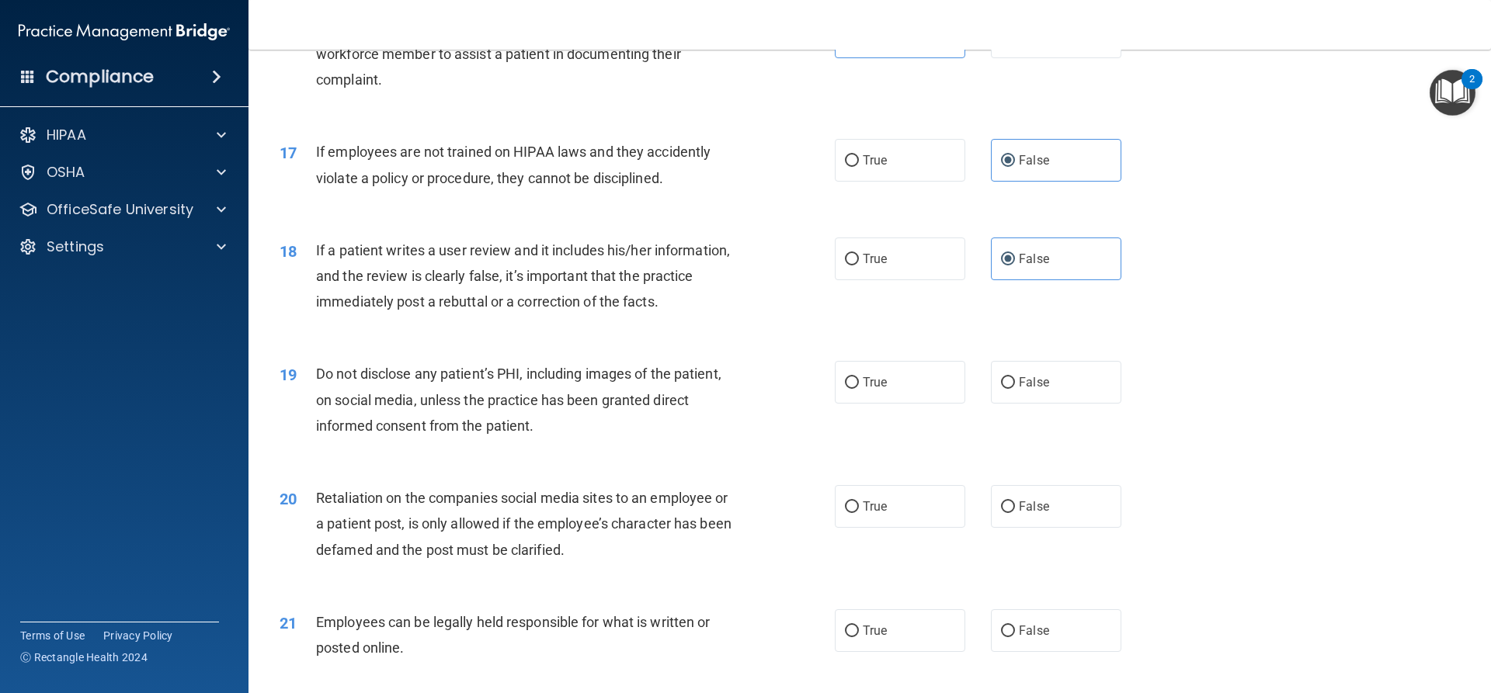
click at [894, 384] on div "19 Do not disclose any patient’s PHI, including images of the patient, on socia…" at bounding box center [869, 404] width 1203 height 124
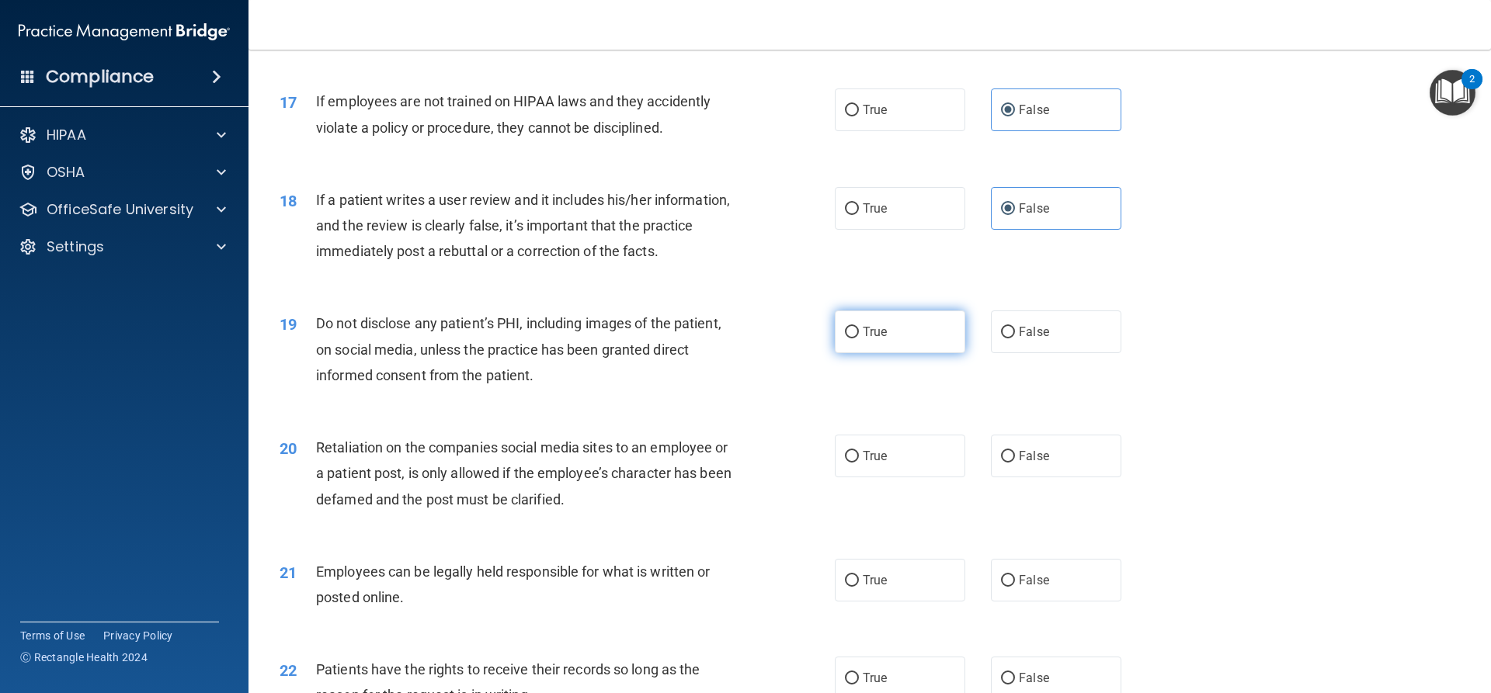
scroll to position [2174, 0]
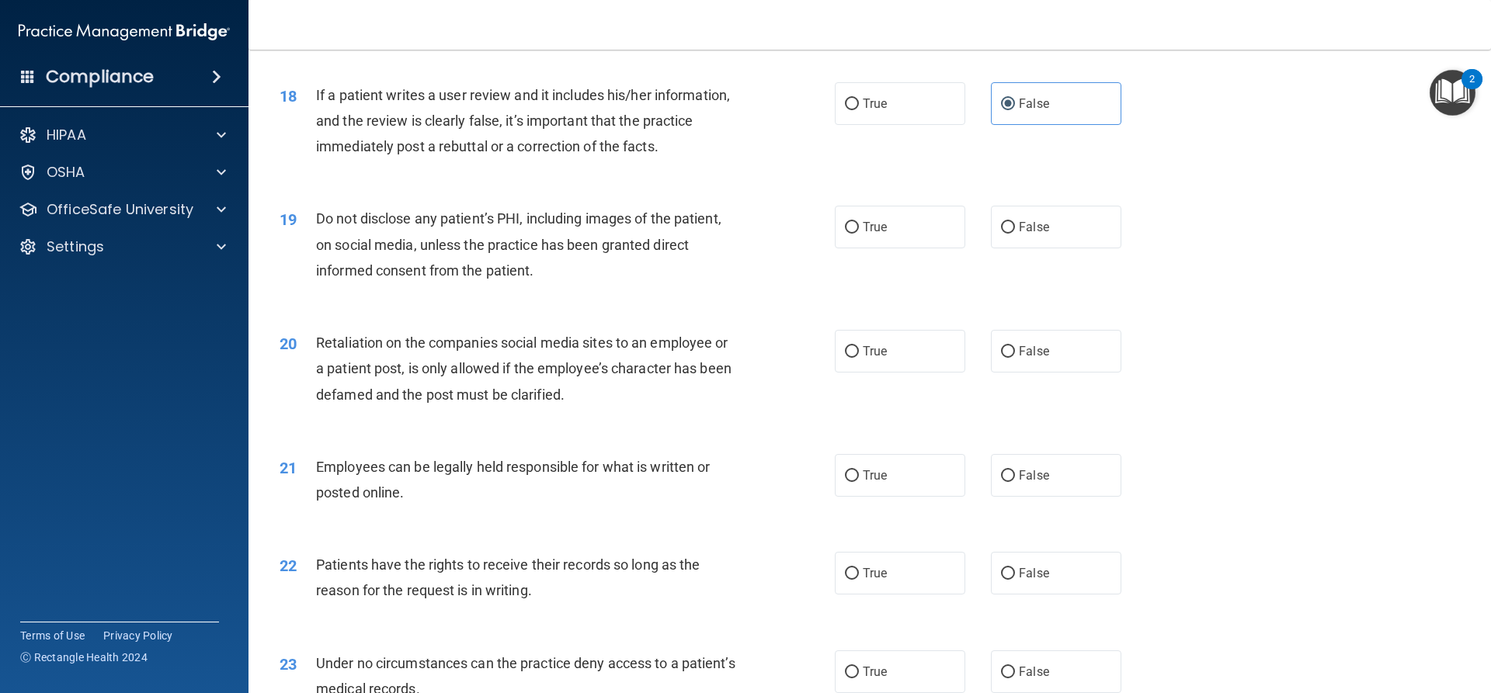
click at [867, 283] on div "19 Do not disclose any patient’s PHI, including images of the patient, on socia…" at bounding box center [869, 248] width 1203 height 124
click at [867, 276] on div "19 Do not disclose any patient’s PHI, including images of the patient, on socia…" at bounding box center [869, 248] width 1203 height 124
click at [867, 248] on label "True" at bounding box center [900, 227] width 130 height 43
click at [859, 234] on input "True" at bounding box center [852, 228] width 14 height 12
radio input "true"
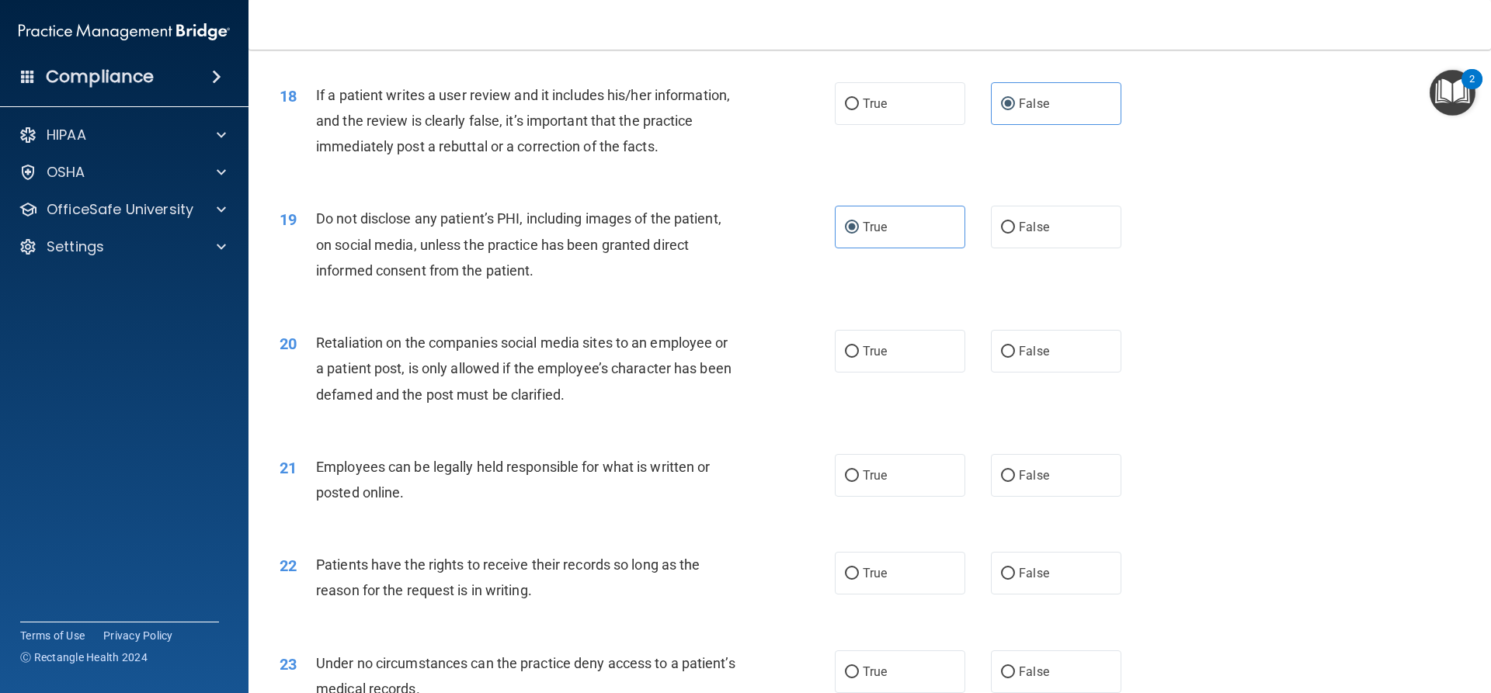
click at [847, 475] on div "21 Employees can be legally held responsible for what is written or posted onli…" at bounding box center [869, 484] width 1203 height 98
click at [863, 483] on span "True" at bounding box center [875, 475] width 24 height 15
click at [857, 482] on input "True" at bounding box center [852, 477] width 14 height 12
radio input "true"
click at [1002, 588] on label "False" at bounding box center [1056, 573] width 130 height 43
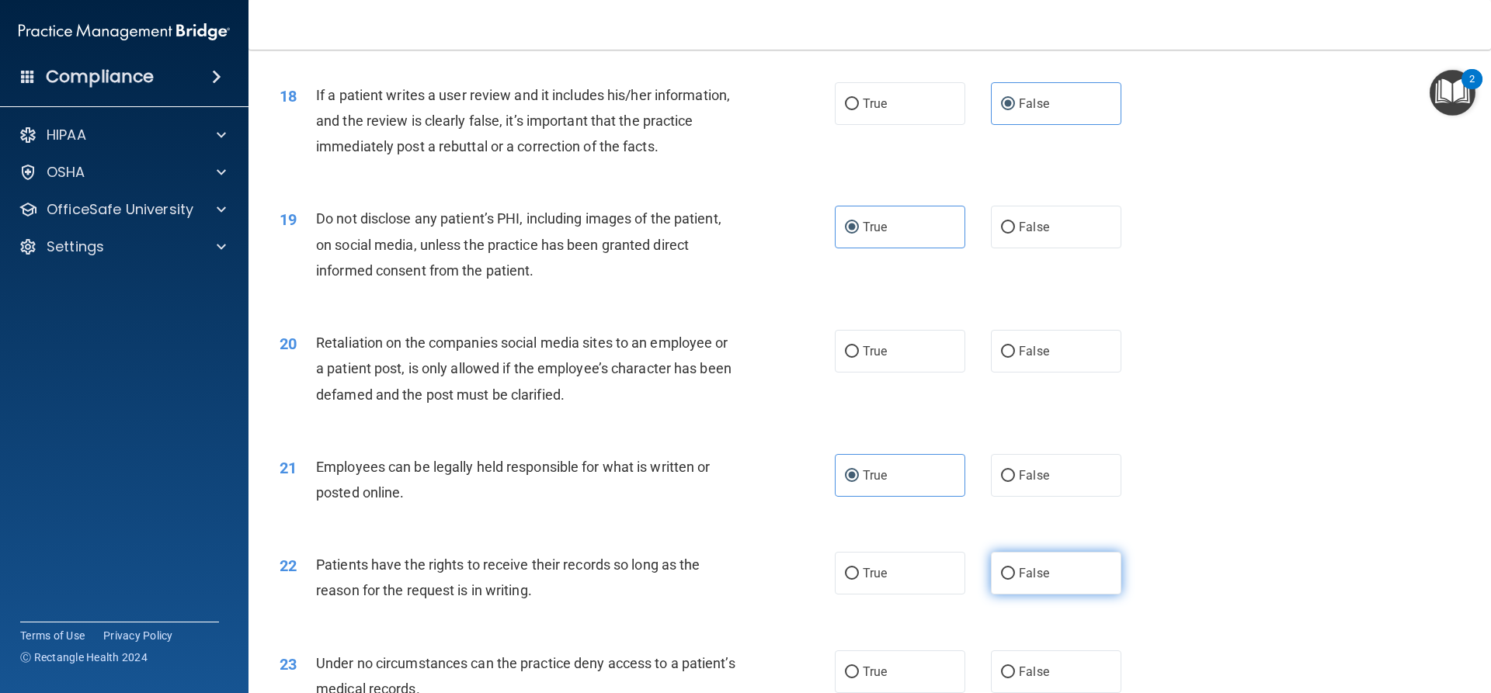
click at [1002, 580] on input "False" at bounding box center [1008, 574] width 14 height 12
radio input "true"
drag, startPoint x: 1026, startPoint y: 401, endPoint x: 1007, endPoint y: 384, distance: 25.4
click at [1013, 389] on div "20 Retaliation on the companies social media sites to an employee or a patient …" at bounding box center [869, 373] width 1203 height 124
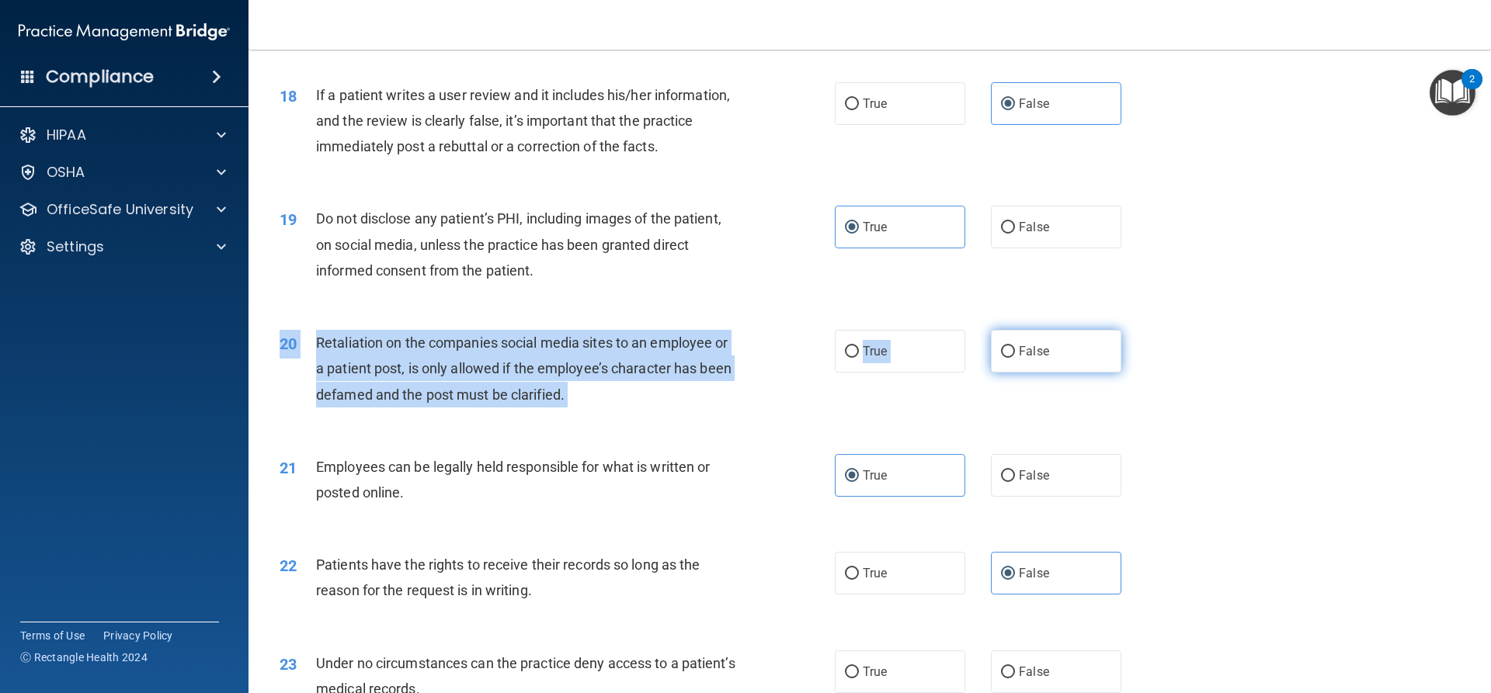
click at [992, 373] on label "False" at bounding box center [1056, 351] width 130 height 43
click at [1001, 358] on input "False" at bounding box center [1008, 352] width 14 height 12
radio input "true"
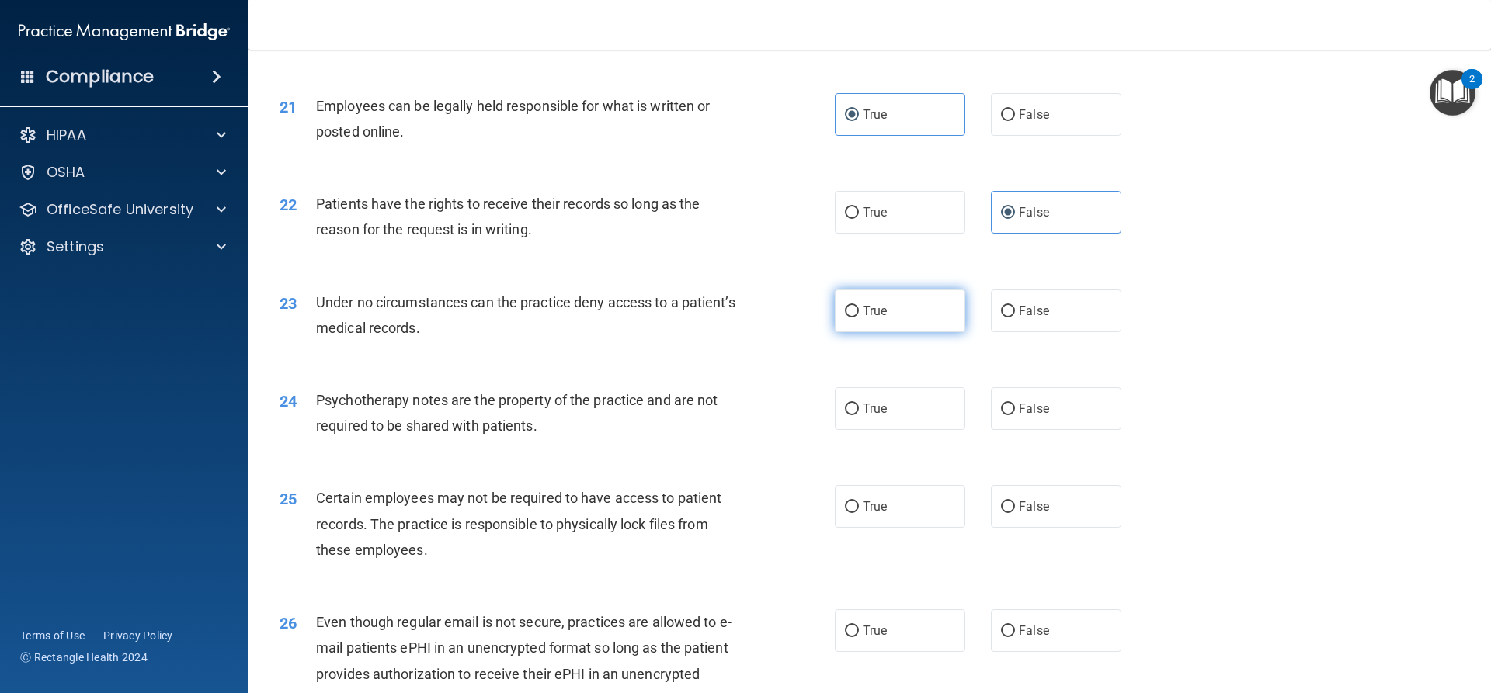
scroll to position [2562, 0]
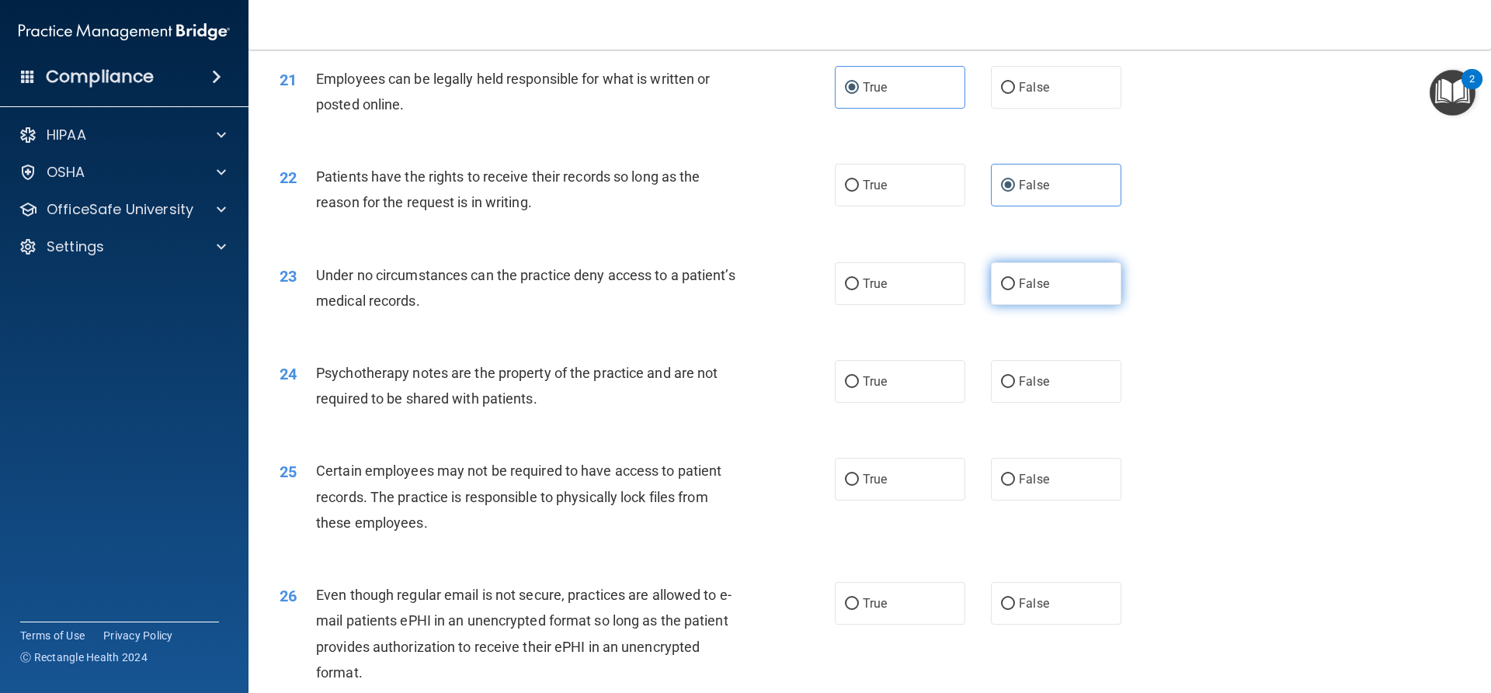
click at [1023, 291] on span "False" at bounding box center [1034, 283] width 30 height 15
click at [1015, 290] on input "False" at bounding box center [1008, 285] width 14 height 12
radio input "true"
click at [895, 403] on label "True" at bounding box center [900, 381] width 130 height 43
click at [859, 388] on input "True" at bounding box center [852, 383] width 14 height 12
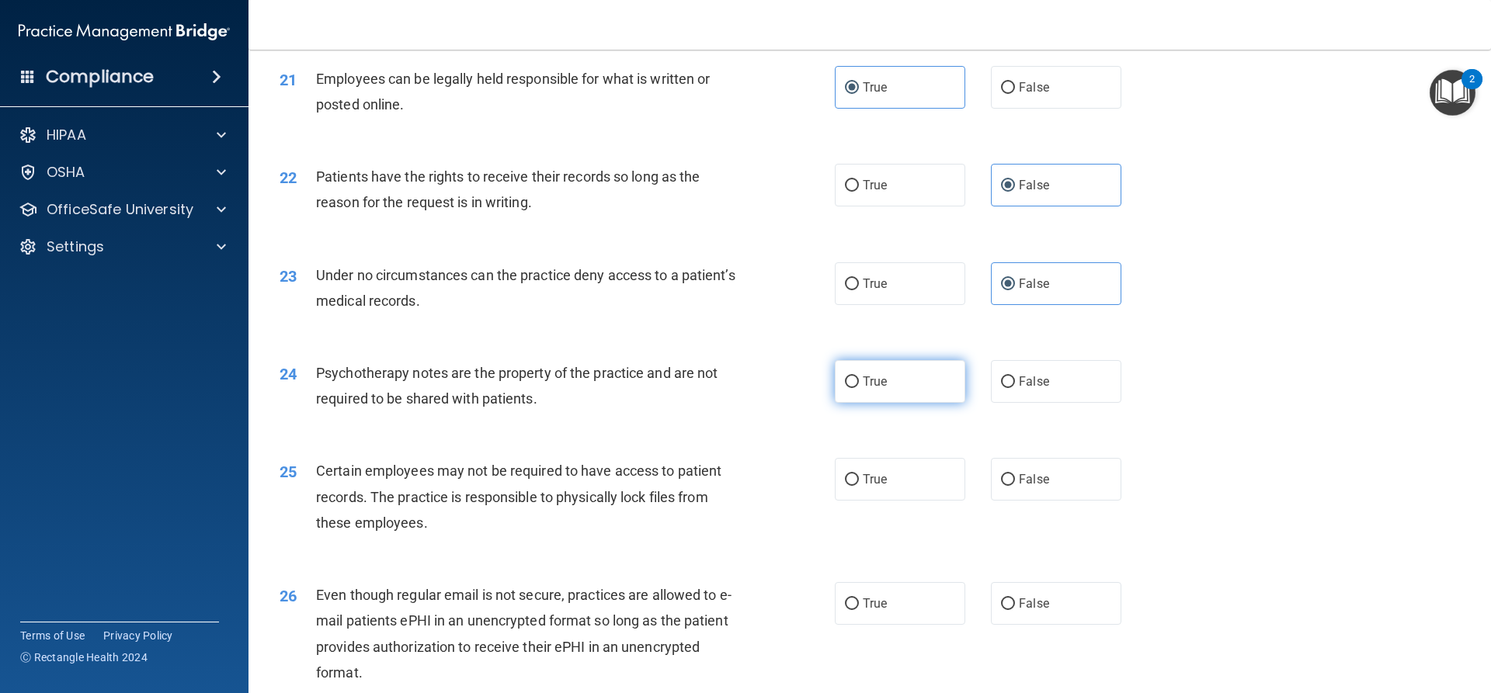
radio input "true"
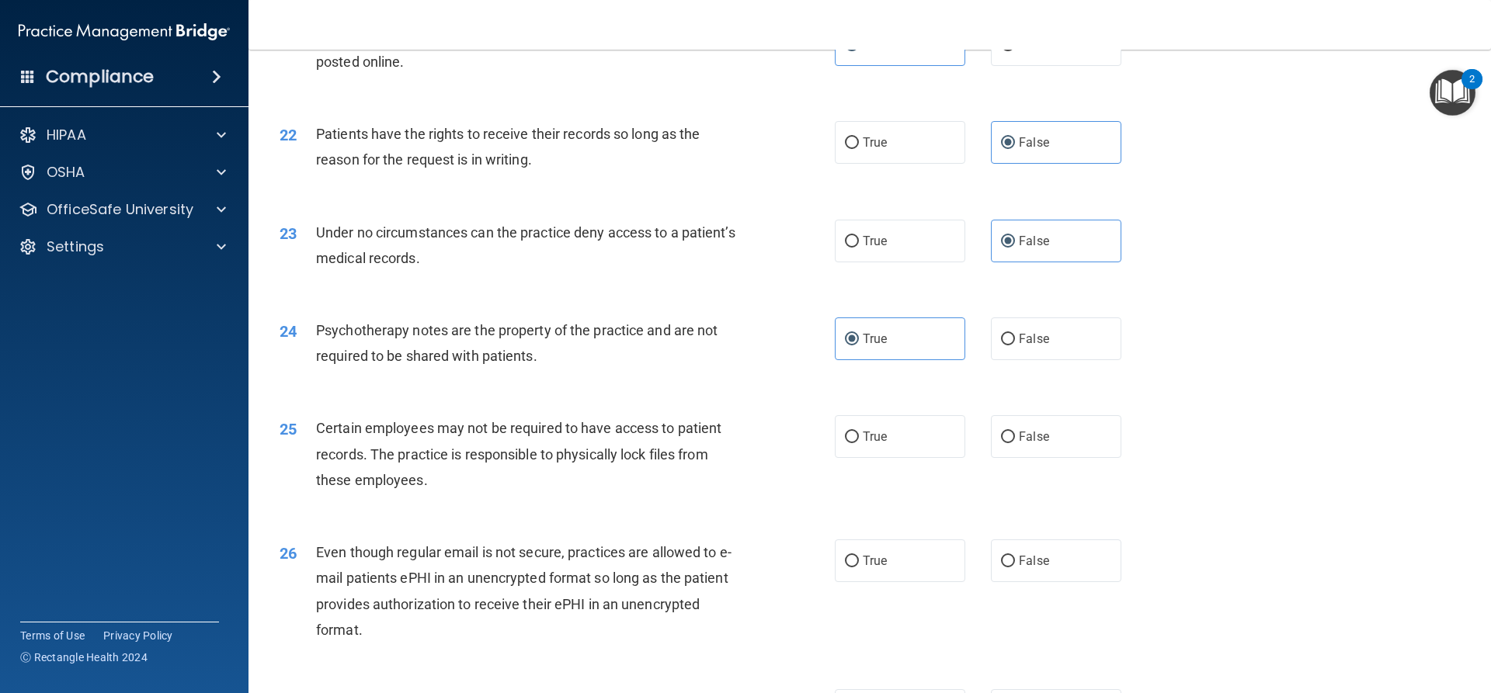
scroll to position [2640, 0]
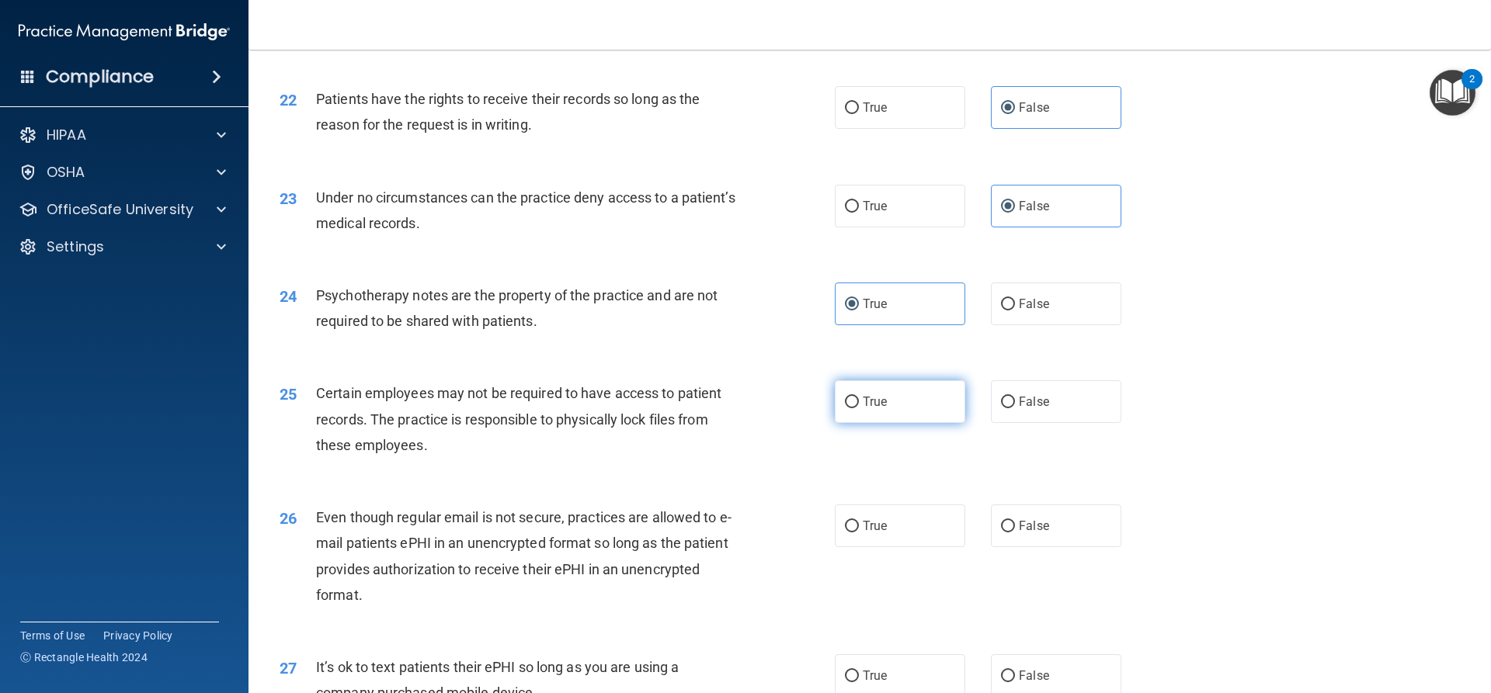
click at [873, 409] on span "True" at bounding box center [875, 401] width 24 height 15
click at [859, 408] on input "True" at bounding box center [852, 403] width 14 height 12
radio input "true"
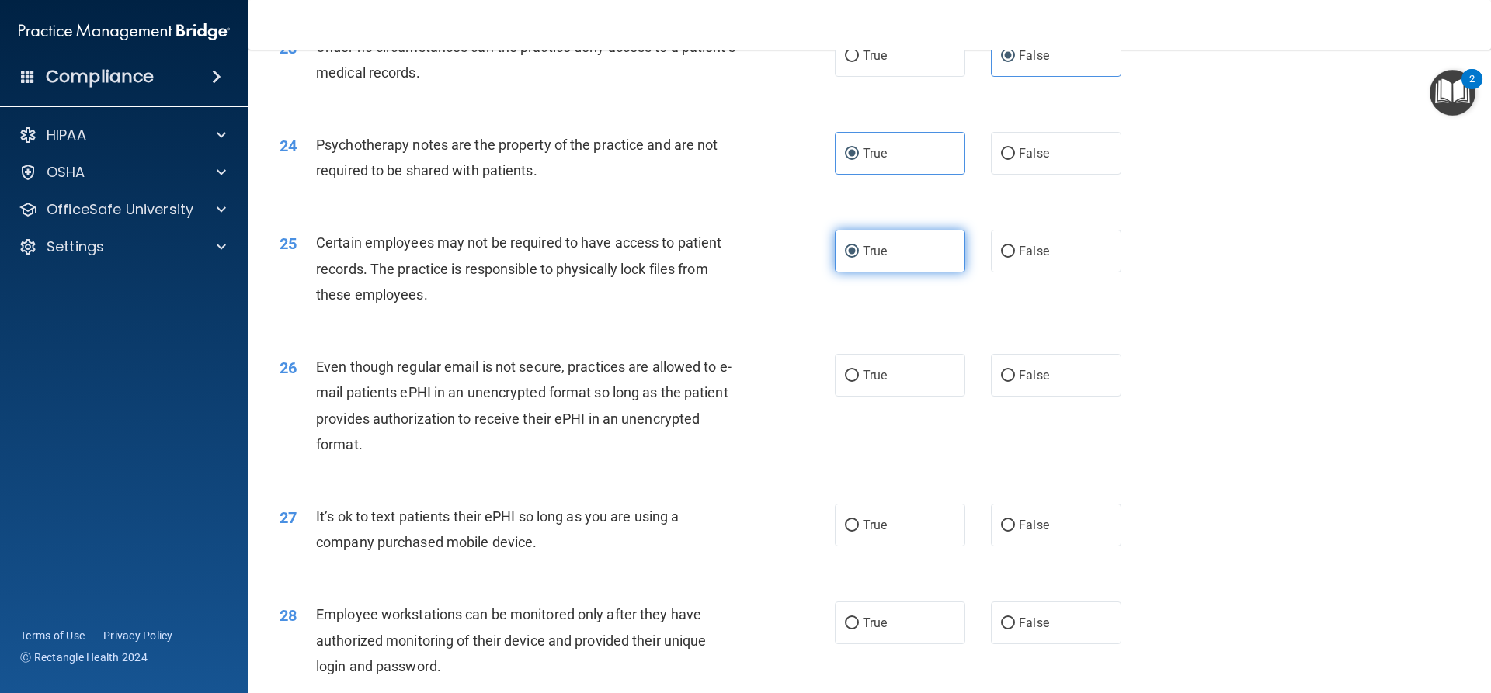
scroll to position [2873, 0]
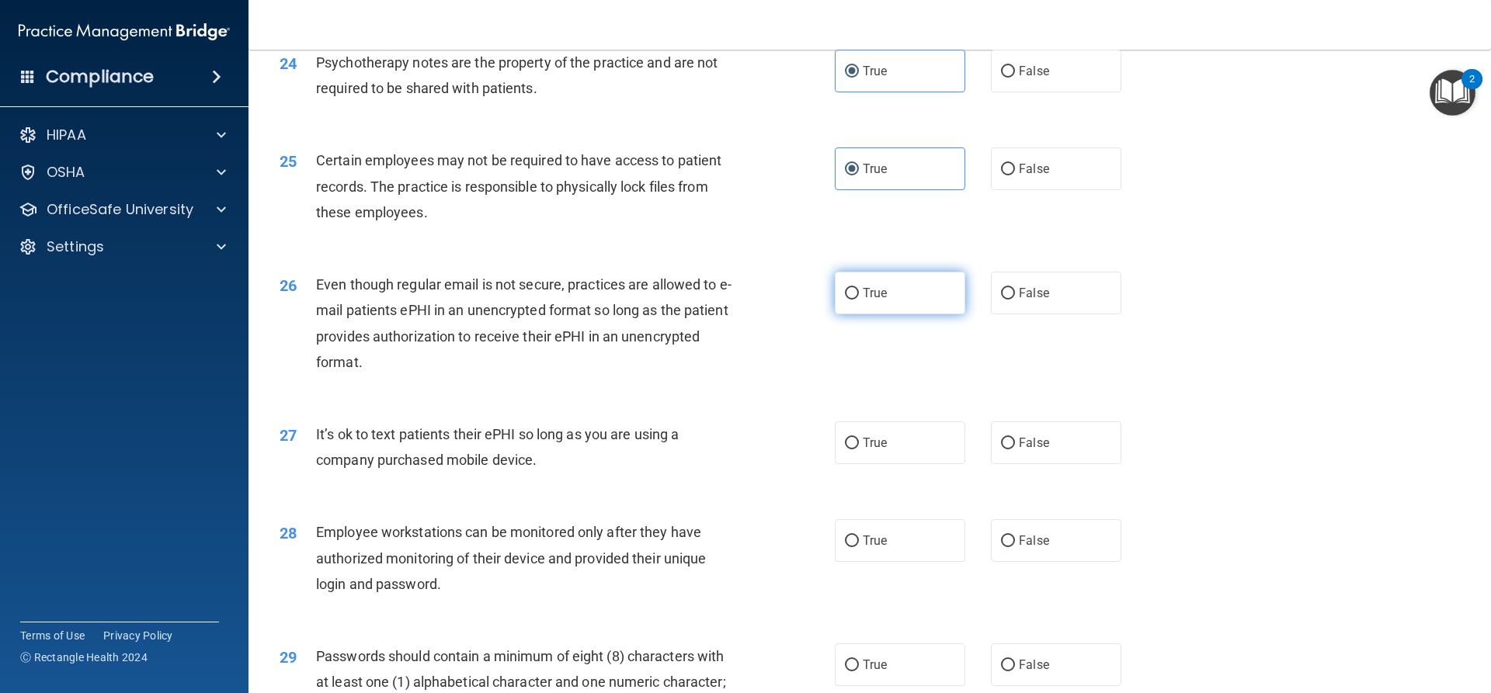
click at [865, 300] on span "True" at bounding box center [875, 293] width 24 height 15
click at [859, 300] on input "True" at bounding box center [852, 294] width 14 height 12
radio input "true"
click at [1028, 450] on span "False" at bounding box center [1034, 443] width 30 height 15
click at [1015, 450] on input "False" at bounding box center [1008, 444] width 14 height 12
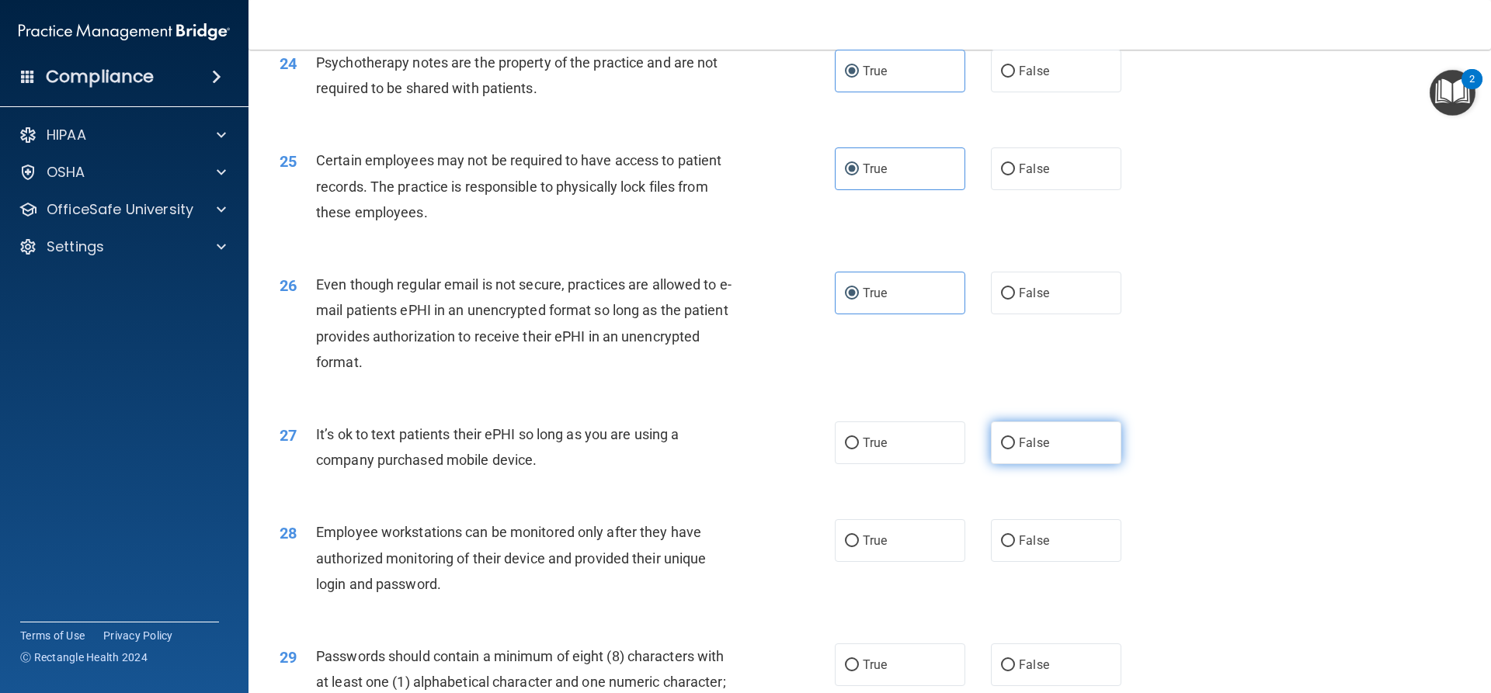
radio input "true"
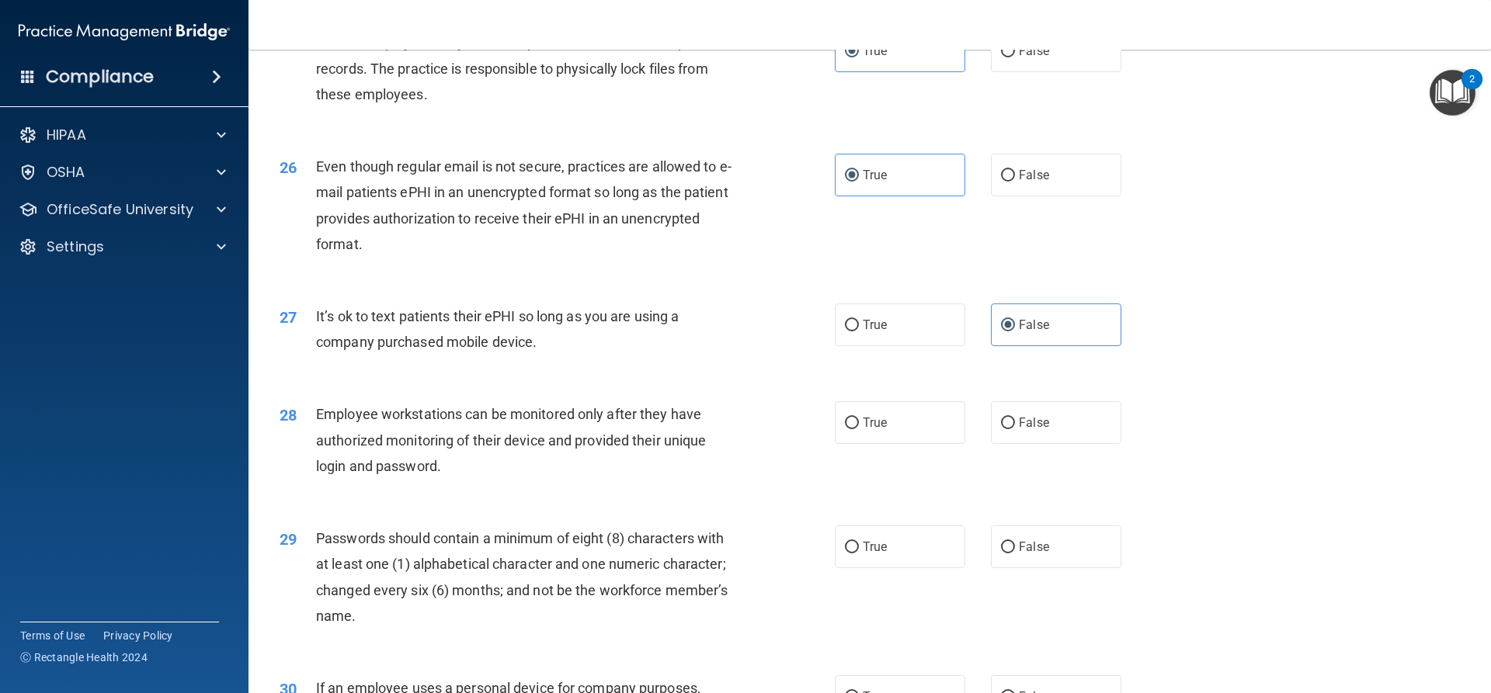
scroll to position [3106, 0]
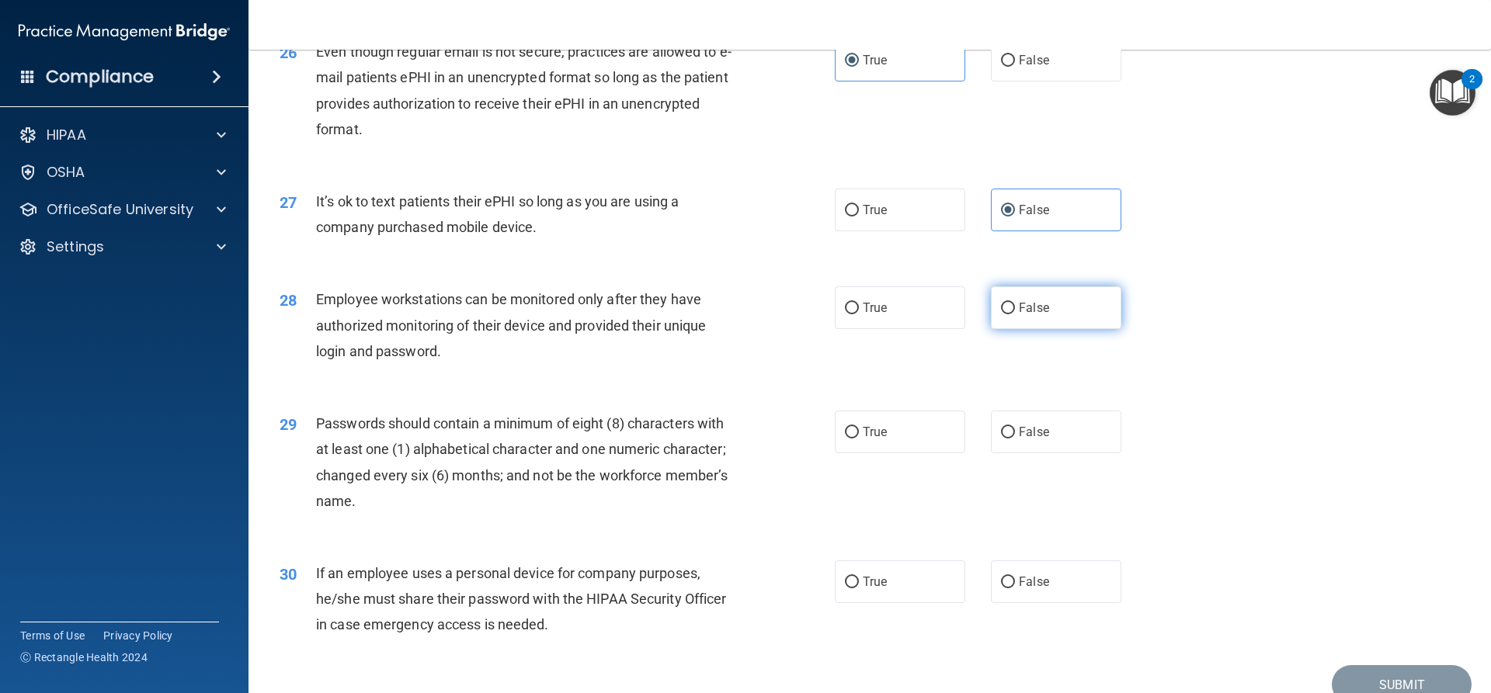
click at [1016, 329] on label "False" at bounding box center [1056, 308] width 130 height 43
click at [1015, 314] on input "False" at bounding box center [1008, 309] width 14 height 12
radio input "true"
click at [937, 453] on label "True" at bounding box center [900, 432] width 130 height 43
click at [859, 439] on input "True" at bounding box center [852, 433] width 14 height 12
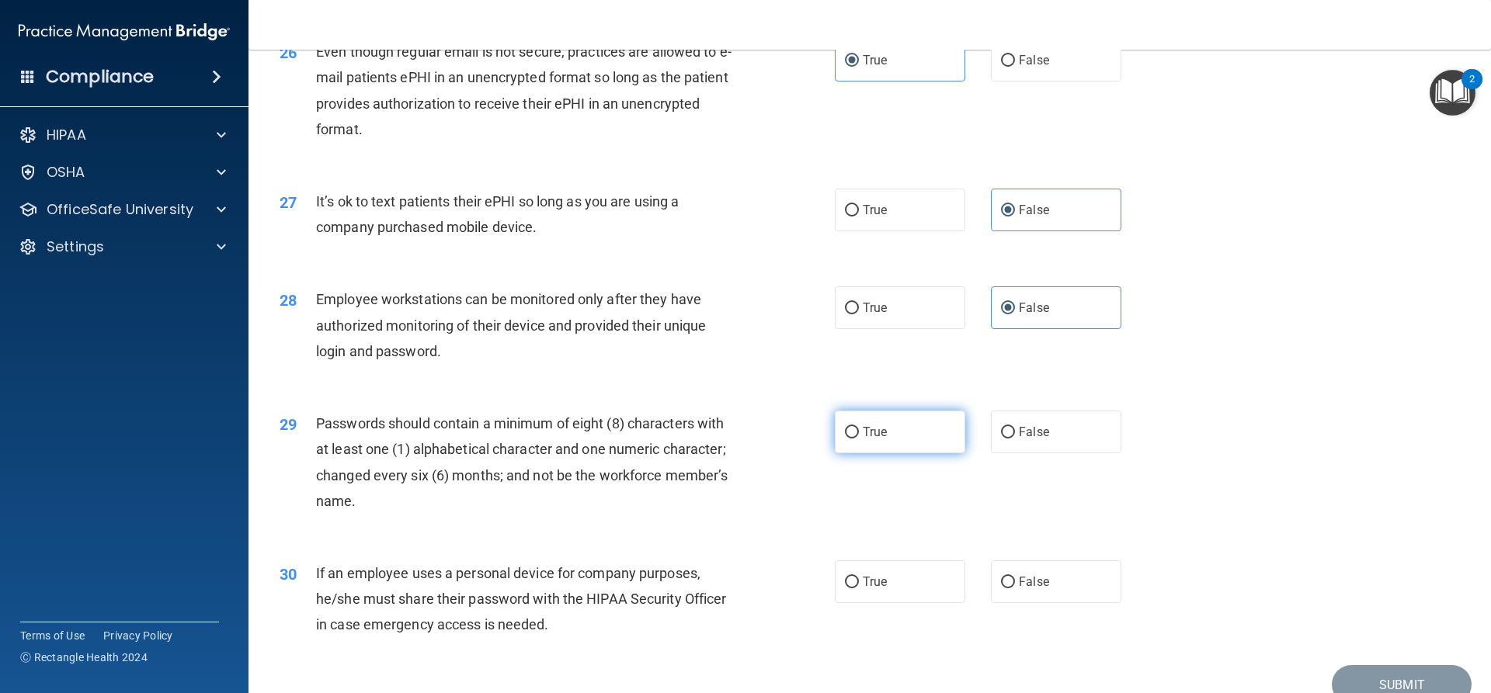
radio input "true"
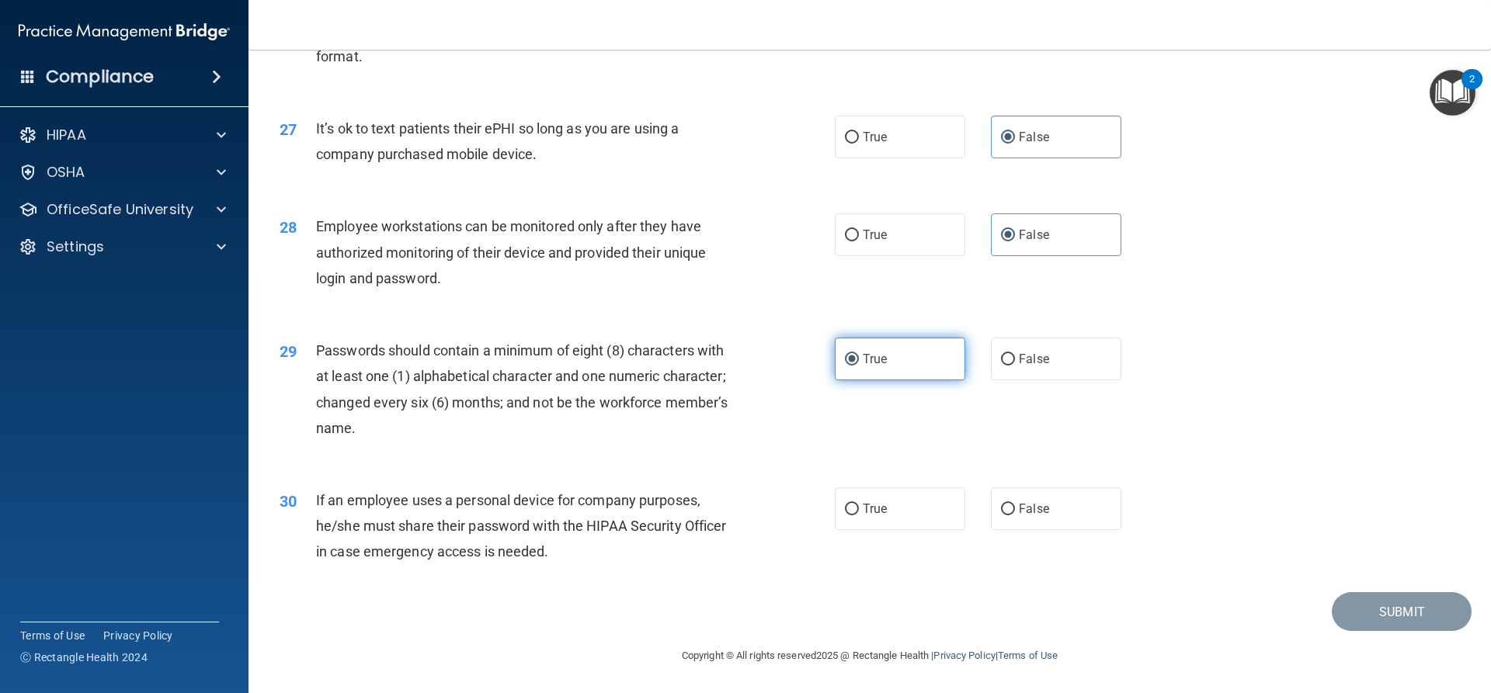
scroll to position [3204, 0]
click at [1044, 515] on label "False" at bounding box center [1056, 509] width 130 height 43
click at [1015, 515] on input "False" at bounding box center [1008, 510] width 14 height 12
radio input "true"
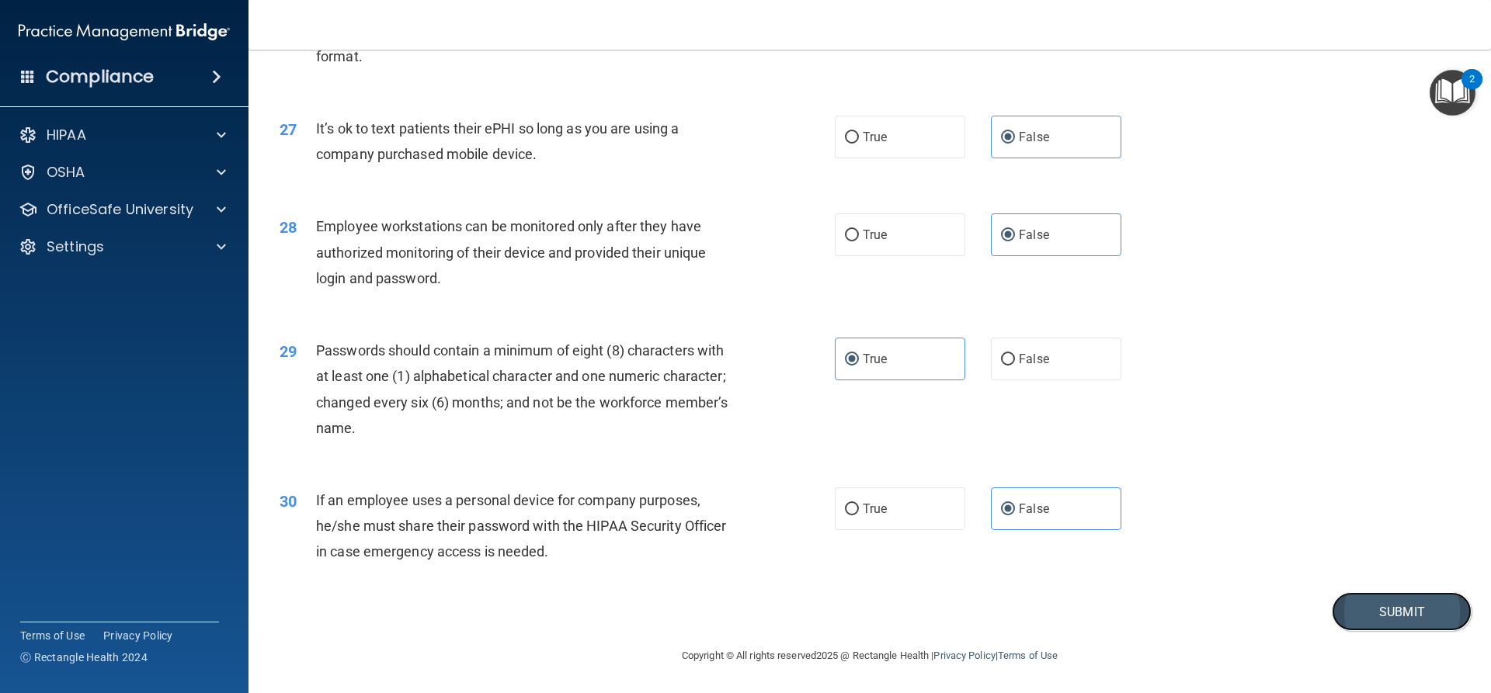
drag, startPoint x: 1339, startPoint y: 609, endPoint x: 1390, endPoint y: 606, distance: 51.3
click at [1341, 609] on button "Submit" at bounding box center [1402, 612] width 140 height 40
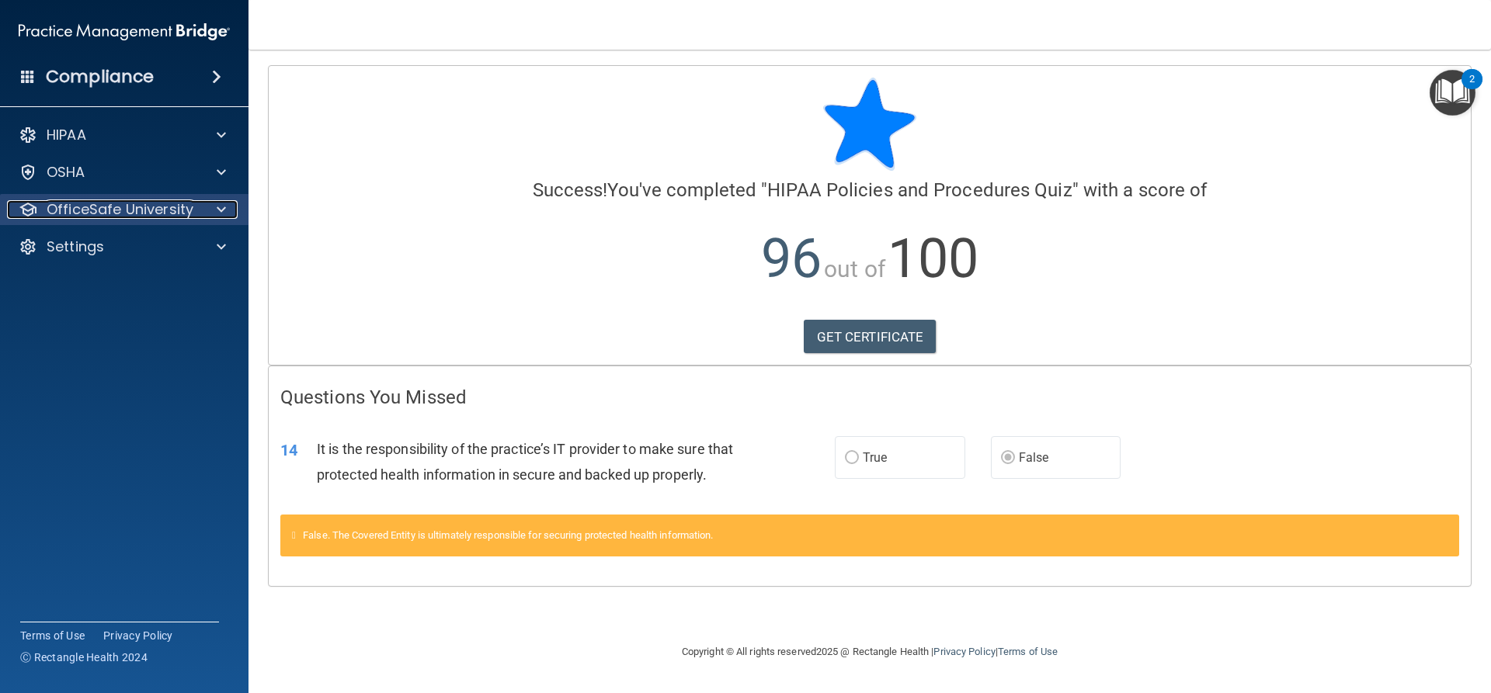
click at [155, 207] on p "OfficeSafe University" at bounding box center [120, 209] width 147 height 19
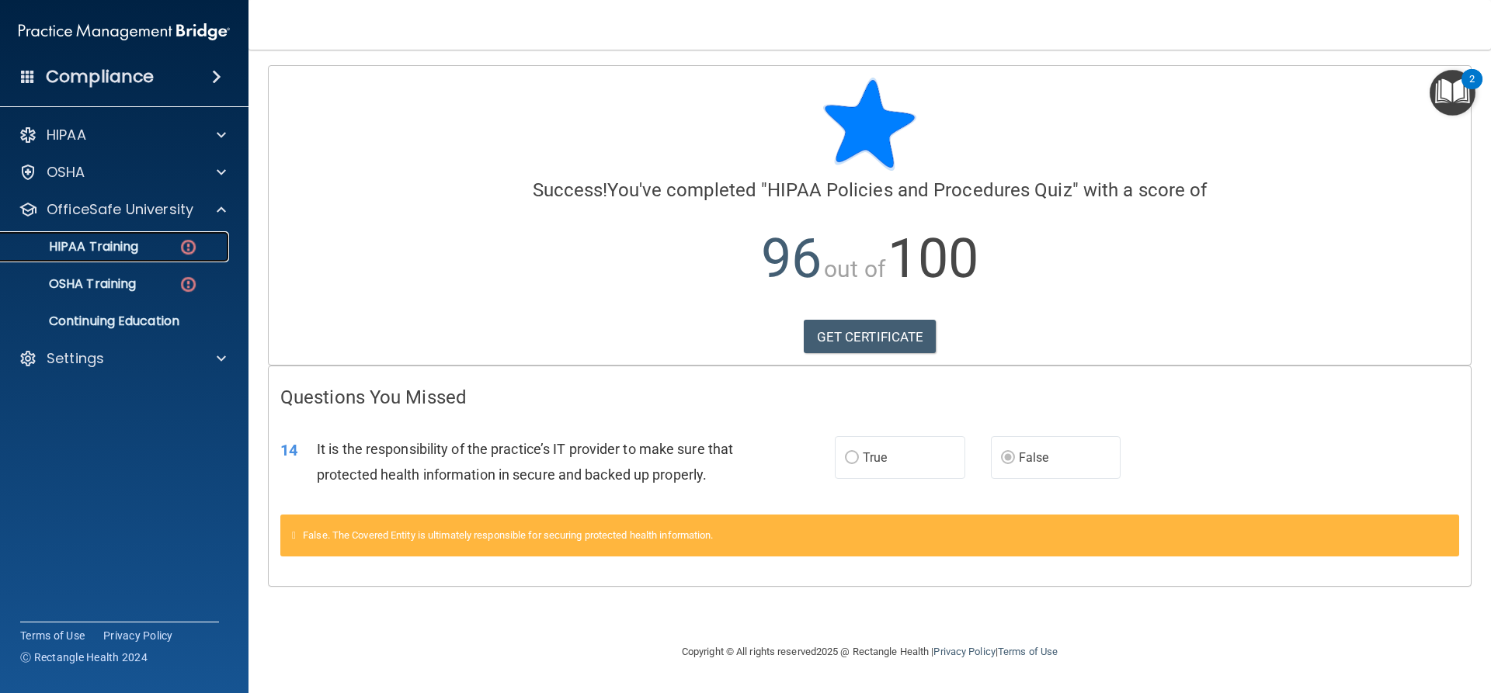
click at [121, 246] on p "HIPAA Training" at bounding box center [74, 247] width 128 height 16
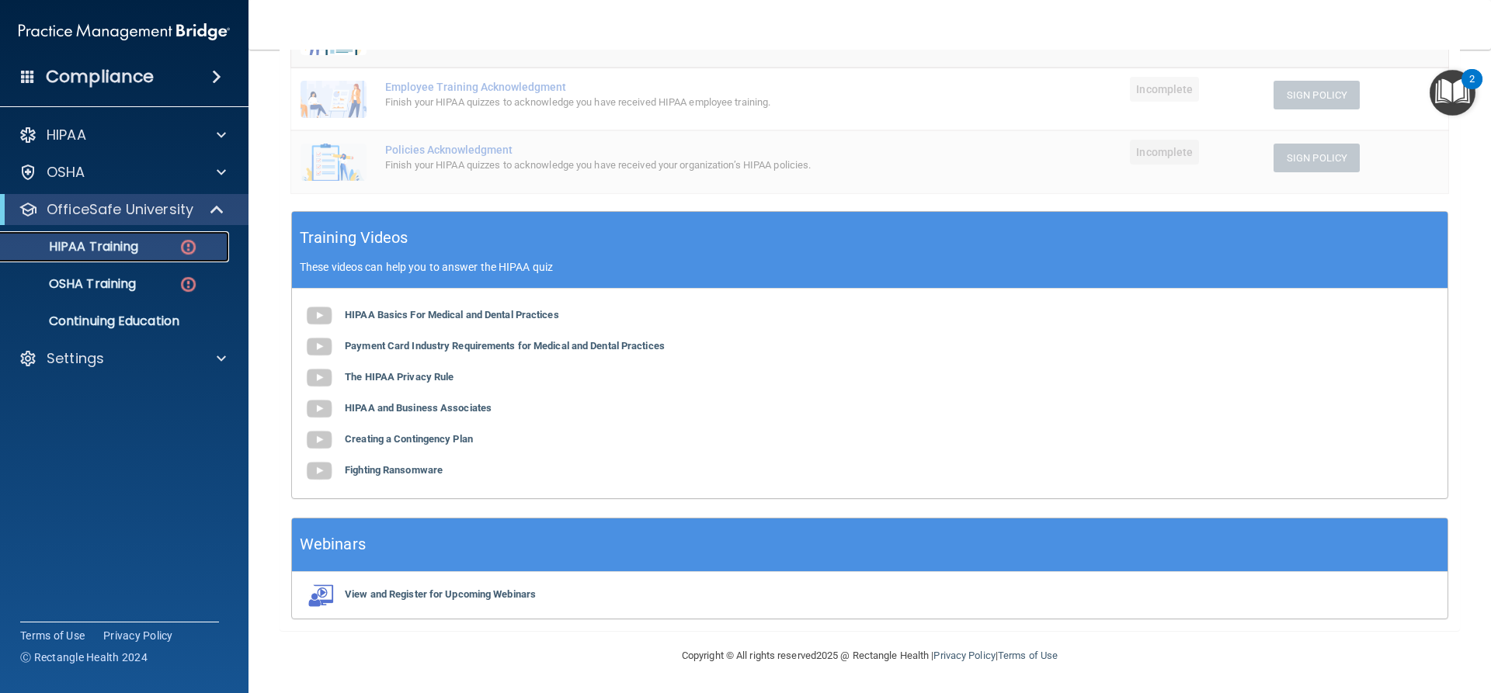
scroll to position [349, 0]
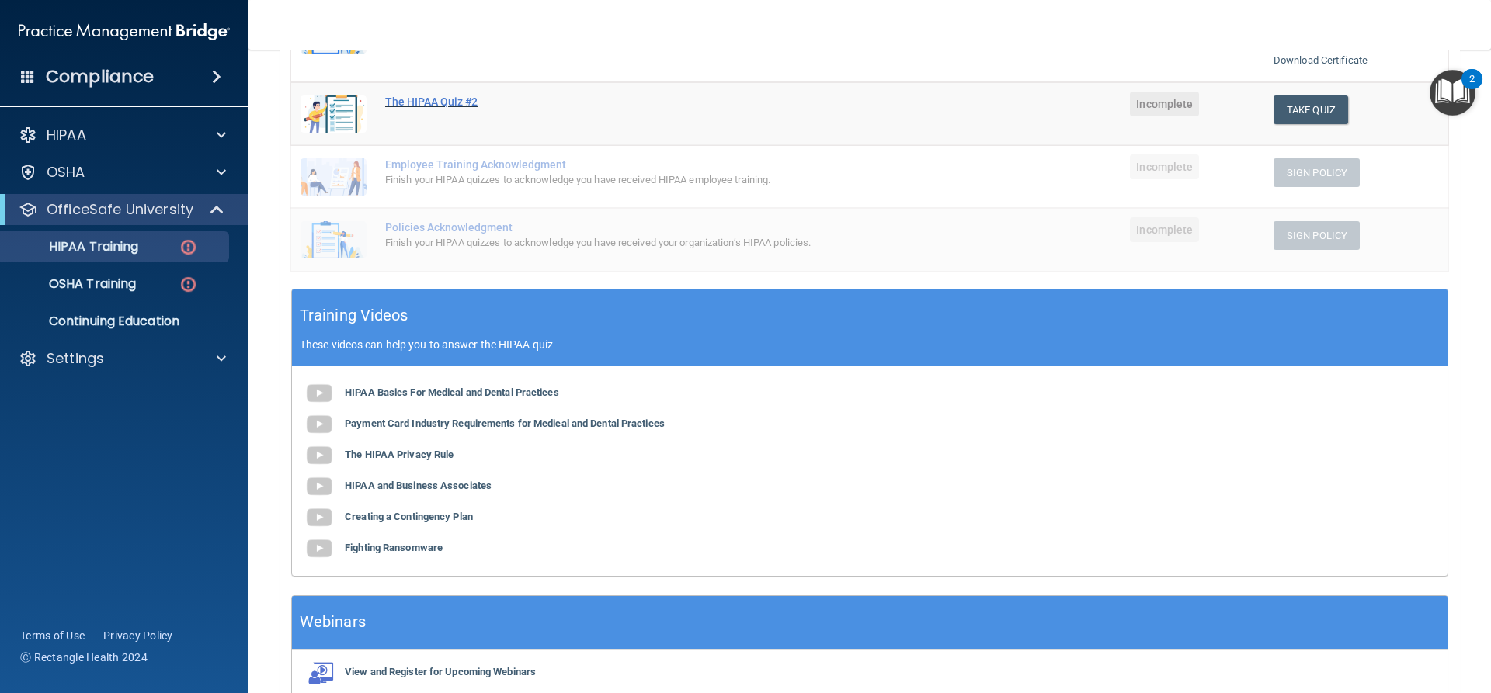
click at [400, 106] on div "The HIPAA Quiz #2" at bounding box center [658, 102] width 547 height 12
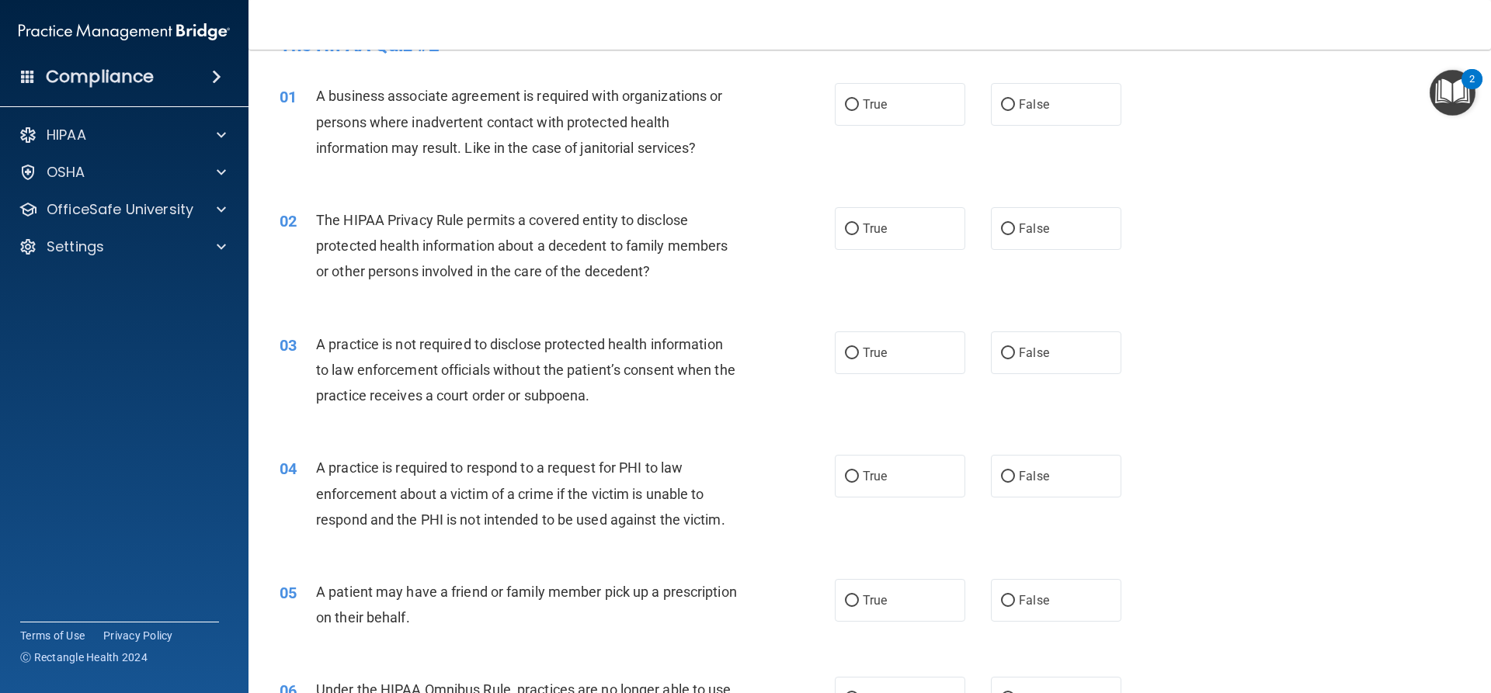
scroll to position [78, 0]
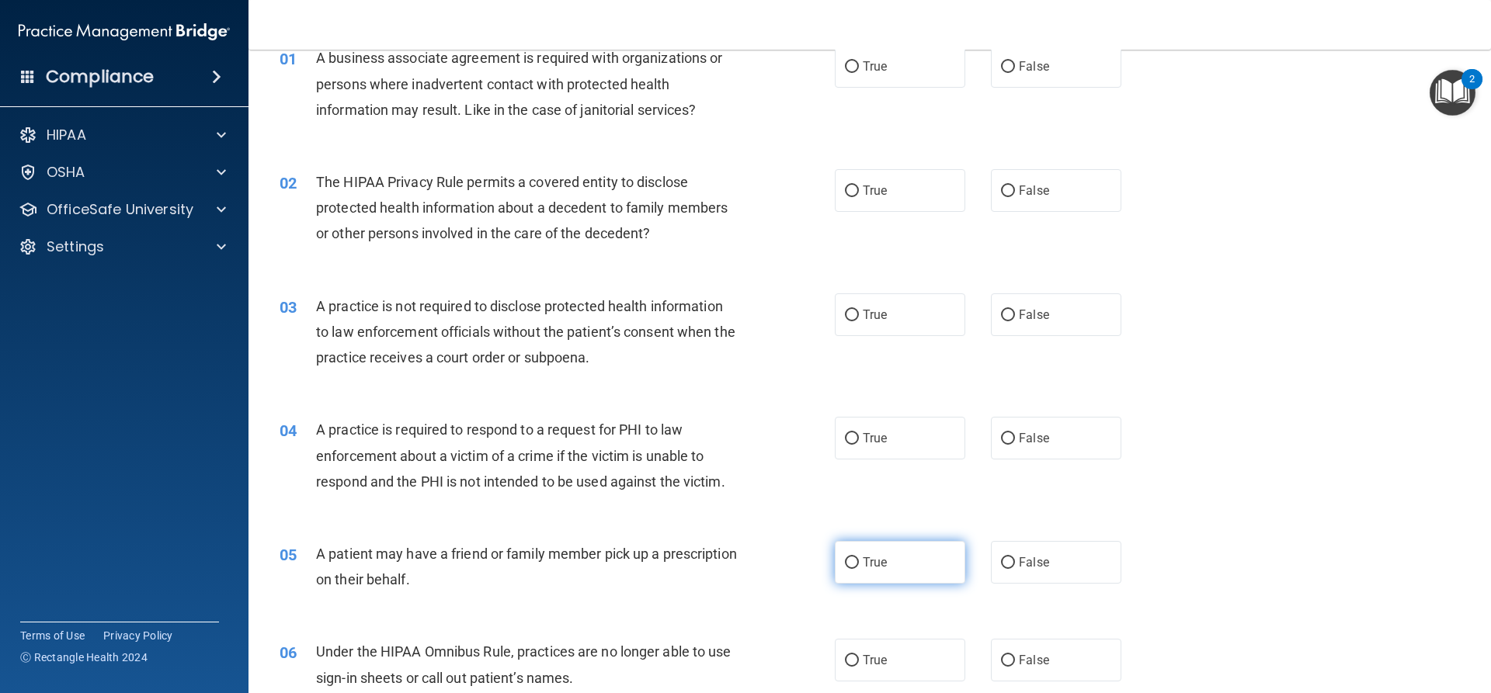
click at [856, 565] on label "True" at bounding box center [900, 562] width 130 height 43
click at [856, 565] on input "True" at bounding box center [852, 563] width 14 height 12
radio input "true"
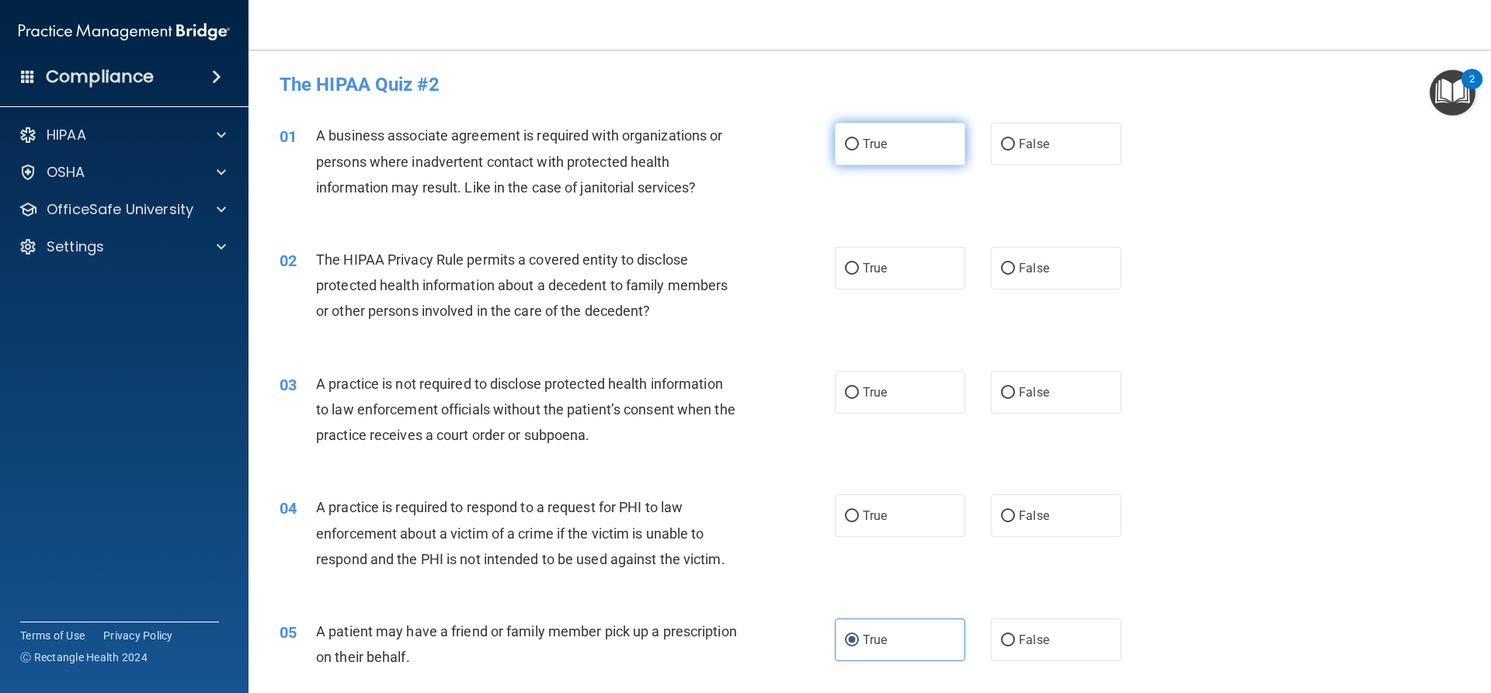
click at [851, 143] on input "True" at bounding box center [852, 145] width 14 height 12
radio input "true"
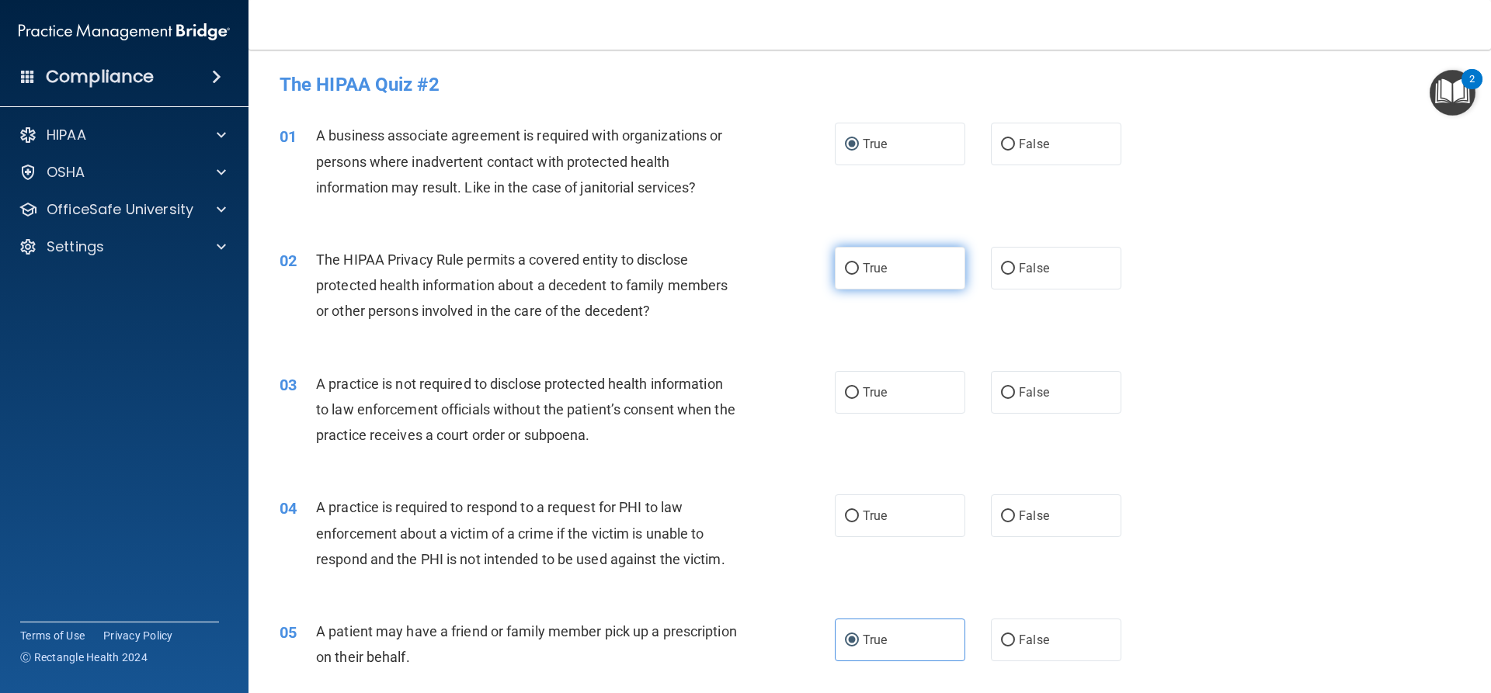
click at [894, 273] on label "True" at bounding box center [900, 268] width 130 height 43
click at [859, 273] on input "True" at bounding box center [852, 269] width 14 height 12
radio input "true"
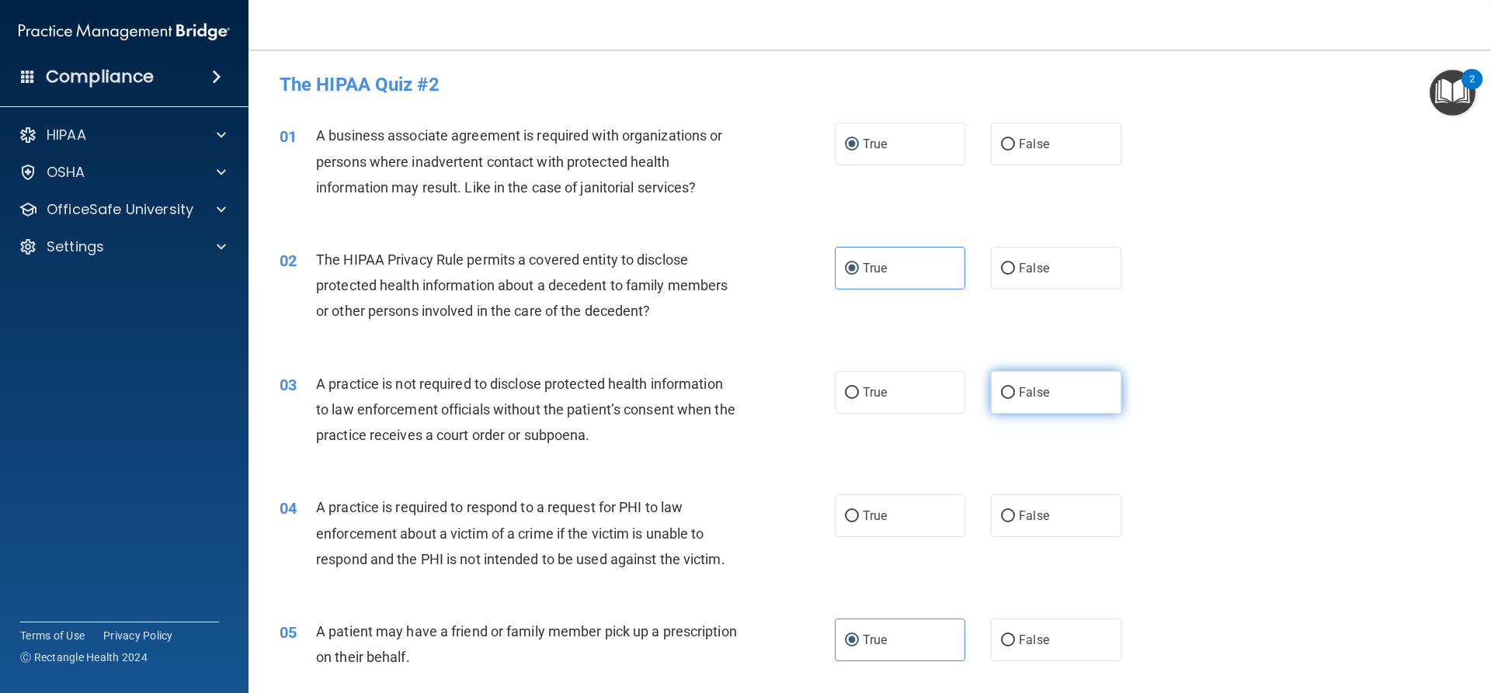
click at [1011, 391] on label "False" at bounding box center [1056, 392] width 130 height 43
click at [1011, 391] on input "False" at bounding box center [1008, 393] width 14 height 12
radio input "true"
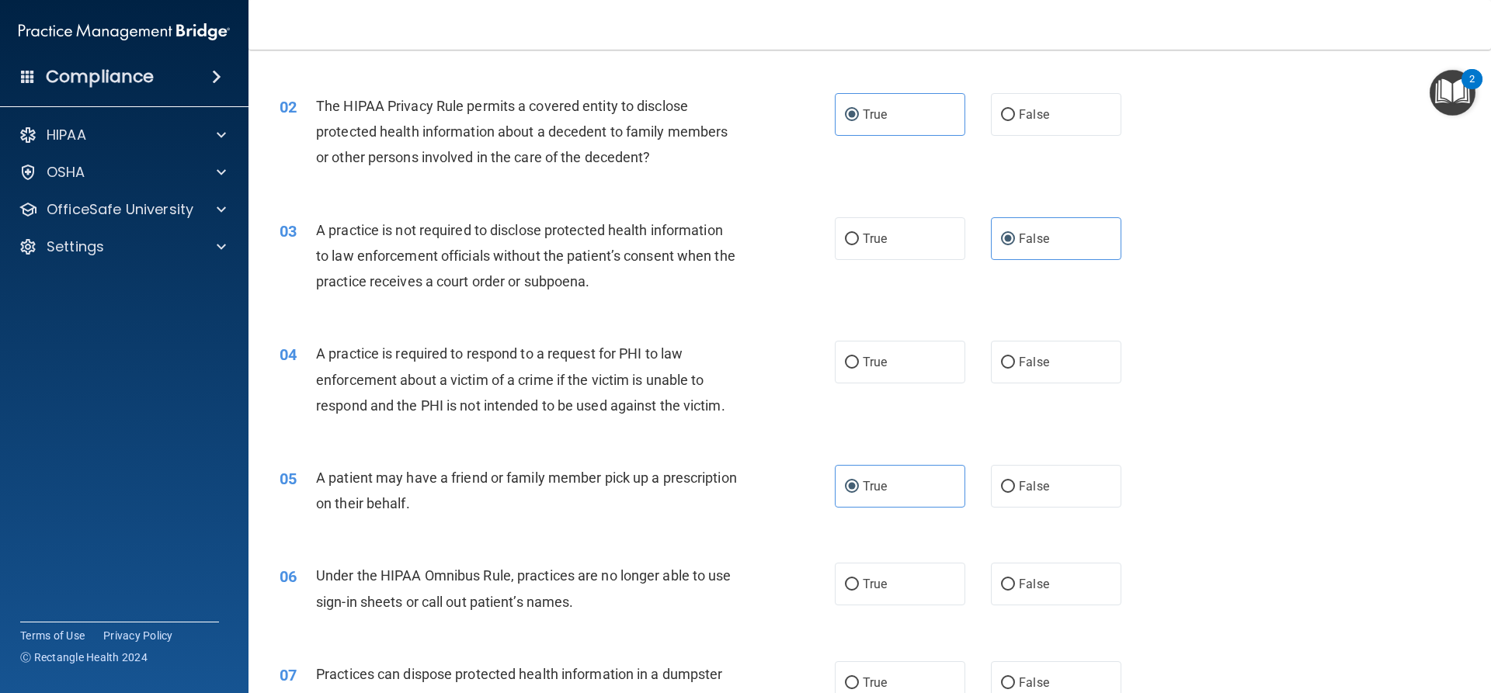
scroll to position [155, 0]
click at [873, 367] on span "True" at bounding box center [875, 360] width 24 height 15
click at [859, 367] on input "True" at bounding box center [852, 362] width 14 height 12
radio input "true"
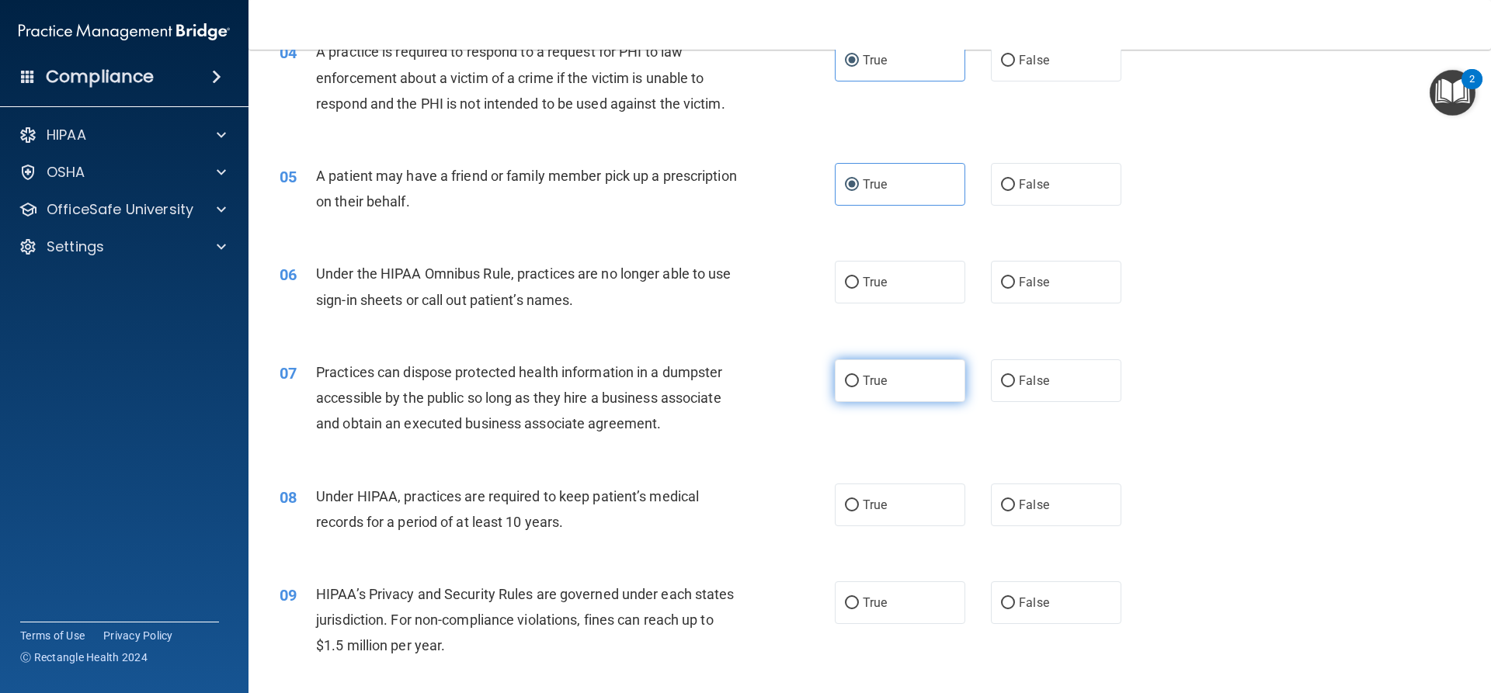
scroll to position [466, 0]
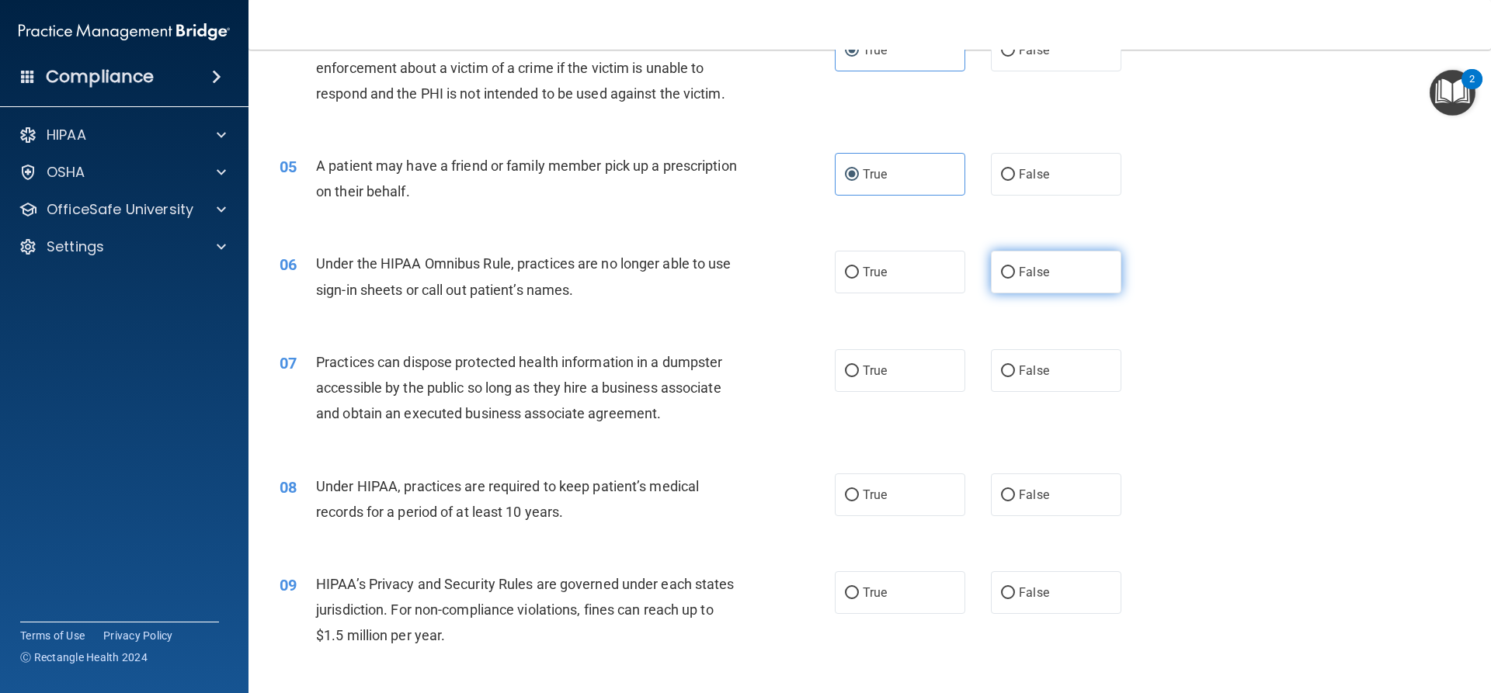
click at [1026, 286] on label "False" at bounding box center [1056, 272] width 130 height 43
click at [1015, 279] on input "False" at bounding box center [1008, 273] width 14 height 12
radio input "true"
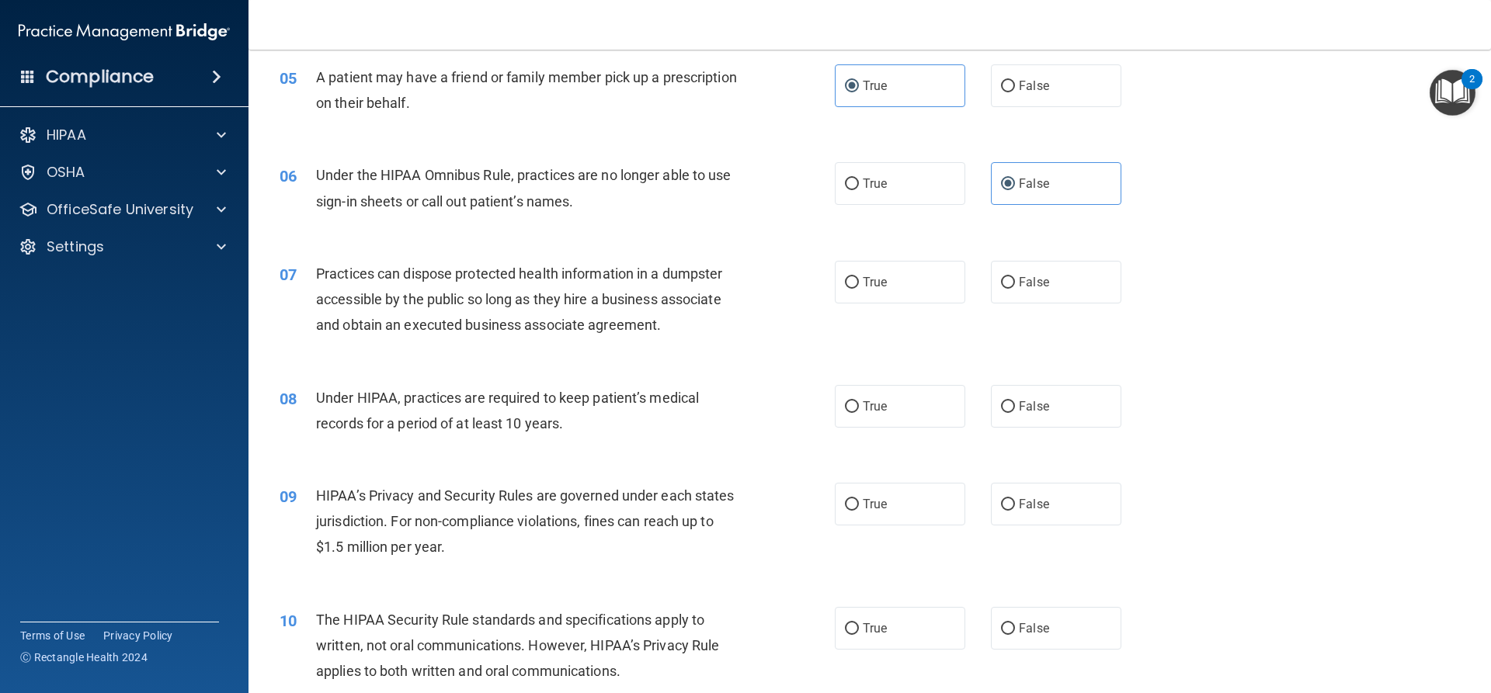
scroll to position [621, 0]
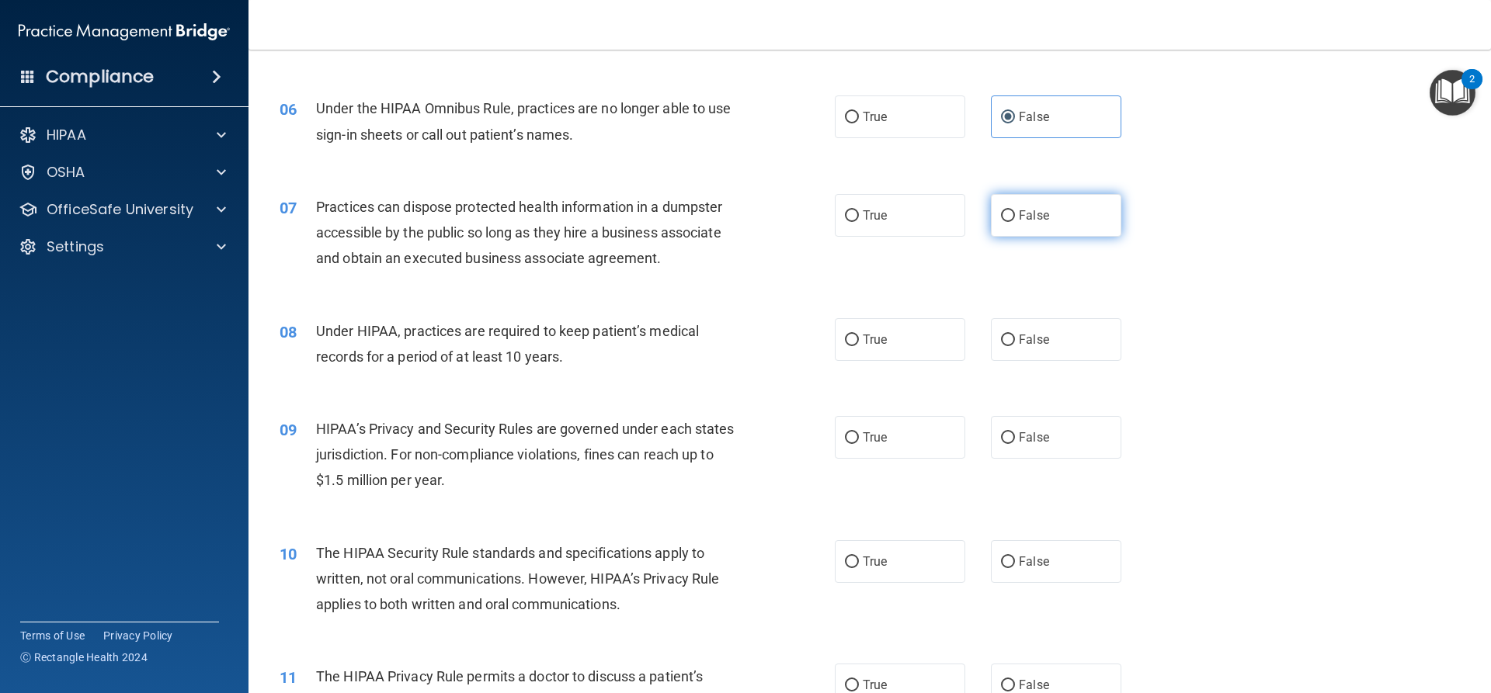
click at [992, 217] on label "False" at bounding box center [1056, 215] width 130 height 43
click at [1001, 217] on input "False" at bounding box center [1008, 216] width 14 height 12
radio input "true"
click at [863, 342] on span "True" at bounding box center [875, 339] width 24 height 15
click at [858, 342] on input "True" at bounding box center [852, 341] width 14 height 12
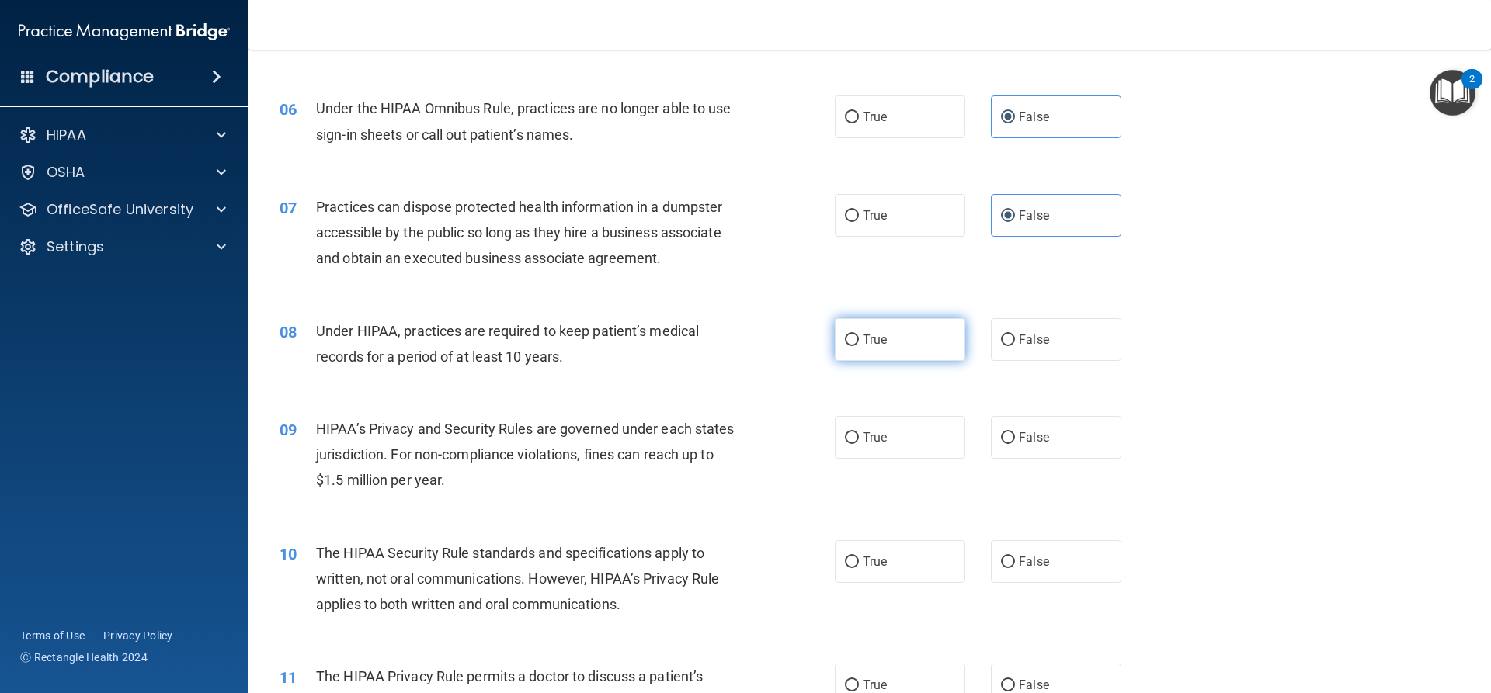
radio input "true"
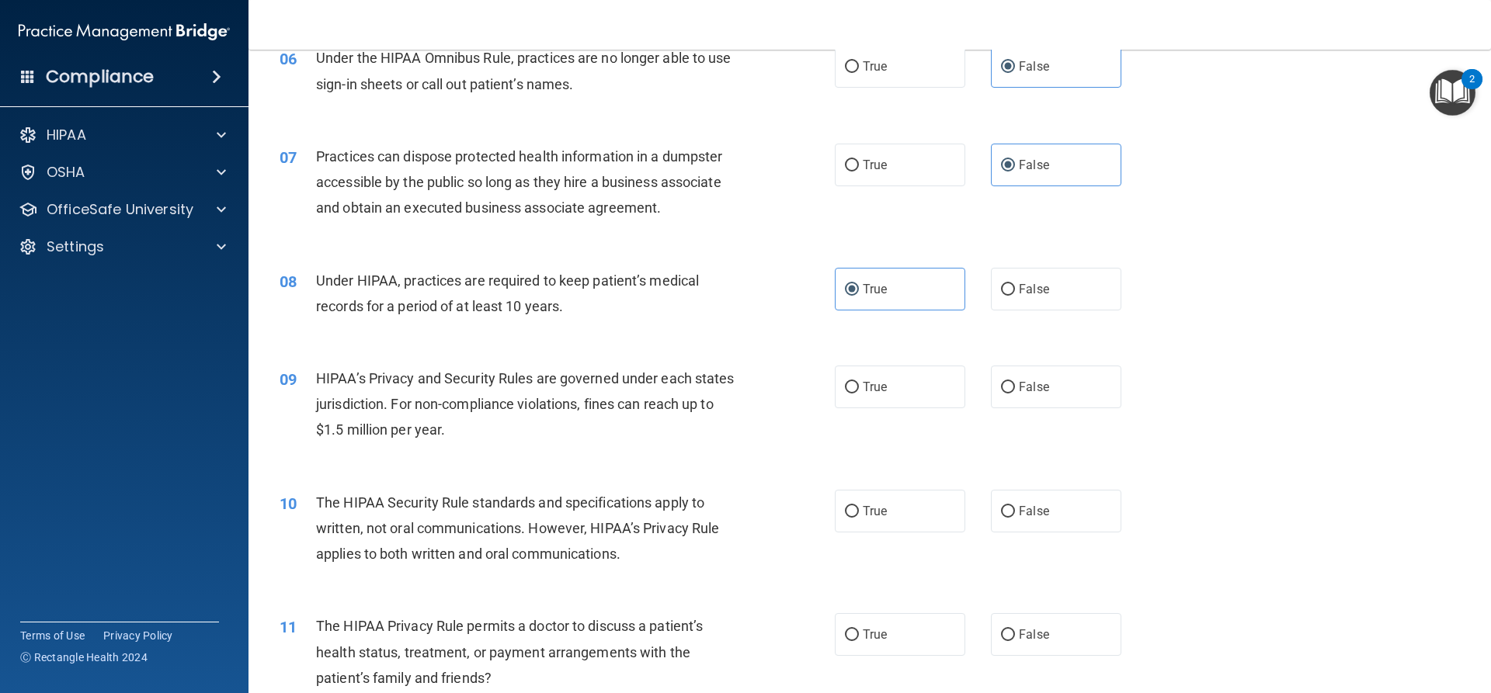
scroll to position [699, 0]
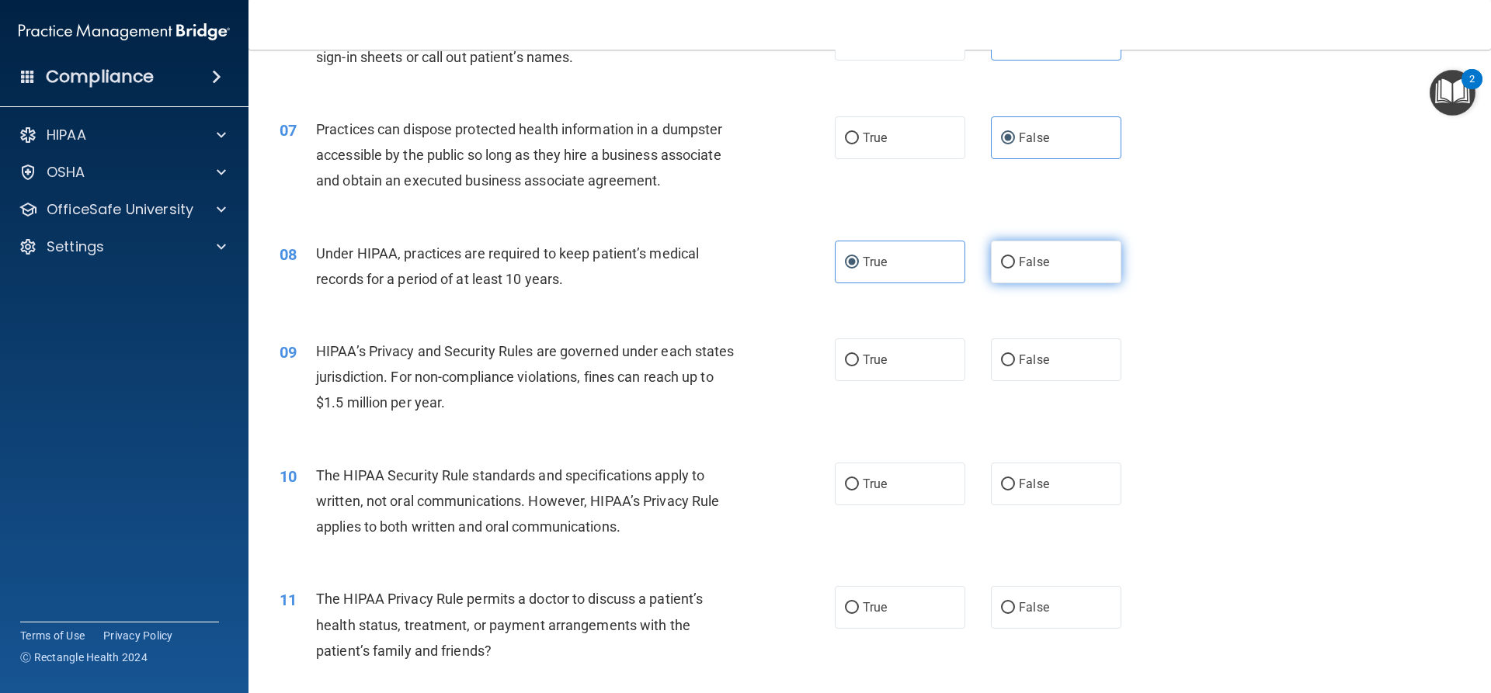
drag, startPoint x: 1048, startPoint y: 264, endPoint x: 1037, endPoint y: 268, distance: 12.3
click at [1045, 264] on label "False" at bounding box center [1056, 262] width 130 height 43
click at [1015, 264] on input "False" at bounding box center [1008, 263] width 14 height 12
radio input "true"
radio input "false"
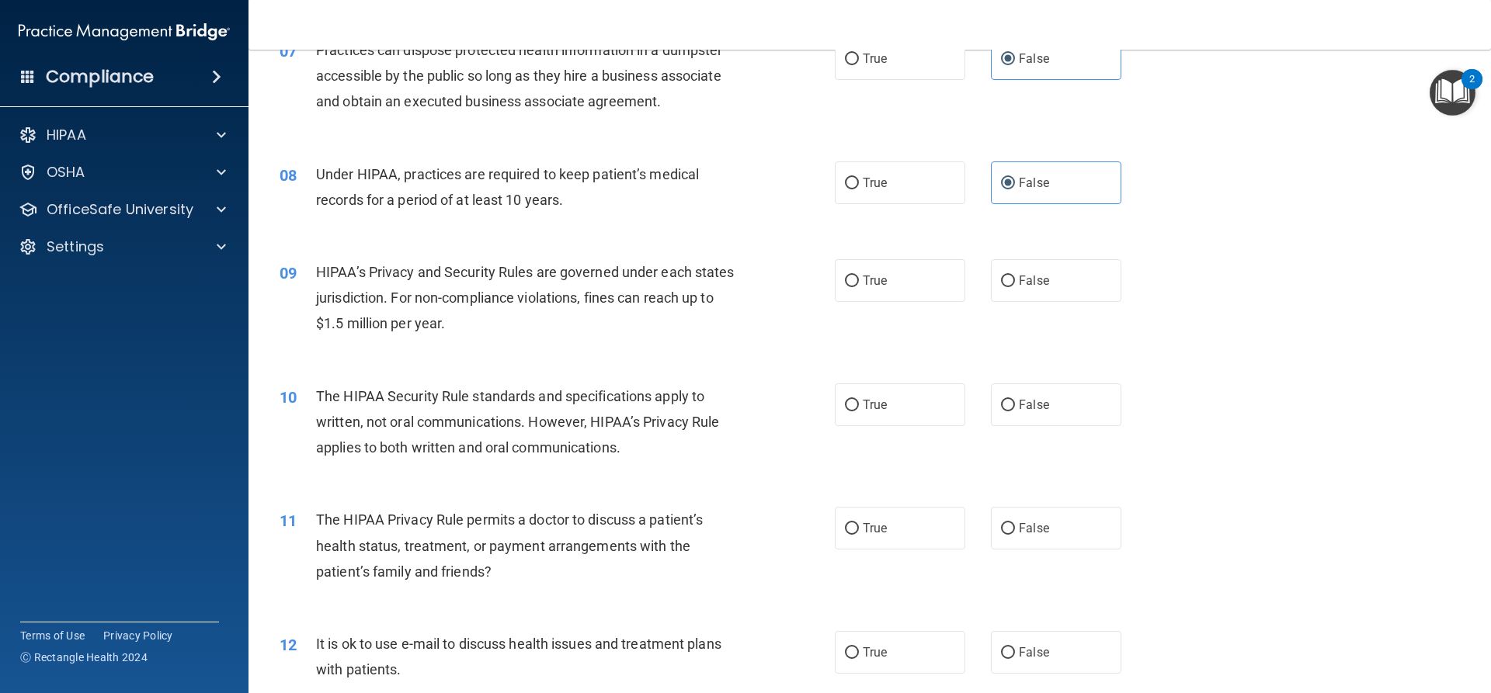
scroll to position [854, 0]
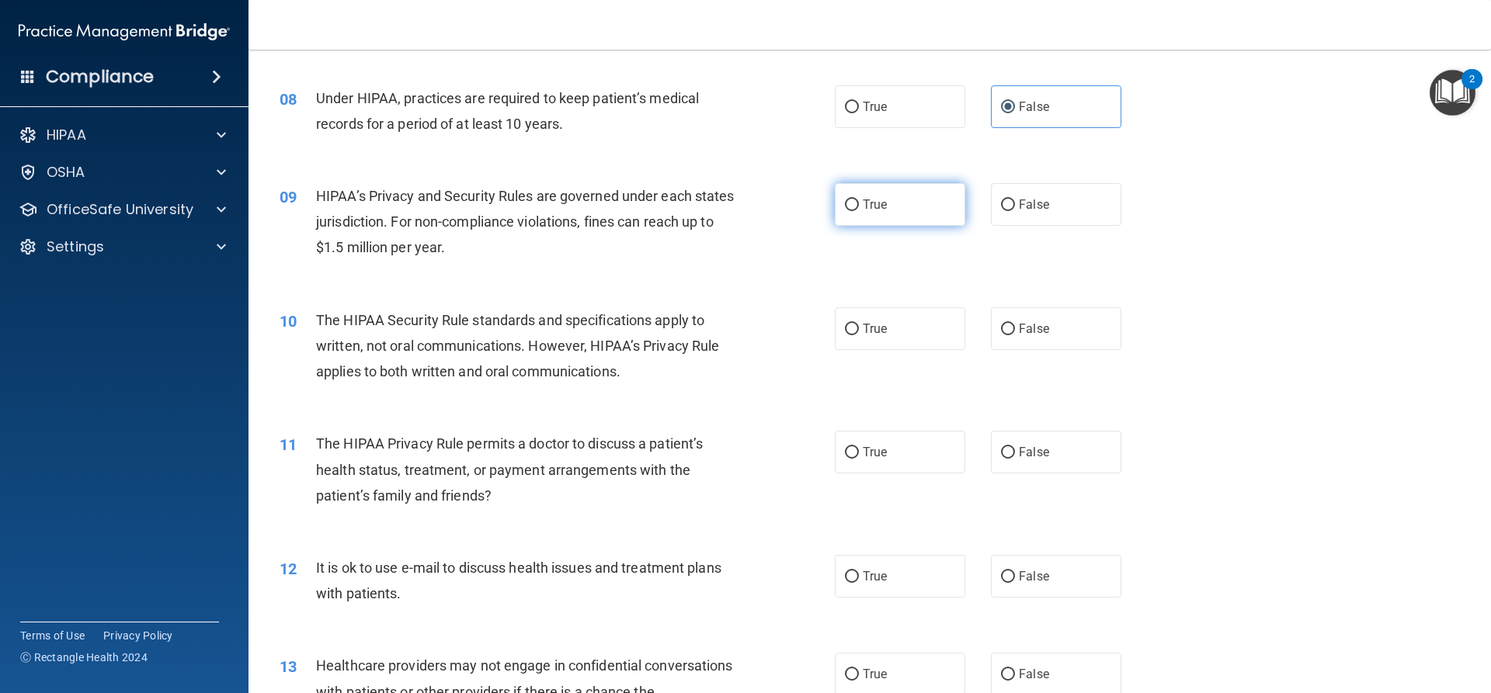
click at [863, 207] on span "True" at bounding box center [875, 204] width 24 height 15
click at [858, 207] on input "True" at bounding box center [852, 206] width 14 height 12
radio input "true"
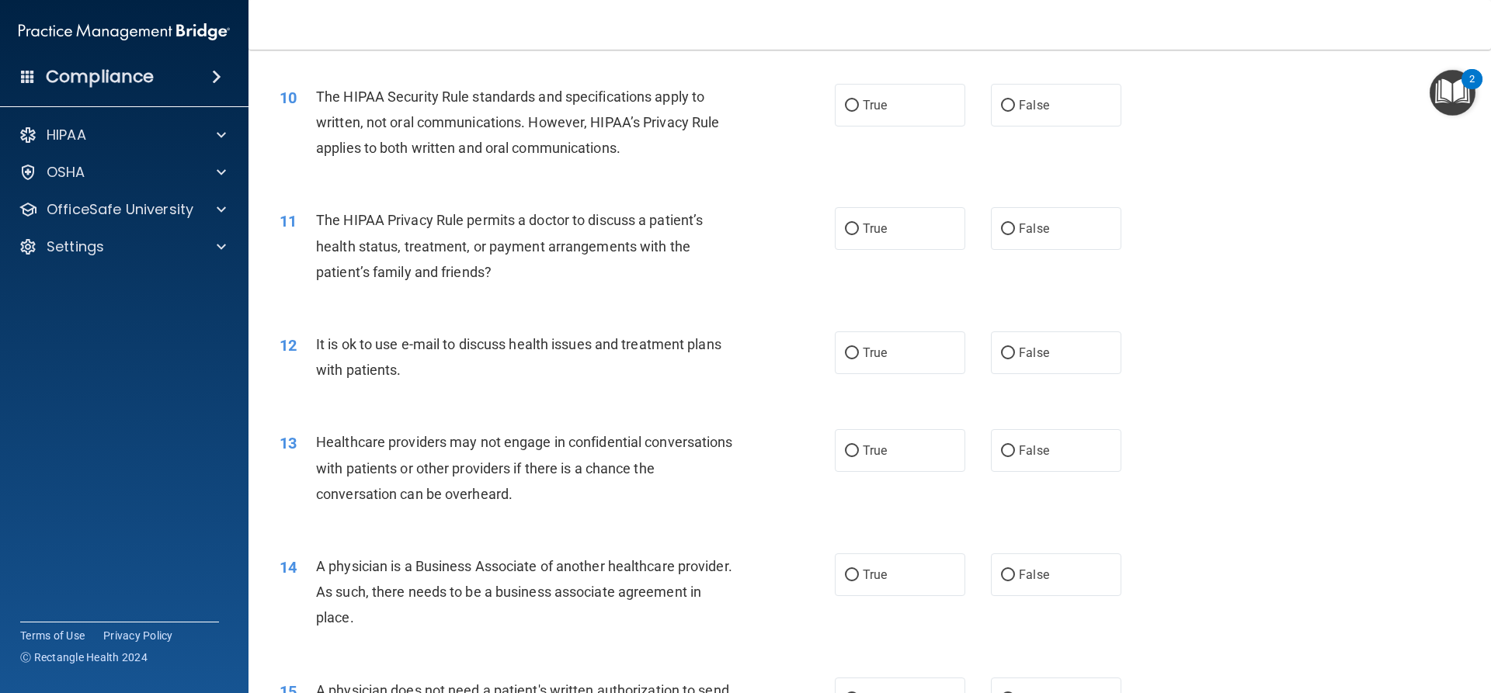
scroll to position [1087, 0]
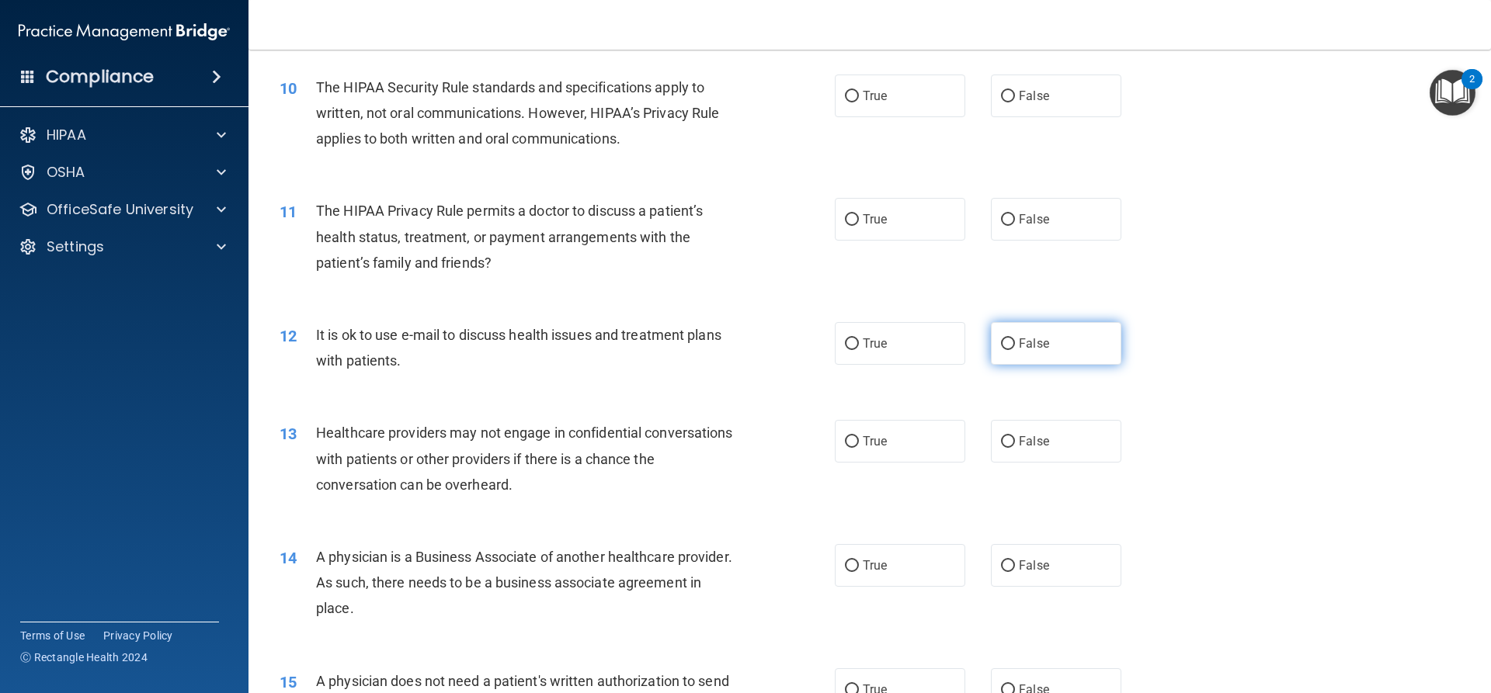
click at [1023, 342] on span "False" at bounding box center [1034, 343] width 30 height 15
click at [1015, 342] on input "False" at bounding box center [1008, 345] width 14 height 12
radio input "true"
click at [943, 97] on label "True" at bounding box center [900, 96] width 130 height 43
click at [859, 97] on input "True" at bounding box center [852, 97] width 14 height 12
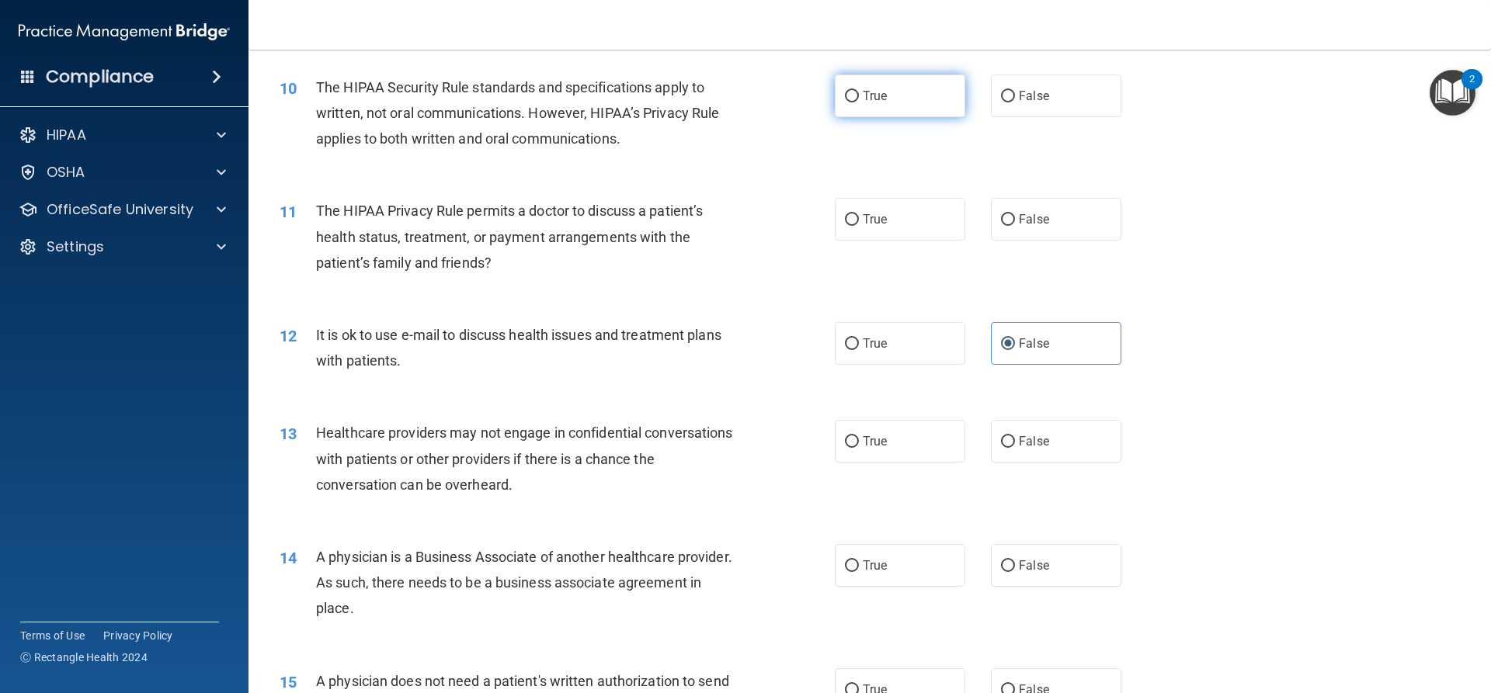
radio input "true"
click at [1037, 214] on span "False" at bounding box center [1034, 219] width 30 height 15
click at [1015, 214] on input "False" at bounding box center [1008, 220] width 14 height 12
radio input "true"
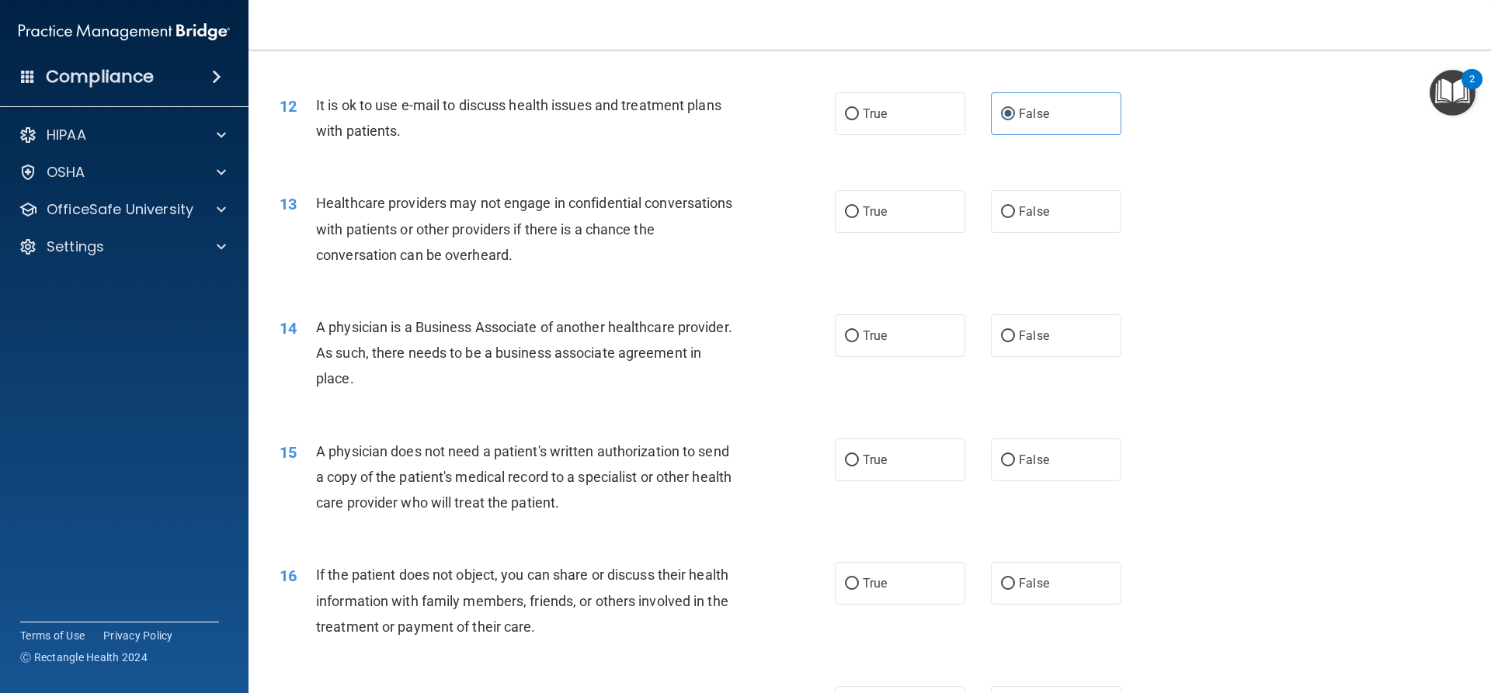
scroll to position [1320, 0]
click at [837, 217] on label "True" at bounding box center [900, 208] width 130 height 43
click at [845, 215] on input "True" at bounding box center [852, 209] width 14 height 12
radio input "true"
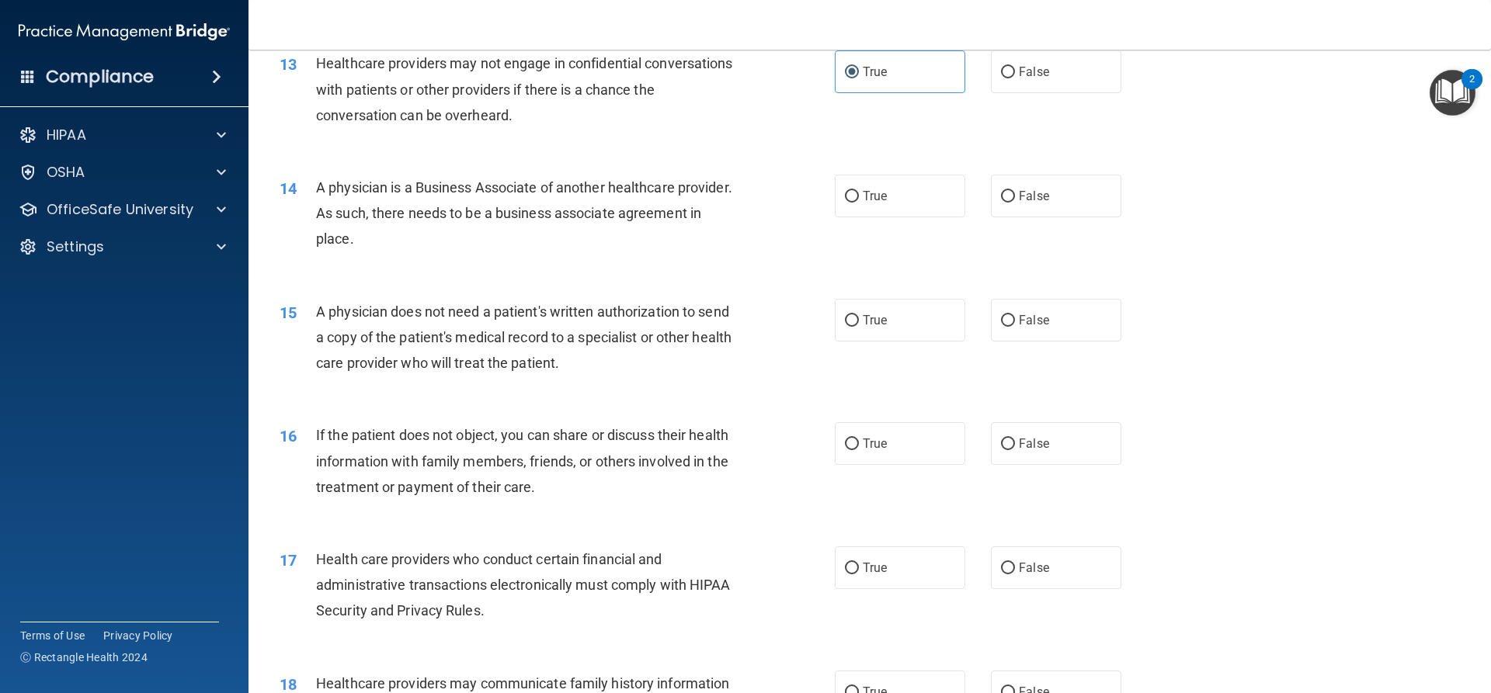
scroll to position [1475, 0]
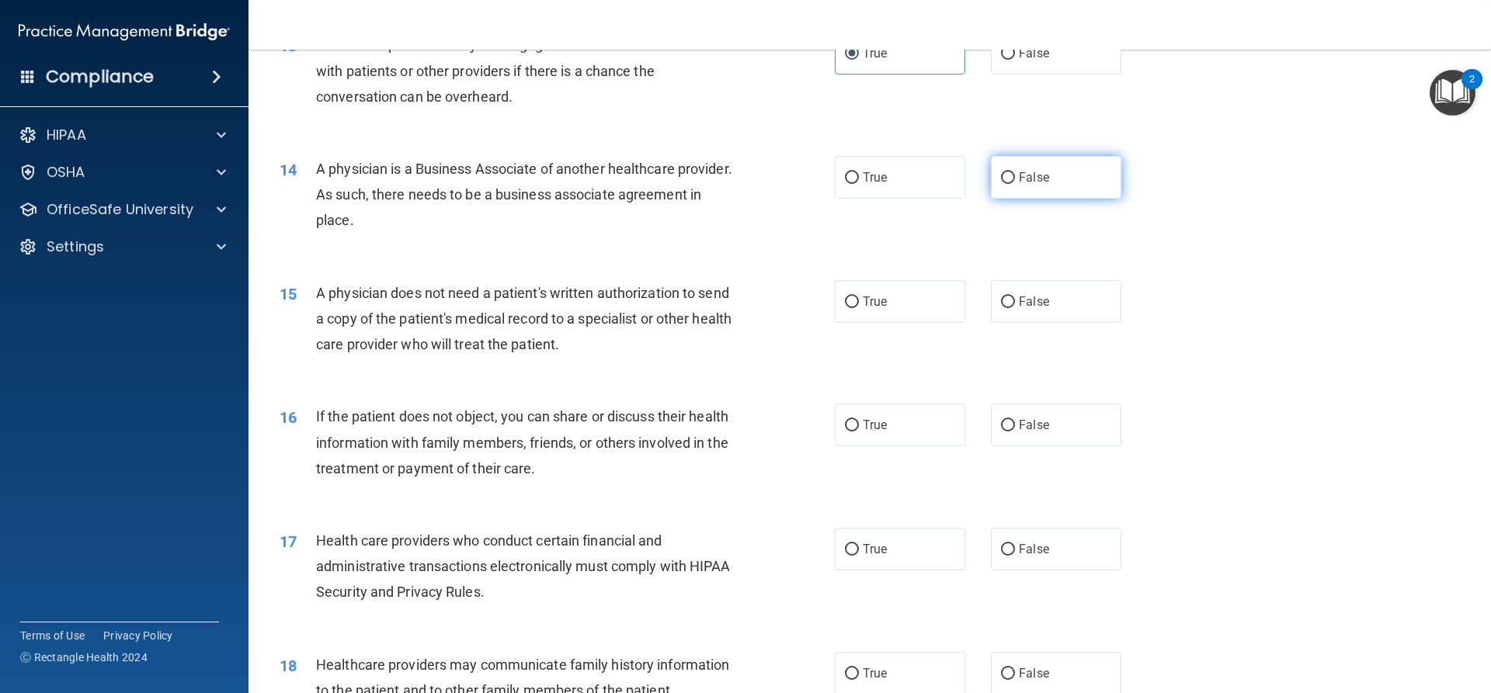
click at [1037, 199] on label "False" at bounding box center [1056, 177] width 130 height 43
click at [1015, 184] on input "False" at bounding box center [1008, 178] width 14 height 12
radio input "true"
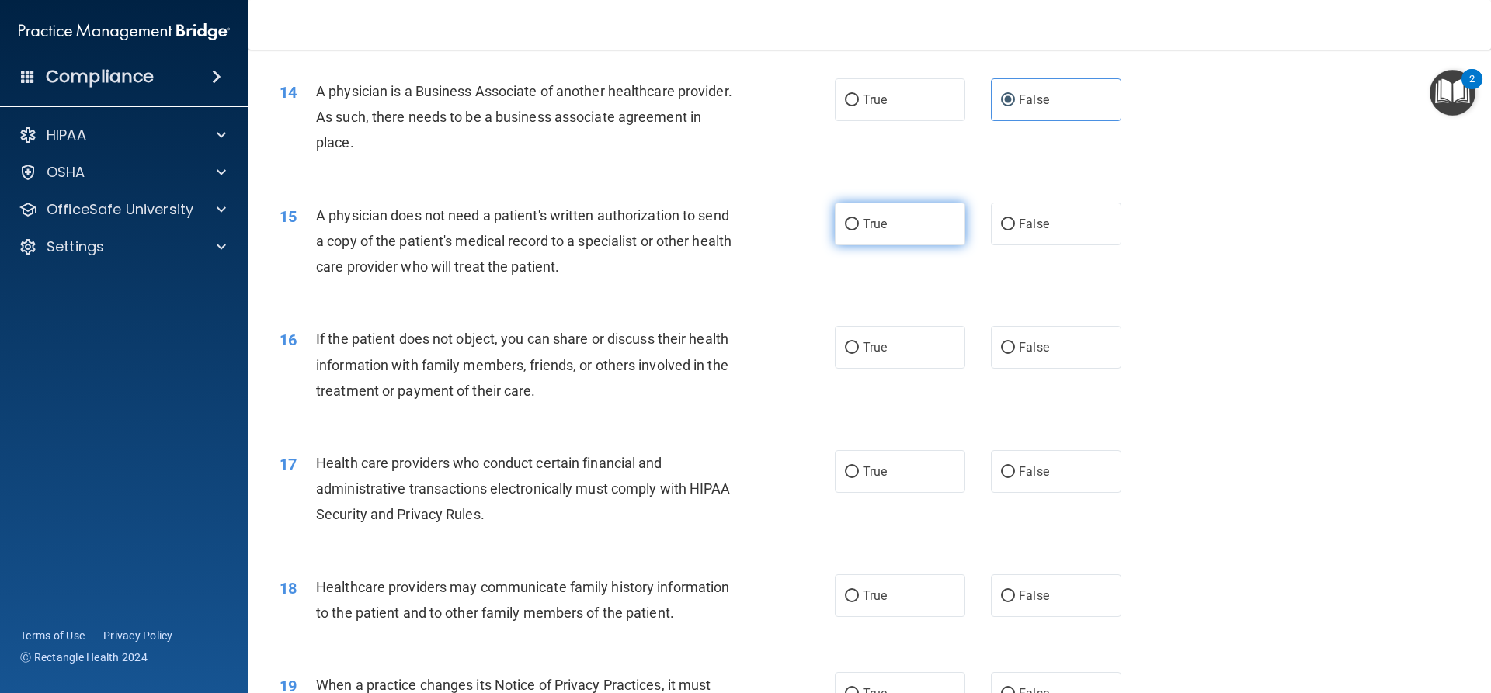
click at [950, 208] on label "True" at bounding box center [900, 224] width 130 height 43
click at [859, 219] on input "True" at bounding box center [852, 225] width 14 height 12
radio input "true"
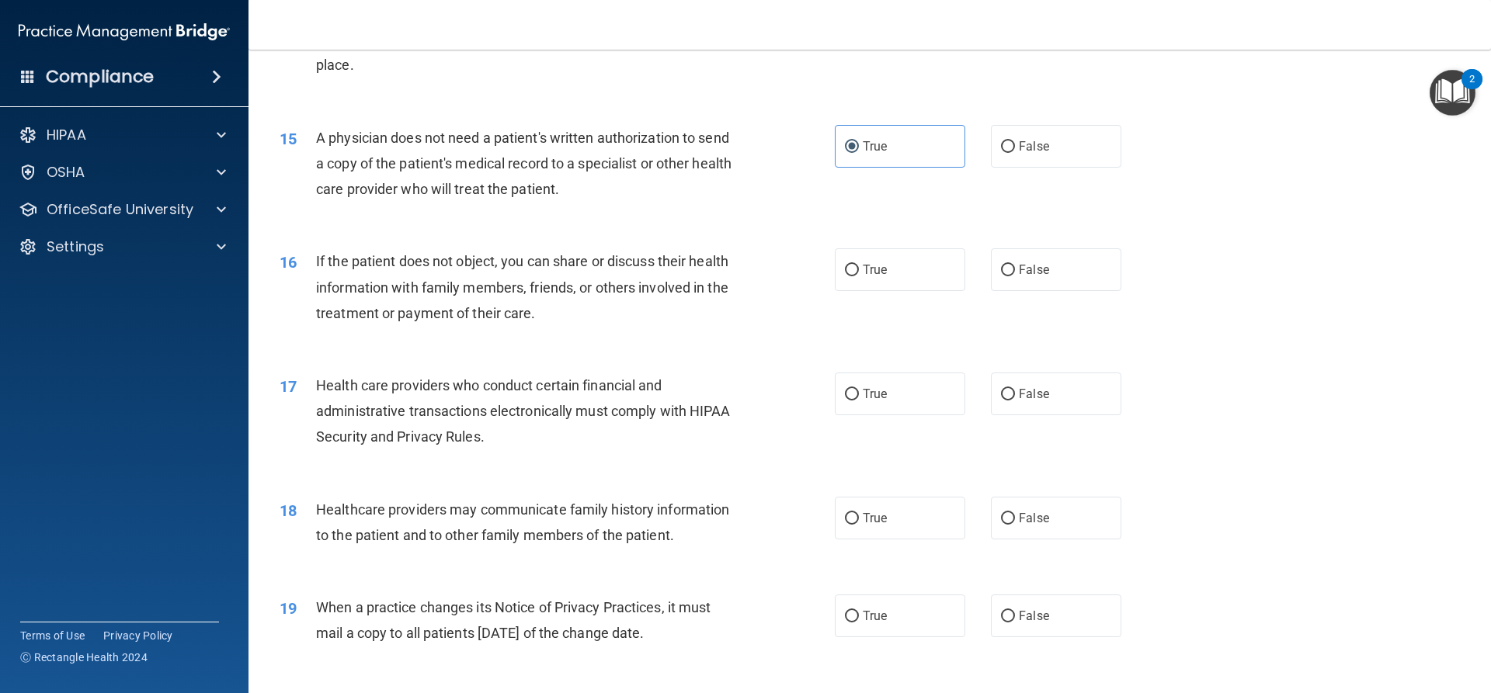
scroll to position [1708, 0]
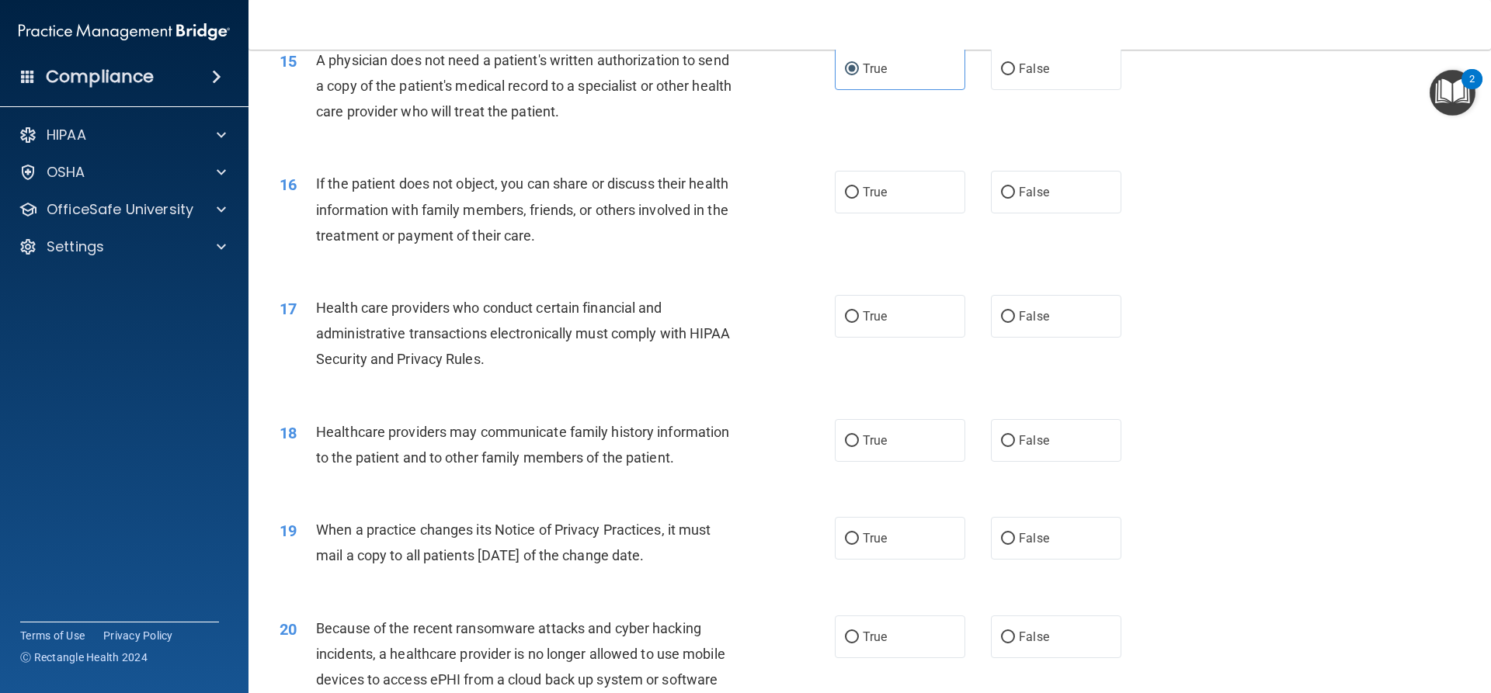
drag, startPoint x: 1054, startPoint y: 83, endPoint x: 1031, endPoint y: 92, distance: 25.1
click at [1052, 83] on label "False" at bounding box center [1056, 68] width 130 height 43
click at [1015, 75] on input "False" at bounding box center [1008, 70] width 14 height 12
radio input "true"
radio input "false"
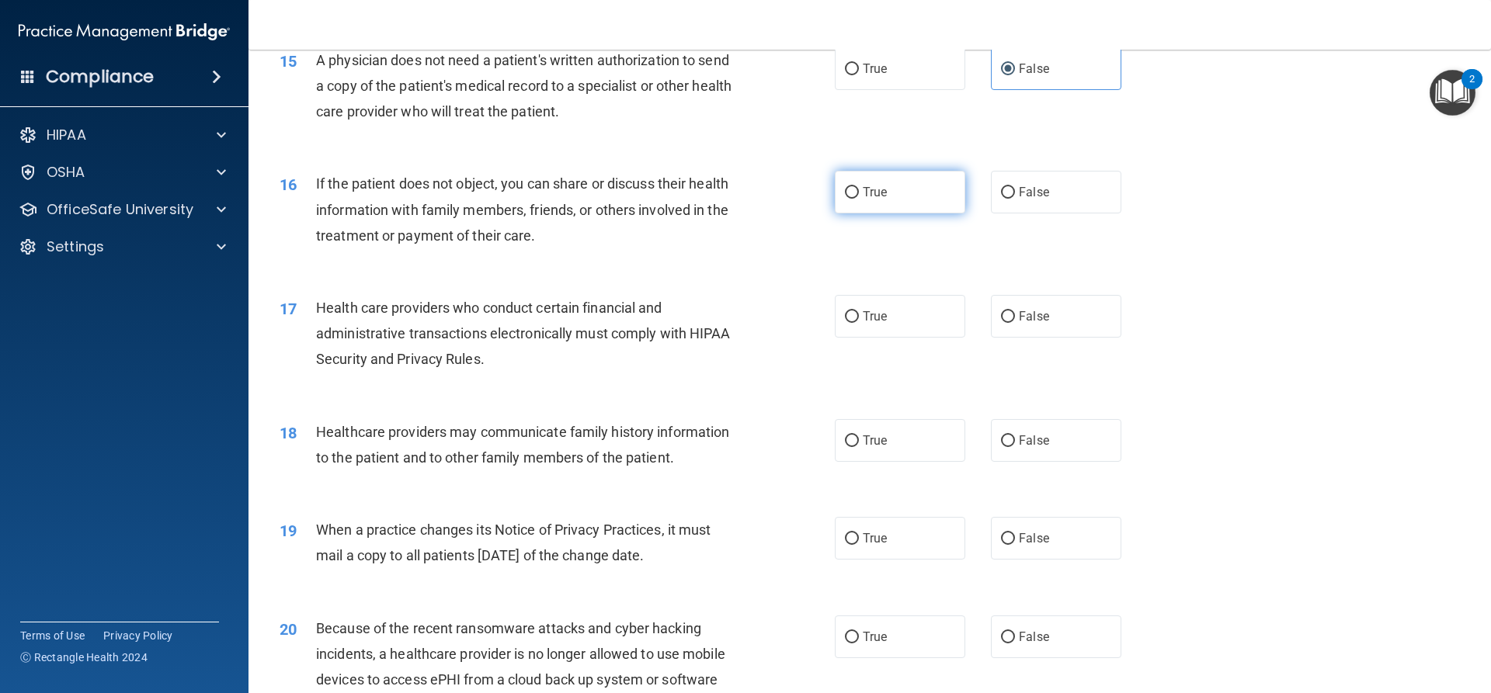
click at [869, 183] on label "True" at bounding box center [900, 192] width 130 height 43
click at [859, 187] on input "True" at bounding box center [852, 193] width 14 height 12
radio input "true"
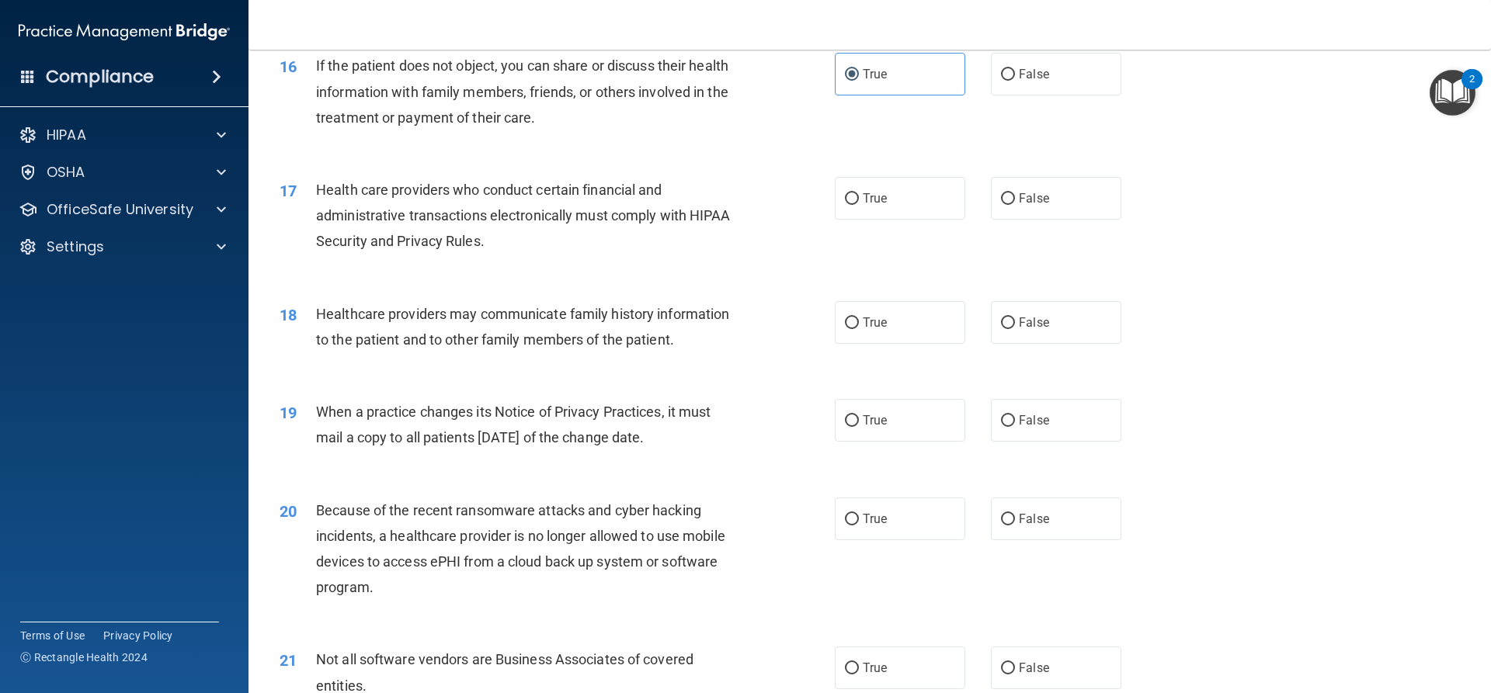
scroll to position [1863, 0]
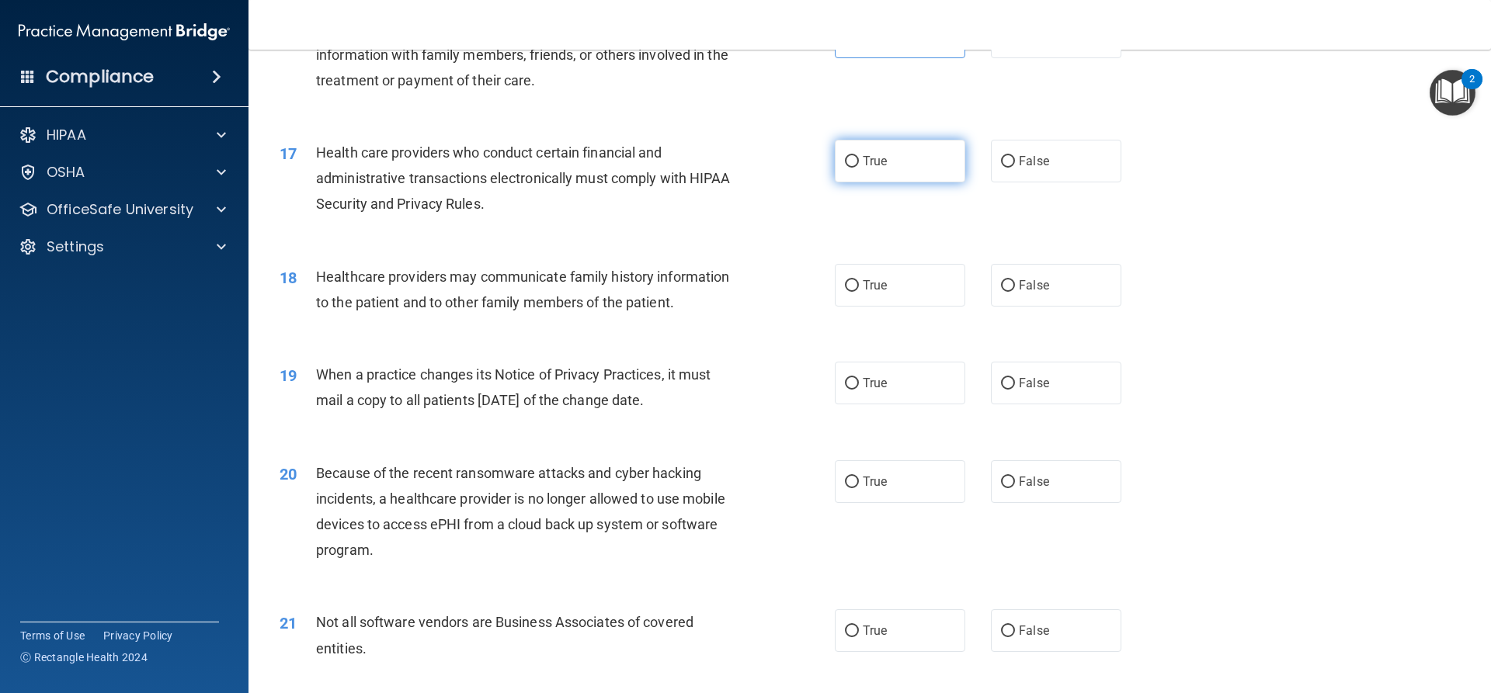
click at [837, 175] on label "True" at bounding box center [900, 161] width 130 height 43
click at [845, 168] on input "True" at bounding box center [852, 162] width 14 height 12
radio input "true"
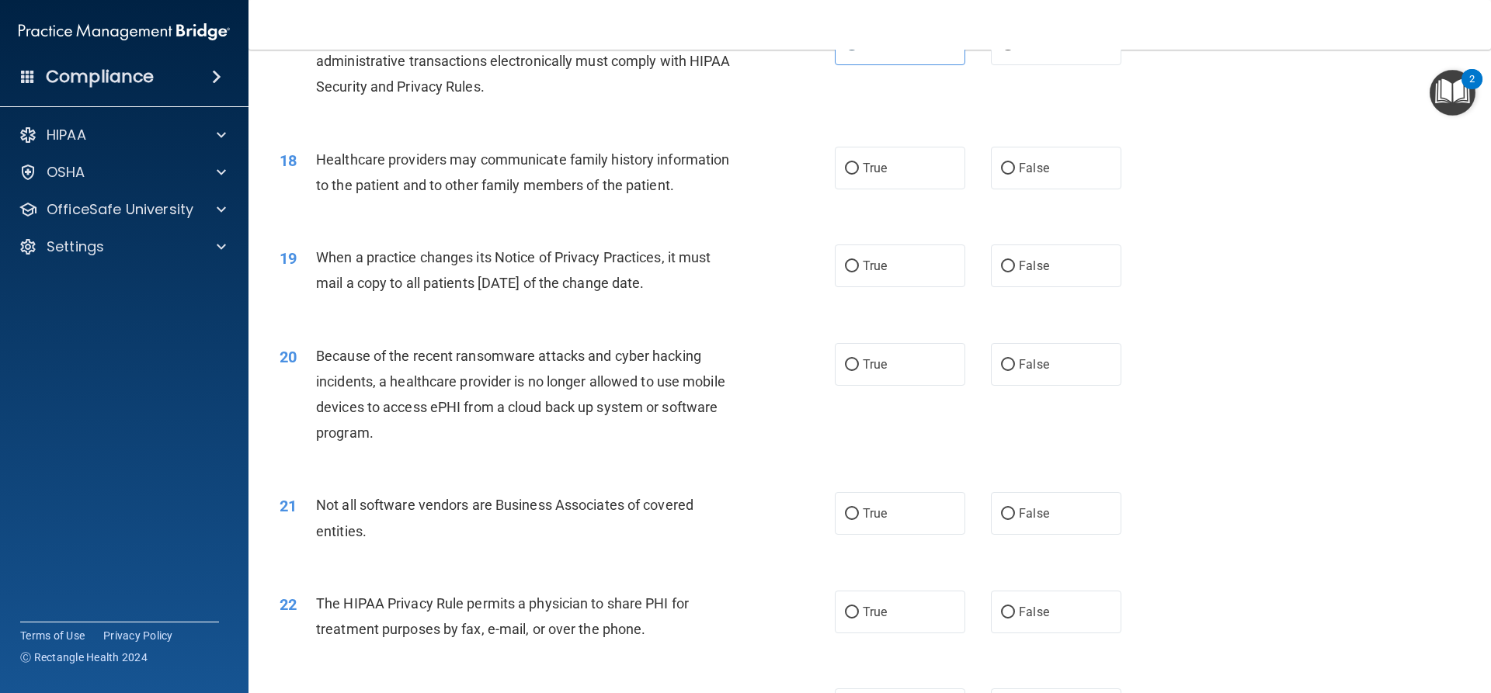
scroll to position [2019, 0]
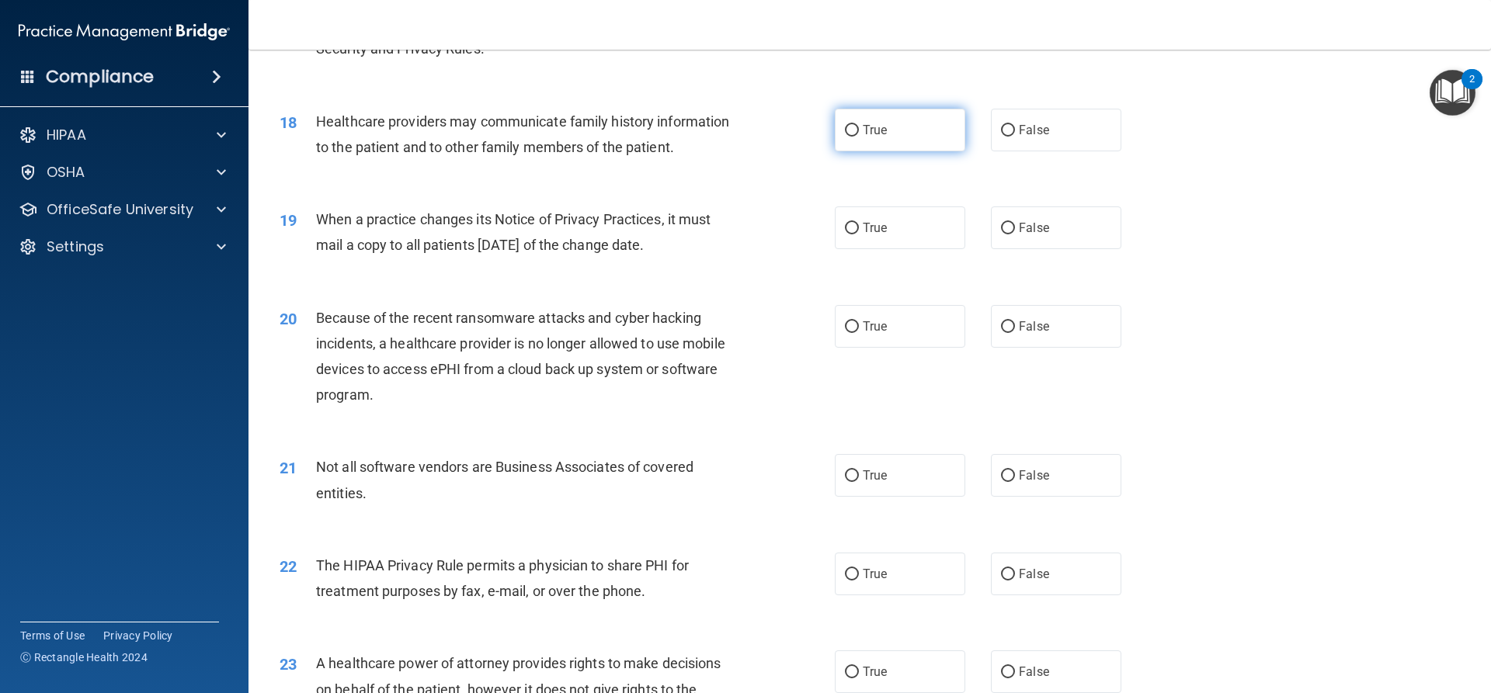
click at [858, 149] on label "True" at bounding box center [900, 130] width 130 height 43
click at [858, 137] on input "True" at bounding box center [852, 131] width 14 height 12
radio input "true"
click at [887, 231] on label "True" at bounding box center [900, 228] width 130 height 43
click at [859, 231] on input "True" at bounding box center [852, 229] width 14 height 12
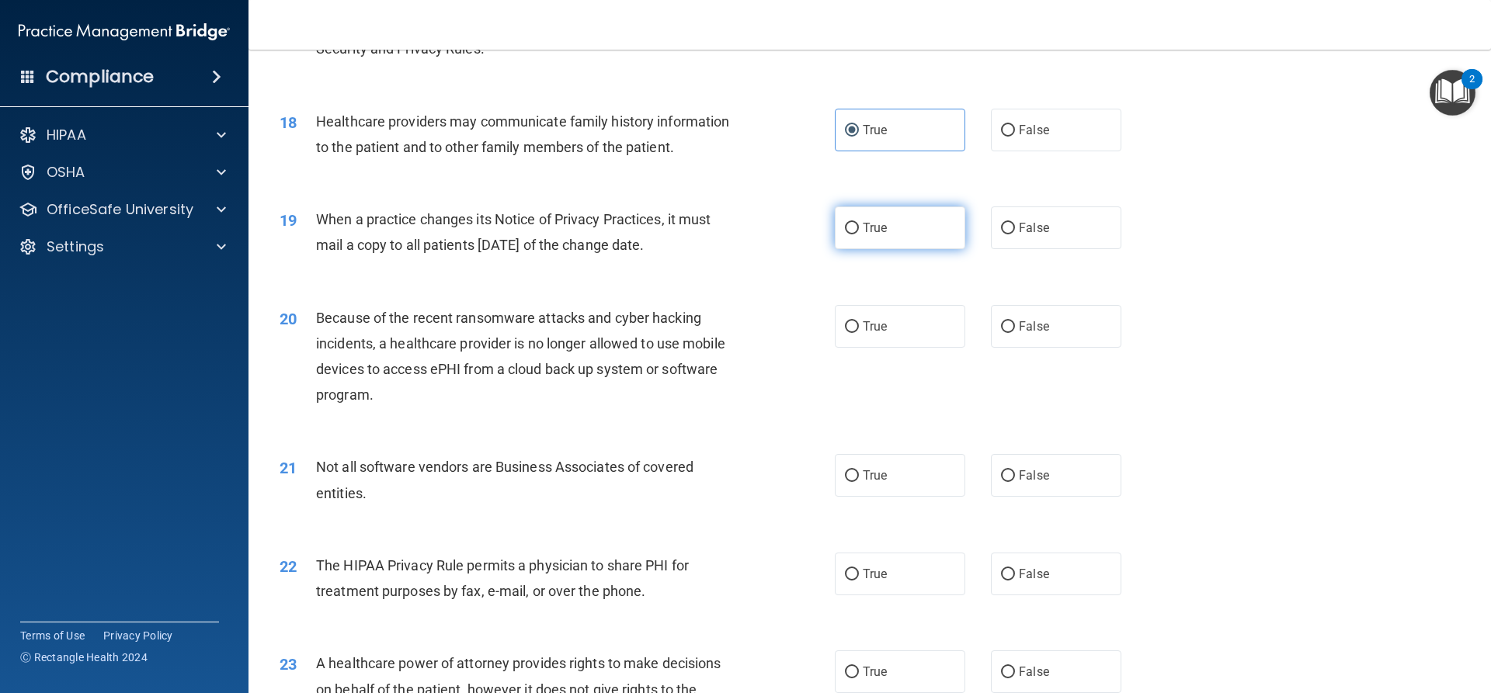
radio input "true"
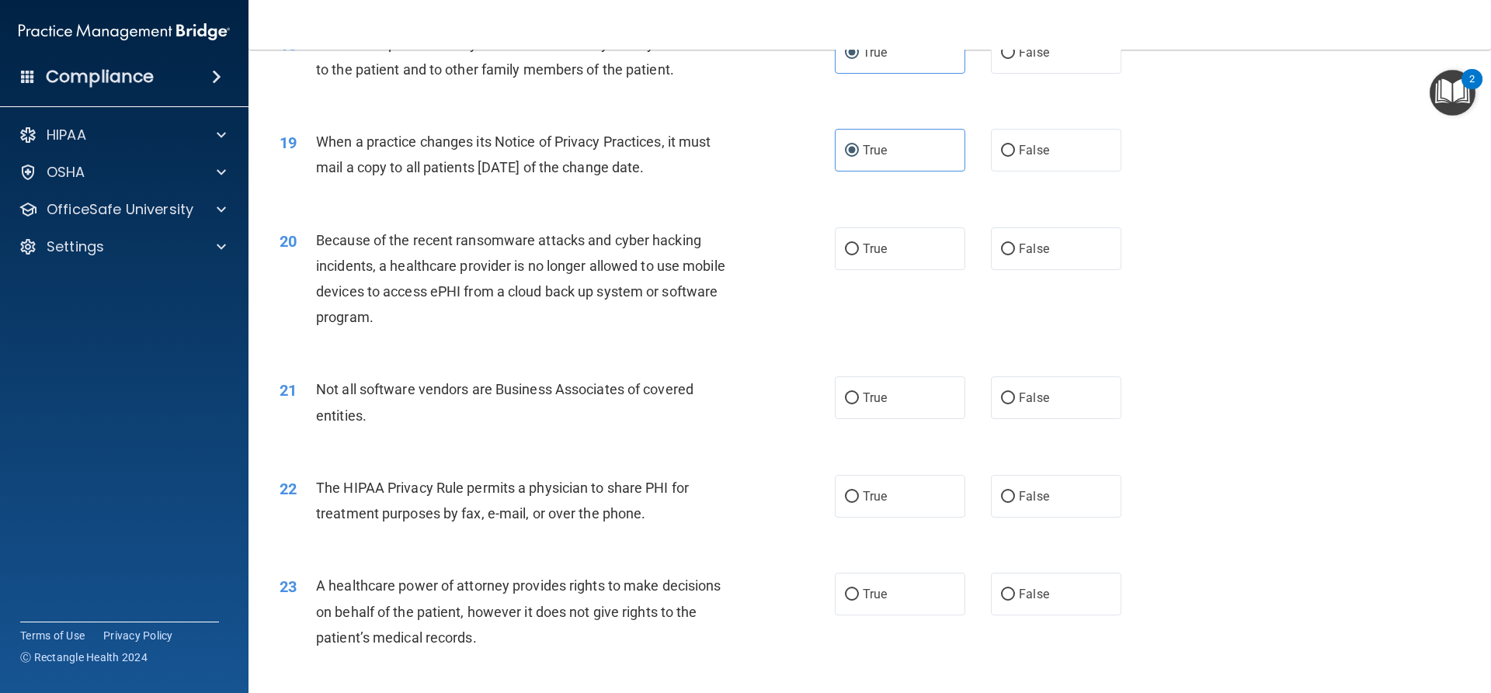
scroll to position [2174, 0]
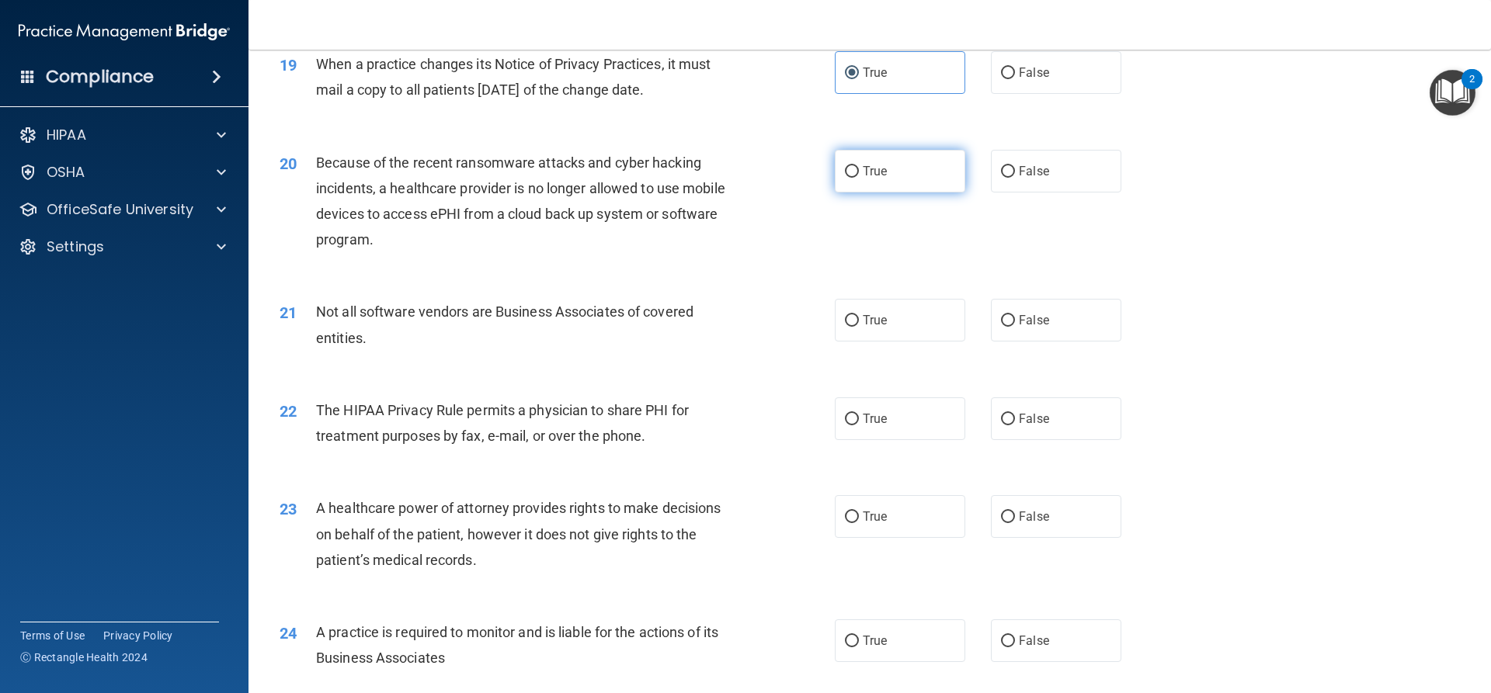
click at [891, 185] on label "True" at bounding box center [900, 171] width 130 height 43
click at [859, 178] on input "True" at bounding box center [852, 172] width 14 height 12
radio input "true"
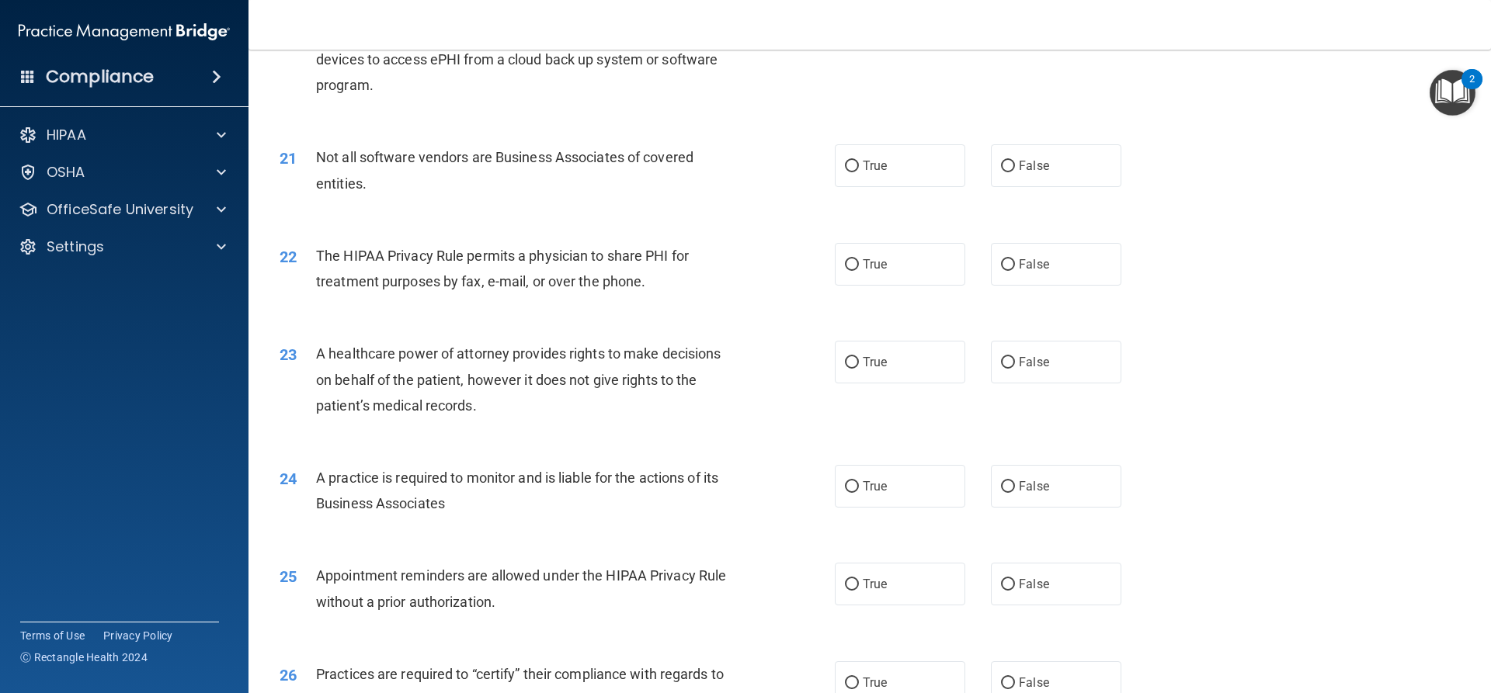
scroll to position [2329, 0]
drag, startPoint x: 832, startPoint y: 154, endPoint x: 839, endPoint y: 161, distance: 9.9
click at [835, 160] on label "True" at bounding box center [900, 165] width 130 height 43
click at [845, 160] on input "True" at bounding box center [852, 166] width 14 height 12
radio input "true"
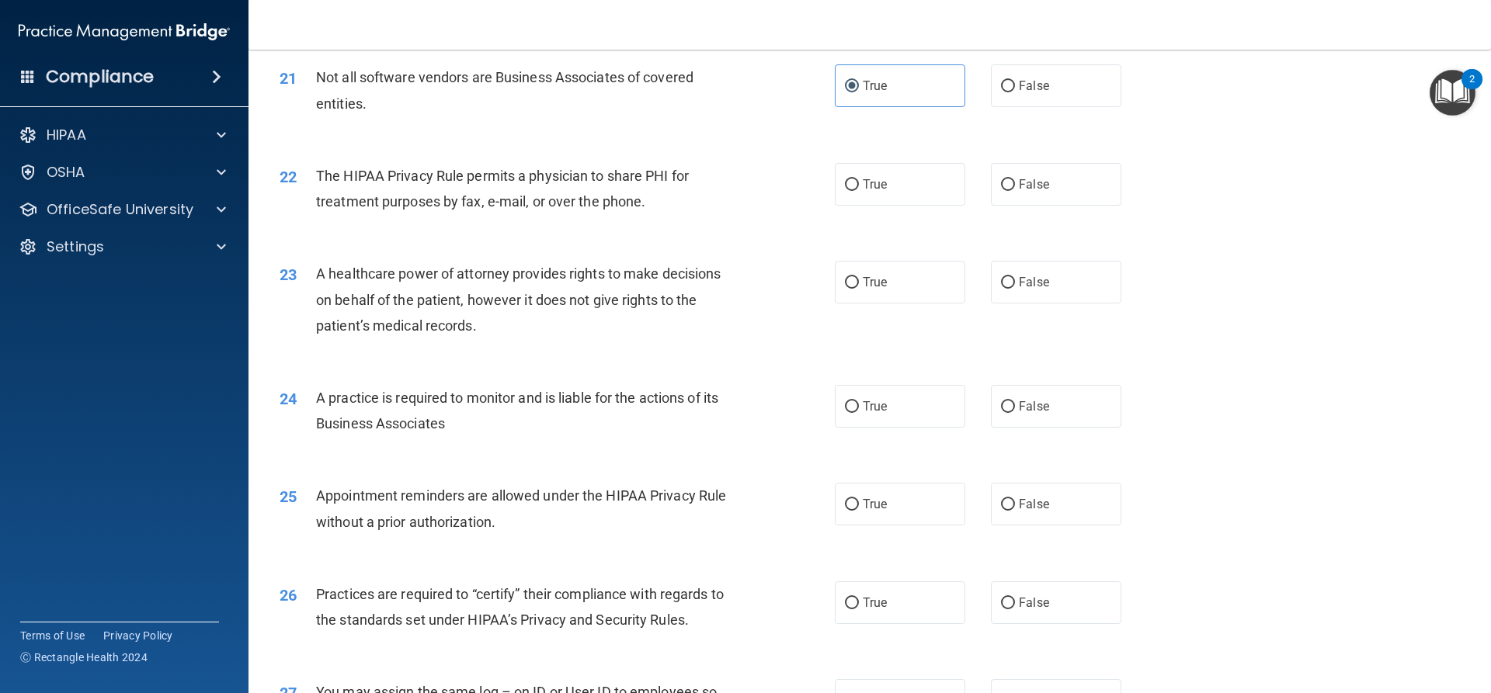
scroll to position [2485, 0]
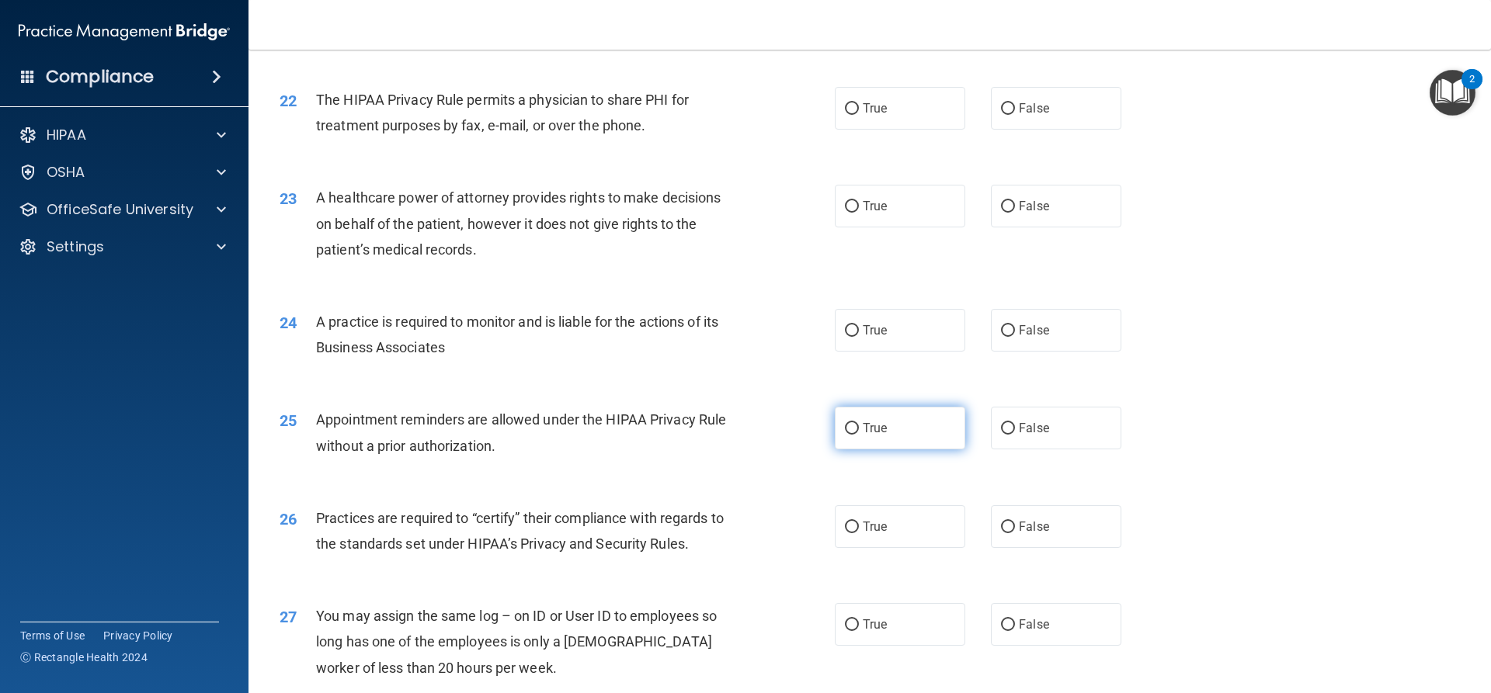
click at [876, 421] on span "True" at bounding box center [875, 428] width 24 height 15
click at [859, 423] on input "True" at bounding box center [852, 429] width 14 height 12
radio input "true"
click at [846, 110] on input "True" at bounding box center [852, 109] width 14 height 12
radio input "true"
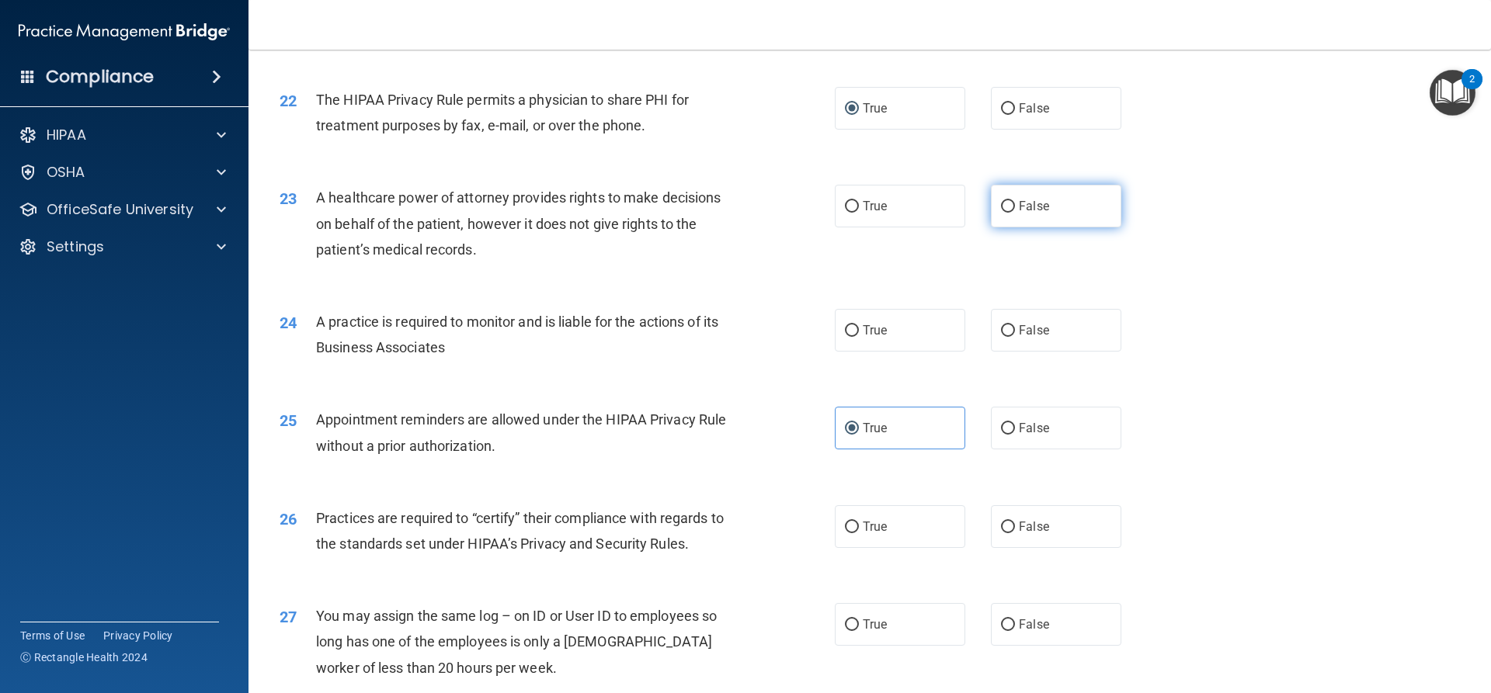
click at [1007, 207] on input "False" at bounding box center [1008, 207] width 14 height 12
radio input "true"
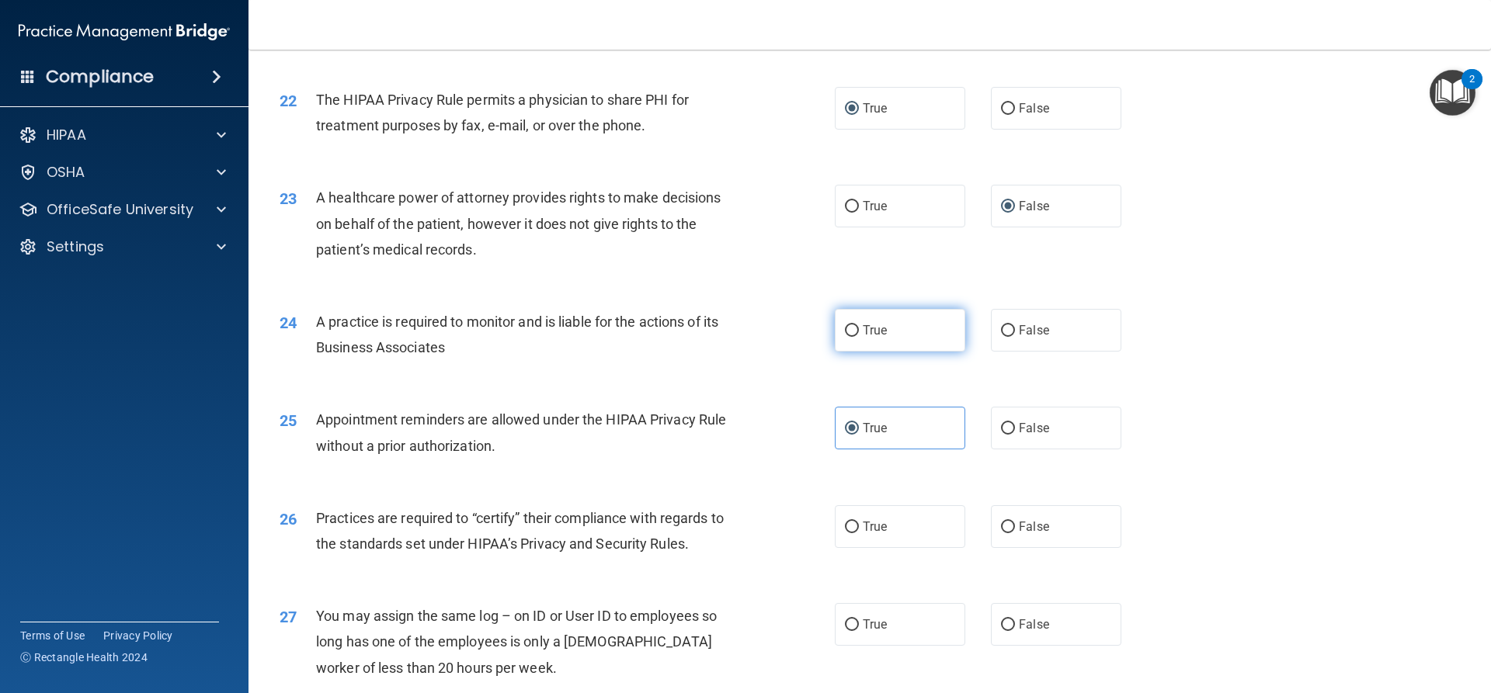
click at [864, 339] on label "True" at bounding box center [900, 330] width 130 height 43
click at [859, 337] on input "True" at bounding box center [852, 331] width 14 height 12
radio input "true"
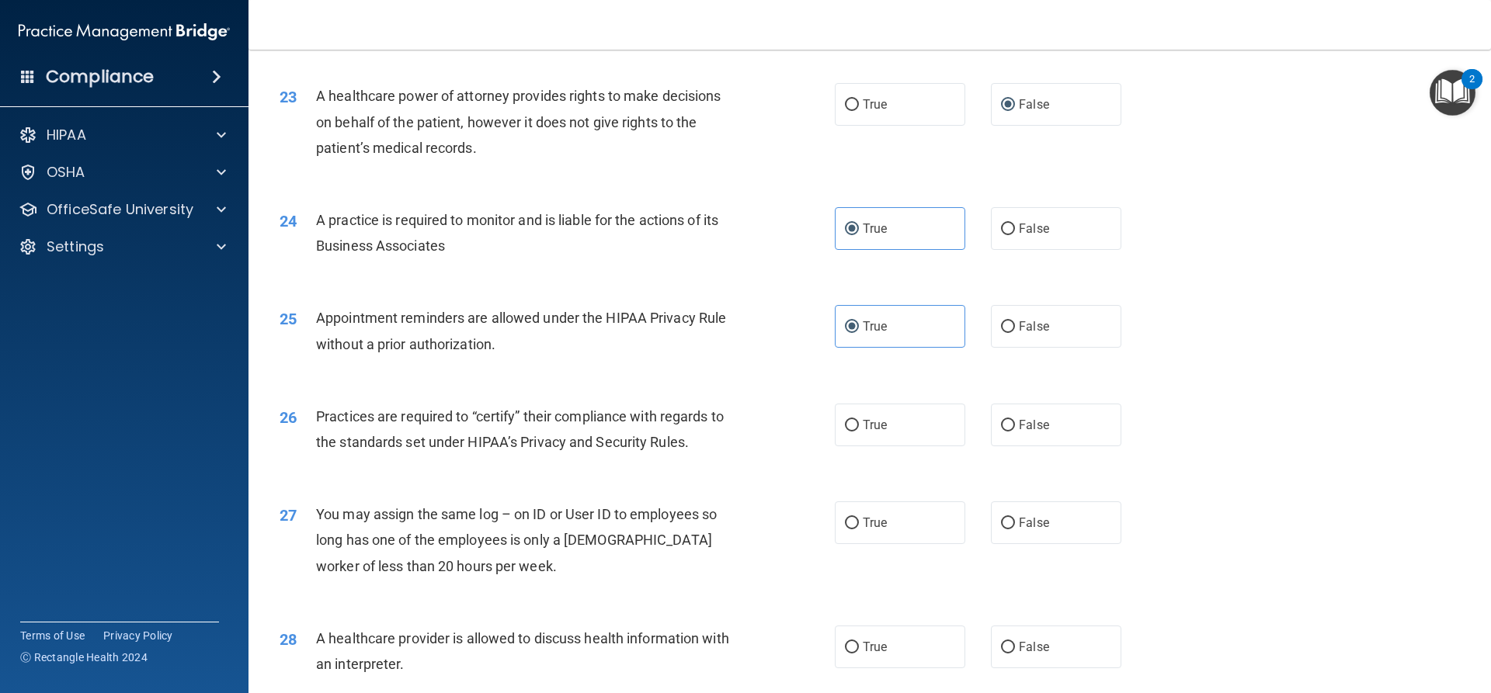
scroll to position [2718, 0]
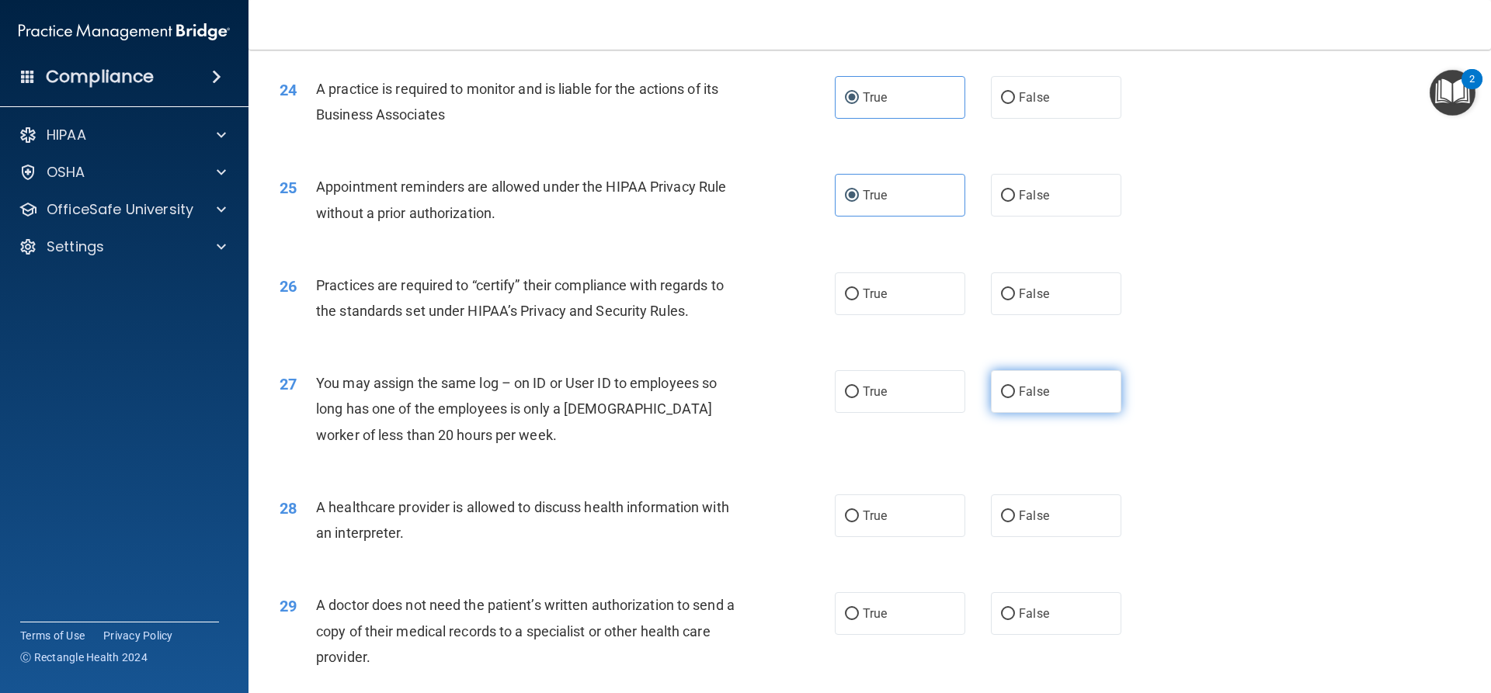
click at [1034, 379] on label "False" at bounding box center [1056, 391] width 130 height 43
click at [1015, 387] on input "False" at bounding box center [1008, 393] width 14 height 12
radio input "true"
click at [890, 521] on label "True" at bounding box center [900, 516] width 130 height 43
click at [859, 521] on input "True" at bounding box center [852, 517] width 14 height 12
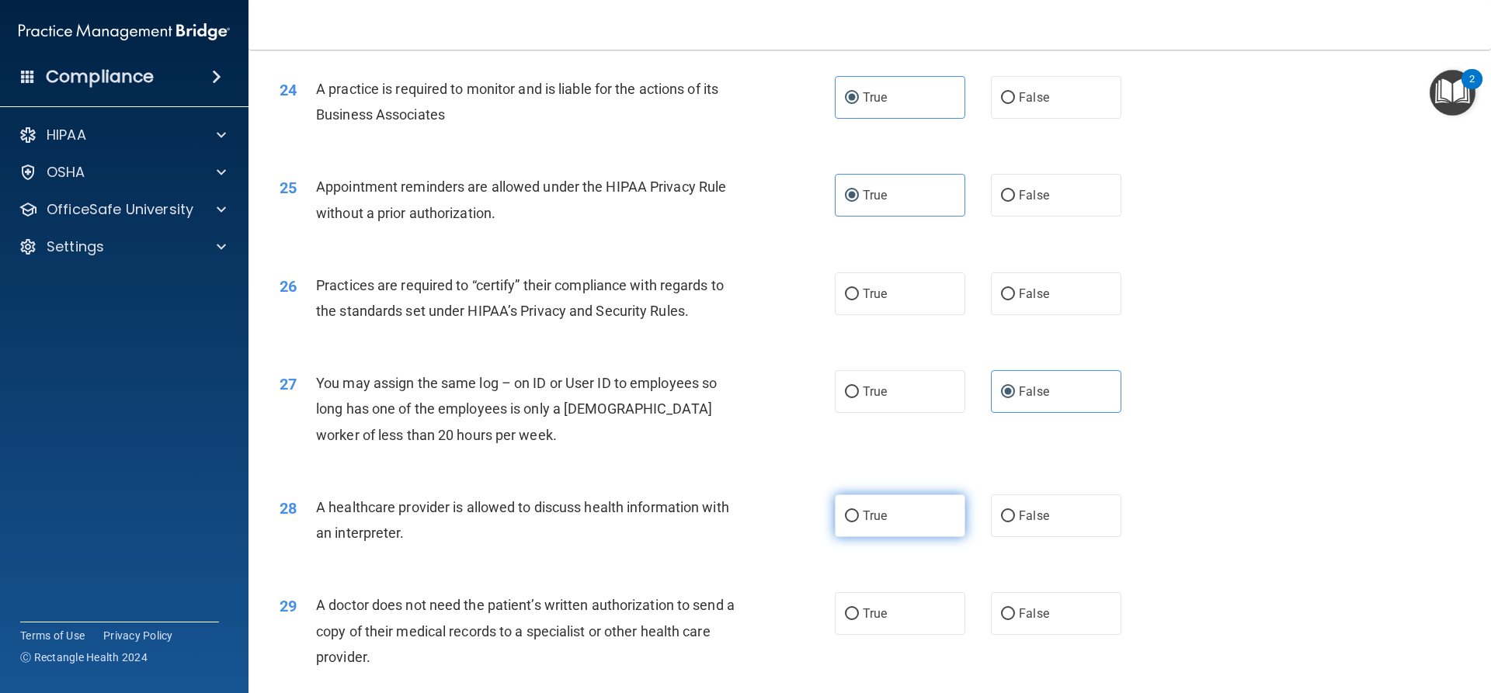
radio input "true"
click at [868, 280] on label "True" at bounding box center [900, 294] width 130 height 43
click at [859, 289] on input "True" at bounding box center [852, 295] width 14 height 12
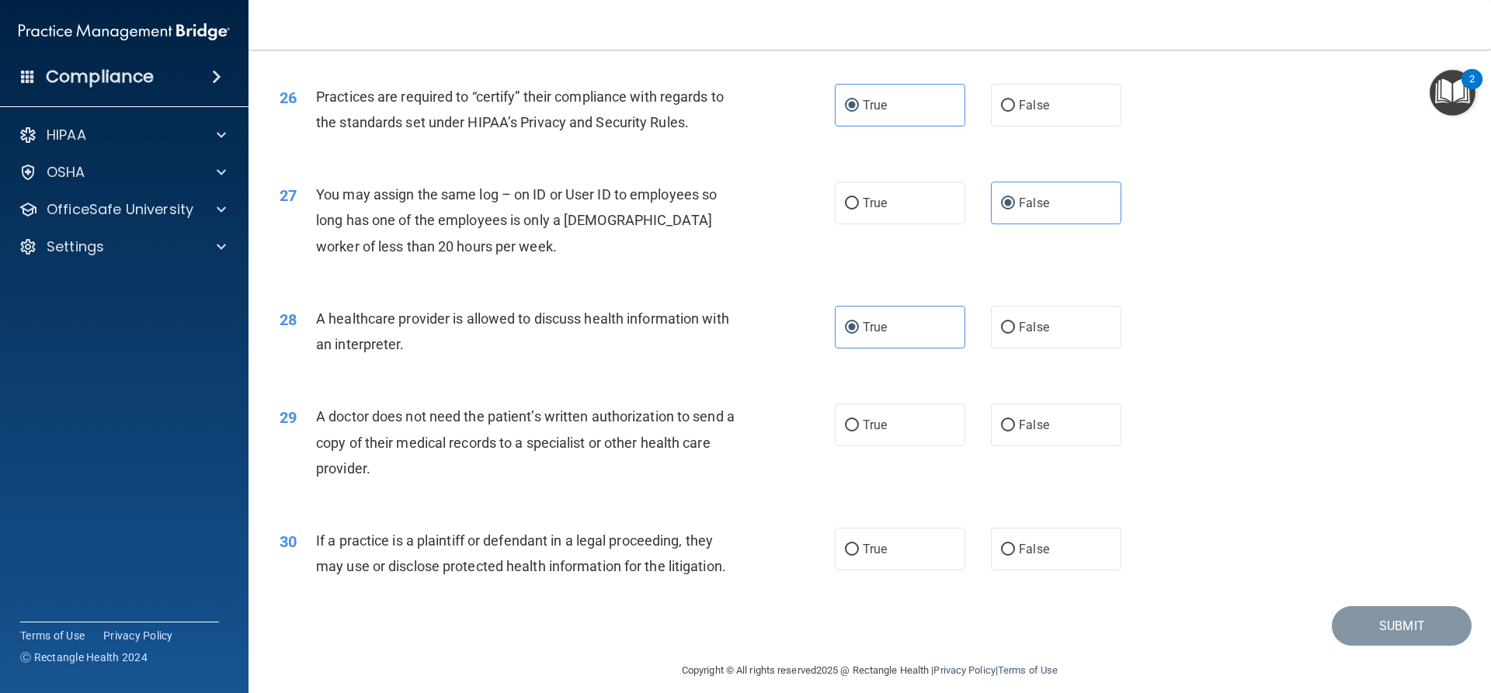
scroll to position [2921, 0]
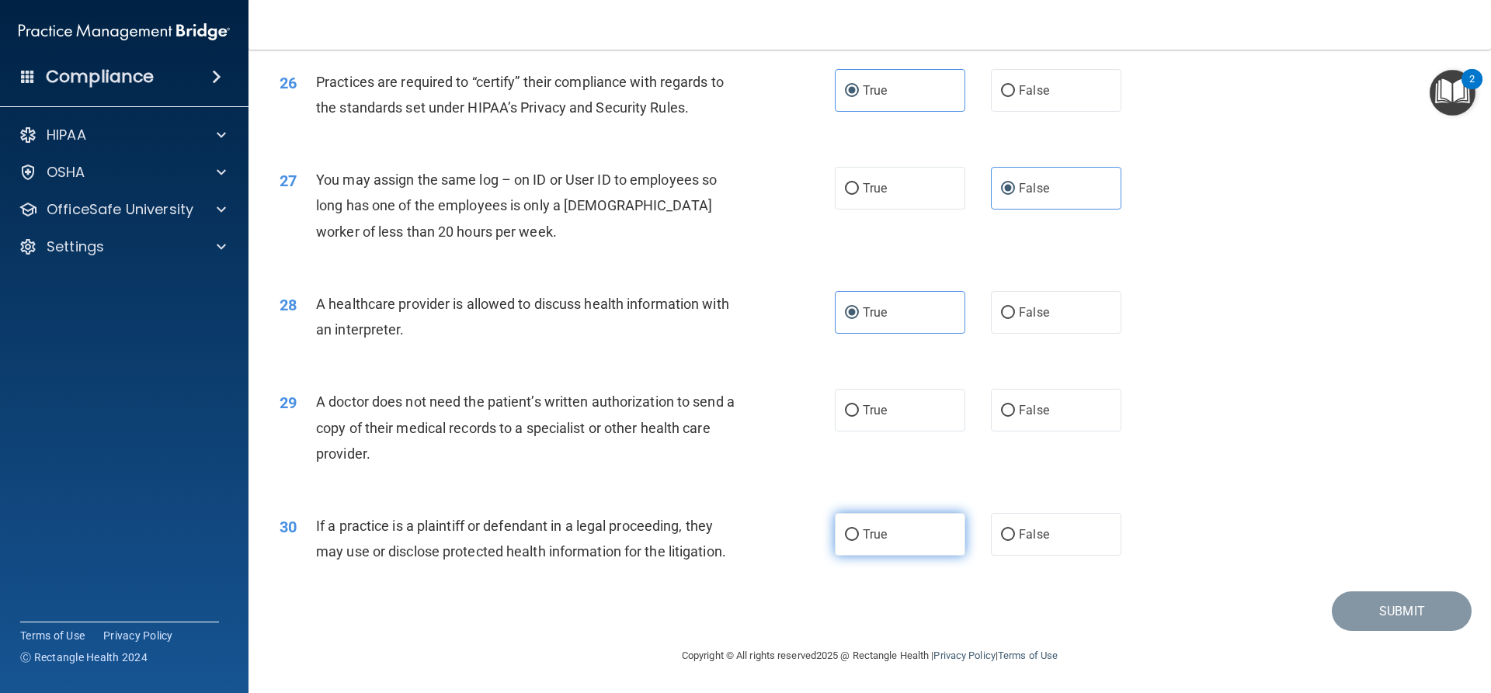
drag, startPoint x: 905, startPoint y: 530, endPoint x: 918, endPoint y: 521, distance: 15.7
click at [905, 531] on label "True" at bounding box center [900, 534] width 130 height 43
click at [859, 531] on input "True" at bounding box center [852, 536] width 14 height 12
click at [1039, 421] on label "False" at bounding box center [1056, 410] width 130 height 43
click at [1015, 417] on input "False" at bounding box center [1008, 411] width 14 height 12
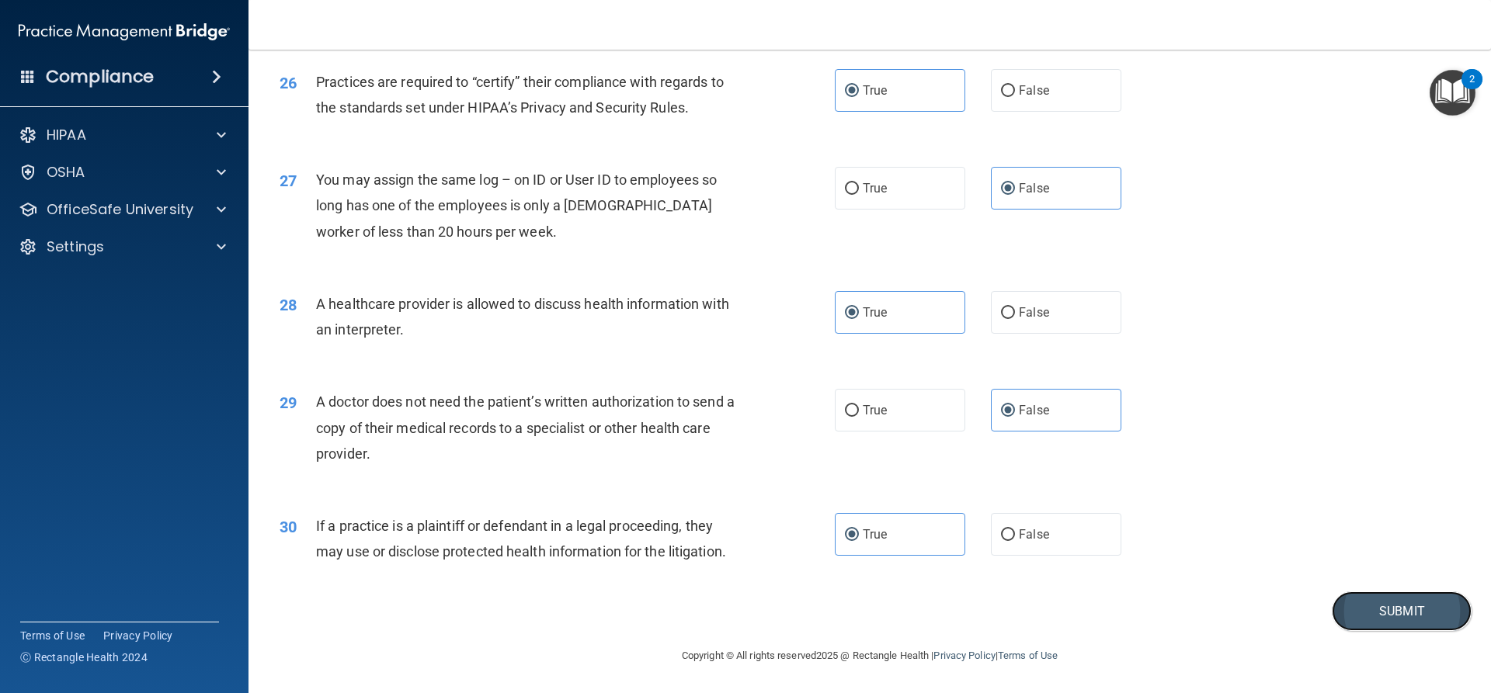
click at [1386, 596] on button "Submit" at bounding box center [1402, 612] width 140 height 40
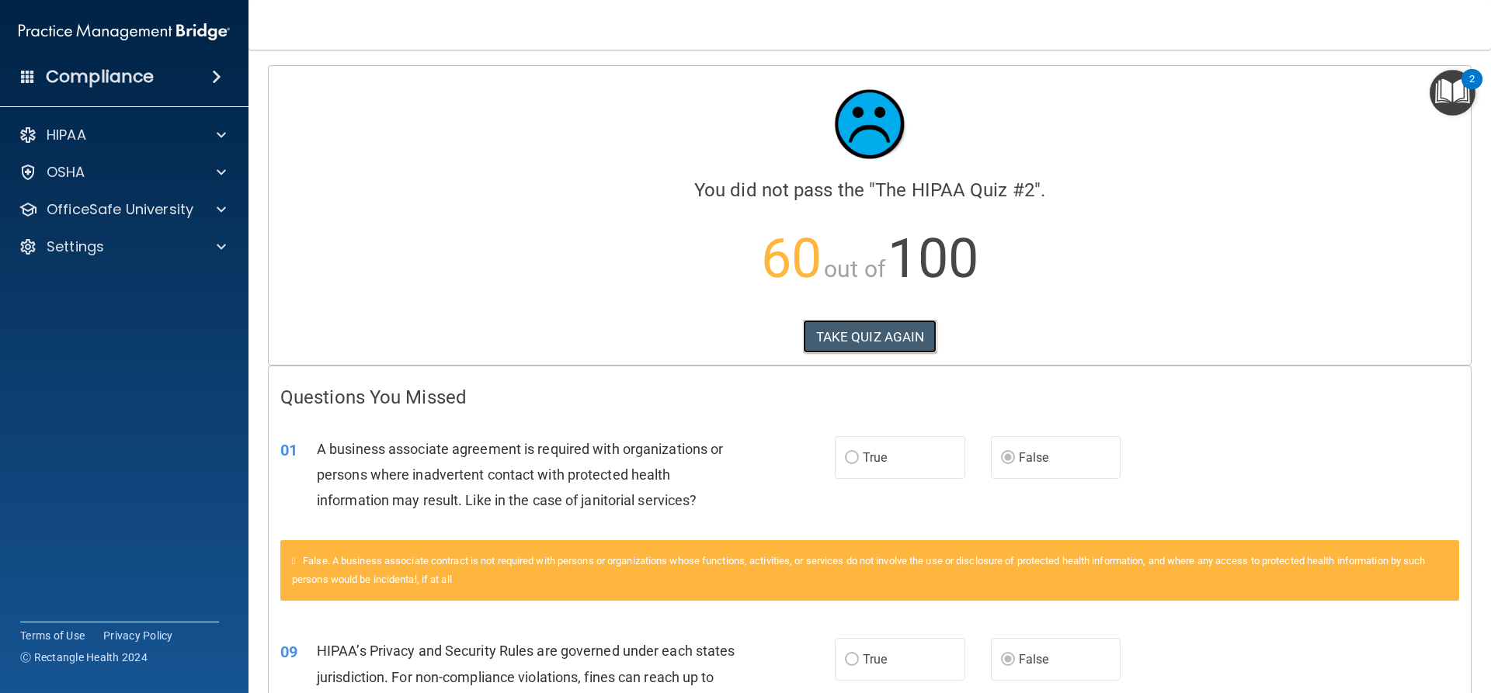
drag, startPoint x: 889, startPoint y: 330, endPoint x: 880, endPoint y: 374, distance: 45.2
click at [877, 333] on button "TAKE QUIZ AGAIN" at bounding box center [870, 337] width 134 height 34
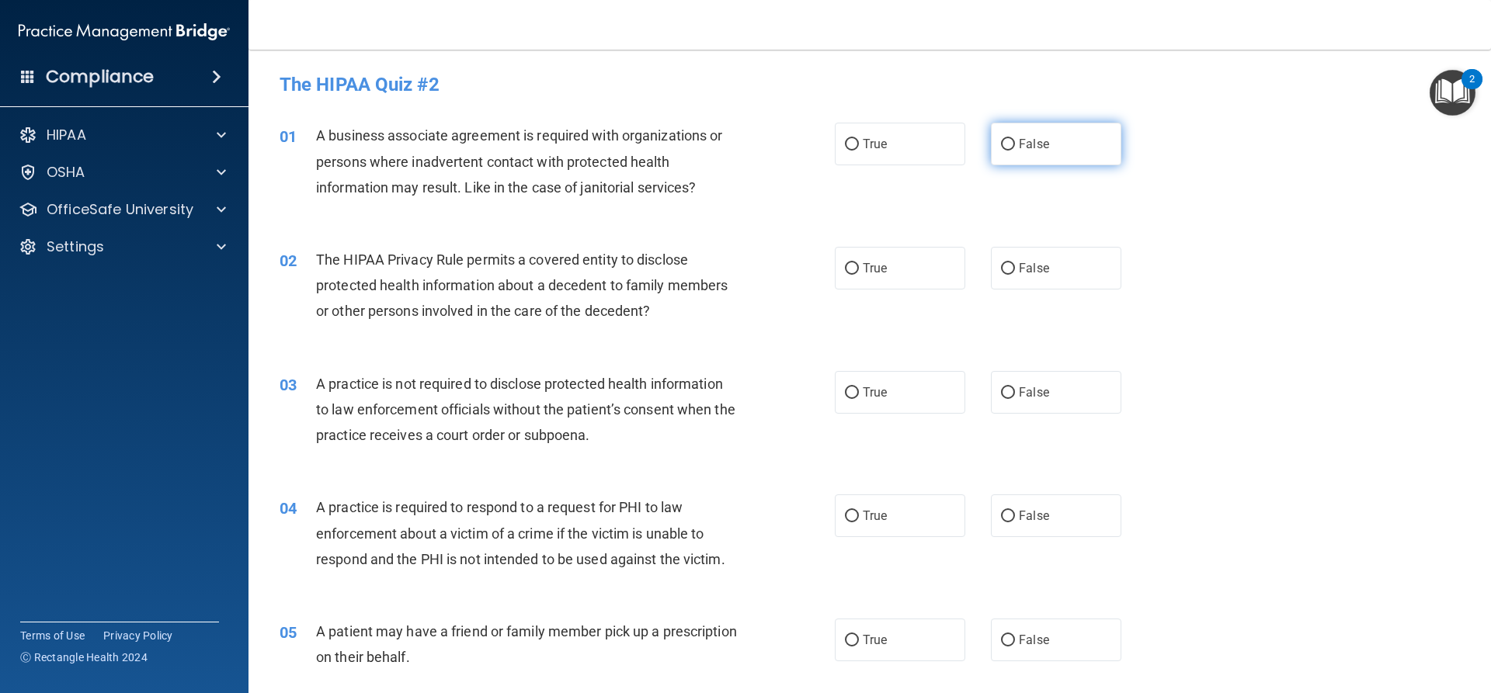
click at [1001, 146] on input "False" at bounding box center [1008, 145] width 14 height 12
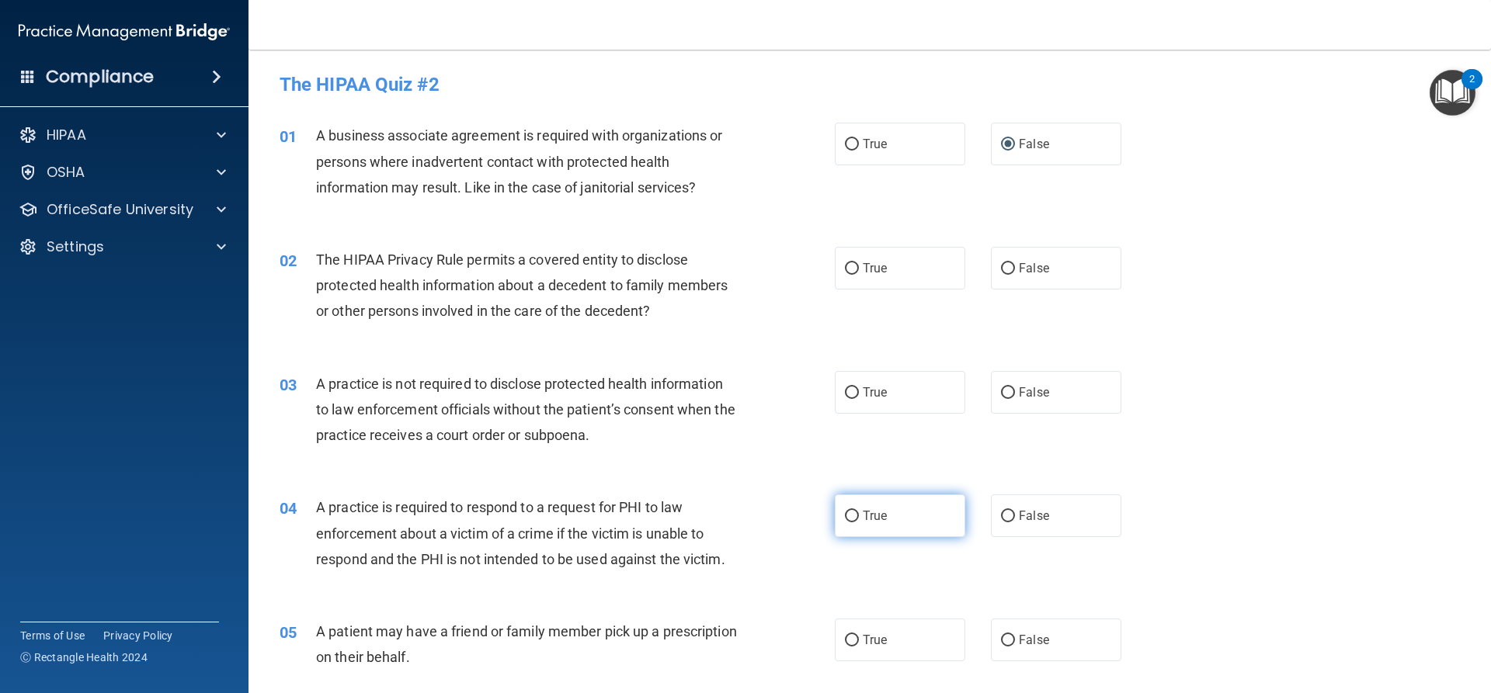
click at [845, 513] on input "True" at bounding box center [852, 517] width 14 height 12
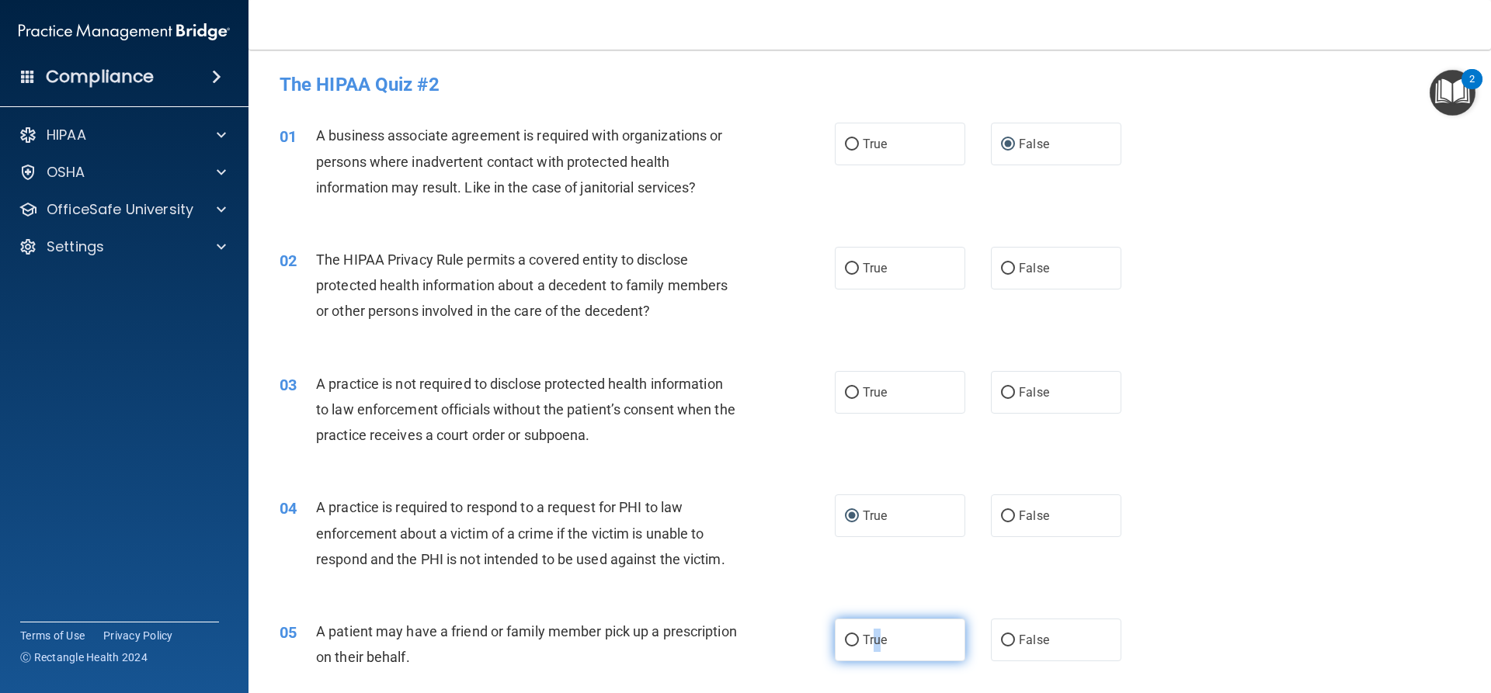
click at [871, 624] on label "True" at bounding box center [900, 640] width 130 height 43
click at [859, 635] on input "True" at bounding box center [852, 641] width 14 height 12
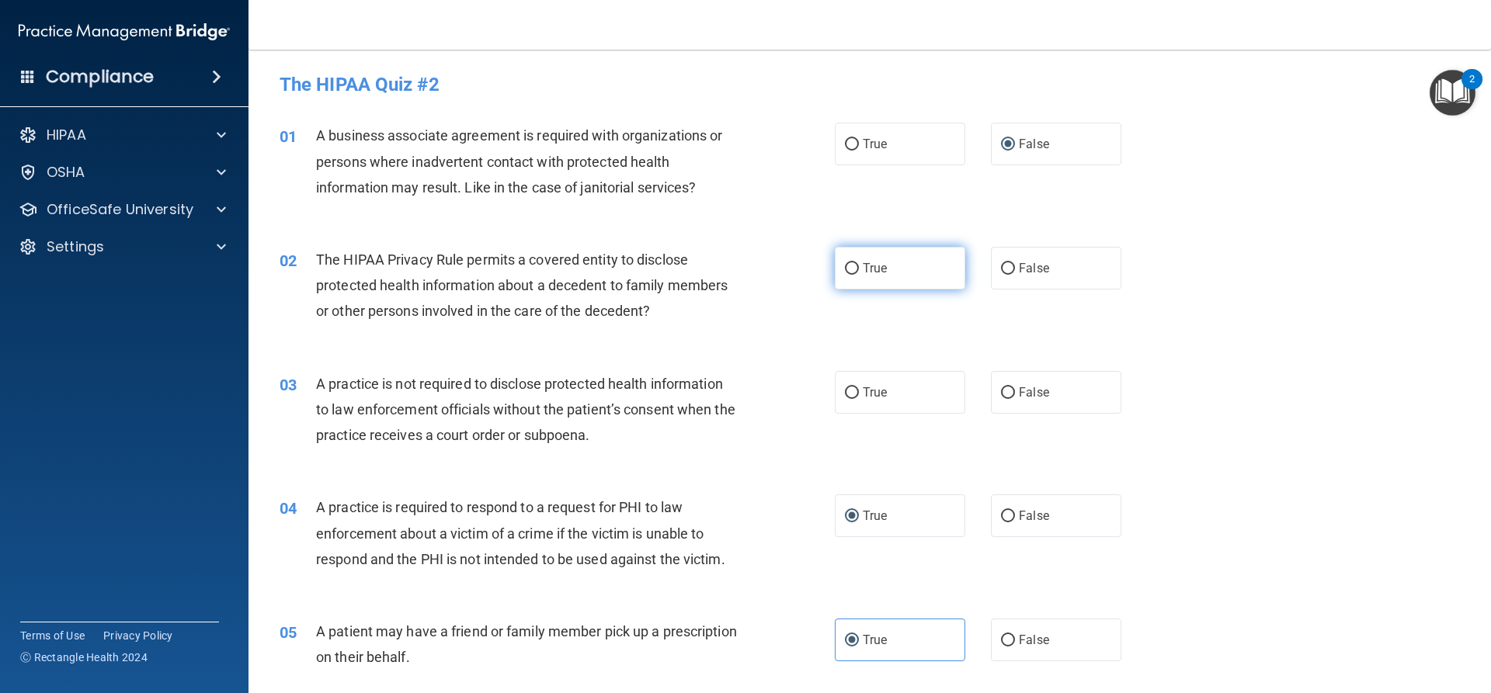
click at [845, 263] on input "True" at bounding box center [852, 269] width 14 height 12
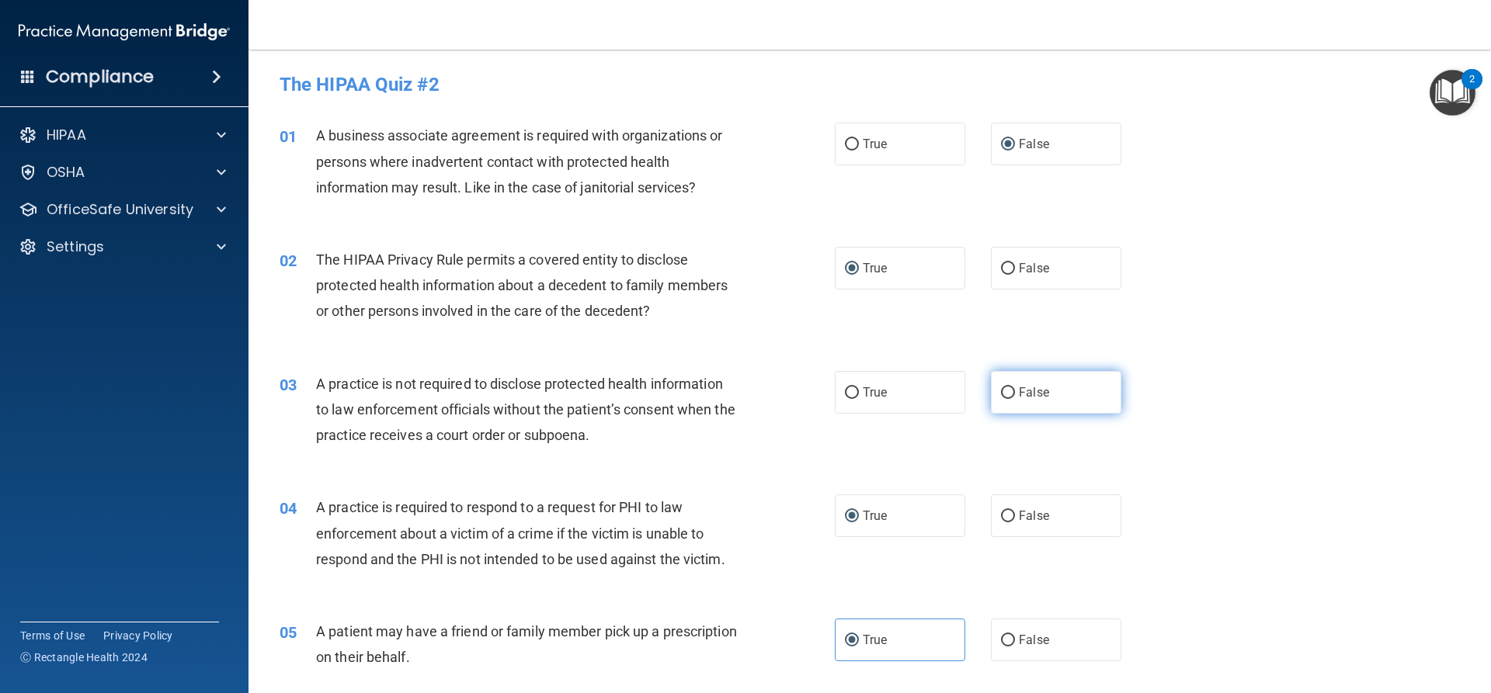
drag, startPoint x: 1015, startPoint y: 387, endPoint x: 1000, endPoint y: 396, distance: 17.4
click at [1019, 390] on span "False" at bounding box center [1034, 392] width 30 height 15
click at [1012, 390] on input "False" at bounding box center [1008, 393] width 14 height 12
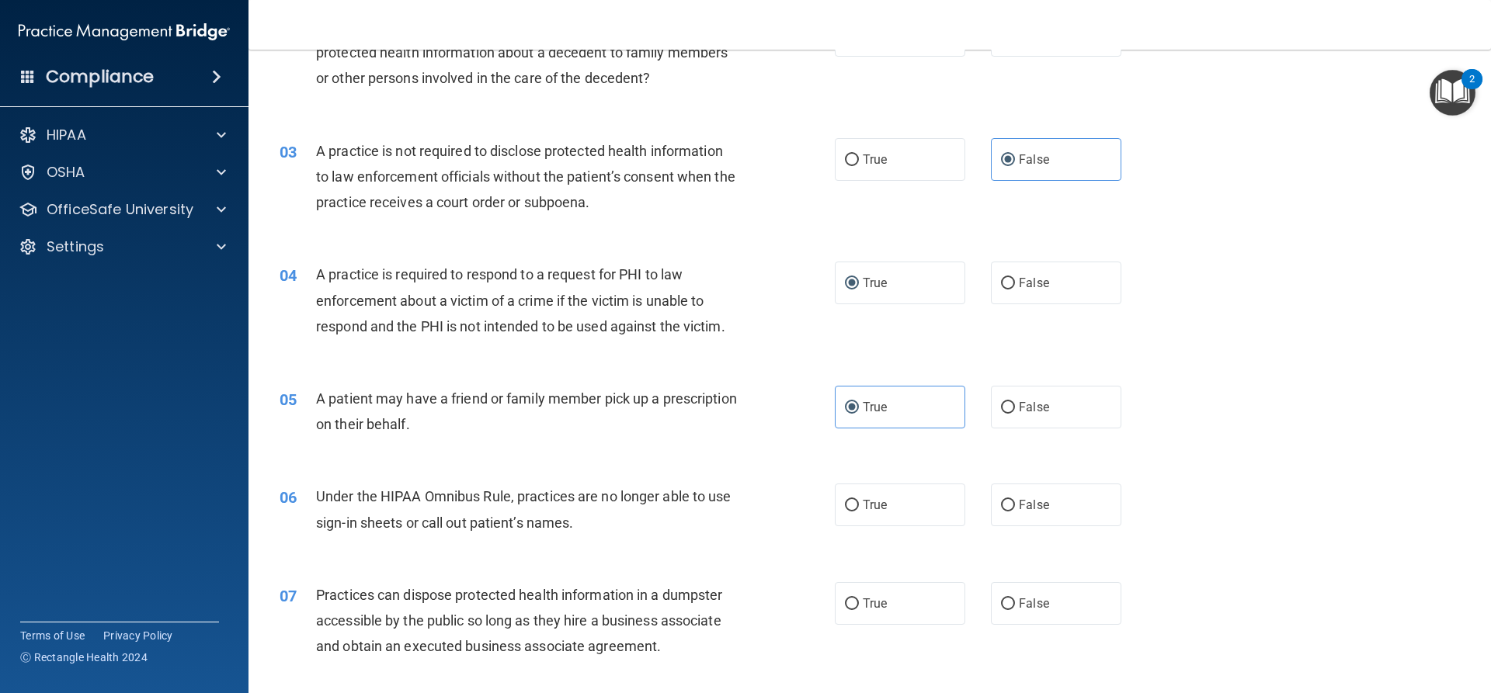
scroll to position [311, 0]
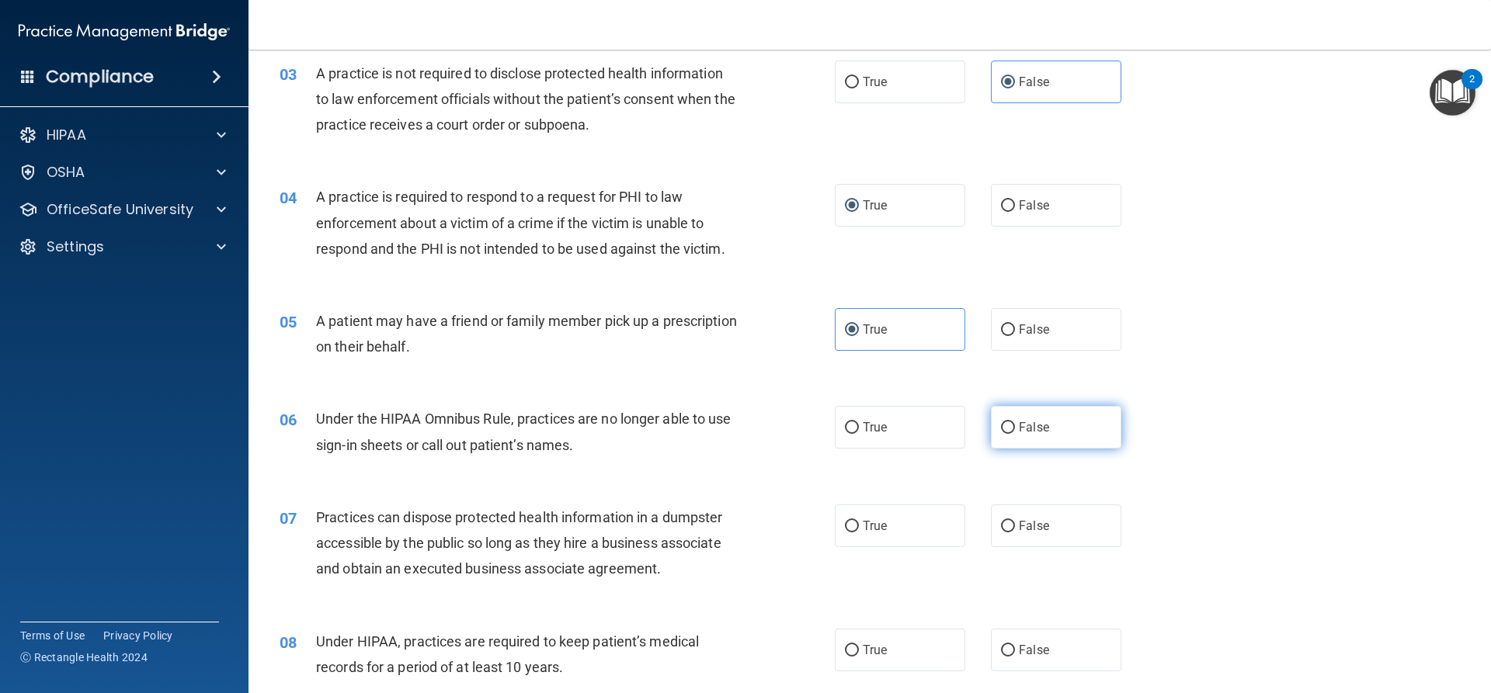
click at [1030, 429] on span "False" at bounding box center [1034, 427] width 30 height 15
click at [1015, 429] on input "False" at bounding box center [1008, 428] width 14 height 12
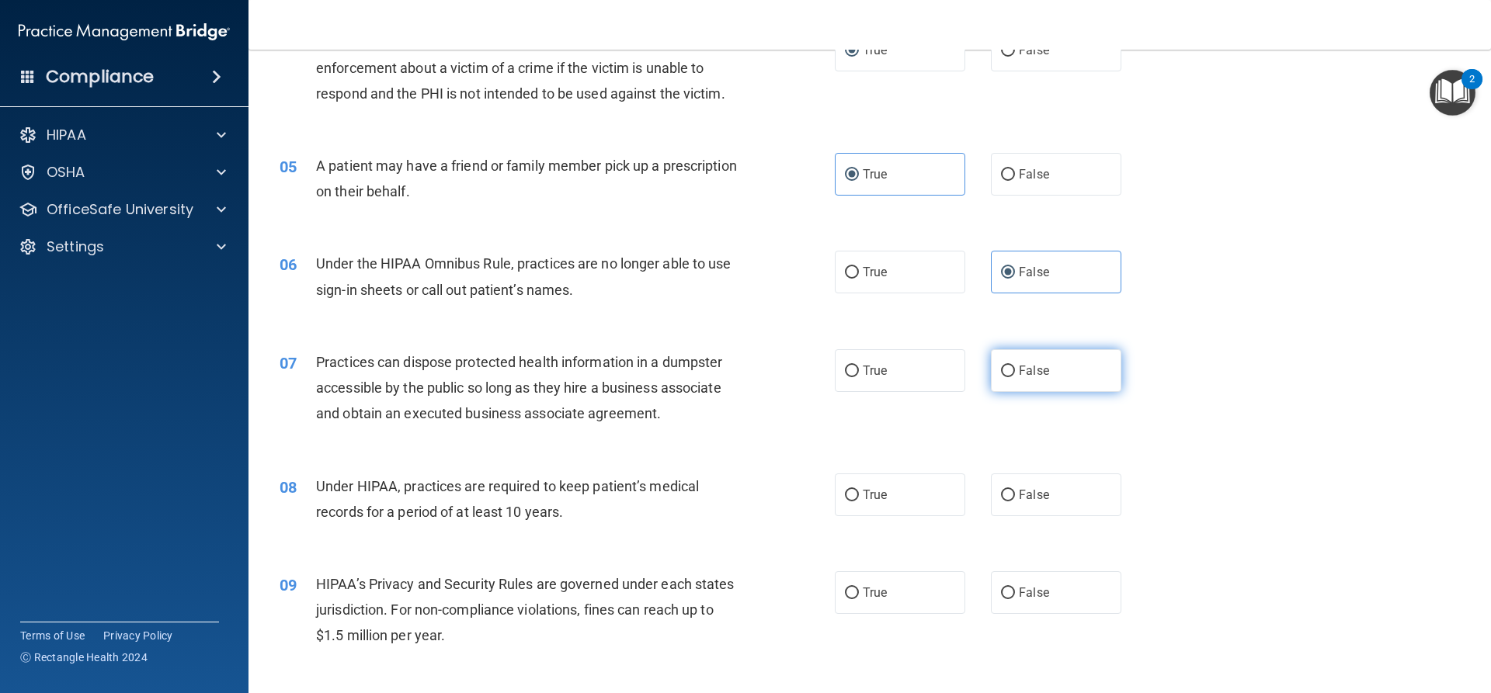
click at [1093, 363] on label "False" at bounding box center [1056, 370] width 130 height 43
click at [1015, 366] on input "False" at bounding box center [1008, 372] width 14 height 12
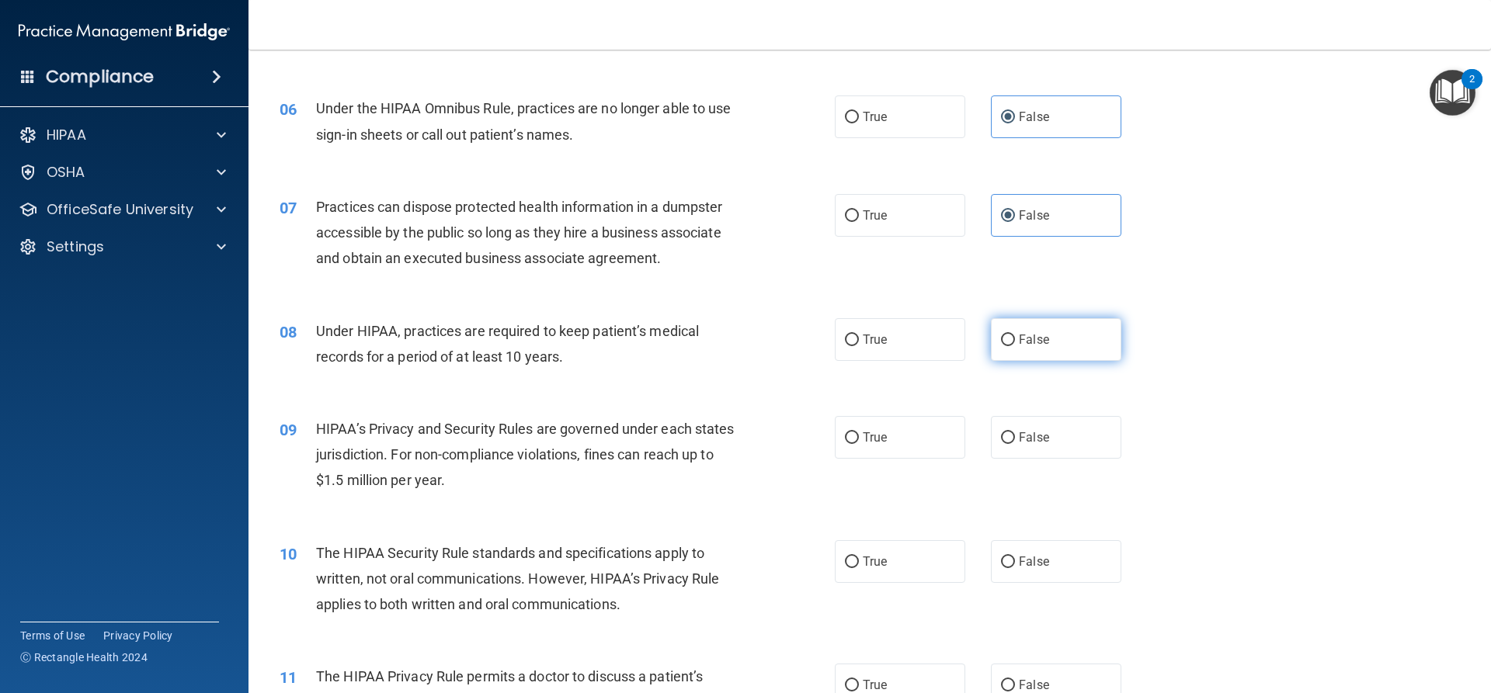
click at [1033, 325] on label "False" at bounding box center [1056, 339] width 130 height 43
click at [1015, 335] on input "False" at bounding box center [1008, 341] width 14 height 12
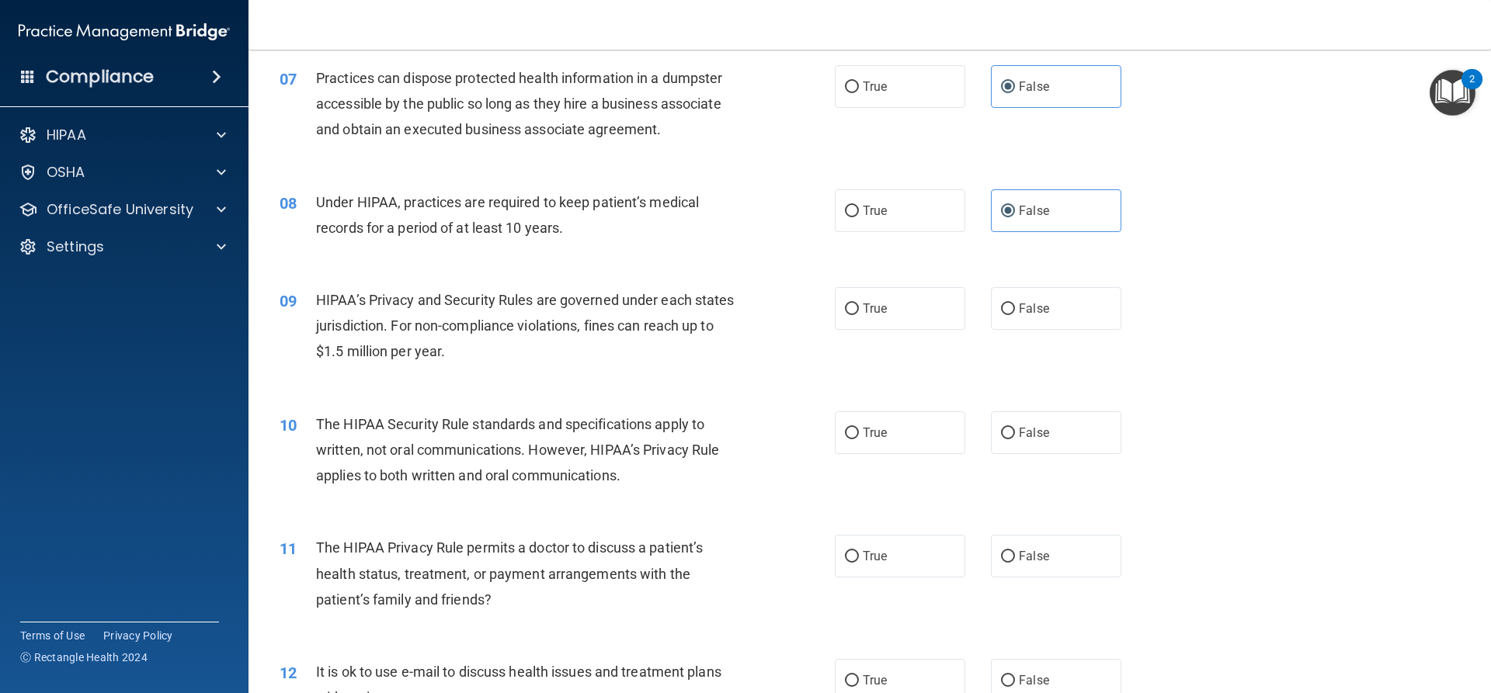
scroll to position [776, 0]
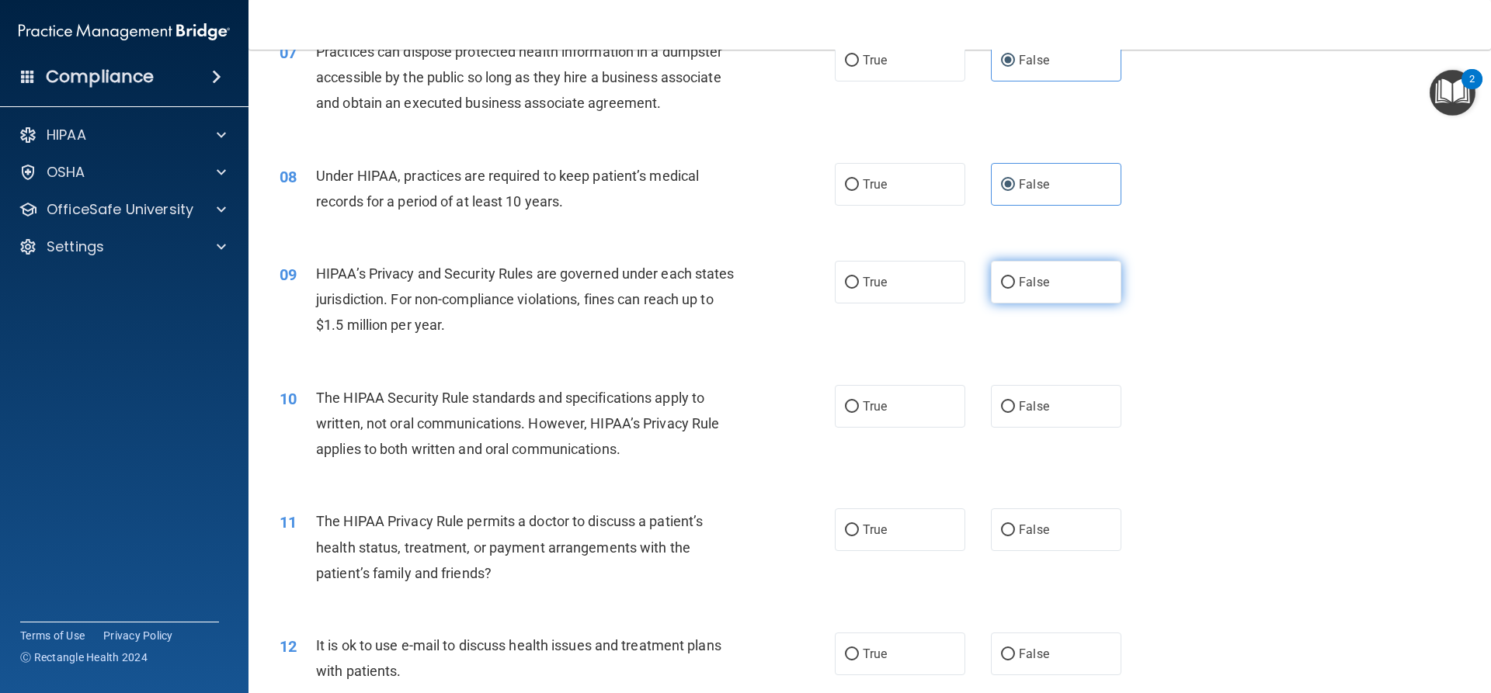
click at [1009, 279] on label "False" at bounding box center [1056, 282] width 130 height 43
click at [1009, 279] on input "False" at bounding box center [1008, 283] width 14 height 12
click at [863, 404] on span "True" at bounding box center [875, 406] width 24 height 15
click at [857, 404] on input "True" at bounding box center [852, 407] width 14 height 12
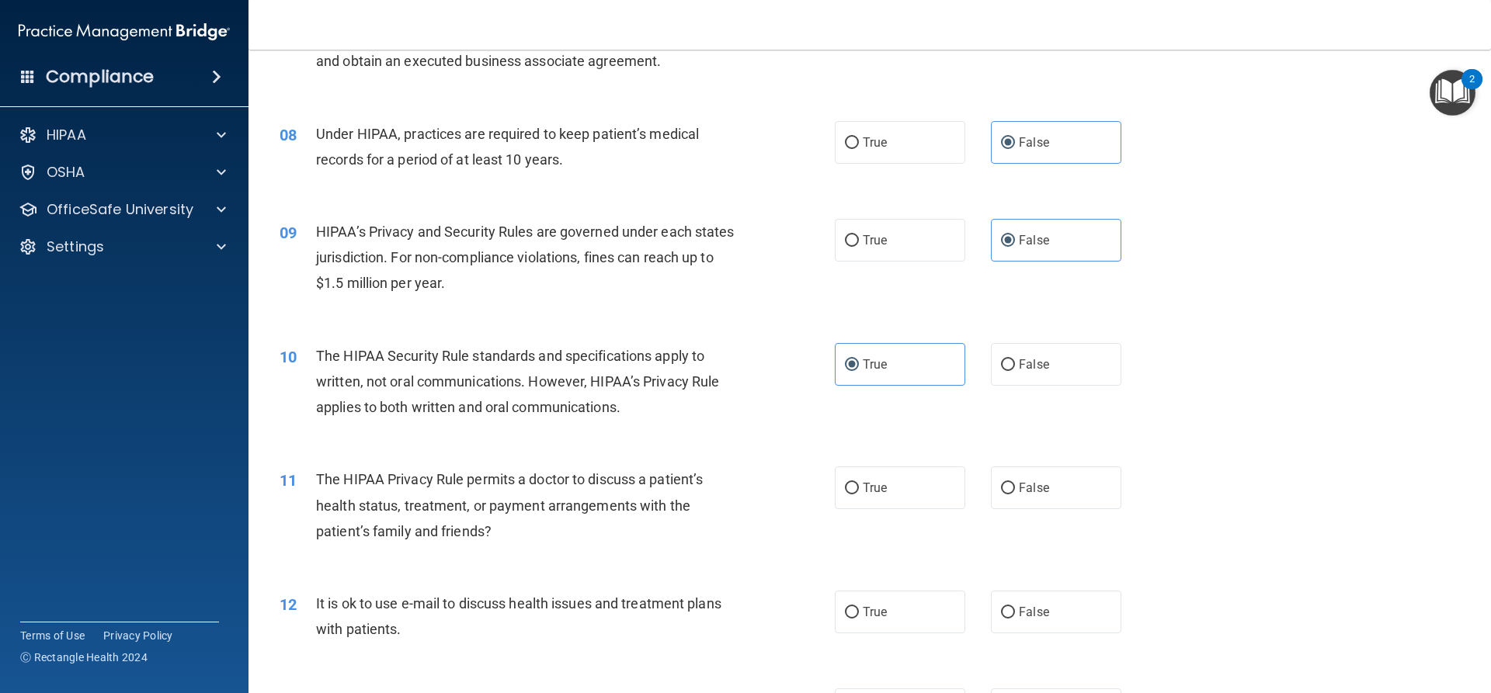
scroll to position [854, 0]
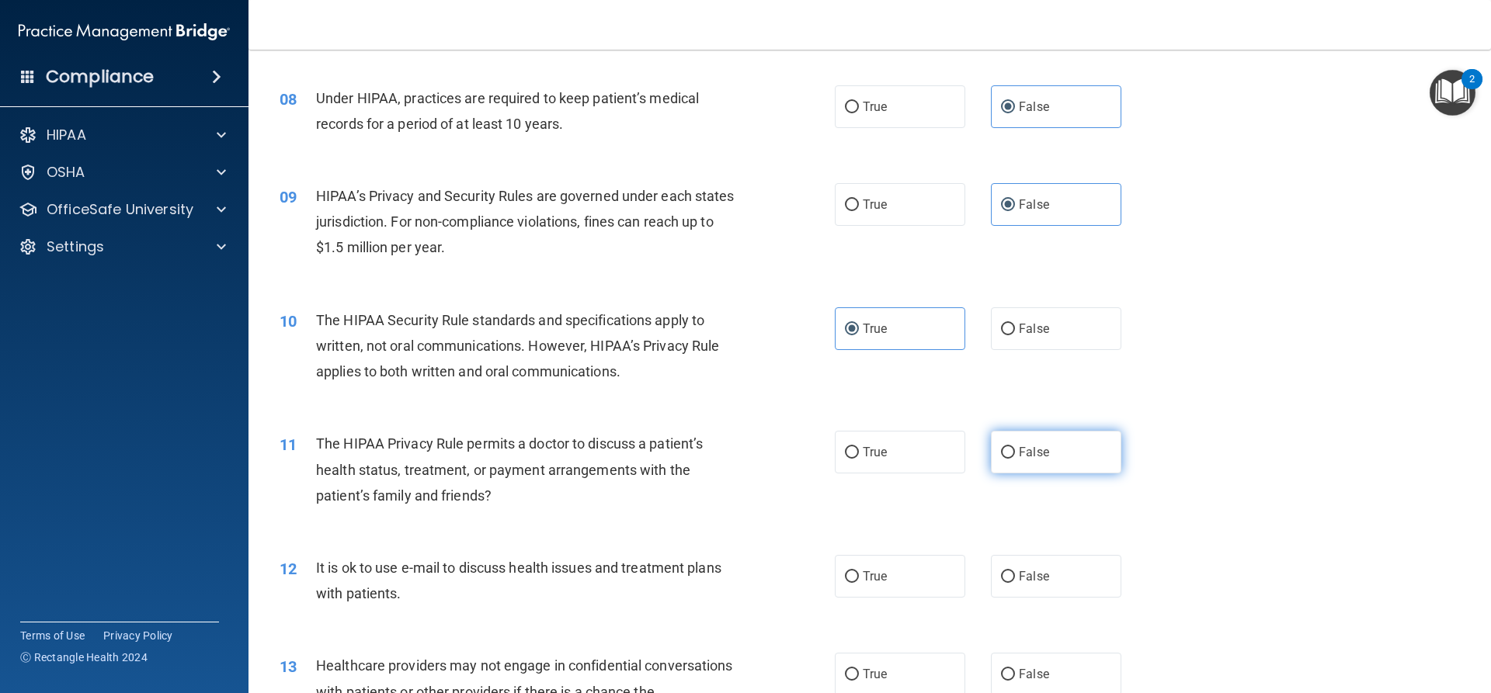
click at [1038, 450] on label "False" at bounding box center [1056, 452] width 130 height 43
click at [1015, 450] on input "False" at bounding box center [1008, 453] width 14 height 12
click at [871, 450] on span "True" at bounding box center [875, 452] width 24 height 15
click at [859, 450] on input "True" at bounding box center [852, 453] width 14 height 12
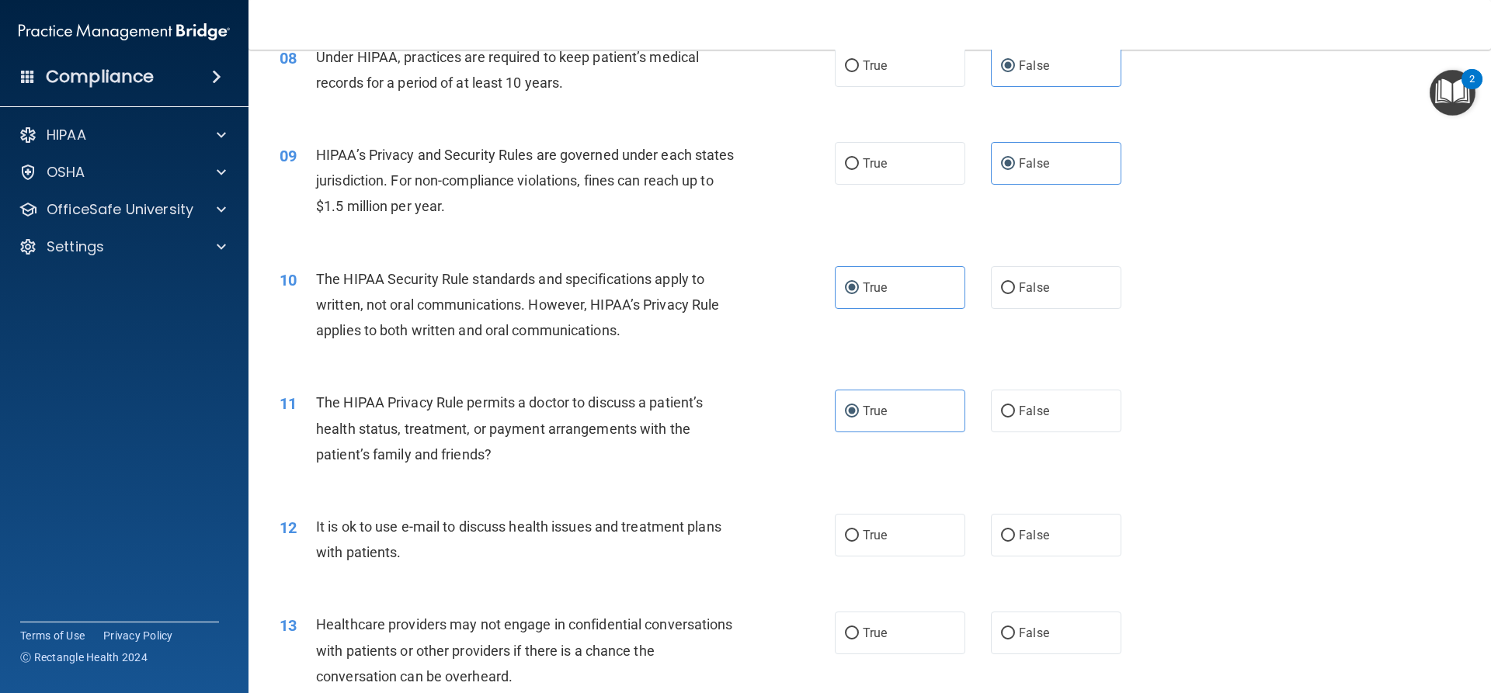
scroll to position [932, 0]
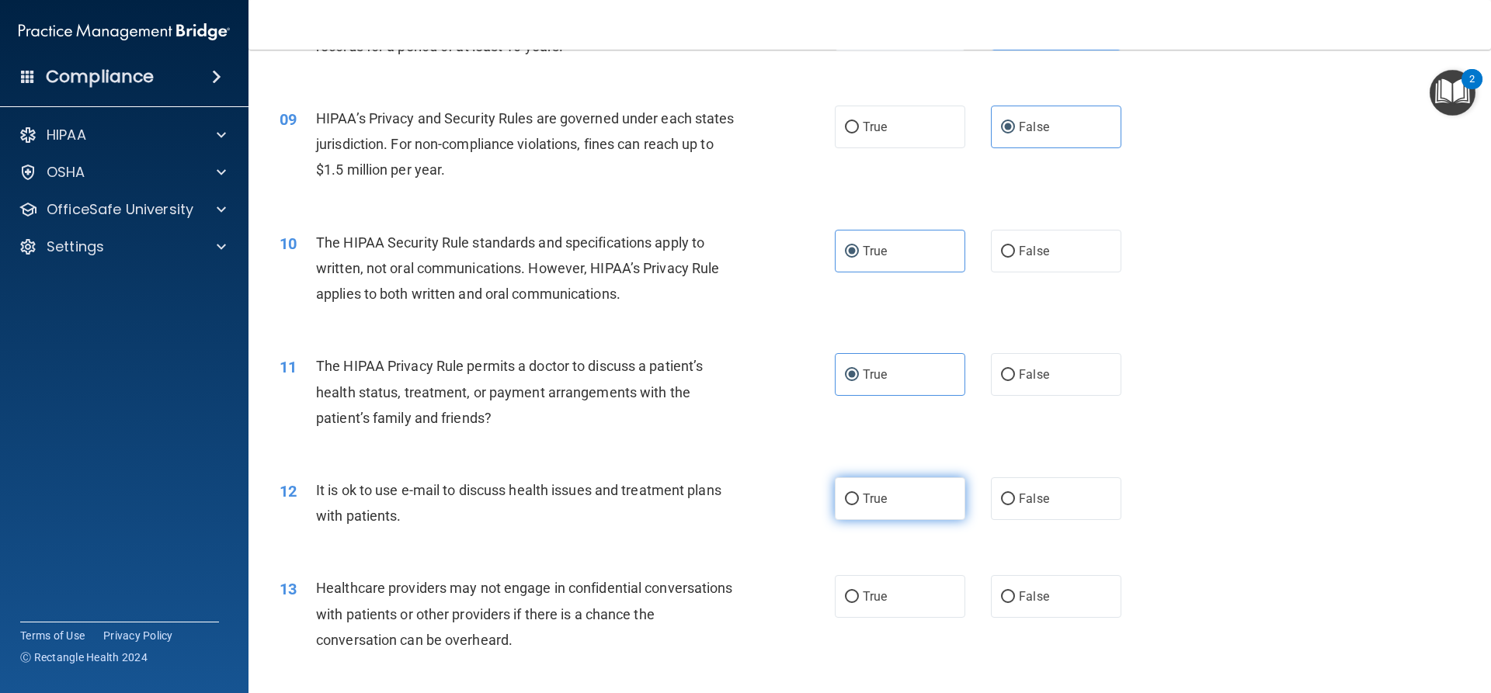
click at [852, 486] on label "True" at bounding box center [900, 499] width 130 height 43
click at [852, 494] on input "True" at bounding box center [852, 500] width 14 height 12
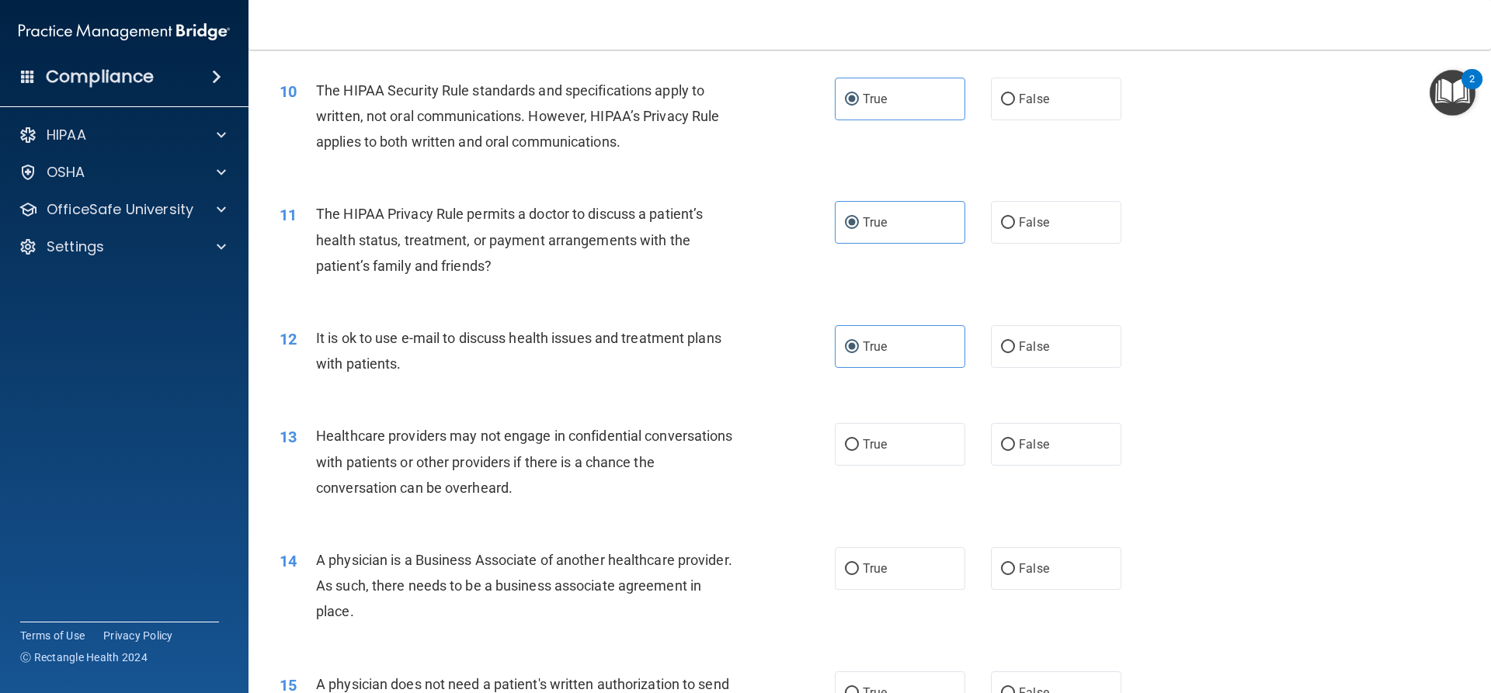
scroll to position [1087, 0]
click at [1026, 437] on span "False" at bounding box center [1034, 441] width 30 height 15
click at [1015, 437] on input "False" at bounding box center [1008, 442] width 14 height 12
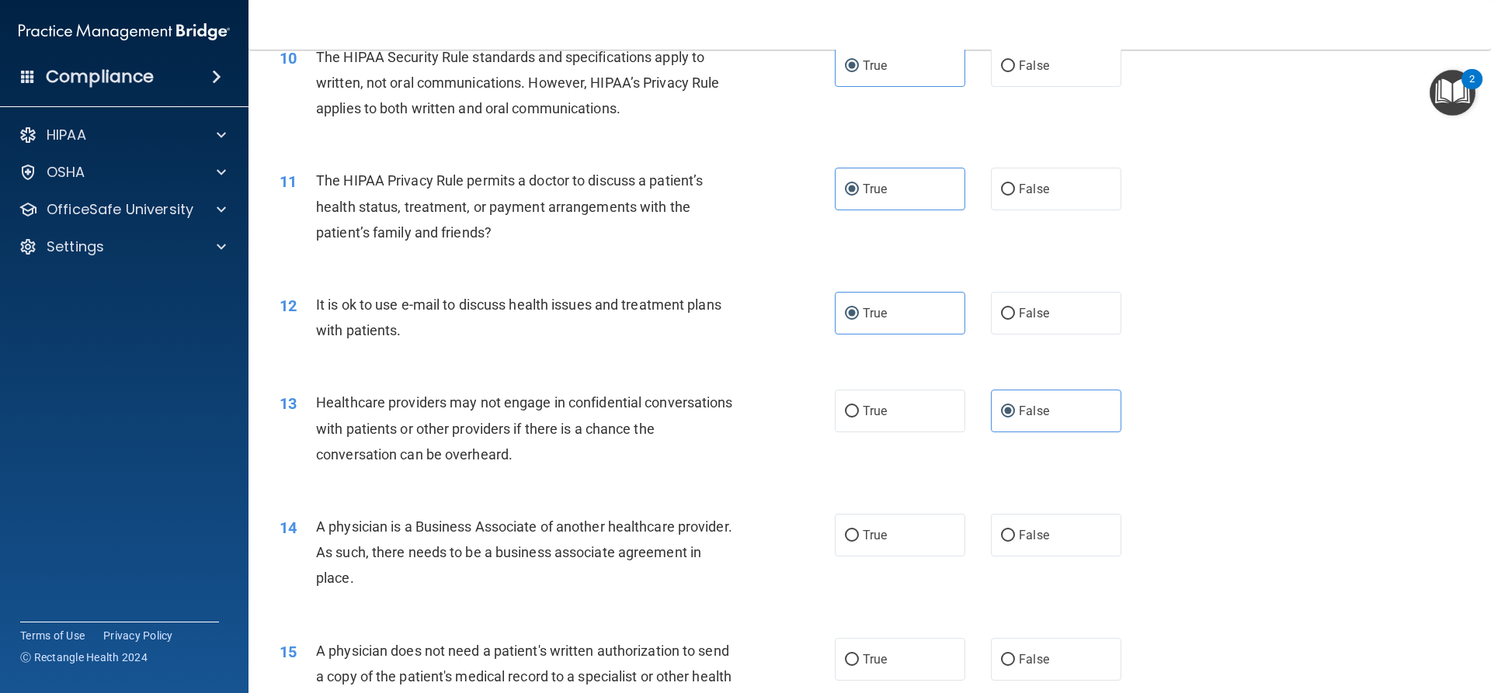
scroll to position [1165, 0]
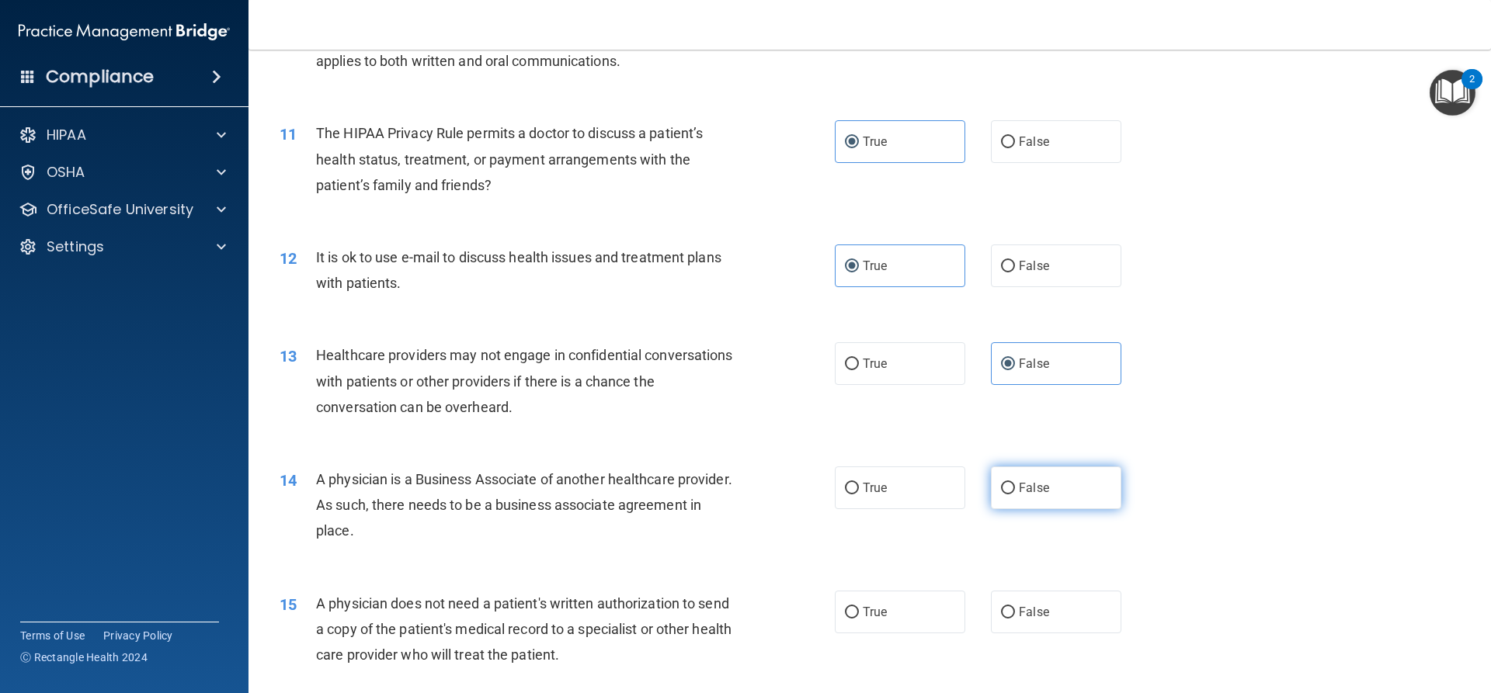
click at [1019, 481] on span "False" at bounding box center [1034, 488] width 30 height 15
click at [1015, 483] on input "False" at bounding box center [1008, 489] width 14 height 12
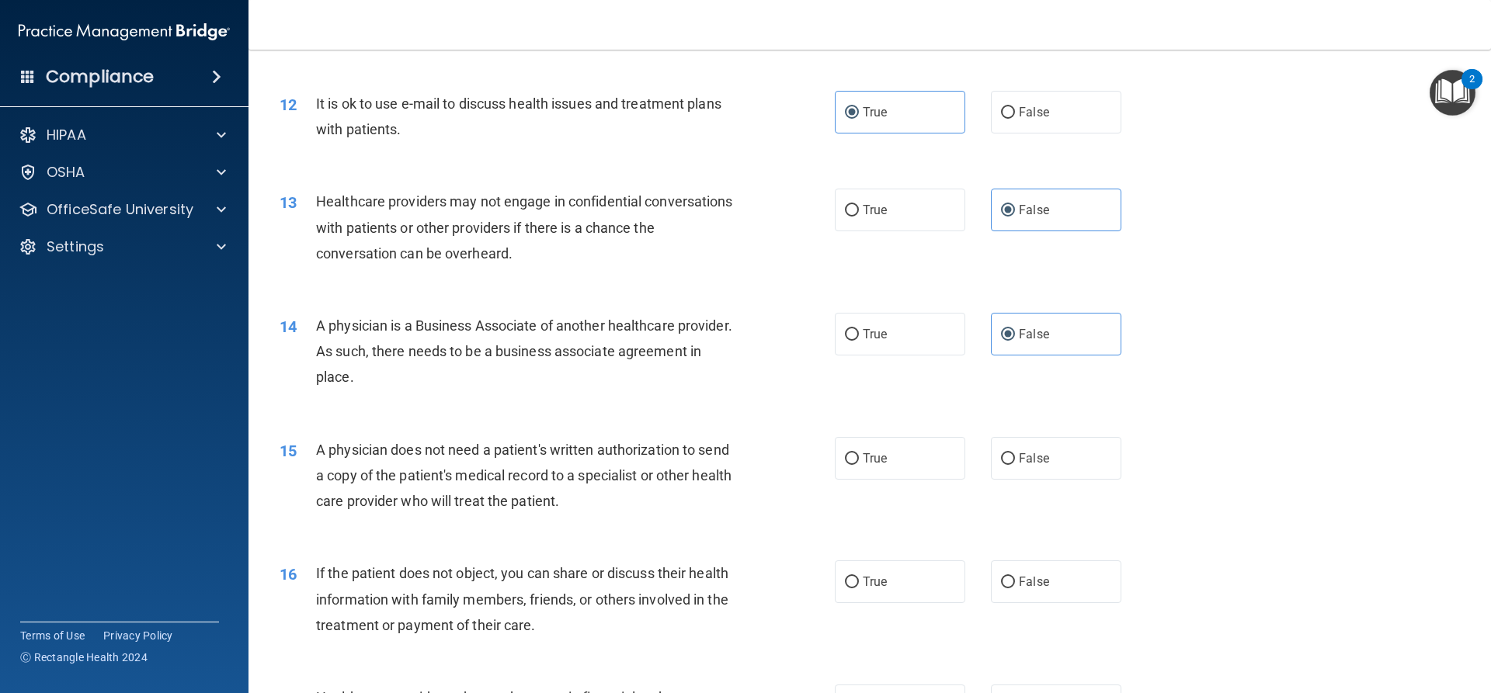
scroll to position [1320, 0]
click at [819, 461] on div "15 A physician does not need a patient's written authorization to send a copy o…" at bounding box center [557, 478] width 602 height 85
click at [871, 450] on span "True" at bounding box center [875, 457] width 24 height 15
click at [859, 452] on input "True" at bounding box center [852, 458] width 14 height 12
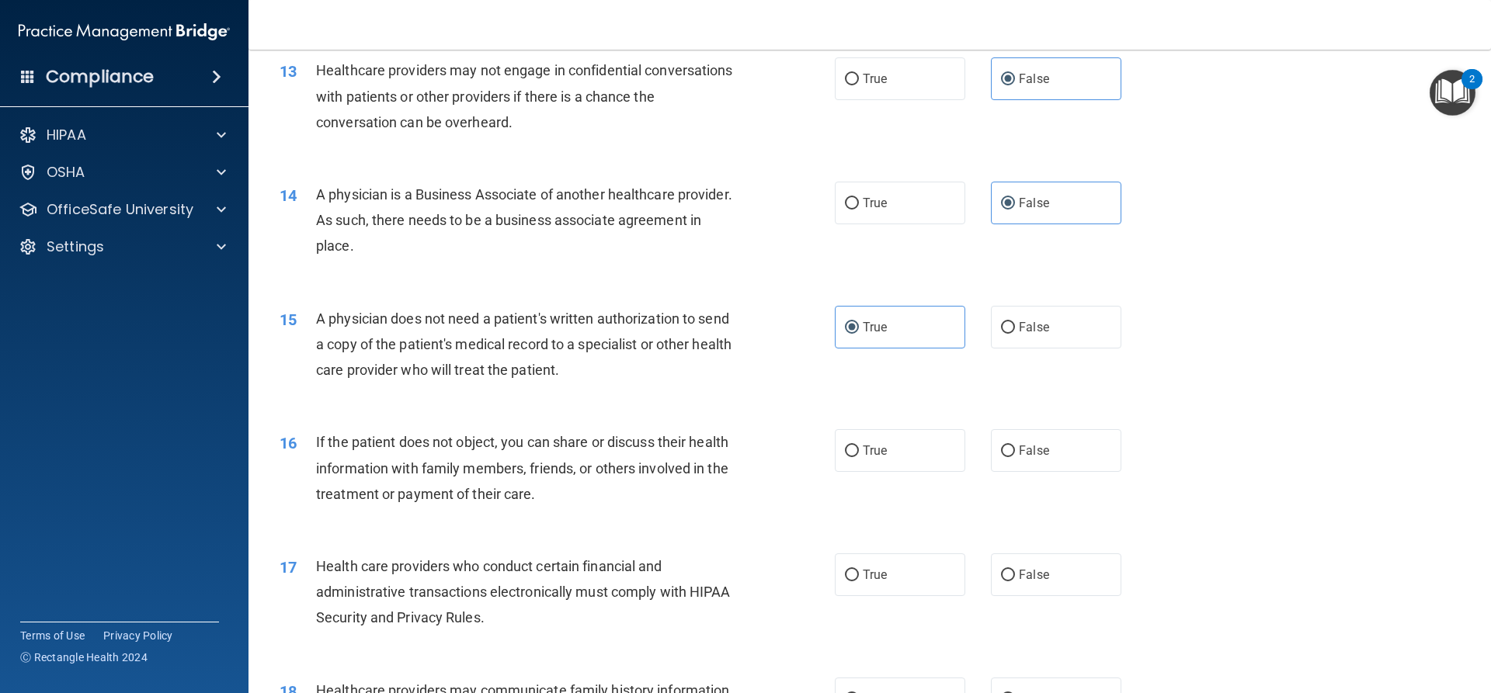
scroll to position [1475, 0]
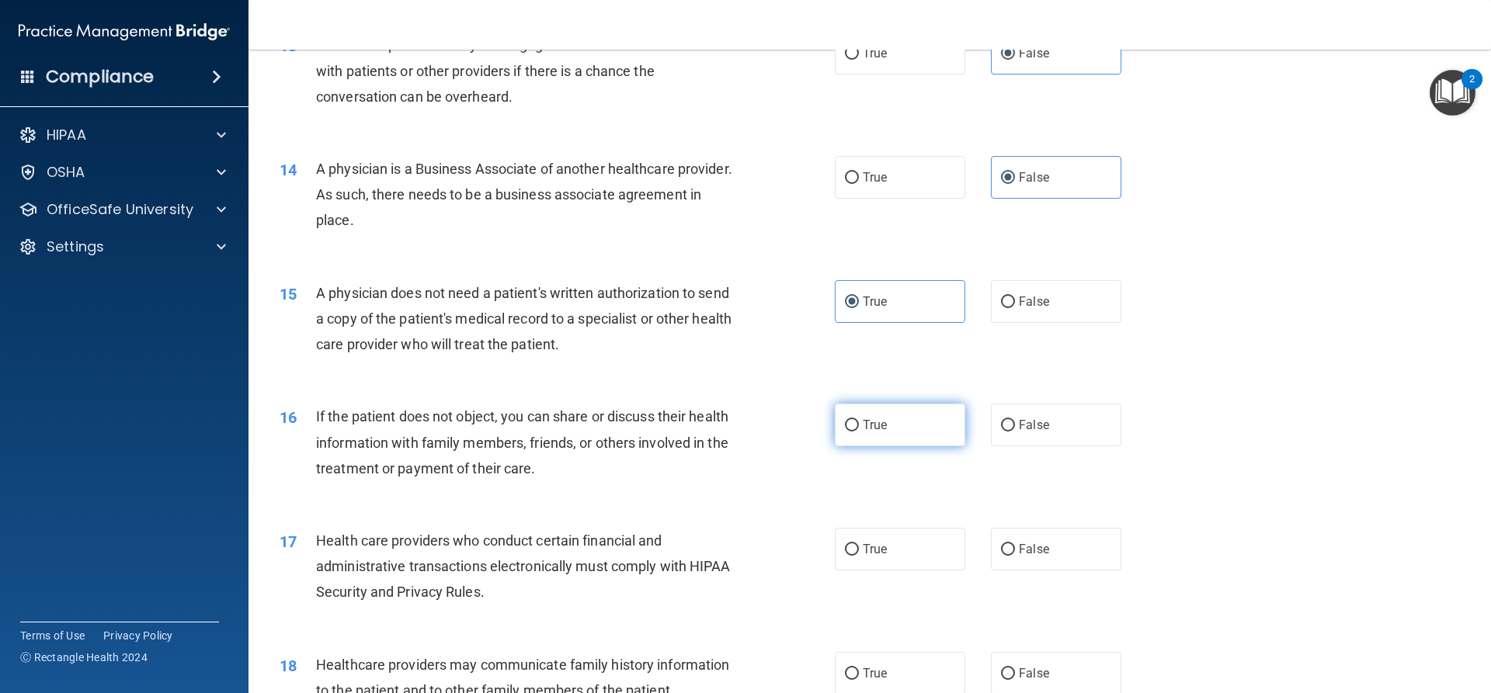
click at [899, 425] on label "True" at bounding box center [900, 425] width 130 height 43
click at [859, 425] on input "True" at bounding box center [852, 426] width 14 height 12
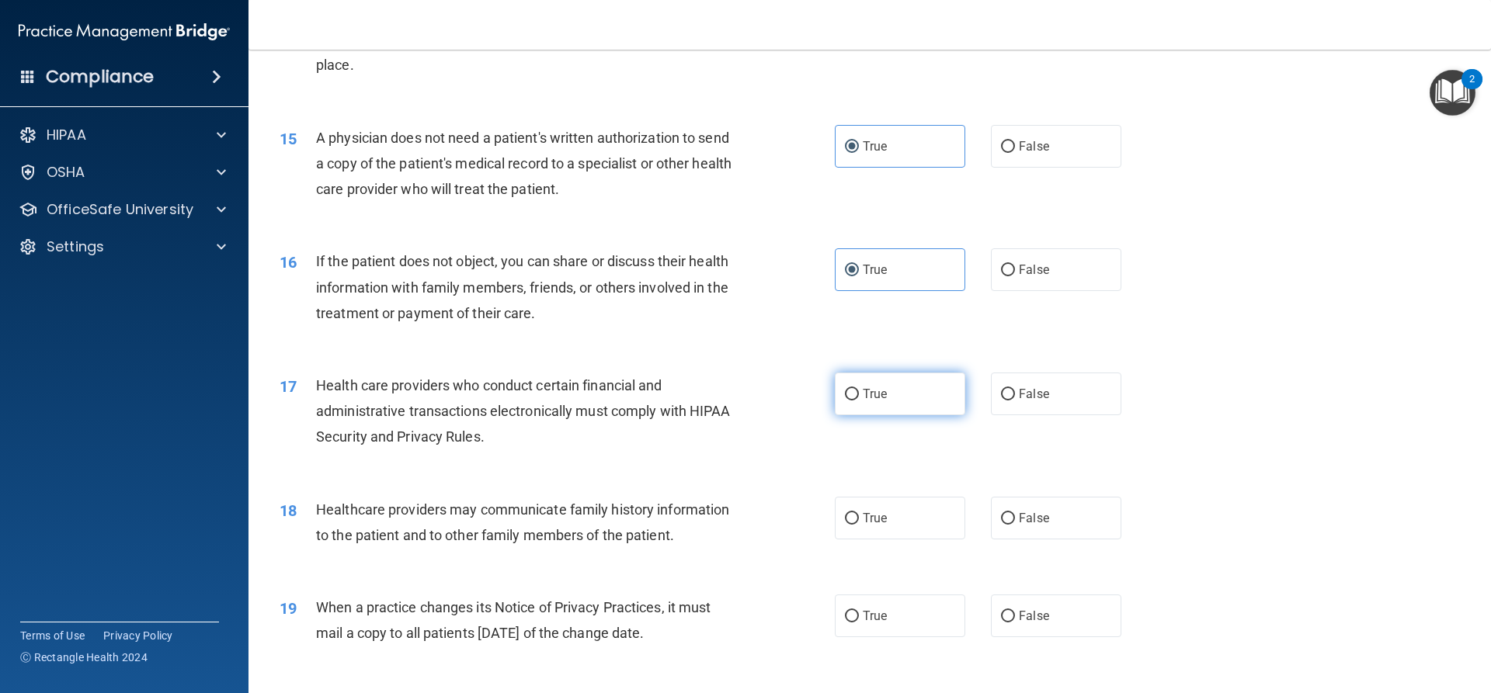
click at [854, 401] on label "True" at bounding box center [900, 394] width 130 height 43
click at [854, 401] on input "True" at bounding box center [852, 395] width 14 height 12
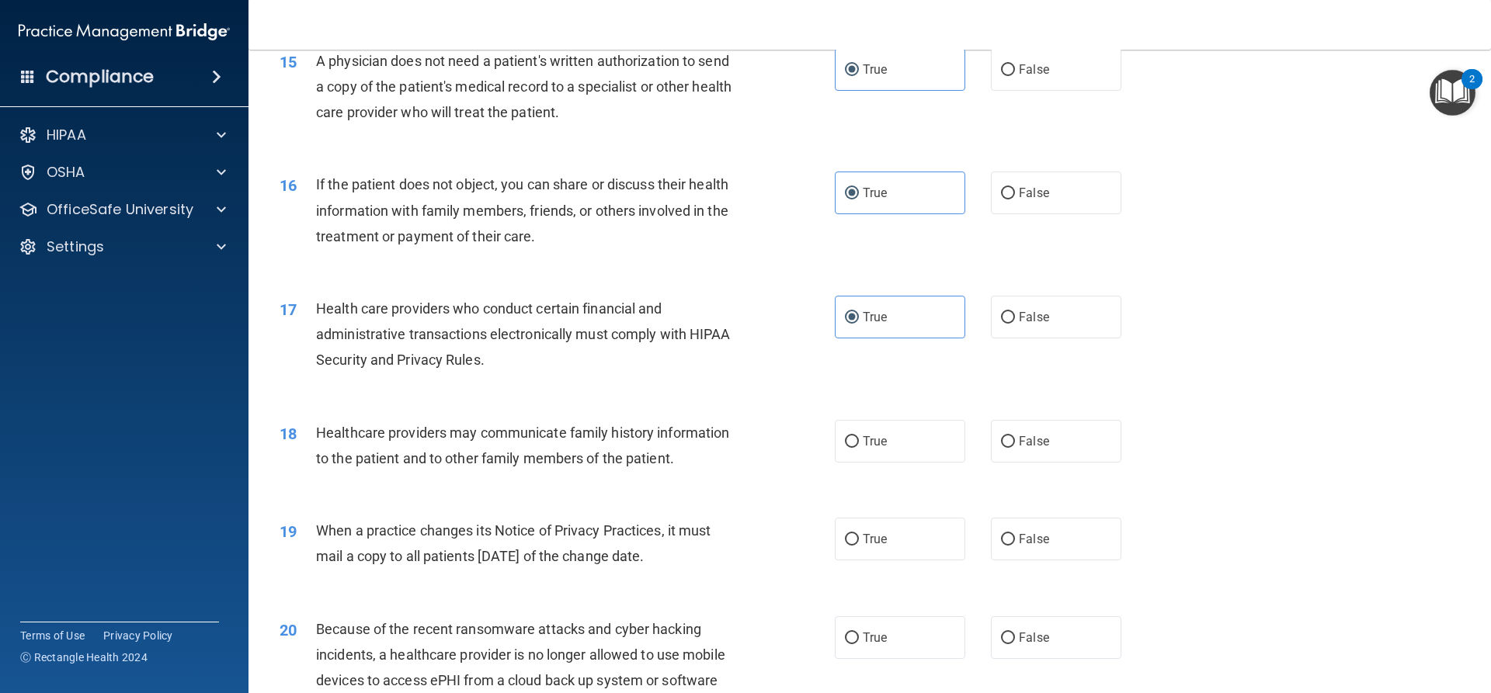
scroll to position [1708, 0]
click at [995, 433] on label "False" at bounding box center [1056, 440] width 130 height 43
click at [1001, 436] on input "False" at bounding box center [1008, 442] width 14 height 12
click at [1086, 533] on label "False" at bounding box center [1056, 538] width 130 height 43
click at [1015, 533] on input "False" at bounding box center [1008, 539] width 14 height 12
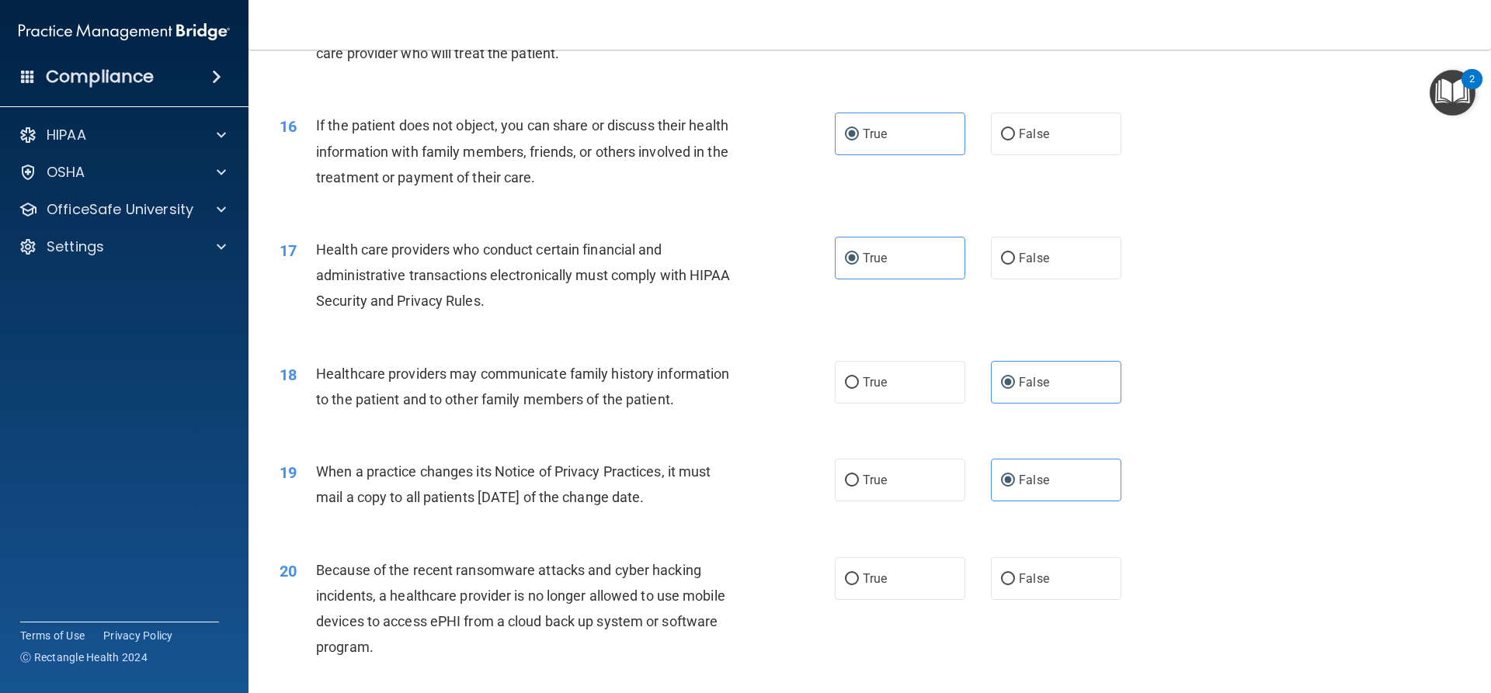
scroll to position [1863, 0]
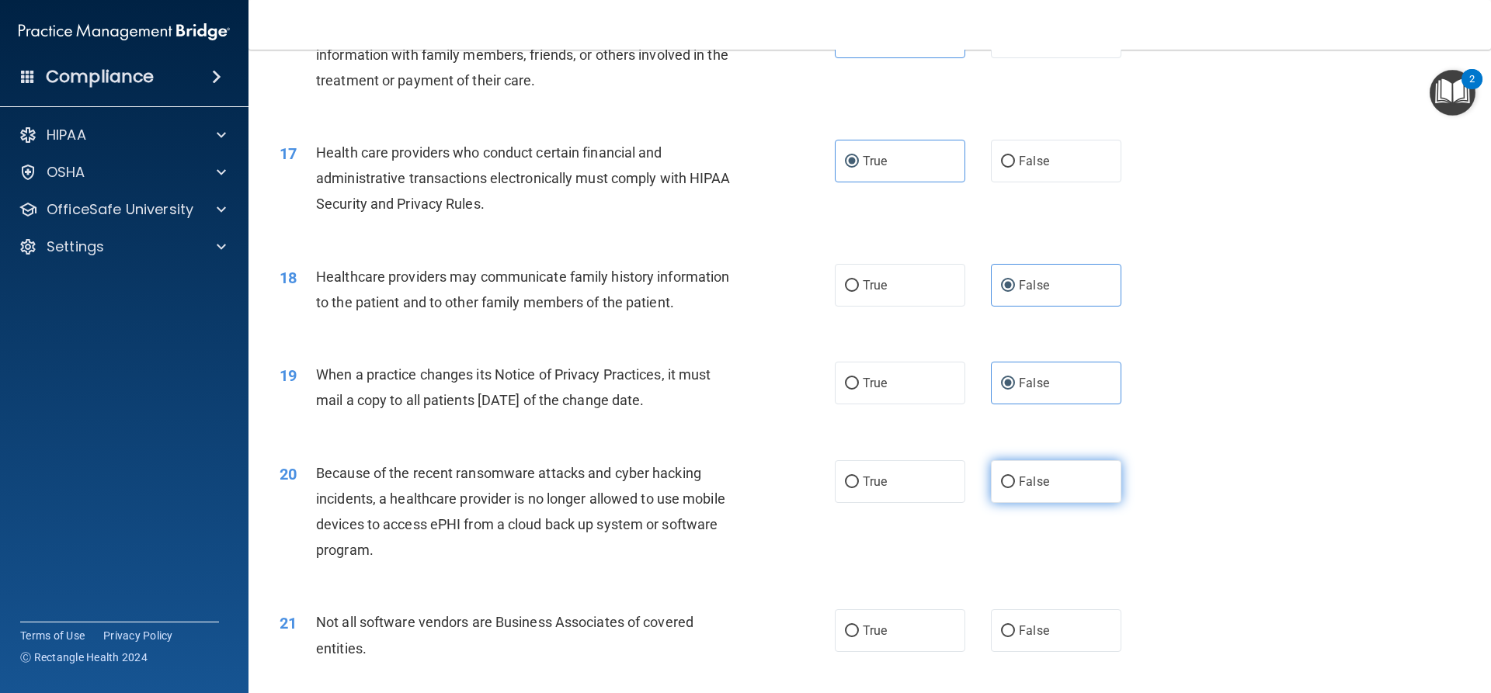
click at [1019, 476] on span "False" at bounding box center [1034, 481] width 30 height 15
click at [1013, 477] on input "False" at bounding box center [1008, 483] width 14 height 12
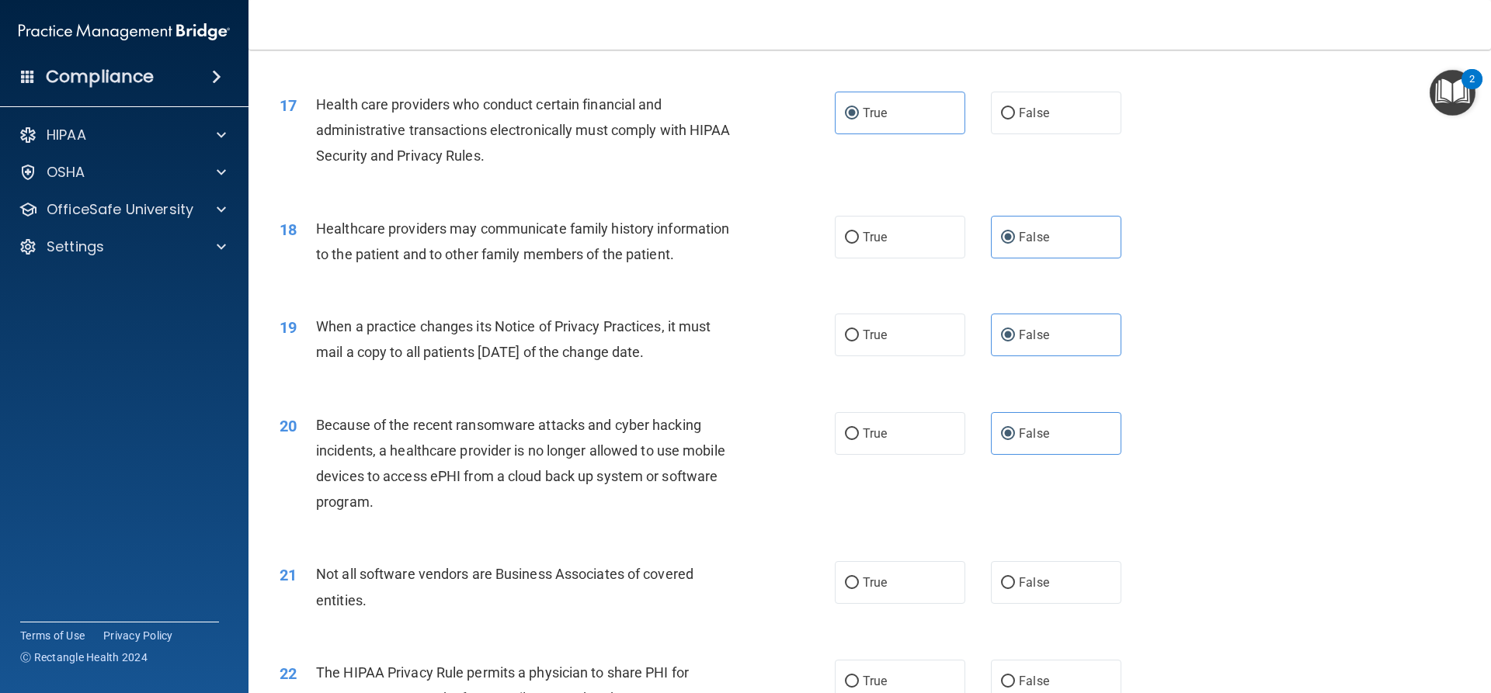
scroll to position [2019, 0]
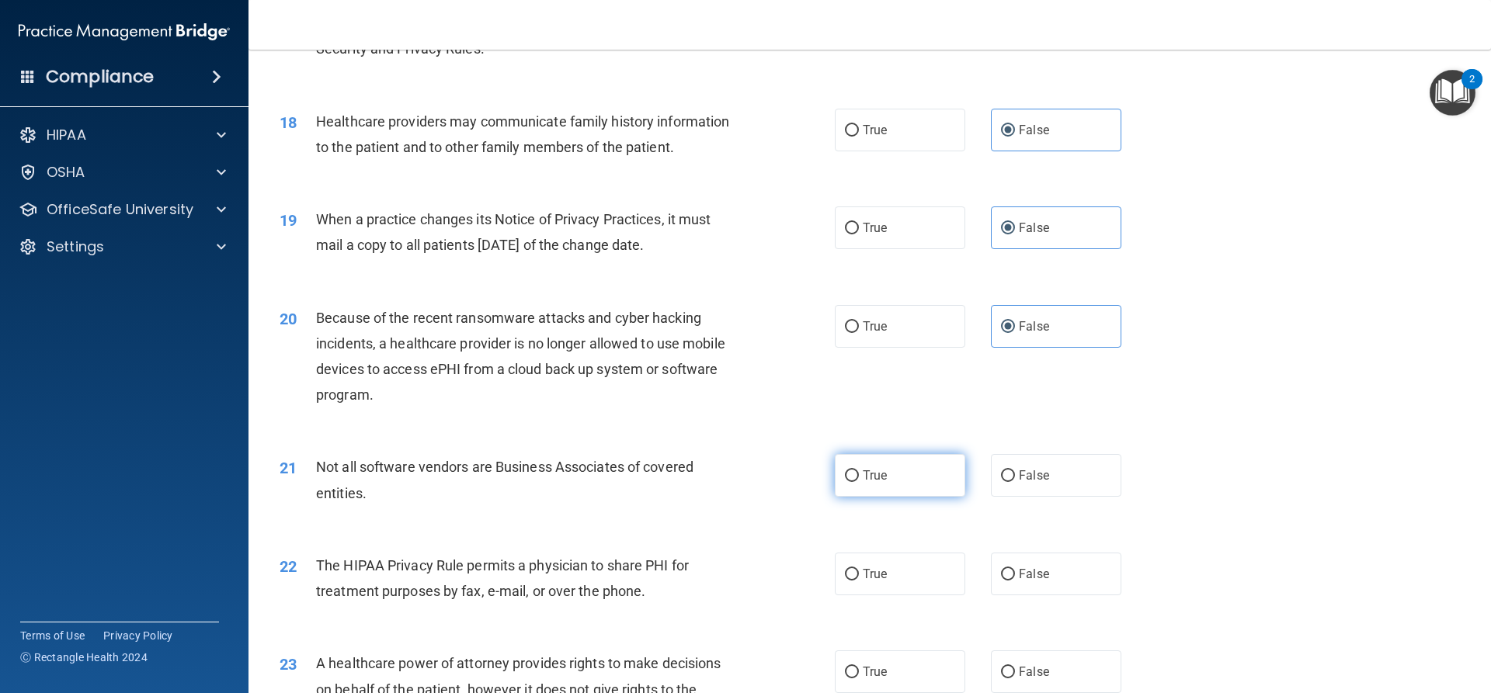
click at [882, 485] on label "True" at bounding box center [900, 475] width 130 height 43
click at [859, 482] on input "True" at bounding box center [852, 477] width 14 height 12
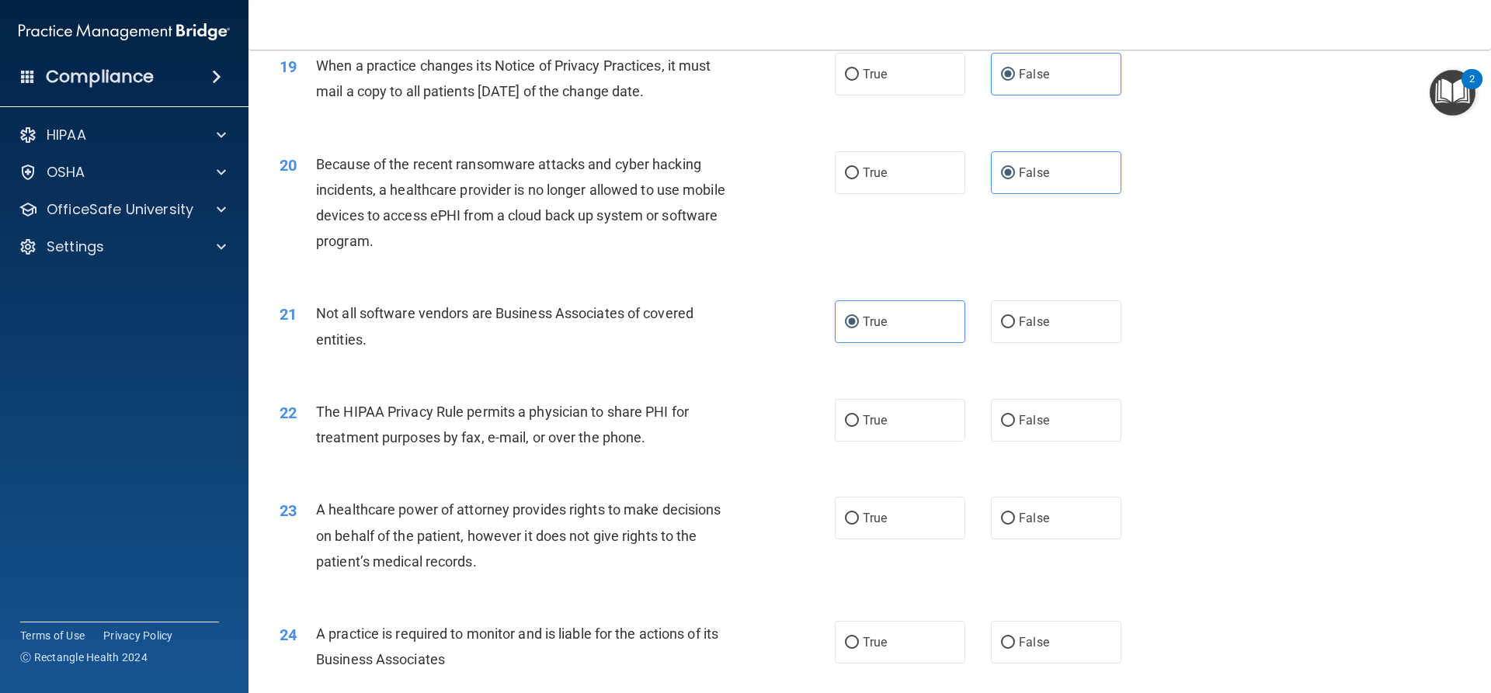
scroll to position [2174, 0]
click at [851, 432] on label "True" at bounding box center [900, 419] width 130 height 43
click at [851, 425] on input "True" at bounding box center [852, 420] width 14 height 12
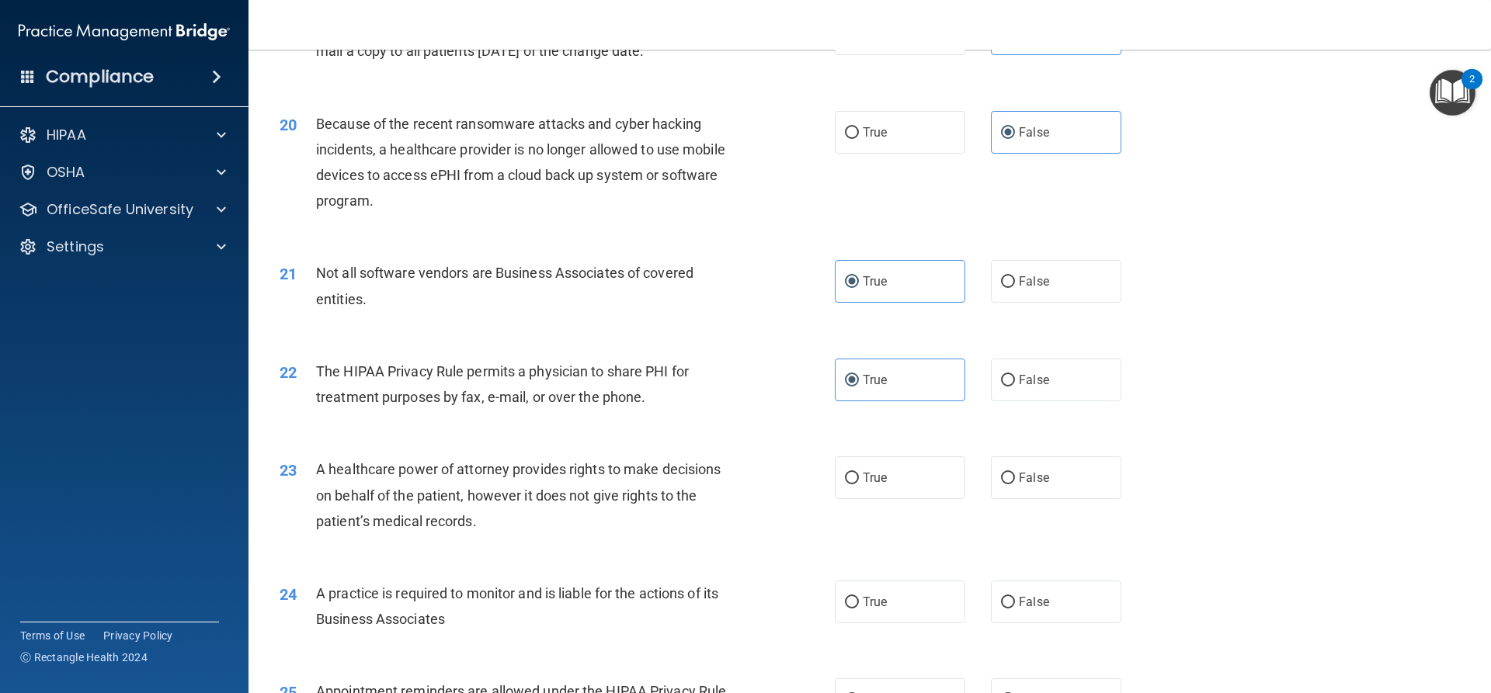
scroll to position [2252, 0]
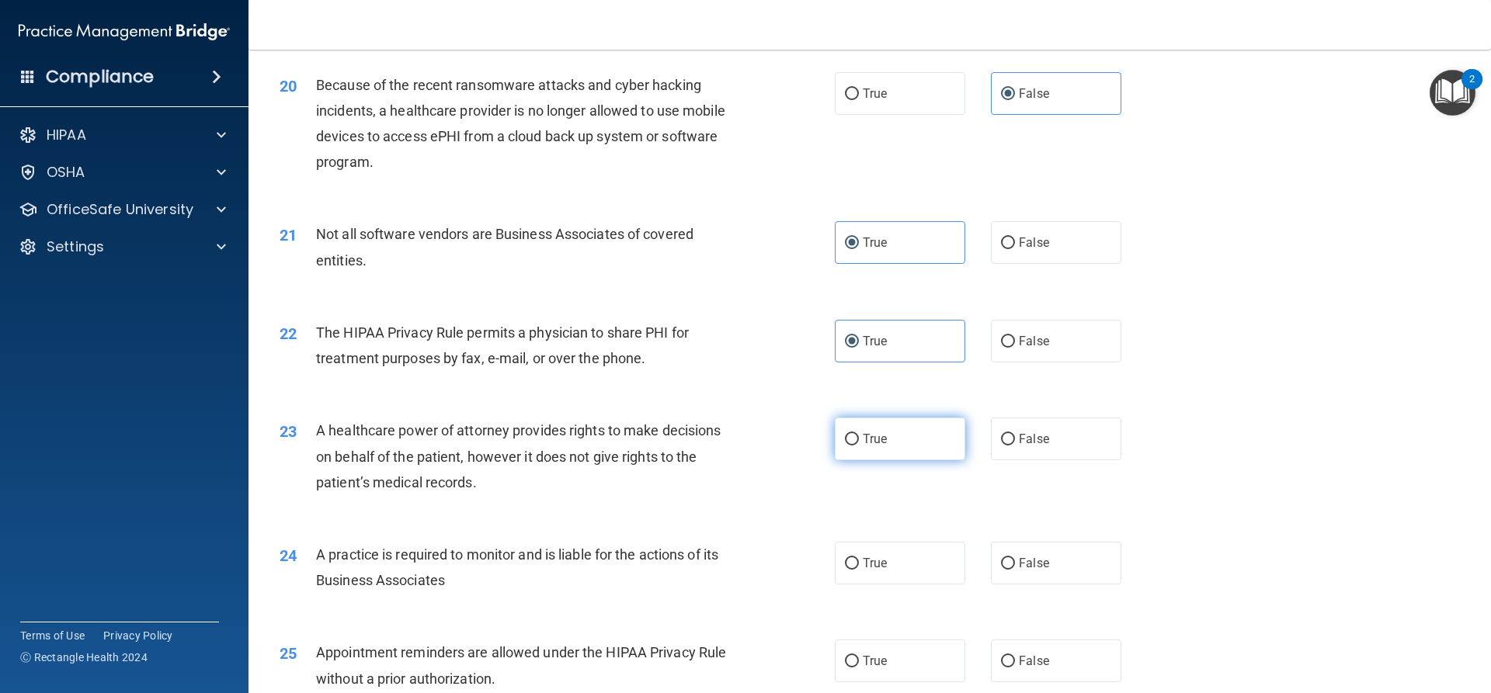
click at [890, 434] on label "True" at bounding box center [900, 439] width 130 height 43
click at [859, 434] on input "True" at bounding box center [852, 440] width 14 height 12
click at [991, 444] on label "False" at bounding box center [1056, 439] width 130 height 43
click at [1001, 444] on input "False" at bounding box center [1008, 440] width 14 height 12
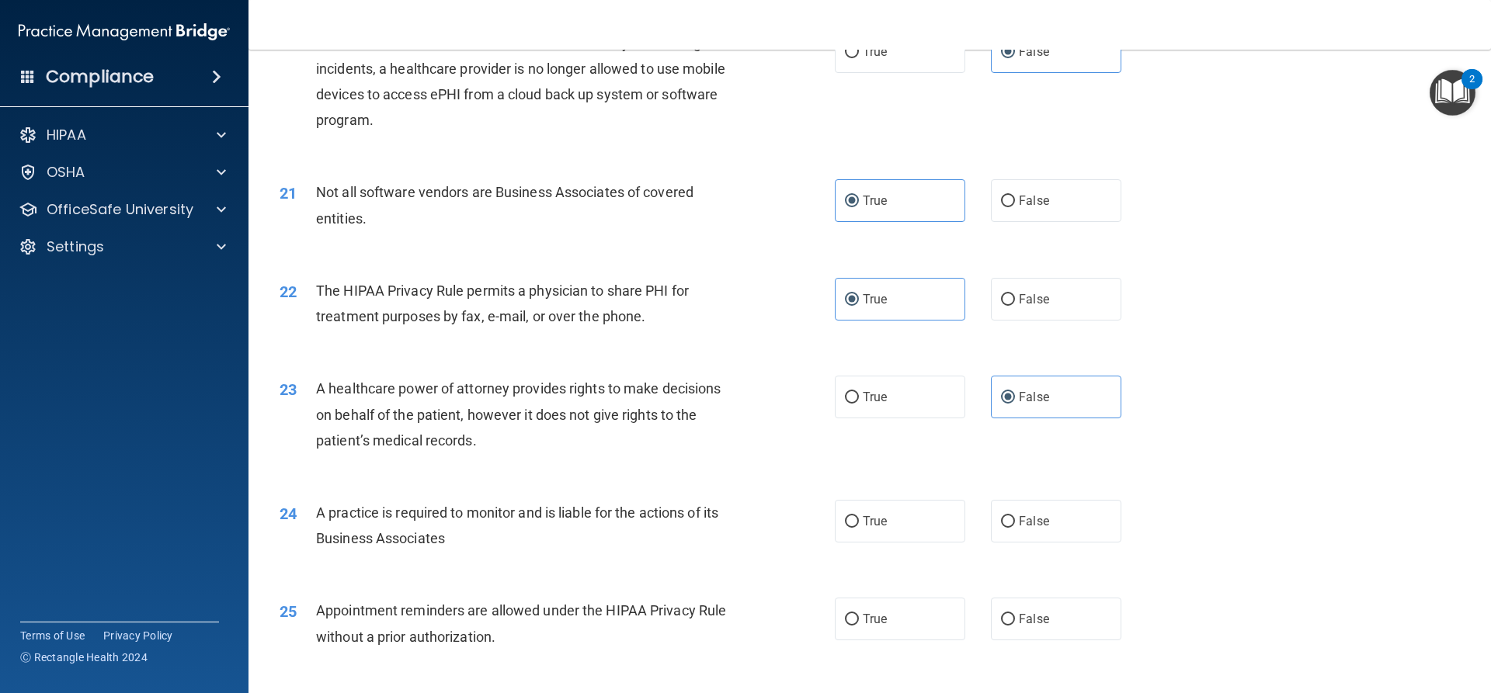
scroll to position [2329, 0]
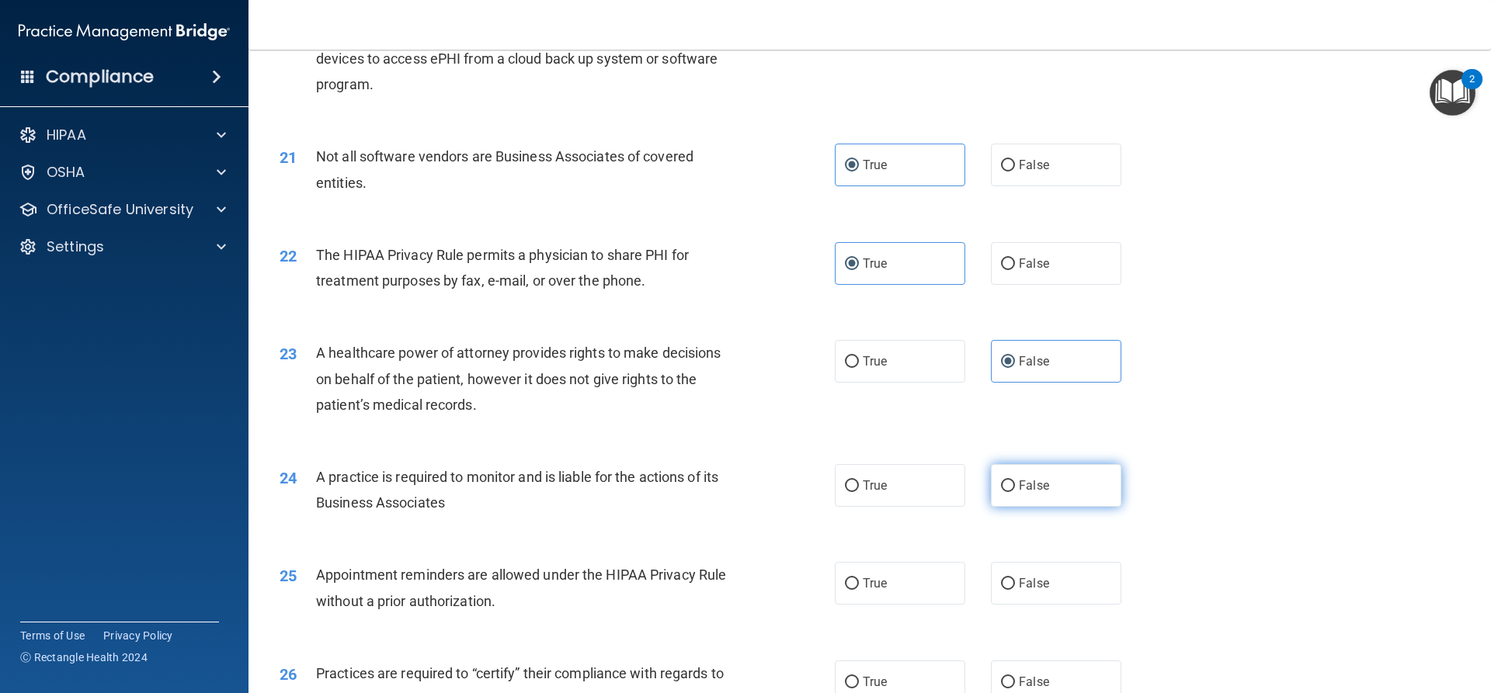
click at [1055, 480] on label "False" at bounding box center [1056, 485] width 130 height 43
click at [1015, 481] on input "False" at bounding box center [1008, 487] width 14 height 12
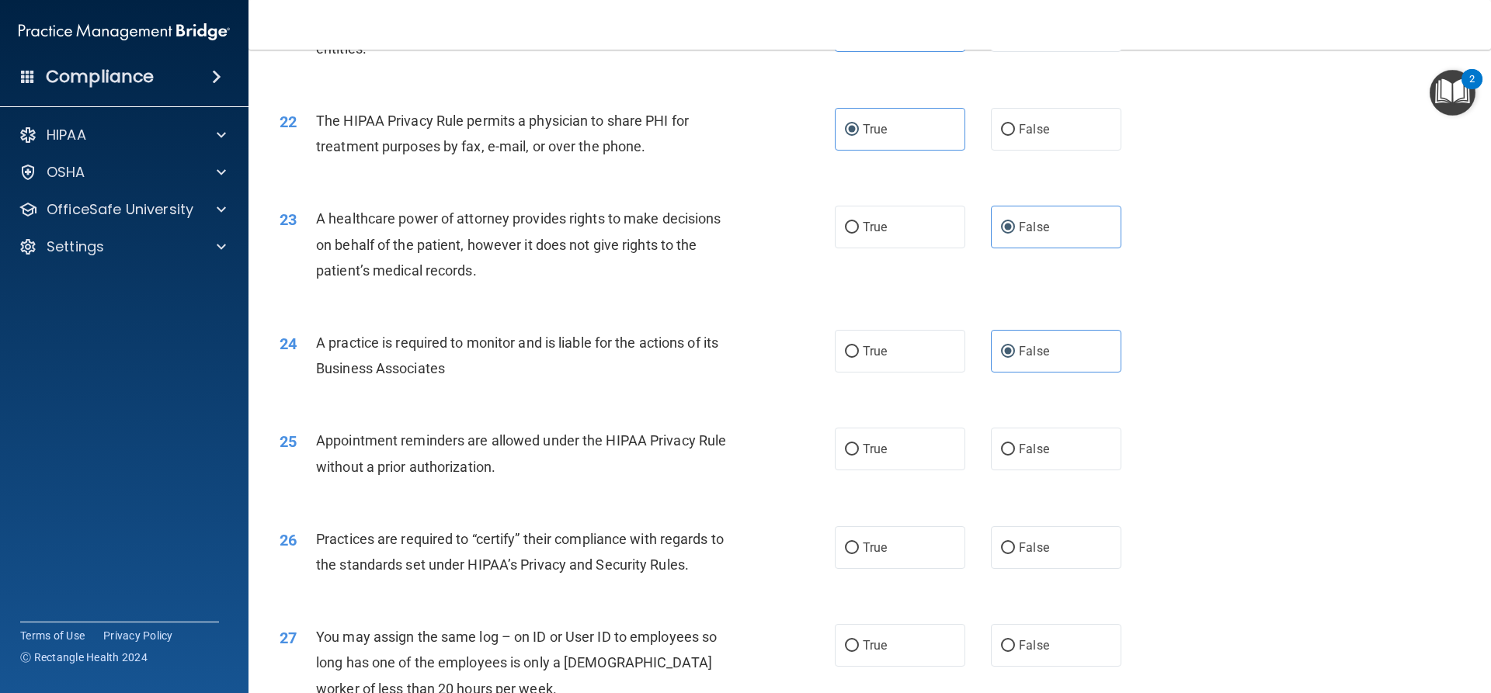
scroll to position [2485, 0]
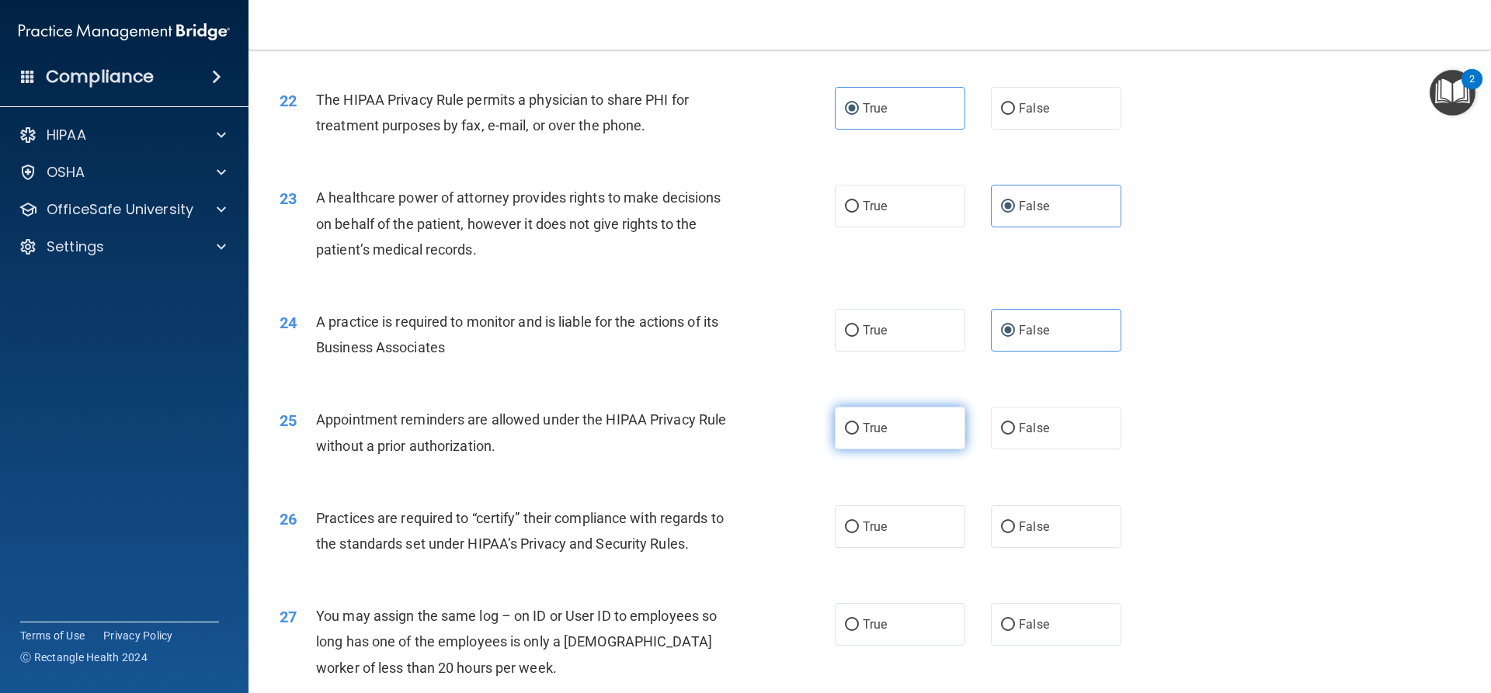
click at [929, 439] on label "True" at bounding box center [900, 428] width 130 height 43
click at [859, 435] on input "True" at bounding box center [852, 429] width 14 height 12
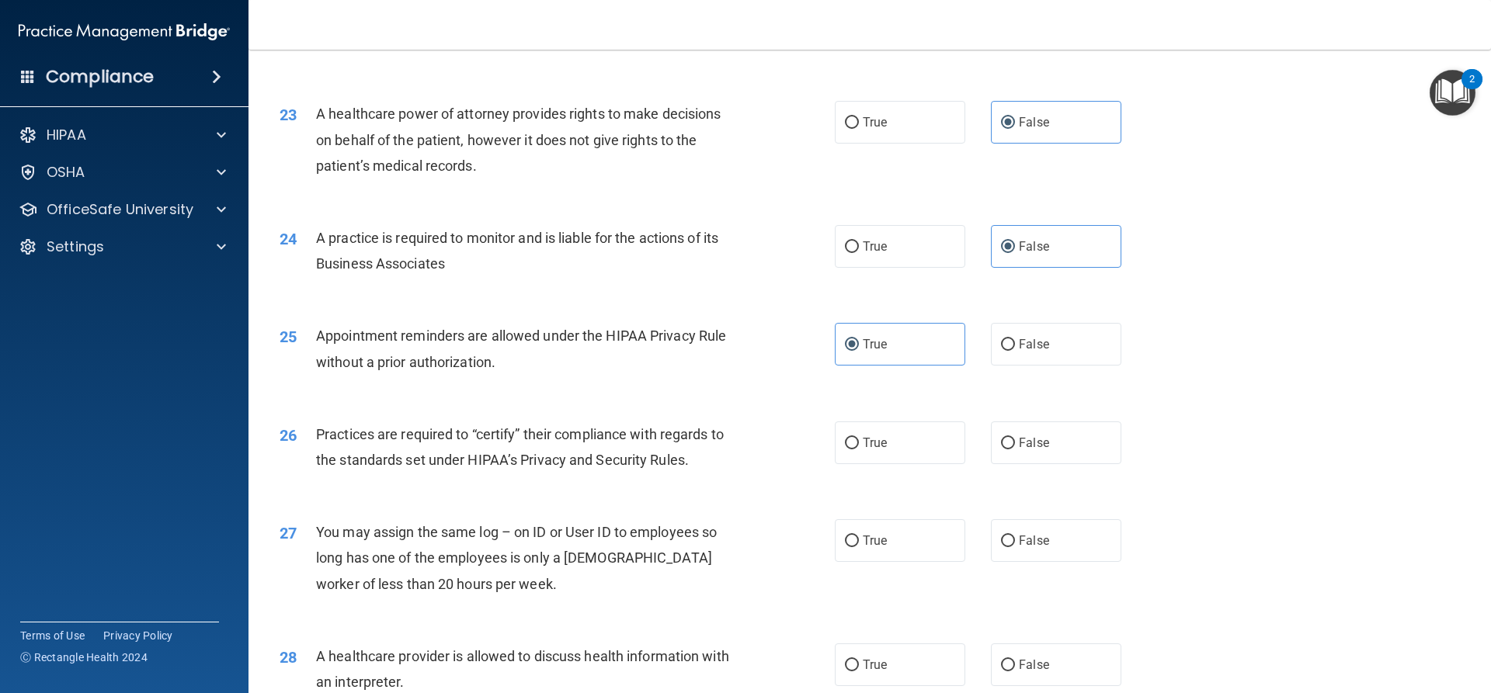
scroll to position [2640, 0]
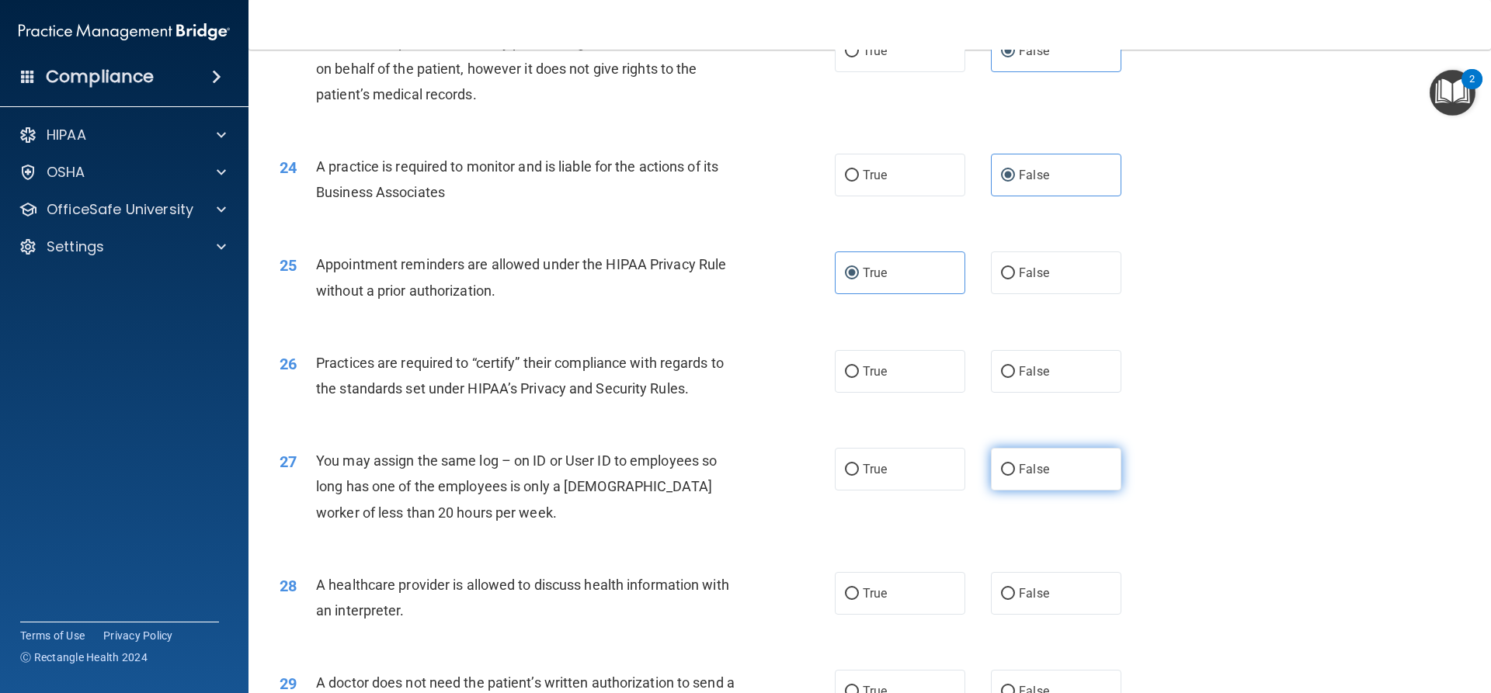
click at [1033, 456] on label "False" at bounding box center [1056, 469] width 130 height 43
click at [1015, 464] on input "False" at bounding box center [1008, 470] width 14 height 12
click at [887, 596] on label "True" at bounding box center [900, 593] width 130 height 43
click at [859, 596] on input "True" at bounding box center [852, 595] width 14 height 12
click at [1022, 384] on label "False" at bounding box center [1056, 371] width 130 height 43
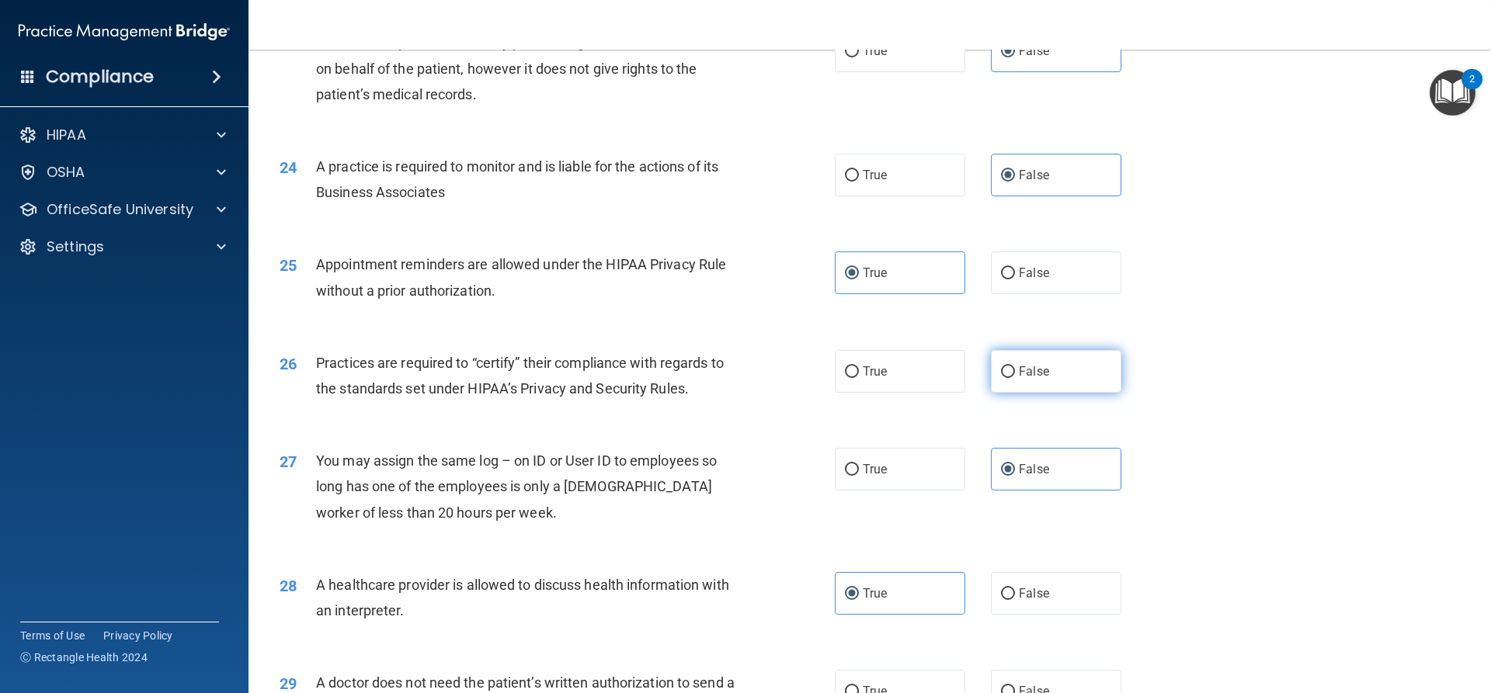
click at [1015, 378] on input "False" at bounding box center [1008, 372] width 14 height 12
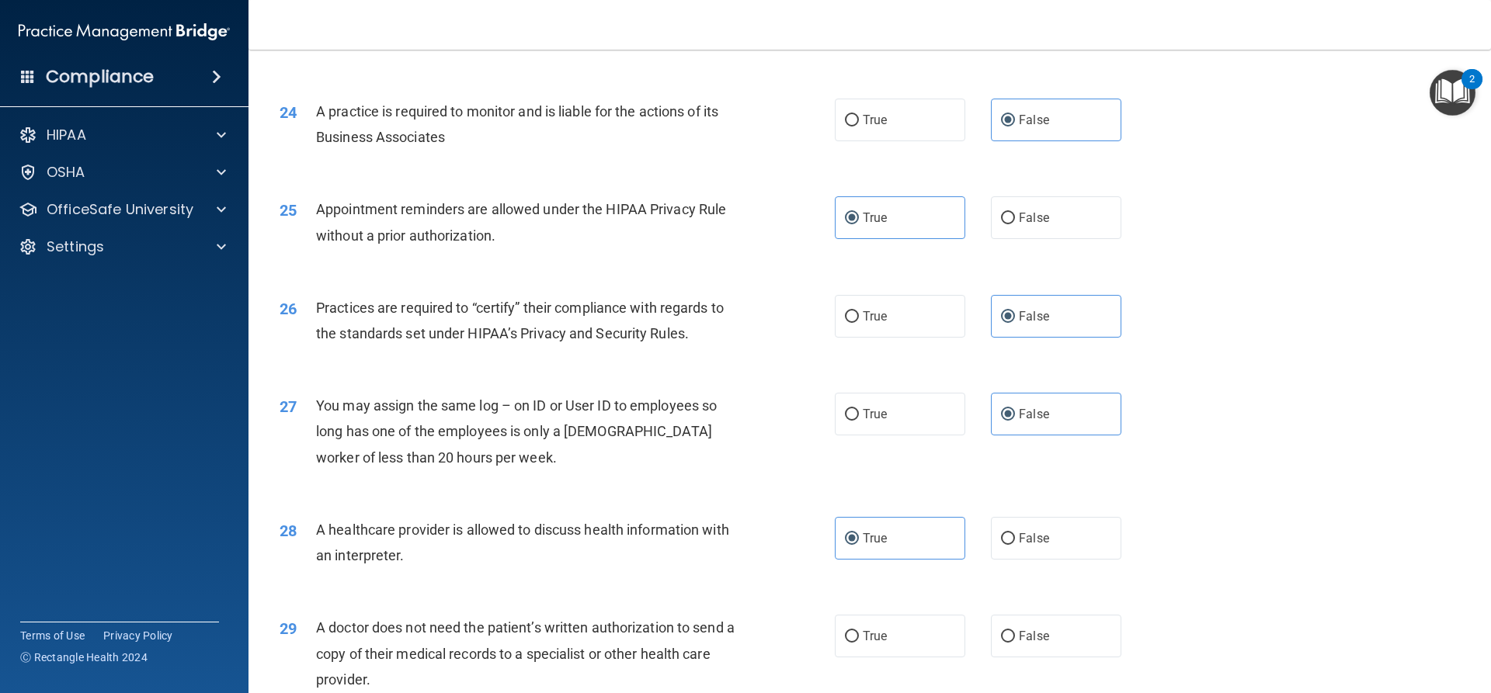
scroll to position [2873, 0]
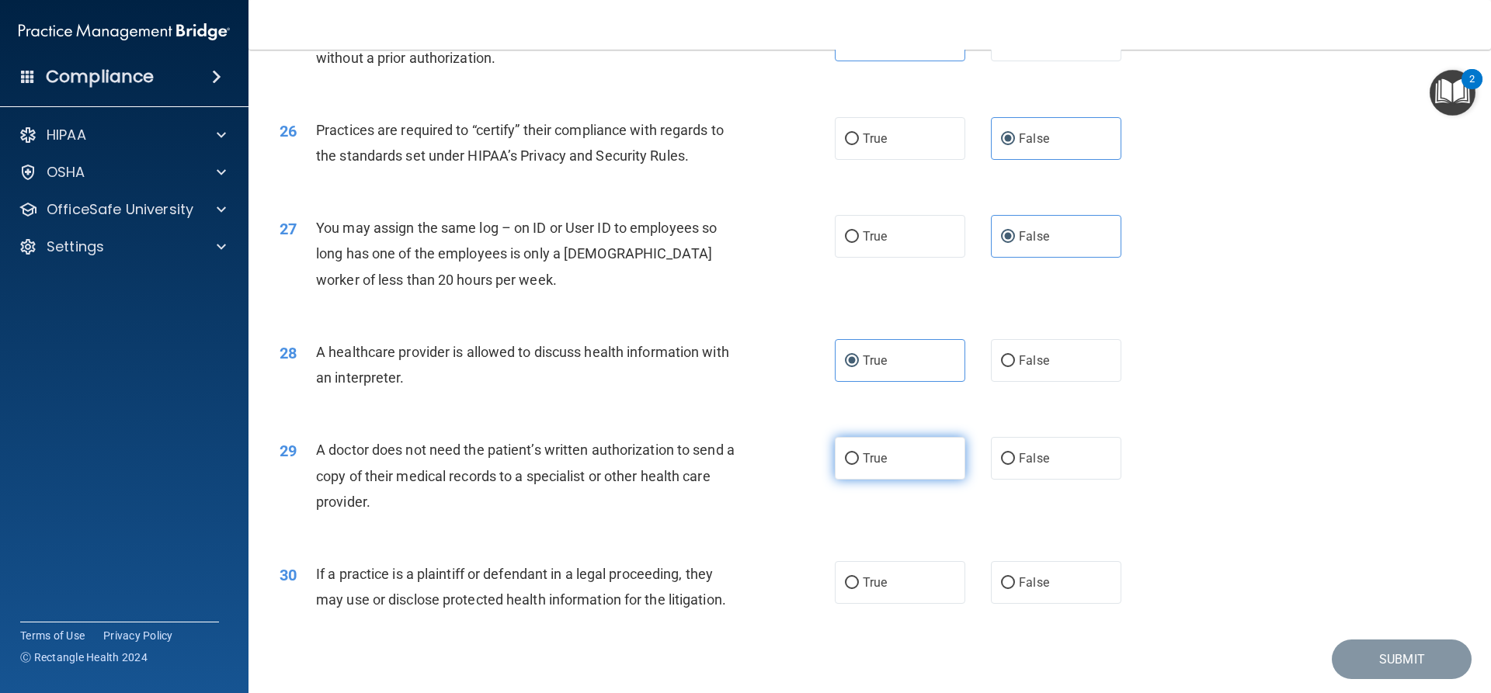
click at [882, 467] on label "True" at bounding box center [900, 458] width 130 height 43
click at [859, 465] on input "True" at bounding box center [852, 459] width 14 height 12
click at [835, 575] on label "True" at bounding box center [900, 582] width 130 height 43
click at [845, 578] on input "True" at bounding box center [852, 584] width 14 height 12
click at [1378, 663] on button "Submit" at bounding box center [1402, 660] width 140 height 40
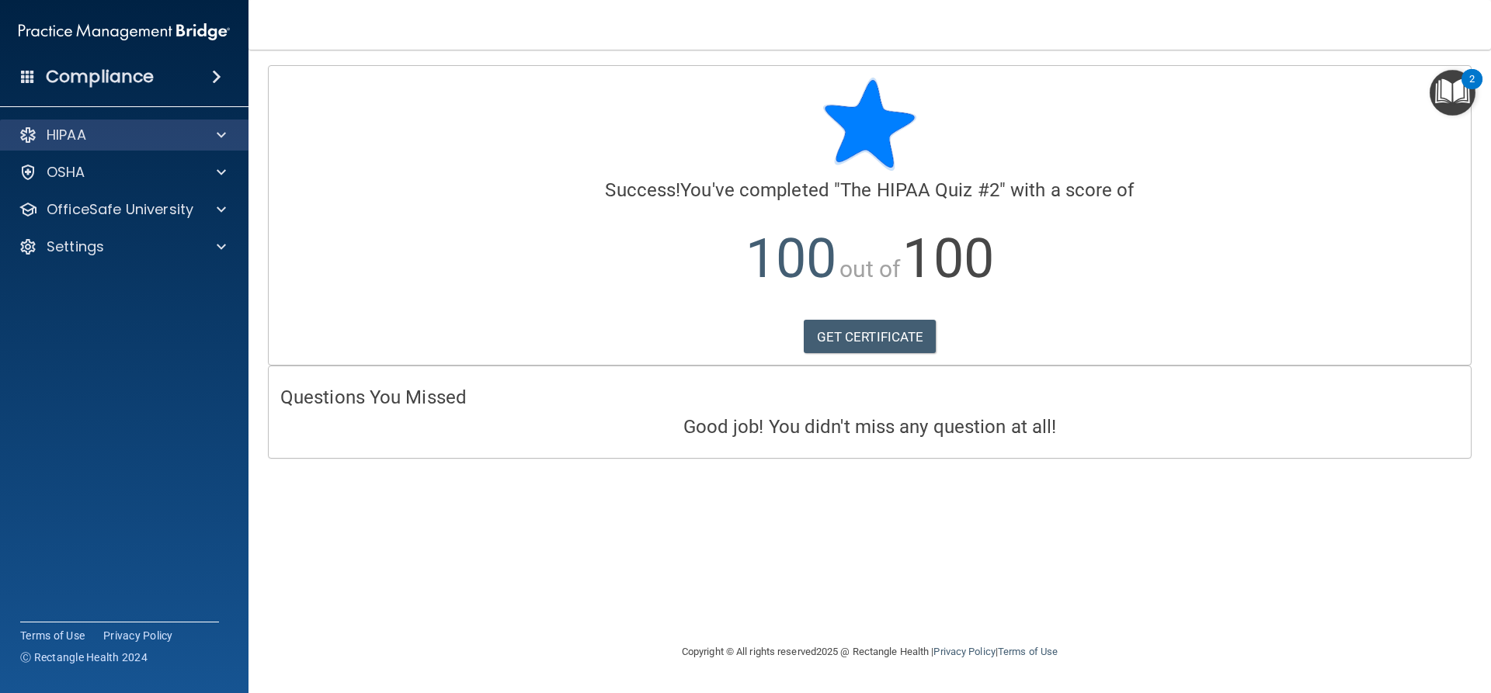
click at [158, 147] on div "HIPAA" at bounding box center [124, 135] width 249 height 31
click at [214, 132] on div at bounding box center [219, 135] width 39 height 19
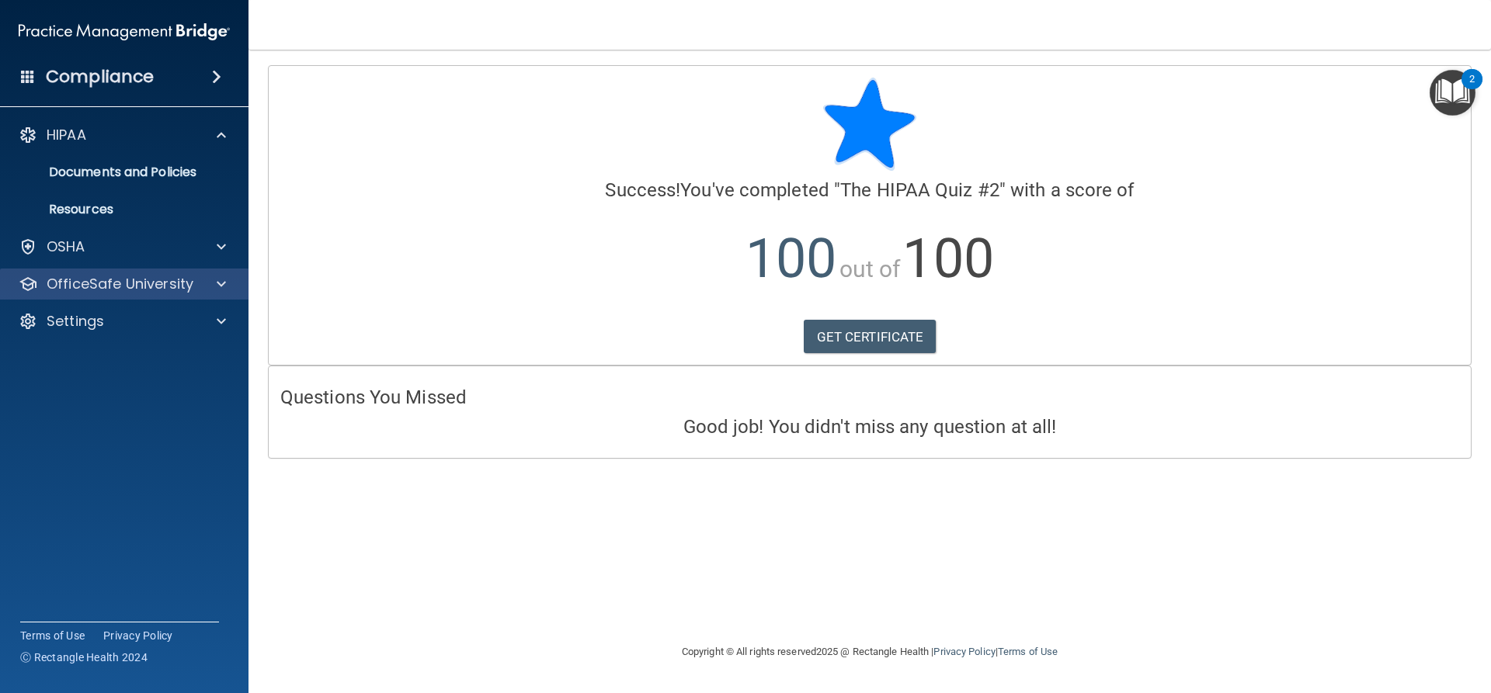
click at [165, 272] on div "OfficeSafe University" at bounding box center [124, 284] width 249 height 31
click at [215, 281] on div at bounding box center [219, 284] width 39 height 19
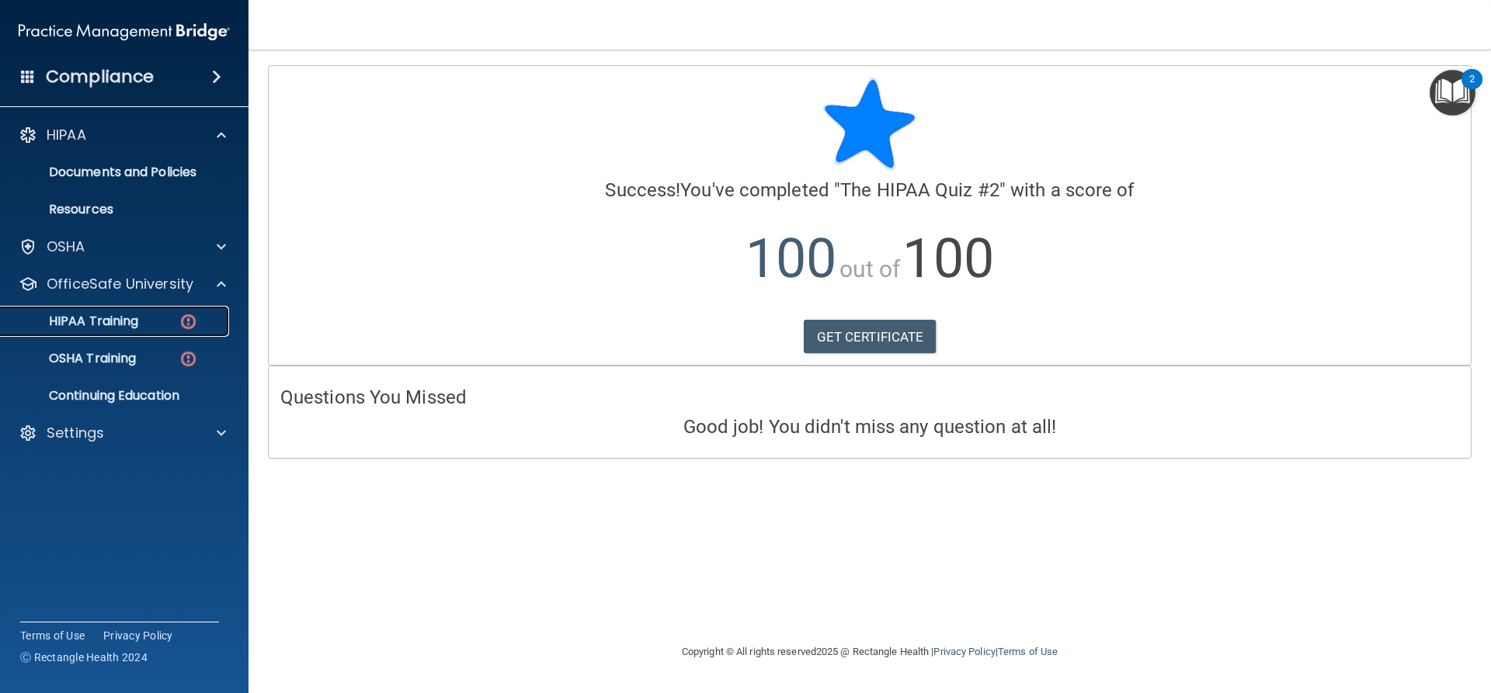
click at [174, 312] on link "HIPAA Training" at bounding box center [106, 321] width 245 height 31
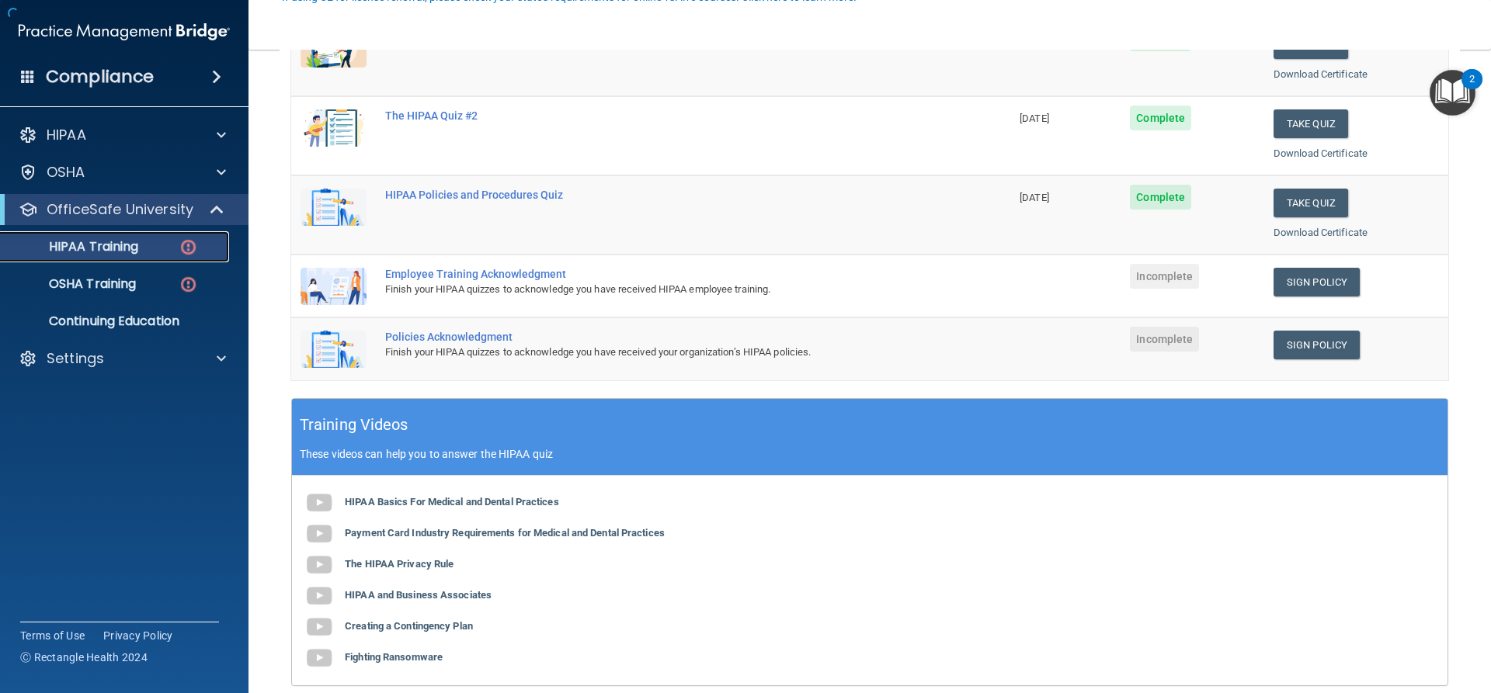
scroll to position [311, 0]
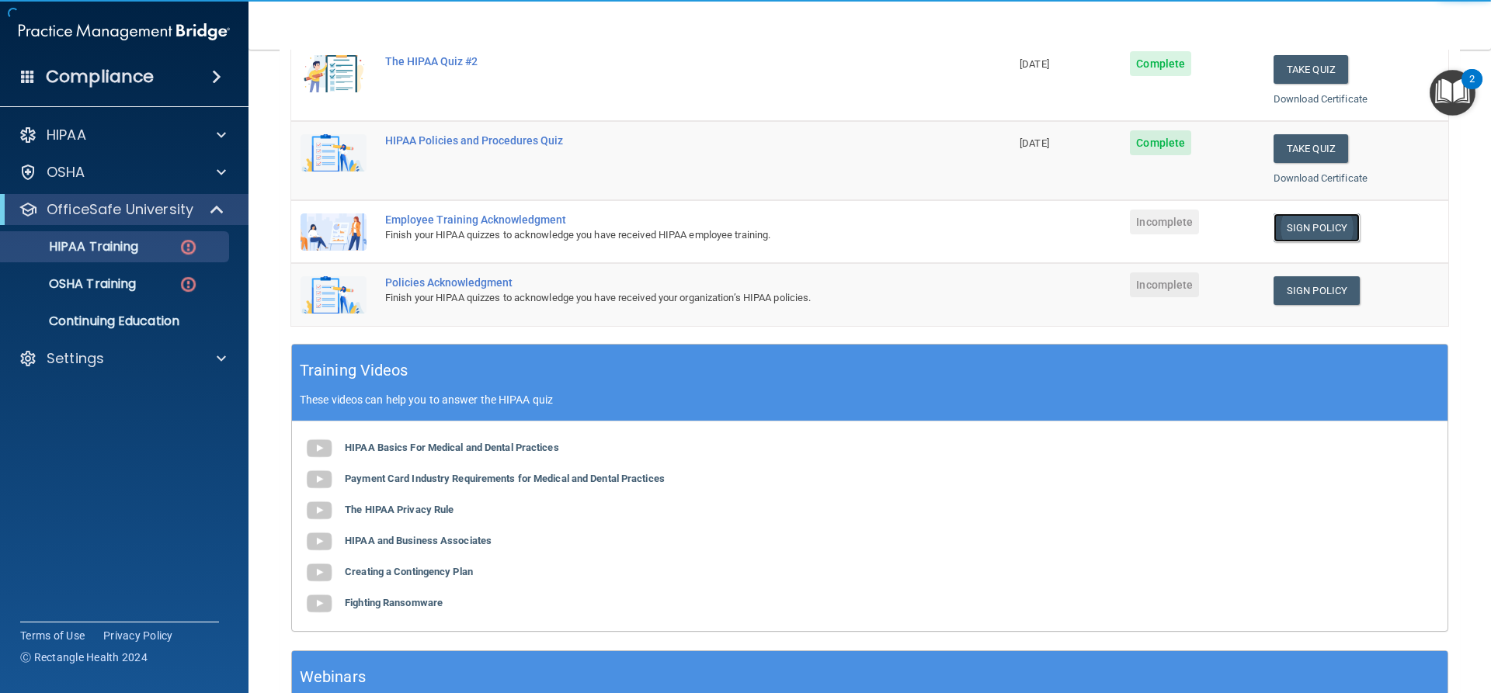
click at [1292, 230] on link "Sign Policy" at bounding box center [1316, 228] width 86 height 29
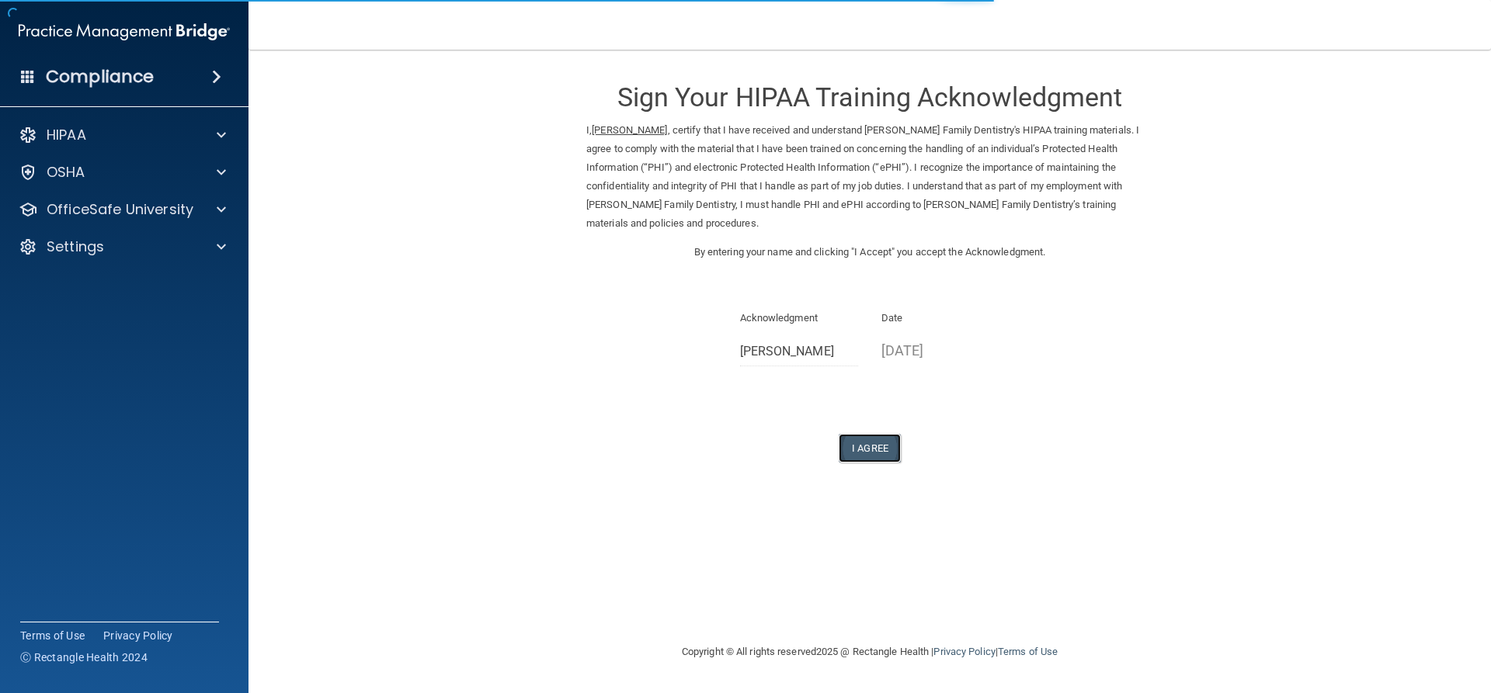
click at [882, 434] on button "I Agree" at bounding box center [870, 448] width 62 height 29
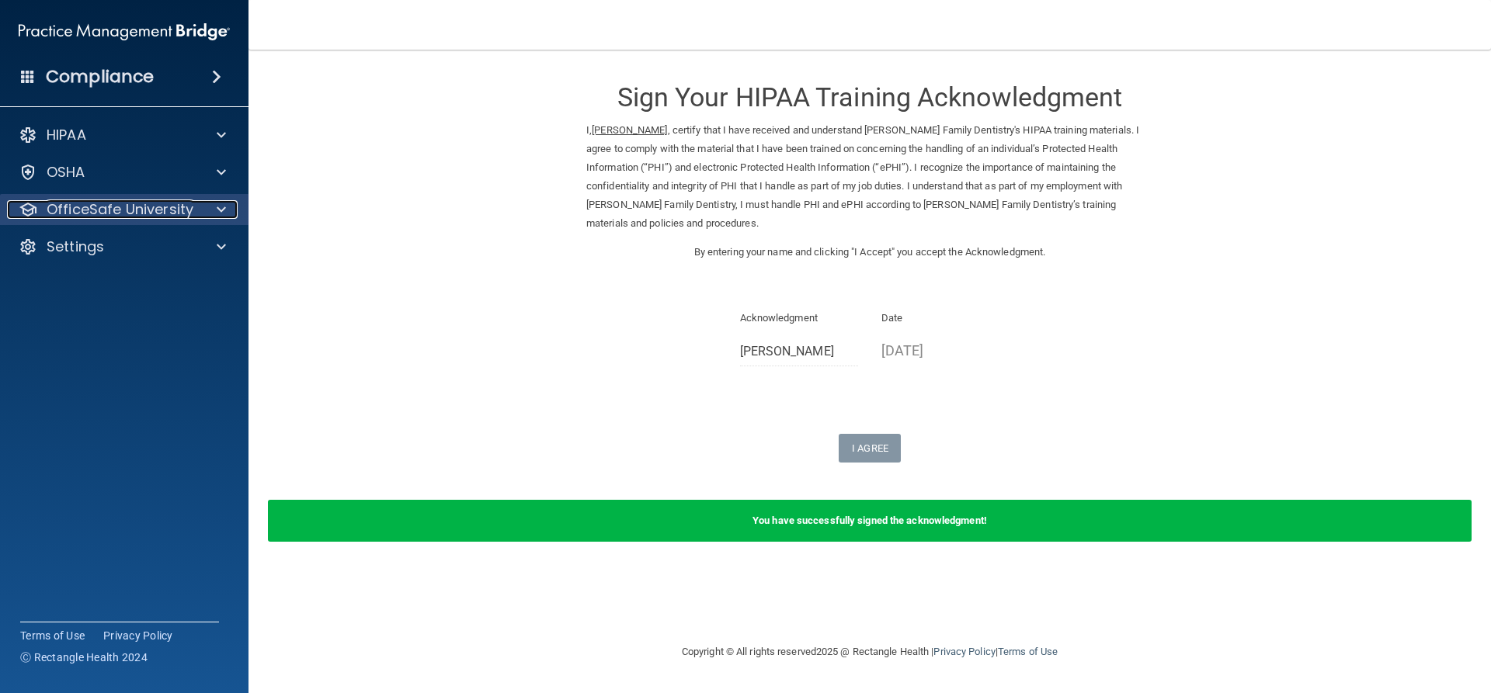
click at [188, 209] on p "OfficeSafe University" at bounding box center [120, 209] width 147 height 19
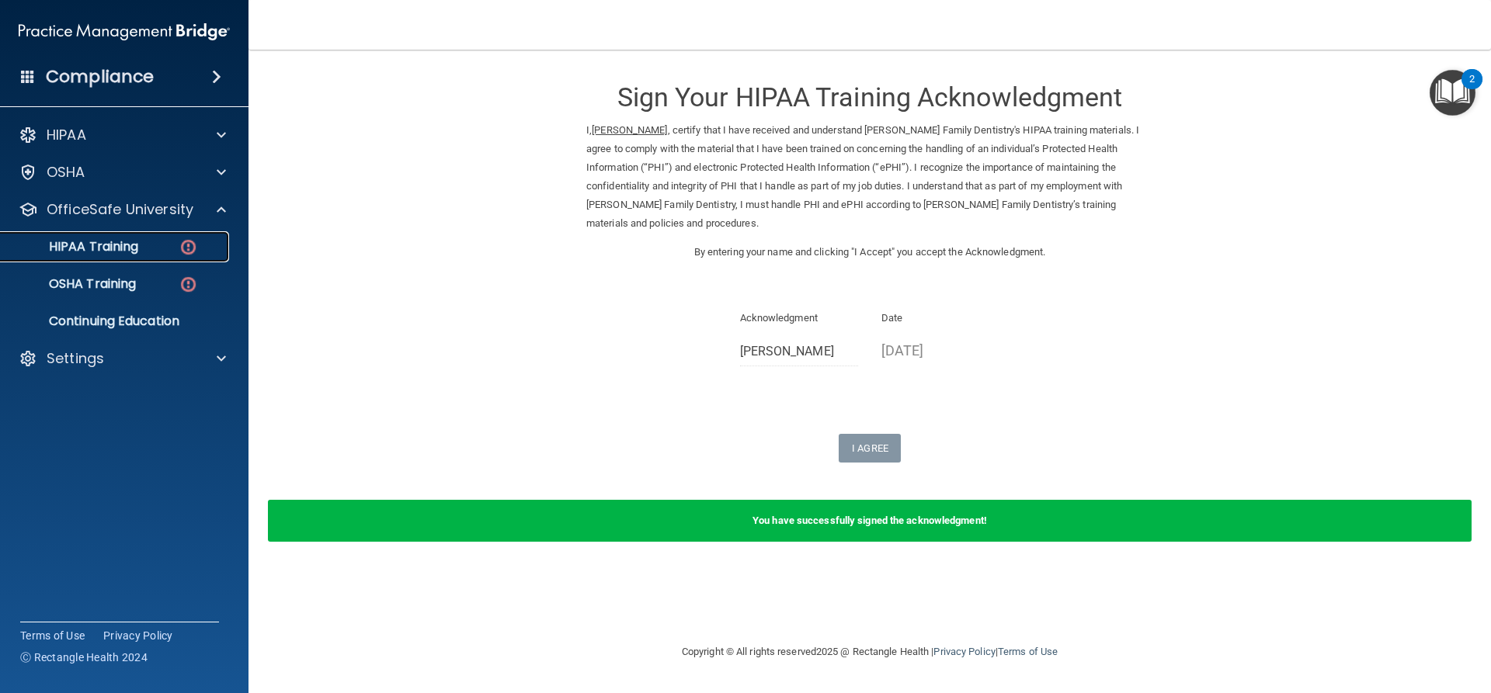
click at [145, 245] on div "HIPAA Training" at bounding box center [116, 247] width 212 height 16
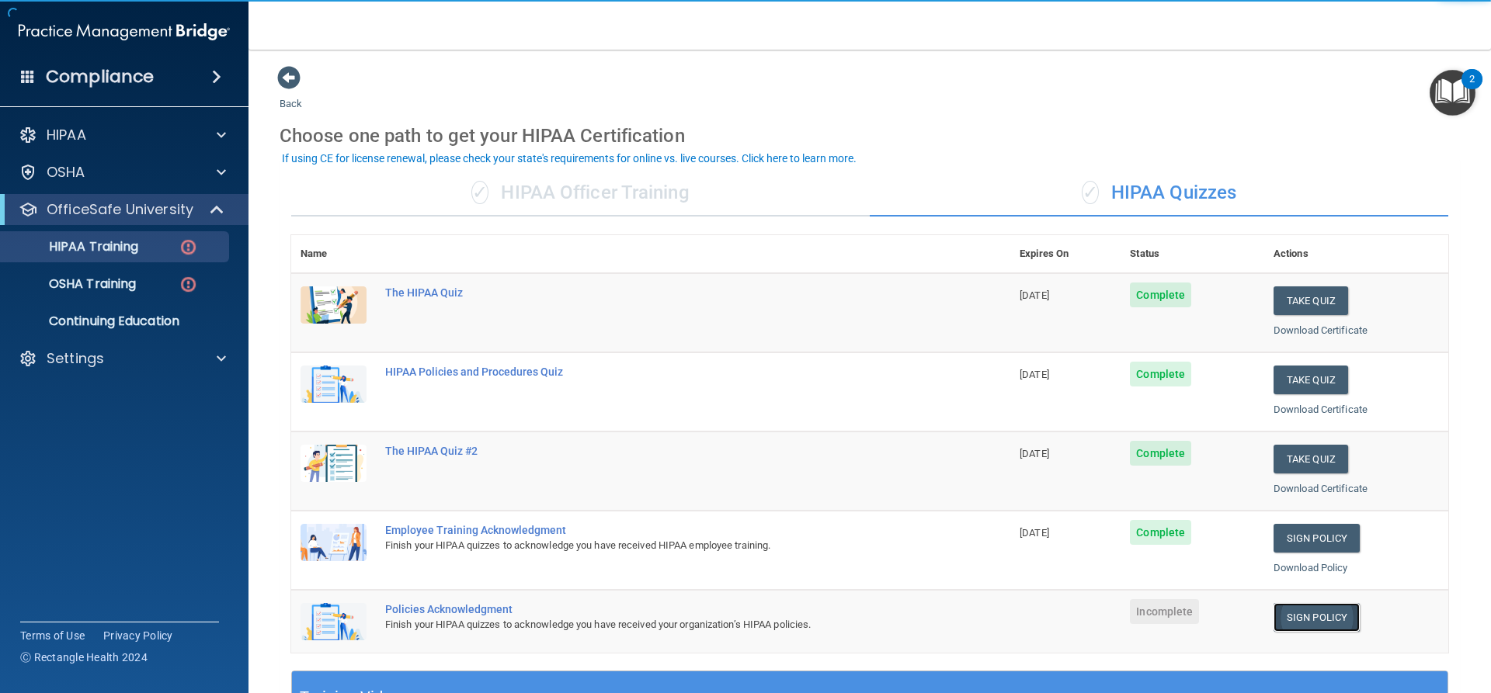
click at [1341, 625] on link "Sign Policy" at bounding box center [1316, 617] width 86 height 29
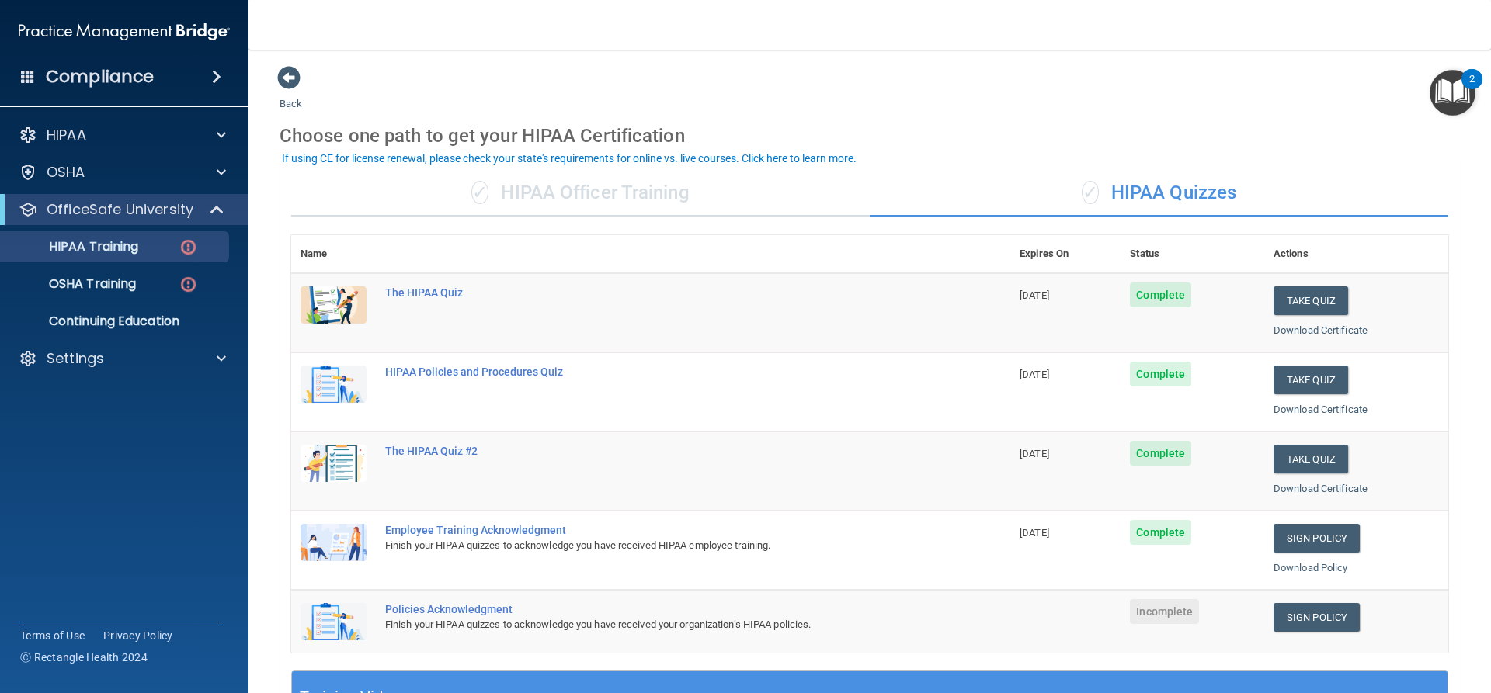
click at [103, 79] on h4 "Compliance" at bounding box center [100, 77] width 108 height 22
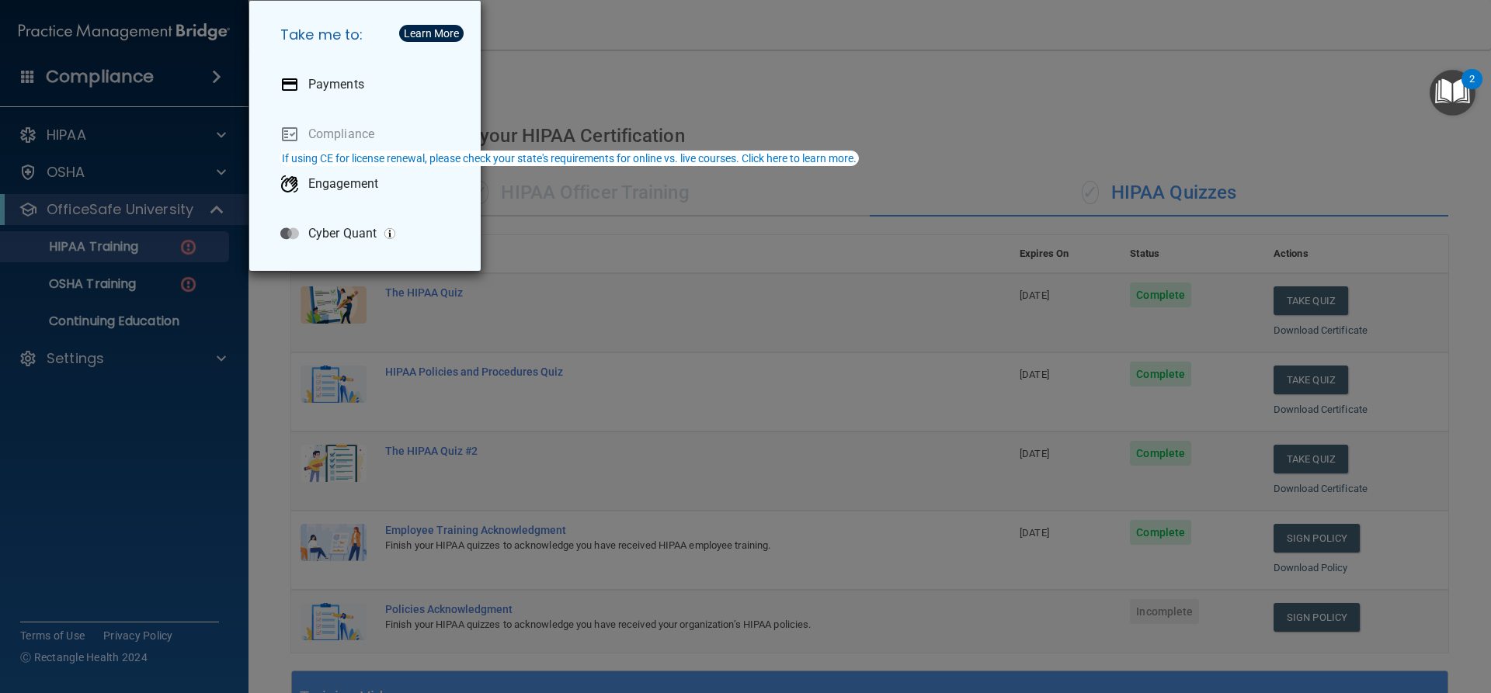
drag, startPoint x: 296, startPoint y: 307, endPoint x: 179, endPoint y: 307, distance: 116.5
click at [296, 307] on div "Take me to: Payments Compliance Engagement Cyber Quant" at bounding box center [745, 346] width 1491 height 693
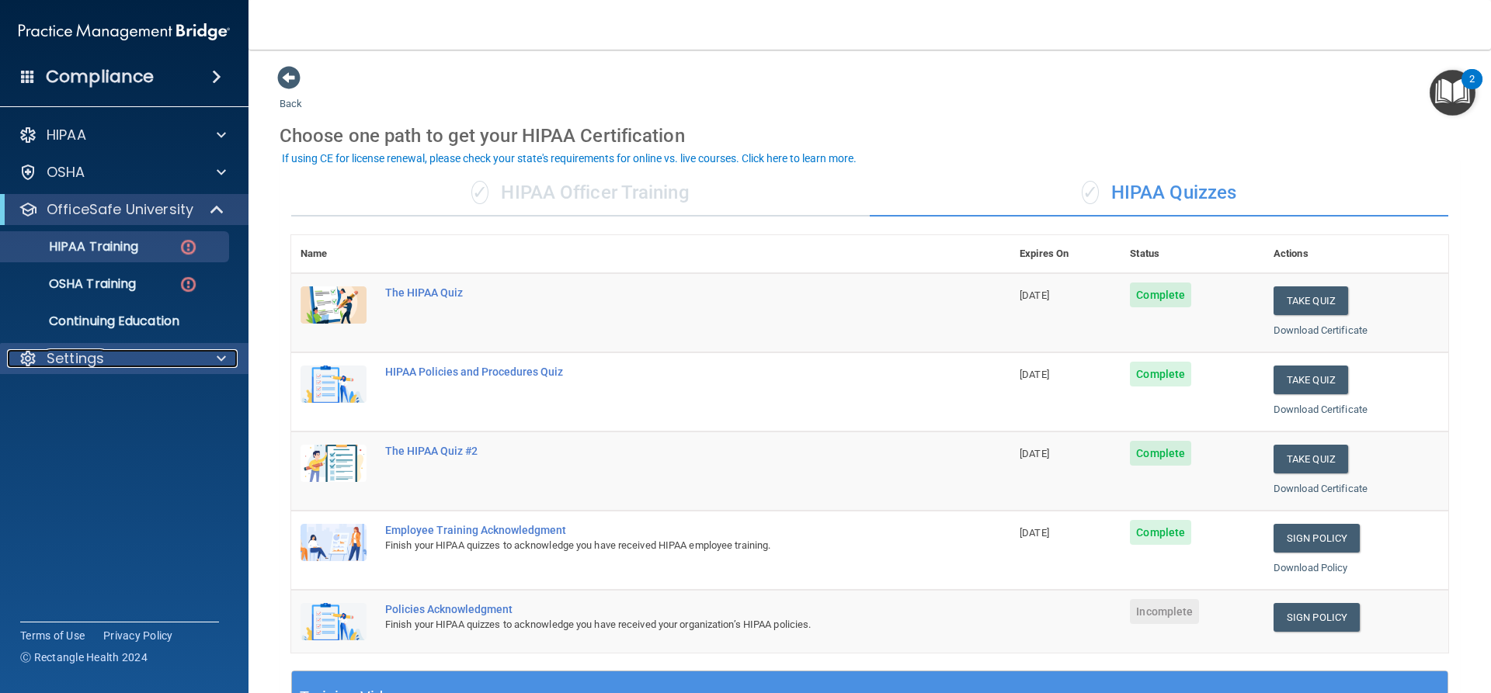
click at [51, 367] on p "Settings" at bounding box center [75, 358] width 57 height 19
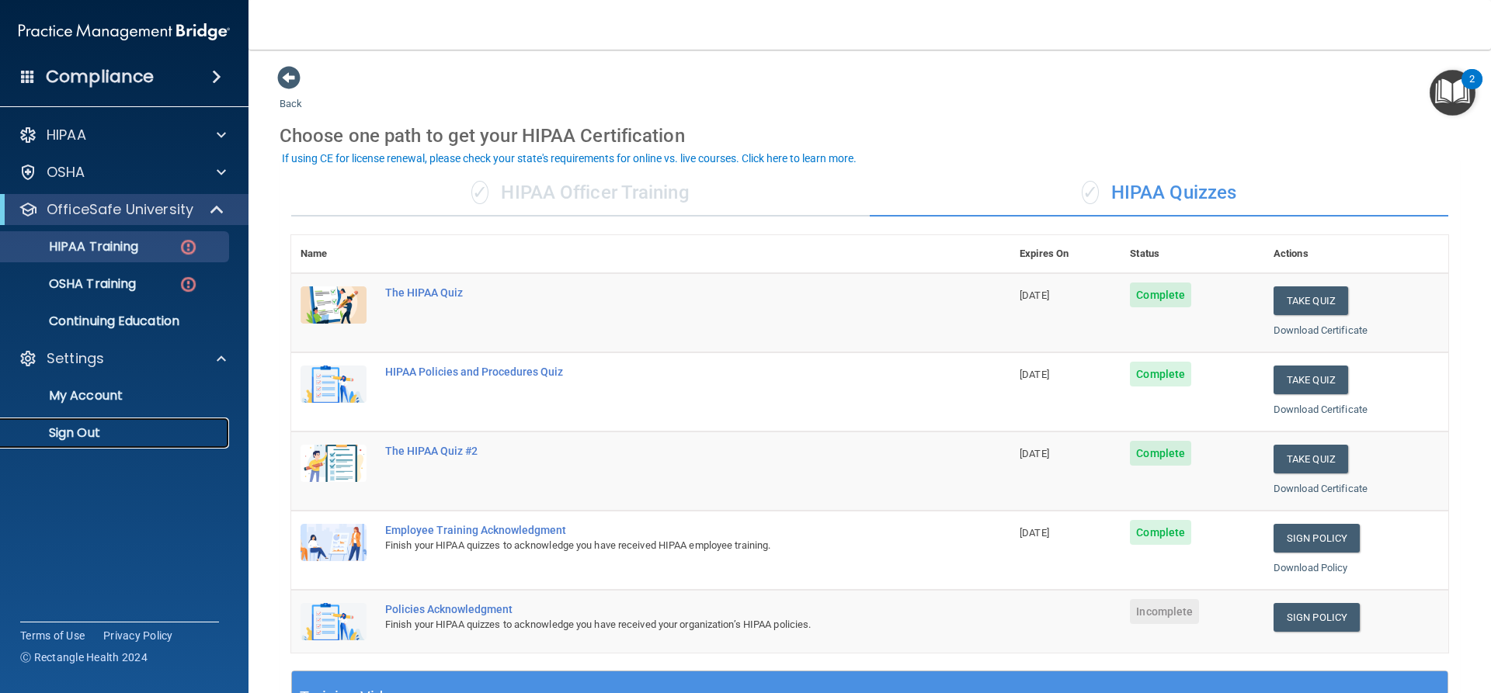
click at [83, 440] on p "Sign Out" at bounding box center [116, 433] width 212 height 16
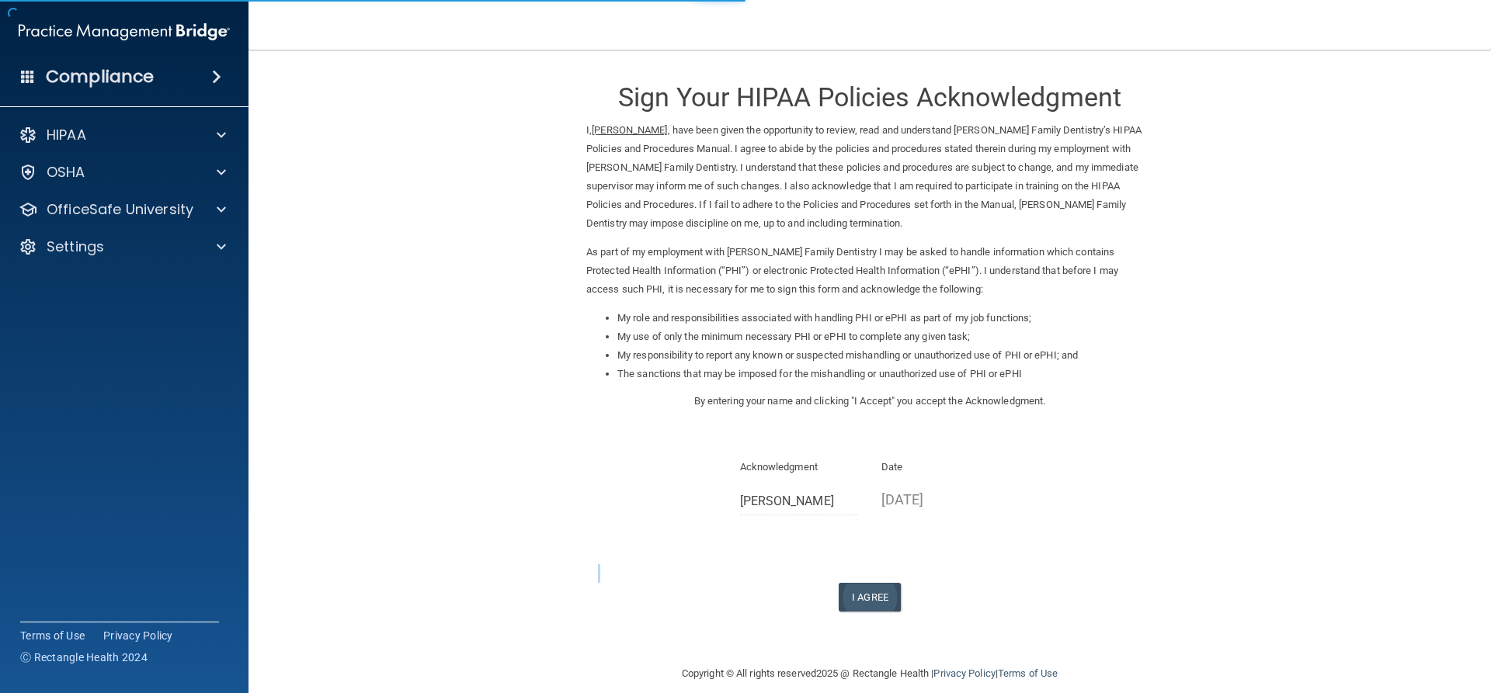
click at [853, 583] on div "Sign Your HIPAA Policies Acknowledgment I, Autumn Duer , have been given the op…" at bounding box center [869, 338] width 567 height 547
click at [853, 586] on button "I Agree" at bounding box center [870, 597] width 62 height 29
click at [855, 597] on button "I Agree" at bounding box center [870, 597] width 62 height 29
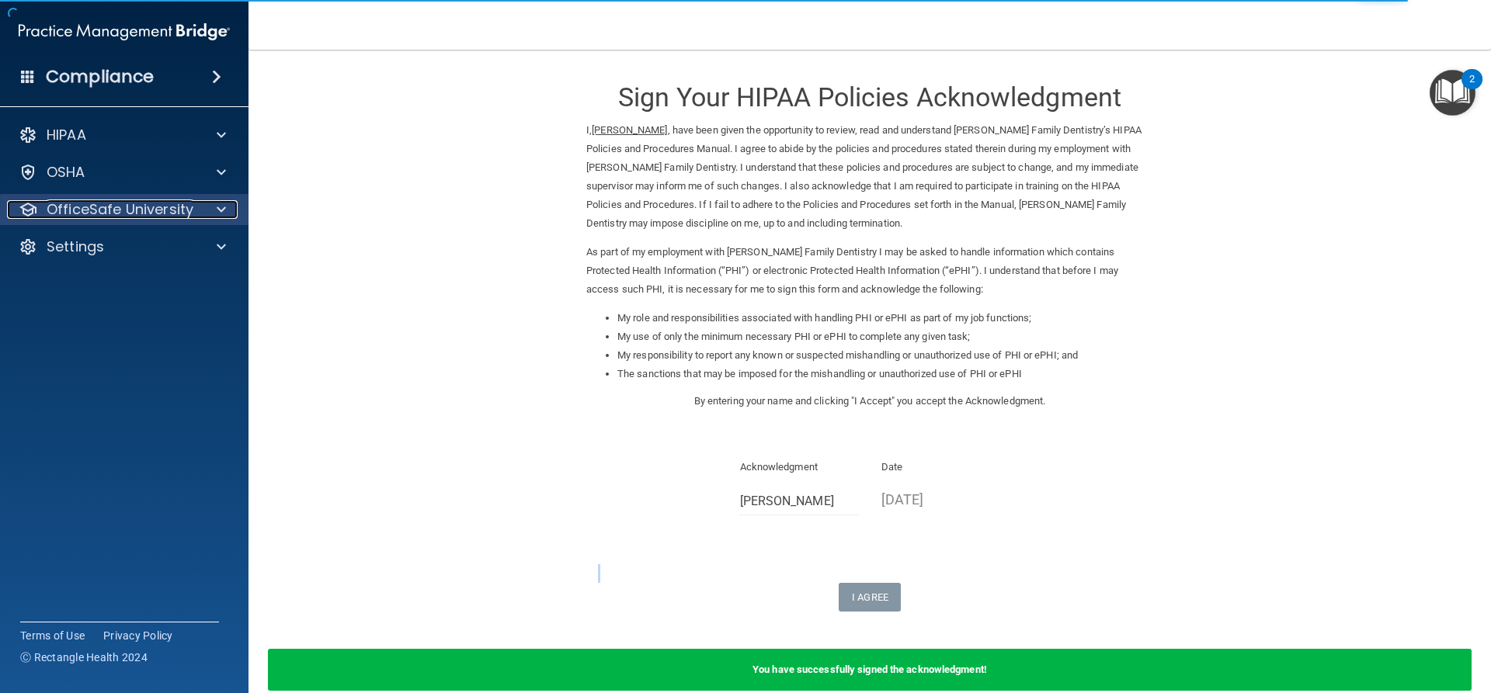
click at [185, 203] on p "OfficeSafe University" at bounding box center [120, 209] width 147 height 19
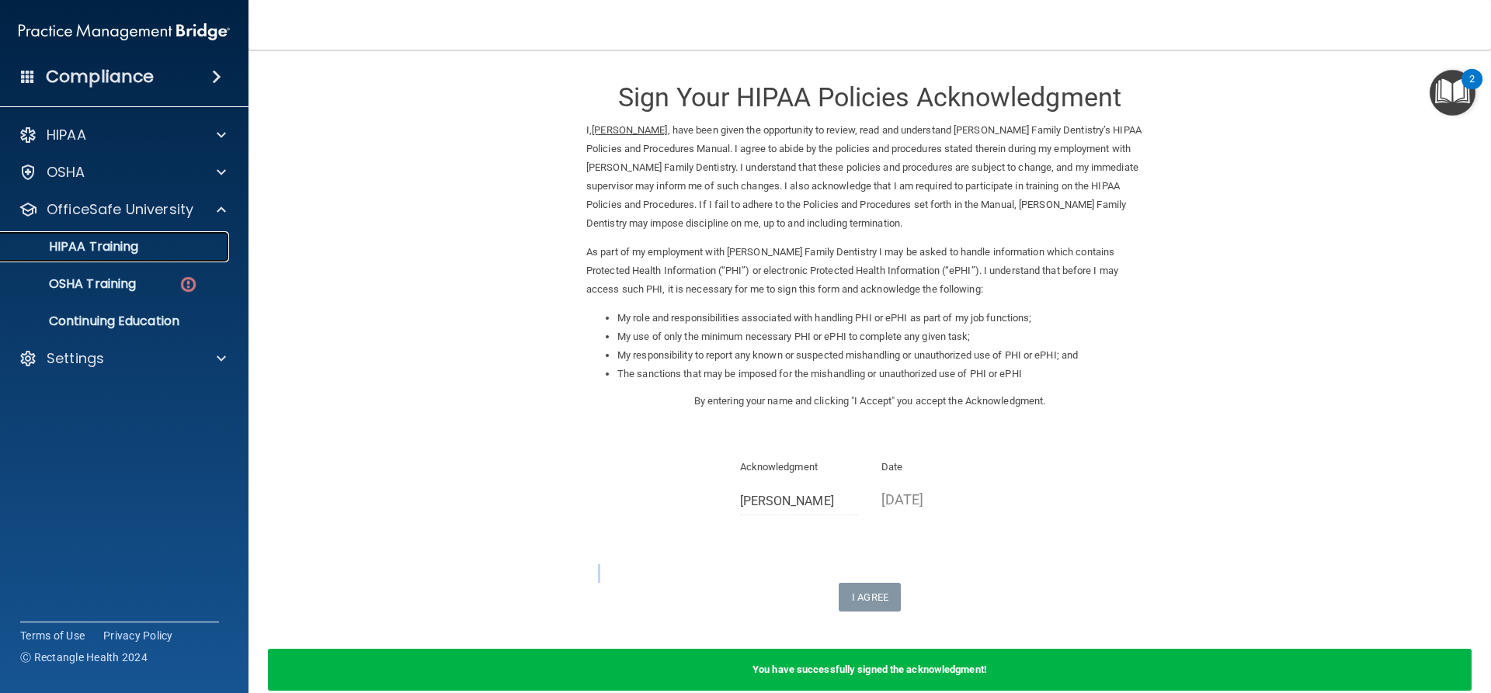
click at [102, 241] on p "HIPAA Training" at bounding box center [74, 247] width 128 height 16
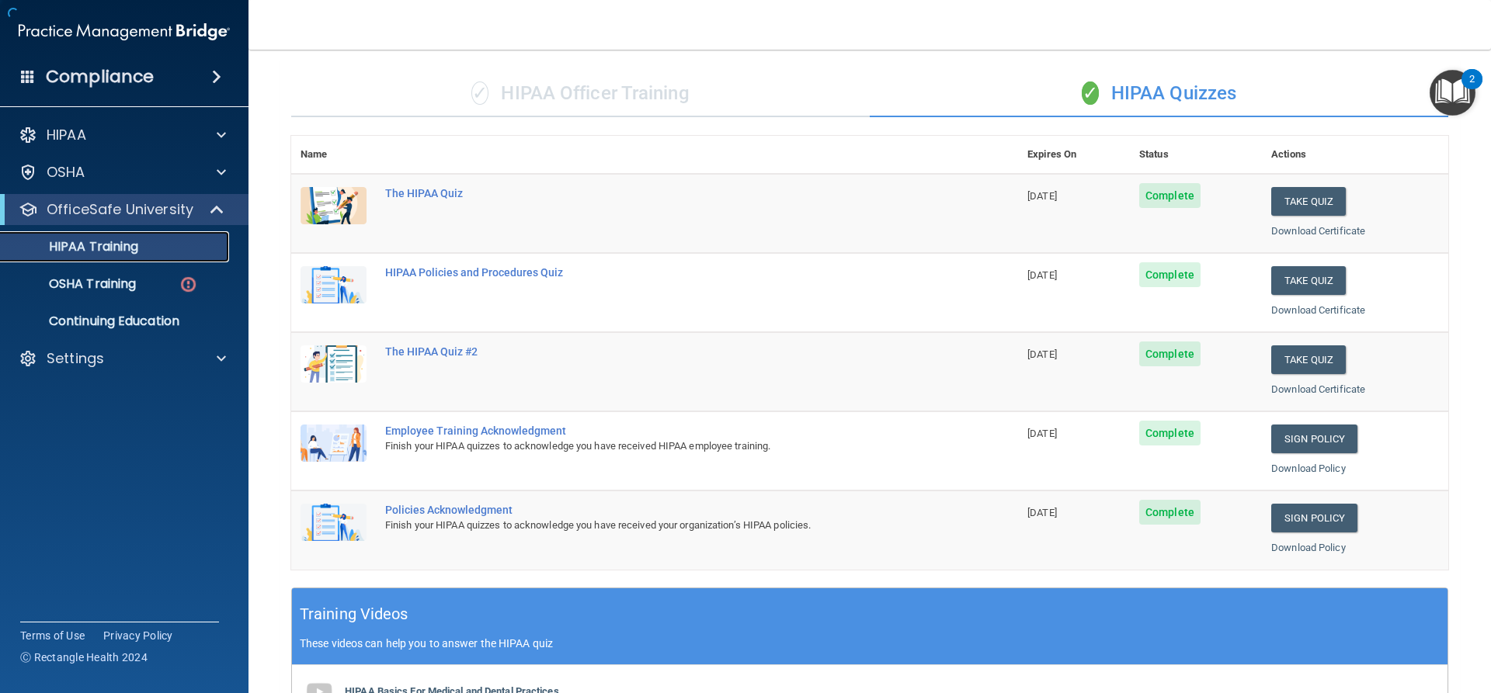
scroll to position [388, 0]
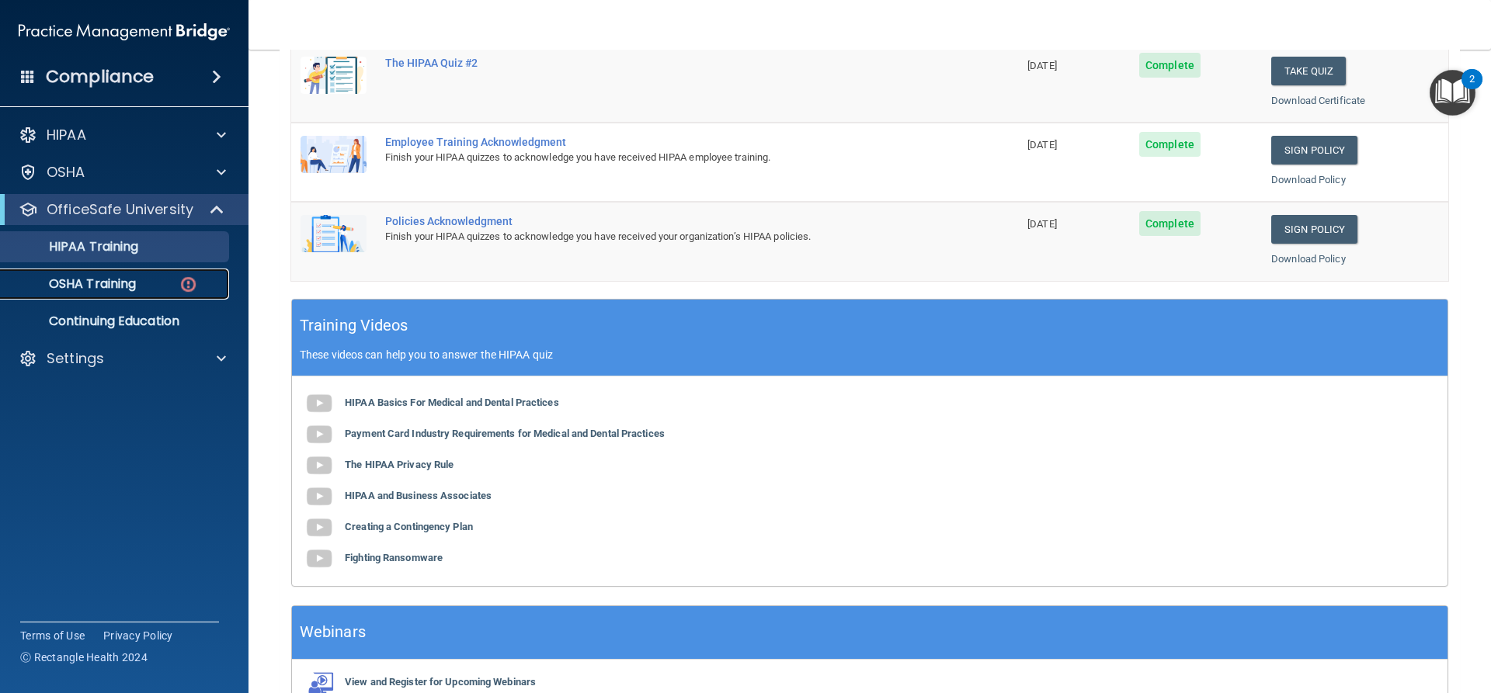
click at [151, 293] on link "OSHA Training" at bounding box center [106, 284] width 245 height 31
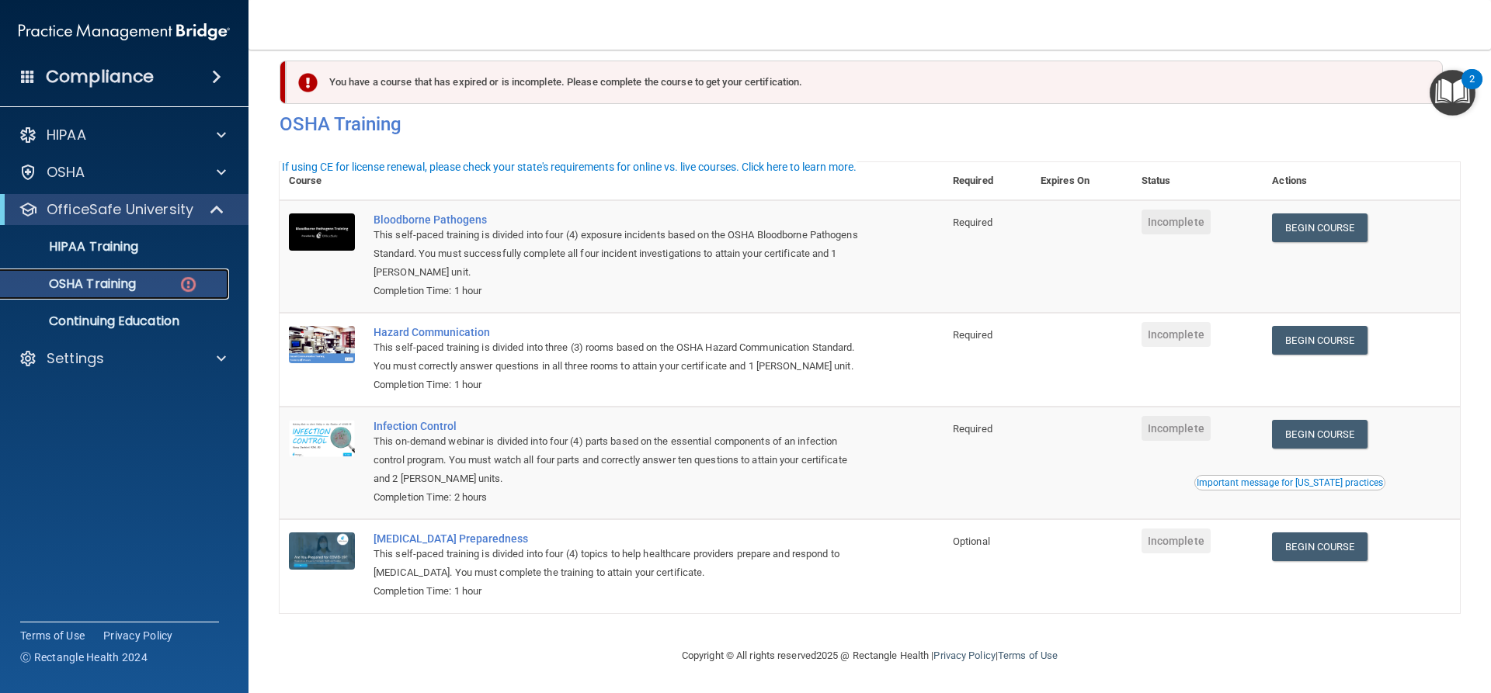
scroll to position [40, 0]
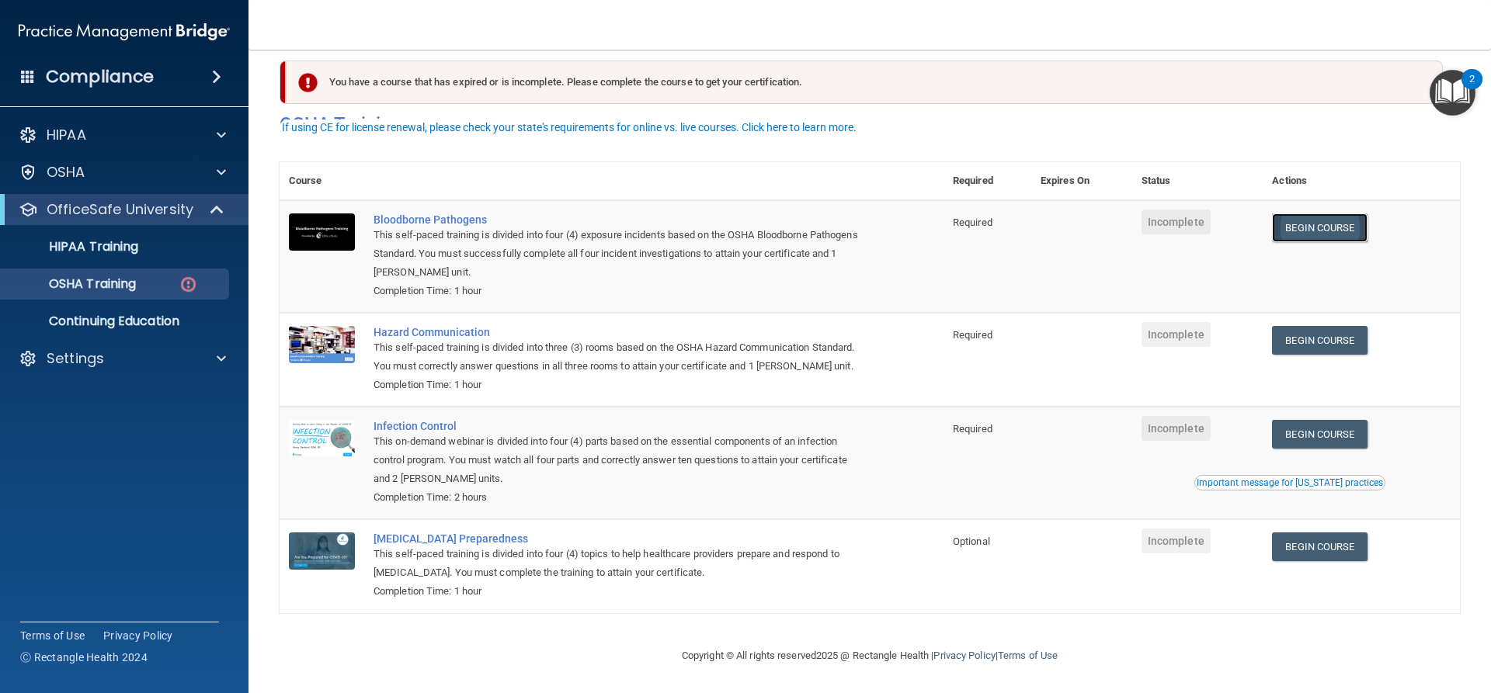
click at [1309, 214] on link "Begin Course" at bounding box center [1319, 228] width 95 height 29
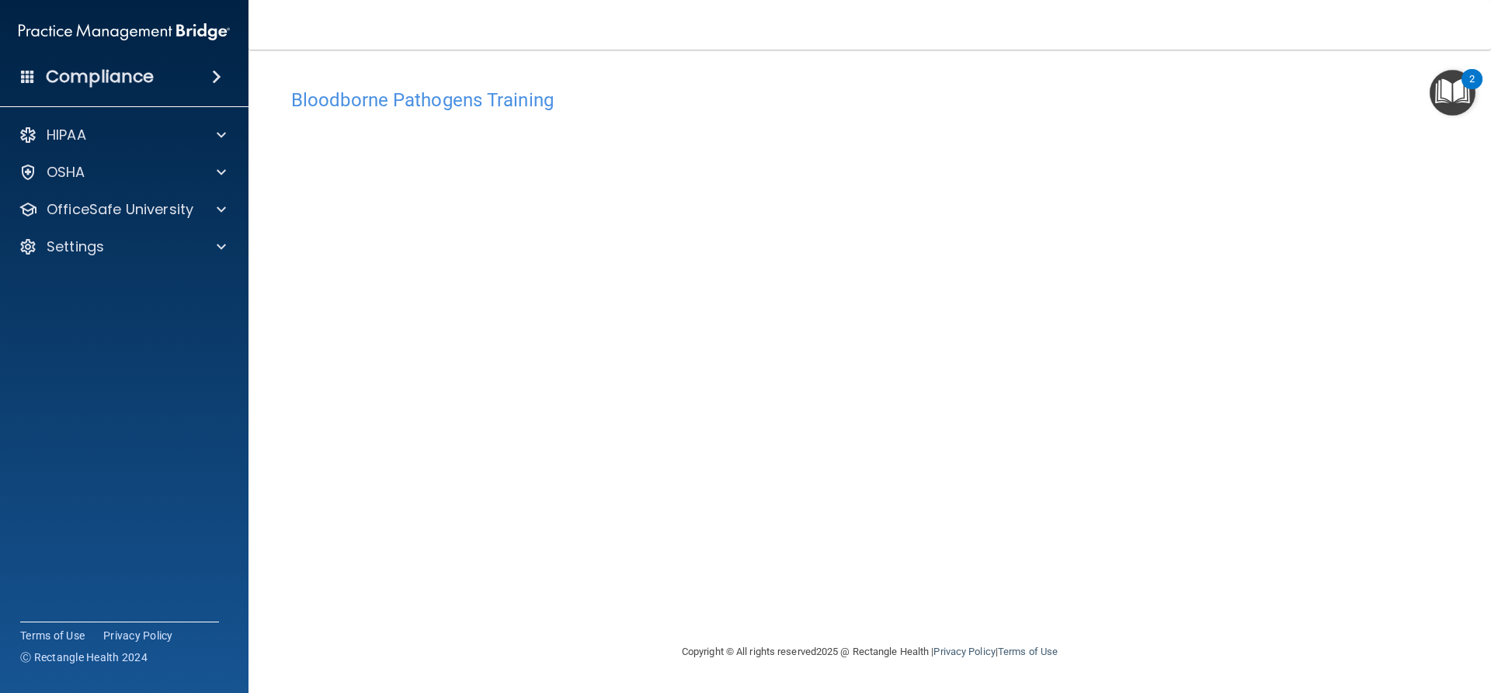
click at [89, 87] on h4 "Compliance" at bounding box center [100, 77] width 108 height 22
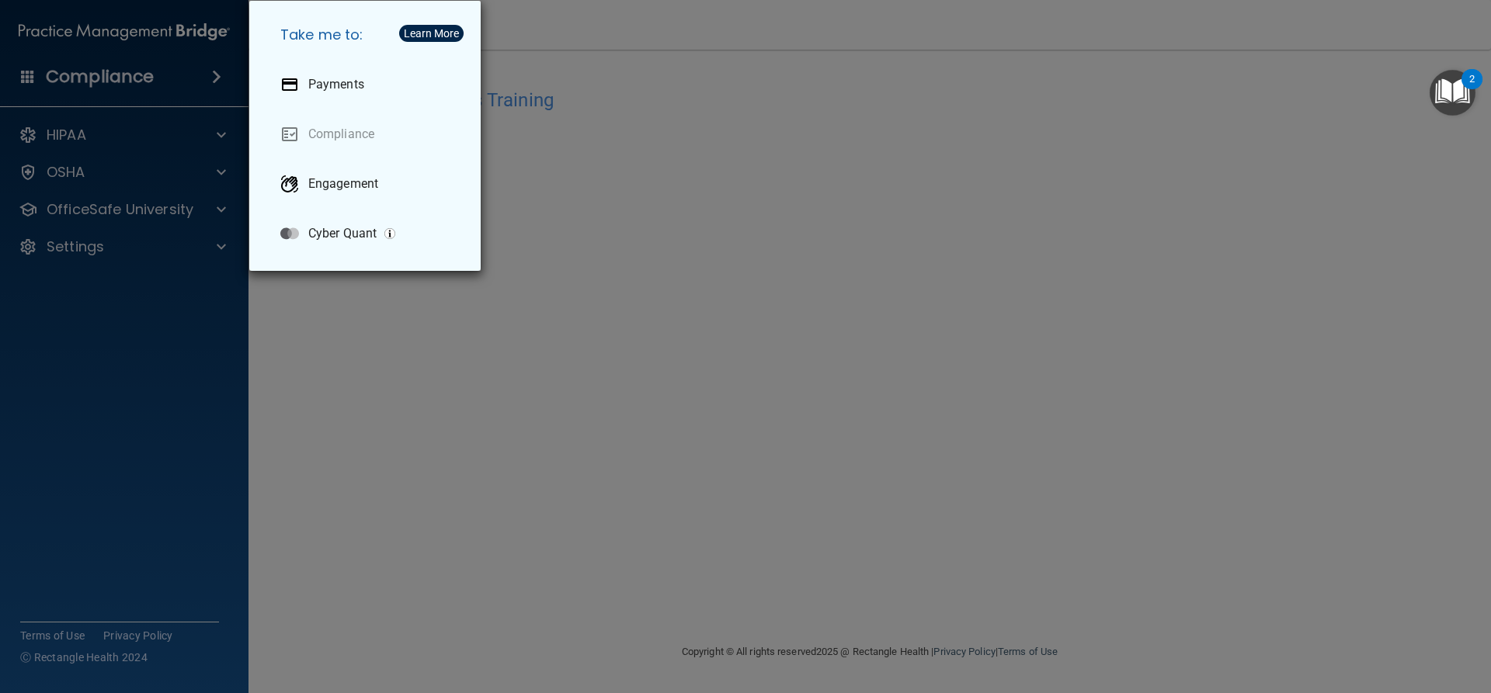
click at [140, 116] on div "Take me to: Payments Compliance Engagement Cyber Quant" at bounding box center [745, 346] width 1491 height 693
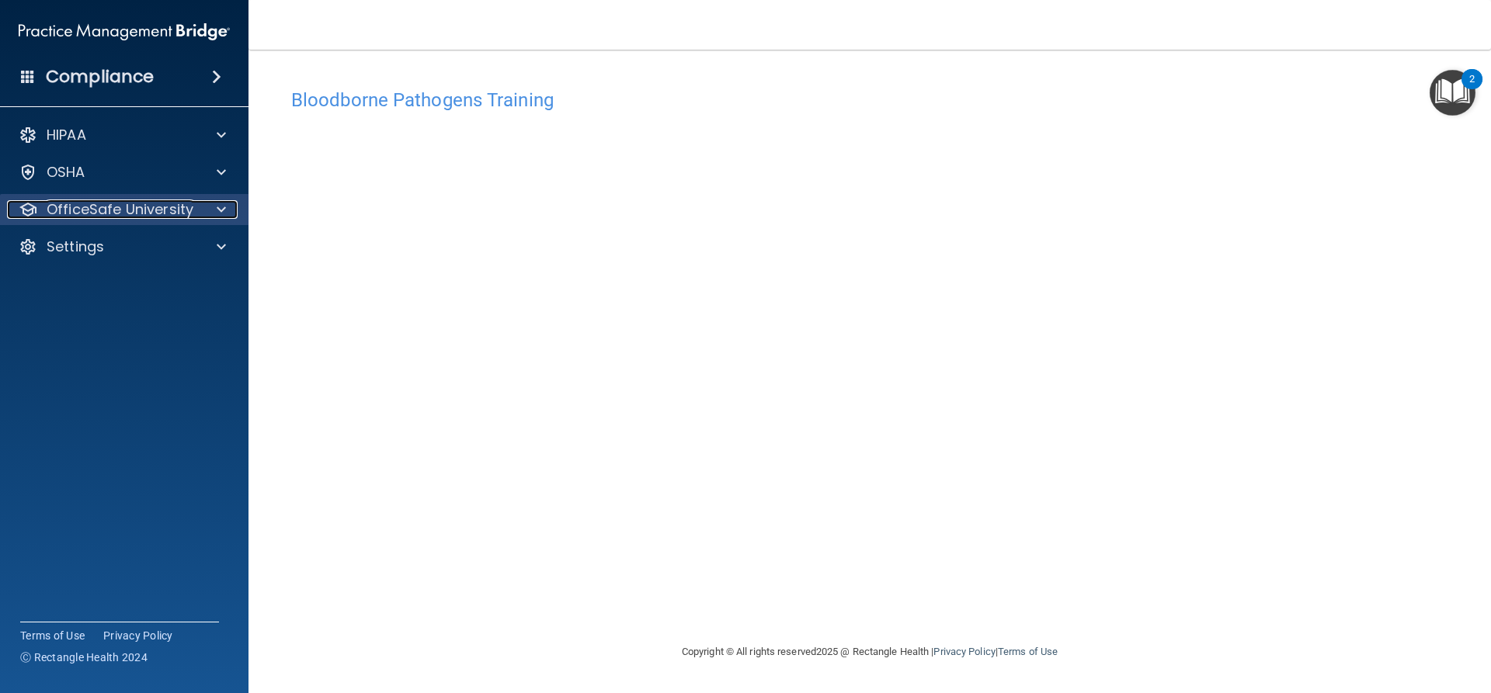
click at [112, 201] on p "OfficeSafe University" at bounding box center [120, 209] width 147 height 19
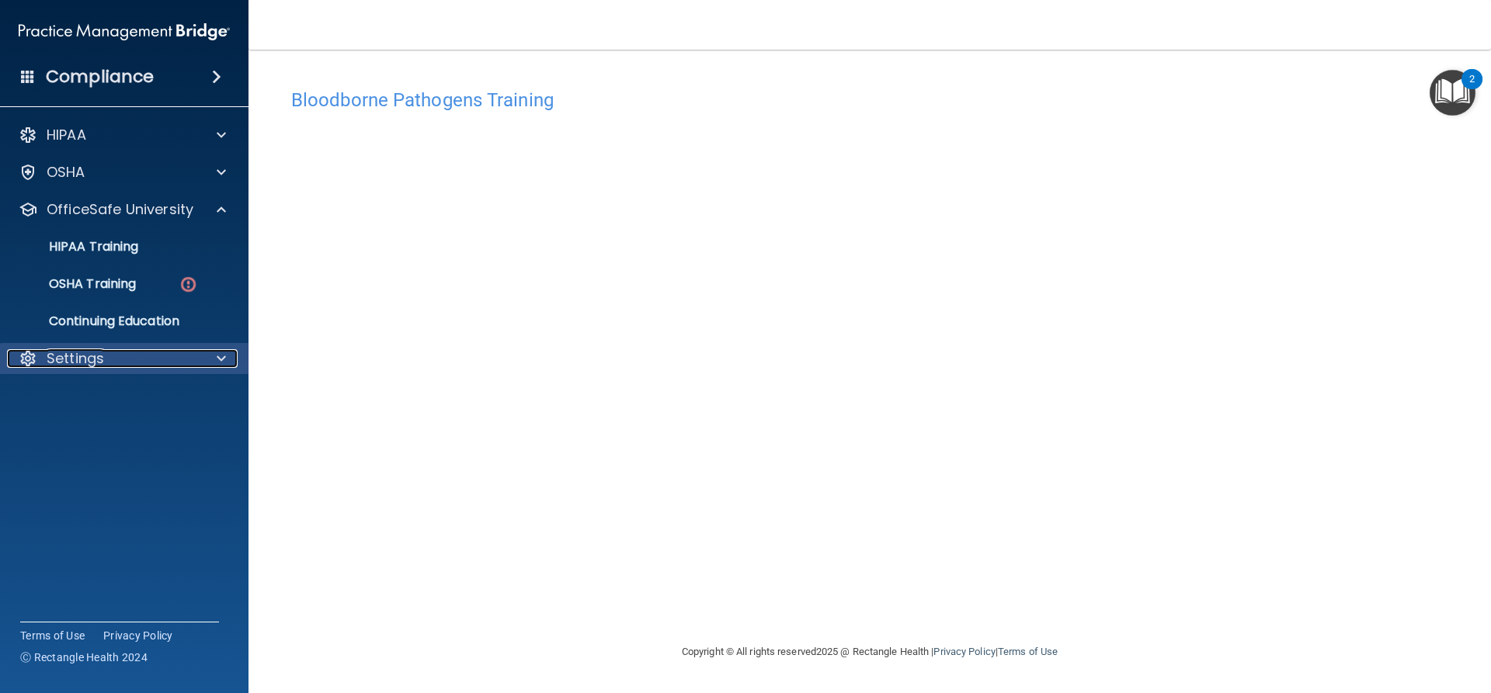
click at [135, 362] on div "Settings" at bounding box center [103, 358] width 193 height 19
click at [113, 388] on p "My Account" at bounding box center [116, 396] width 212 height 16
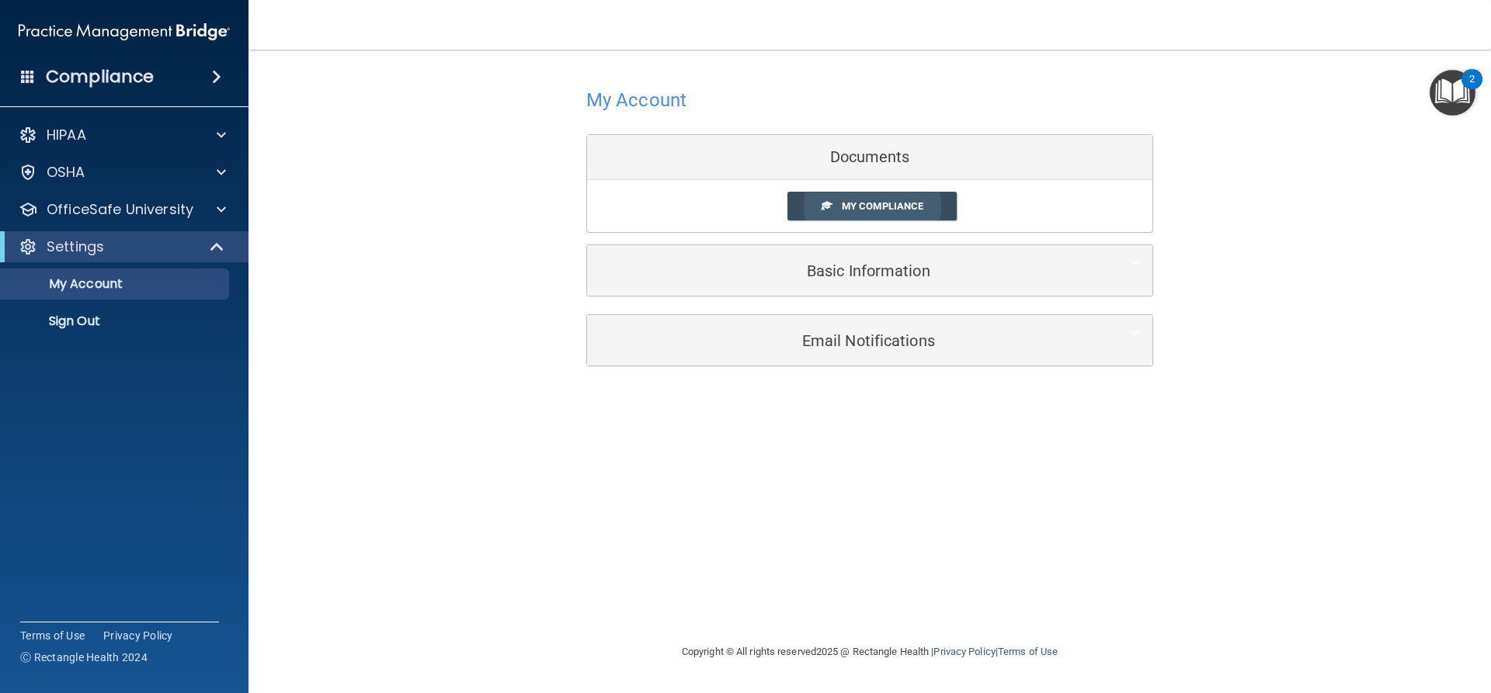
click at [830, 207] on span at bounding box center [826, 205] width 10 height 10
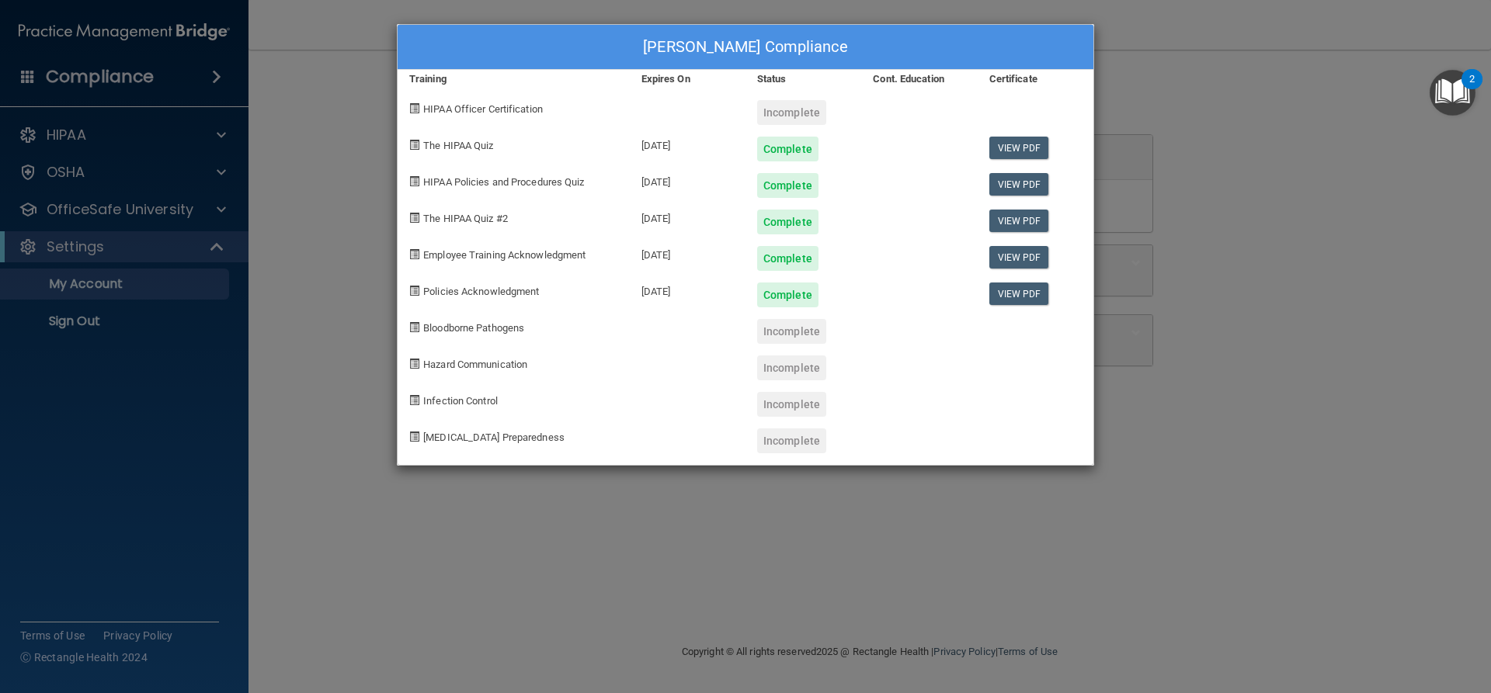
click at [1262, 101] on div "[PERSON_NAME] Compliance Training Expires On Status Cont. Education Certificate…" at bounding box center [745, 346] width 1491 height 693
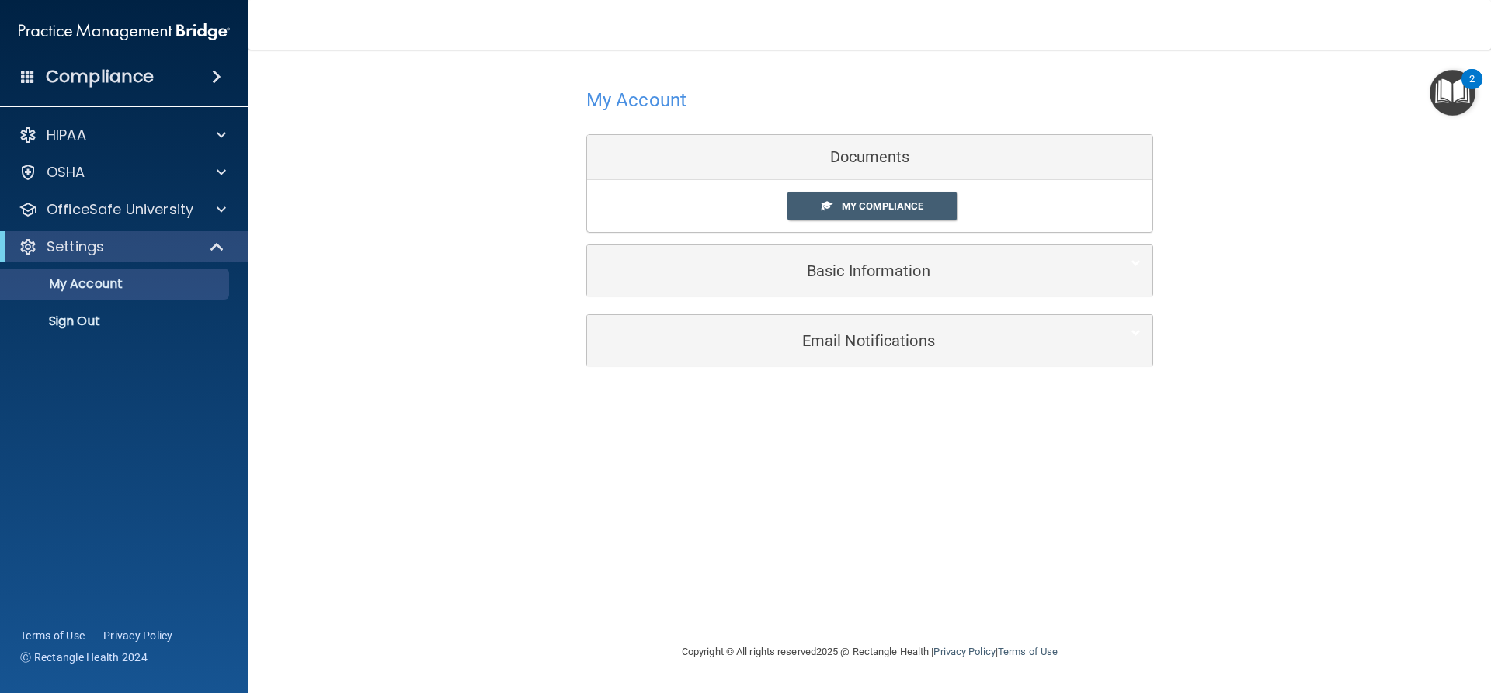
click at [196, 84] on div "Compliance" at bounding box center [124, 77] width 248 height 34
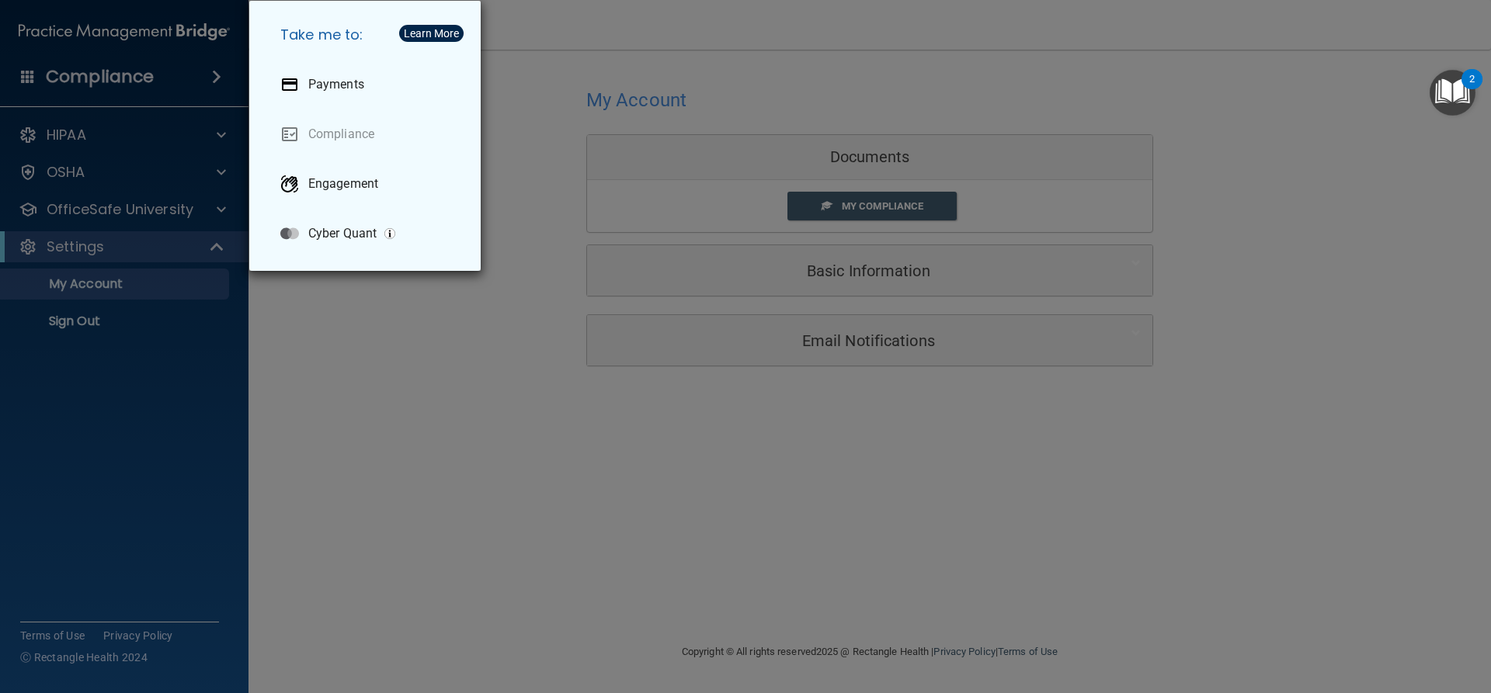
click at [217, 71] on div "Take me to: Payments Compliance Engagement Cyber Quant" at bounding box center [745, 346] width 1491 height 693
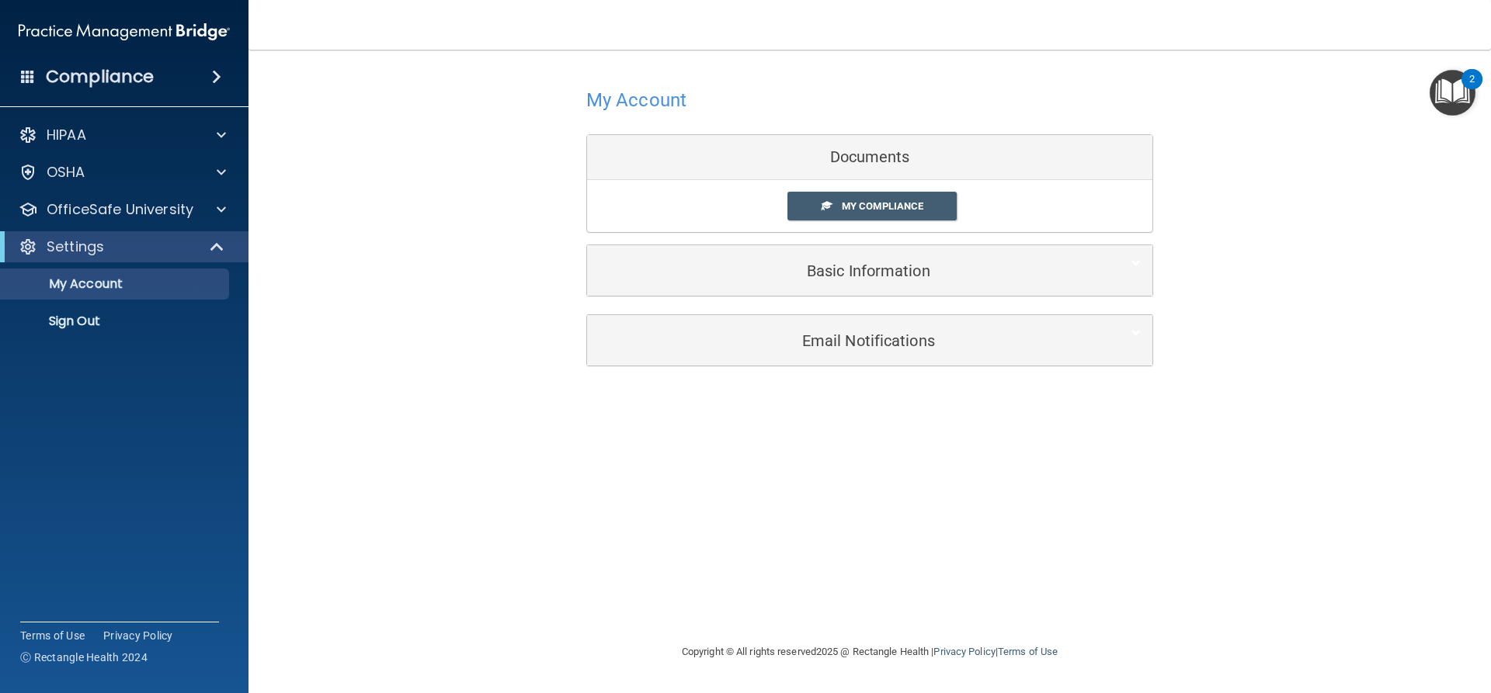
click at [29, 79] on span at bounding box center [28, 76] width 14 height 14
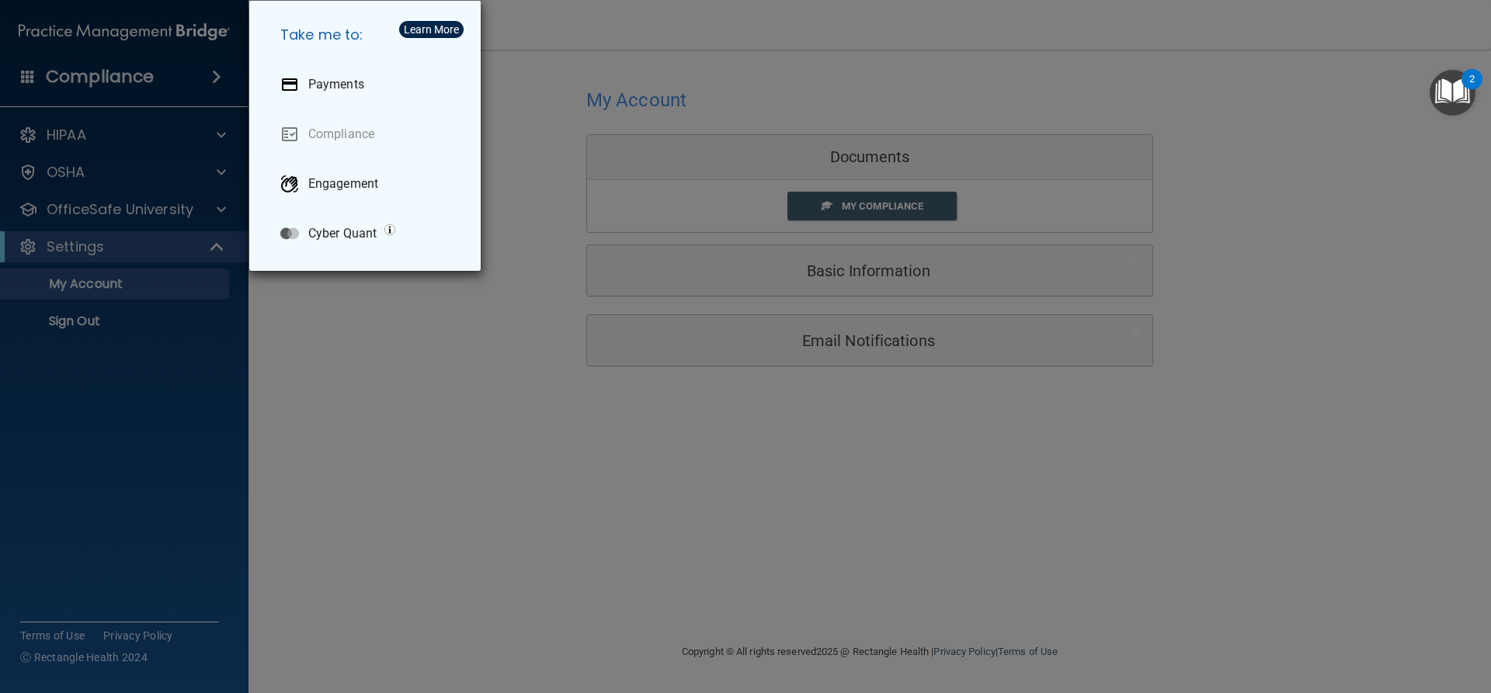
click at [29, 79] on div "Take me to: Payments Compliance Engagement Cyber Quant" at bounding box center [745, 346] width 1491 height 693
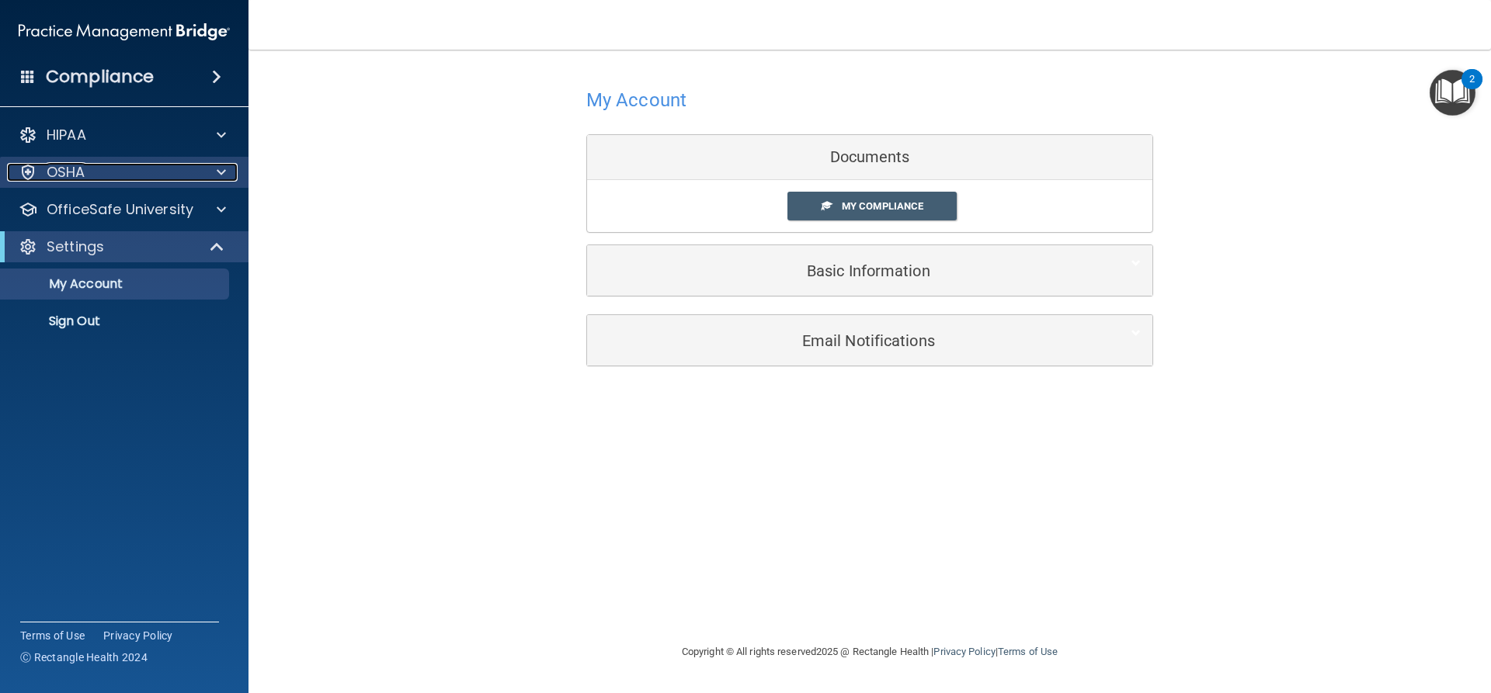
click at [72, 163] on p "OSHA" at bounding box center [66, 172] width 39 height 19
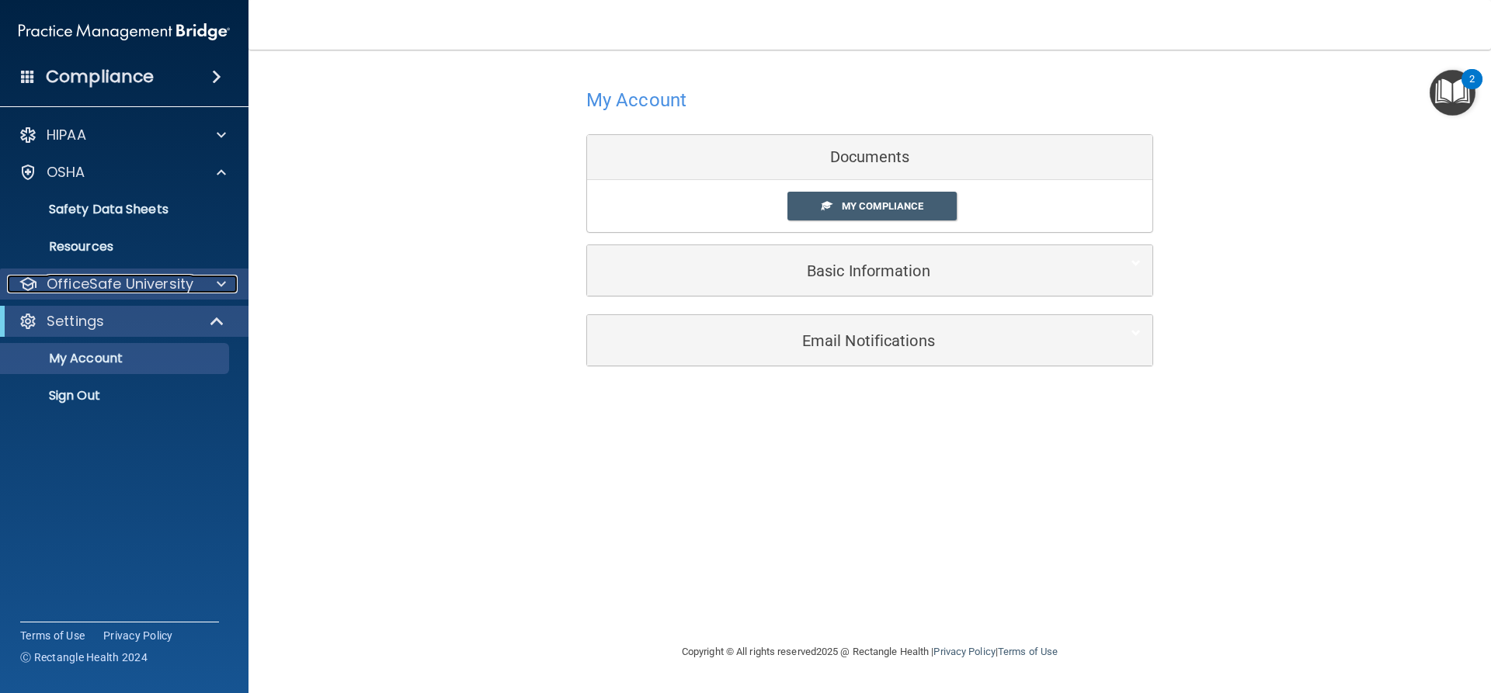
click at [107, 276] on p "OfficeSafe University" at bounding box center [120, 284] width 147 height 19
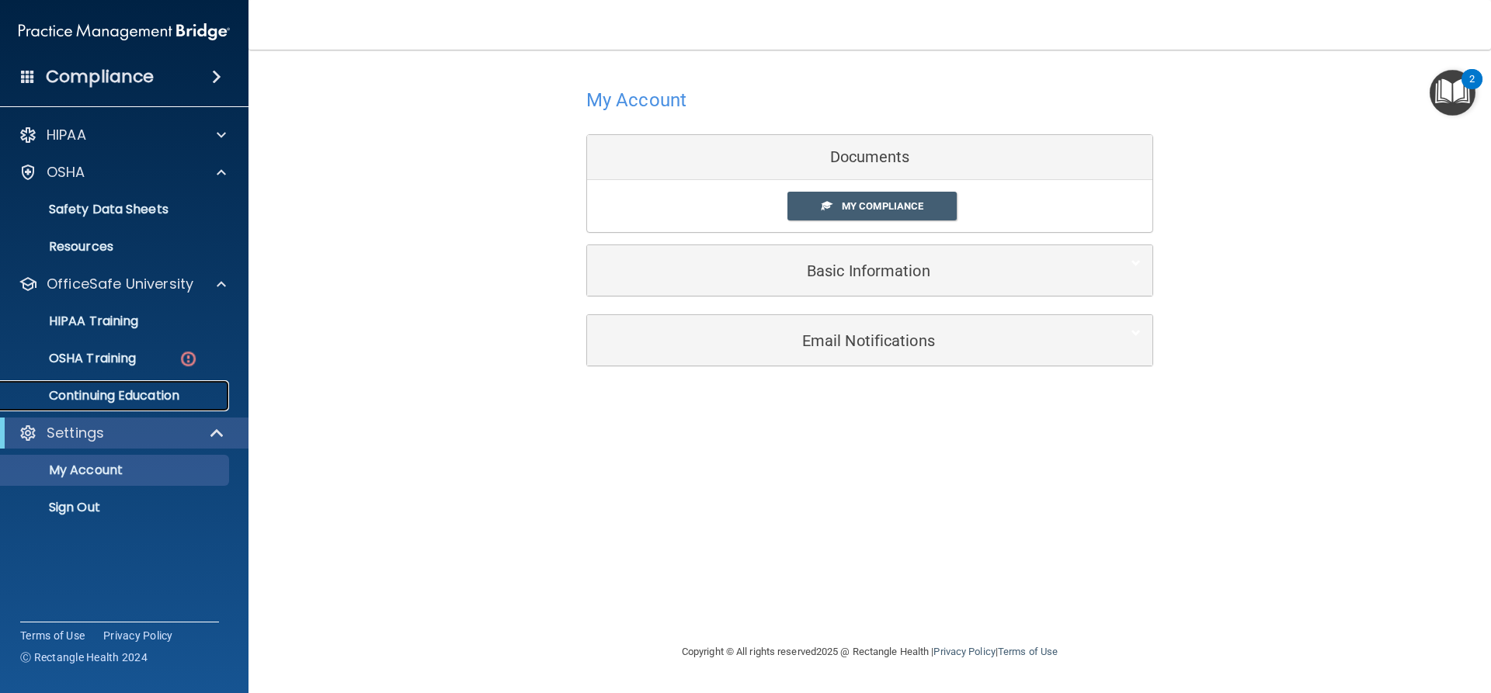
click at [100, 399] on p "Continuing Education" at bounding box center [116, 396] width 212 height 16
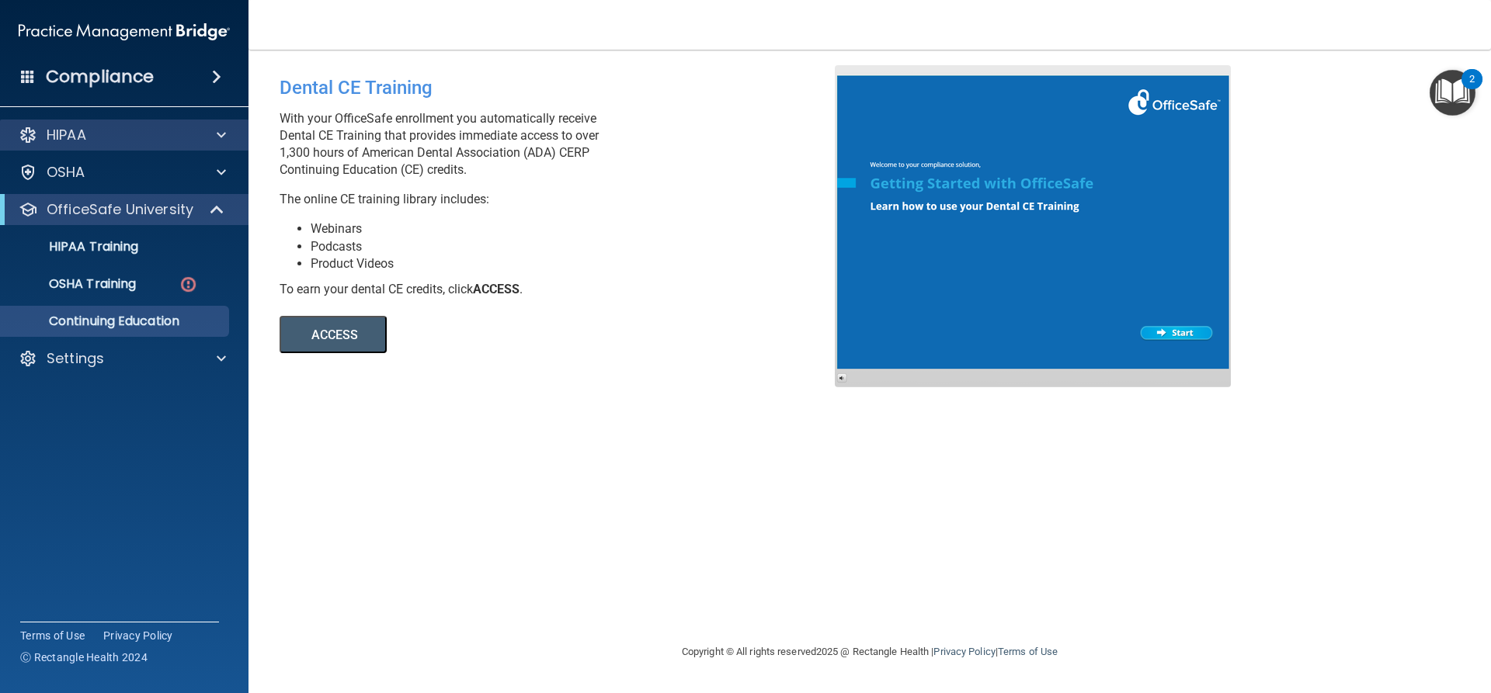
click at [61, 148] on div "HIPAA" at bounding box center [124, 135] width 249 height 31
click at [217, 127] on span at bounding box center [221, 135] width 9 height 19
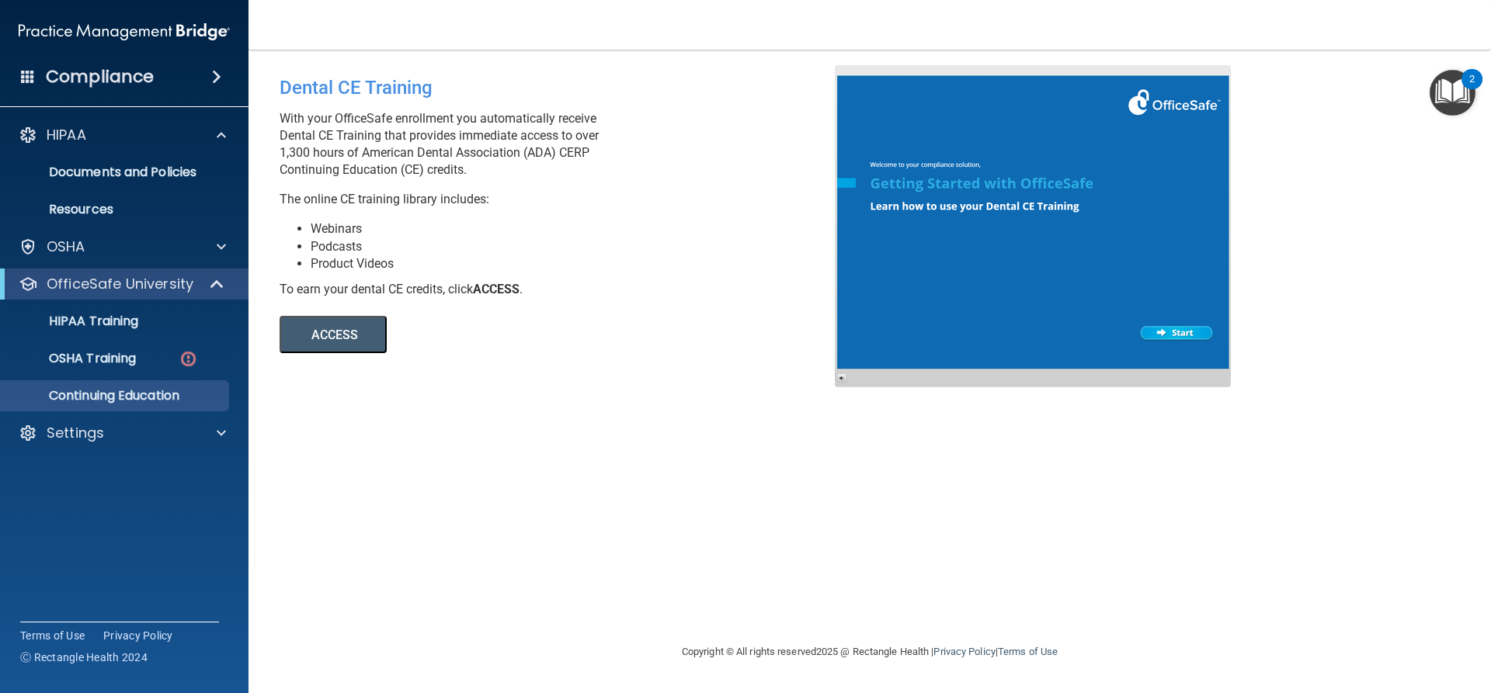
click at [106, 454] on div "HIPAA Documents and Policies Report an Incident Business Associates Emergency P…" at bounding box center [124, 287] width 249 height 348
click at [113, 441] on div "Settings" at bounding box center [103, 433] width 193 height 19
click at [82, 481] on link "My Account" at bounding box center [106, 470] width 245 height 31
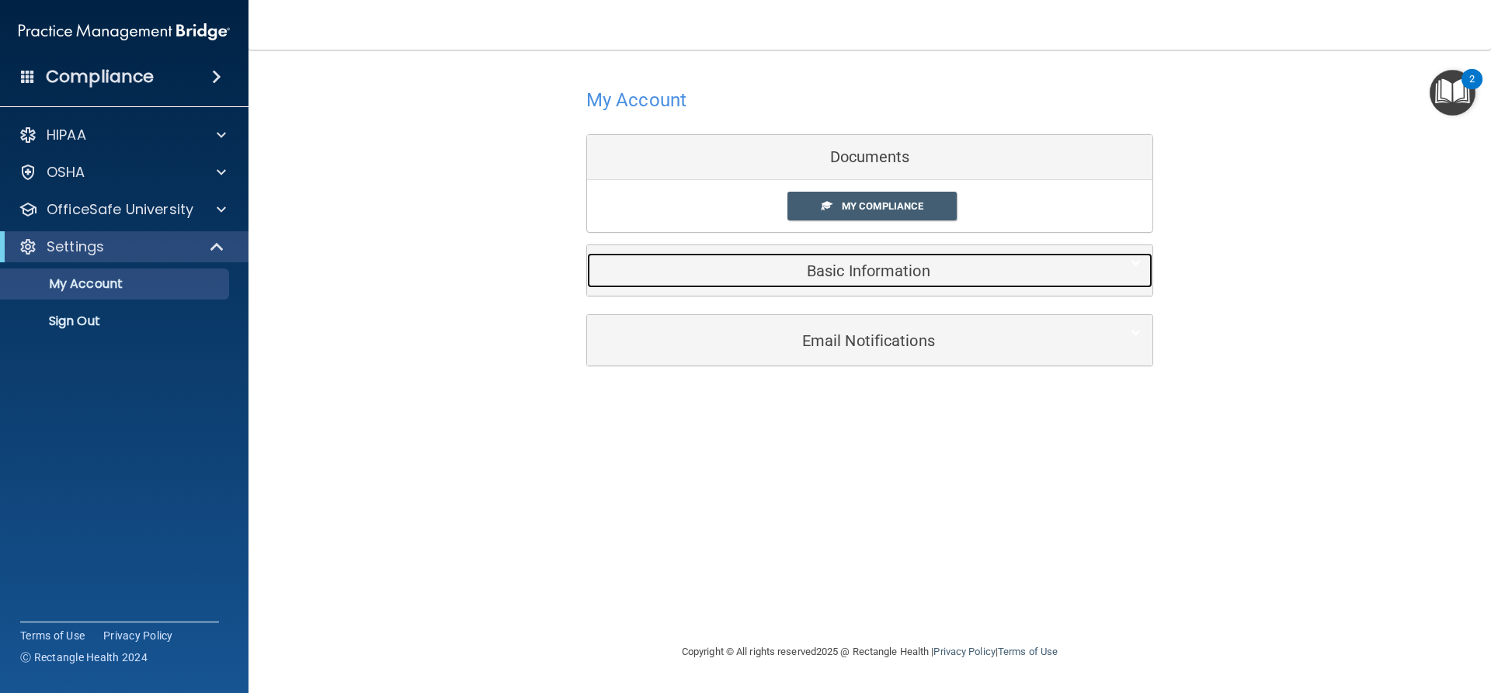
click at [877, 279] on h5 "Basic Information" at bounding box center [846, 270] width 495 height 17
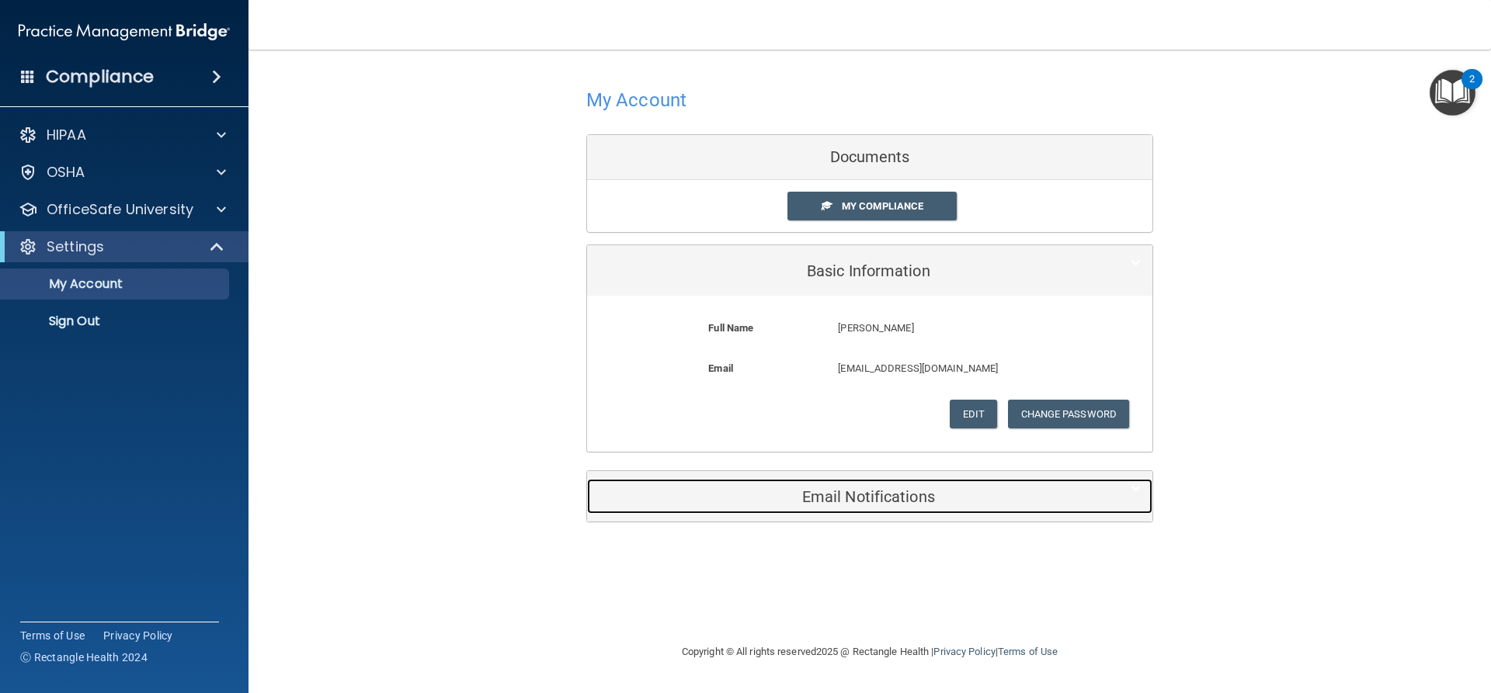
click at [845, 486] on div "Email Notifications" at bounding box center [846, 496] width 518 height 35
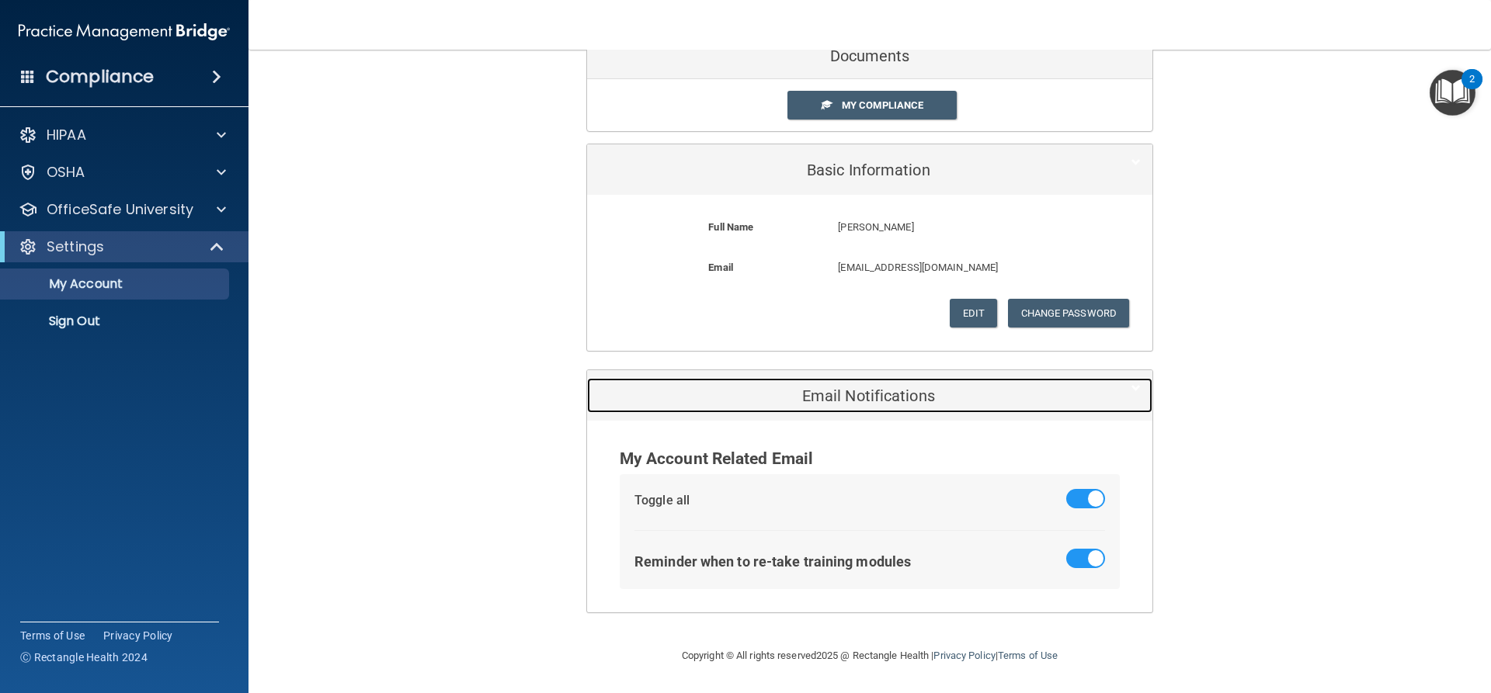
scroll to position [23, 0]
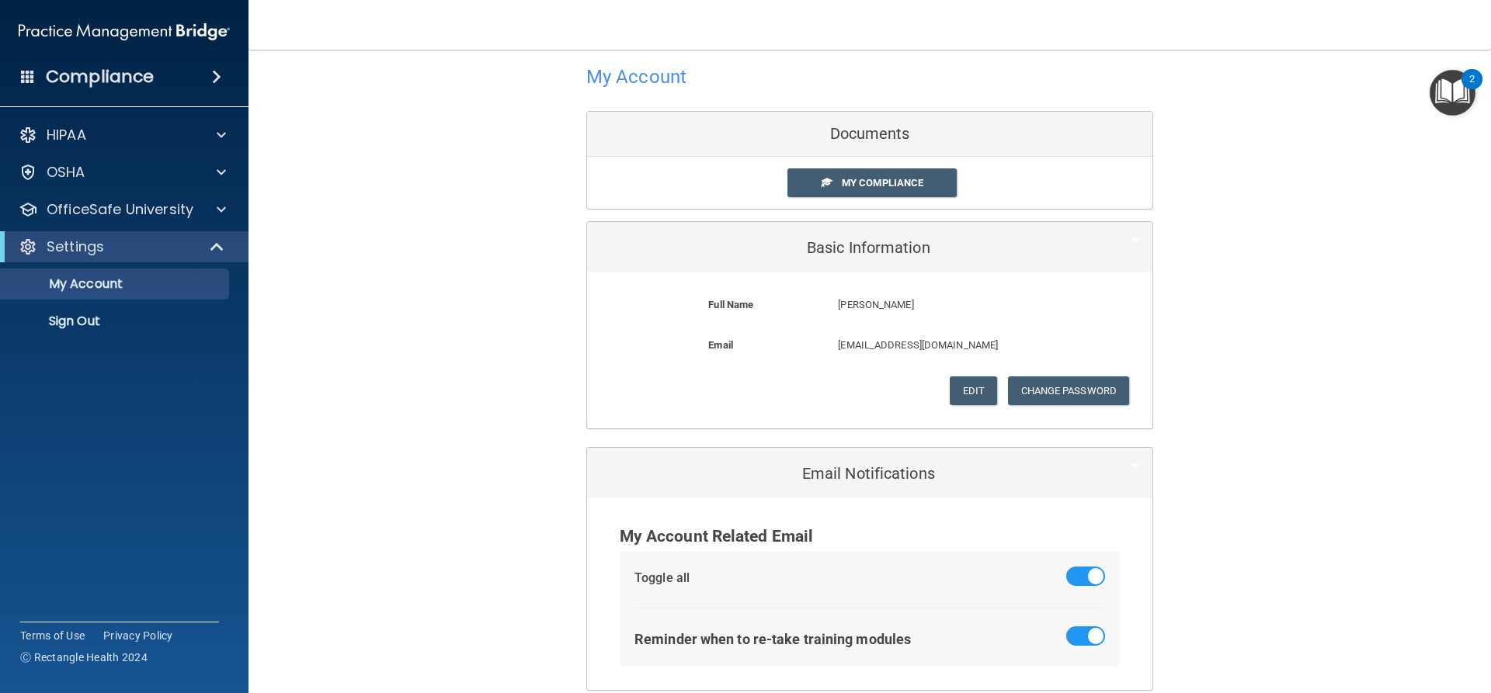
click at [113, 78] on h4 "Compliance" at bounding box center [100, 77] width 108 height 22
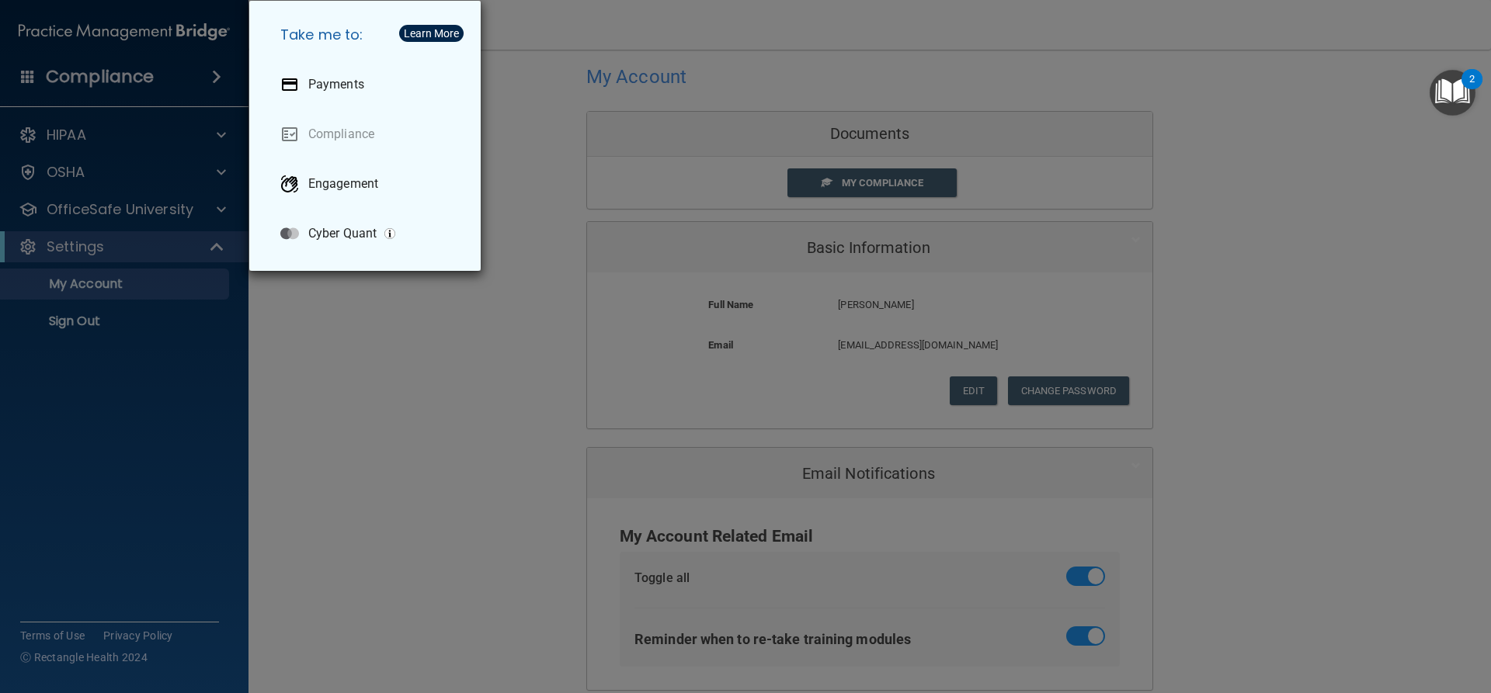
click at [418, 35] on div "Learn More" at bounding box center [431, 33] width 55 height 11
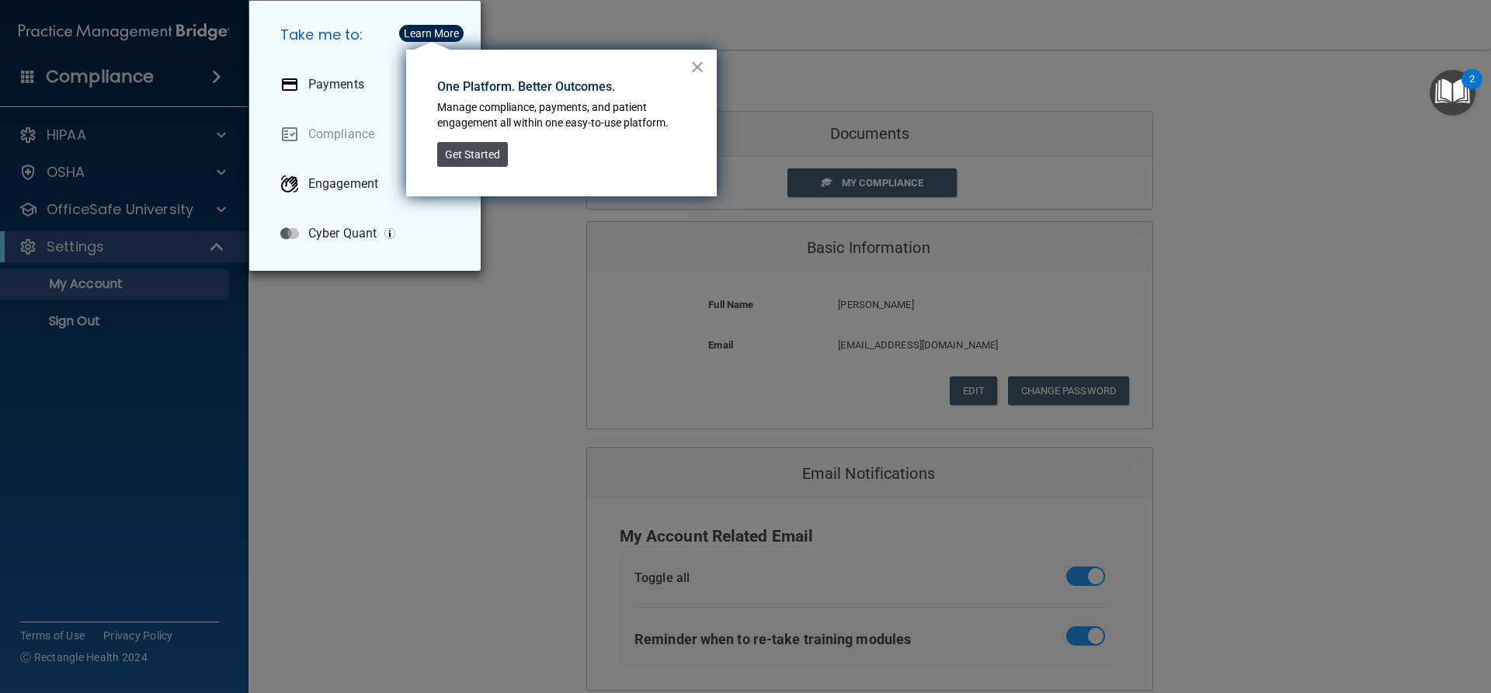
click at [448, 152] on button "Get Started" at bounding box center [472, 154] width 71 height 25
